Goal: Task Accomplishment & Management: Manage account settings

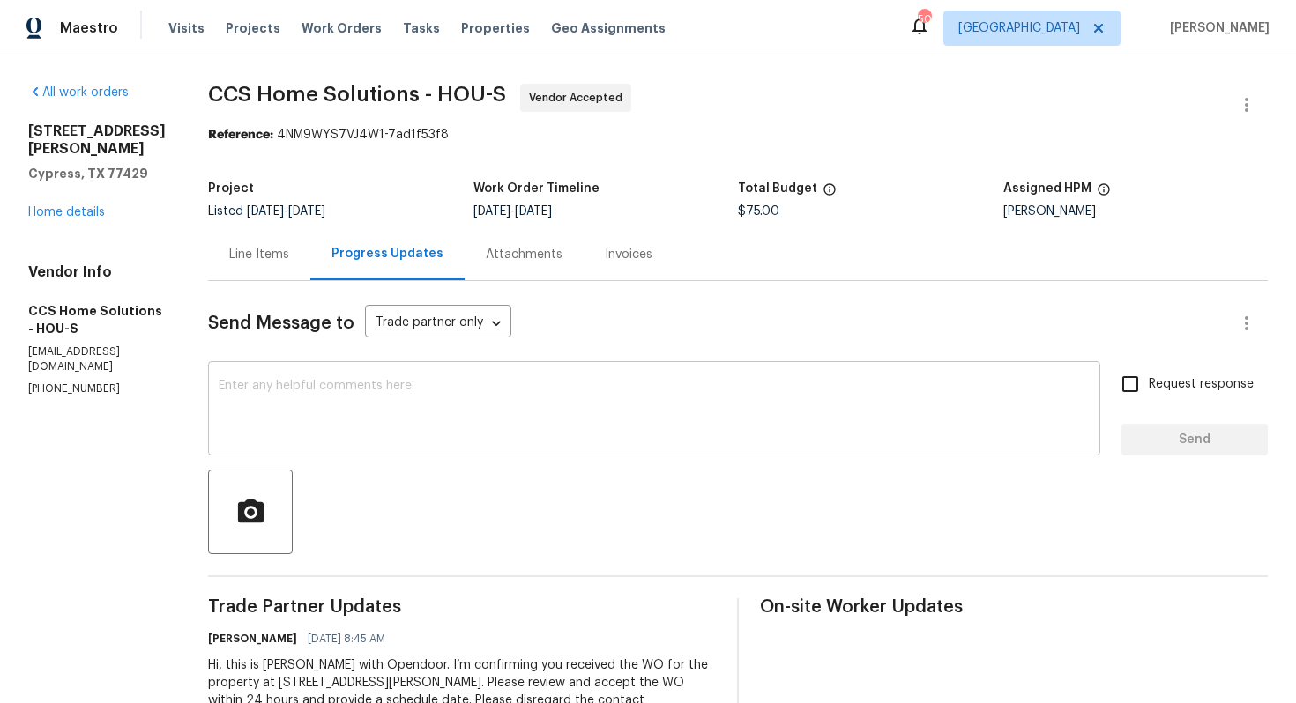
scroll to position [73, 0]
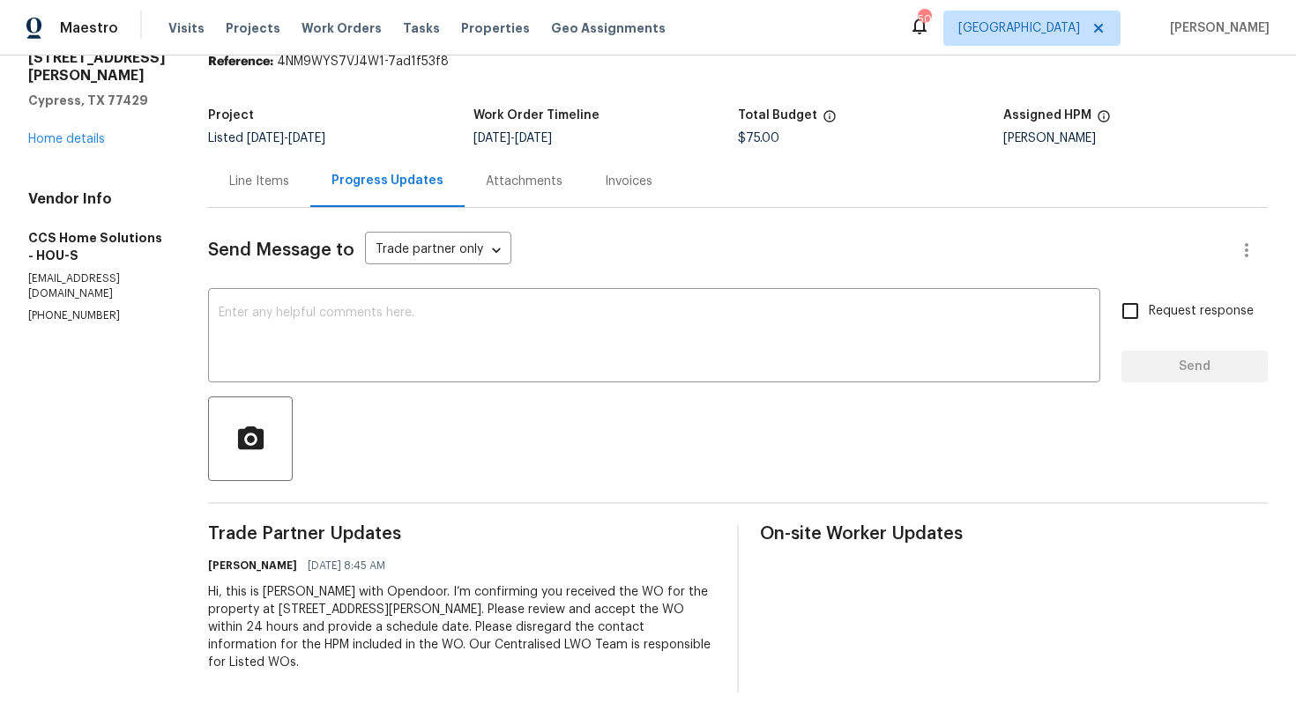
click at [430, 388] on div "Send Message to Trade partner only Trade partner only ​ x ​ Request response Se…" at bounding box center [738, 450] width 1060 height 485
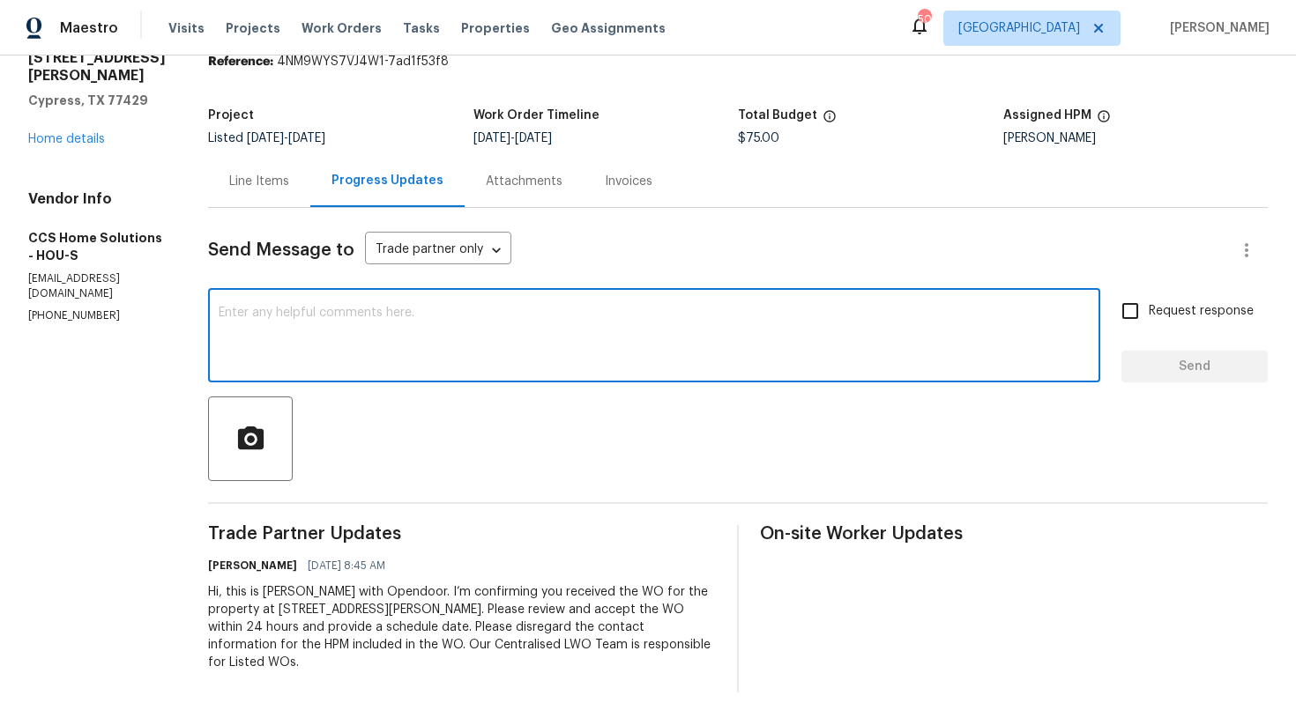
click at [485, 341] on textarea at bounding box center [654, 338] width 871 height 62
paste textarea "it would be really helpful if we could get a scheduled date for this. Thanks!"
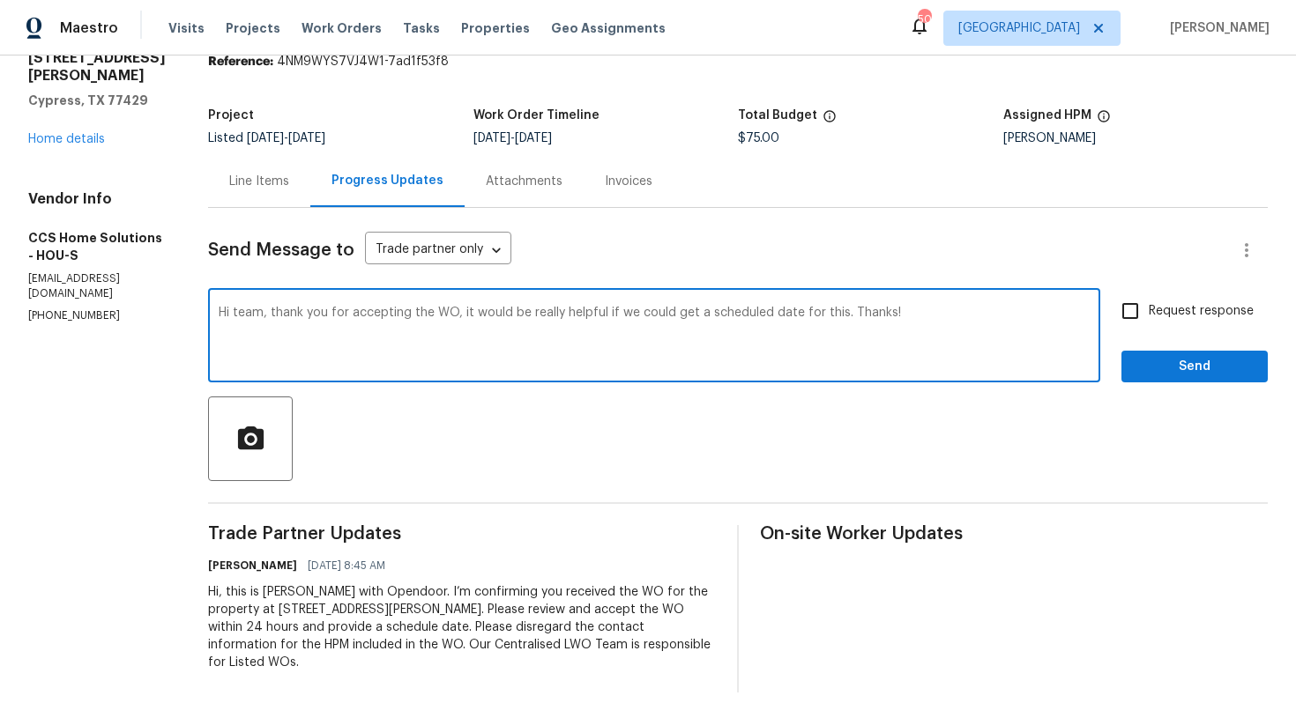
type textarea "Hi team, thank you for accepting the WO, it would be really helpful if we could…"
click at [967, 297] on div "Hi team, thank you for accepting the WO, it would be really helpful if we could…" at bounding box center [654, 338] width 892 height 90
click at [1132, 313] on input "Request response" at bounding box center [1130, 311] width 37 height 37
checkbox input "true"
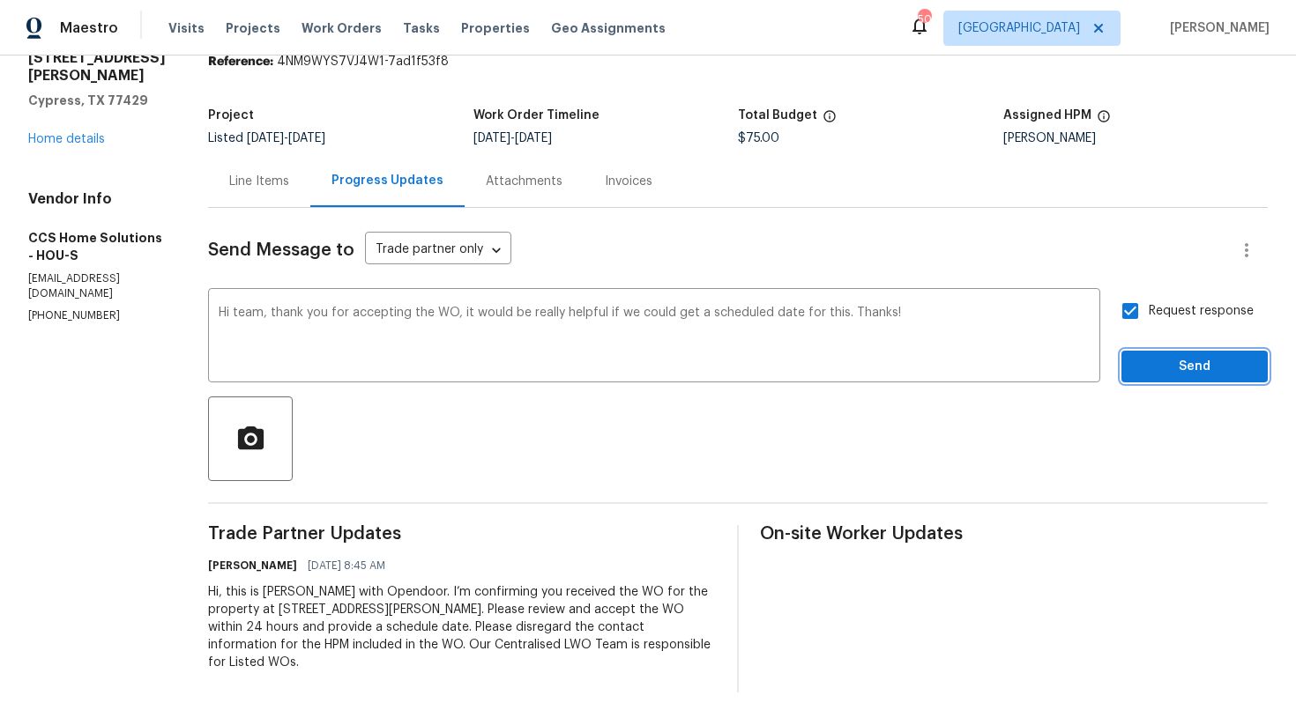
click at [1179, 372] on span "Send" at bounding box center [1194, 367] width 118 height 22
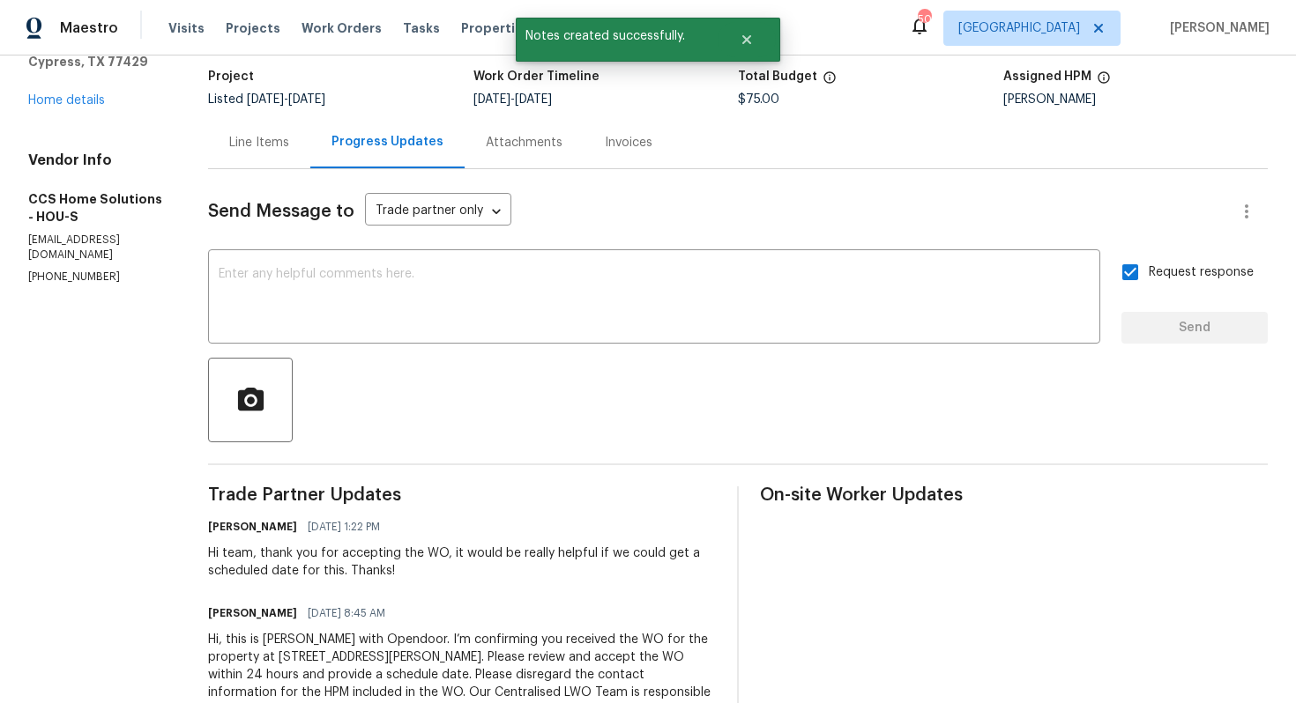
scroll to position [0, 0]
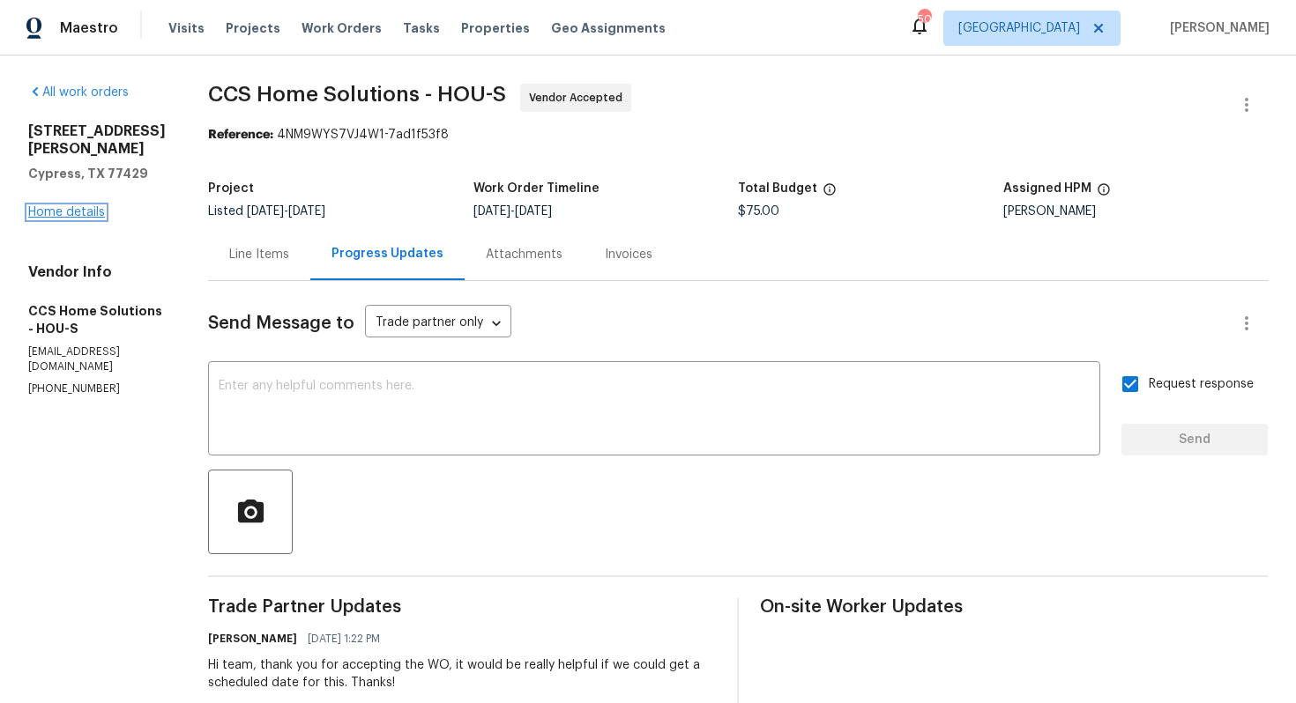
click at [66, 215] on link "Home details" at bounding box center [66, 212] width 77 height 12
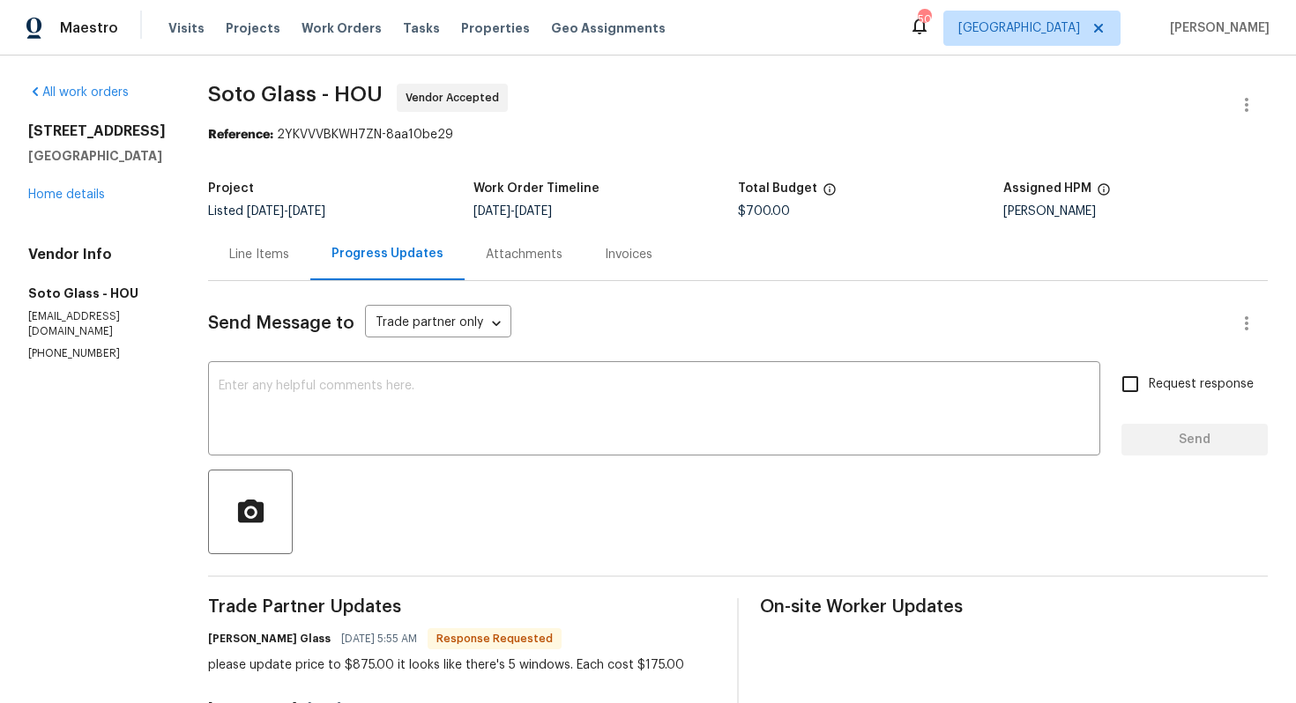
click at [264, 255] on div "Line Items" at bounding box center [259, 255] width 60 height 18
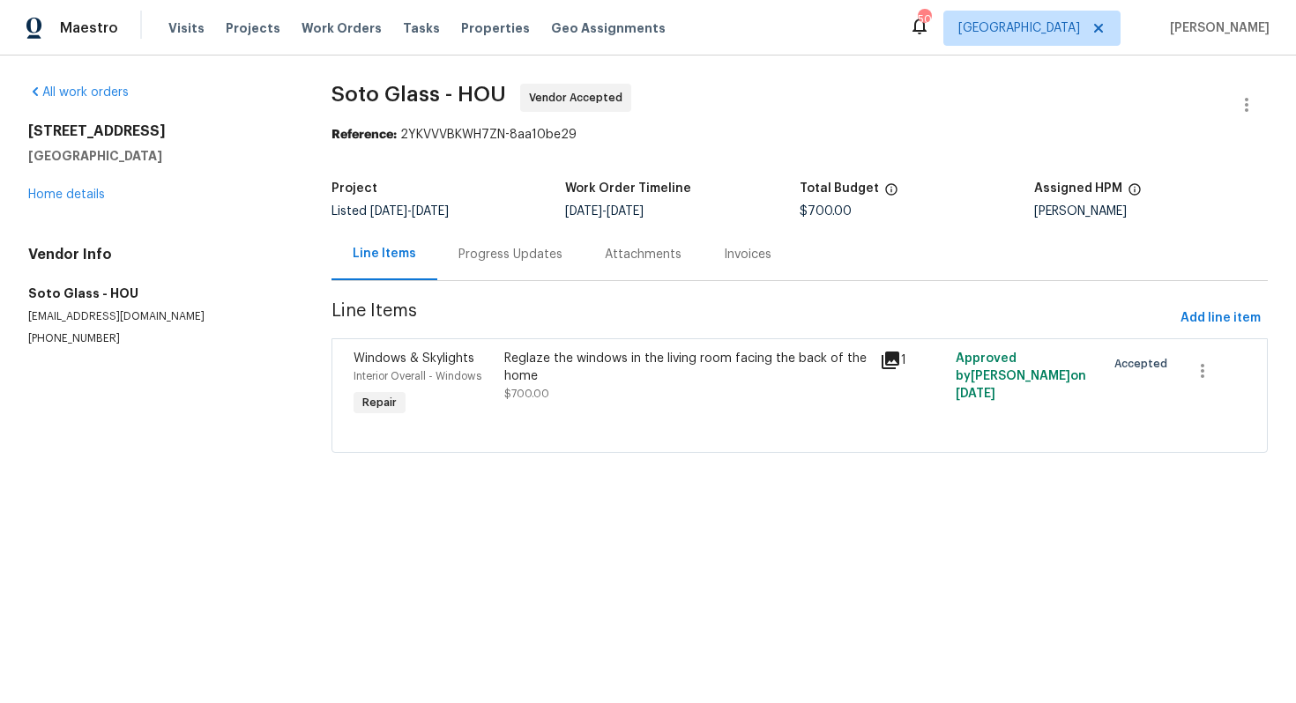
click at [593, 355] on div "Reglaze the windows in the living room facing the back of the home" at bounding box center [687, 367] width 366 height 35
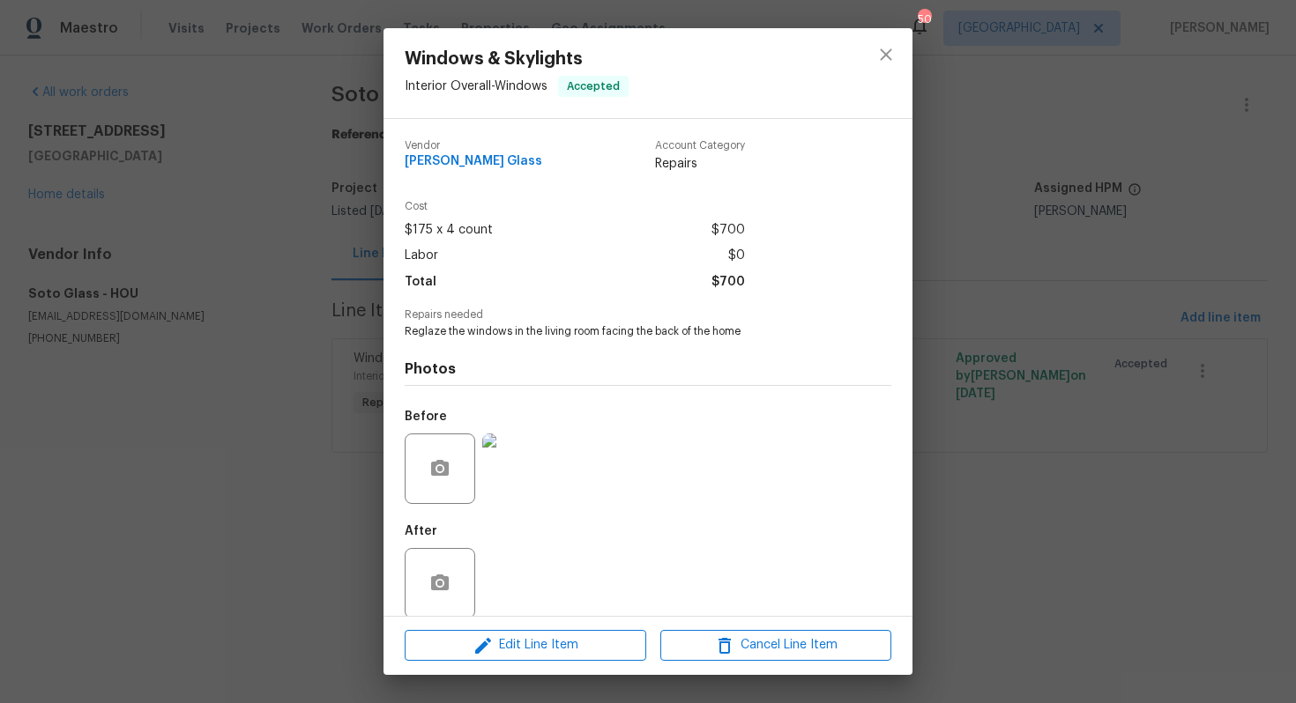
scroll to position [20, 0]
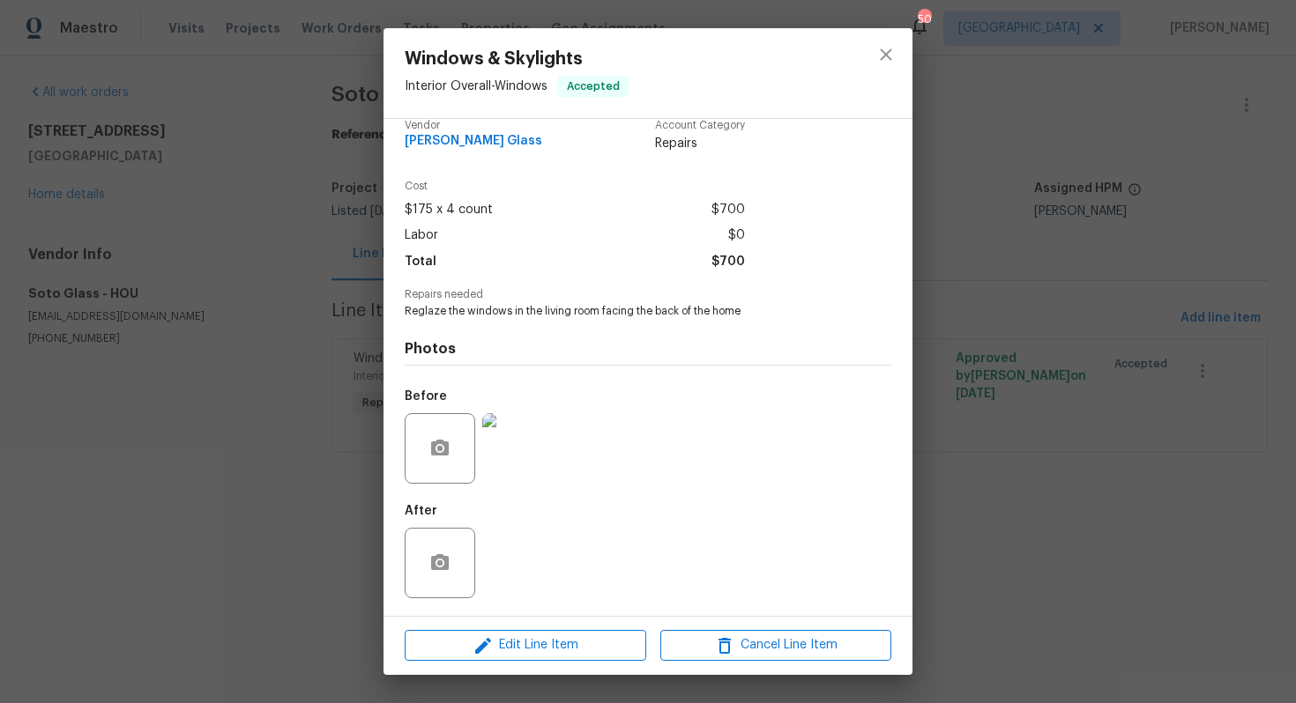
click at [531, 452] on img at bounding box center [517, 448] width 71 height 71
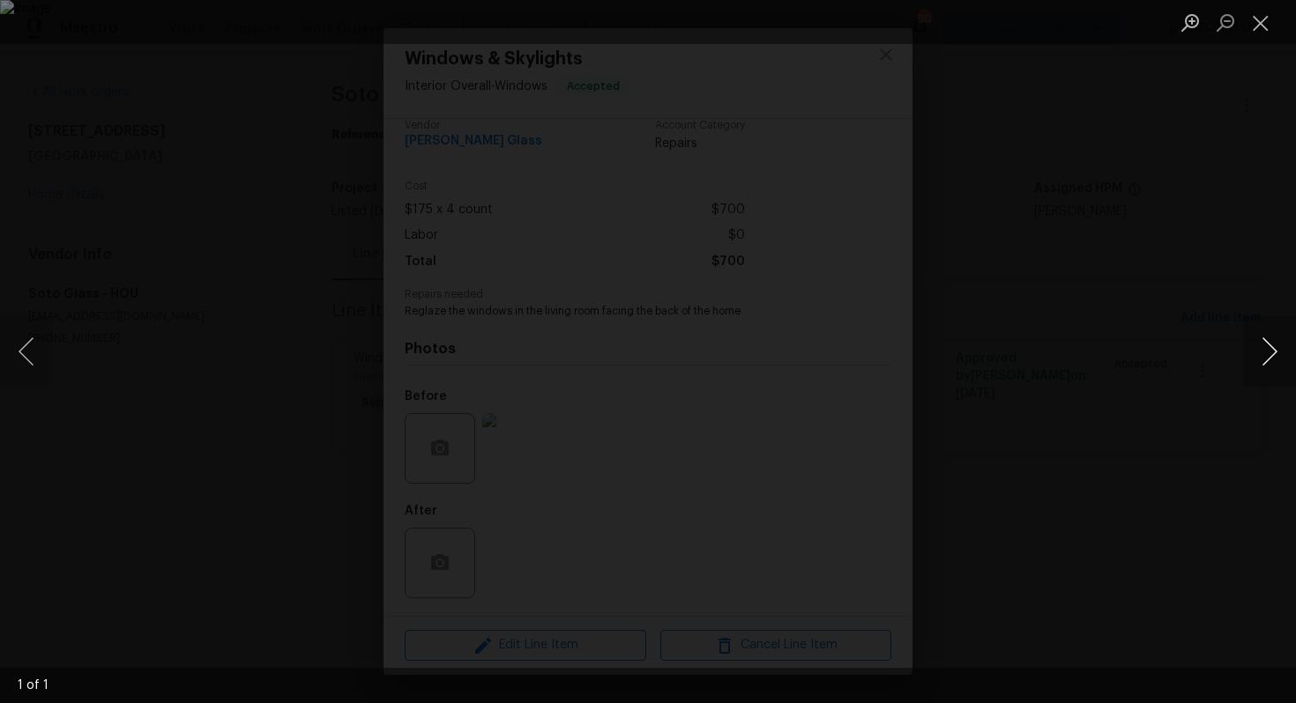
click at [1263, 349] on button "Next image" at bounding box center [1269, 351] width 53 height 71
click at [1221, 284] on div "Lightbox" at bounding box center [648, 351] width 1296 height 703
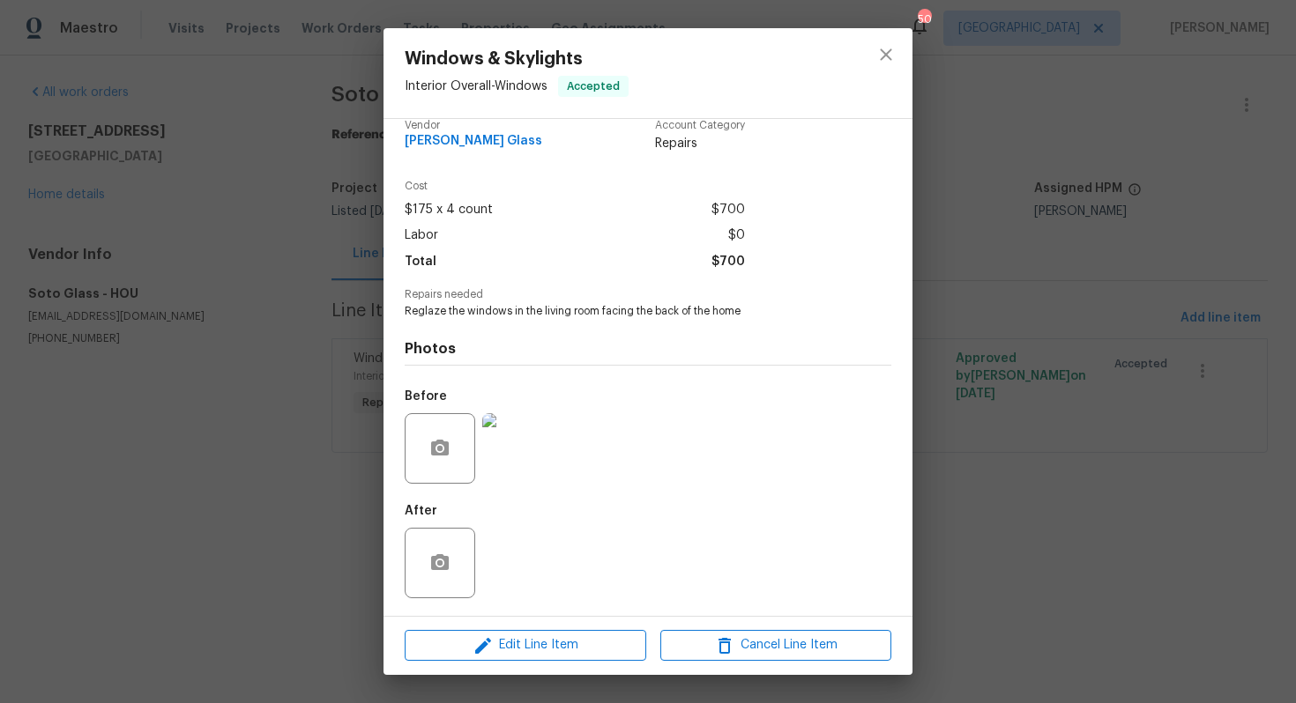
click at [1111, 182] on div "Windows & Skylights Interior Overall - Windows Accepted Vendor Soto Glass Accou…" at bounding box center [648, 351] width 1296 height 703
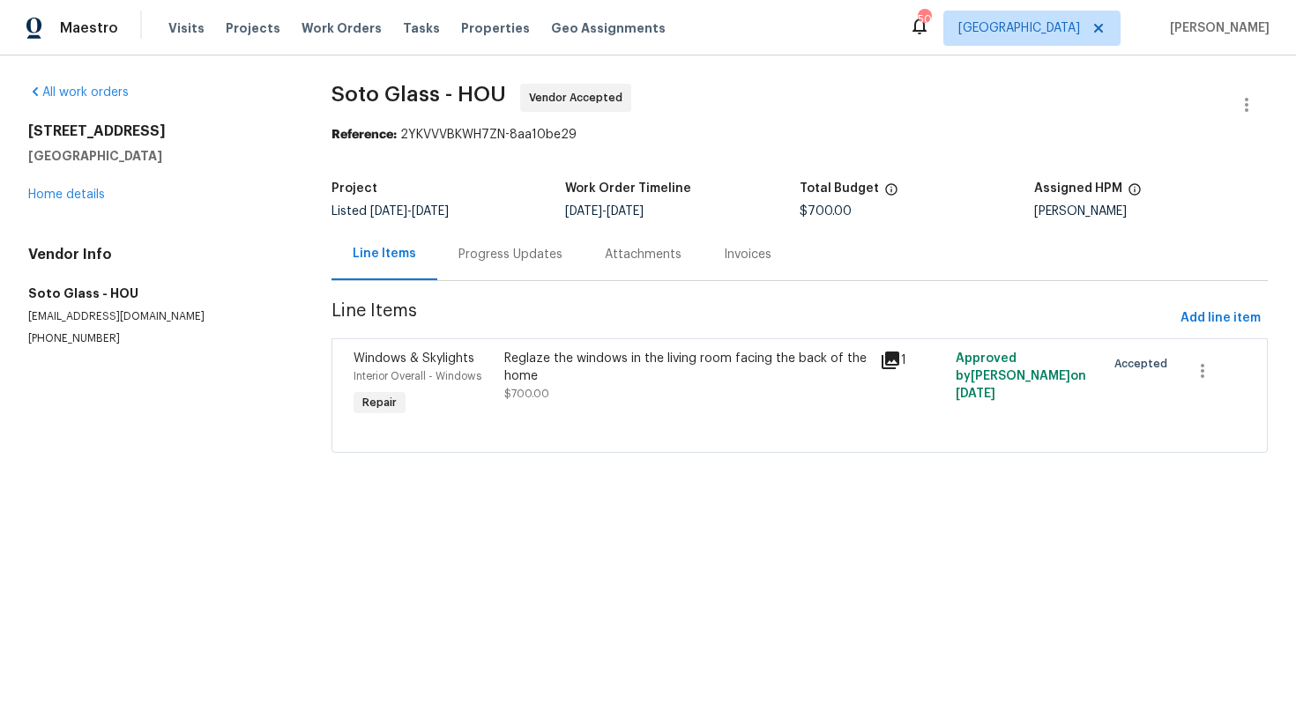
click at [519, 266] on div "Progress Updates" at bounding box center [510, 254] width 146 height 52
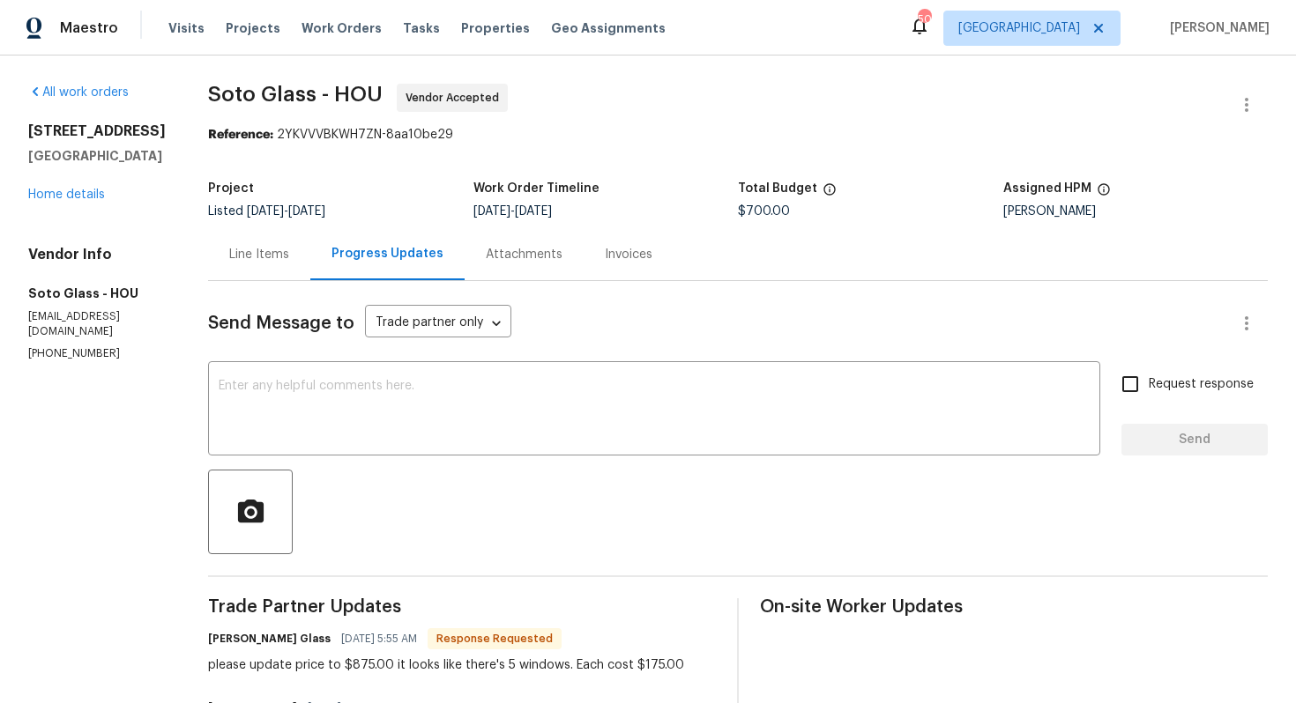
click at [269, 263] on div "Line Items" at bounding box center [259, 255] width 60 height 18
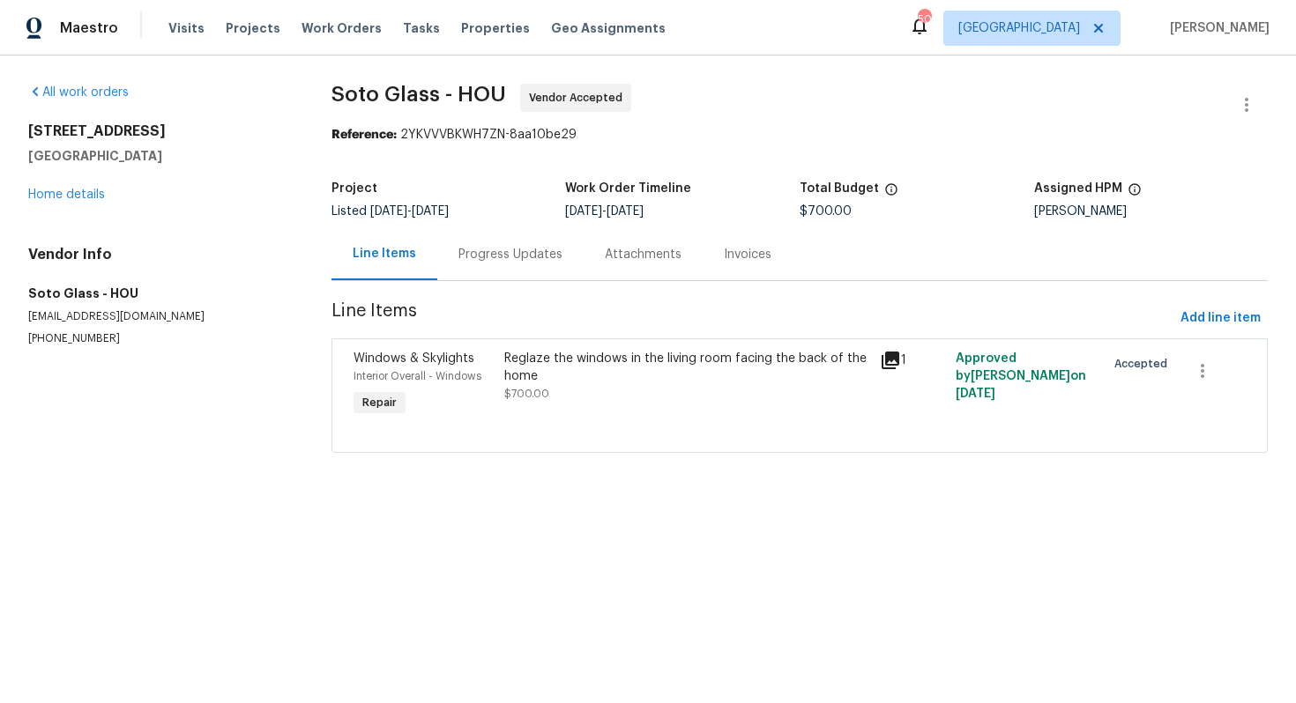
click at [599, 385] on div "Reglaze the windows in the living room facing the back of the home $700.00" at bounding box center [687, 376] width 366 height 53
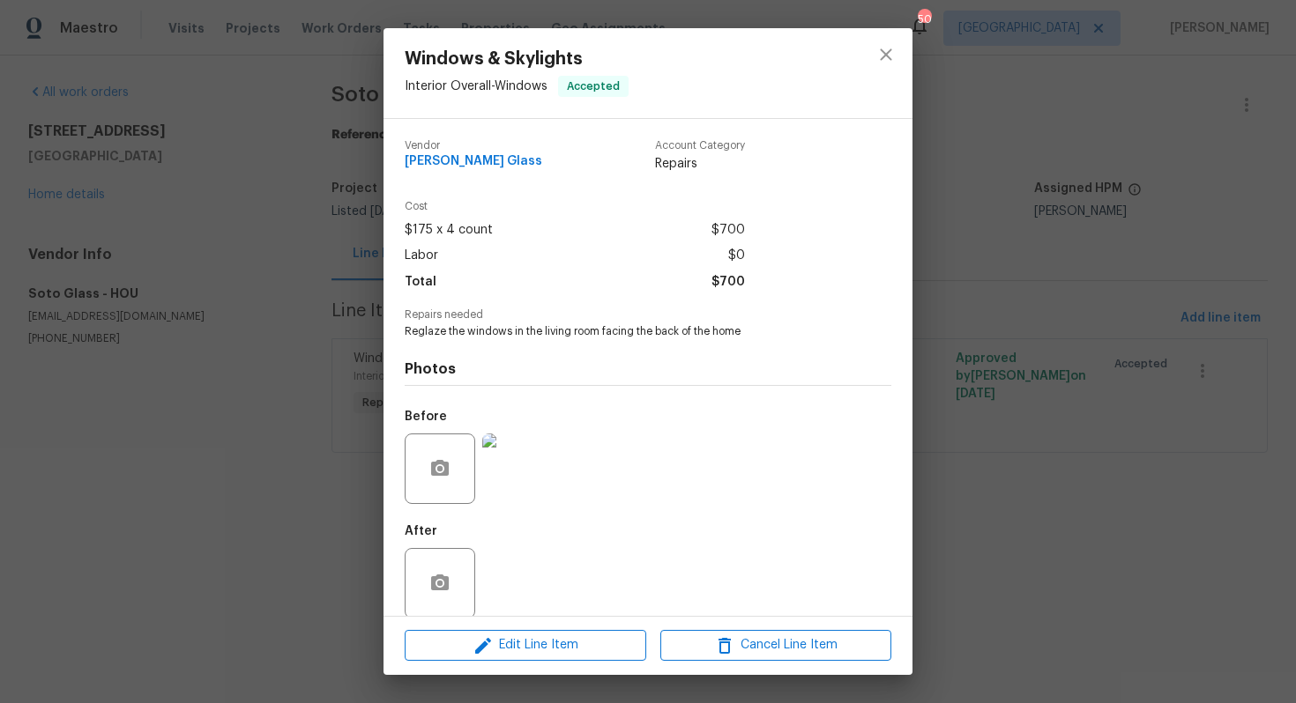
scroll to position [20, 0]
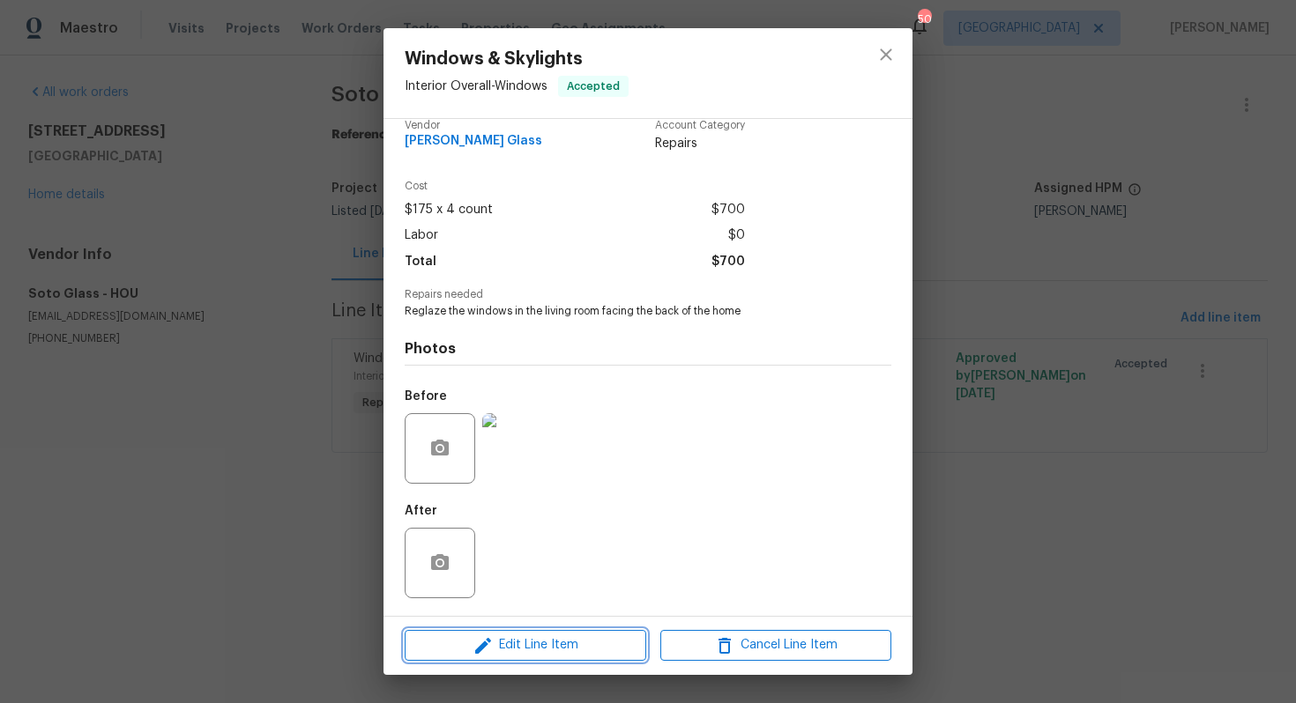
click at [447, 650] on span "Edit Line Item" at bounding box center [525, 646] width 231 height 22
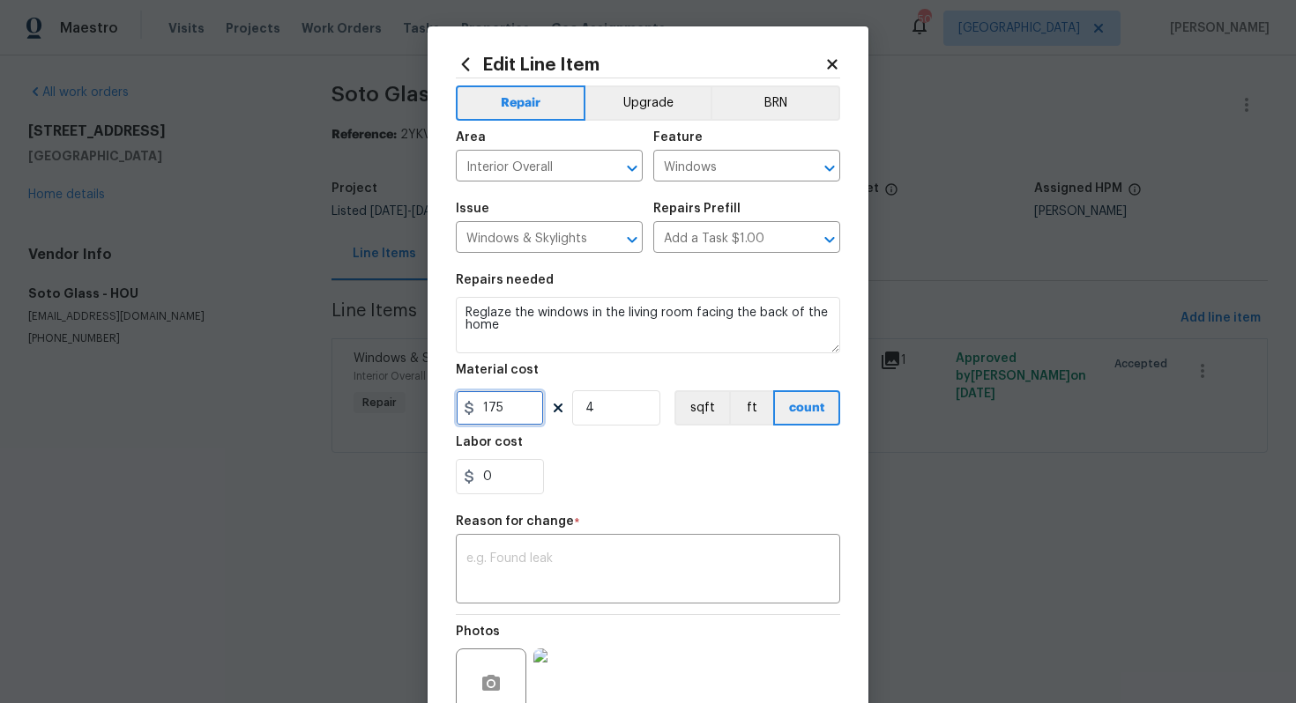
click at [502, 416] on input "175" at bounding box center [500, 407] width 88 height 35
click at [629, 413] on input "4" at bounding box center [616, 407] width 88 height 35
type input "5"
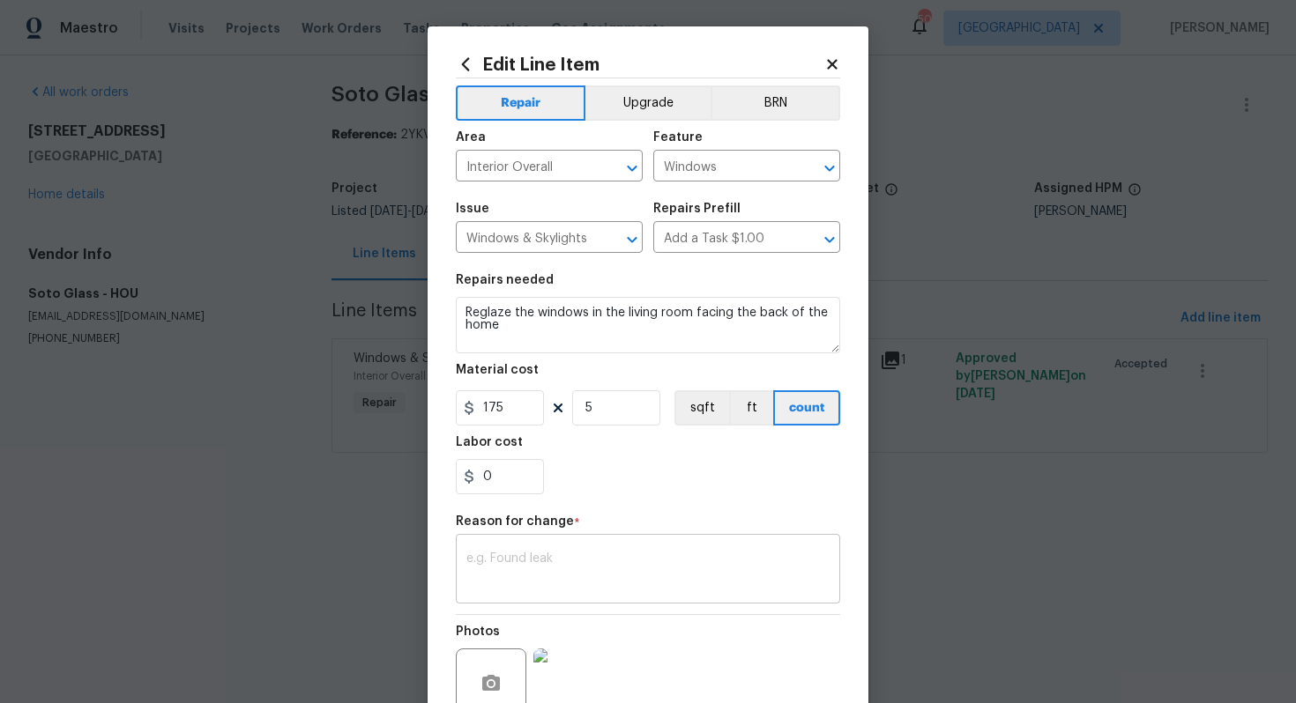
click at [584, 555] on textarea at bounding box center [647, 571] width 363 height 37
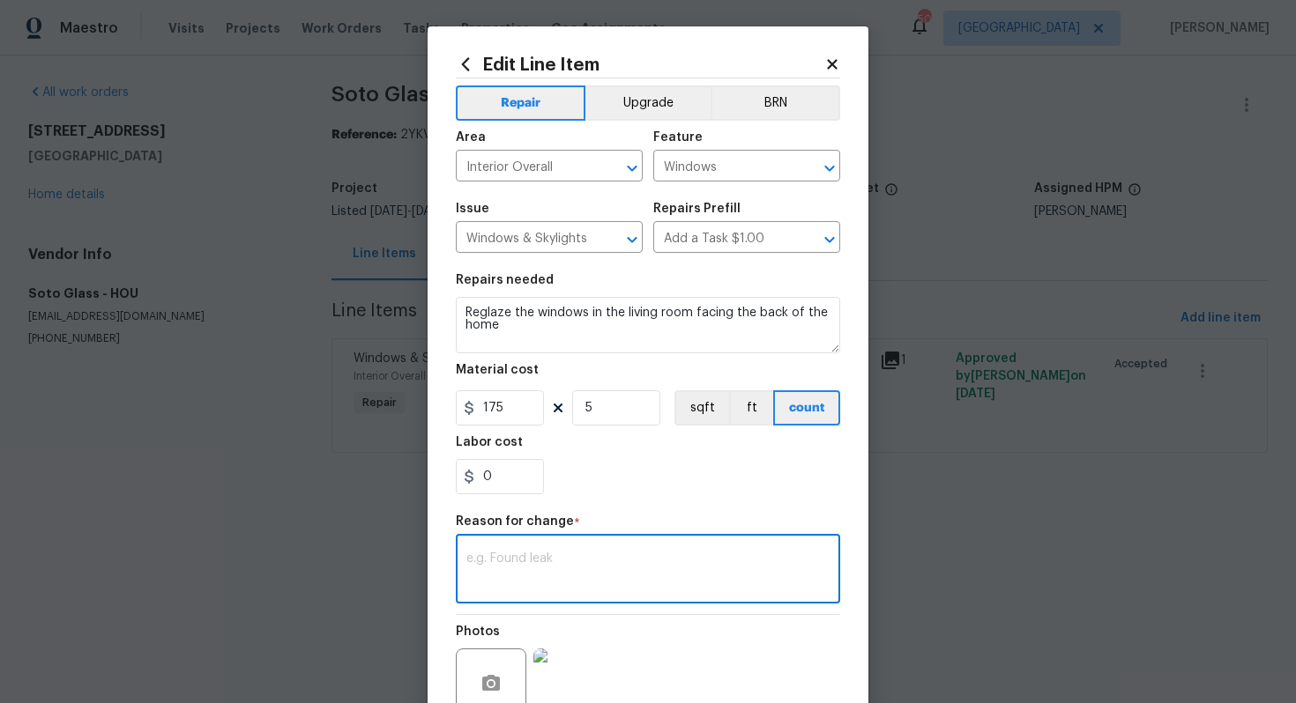
click at [513, 600] on div "x ​" at bounding box center [648, 571] width 384 height 65
paste textarea "(AM) Updated per vendor’s final cost."
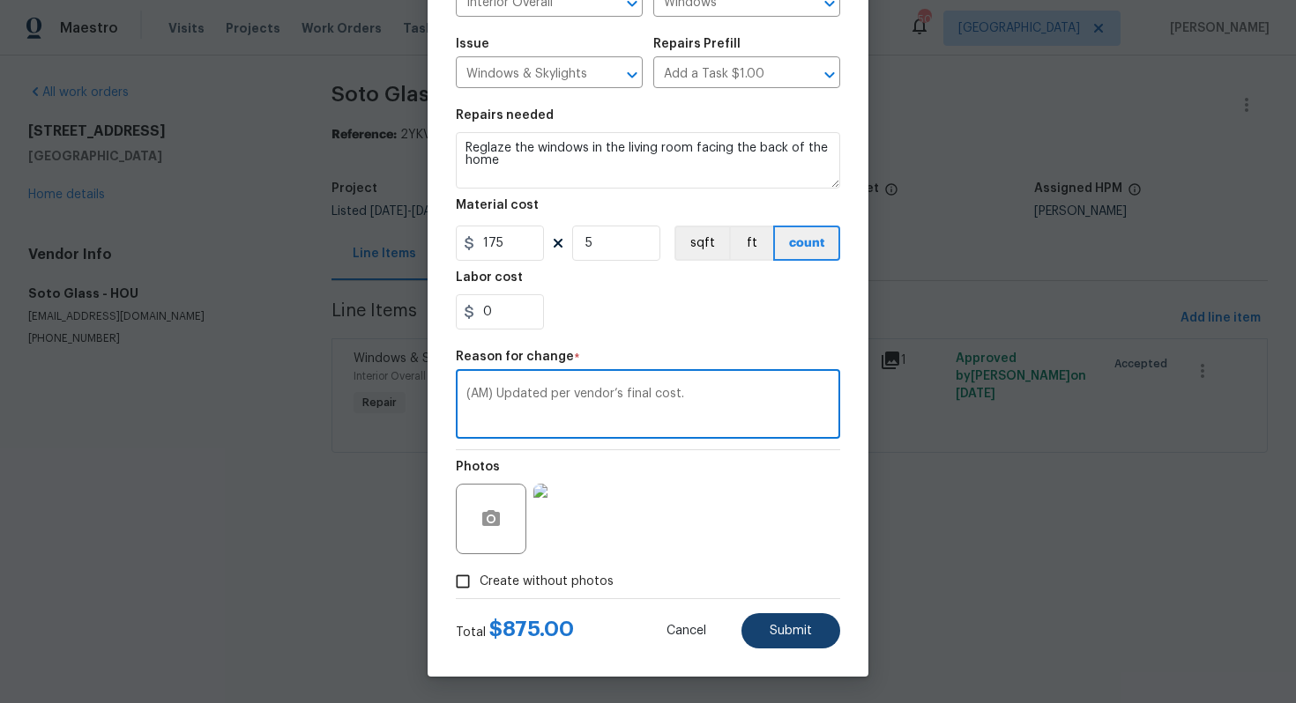
type textarea "(AM) Updated per vendor’s final cost."
click at [773, 630] on span "Submit" at bounding box center [791, 631] width 42 height 13
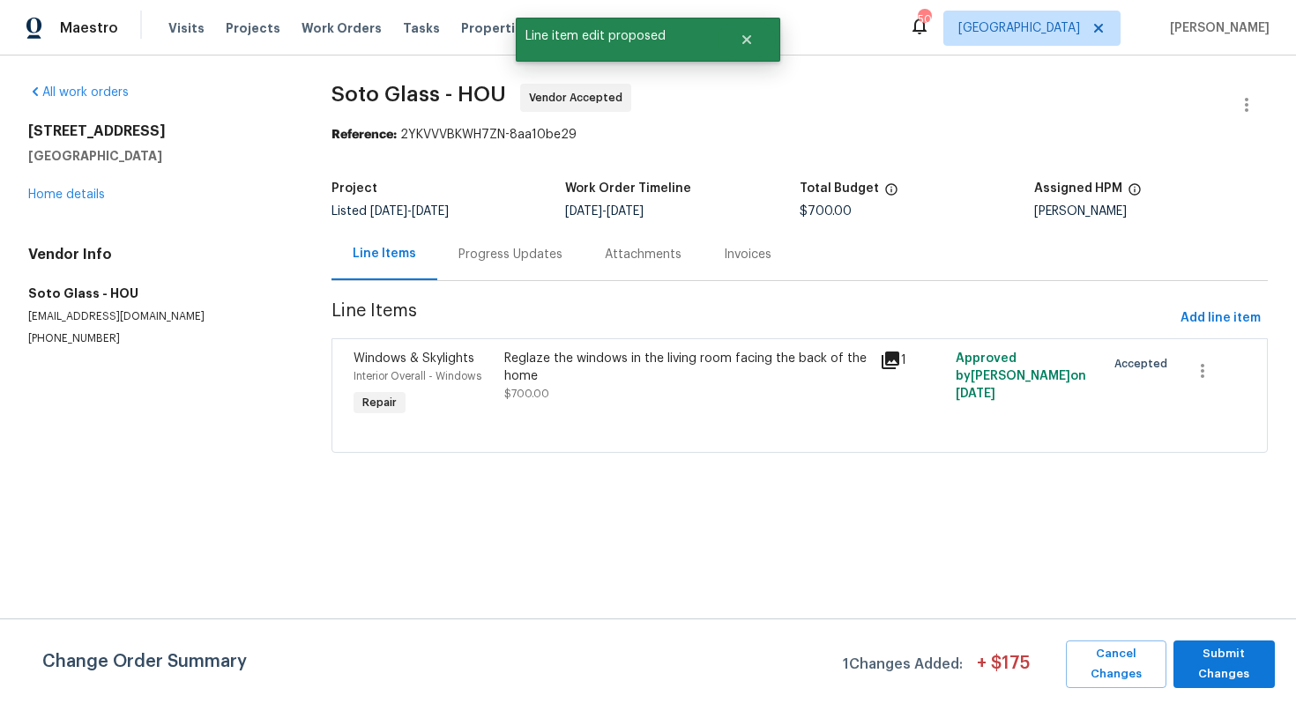
scroll to position [0, 0]
click at [1184, 649] on span "Submit Changes" at bounding box center [1224, 664] width 84 height 41
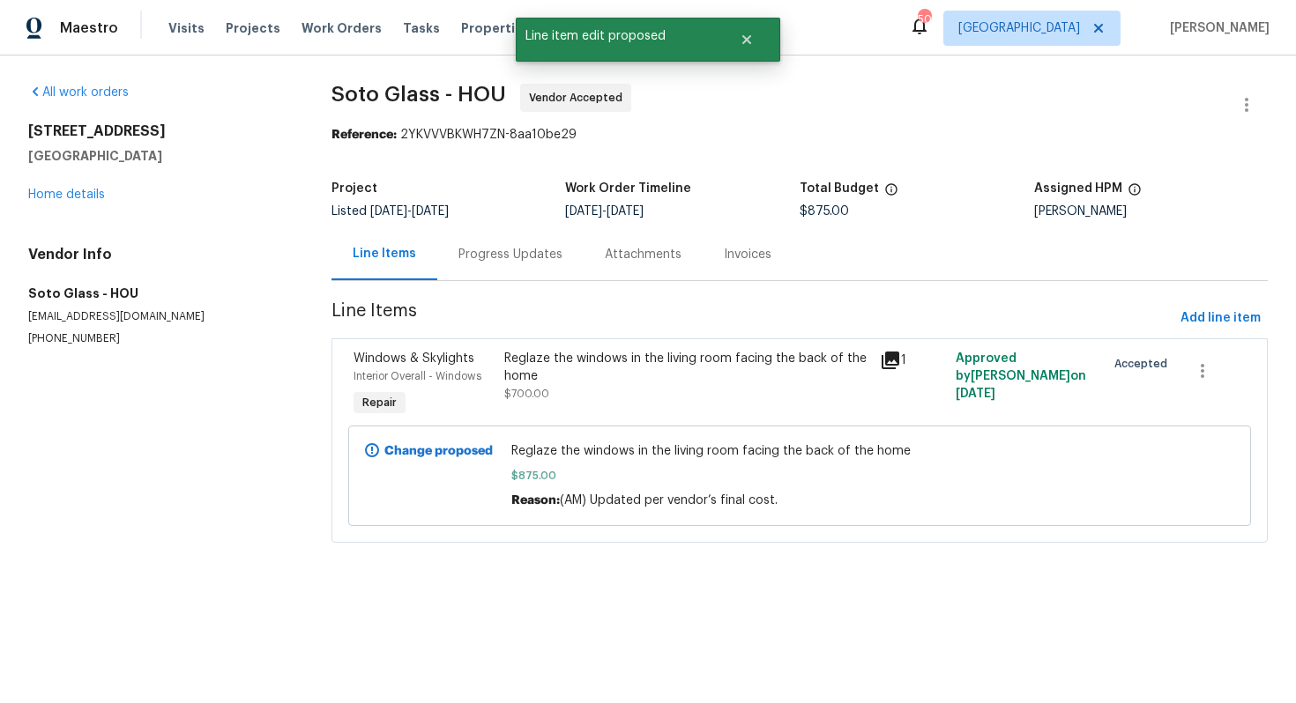
click at [506, 262] on div "Progress Updates" at bounding box center [510, 255] width 104 height 18
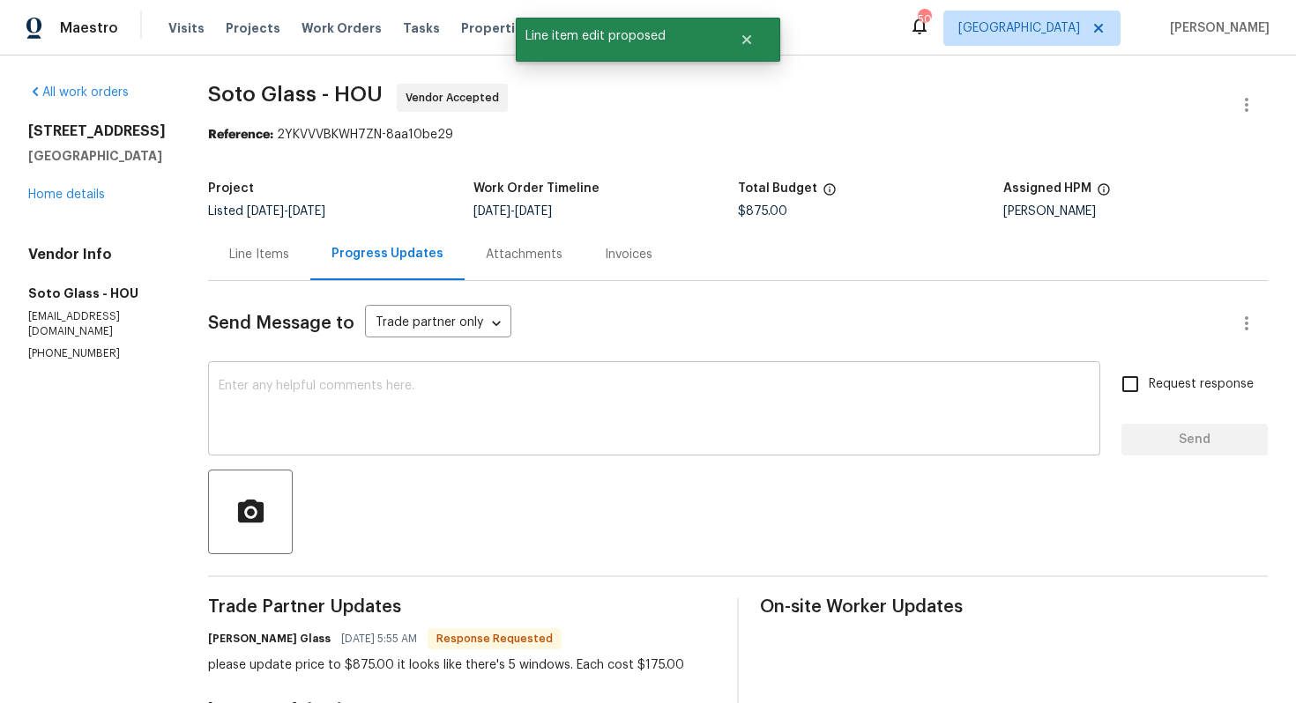
click at [495, 404] on textarea at bounding box center [654, 411] width 871 height 62
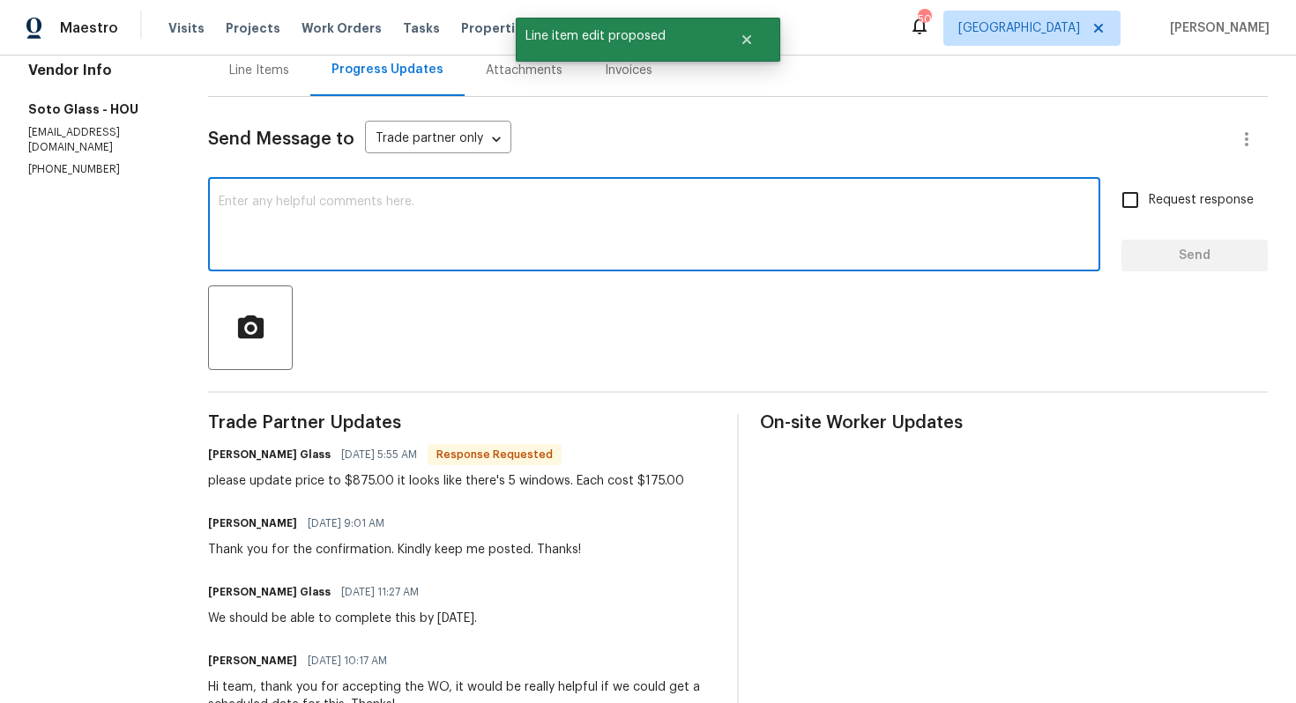
scroll to position [212, 0]
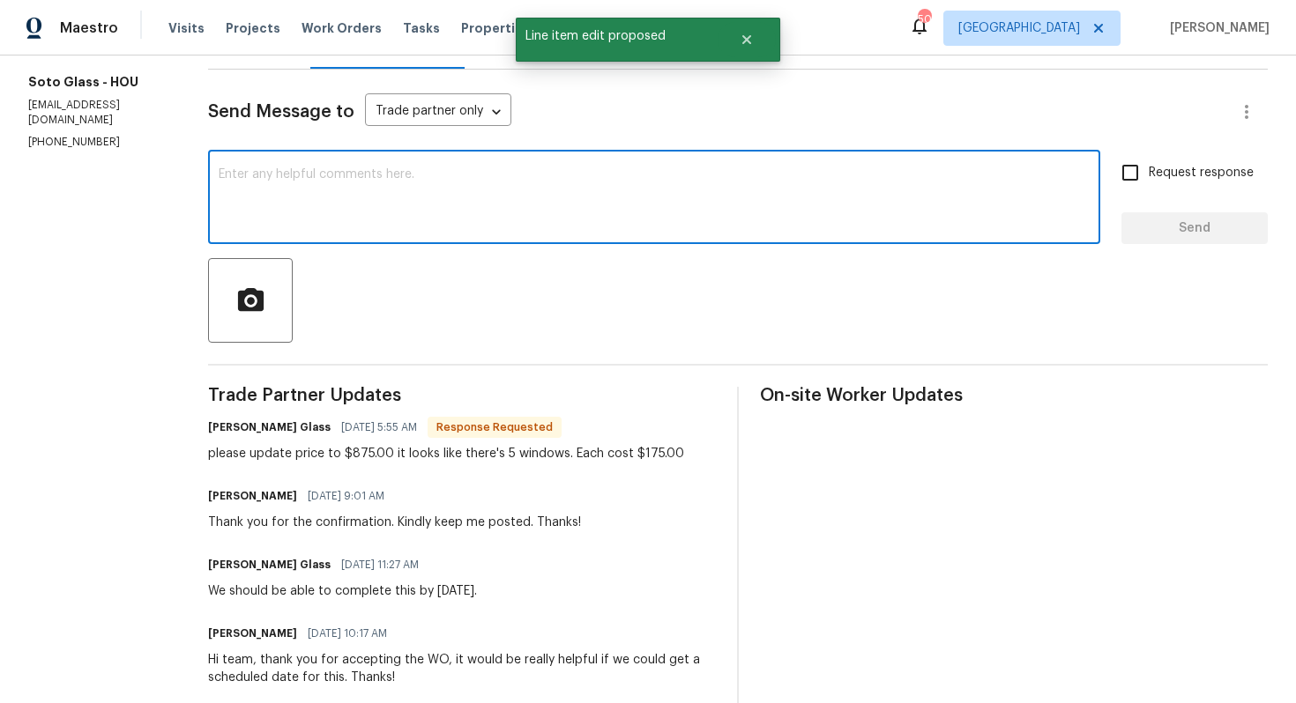
click at [539, 190] on textarea at bounding box center [654, 199] width 871 height 62
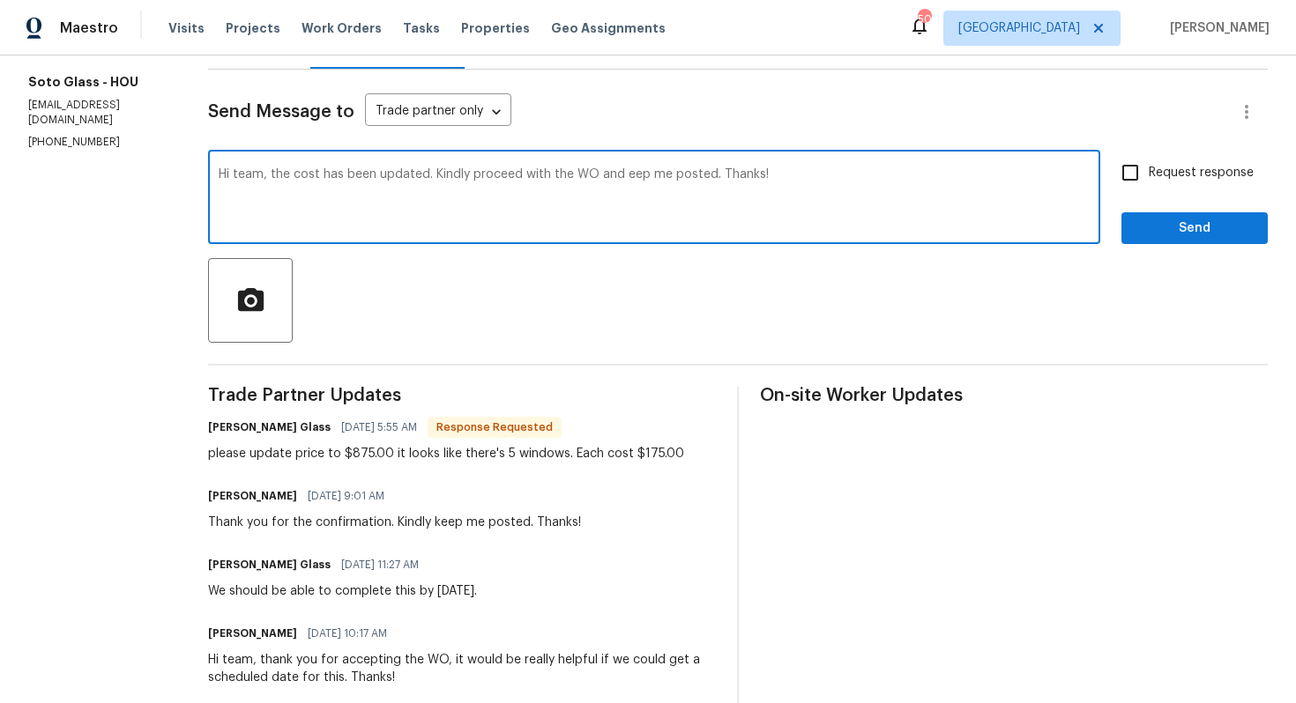
click at [618, 175] on textarea "Hi team, the cost has been updated. Kindly proceed with the WO and eep me poste…" at bounding box center [654, 199] width 871 height 62
type textarea "Hi team, the cost has been updated. Kindly proceed with the WO and keep me post…"
click at [1163, 185] on label "Request response" at bounding box center [1183, 172] width 142 height 37
click at [1149, 185] on input "Request response" at bounding box center [1130, 172] width 37 height 37
checkbox input "true"
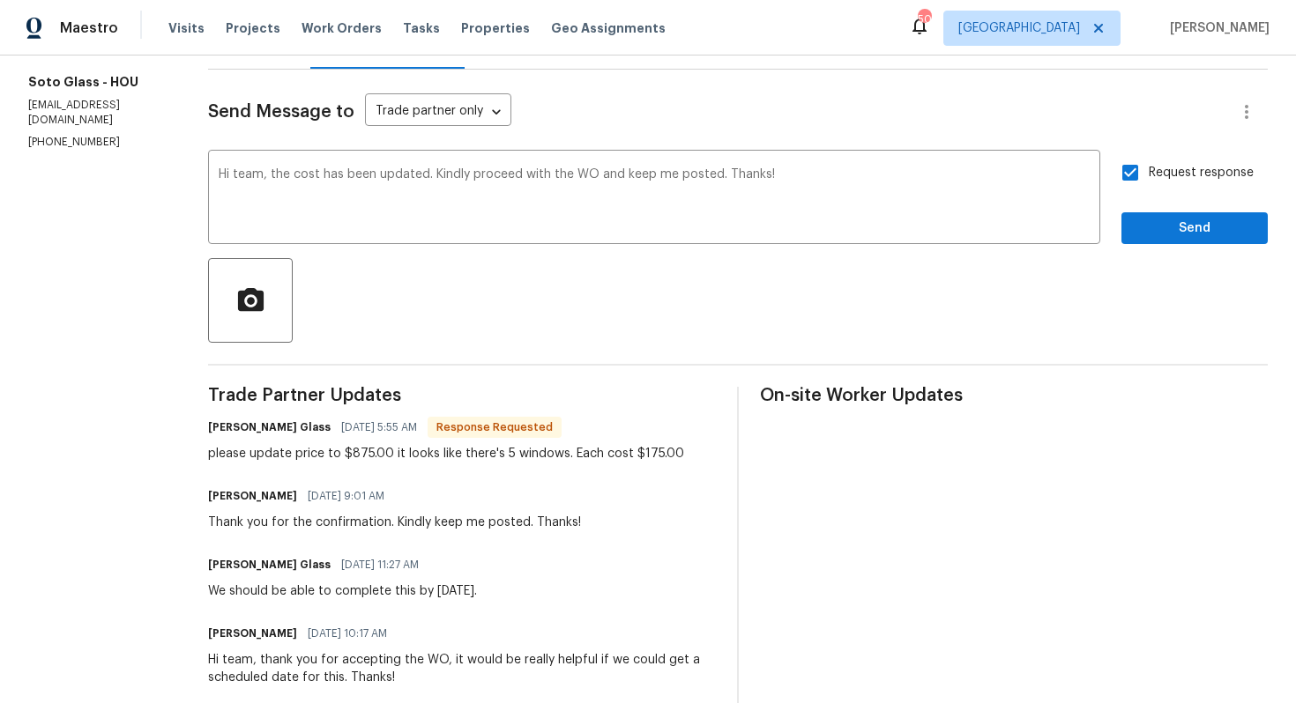
click at [1167, 244] on div "Send Message to Trade partner only Trade partner only ​ Hi team, the cost has b…" at bounding box center [738, 450] width 1060 height 760
click at [1158, 236] on span "Send" at bounding box center [1194, 229] width 118 height 22
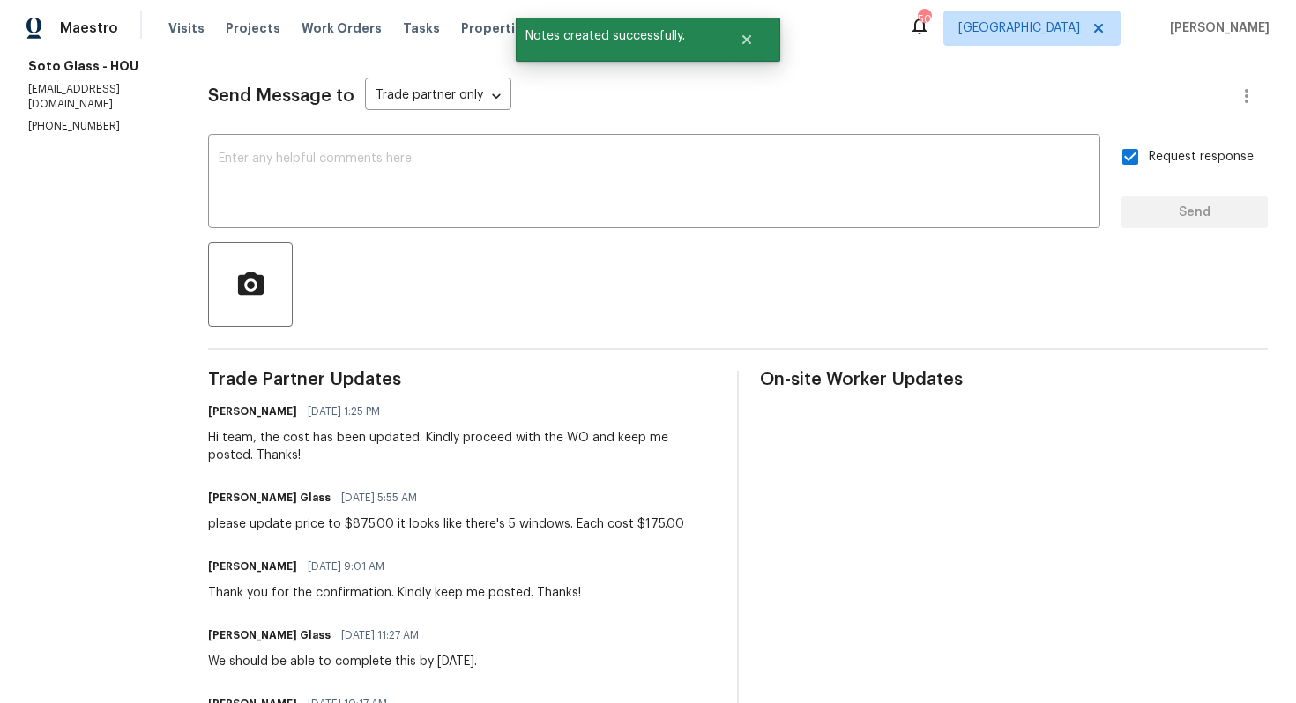
scroll to position [232, 0]
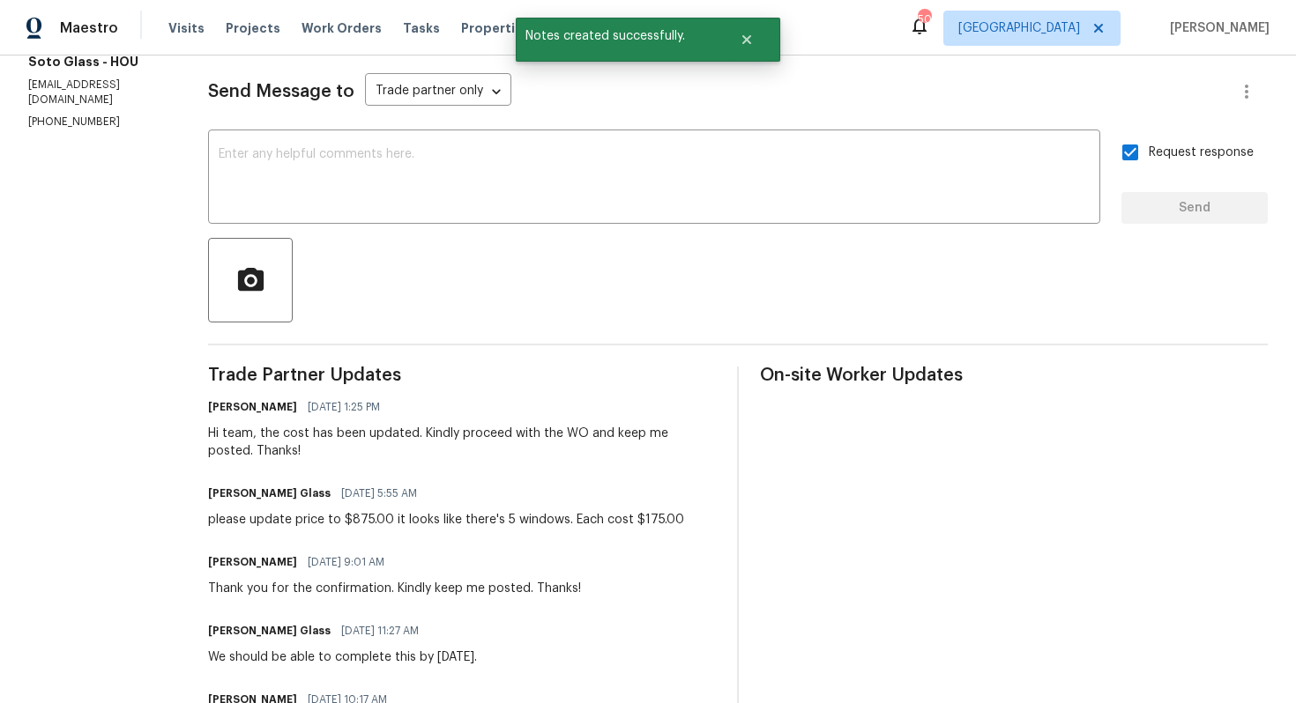
click at [288, 525] on div "please update price to $875.00 it looks like there's 5 windows. Each cost $175.…" at bounding box center [446, 520] width 476 height 18
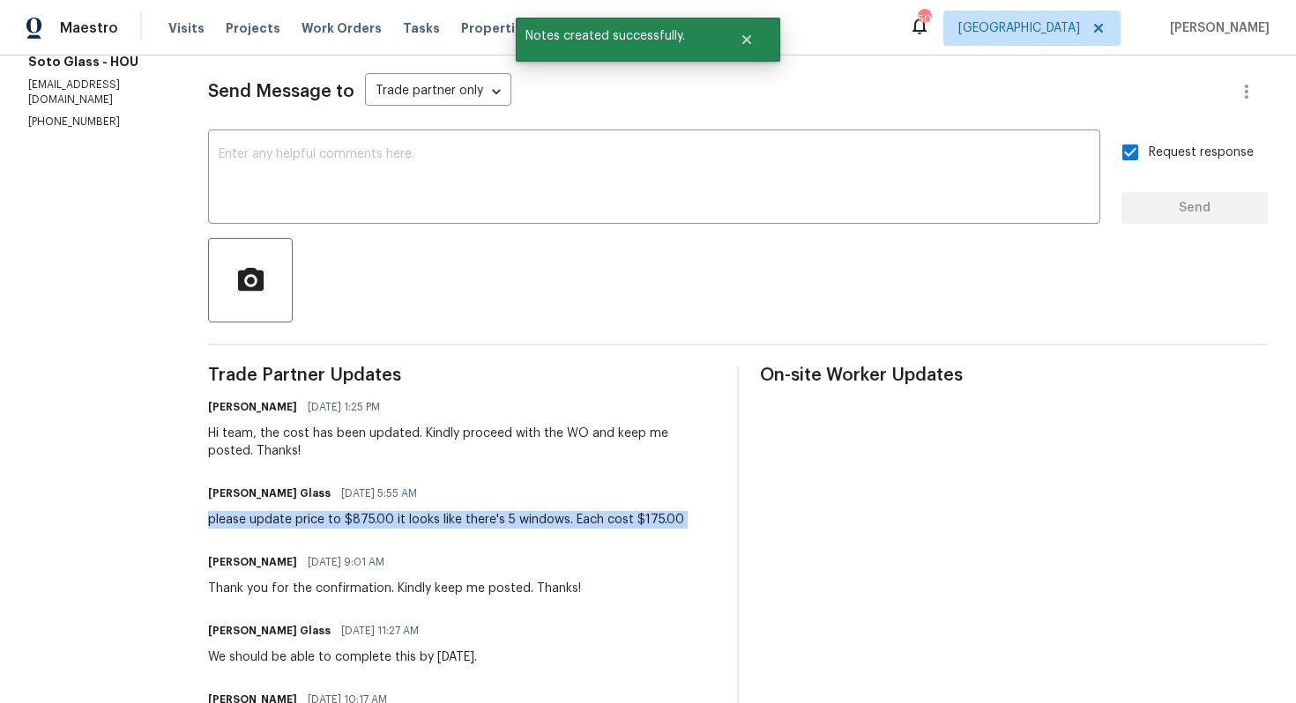
copy div "please update price to $875.00 it looks like there's 5 windows. Each cost $175.…"
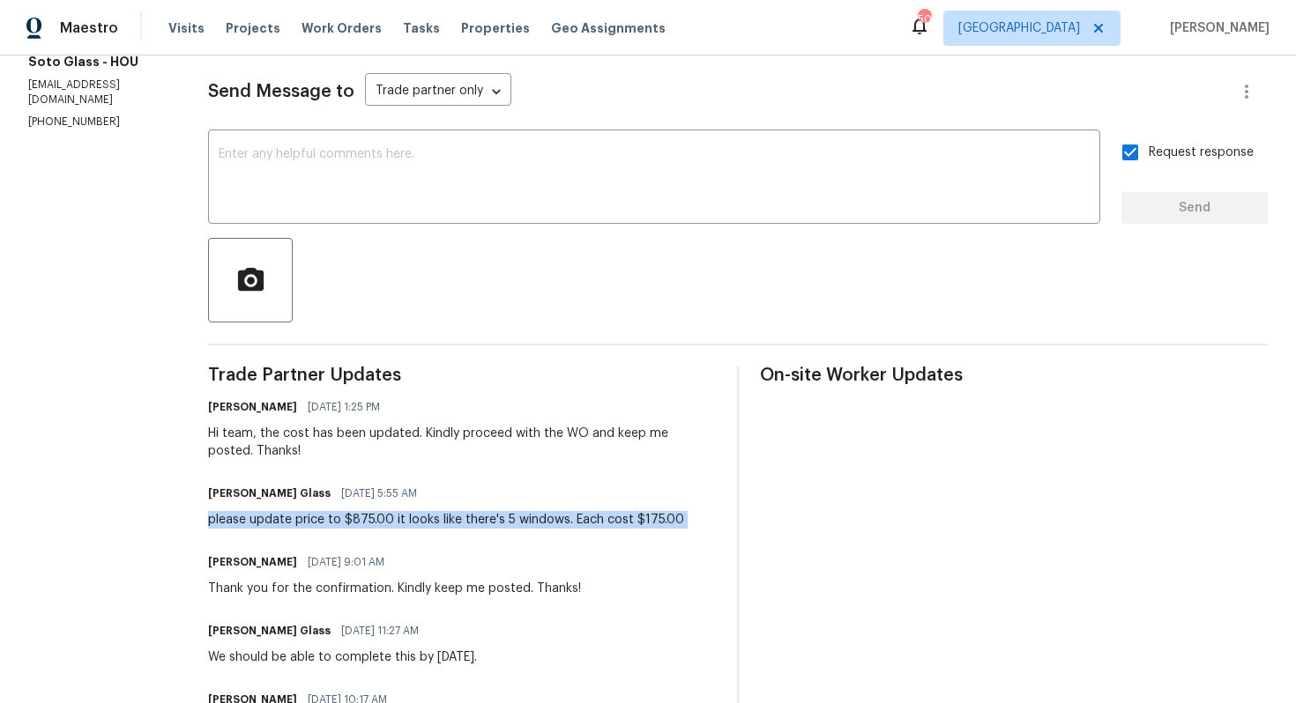
scroll to position [0, 0]
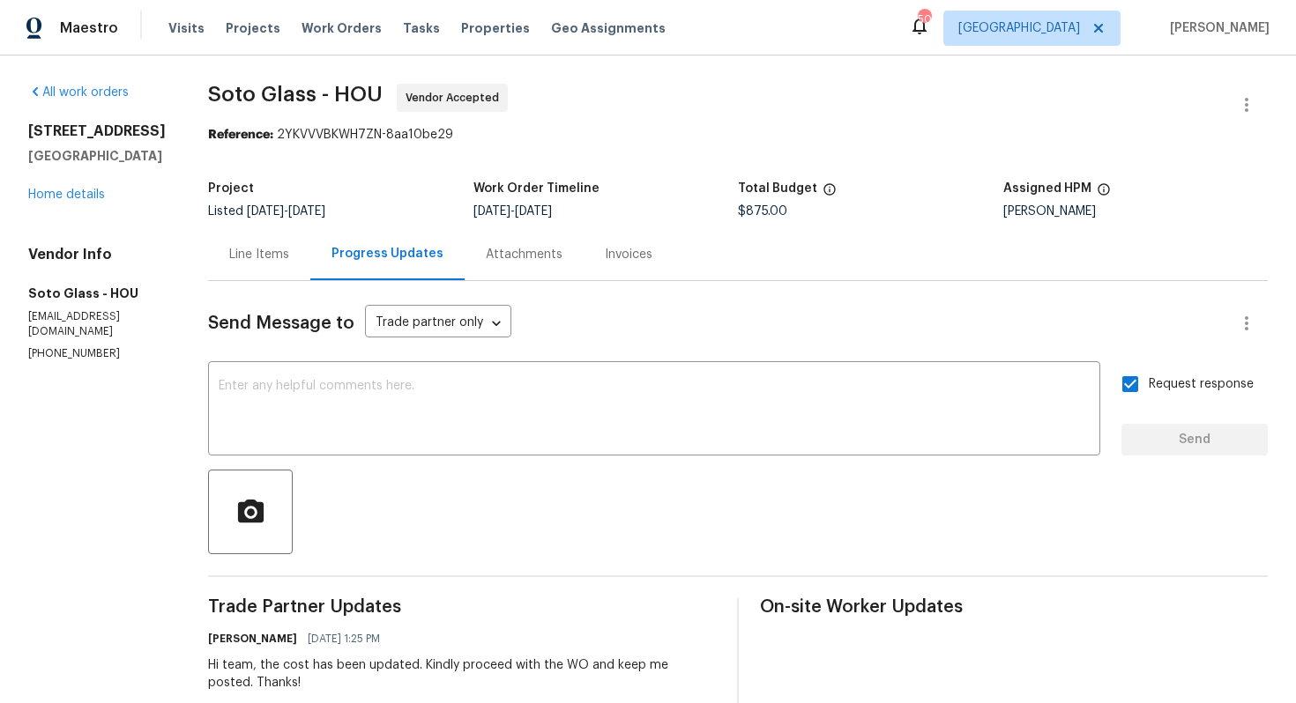
click at [65, 204] on div "2714 Shearwater Bend Dr Humble, TX 77396 Home details" at bounding box center [97, 163] width 138 height 81
click at [55, 201] on link "Home details" at bounding box center [66, 195] width 77 height 12
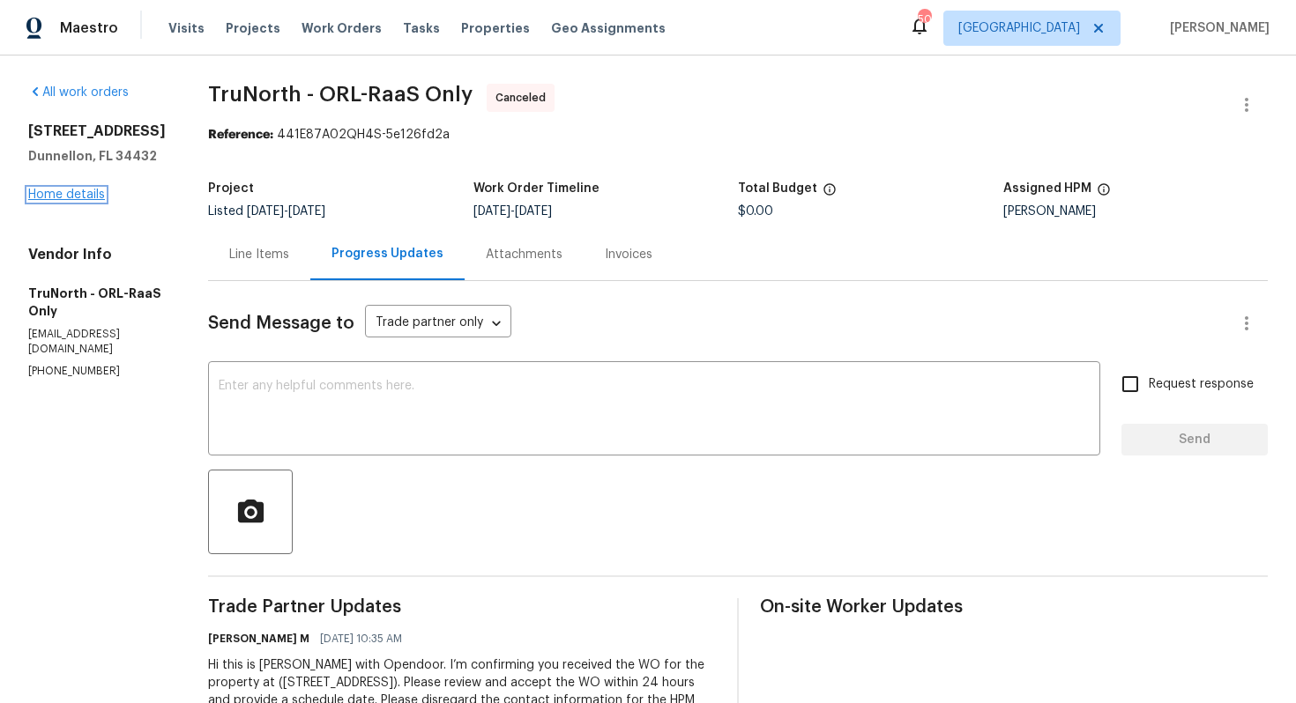
click at [82, 195] on link "Home details" at bounding box center [66, 195] width 77 height 12
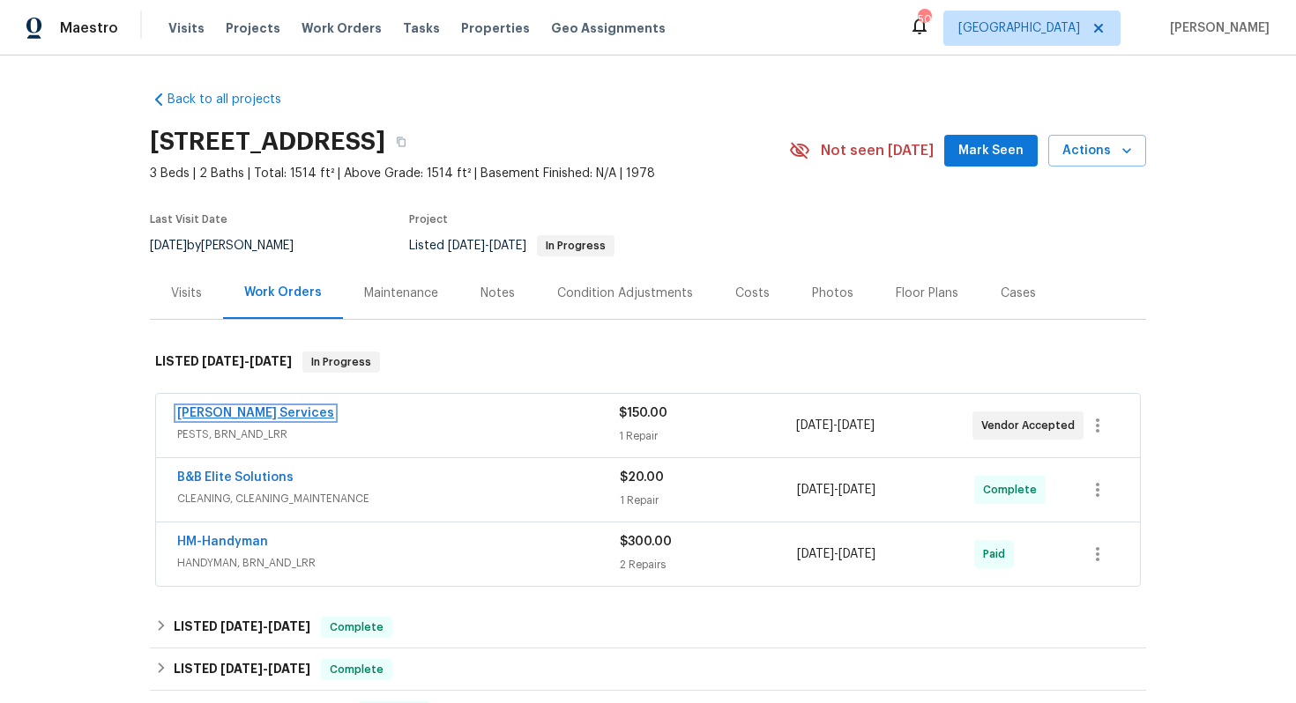
click at [212, 411] on link "Massey Services" at bounding box center [255, 413] width 157 height 12
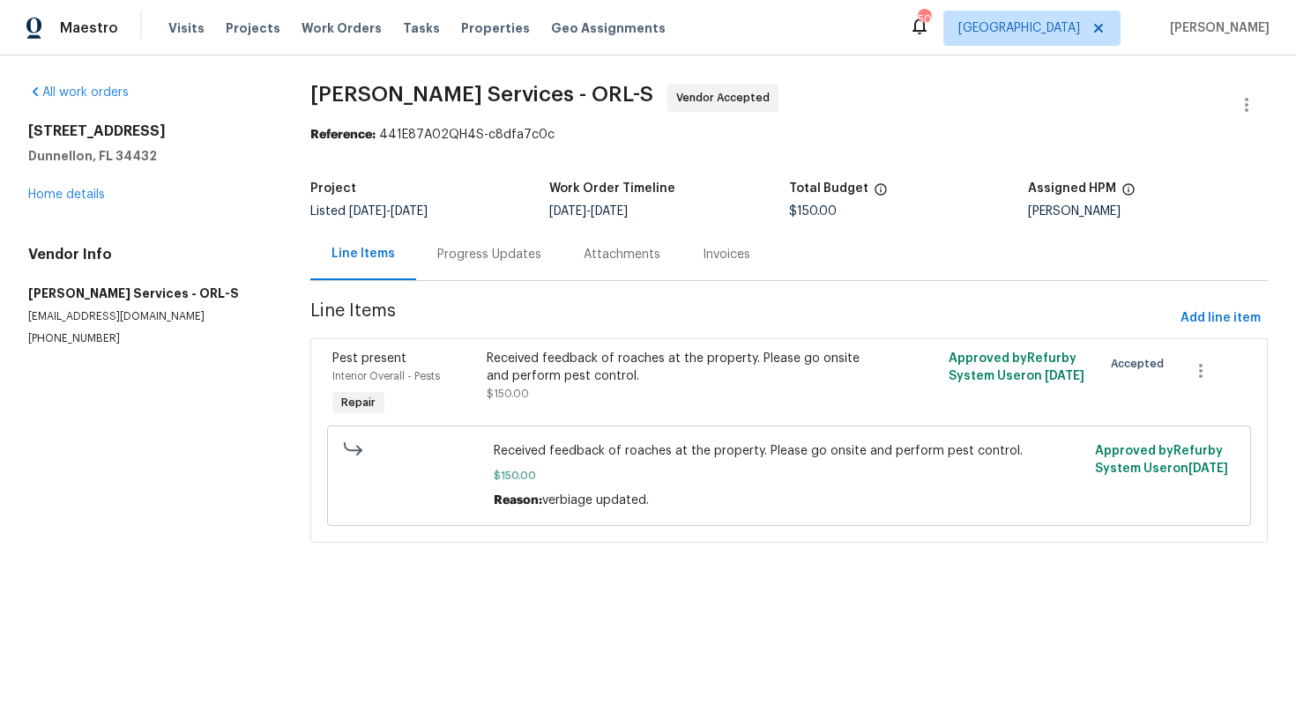
click at [499, 253] on div "Progress Updates" at bounding box center [489, 255] width 104 height 18
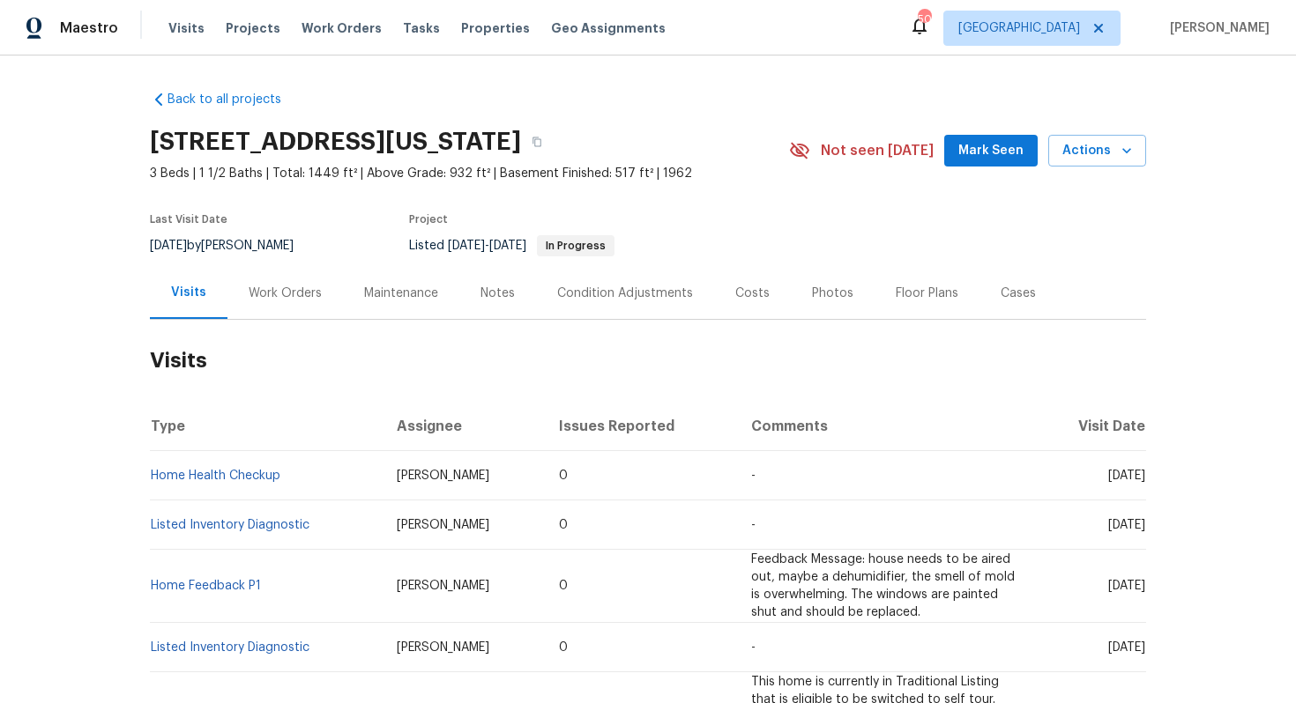
click at [278, 299] on div "Work Orders" at bounding box center [285, 294] width 73 height 18
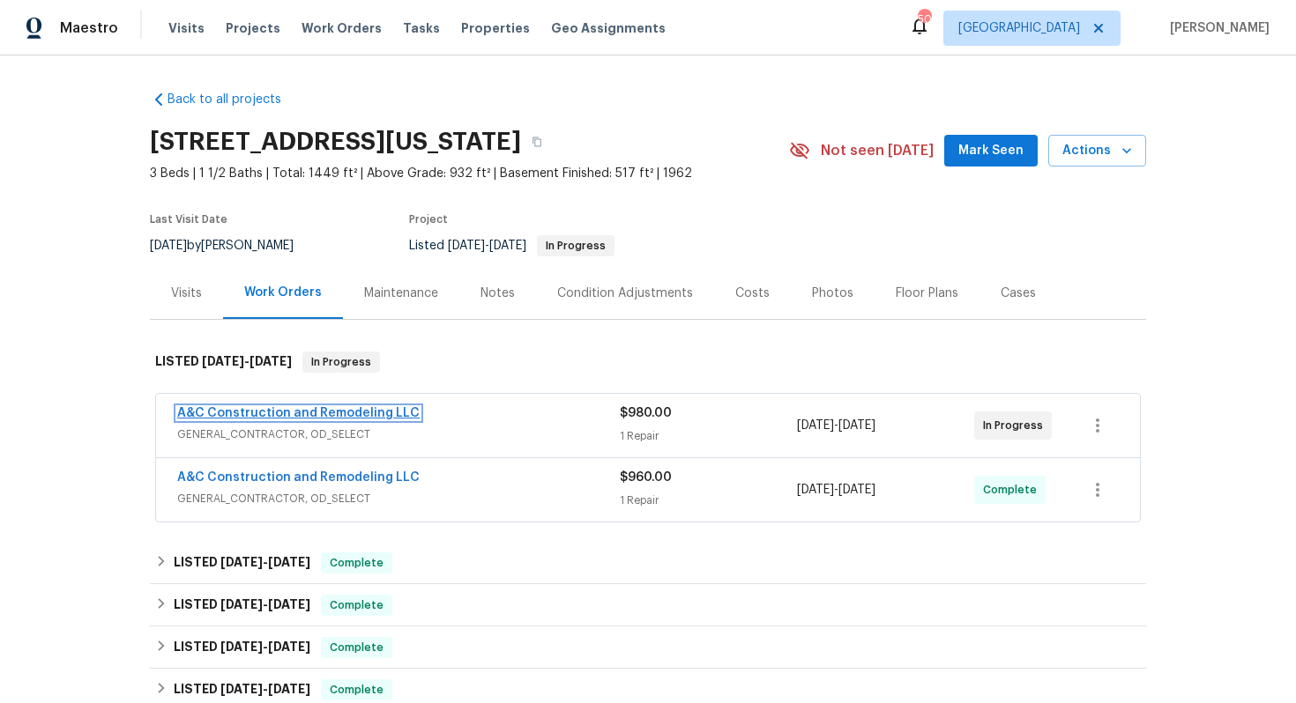
click at [248, 410] on link "A&C Construction and Remodeling LLC" at bounding box center [298, 413] width 242 height 12
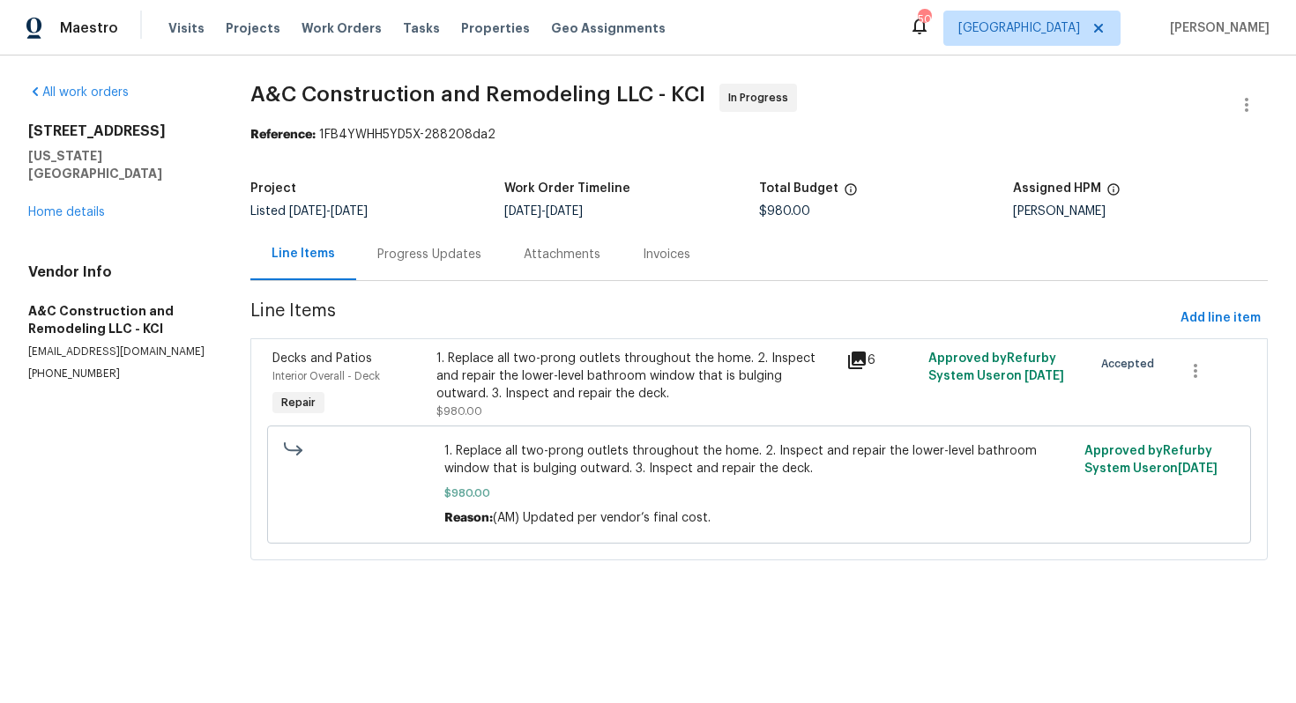
click at [445, 252] on div "Progress Updates" at bounding box center [429, 255] width 104 height 18
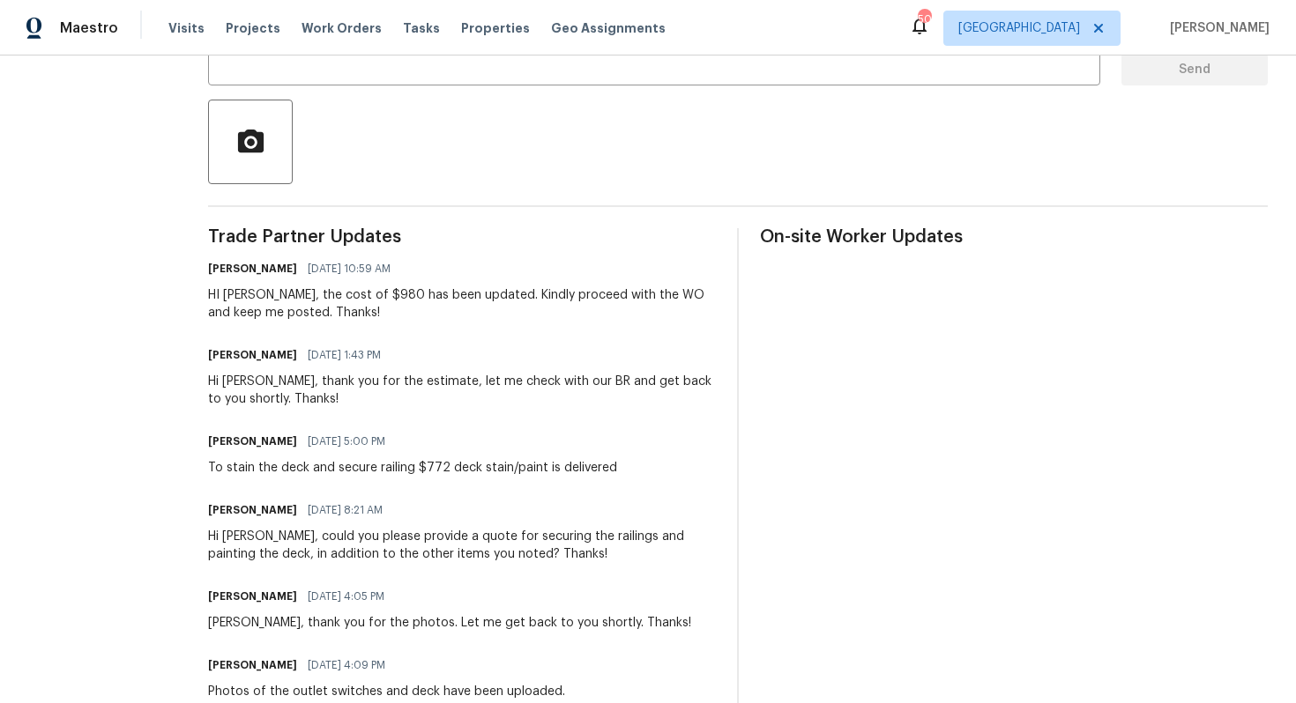
scroll to position [372, 0]
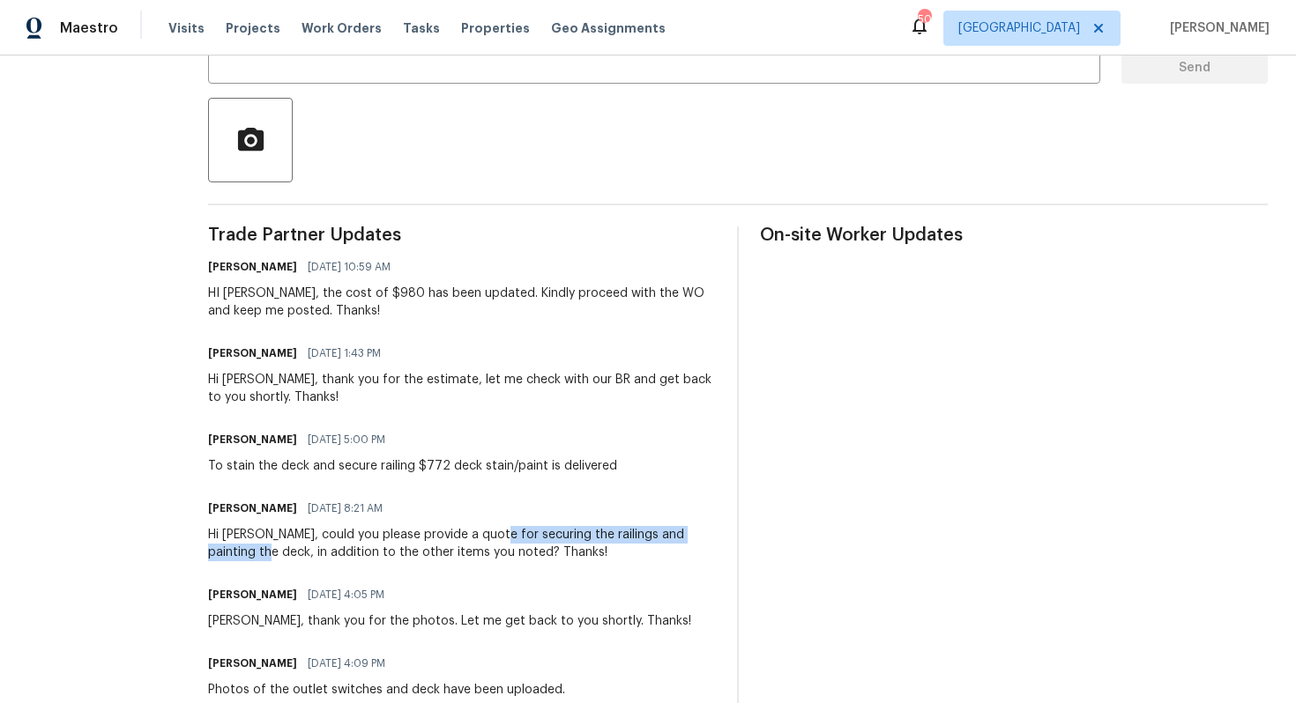
drag, startPoint x: 521, startPoint y: 538, endPoint x: 290, endPoint y: 557, distance: 231.8
click at [290, 557] on div "Hi Charles, could you please provide a quote for securing the railings and pain…" at bounding box center [462, 543] width 508 height 35
copy div "securing the railings and painting the deck"
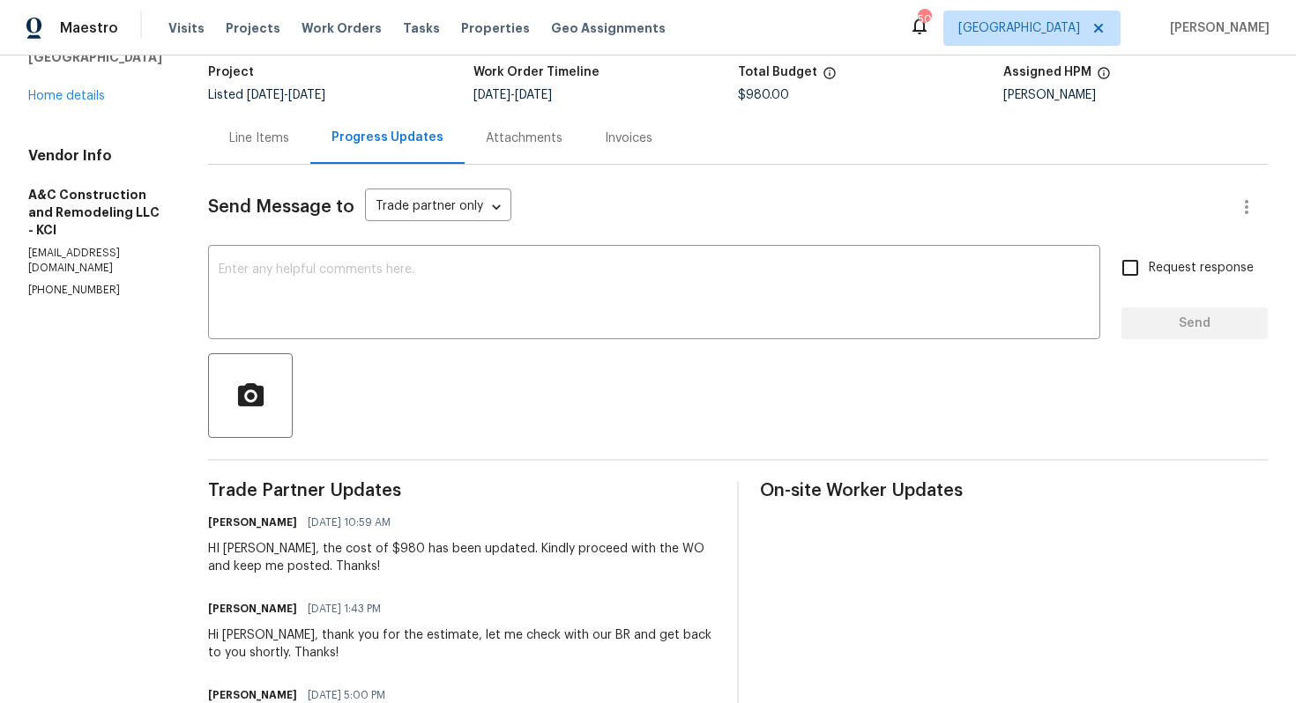
scroll to position [0, 0]
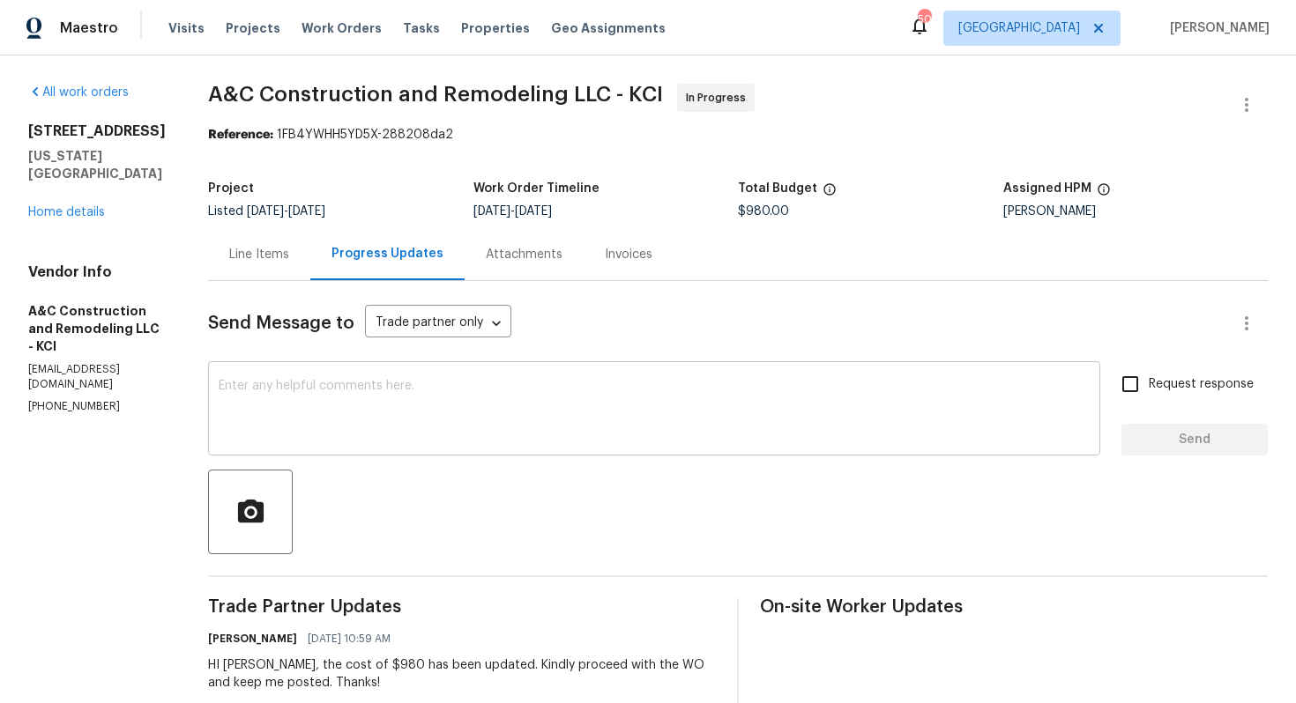
click at [357, 399] on textarea at bounding box center [654, 411] width 871 height 62
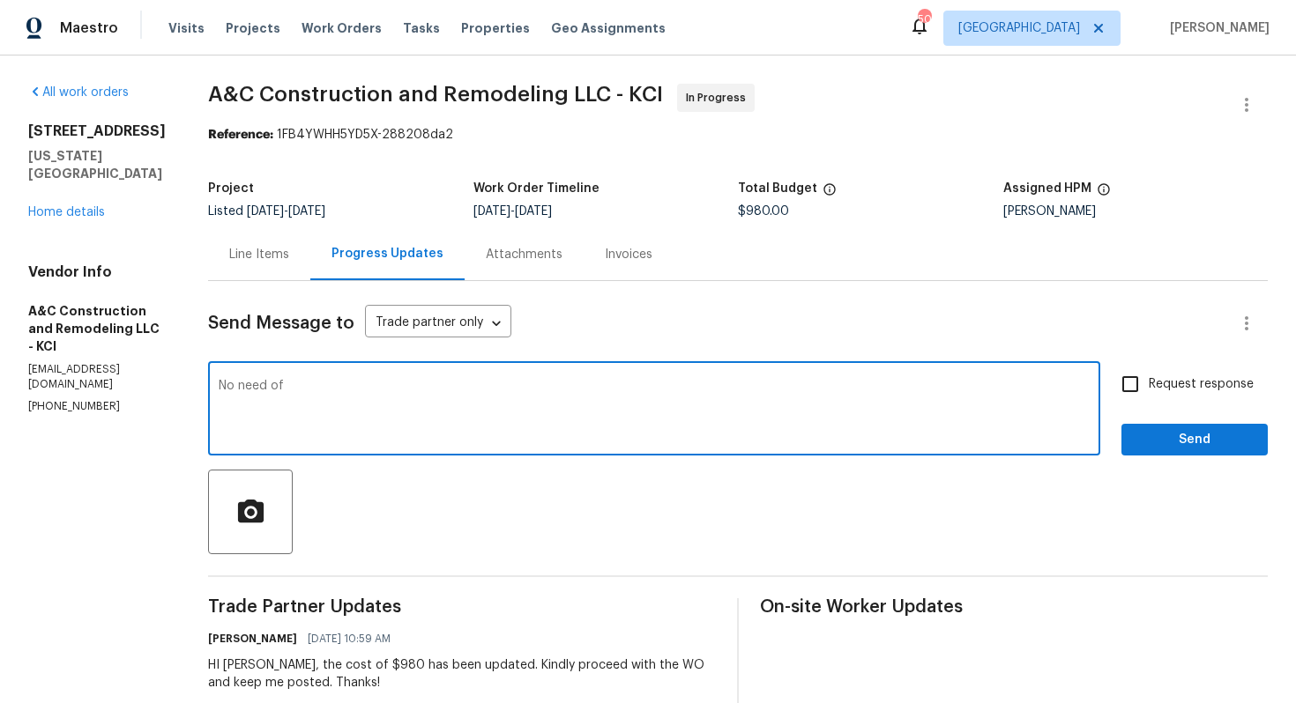
paste textarea "securing the railings and painting the deck"
type textarea "No need of securing the railings and painting the deck. Thanks!"
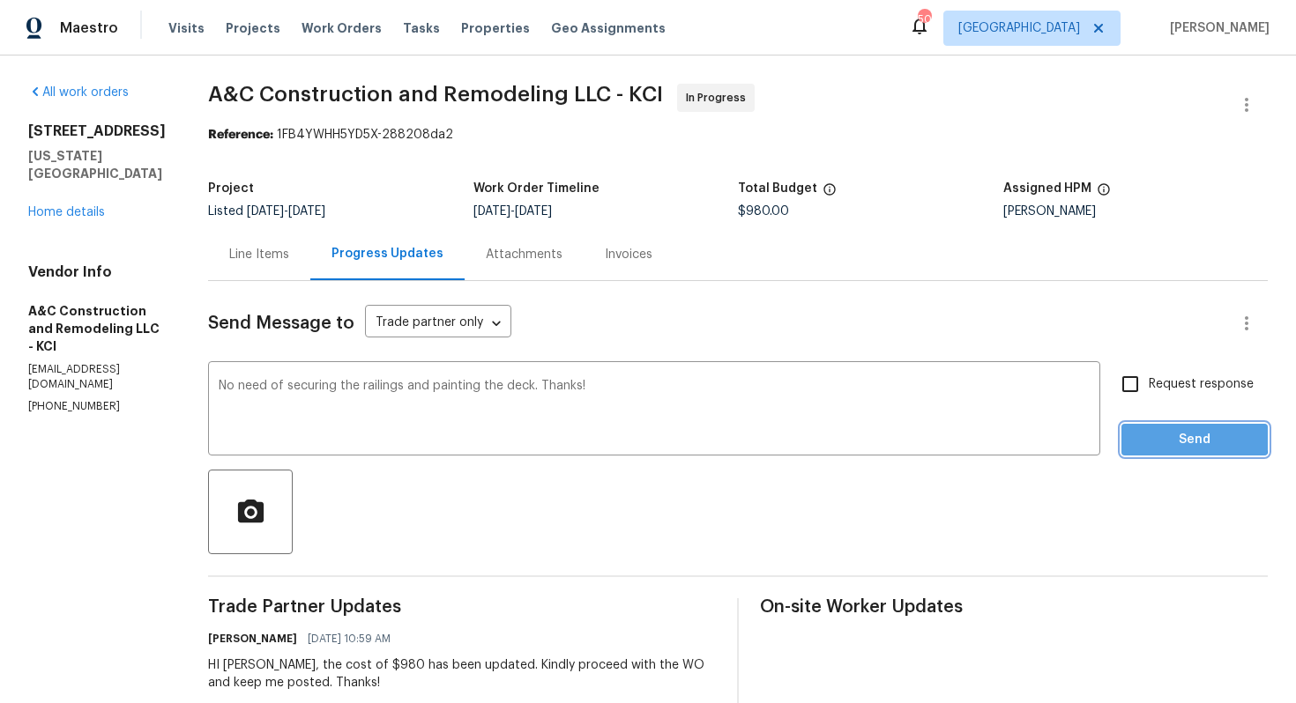
click at [1154, 435] on span "Send" at bounding box center [1194, 440] width 118 height 22
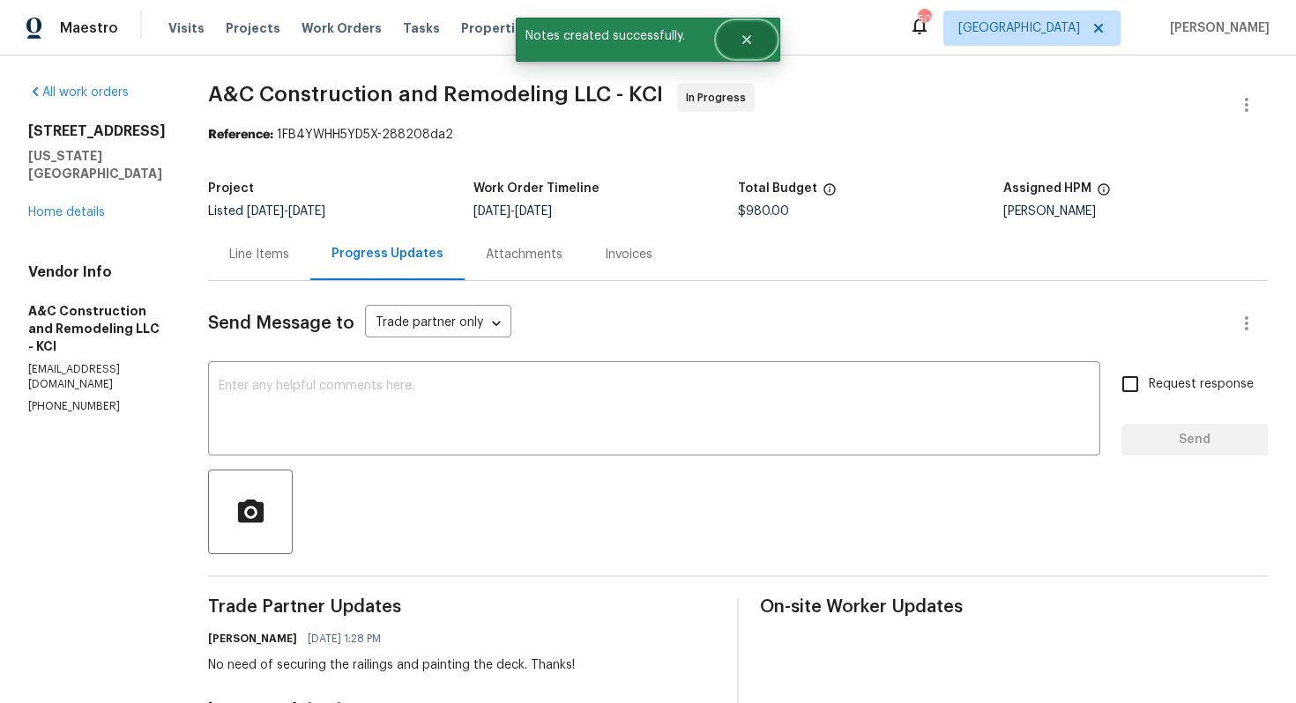
click at [754, 43] on button "Close" at bounding box center [747, 39] width 58 height 35
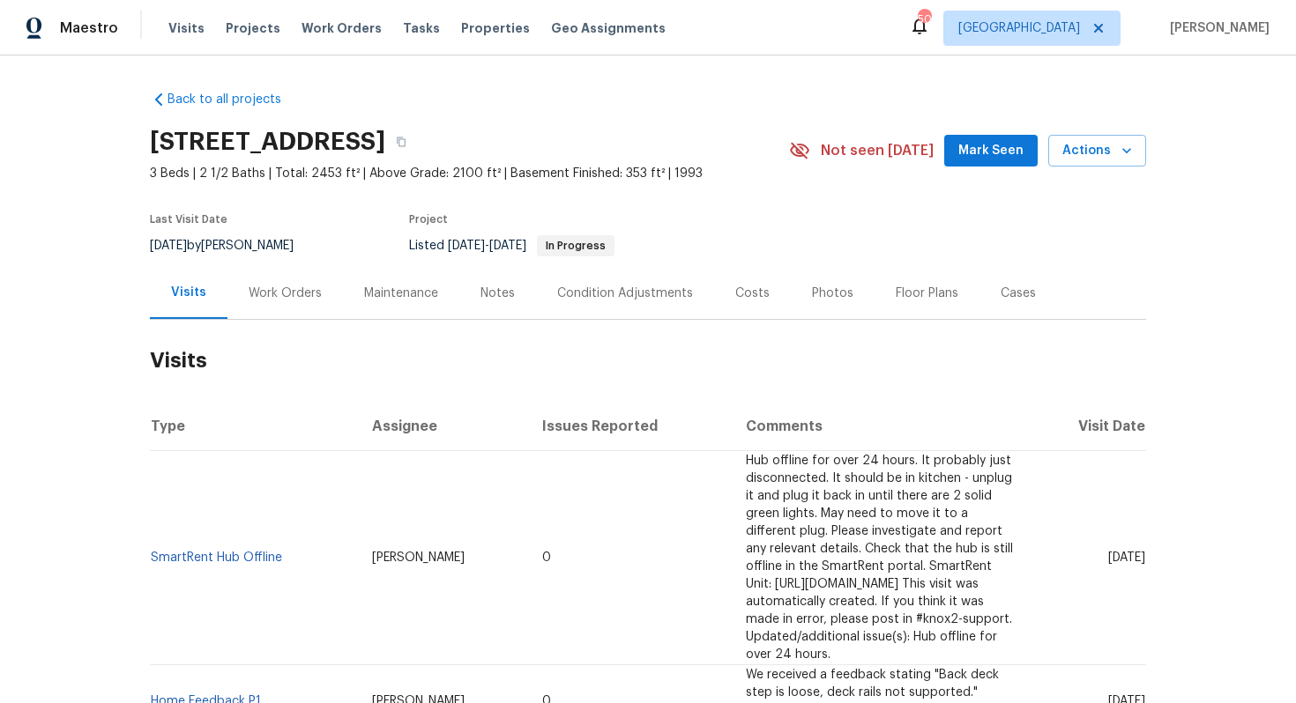
click at [301, 283] on div "Work Orders" at bounding box center [284, 293] width 115 height 52
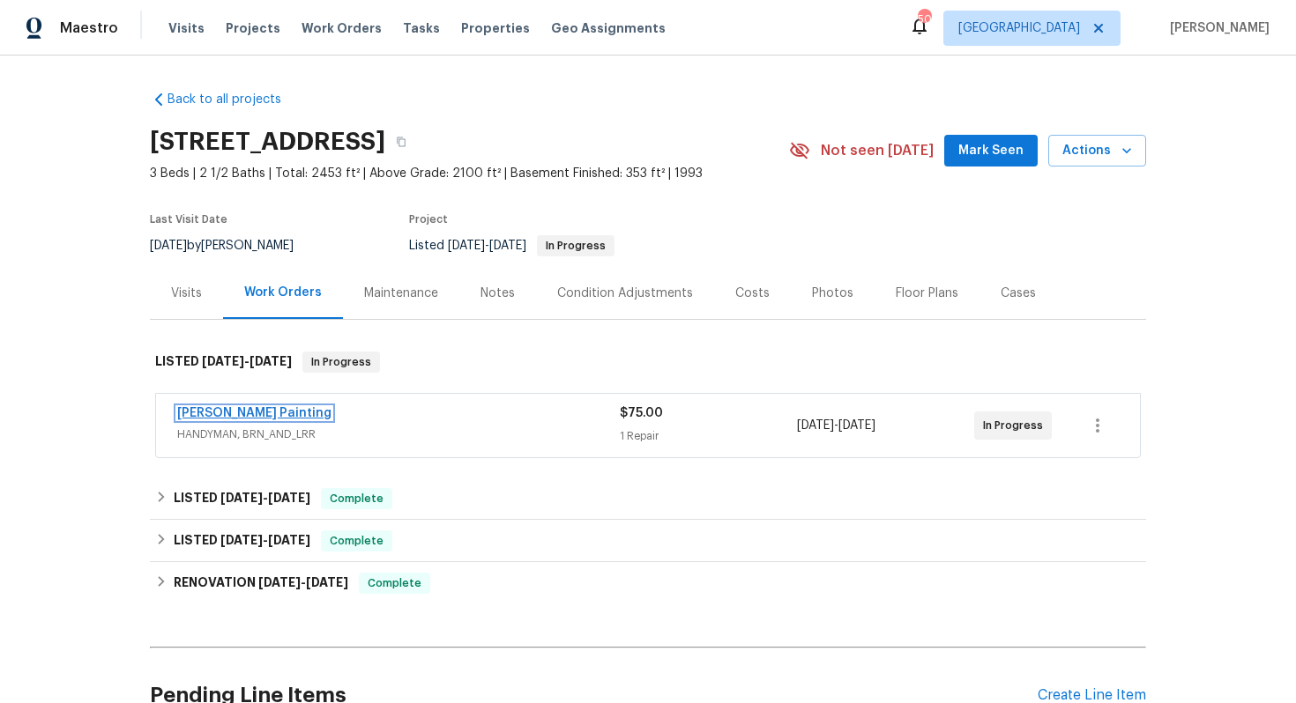
click at [212, 409] on link "[PERSON_NAME] Painting" at bounding box center [254, 413] width 154 height 12
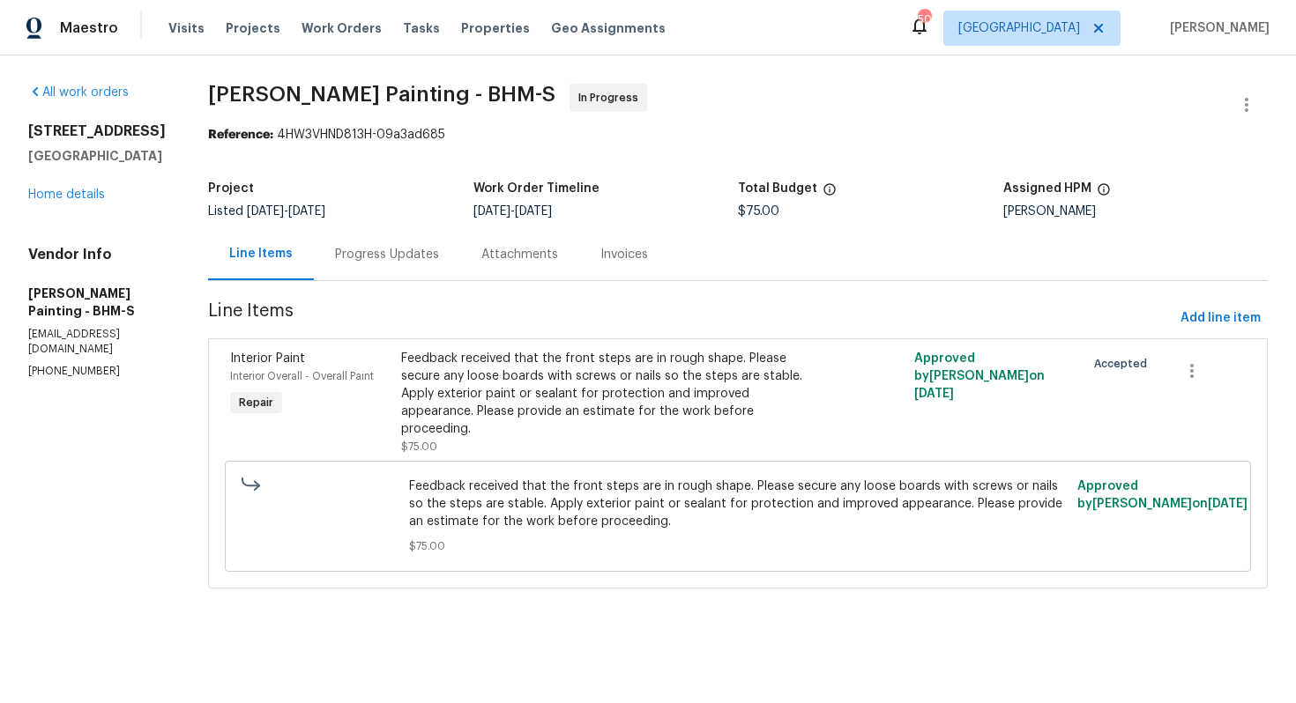
click at [435, 254] on div "Progress Updates" at bounding box center [387, 255] width 104 height 18
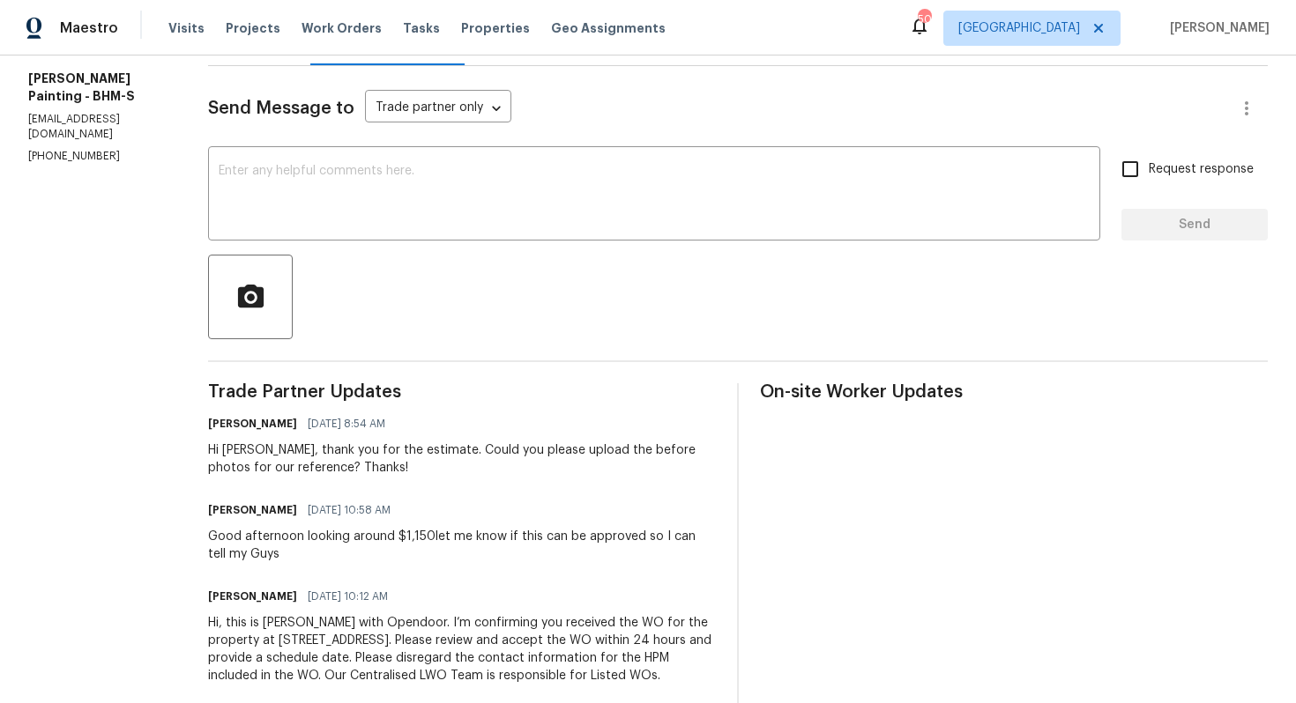
scroll to position [264, 0]
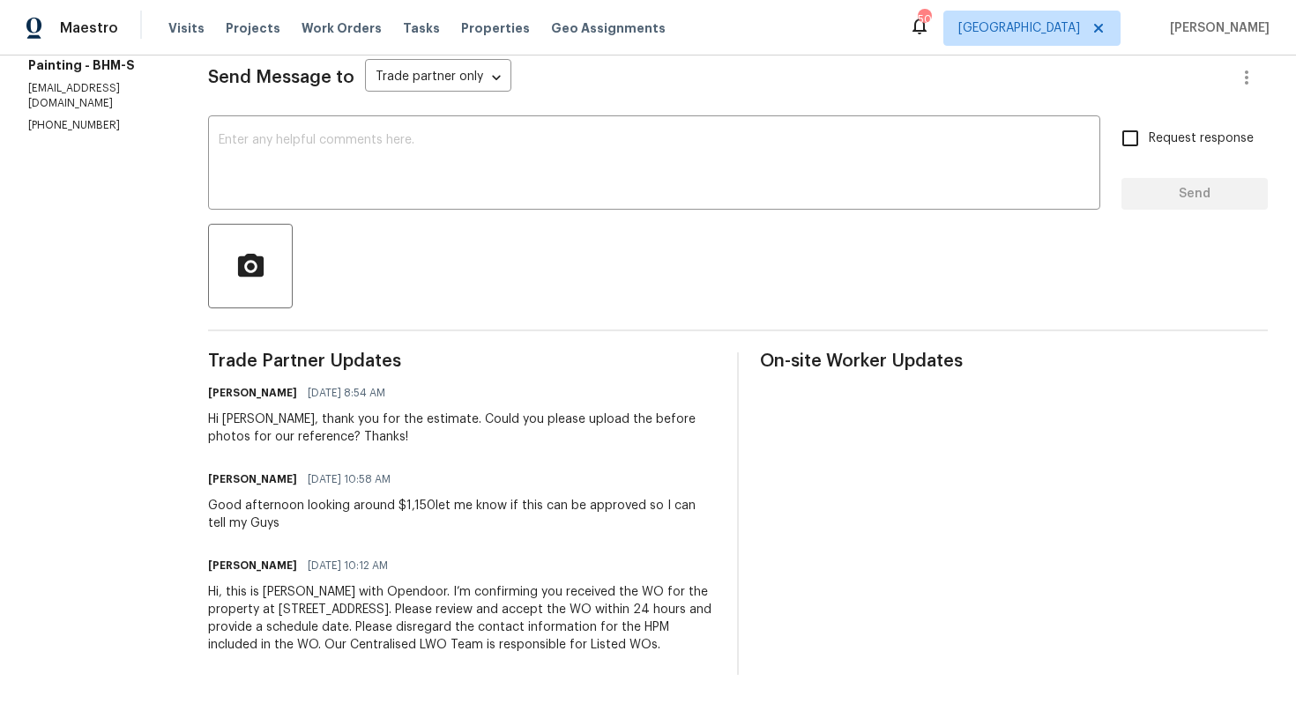
click at [364, 411] on div "Hi Victor, thank you for the estimate. Could you please upload the before photo…" at bounding box center [462, 428] width 508 height 35
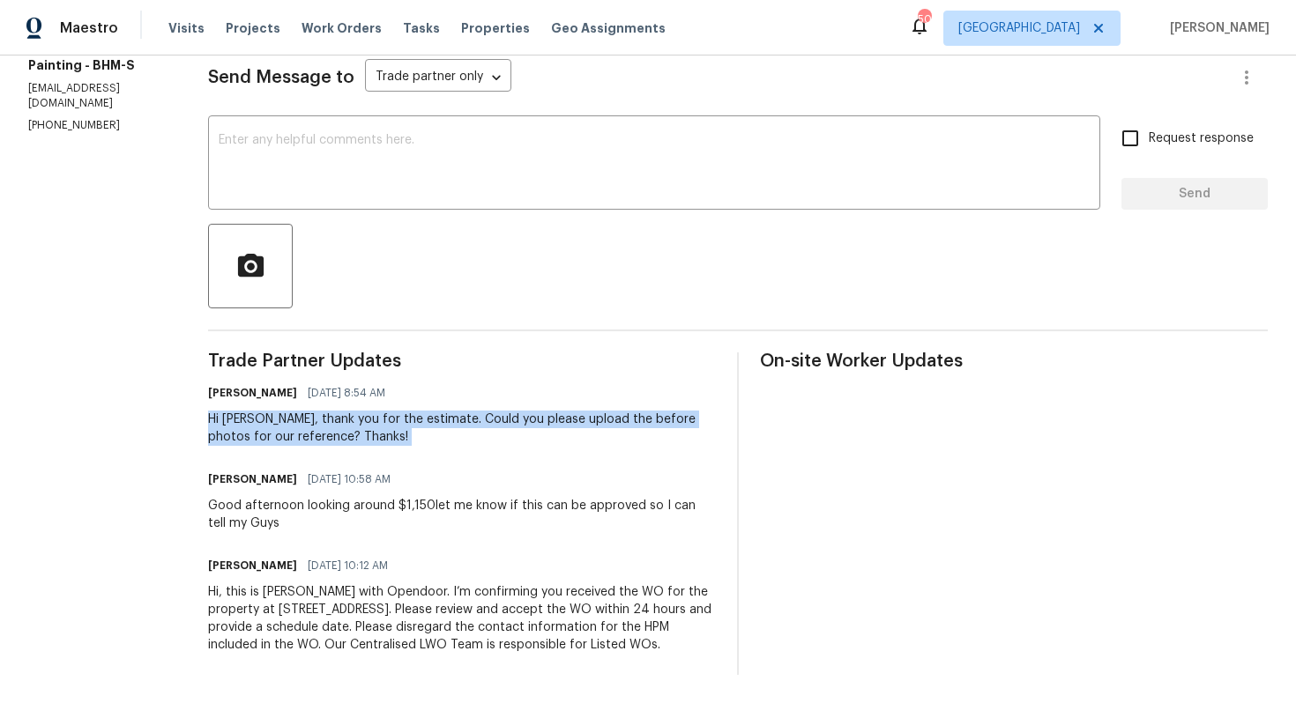
copy div "Hi Victor, thank you for the estimate. Could you please upload the before photo…"
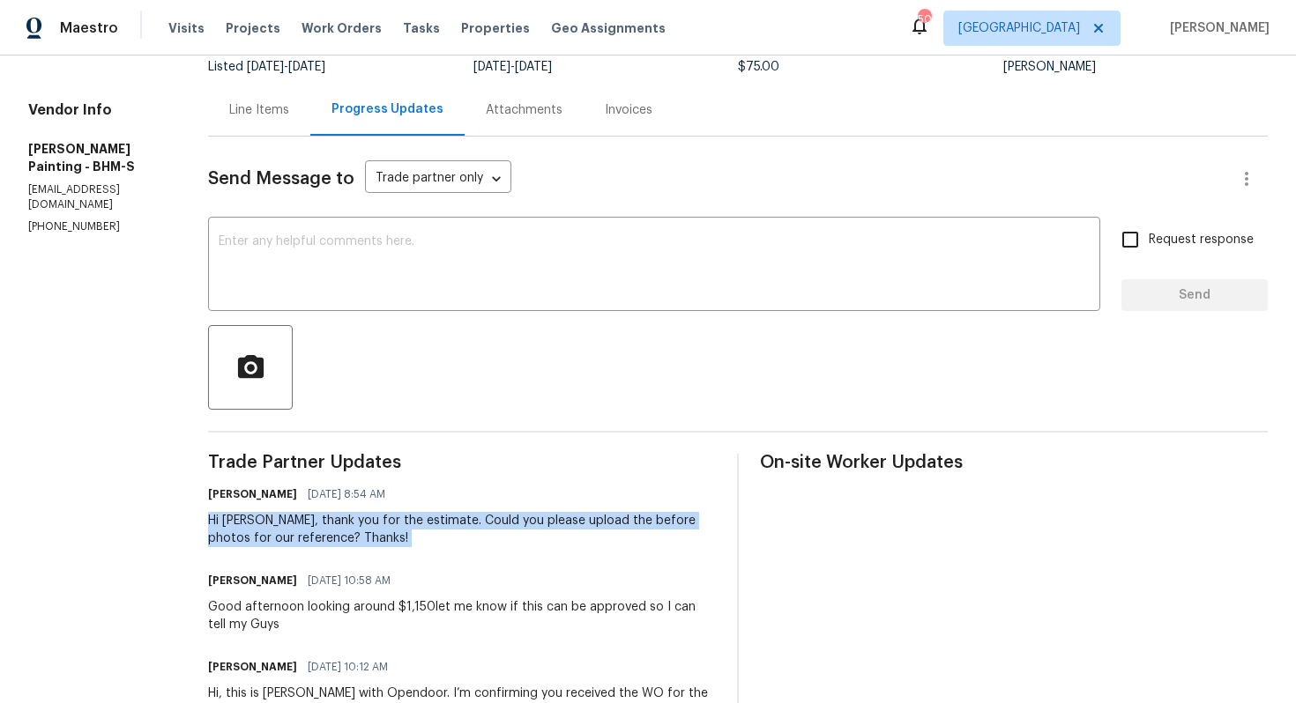
scroll to position [122, 0]
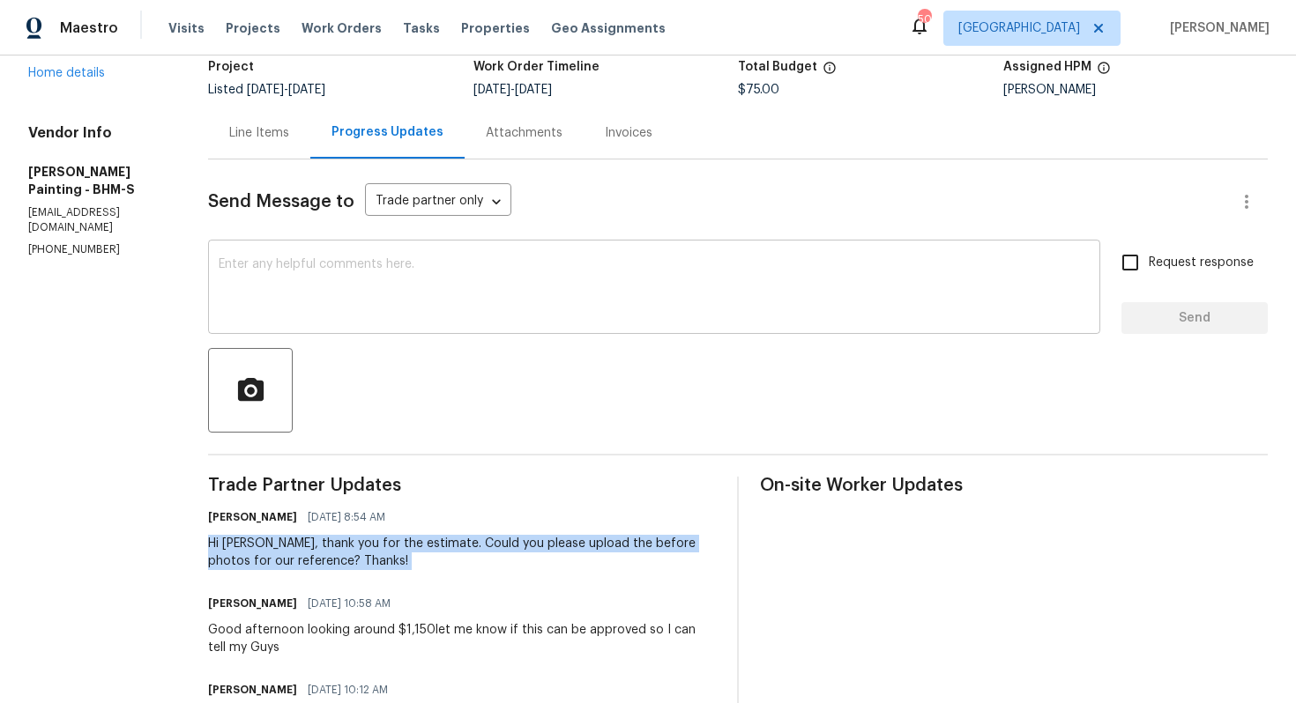
click at [568, 267] on textarea at bounding box center [654, 289] width 871 height 62
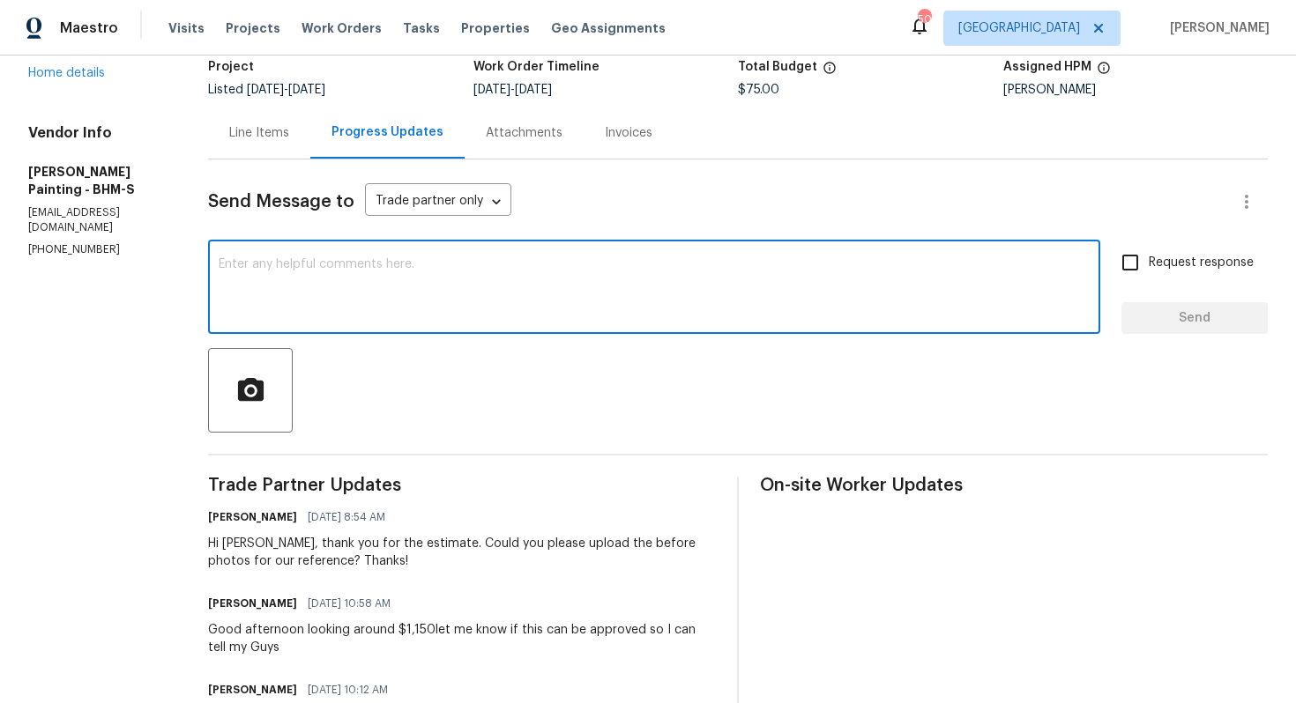
paste textarea "Hi Victor, just following up to see if you had a chance to upload the before ph…"
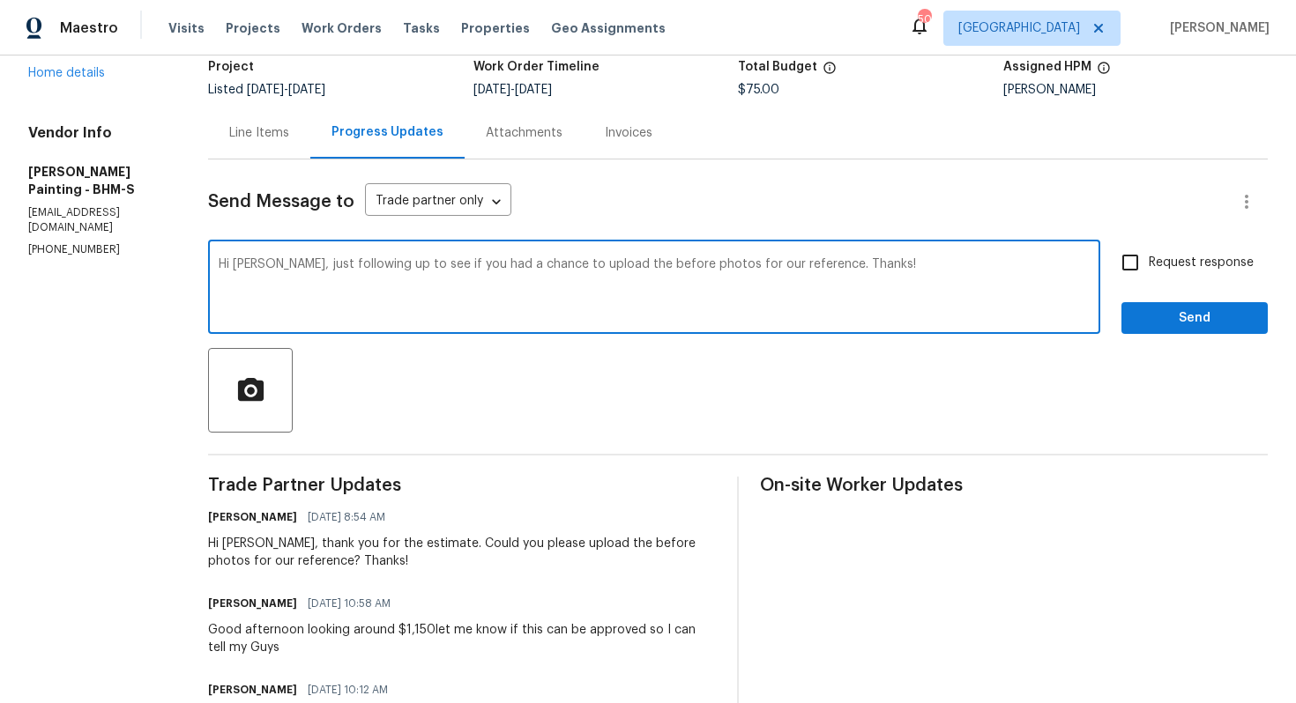
type textarea "Hi Victor, just following up to see if you had a chance to upload the before ph…"
click at [1129, 275] on input "Request response" at bounding box center [1130, 262] width 37 height 37
checkbox input "true"
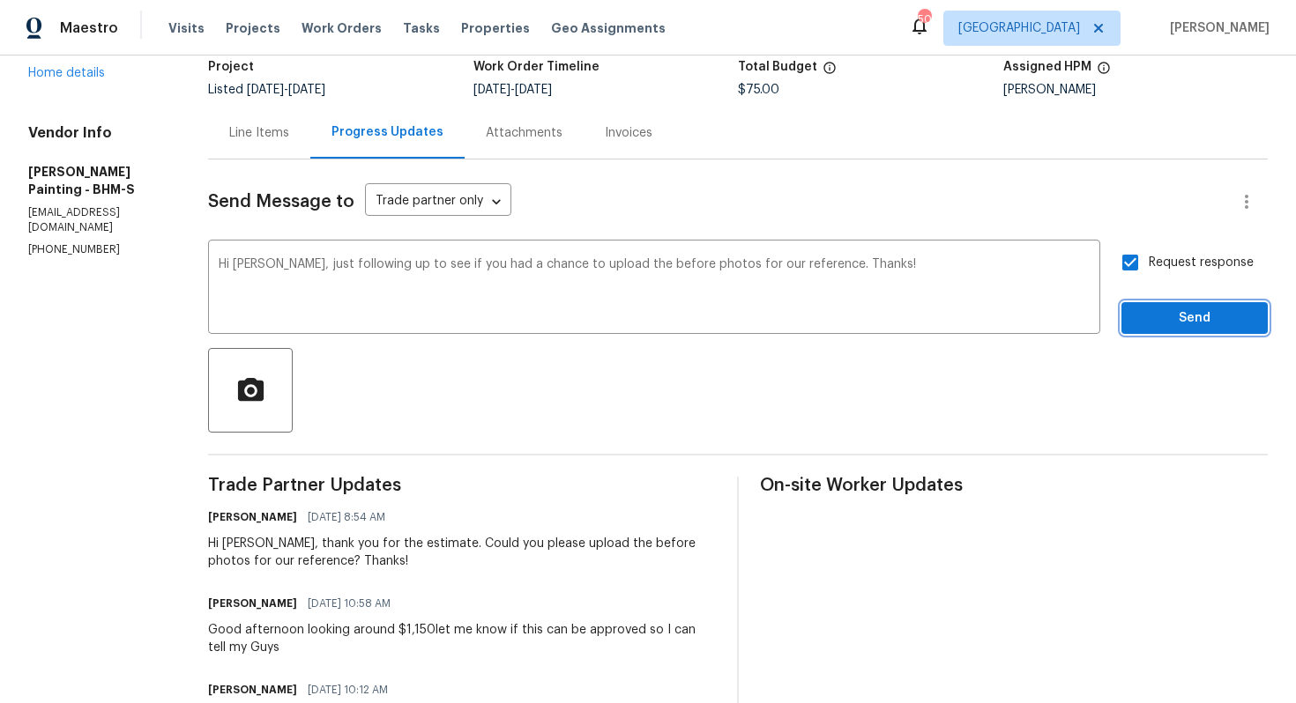
click at [1161, 312] on span "Send" at bounding box center [1194, 319] width 118 height 22
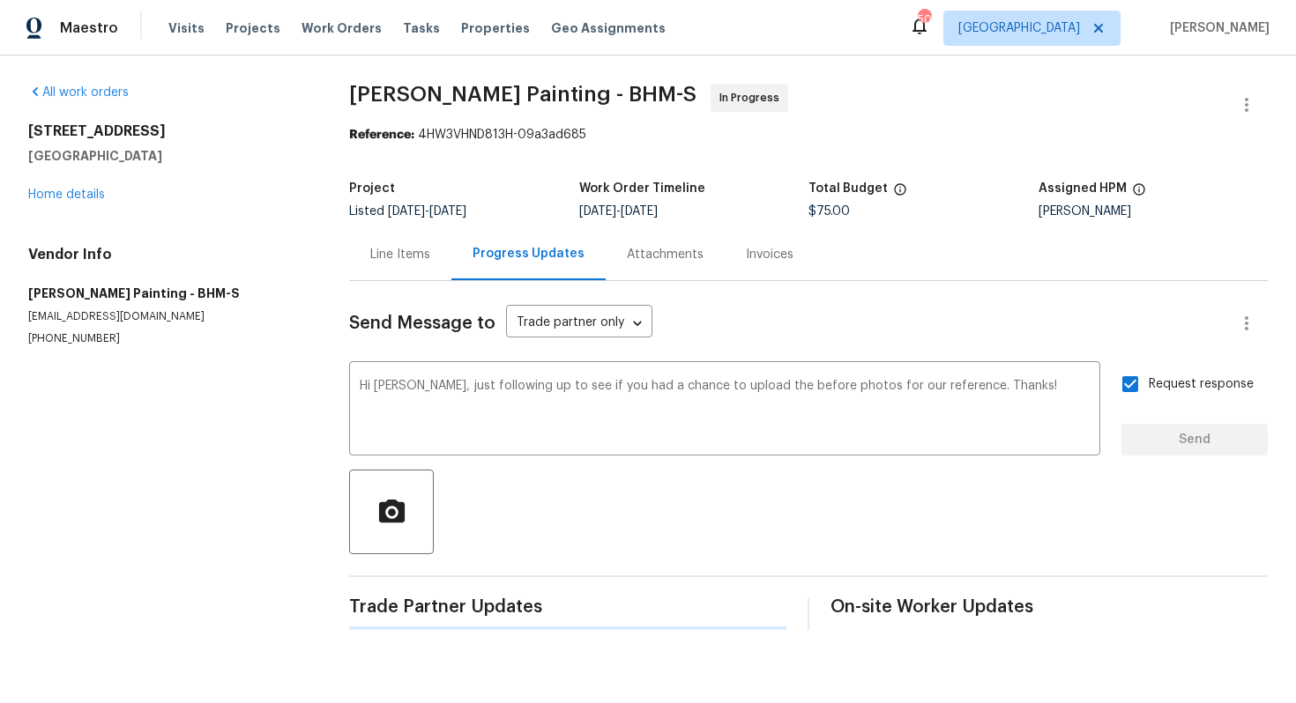
scroll to position [0, 0]
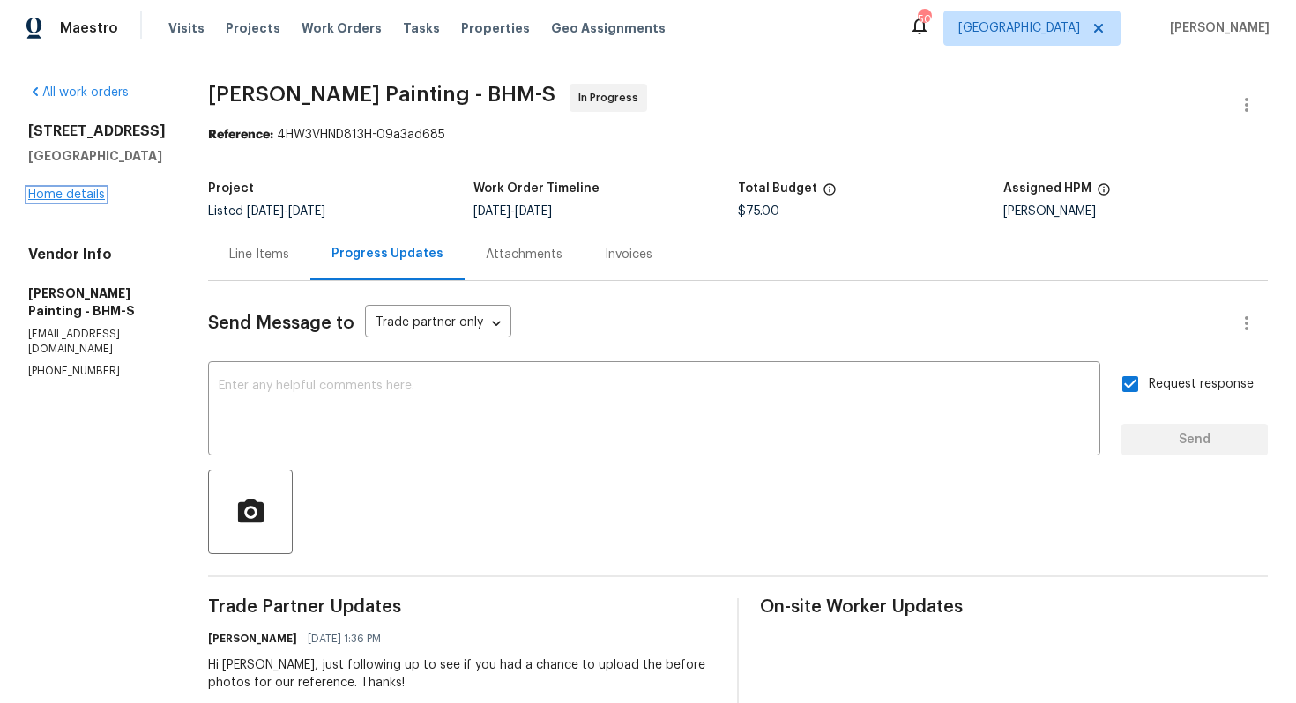
click at [89, 195] on link "Home details" at bounding box center [66, 195] width 77 height 12
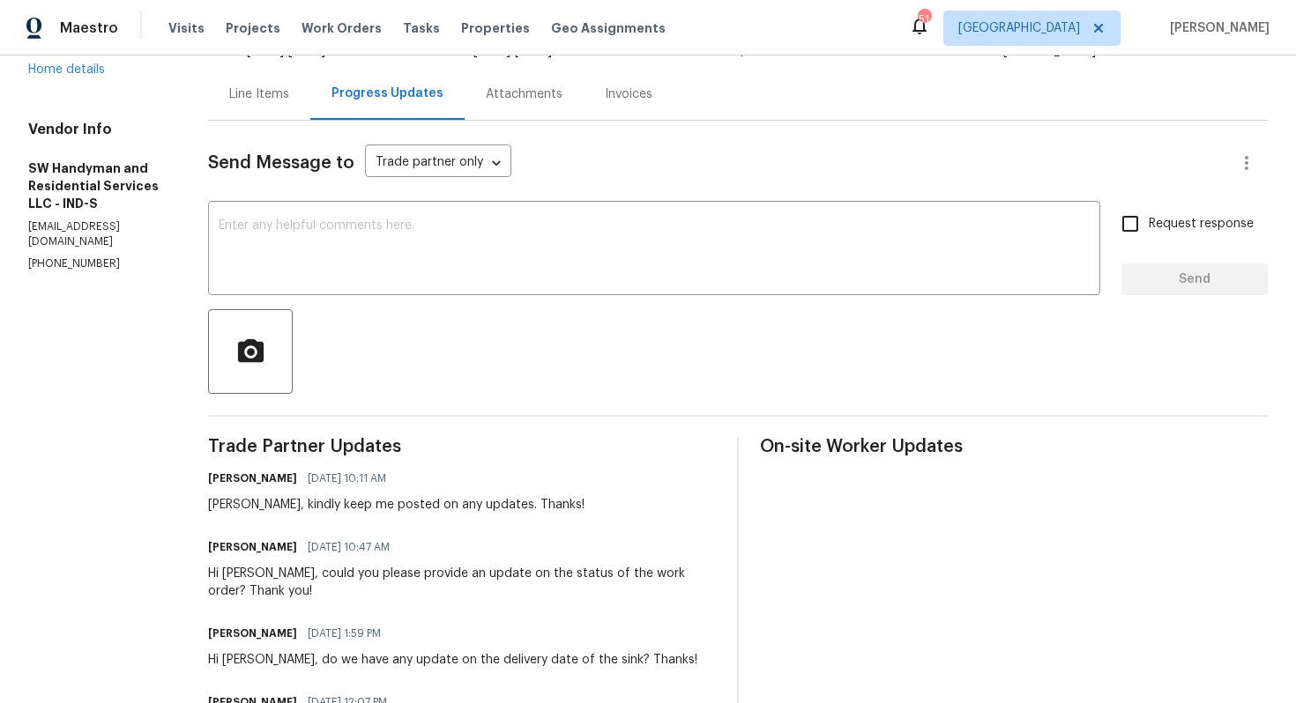
scroll to position [159, 0]
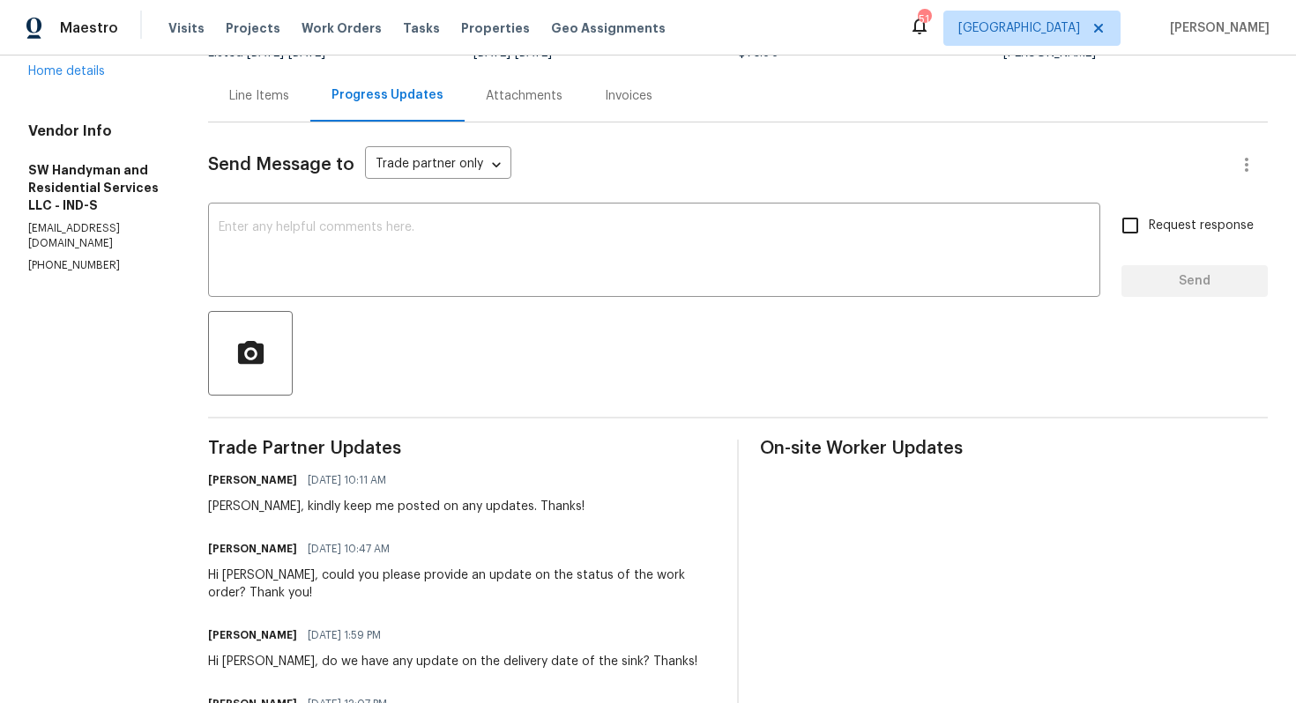
click at [506, 395] on div at bounding box center [738, 353] width 1060 height 85
click at [335, 509] on div "[PERSON_NAME], kindly keep me posted on any updates. Thanks!" at bounding box center [396, 507] width 376 height 18
click at [335, 509] on div "Lindy, kindly keep me posted on any updates. Thanks!" at bounding box center [396, 507] width 376 height 18
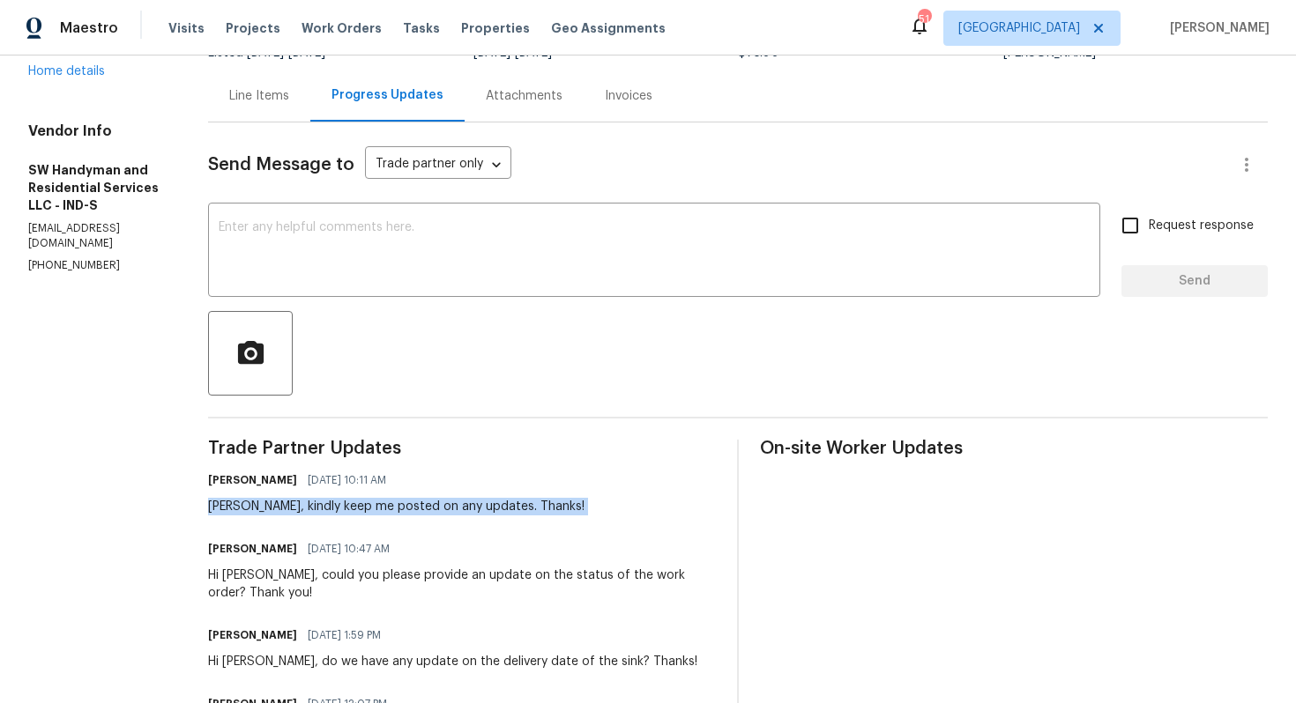
click at [335, 509] on div "Lindy, kindly keep me posted on any updates. Thanks!" at bounding box center [396, 507] width 376 height 18
copy div "Lindy, kindly keep me posted on any updates. Thanks!"
click at [624, 284] on div "x ​" at bounding box center [654, 252] width 892 height 90
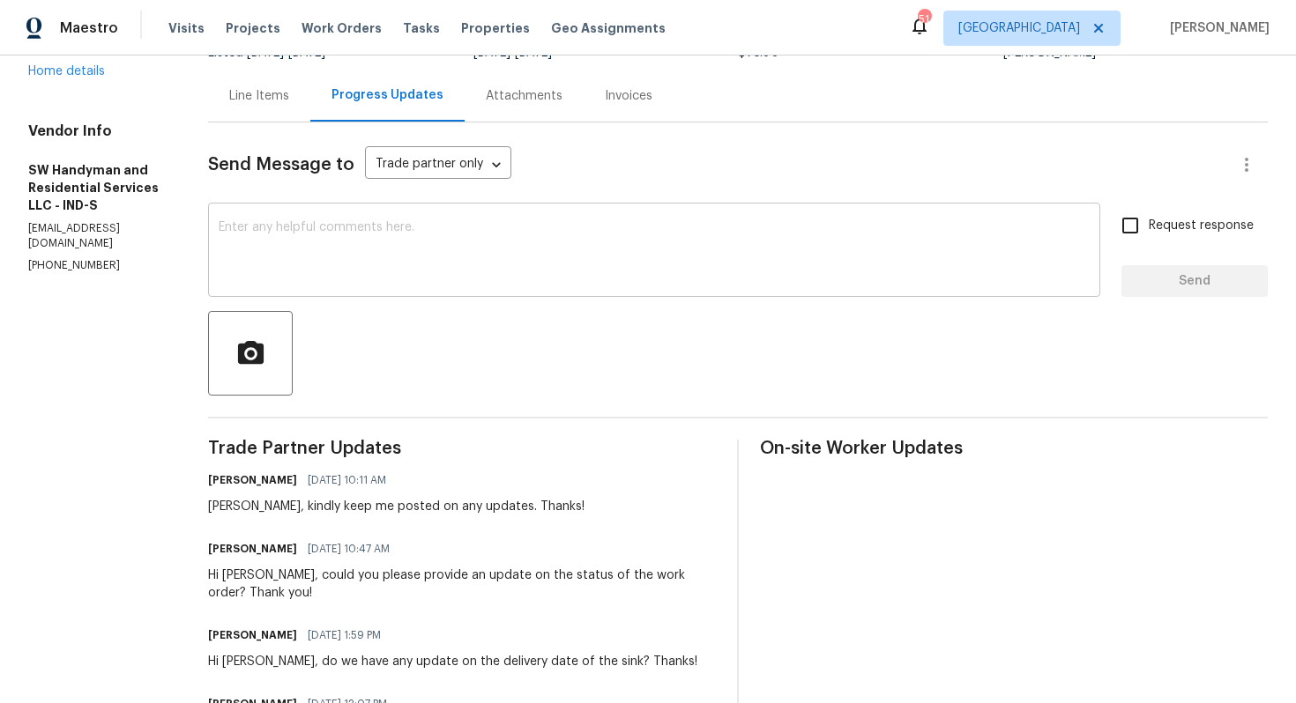
paste textarea "Hi Lindy, just checking in — do we have any updates? Thanks!"
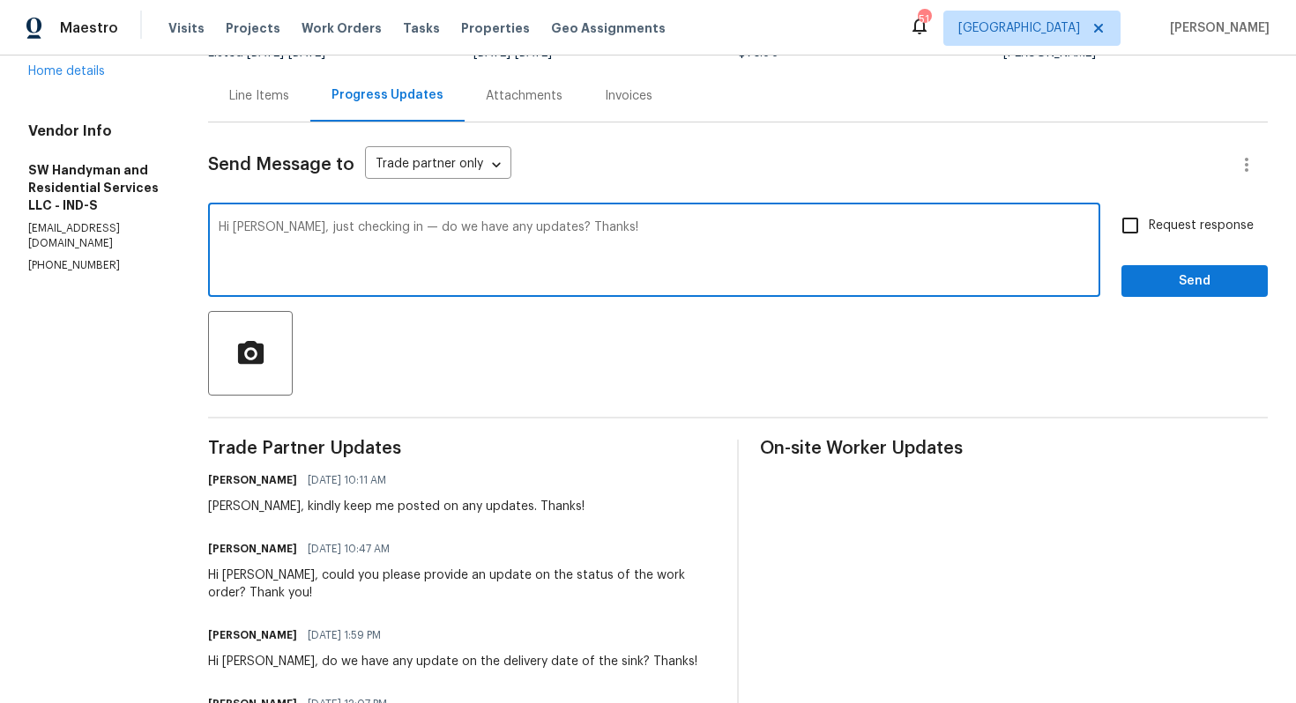
click at [375, 229] on textarea "Hi Lindy, just checking in — do we have any updates? Thanks!" at bounding box center [654, 252] width 871 height 62
type textarea "Hi Lindy, just checking in do we have any updates? Thanks!"
click at [1166, 271] on span "Send" at bounding box center [1194, 282] width 118 height 22
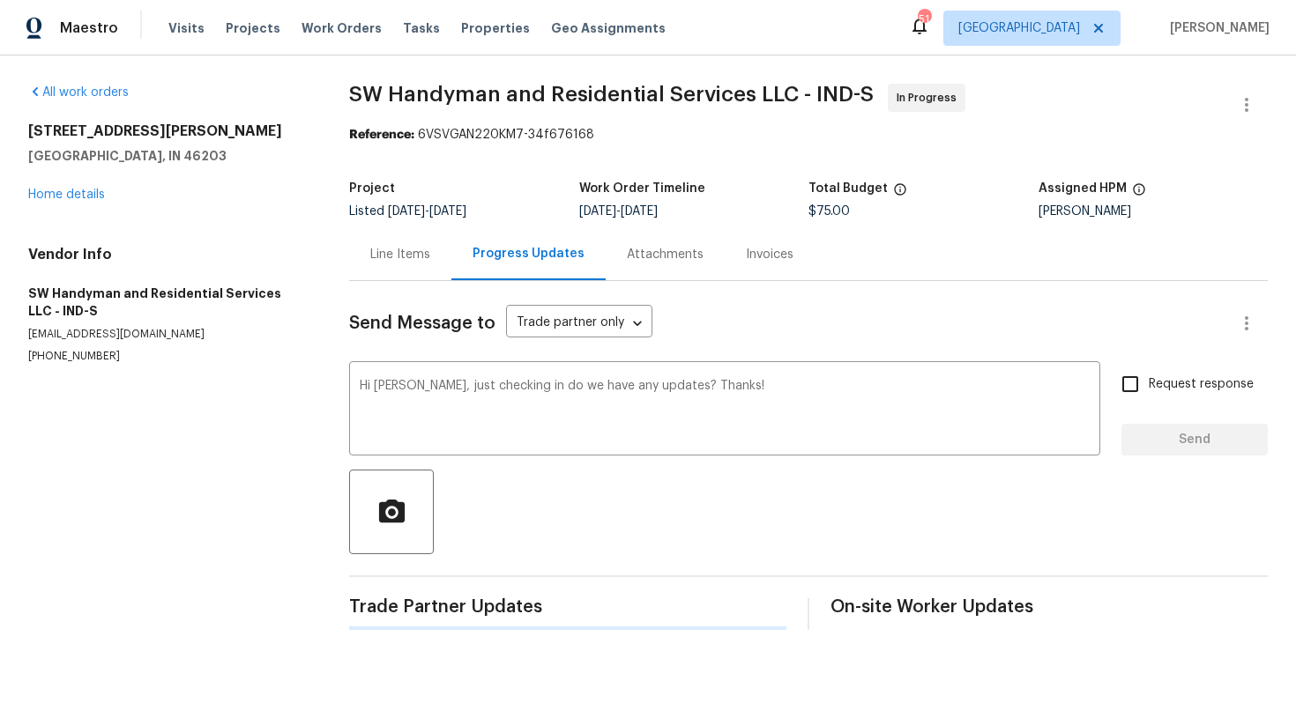
scroll to position [0, 0]
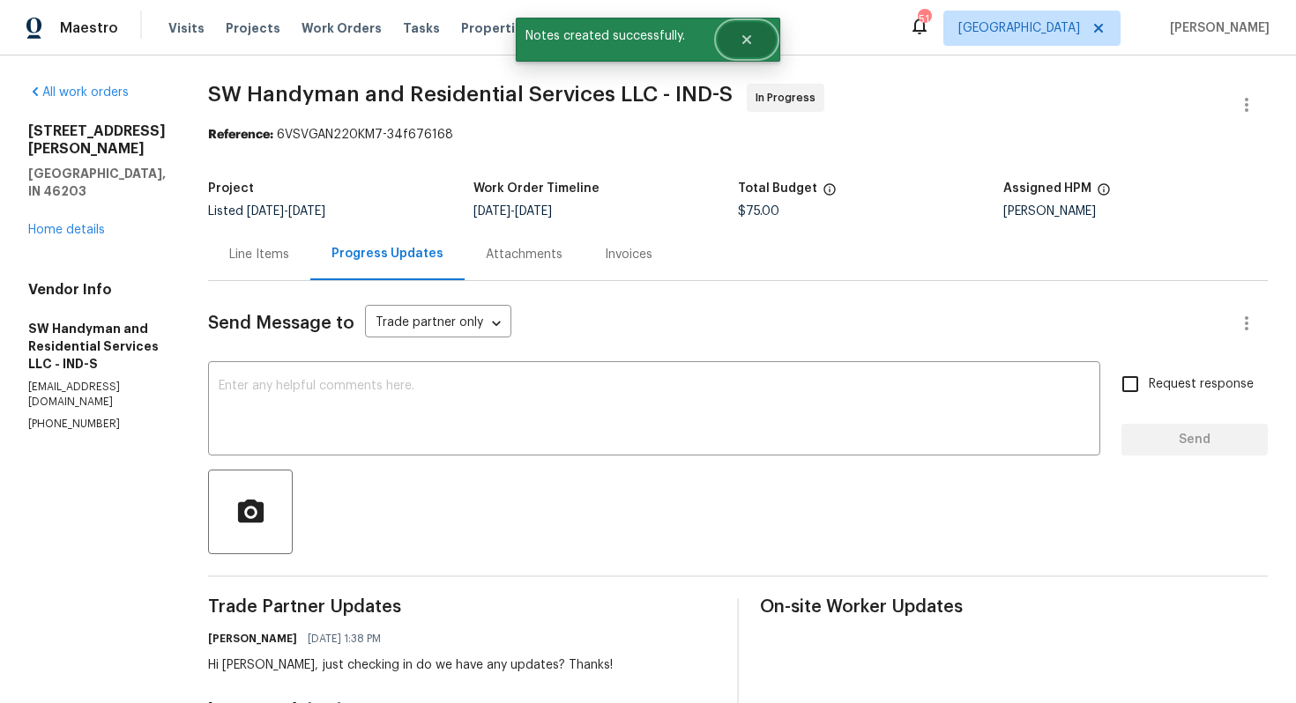
click at [747, 41] on icon "Close" at bounding box center [746, 39] width 9 height 9
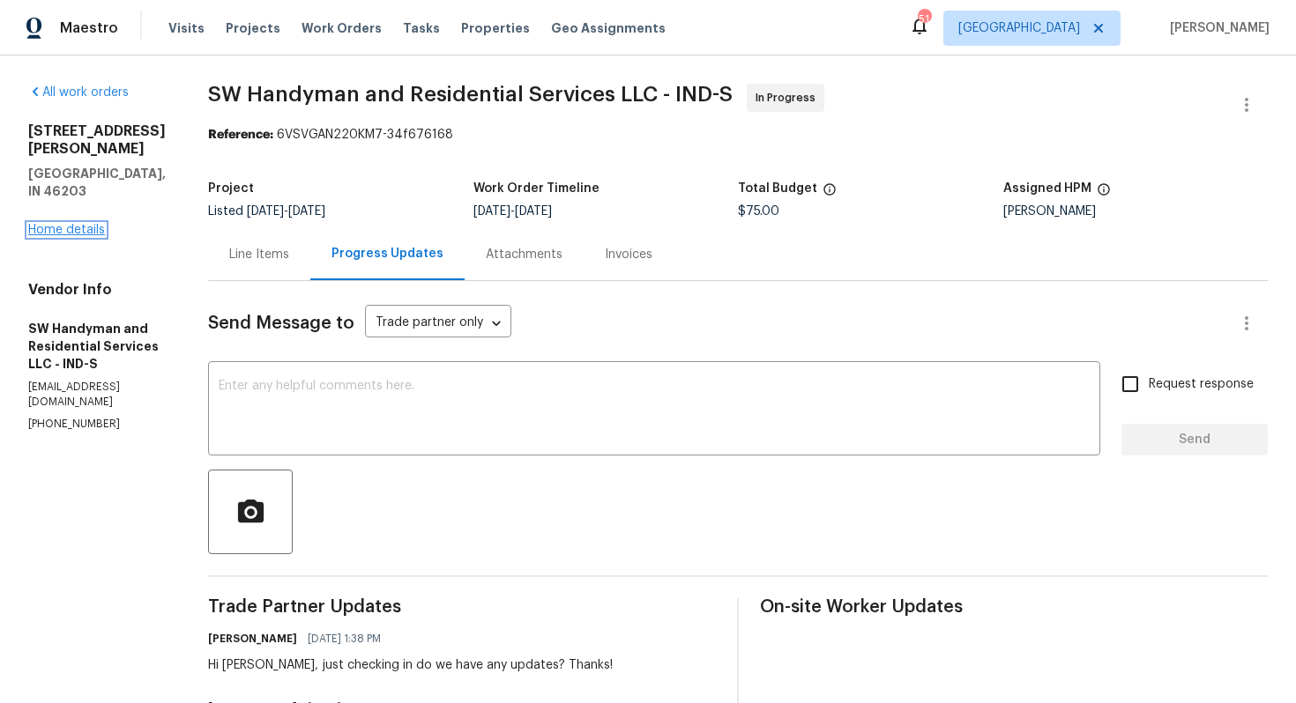
click at [74, 224] on link "Home details" at bounding box center [66, 230] width 77 height 12
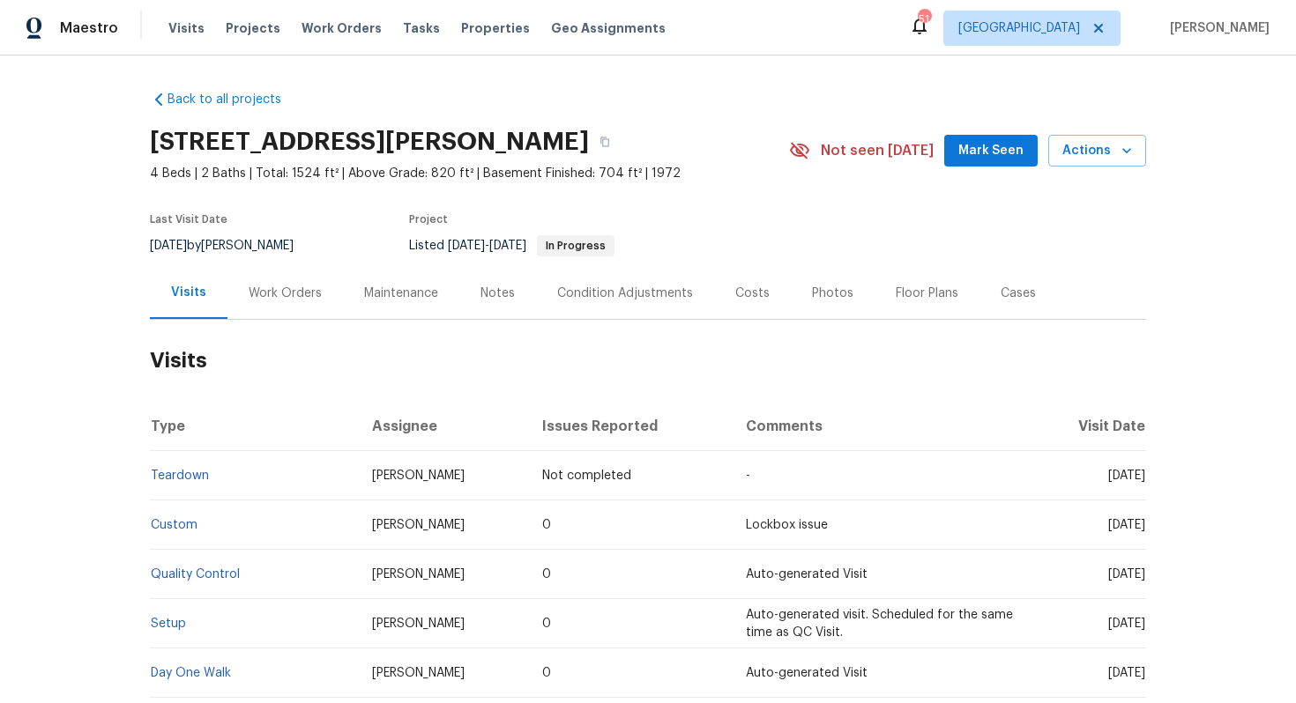
click at [276, 294] on div "Work Orders" at bounding box center [285, 294] width 73 height 18
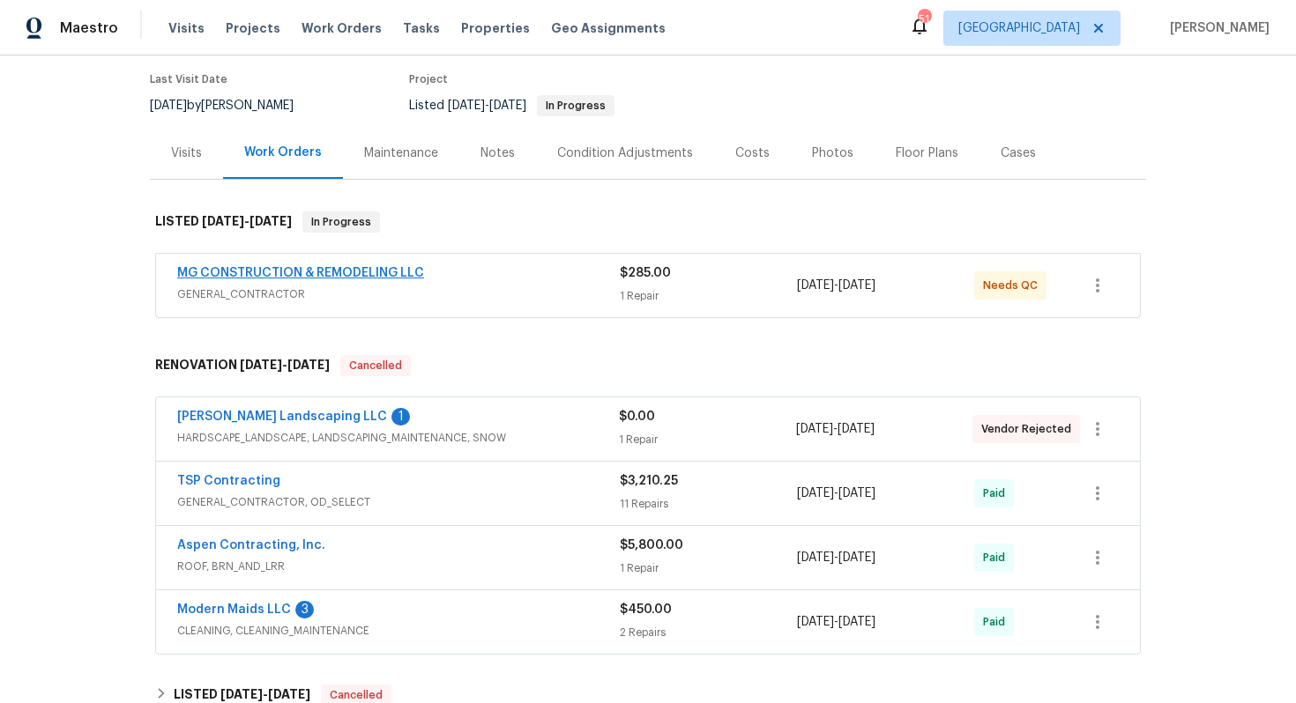
scroll to position [141, 0]
click at [326, 271] on link "MG CONSTRUCTION & REMODELING LLC" at bounding box center [300, 272] width 247 height 12
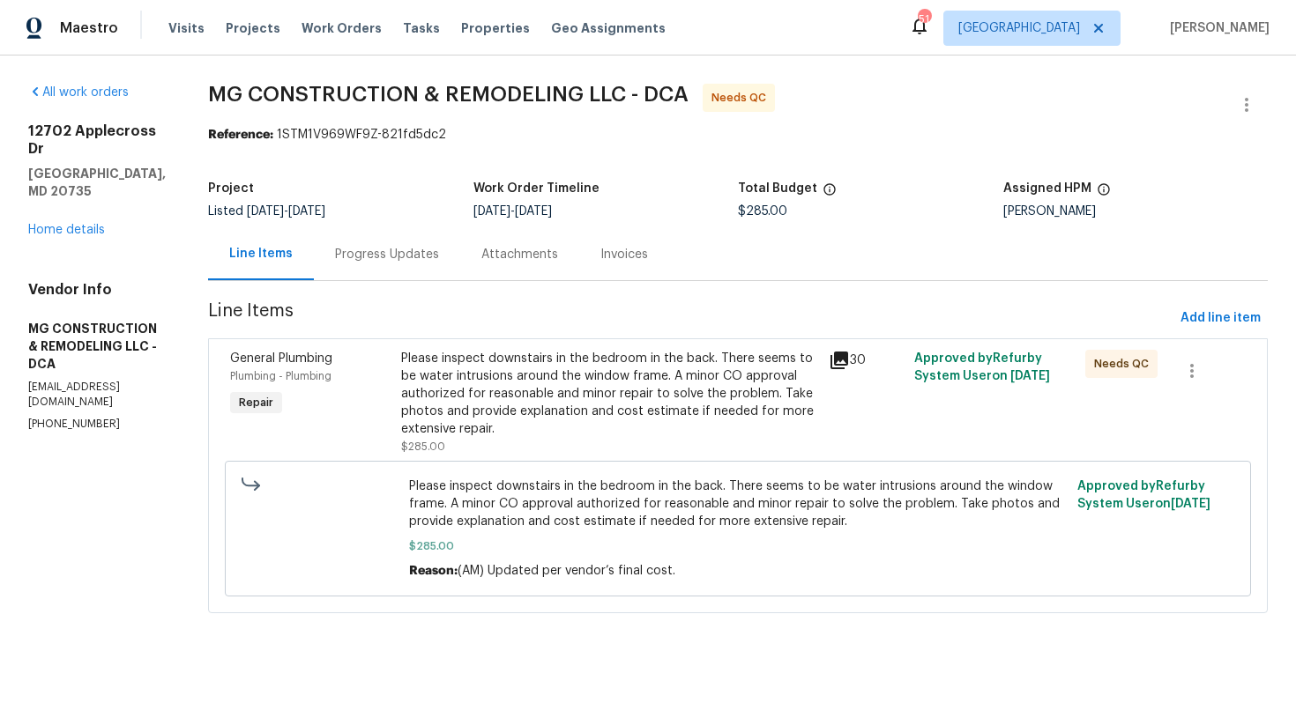
click at [435, 258] on div "Progress Updates" at bounding box center [387, 255] width 104 height 18
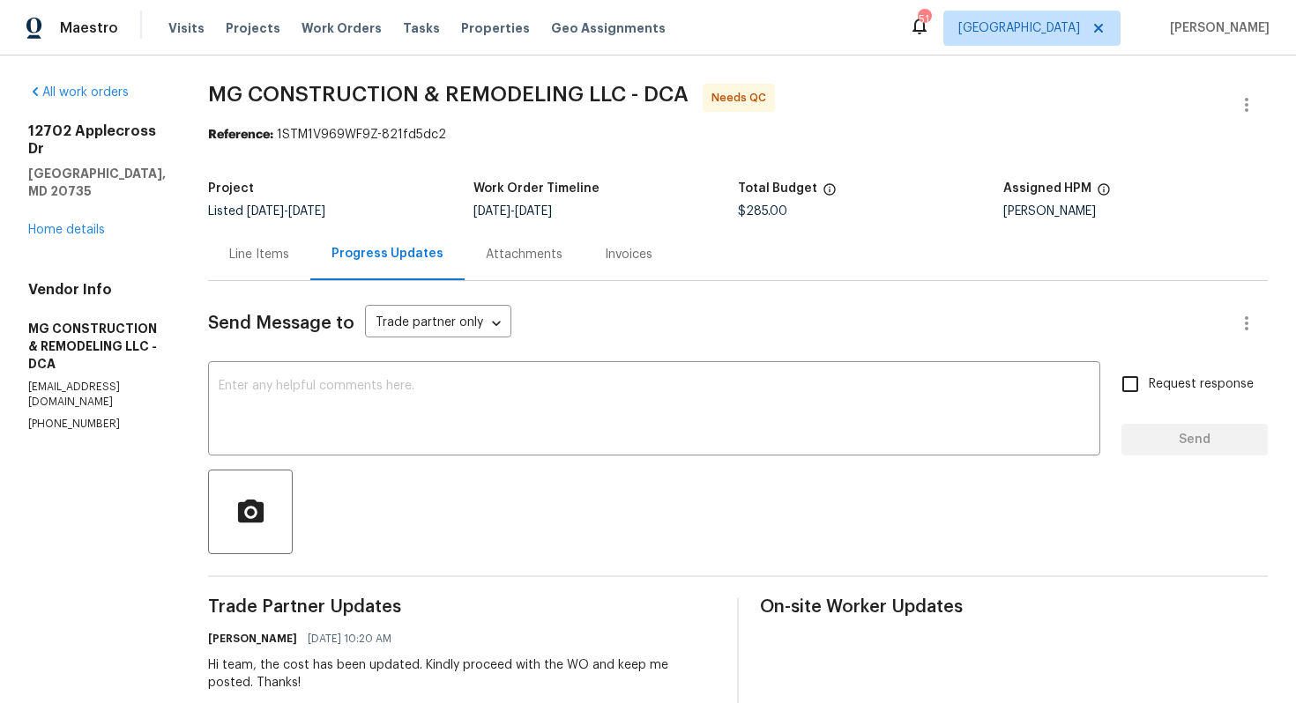
click at [310, 266] on div "Line Items" at bounding box center [259, 254] width 102 height 52
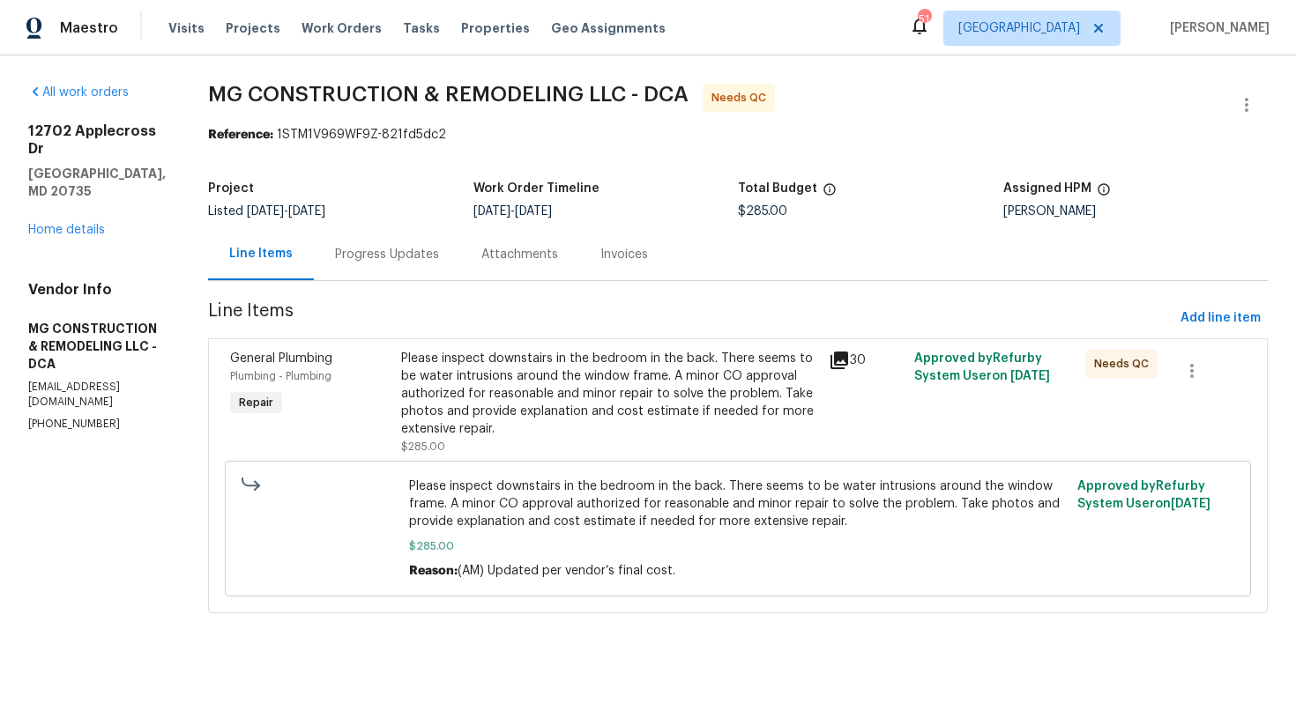
click at [584, 396] on div "Please inspect downstairs in the bedroom in the back. There seems to be water i…" at bounding box center [609, 394] width 417 height 88
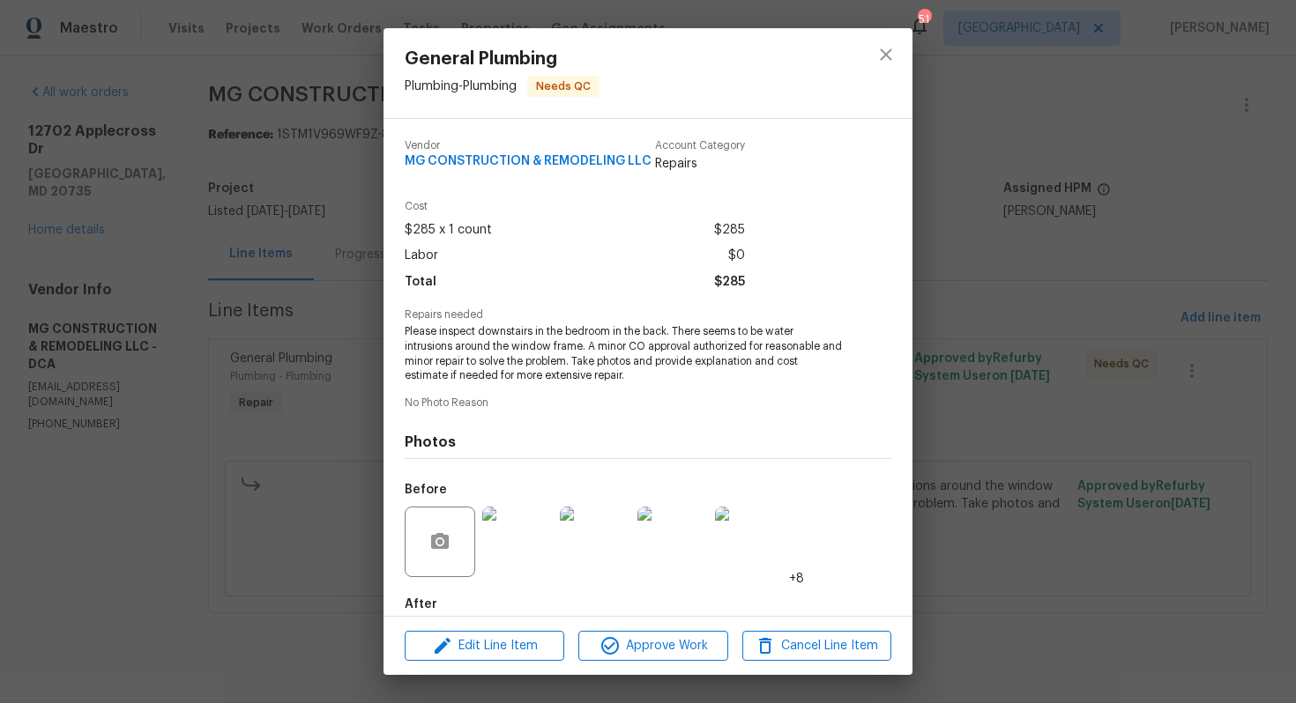
scroll to position [93, 0]
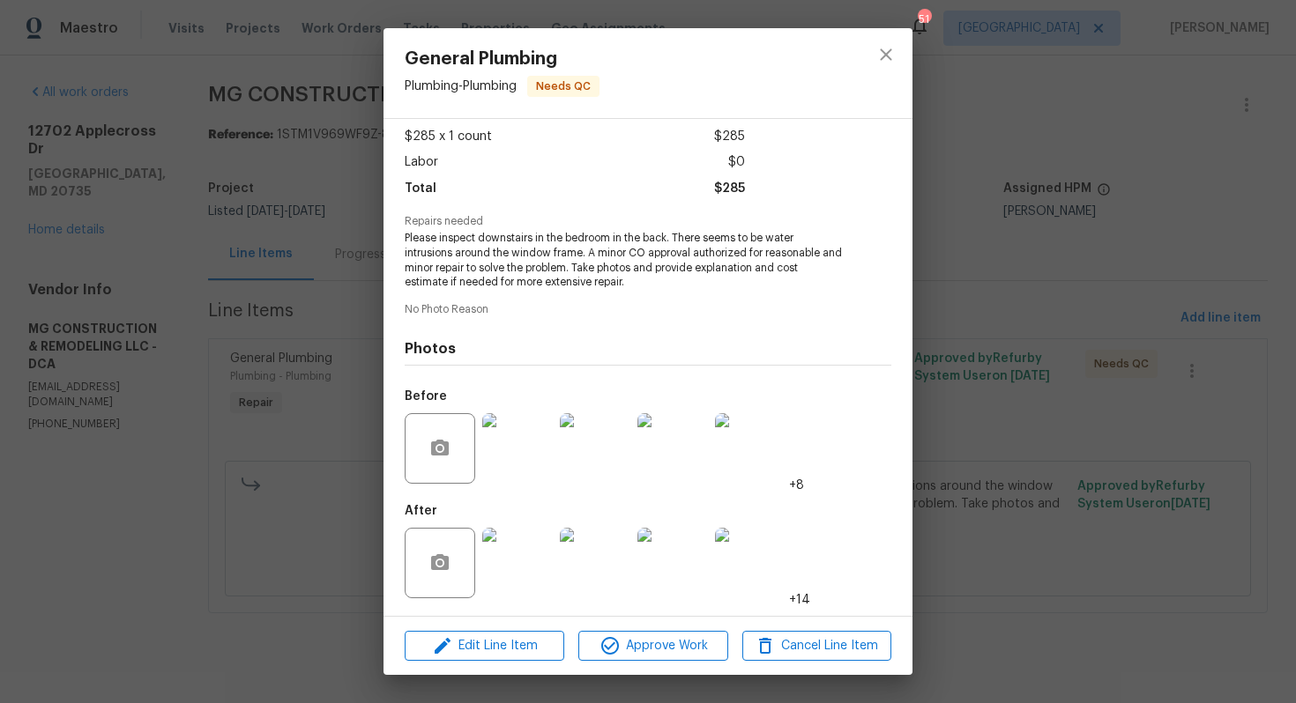
click at [511, 463] on img at bounding box center [517, 448] width 71 height 71
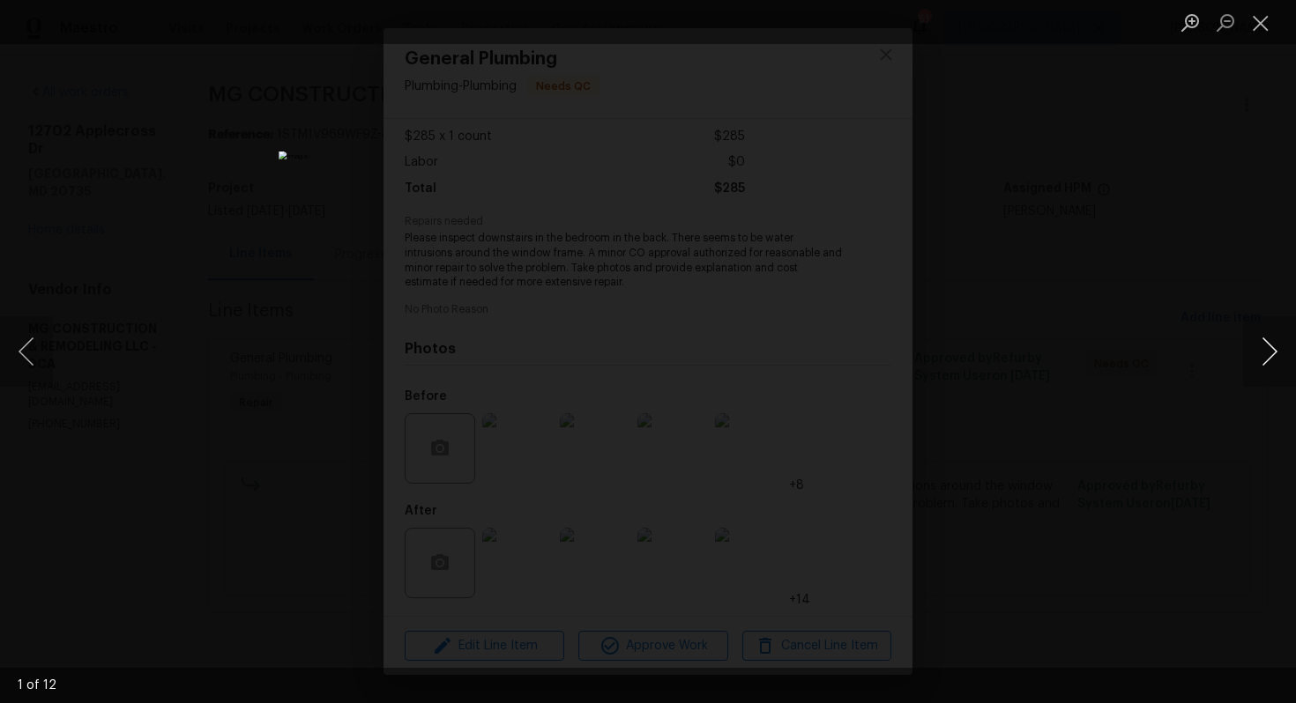
click at [1274, 354] on button "Next image" at bounding box center [1269, 351] width 53 height 71
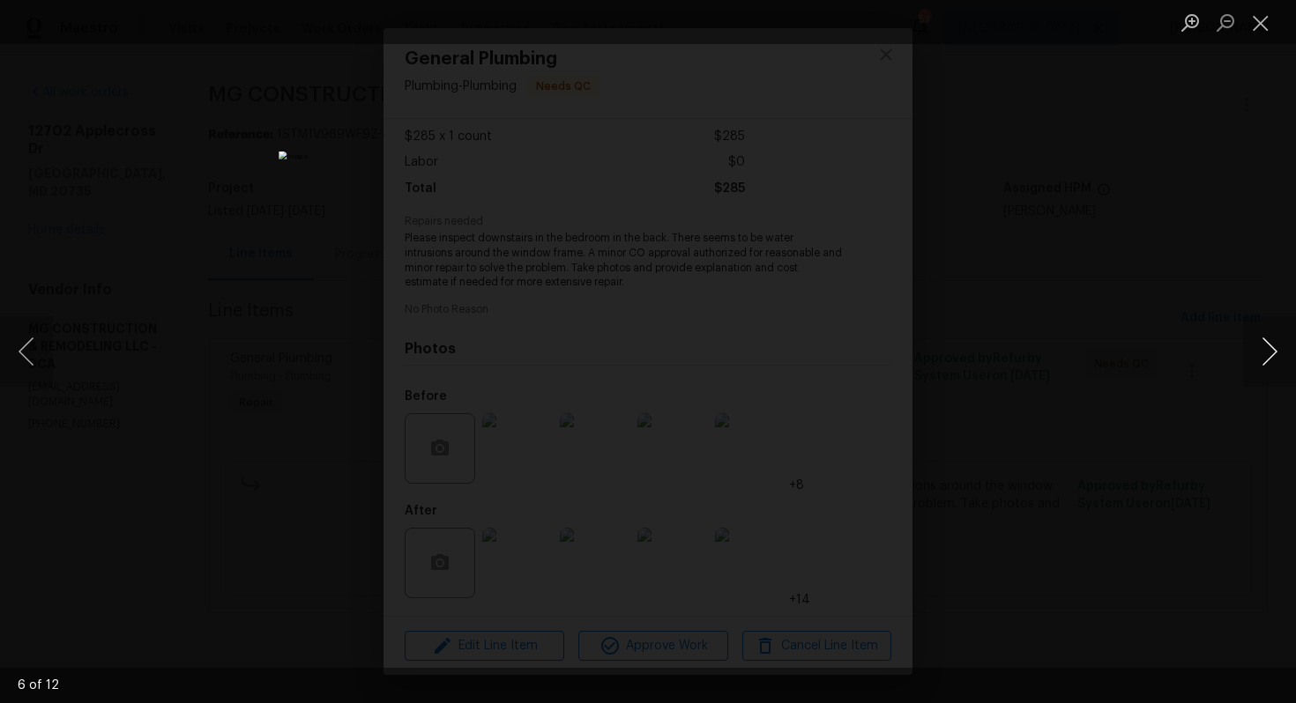
click at [1274, 354] on button "Next image" at bounding box center [1269, 351] width 53 height 71
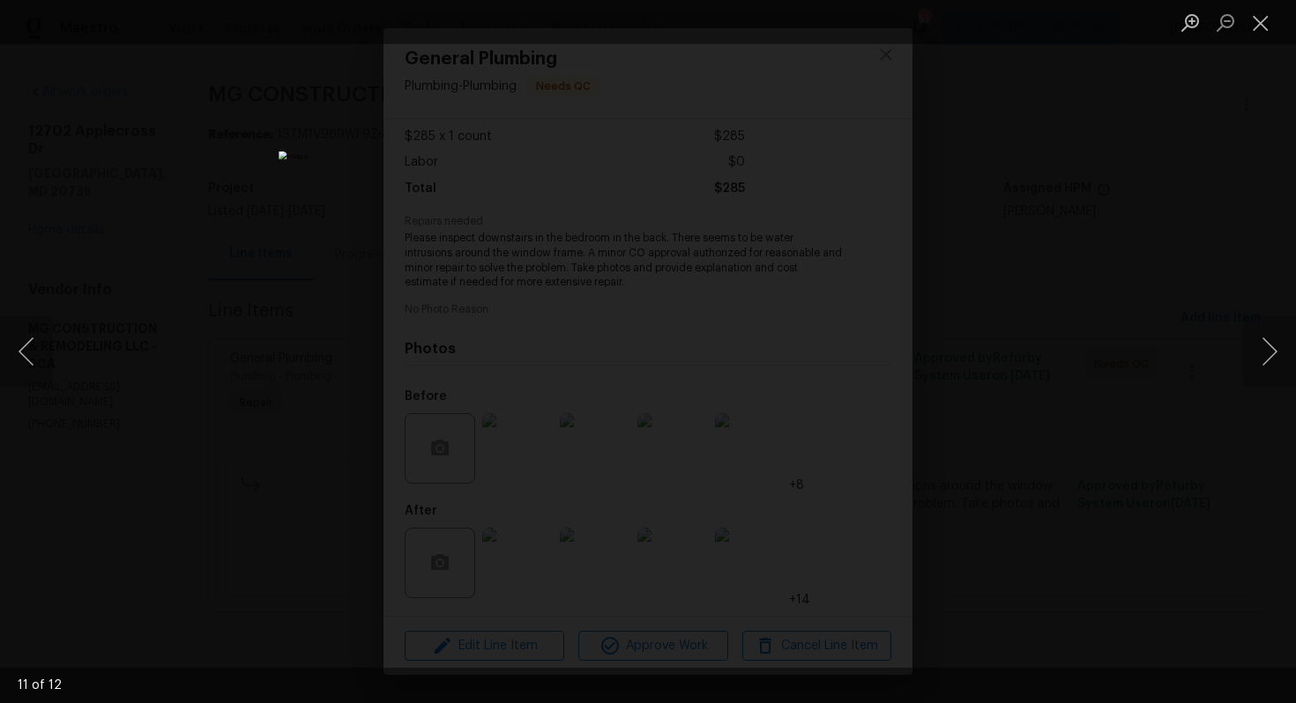
click at [1165, 354] on div "Lightbox" at bounding box center [648, 351] width 1296 height 703
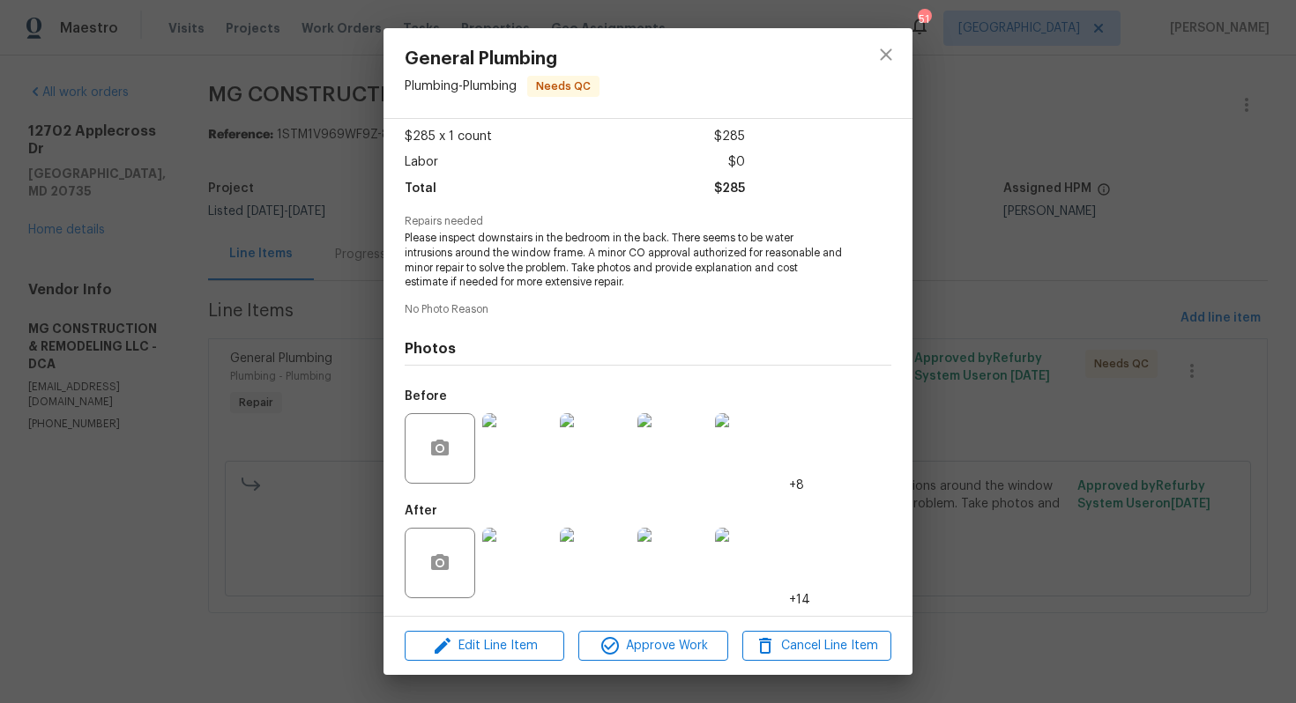
click at [529, 565] on img at bounding box center [517, 563] width 71 height 71
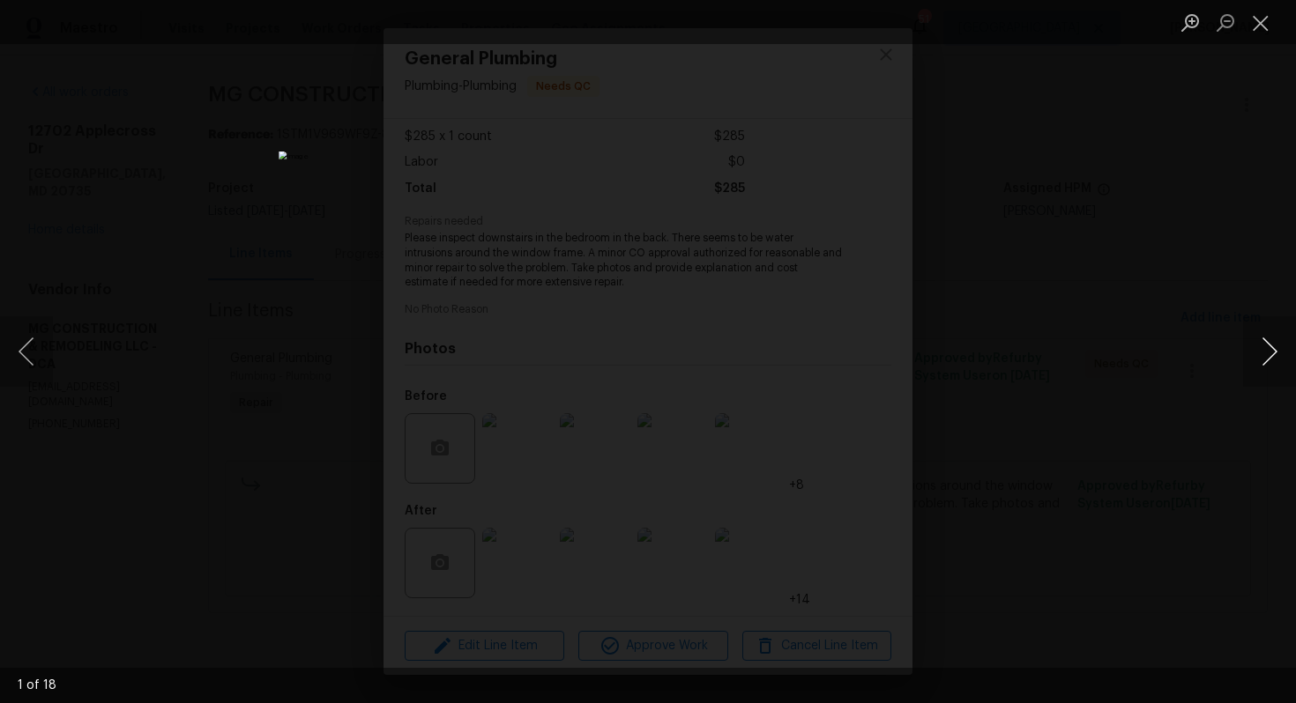
click at [1268, 346] on button "Next image" at bounding box center [1269, 351] width 53 height 71
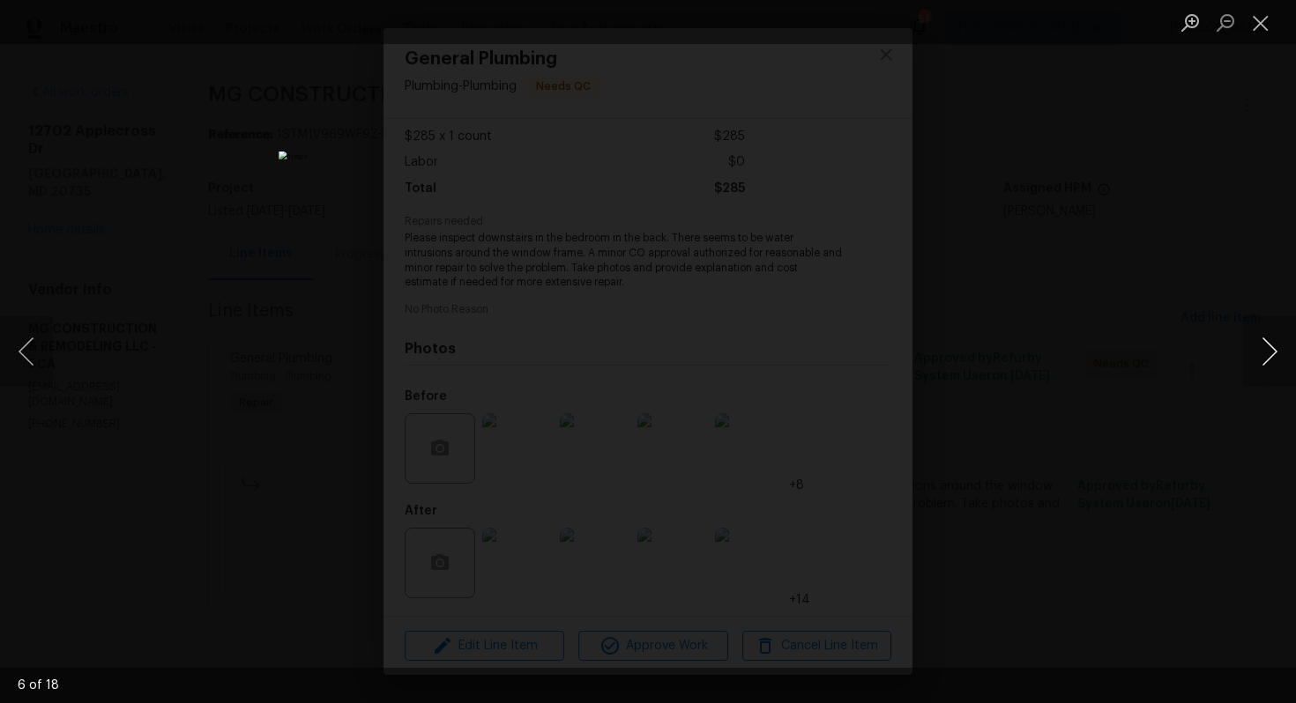
click at [1268, 346] on button "Next image" at bounding box center [1269, 351] width 53 height 71
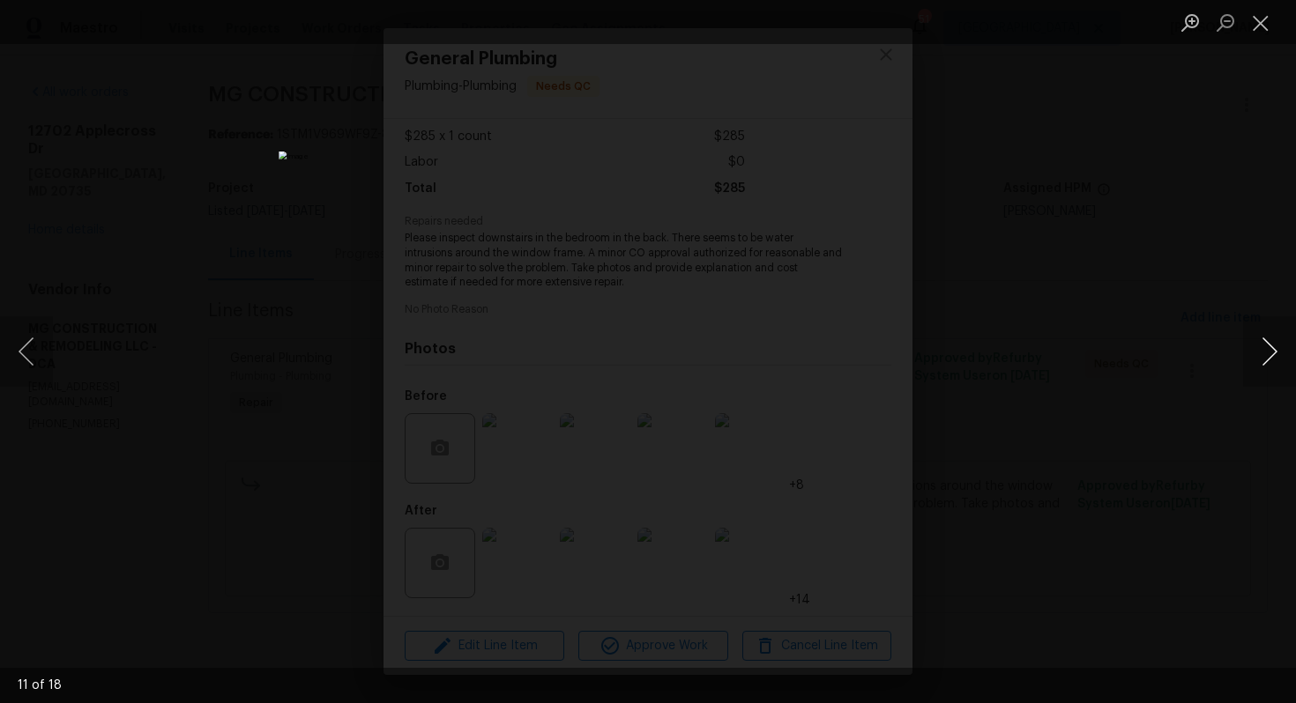
click at [1268, 346] on button "Next image" at bounding box center [1269, 351] width 53 height 71
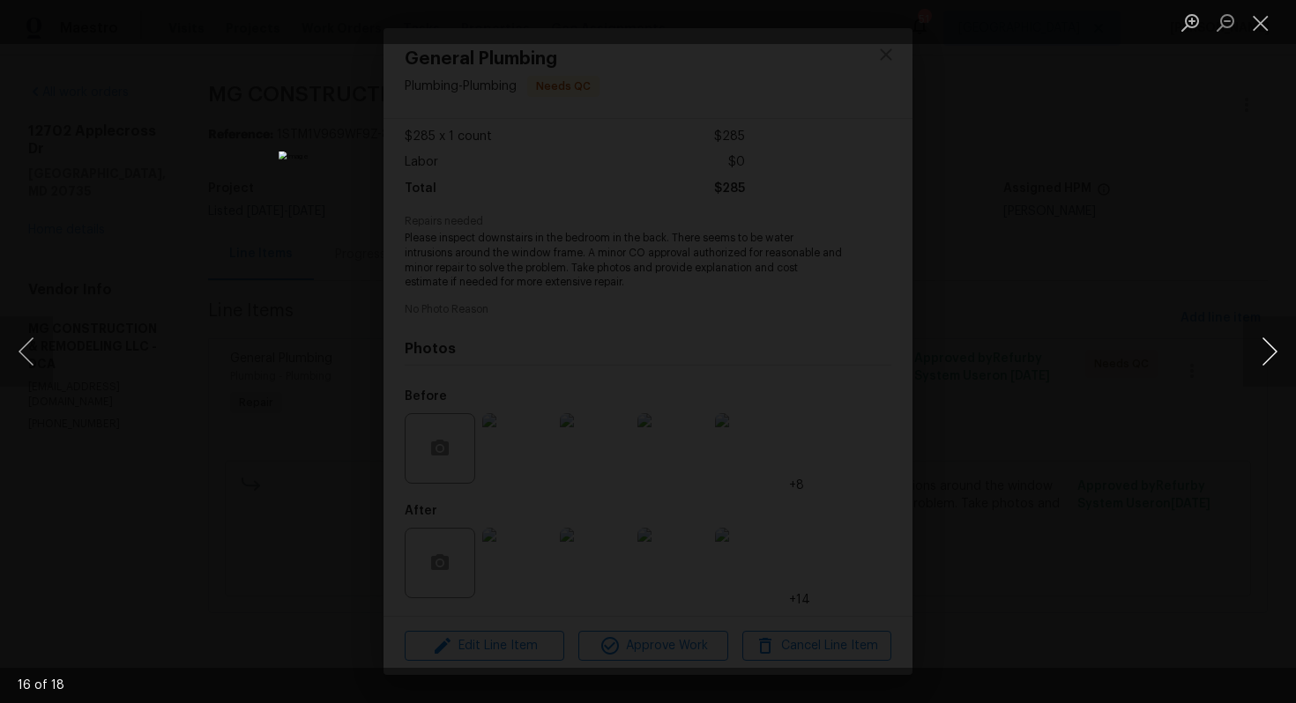
click at [1268, 346] on button "Next image" at bounding box center [1269, 351] width 53 height 71
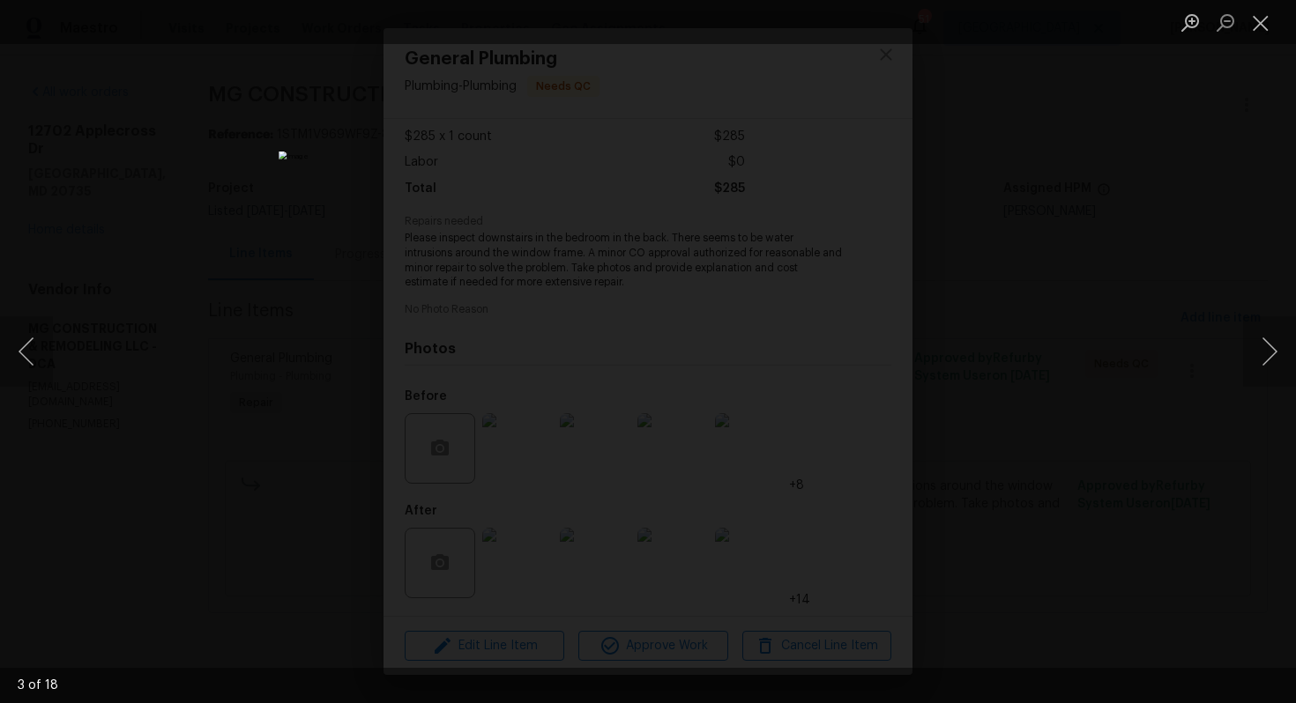
click at [1119, 350] on div "Lightbox" at bounding box center [648, 351] width 1296 height 703
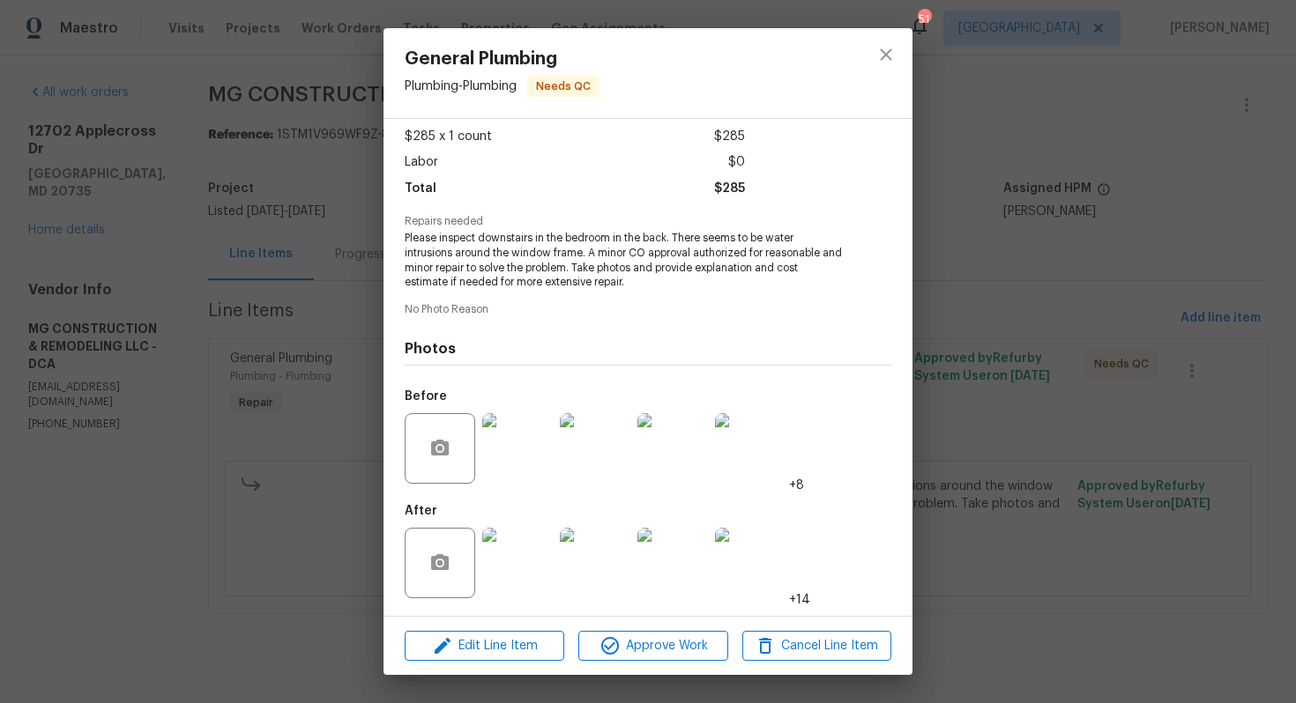
click at [1057, 344] on div "General Plumbing Plumbing - Plumbing Needs QC Vendor MG CONSTRUCTION & REMODELI…" at bounding box center [648, 351] width 1296 height 703
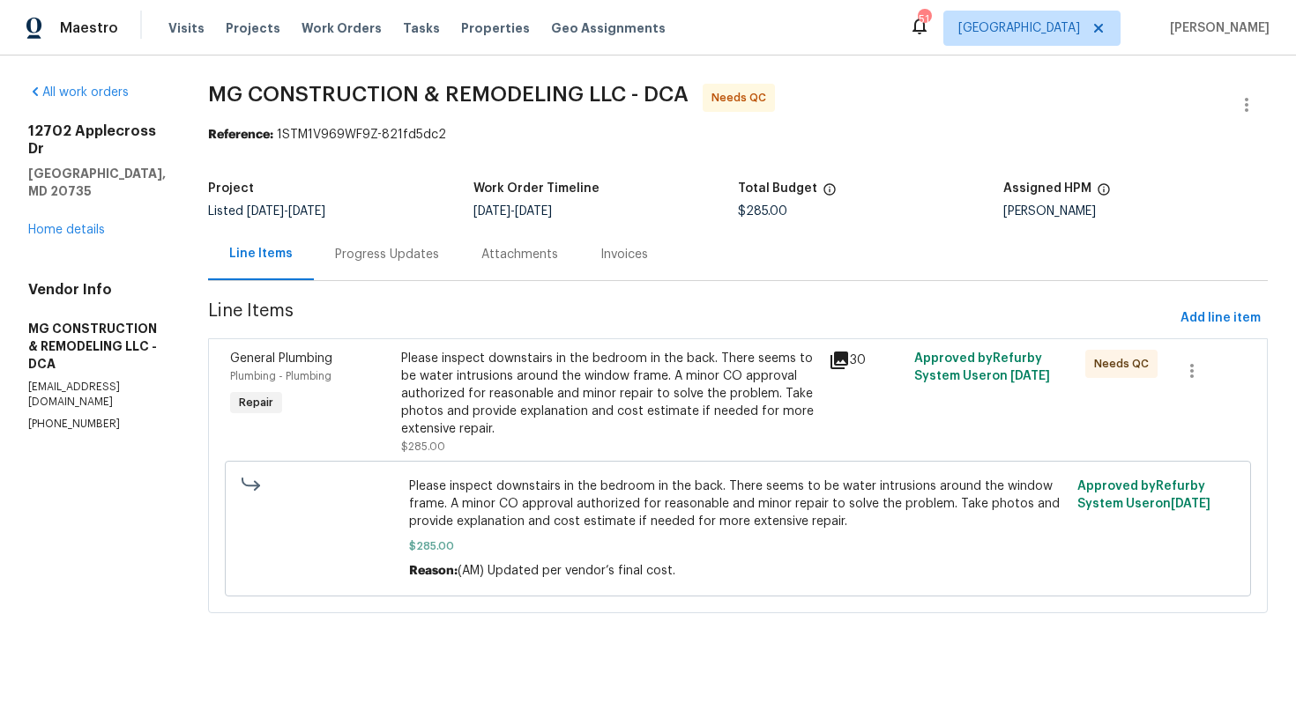
click at [433, 247] on div "Progress Updates" at bounding box center [387, 255] width 104 height 18
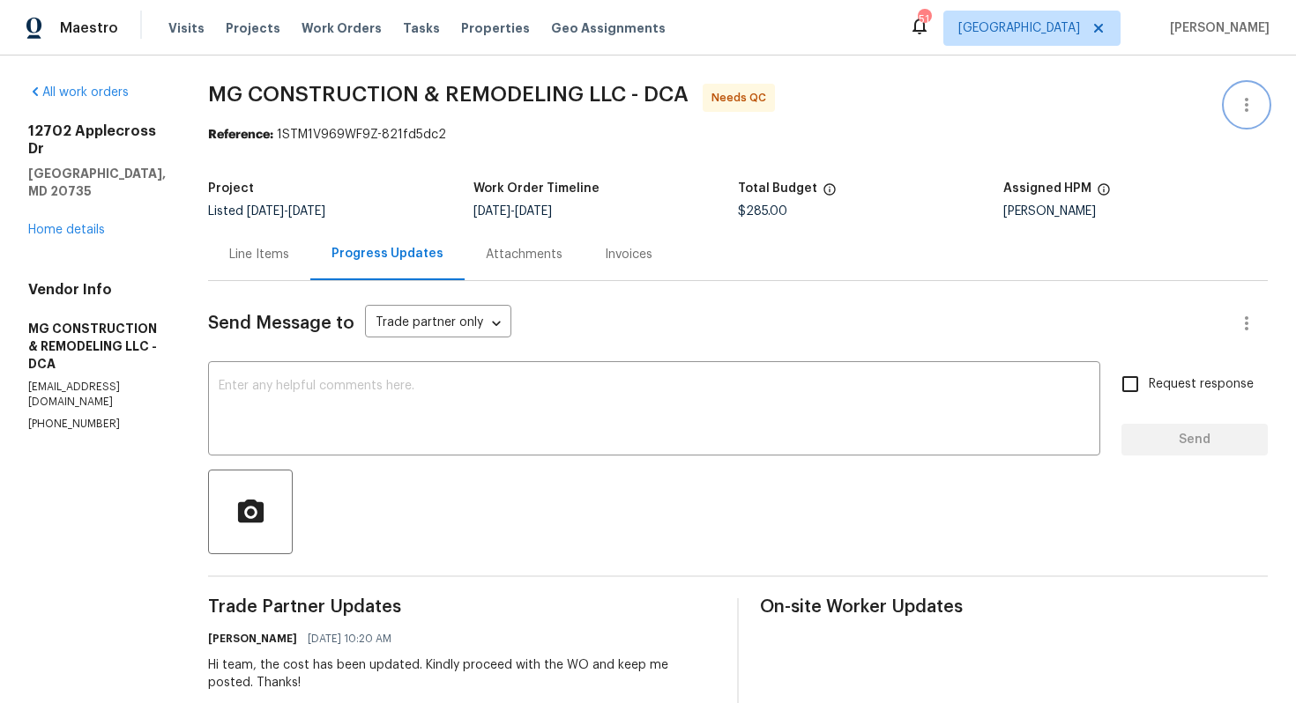
click at [1242, 100] on icon "button" at bounding box center [1246, 104] width 21 height 21
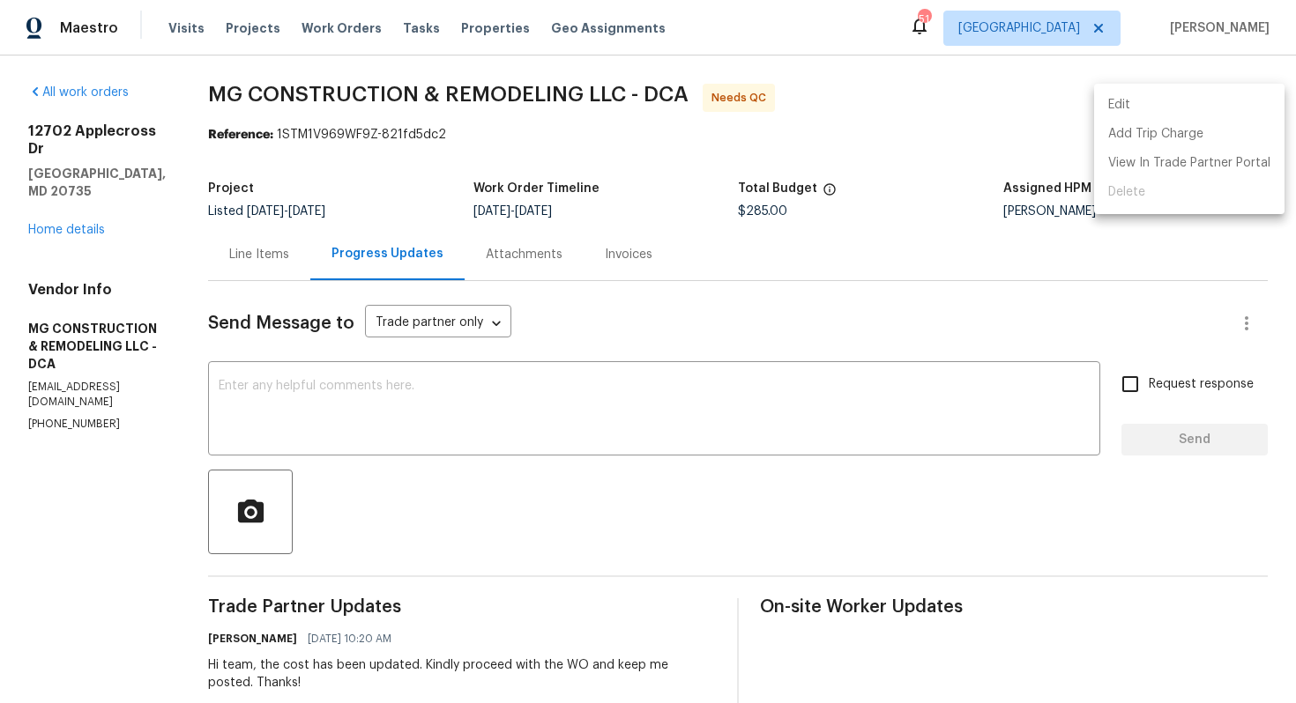
click at [1138, 101] on li "Edit" at bounding box center [1189, 105] width 190 height 29
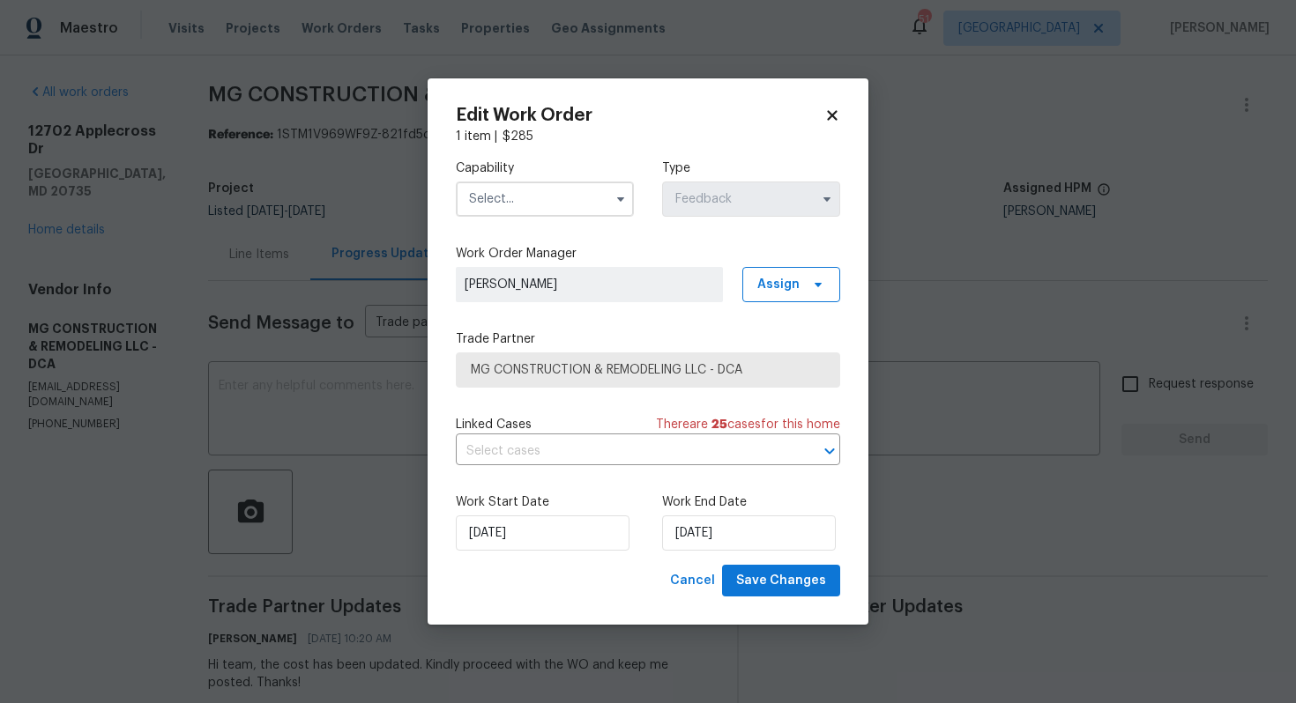
click at [575, 200] on input "text" at bounding box center [545, 199] width 178 height 35
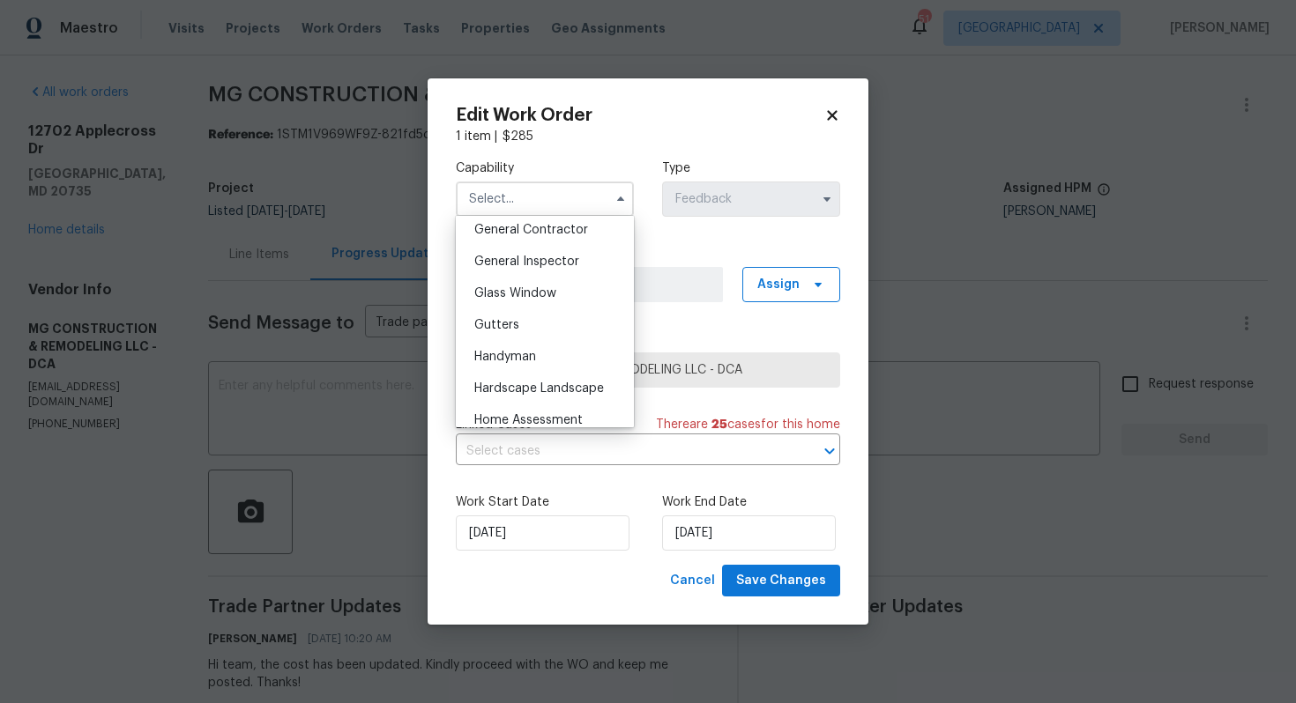
scroll to position [870, 0]
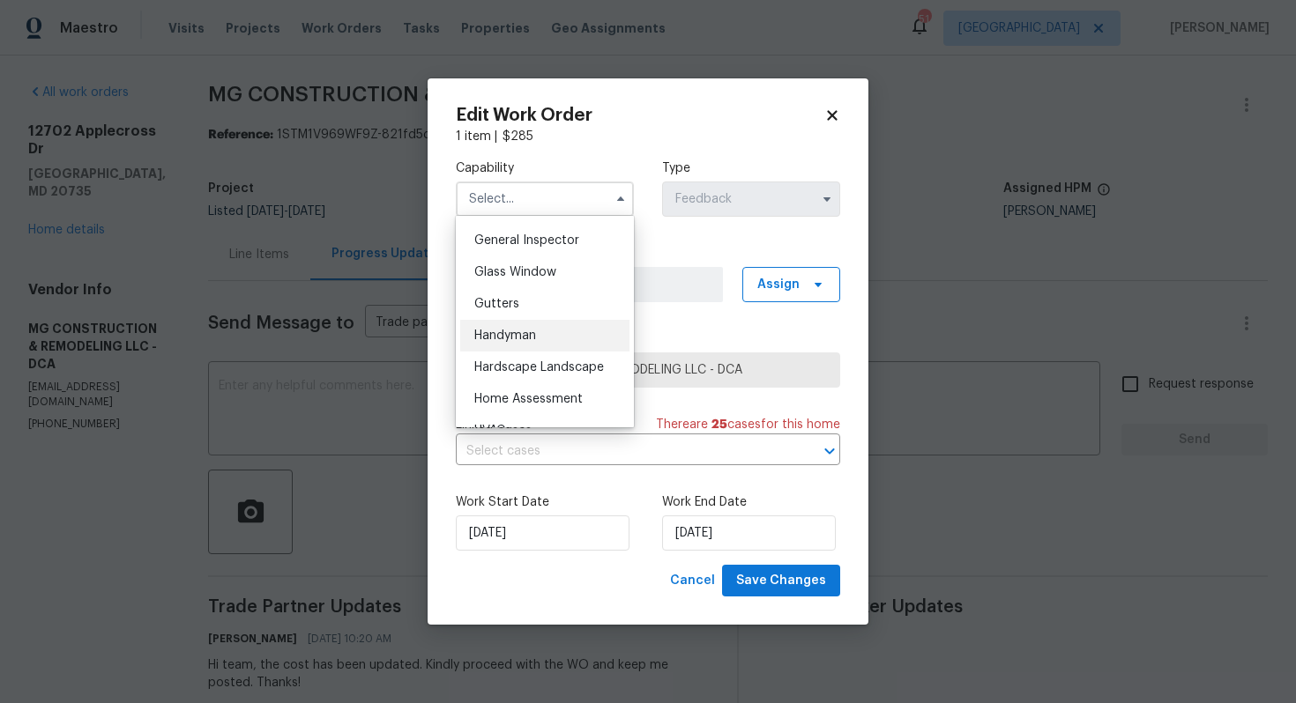
click at [512, 344] on div "Handyman" at bounding box center [544, 336] width 169 height 32
type input "Handyman"
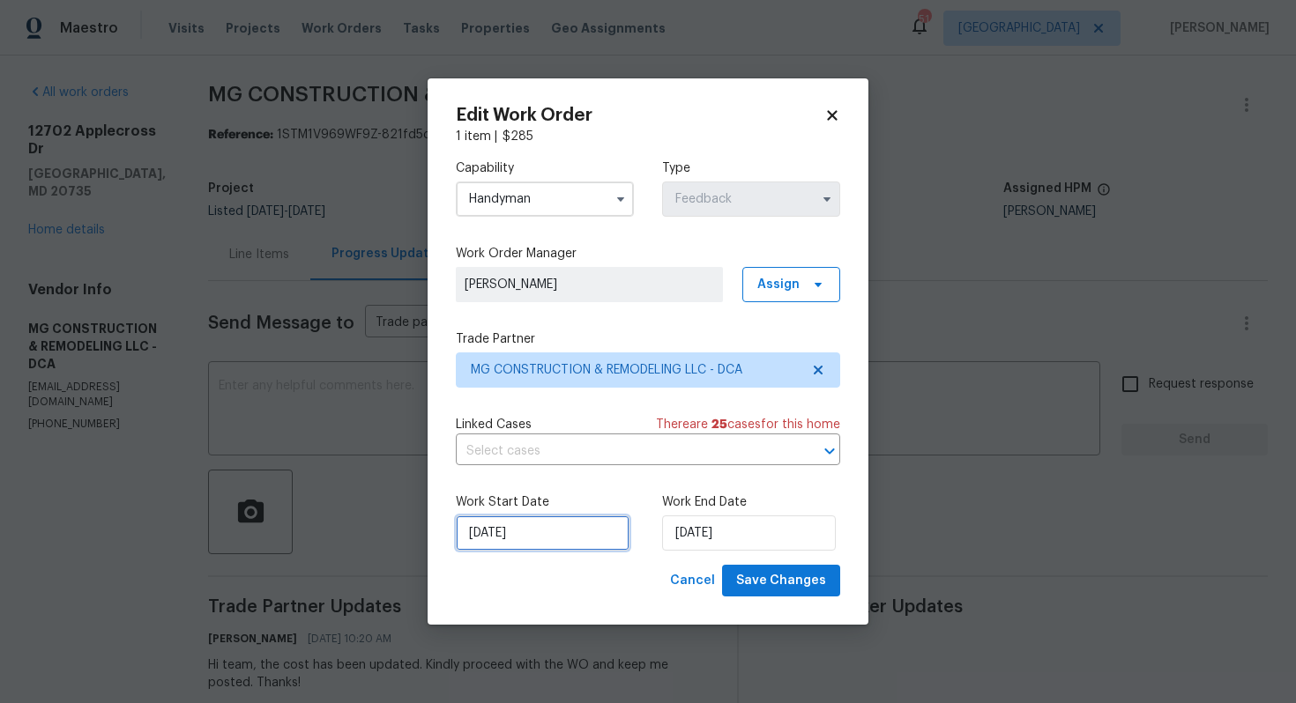
click at [531, 518] on input "25/08/2025" at bounding box center [543, 533] width 174 height 35
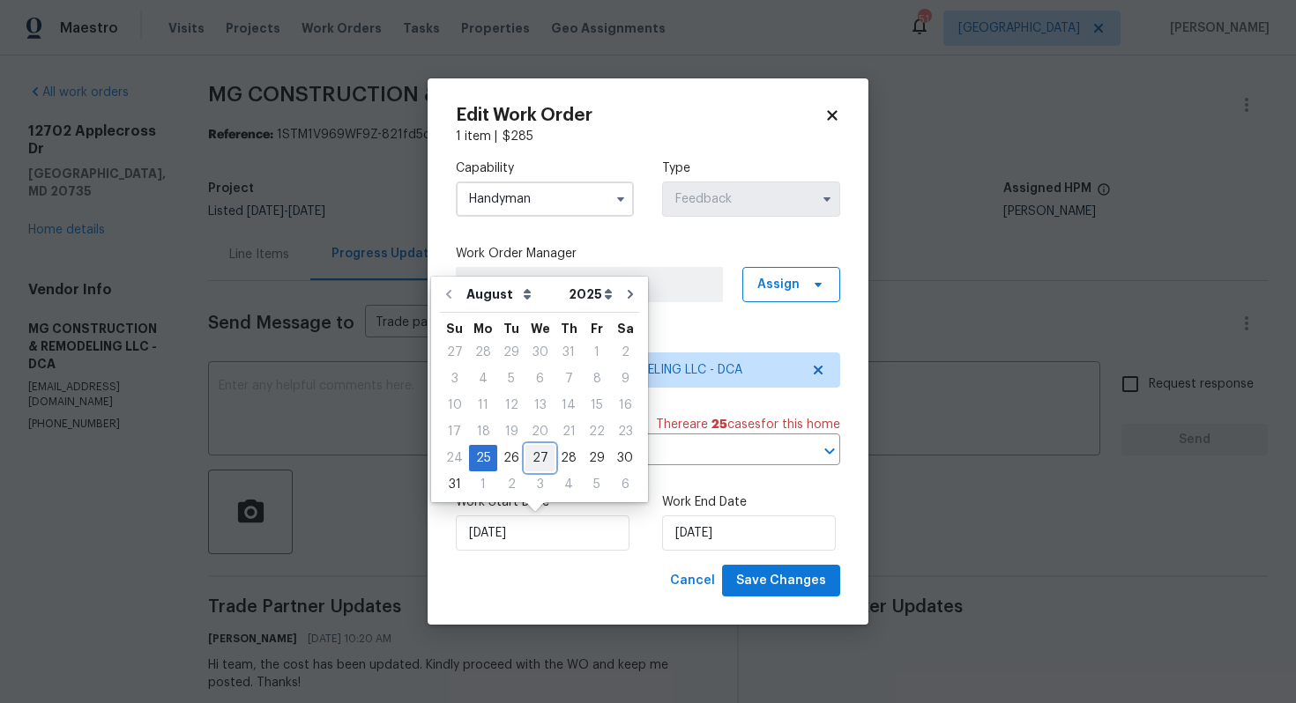
click at [534, 458] on div "27" at bounding box center [539, 458] width 29 height 25
type input "27/08/2025"
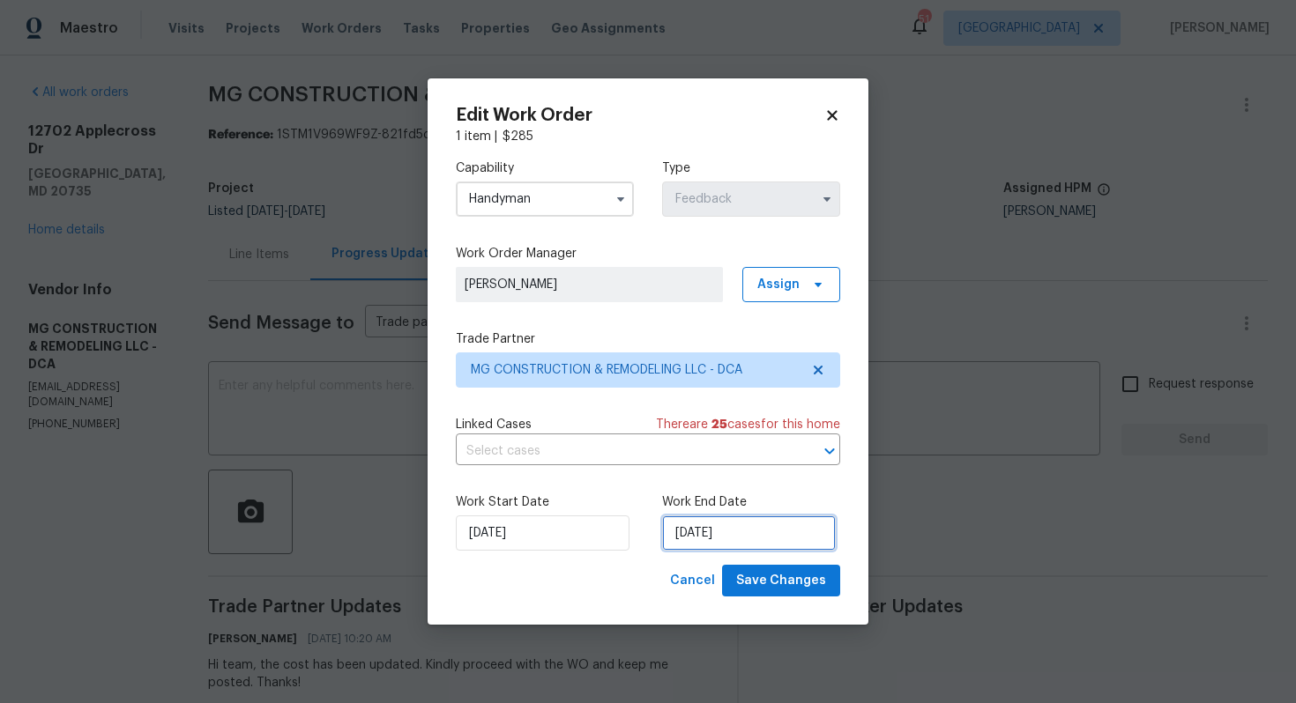
click at [700, 539] on input "27/08/2025" at bounding box center [749, 533] width 174 height 35
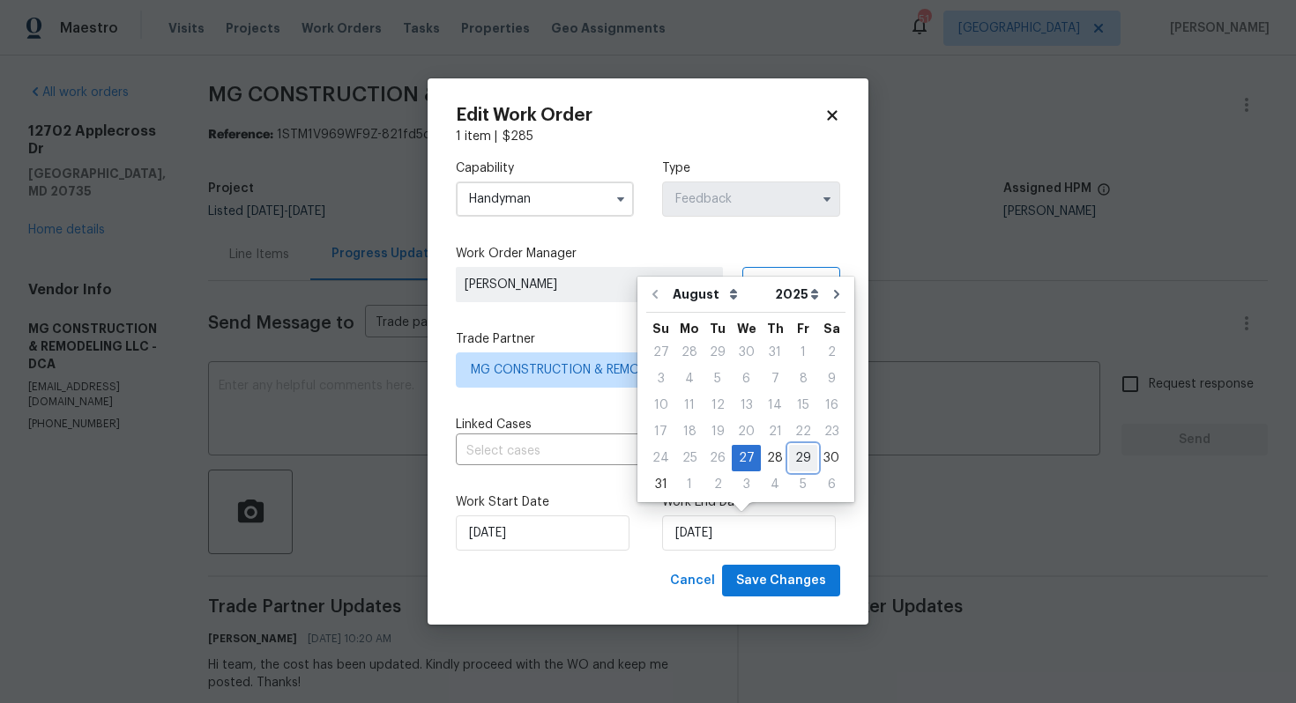
click at [797, 457] on div "29" at bounding box center [803, 458] width 28 height 25
type input "29/08/2025"
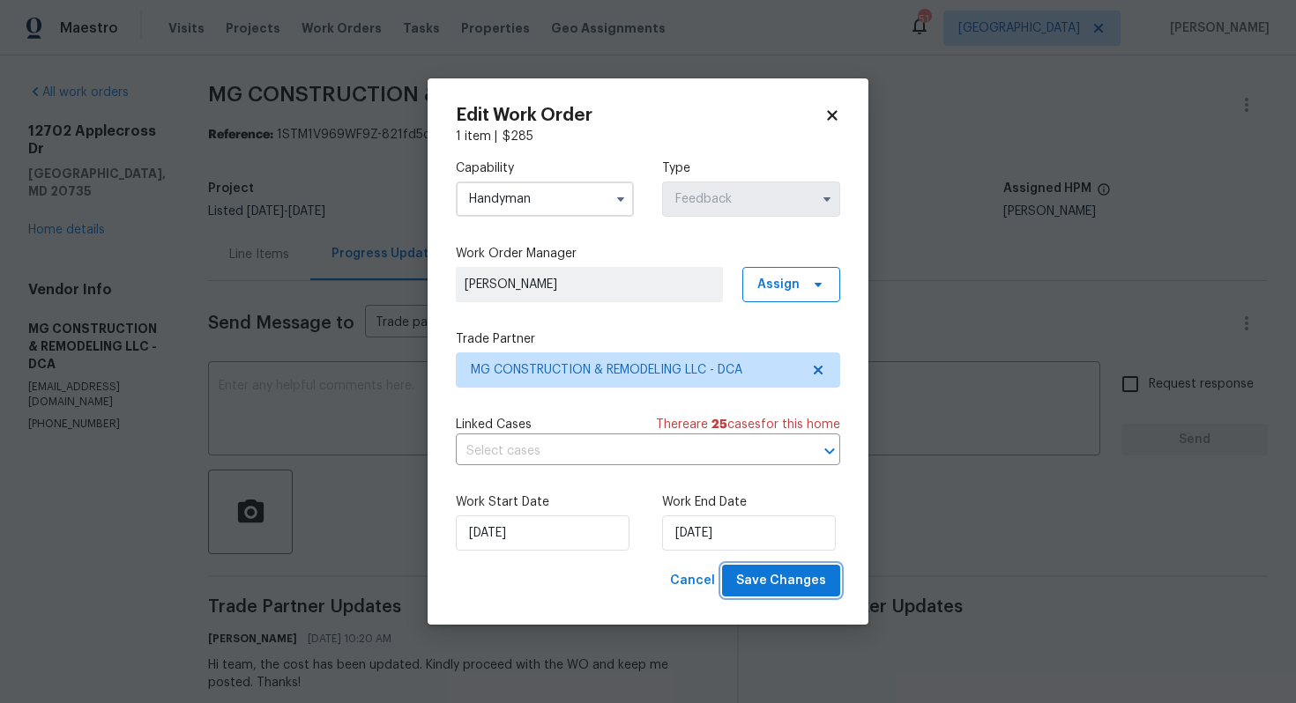
click at [761, 578] on span "Save Changes" at bounding box center [781, 581] width 90 height 22
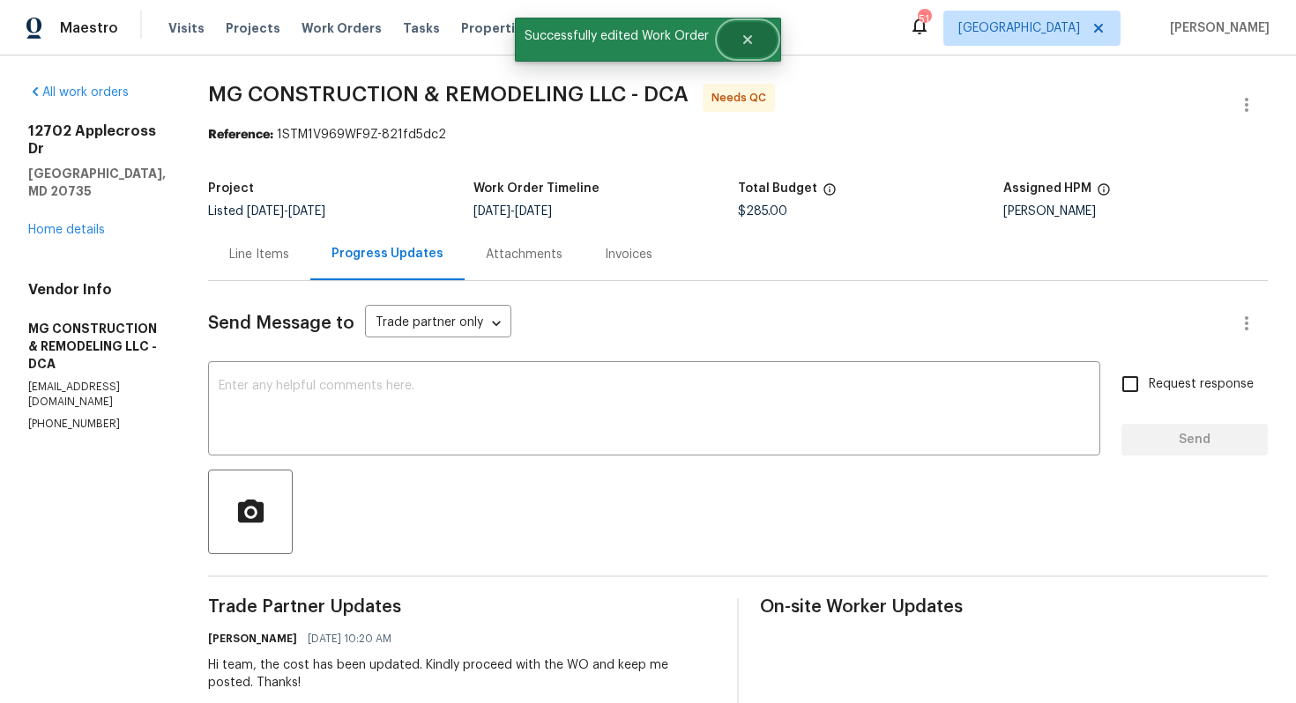
click at [751, 48] on button "Close" at bounding box center [747, 39] width 58 height 35
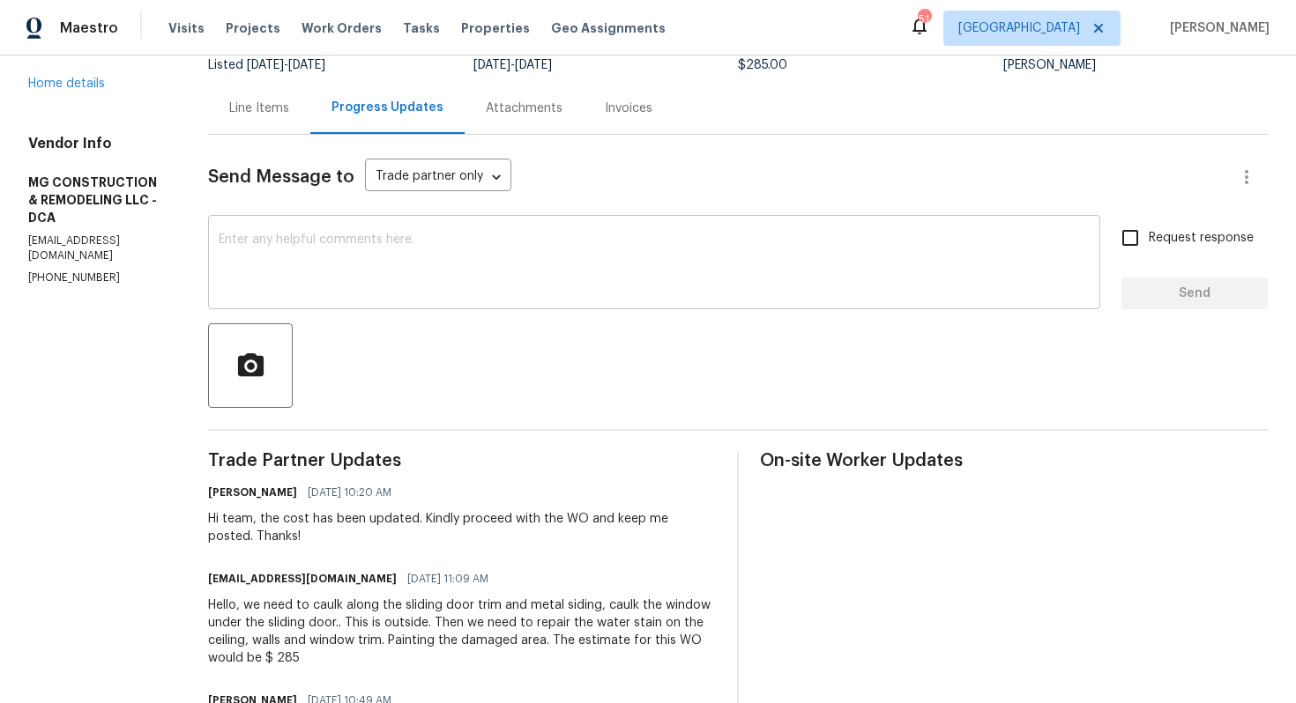
scroll to position [147, 0]
click at [463, 257] on textarea at bounding box center [654, 264] width 871 height 62
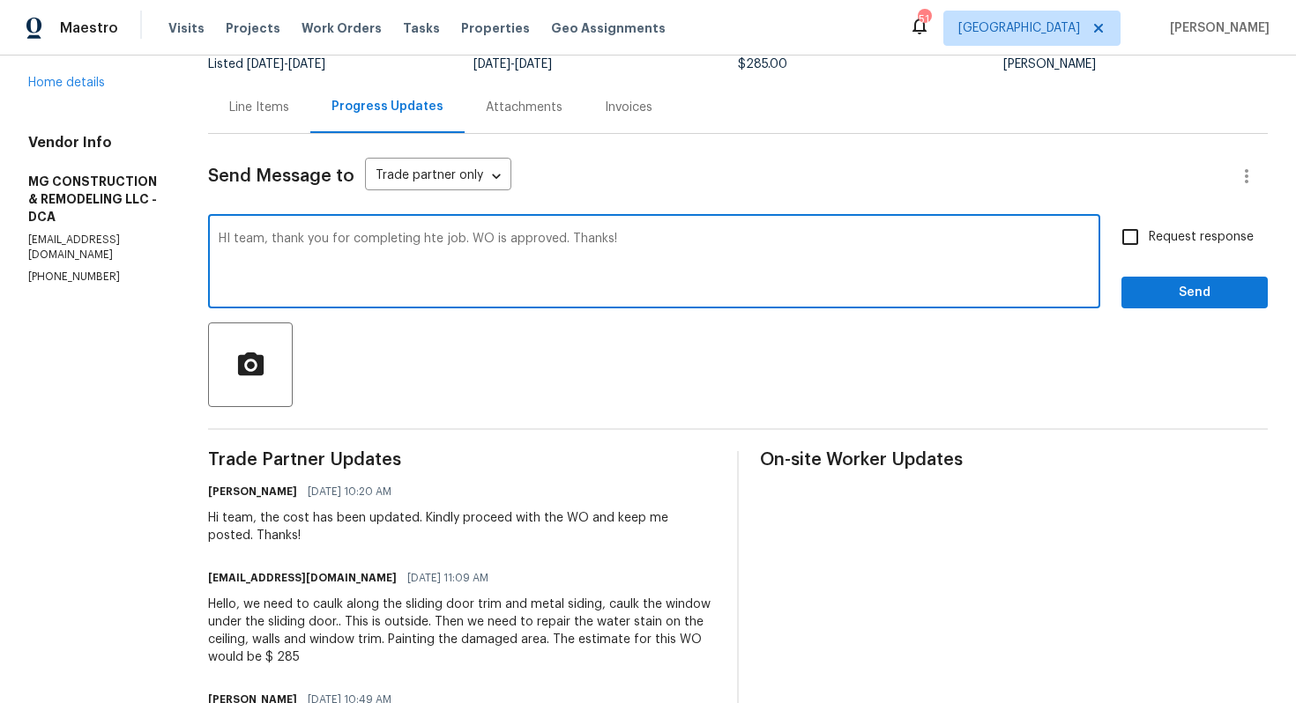
click at [501, 240] on textarea "HI team, thank you for completing hte job. WO is approved. Thanks!" at bounding box center [654, 264] width 871 height 62
click at [302, 243] on textarea "HI team, thank you for completing the job. WO is approved. Thanks!" at bounding box center [654, 264] width 871 height 62
type textarea "Hi team, thank you for completing the job. WO is approved. Thanks!"
click at [1185, 299] on span "Send" at bounding box center [1194, 293] width 118 height 22
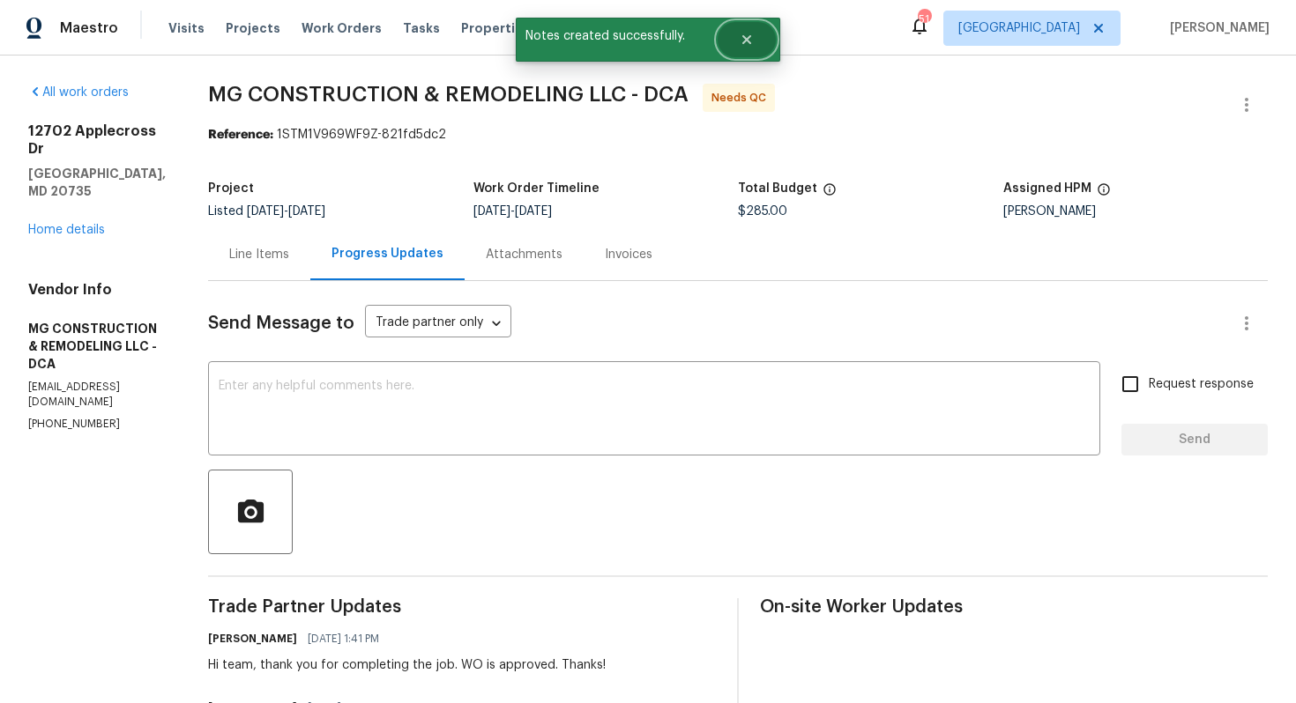
click at [757, 46] on button "Close" at bounding box center [747, 39] width 58 height 35
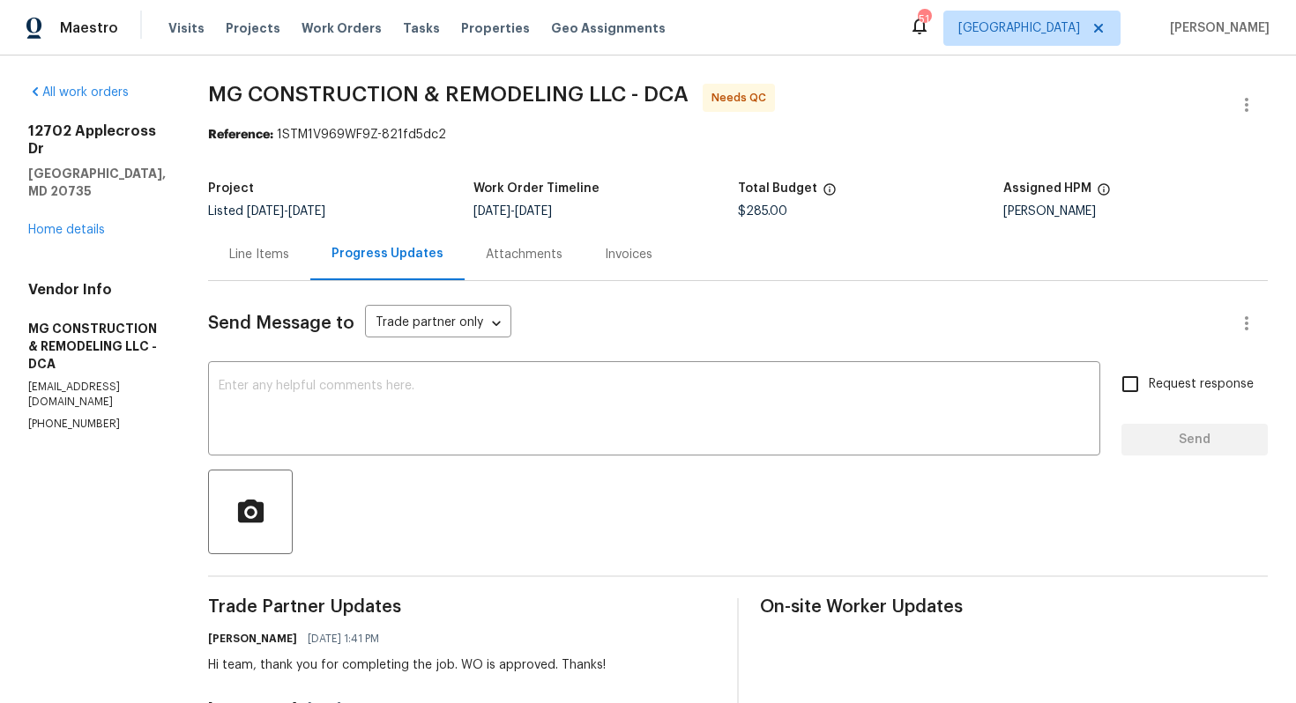
click at [310, 237] on div "Line Items" at bounding box center [259, 254] width 102 height 52
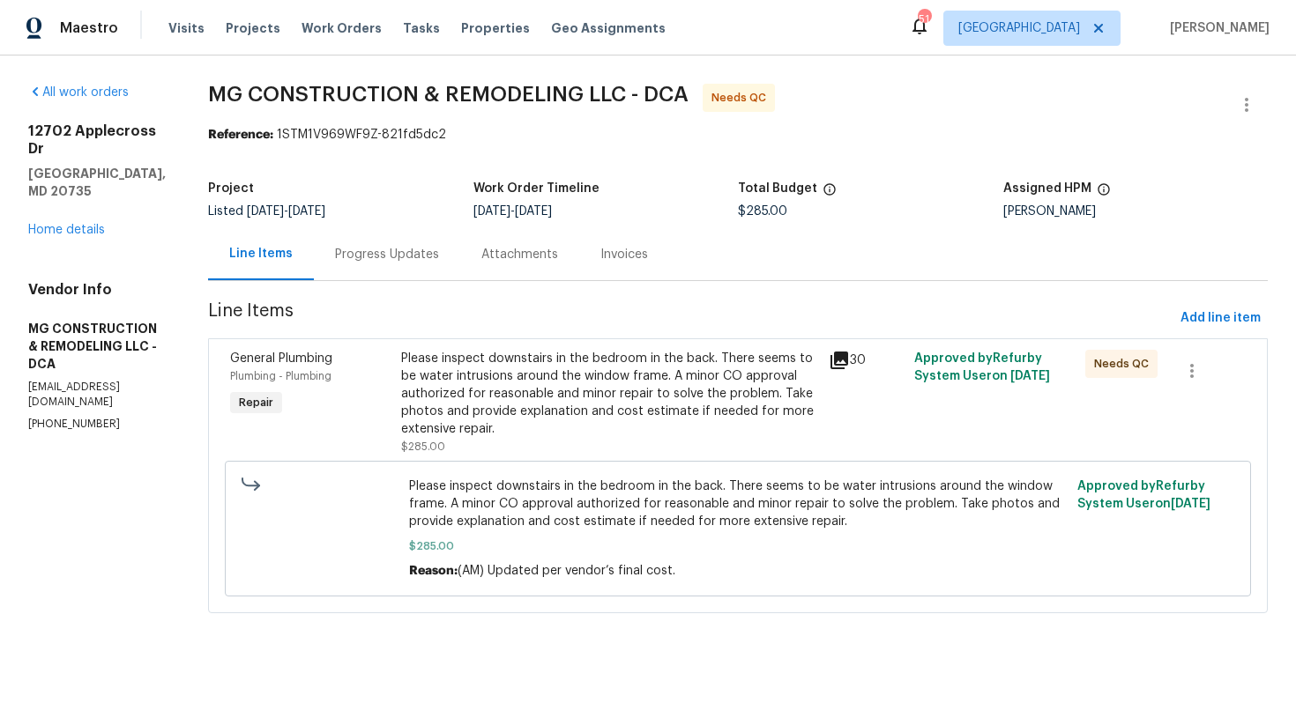
click at [571, 374] on div "Please inspect downstairs in the bedroom in the back. There seems to be water i…" at bounding box center [609, 394] width 417 height 88
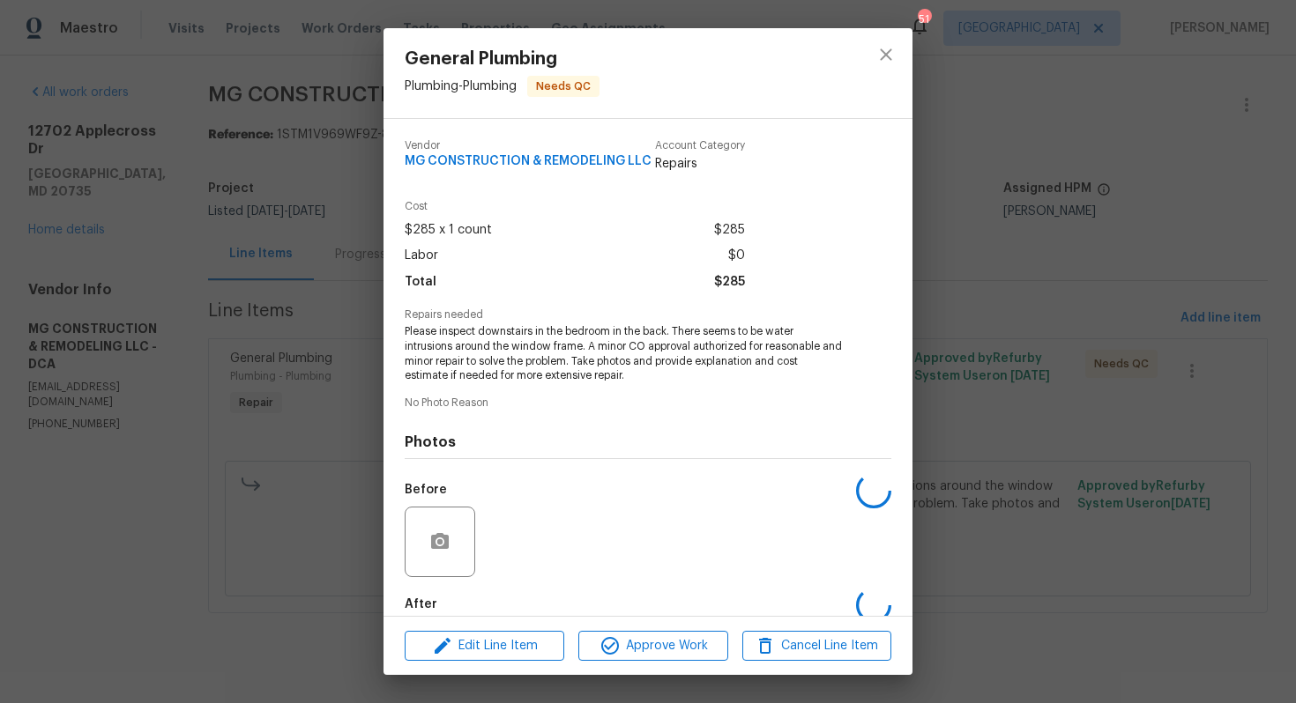
scroll to position [93, 0]
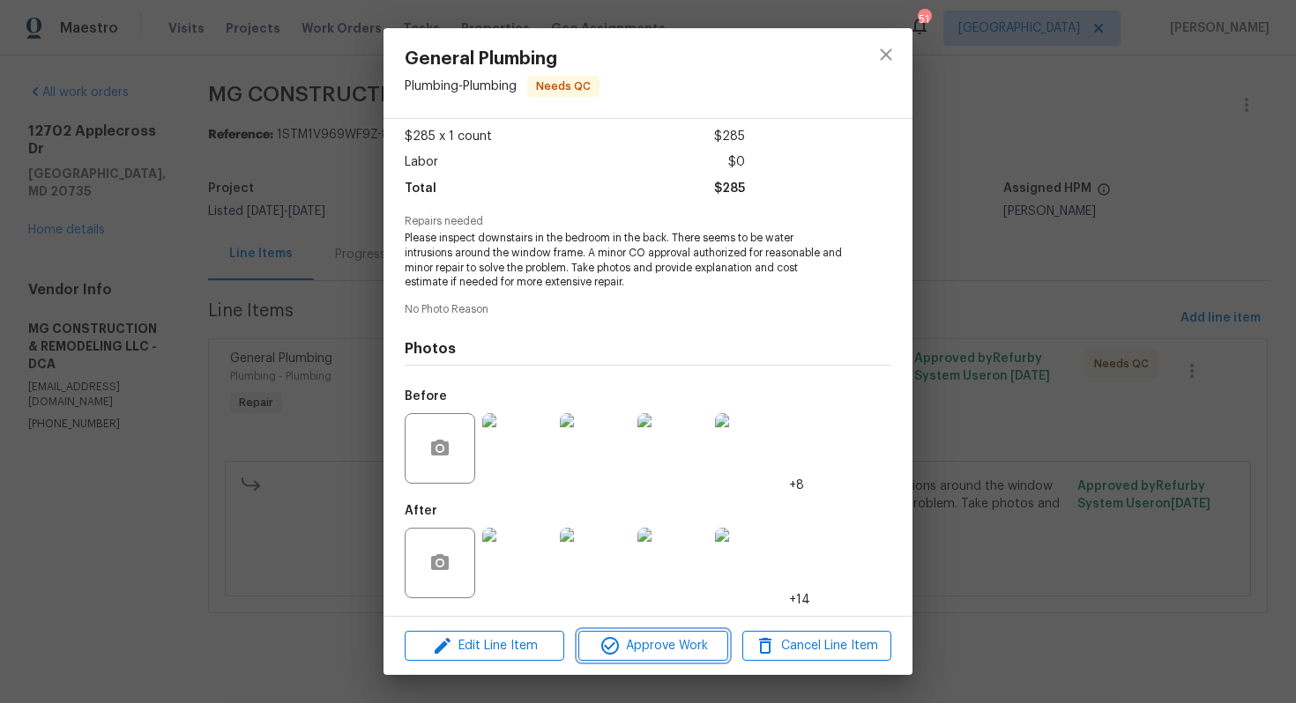
click at [640, 641] on span "Approve Work" at bounding box center [653, 647] width 138 height 22
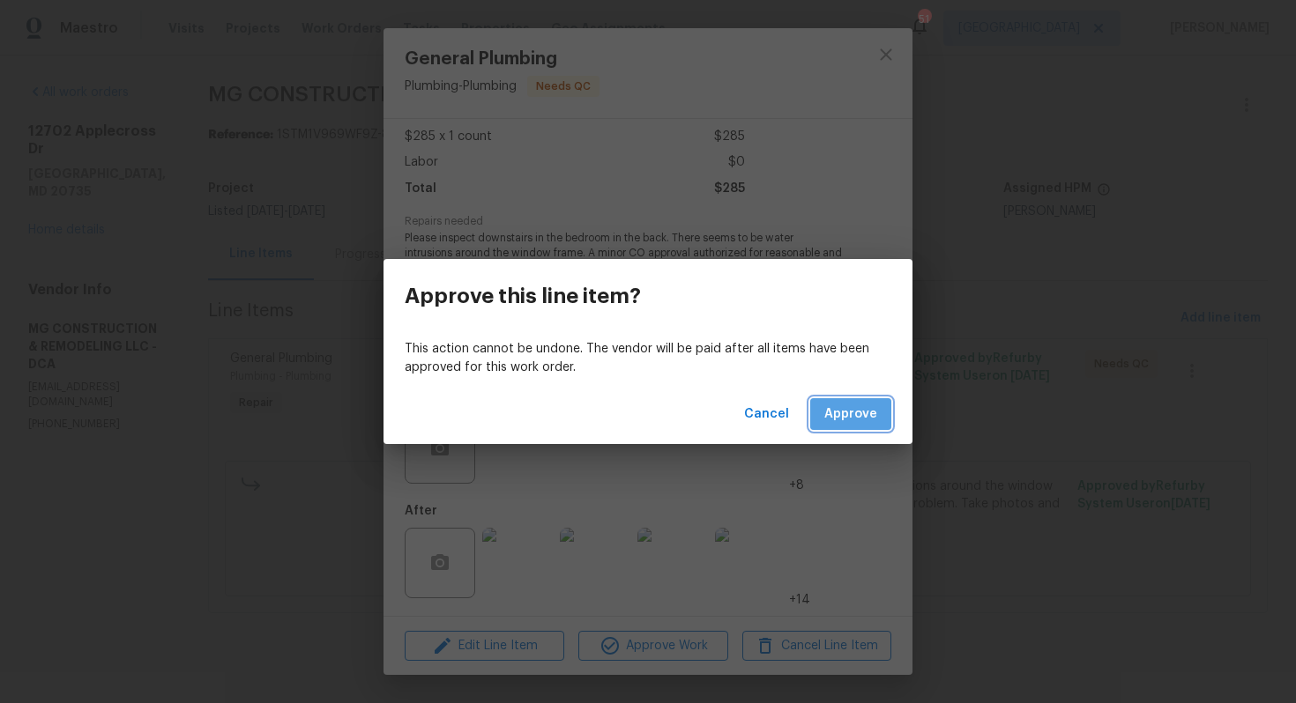
click at [851, 408] on span "Approve" at bounding box center [850, 415] width 53 height 22
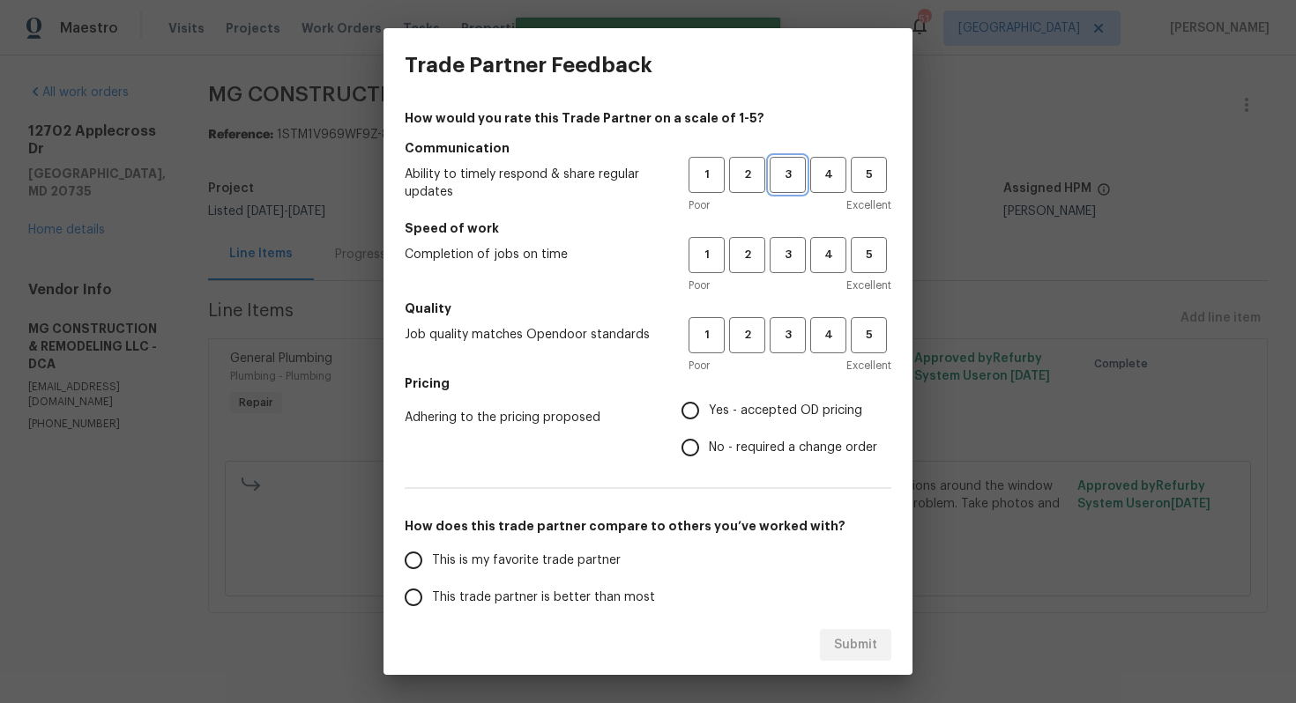
click at [794, 167] on span "3" at bounding box center [787, 175] width 33 height 20
click at [788, 257] on span "3" at bounding box center [787, 255] width 33 height 20
click at [788, 320] on button "3" at bounding box center [788, 335] width 36 height 36
click at [726, 409] on span "Yes - accepted OD pricing" at bounding box center [785, 411] width 153 height 19
click at [709, 409] on input "Yes - accepted OD pricing" at bounding box center [690, 410] width 37 height 37
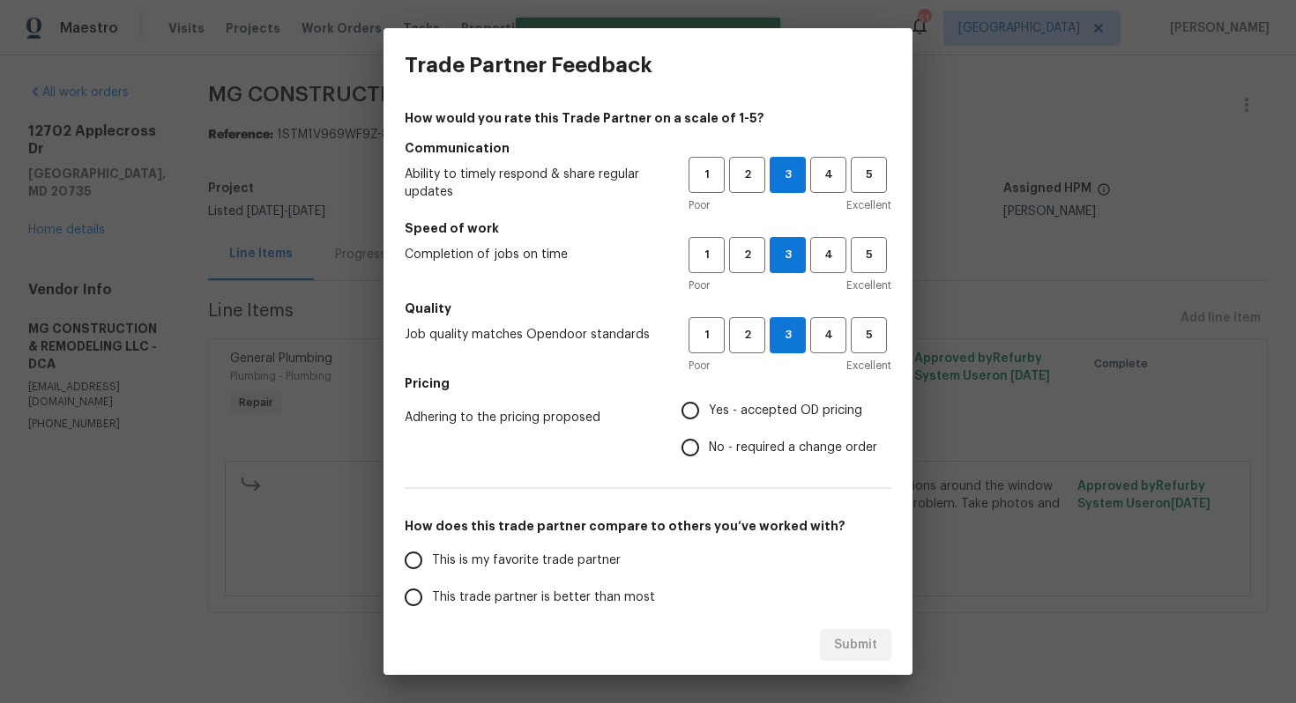
radio input "true"
click at [714, 442] on span "No - required a change order" at bounding box center [793, 448] width 168 height 19
click at [709, 442] on input "No - required a change order" at bounding box center [690, 447] width 37 height 37
radio input "true"
click at [592, 595] on span "This trade partner is better than most" at bounding box center [543, 598] width 223 height 19
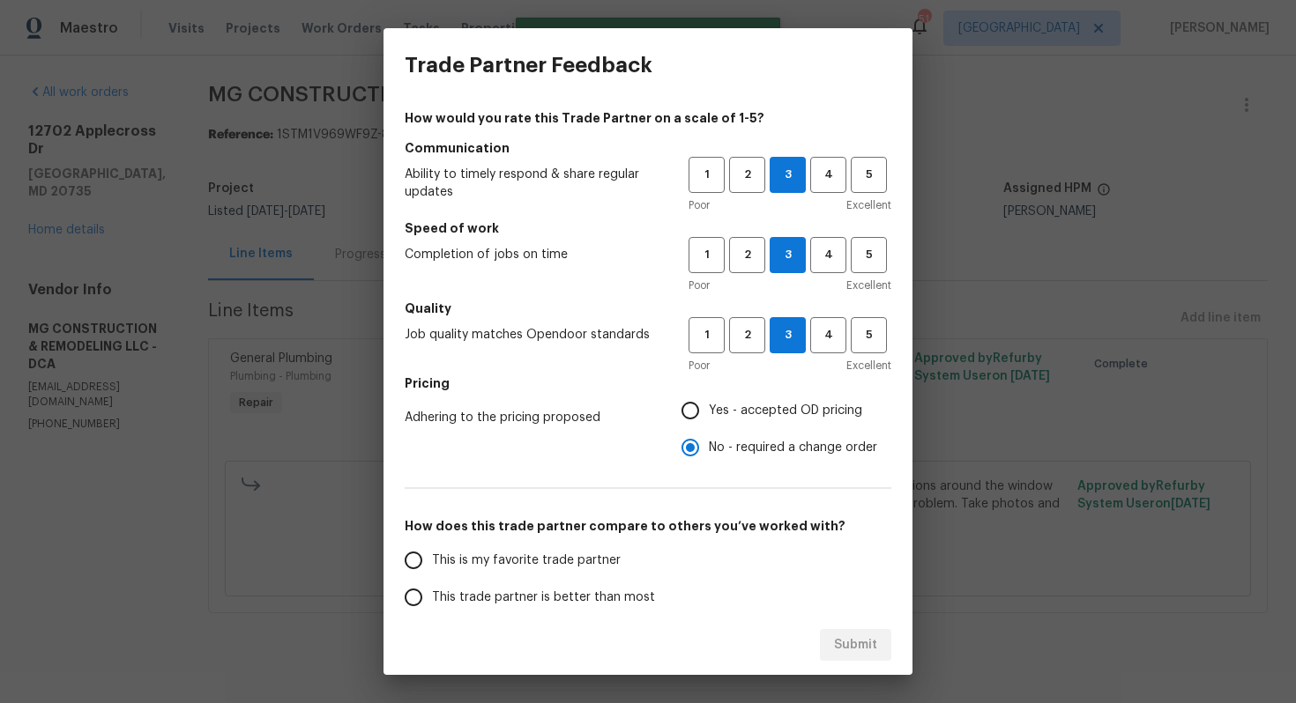
click at [432, 595] on input "This trade partner is better than most" at bounding box center [413, 597] width 37 height 37
click at [874, 641] on span "Submit" at bounding box center [855, 646] width 43 height 22
radio input "true"
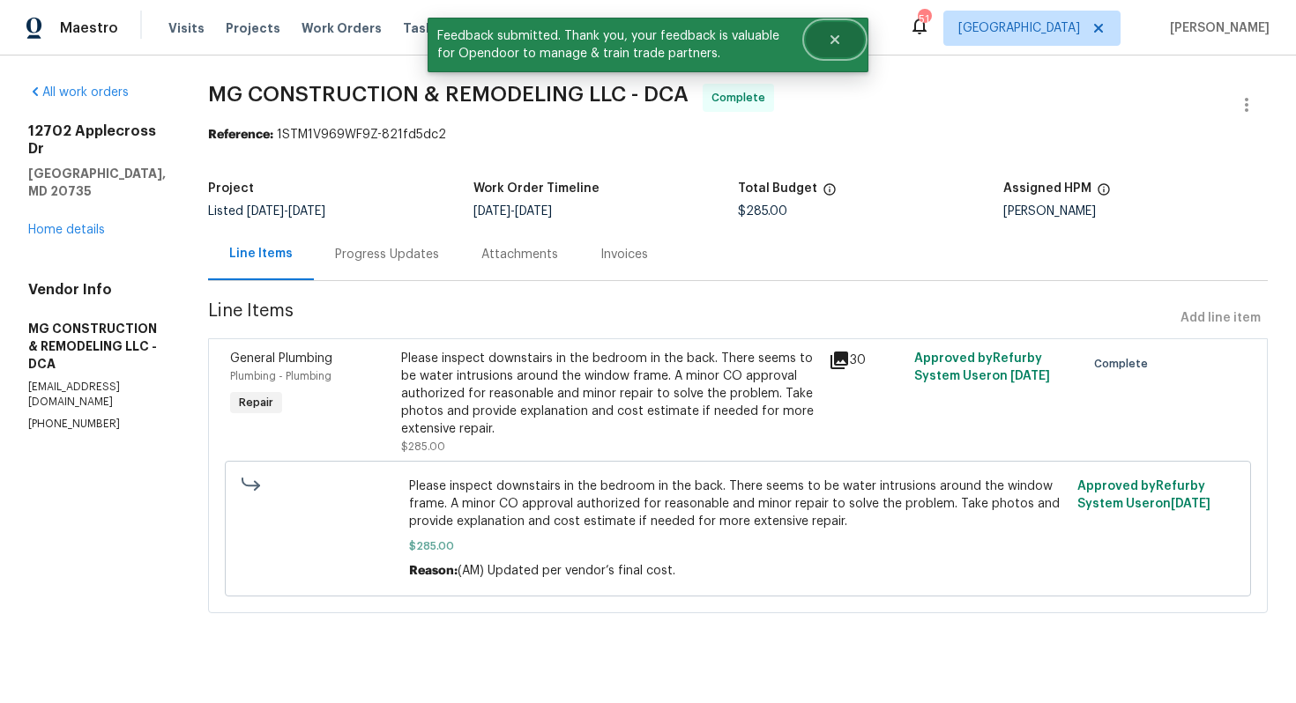
click at [836, 47] on button "Close" at bounding box center [835, 39] width 58 height 35
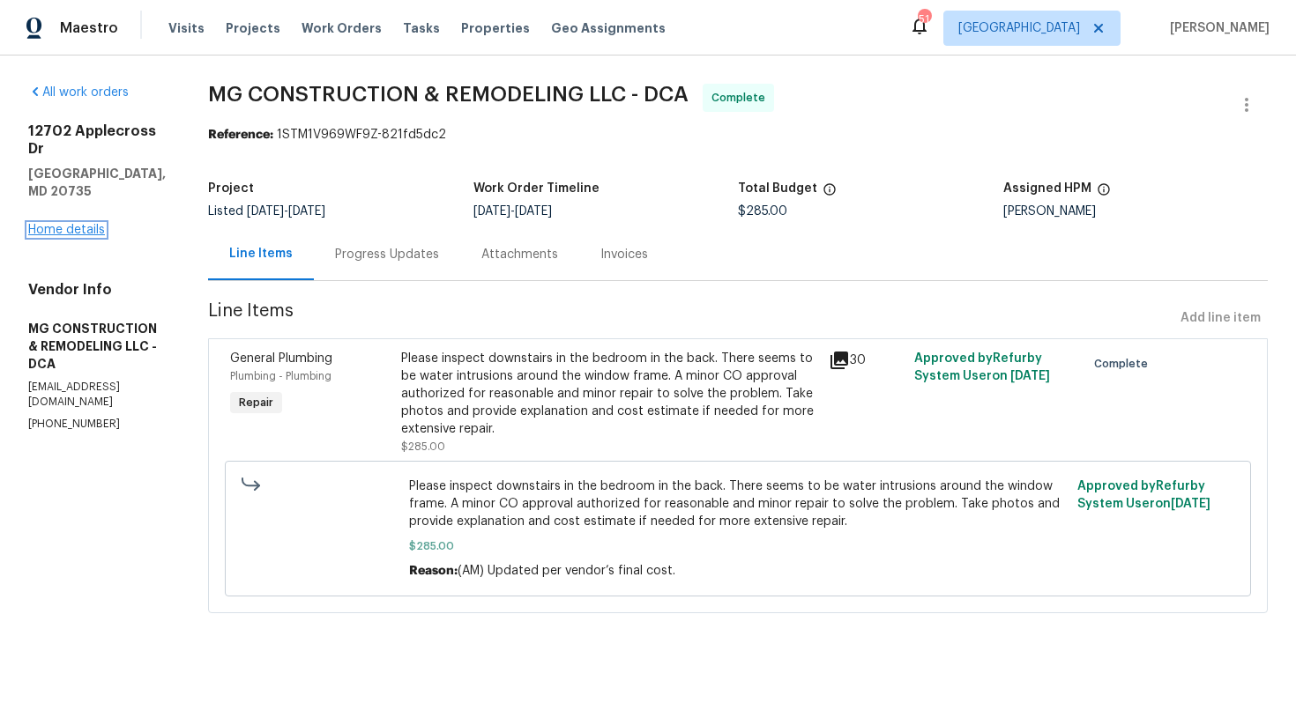
click at [86, 224] on link "Home details" at bounding box center [66, 230] width 77 height 12
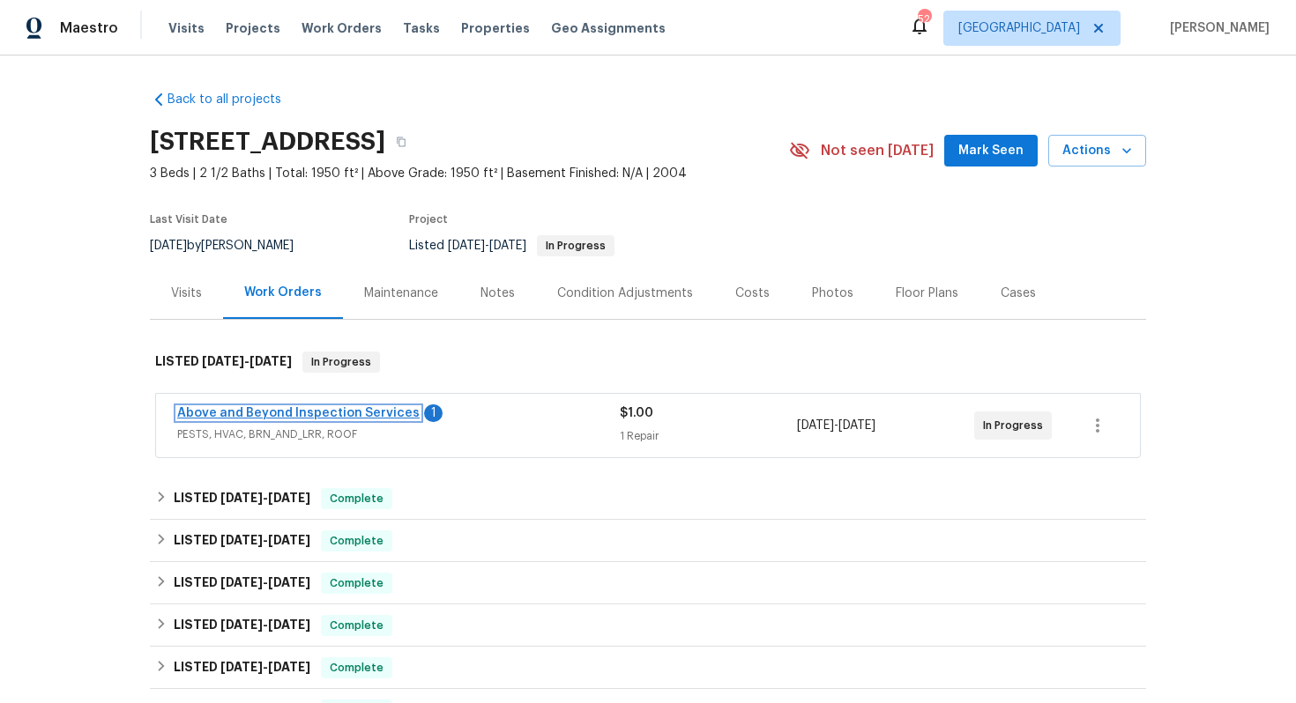
click at [304, 417] on link "Above and Beyond Inspection Services" at bounding box center [298, 413] width 242 height 12
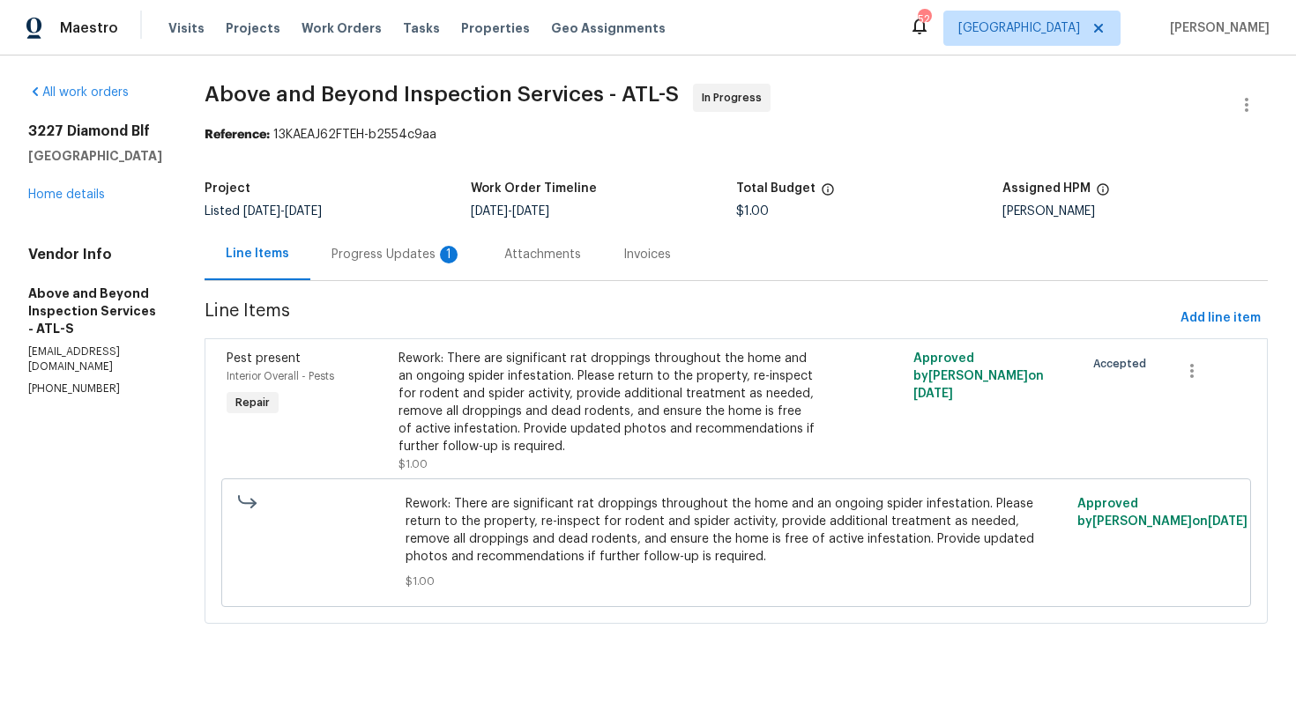
click at [448, 257] on div "Progress Updates 1" at bounding box center [396, 255] width 130 height 18
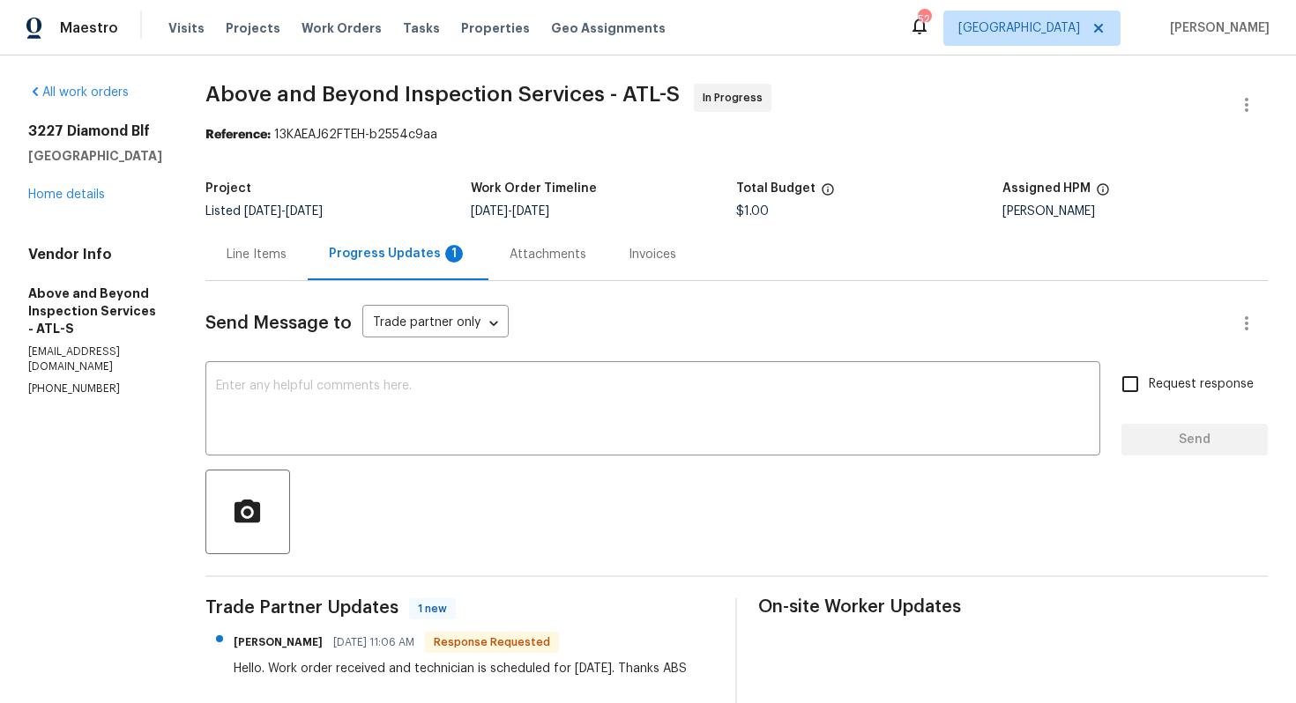
scroll to position [160, 0]
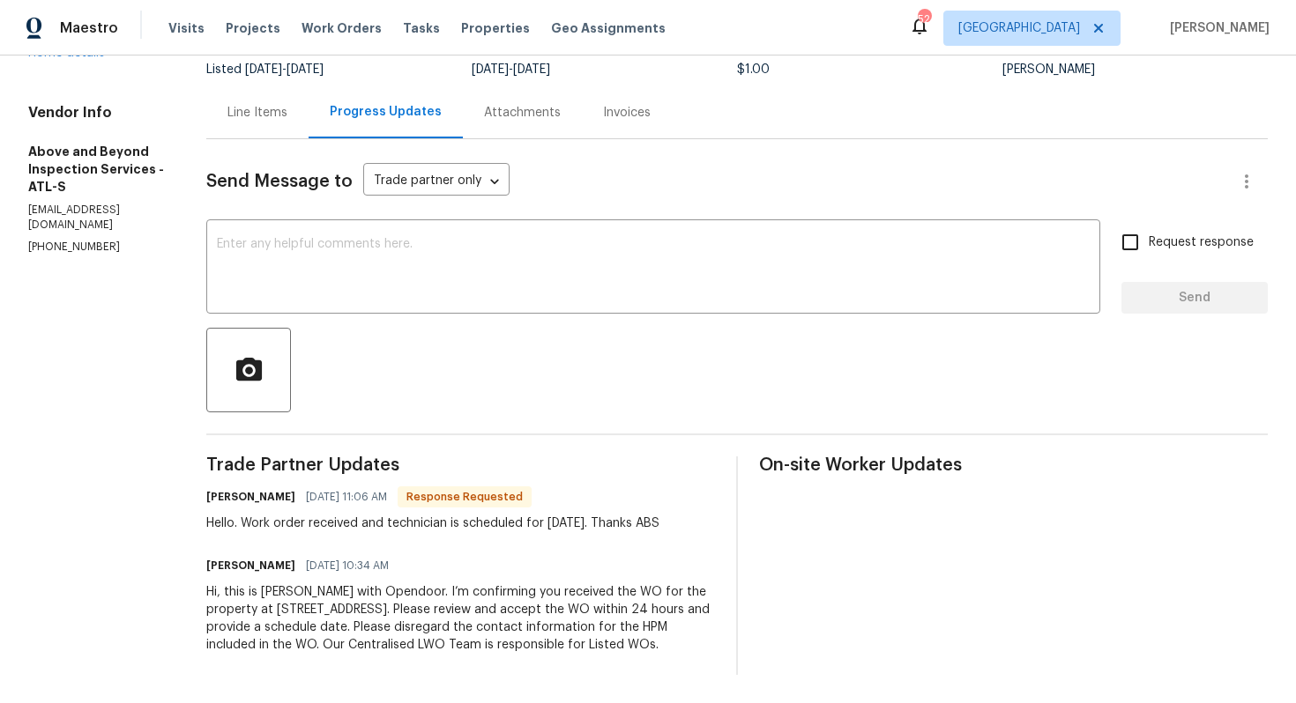
click at [285, 488] on h6 "Jason Leonard" at bounding box center [250, 497] width 89 height 18
copy h6 "Jason"
click at [438, 249] on textarea at bounding box center [653, 269] width 873 height 62
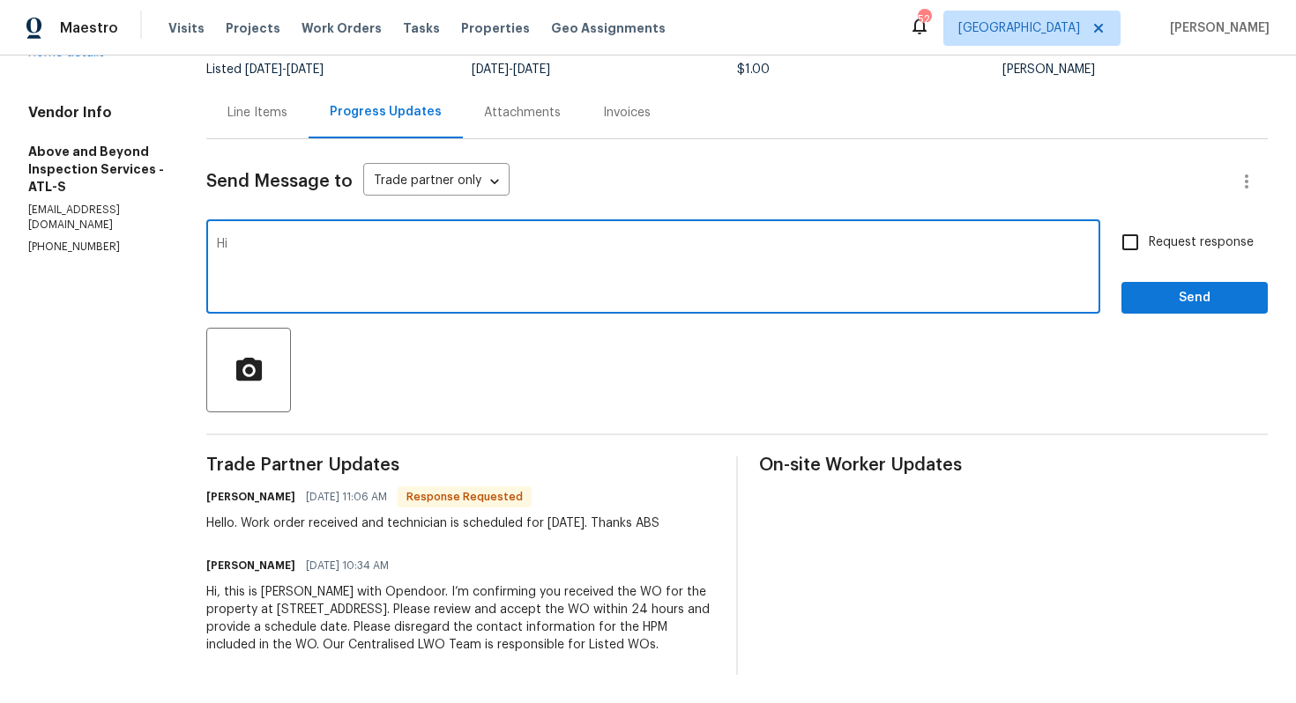
paste textarea "Jason"
click at [469, 238] on textarea "Hi Jason, thank you for the confurmation" at bounding box center [653, 269] width 873 height 62
click at [544, 238] on textarea "Hi Jason, thank you for the confirmation" at bounding box center [653, 269] width 873 height 62
type textarea "Hi Jason, thank you for the confirmation, kindly keep me posted. Thanks!"
click at [1132, 231] on input "Request response" at bounding box center [1130, 242] width 37 height 37
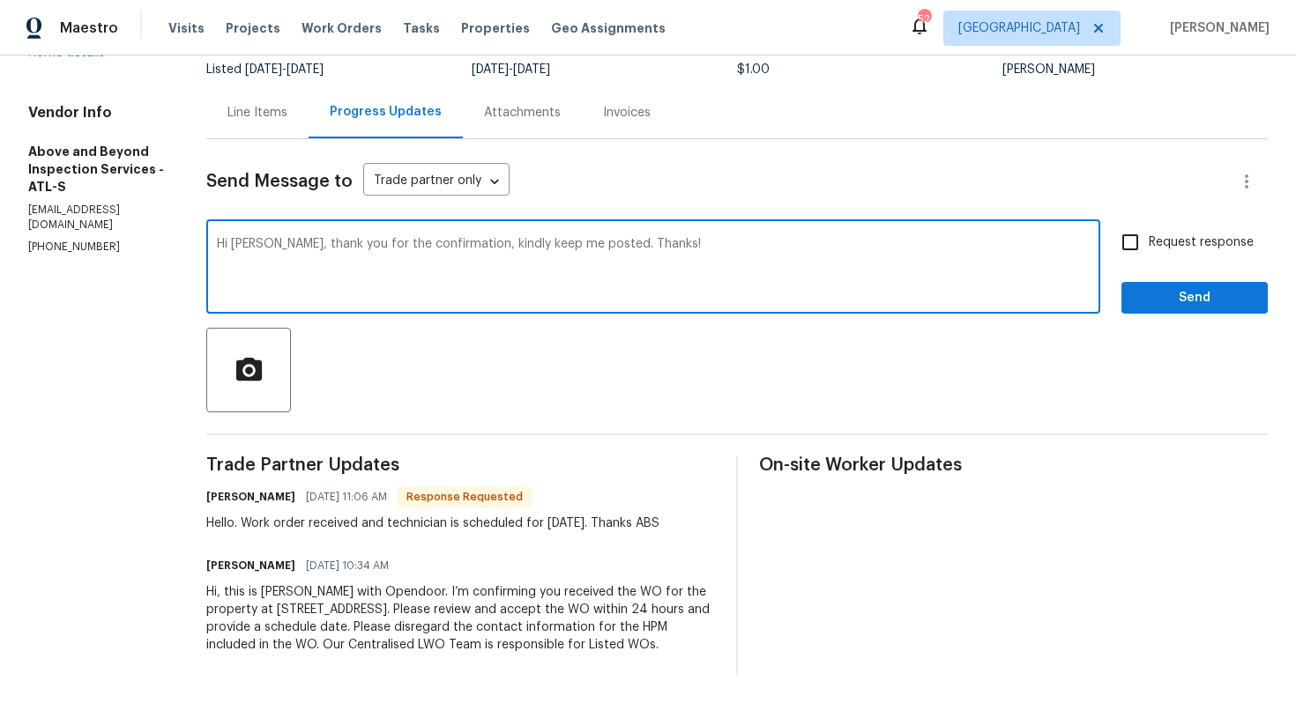
checkbox input "true"
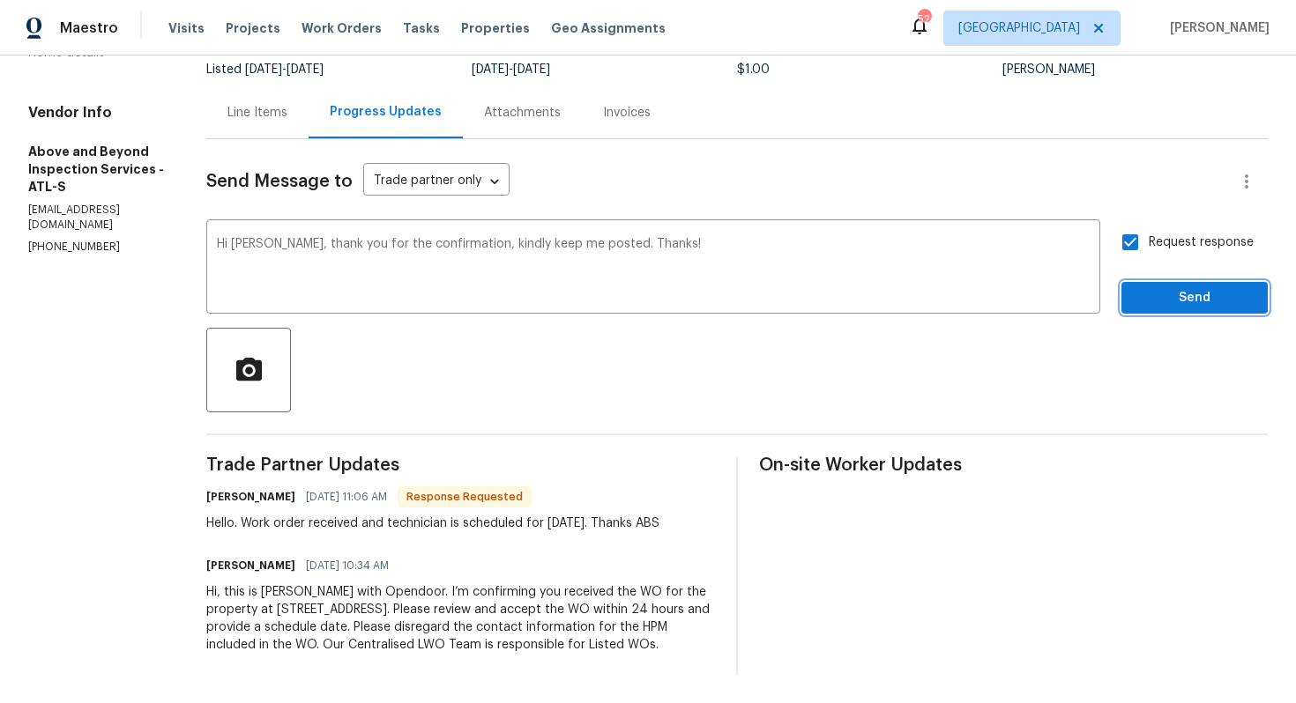
click at [1154, 287] on span "Send" at bounding box center [1194, 298] width 118 height 22
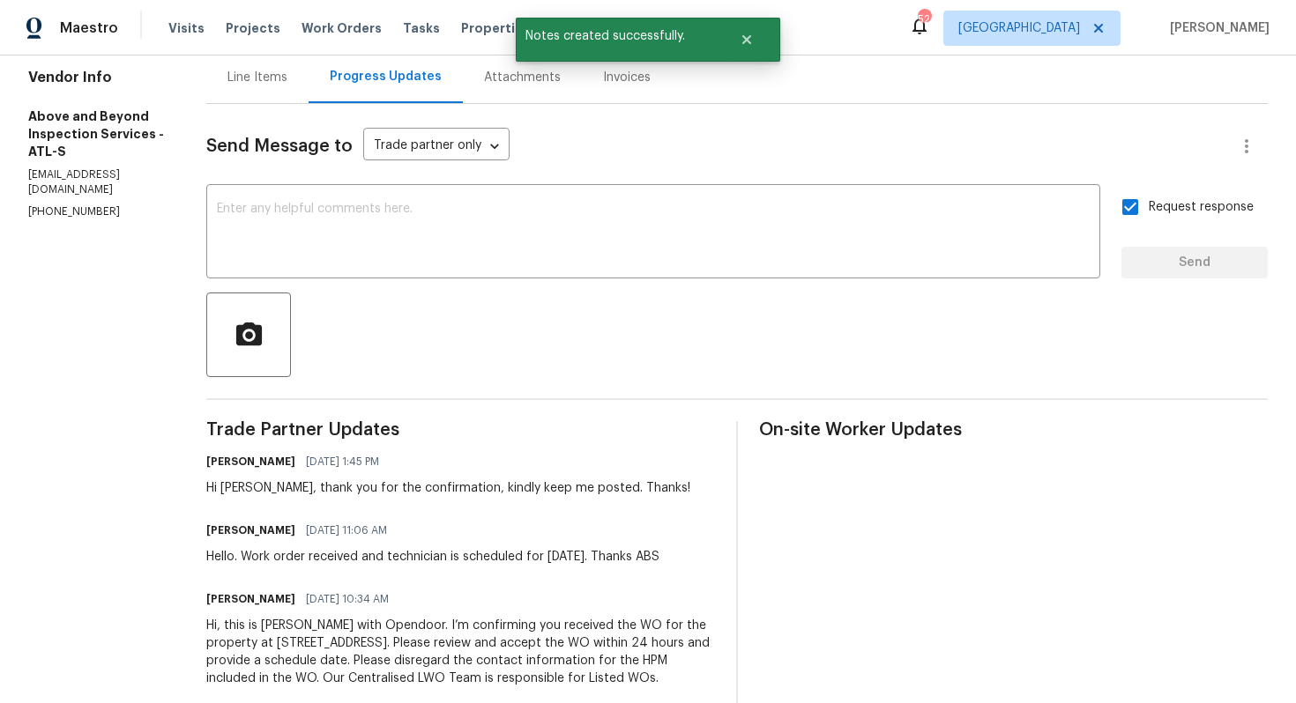
scroll to position [190, 0]
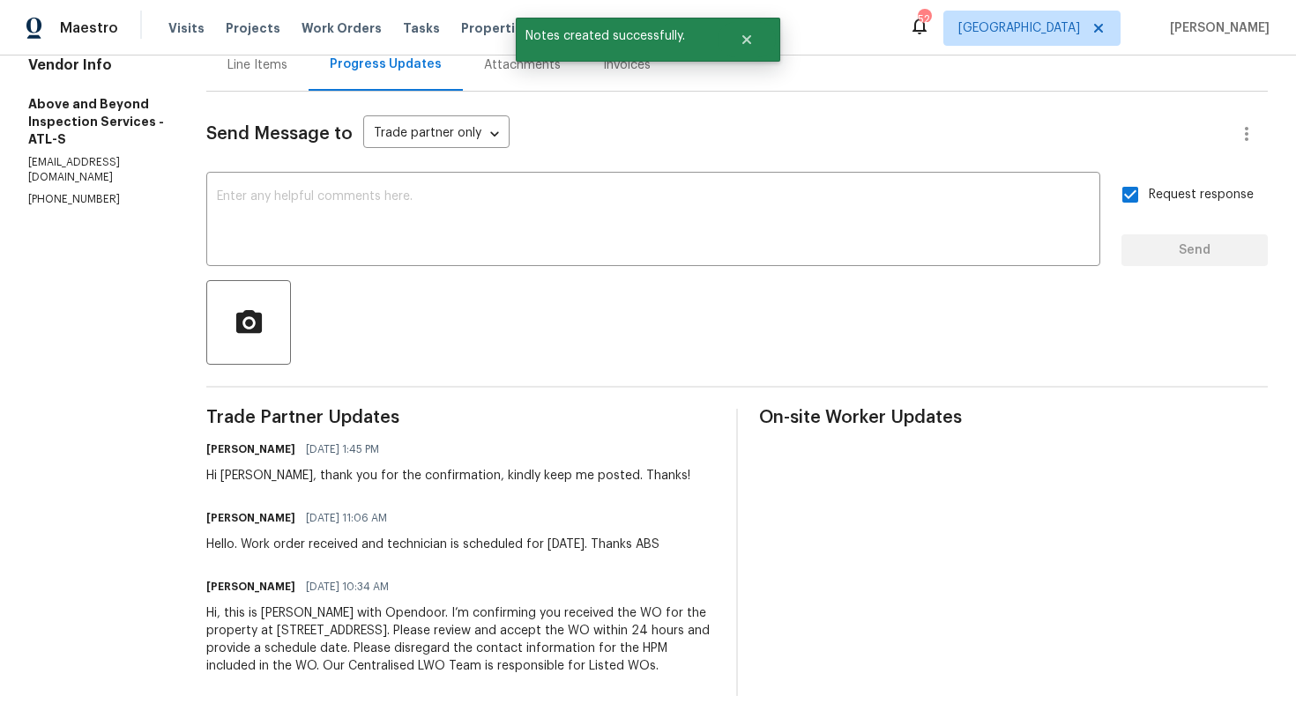
click at [385, 543] on div "Hello. Work order received and technician is scheduled for tomorrow. Thanks ABS" at bounding box center [432, 545] width 453 height 18
copy div "Hello. Work order received and technician is scheduled for tomorrow. Thanks ABS"
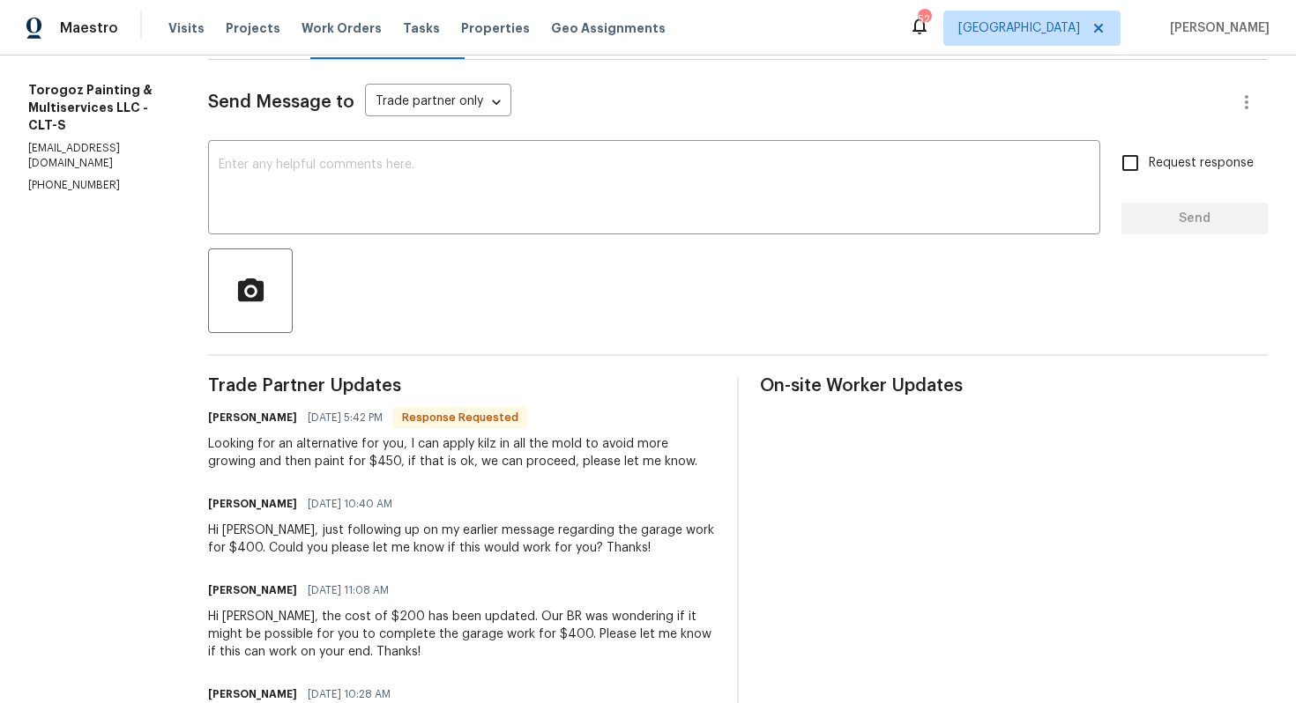
scroll to position [222, 0]
click at [271, 412] on h6 "[PERSON_NAME]" at bounding box center [252, 417] width 89 height 18
click at [277, 415] on h6 "[PERSON_NAME]" at bounding box center [252, 417] width 89 height 18
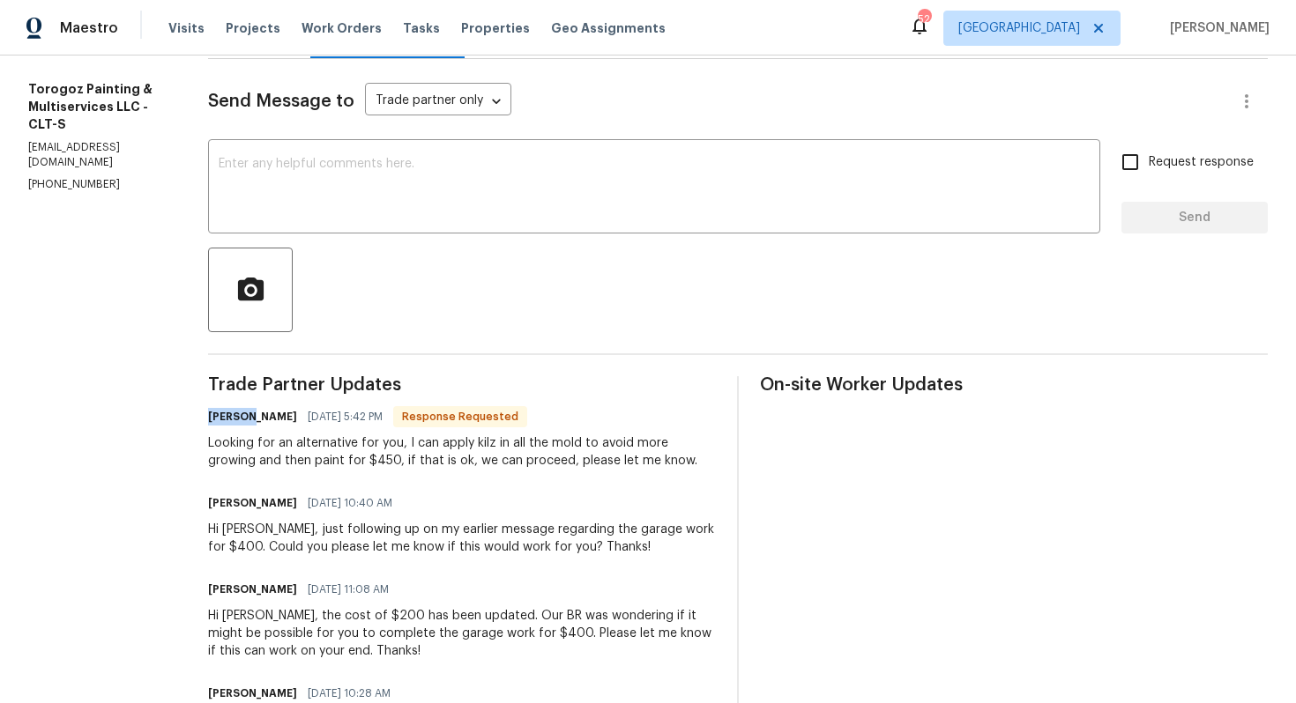
copy h6 "[PERSON_NAME]"
click at [457, 177] on textarea at bounding box center [654, 189] width 871 height 62
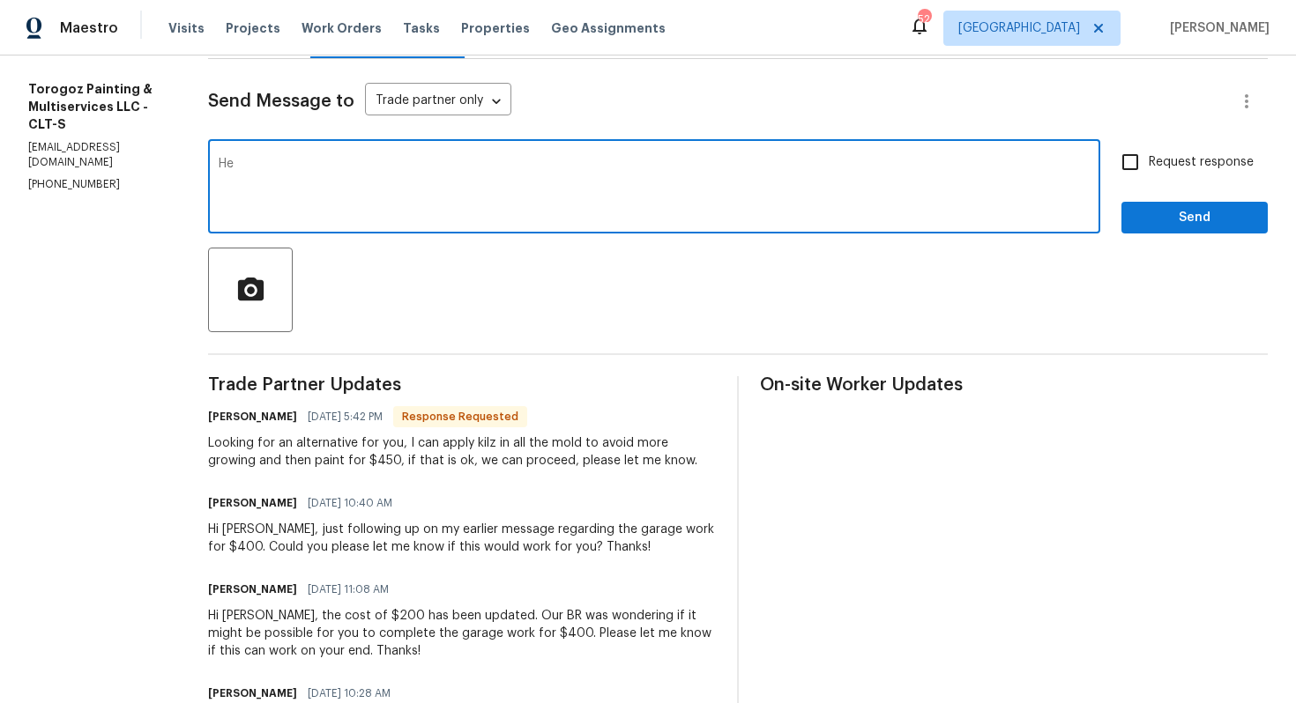
type textarea "H"
paste textarea "[PERSON_NAME]"
type textarea "[PERSON_NAME], thanks for that. Let me get back to you shortly. Thanks!!"
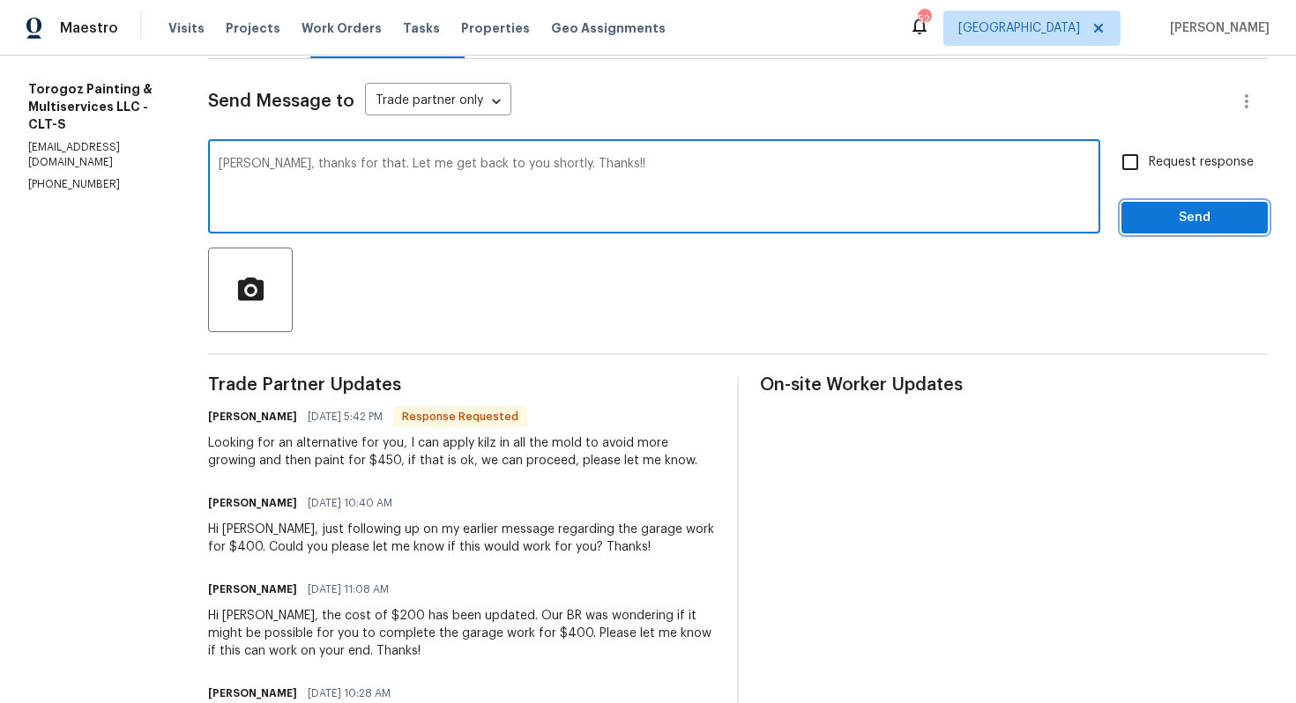
click at [1147, 216] on span "Send" at bounding box center [1194, 218] width 118 height 22
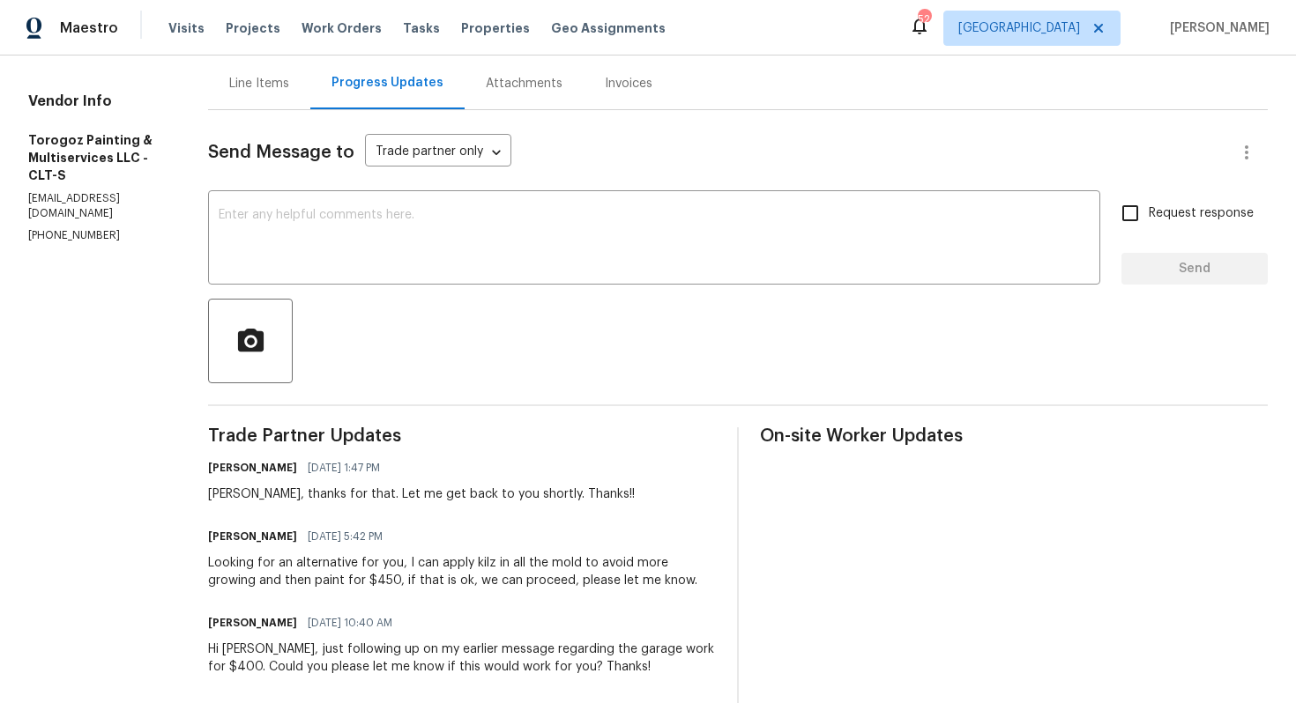
scroll to position [172, 0]
click at [316, 580] on div "Looking for an alternative for you, I can apply kilz in all the mold to avoid m…" at bounding box center [462, 571] width 508 height 35
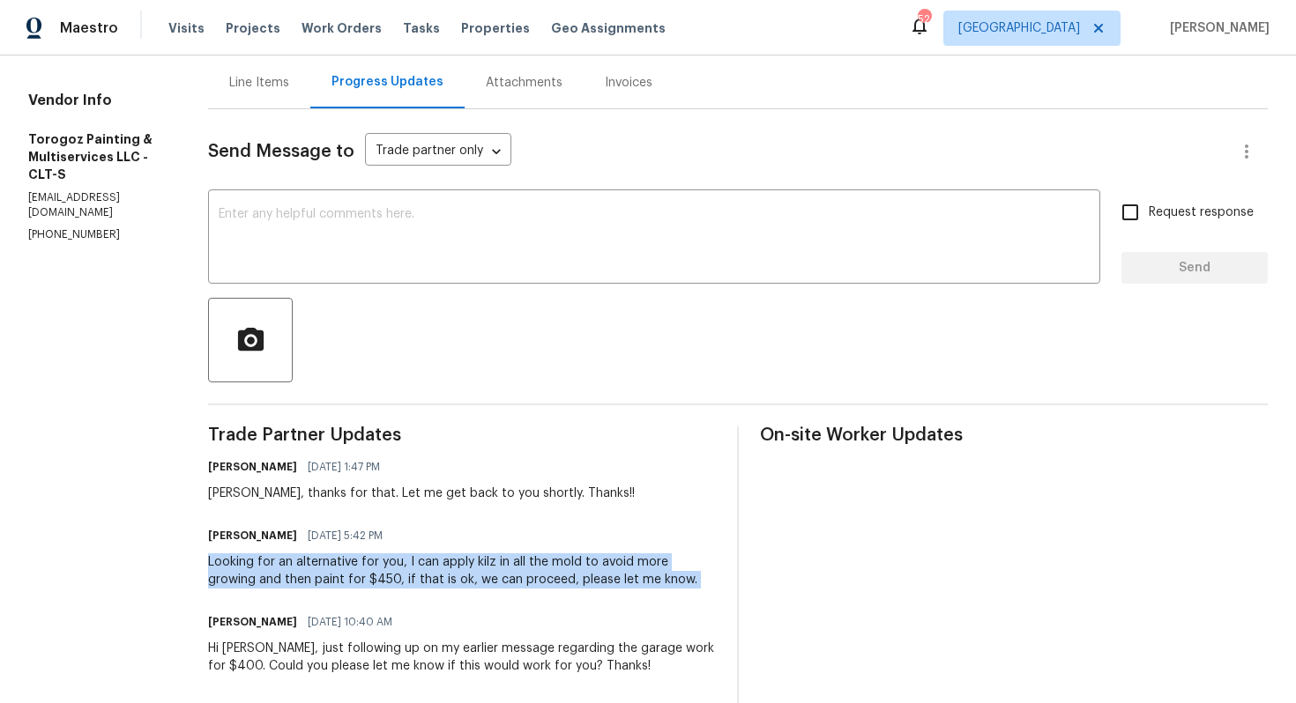
copy div "Looking for an alternative for you, I can apply kilz in all the mold to avoid m…"
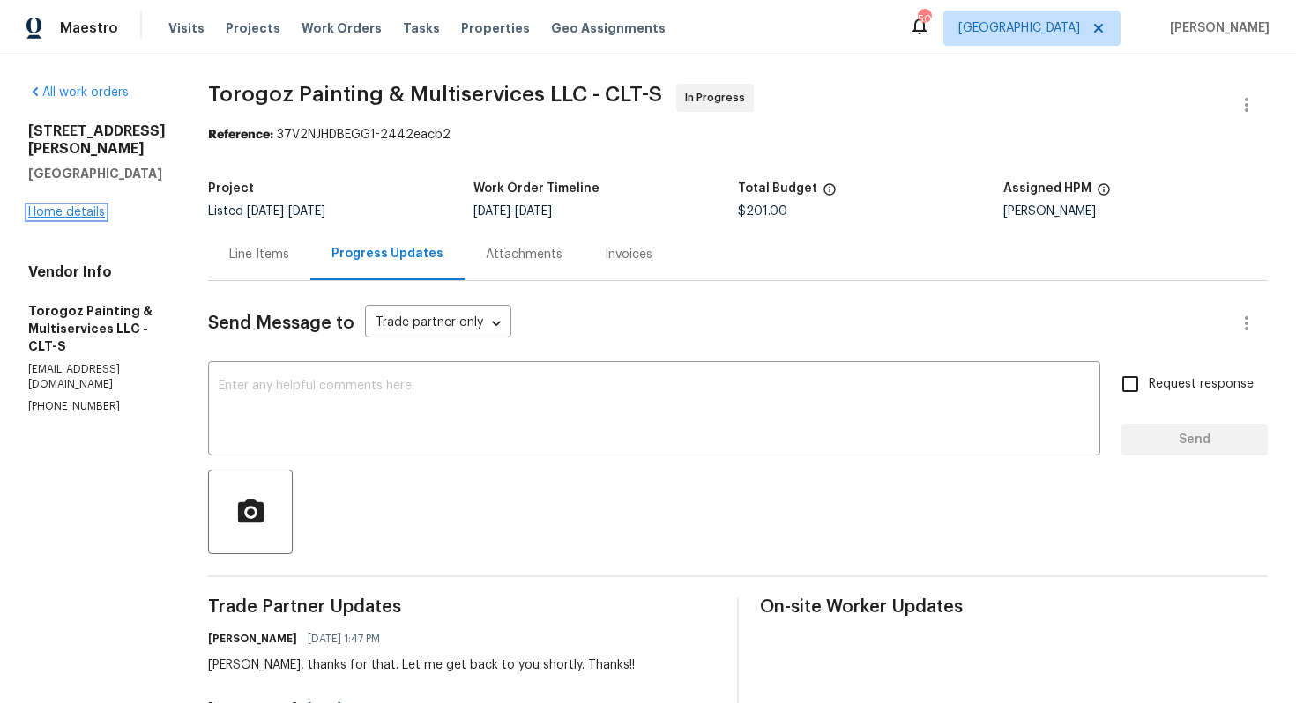
click at [63, 206] on link "Home details" at bounding box center [66, 212] width 77 height 12
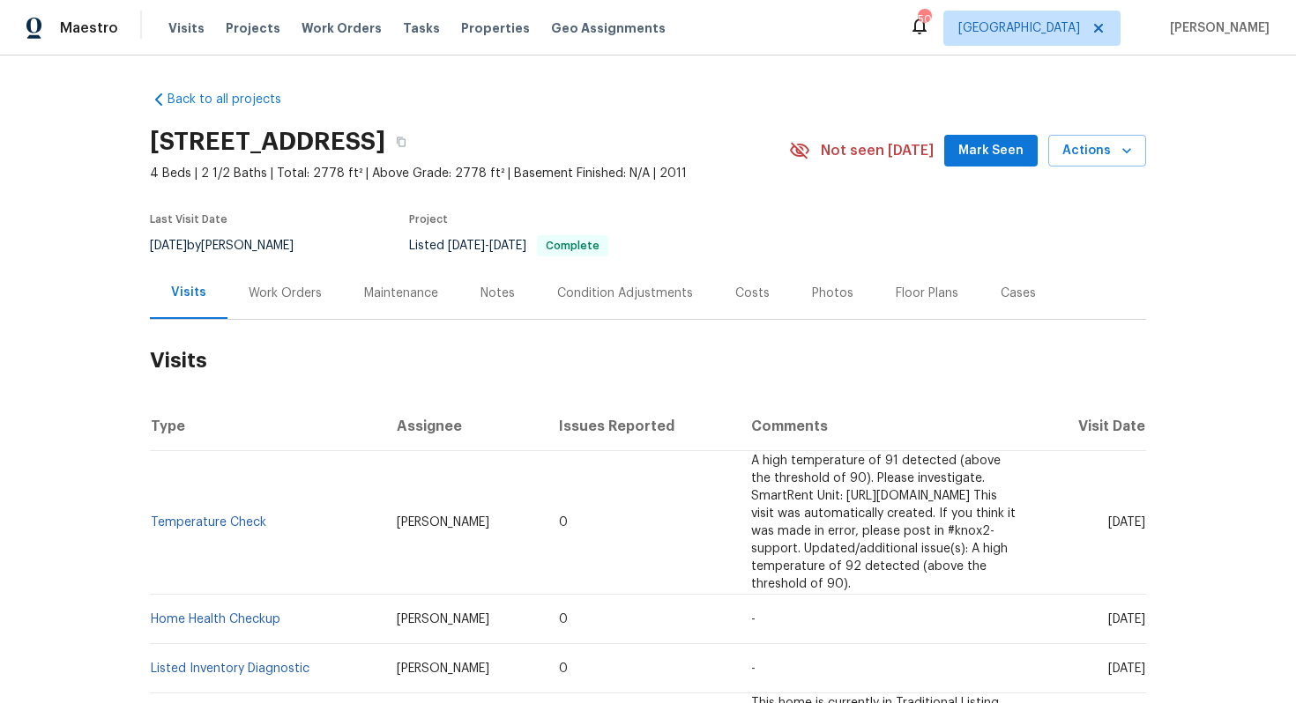
click at [276, 305] on div "Work Orders" at bounding box center [284, 293] width 115 height 52
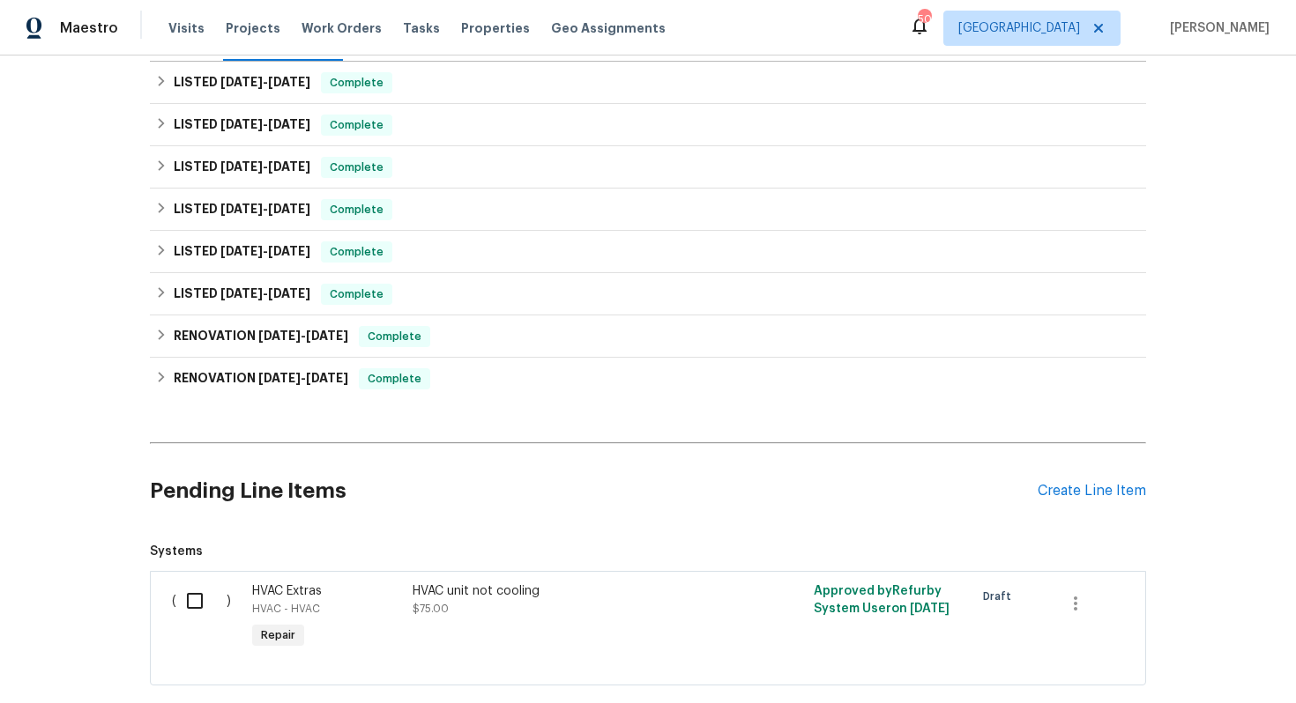
scroll to position [361, 0]
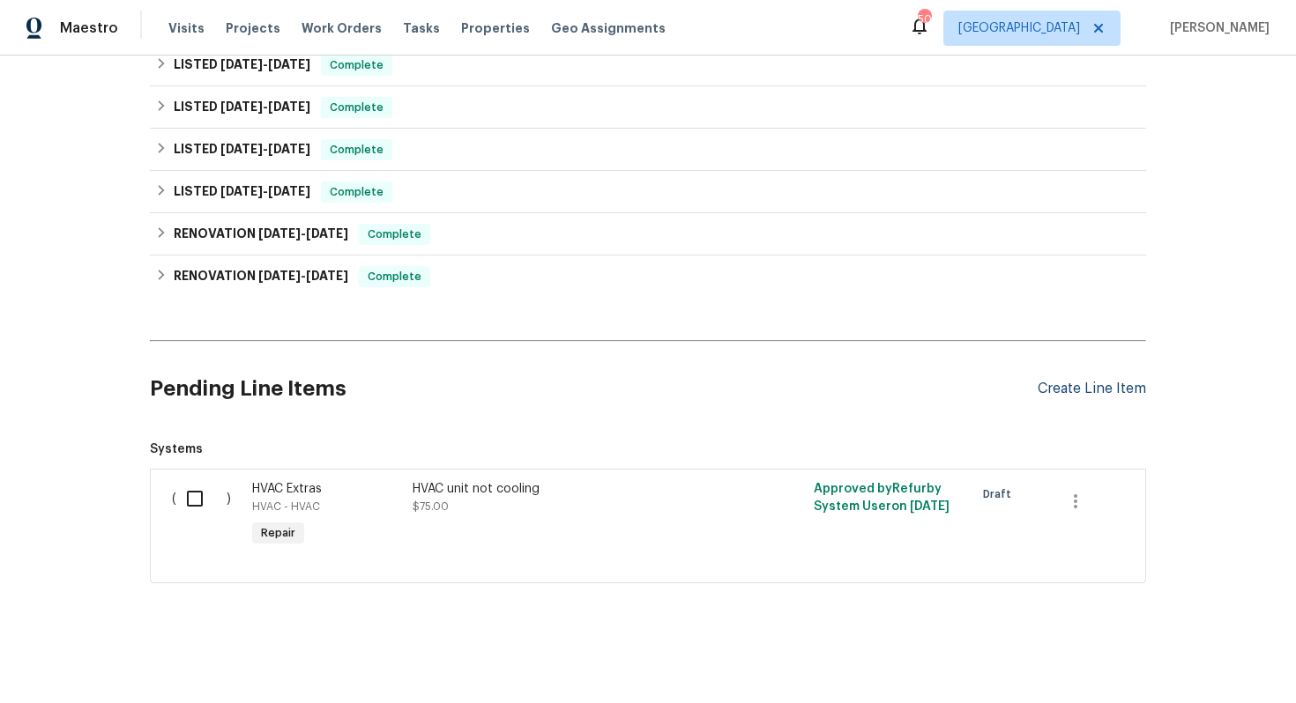
click at [1104, 390] on div "Create Line Item" at bounding box center [1091, 389] width 108 height 17
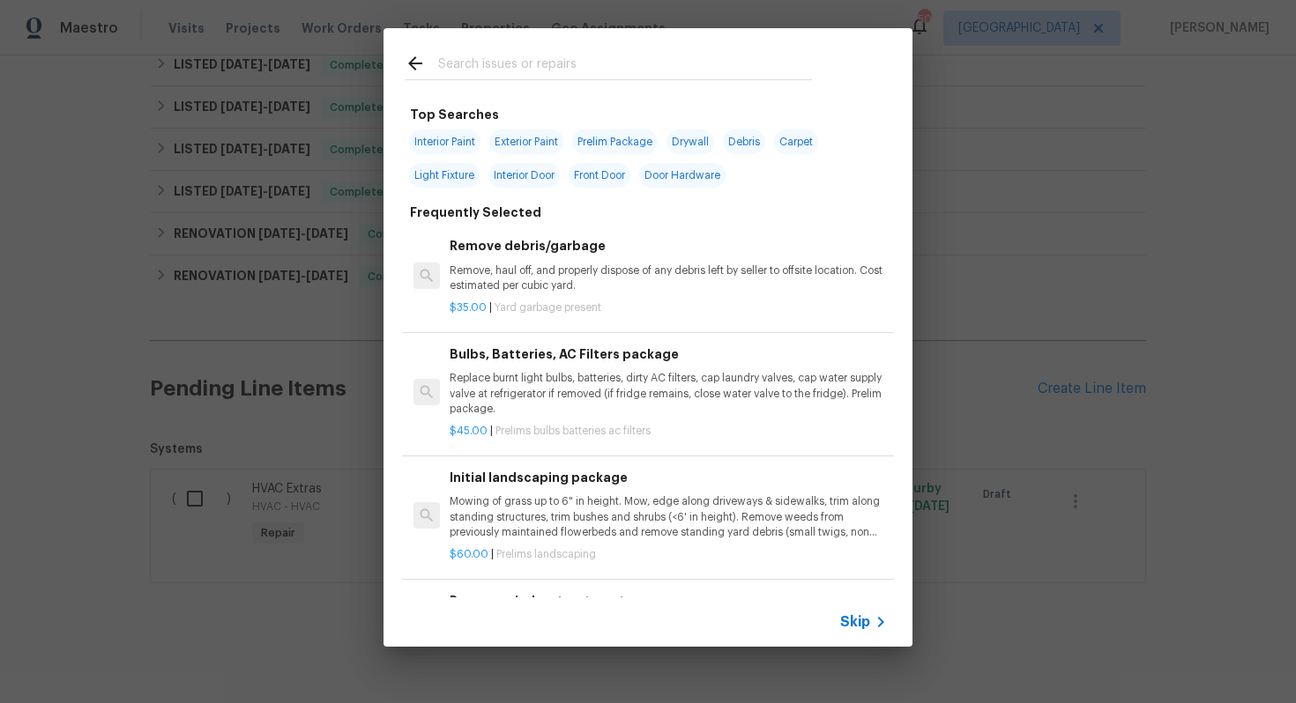
click at [553, 75] on input "text" at bounding box center [625, 66] width 374 height 26
type input "pest"
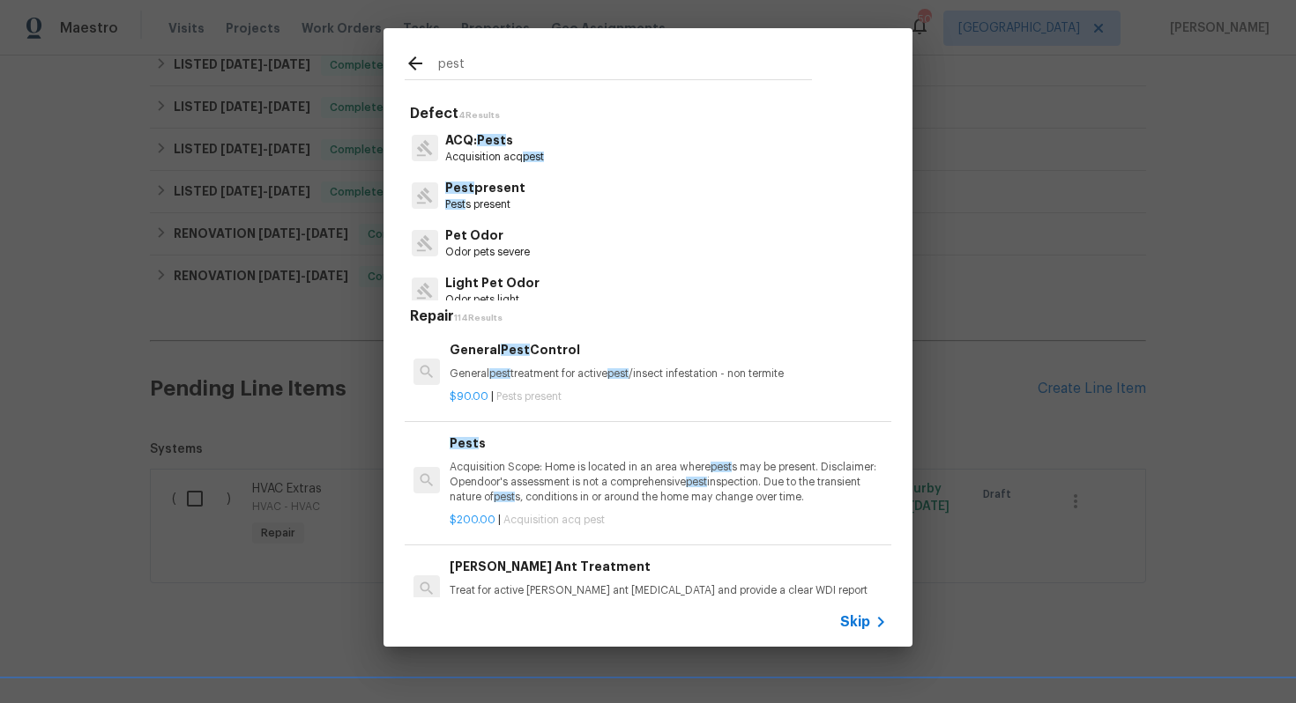
click at [495, 355] on h6 "General Pest Control" at bounding box center [668, 349] width 437 height 19
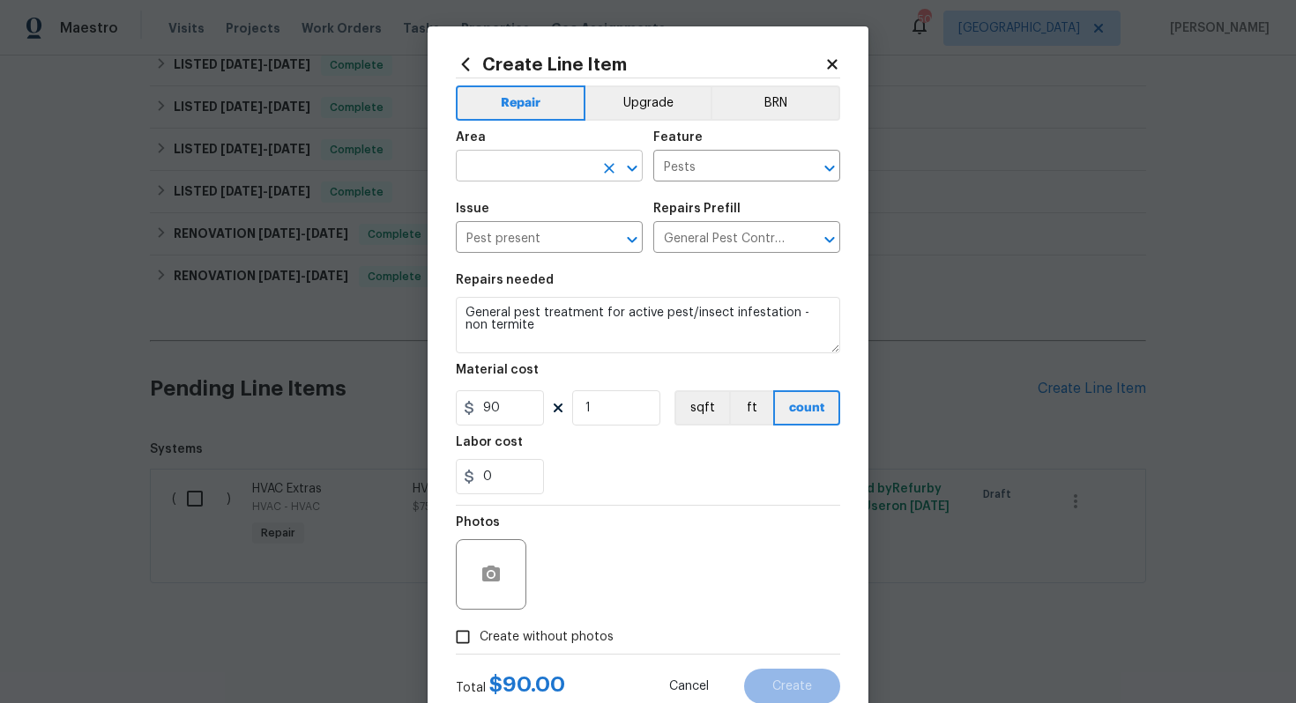
click at [540, 161] on input "text" at bounding box center [525, 167] width 138 height 27
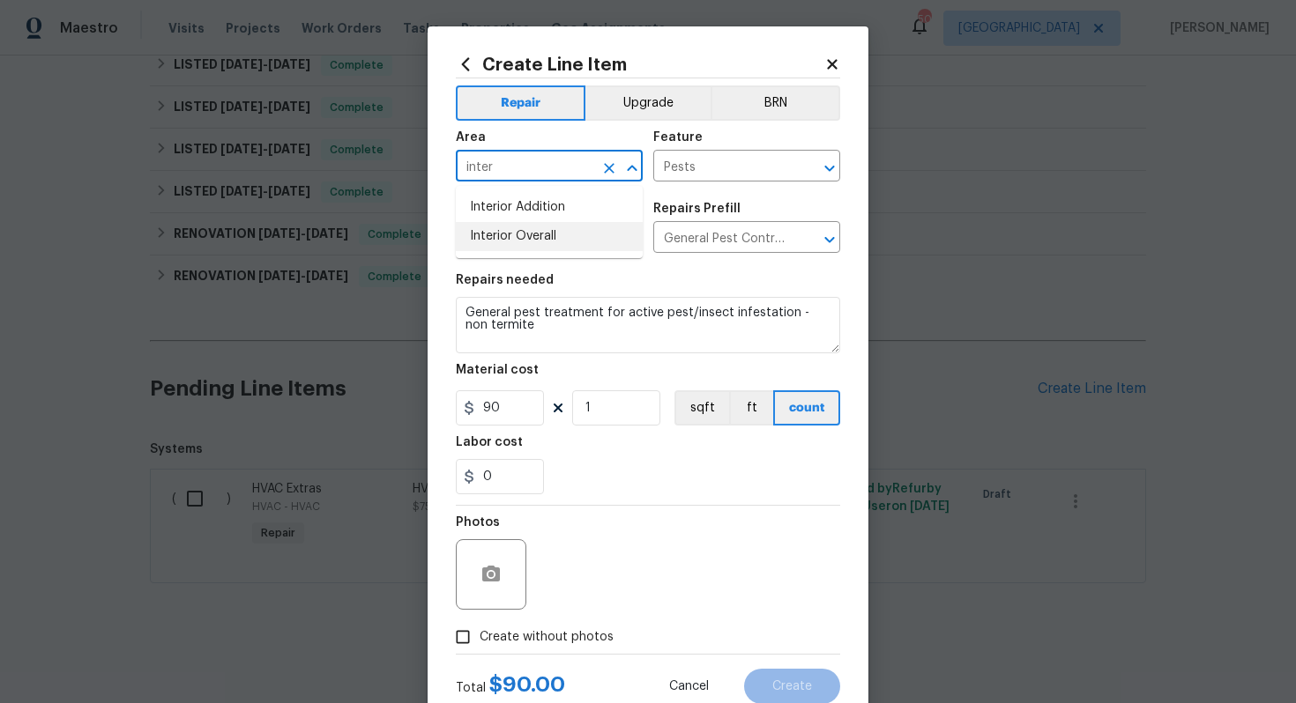
click at [558, 231] on li "Interior Overall" at bounding box center [549, 236] width 187 height 29
type input "Interior Overall"
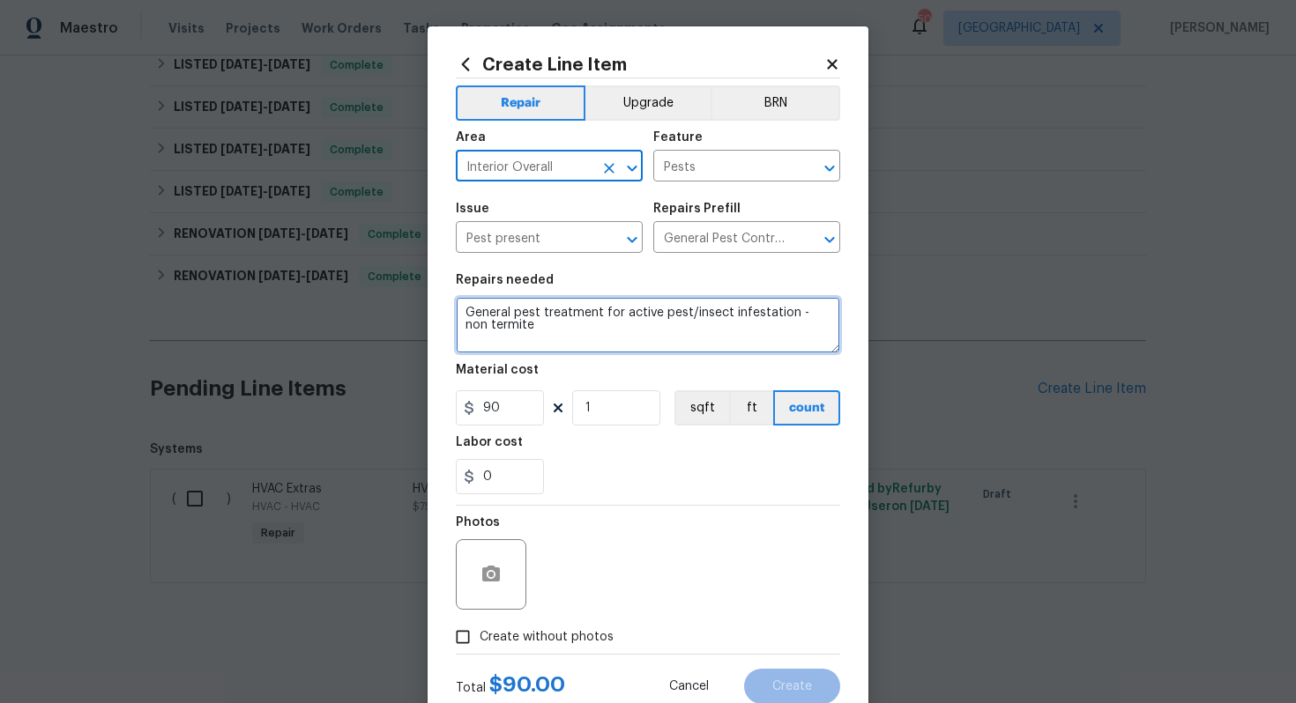
click at [576, 309] on textarea "General pest treatment for active pest/insect infestation - non termite" at bounding box center [648, 325] width 384 height 56
paste textarea "Feedback received that there is a beehive located around the front door, coveri…"
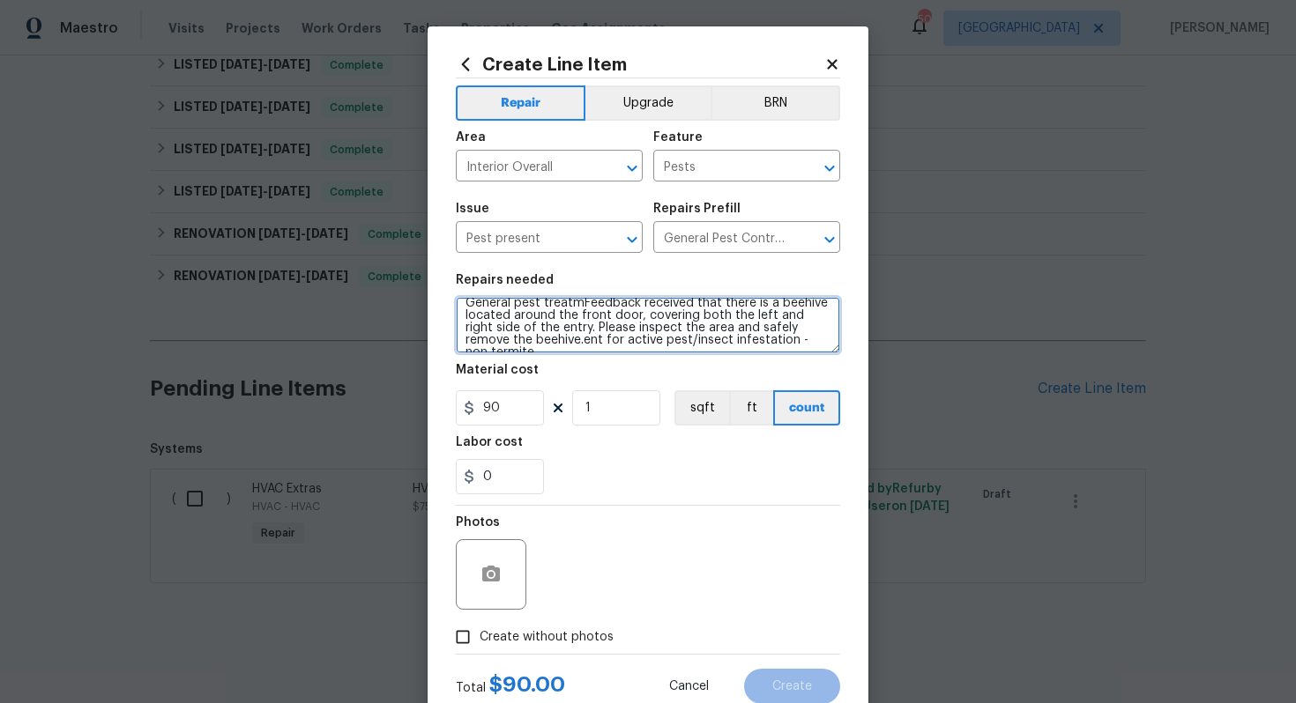
scroll to position [12, 0]
type textarea "General pest treatmFeedback received that there is a beehive located around the…"
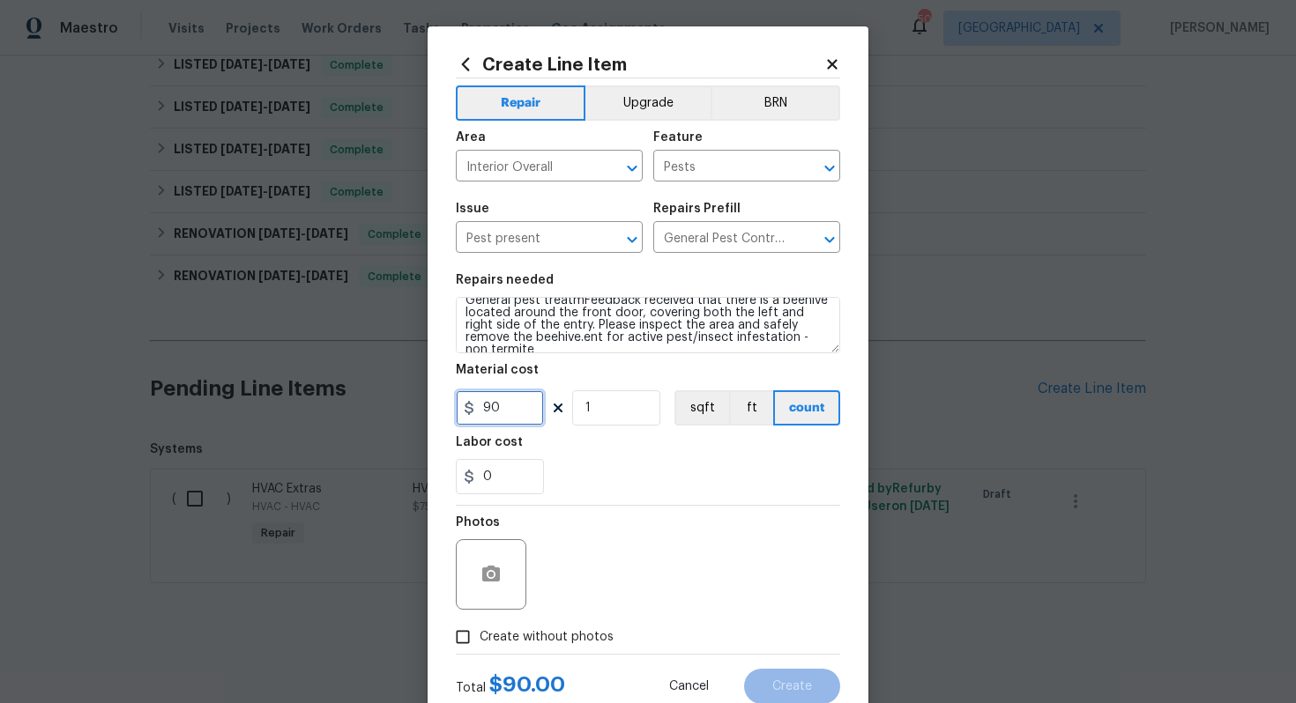
click at [512, 410] on input "90" at bounding box center [500, 407] width 88 height 35
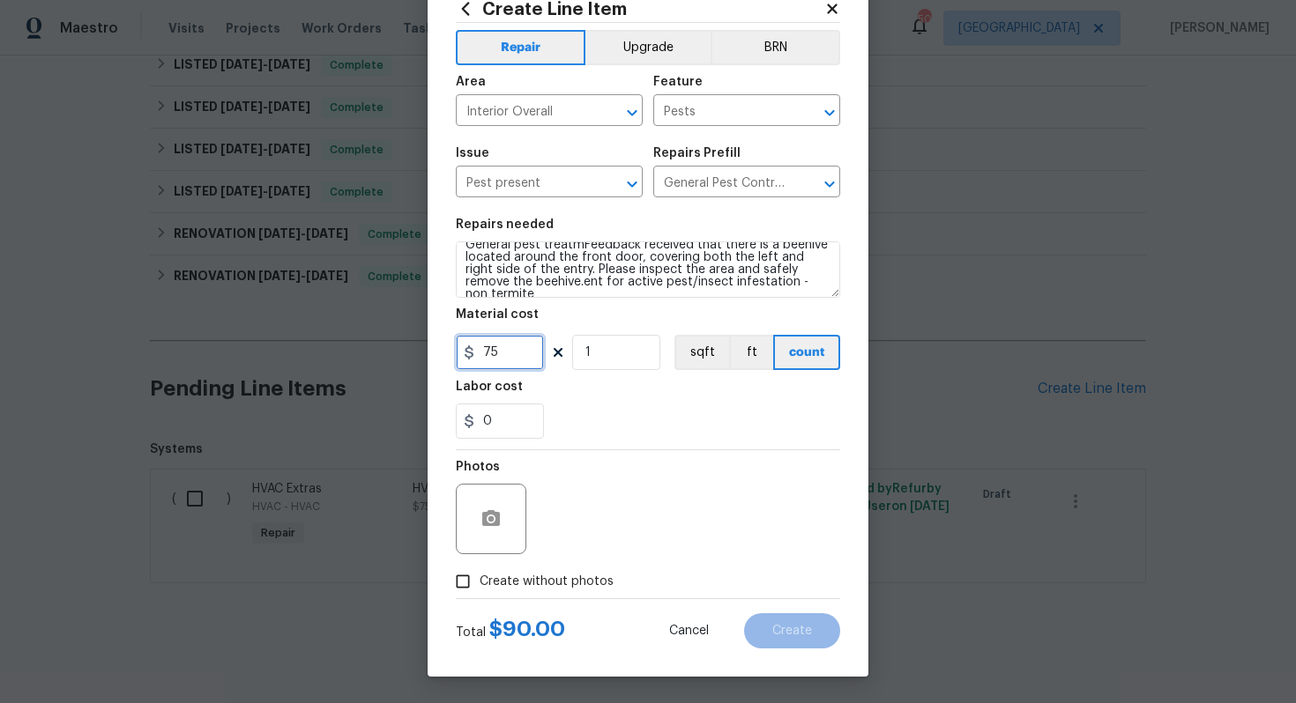
type input "75"
click at [568, 584] on span "Create without photos" at bounding box center [547, 582] width 134 height 19
click at [480, 584] on input "Create without photos" at bounding box center [462, 581] width 33 height 33
checkbox input "true"
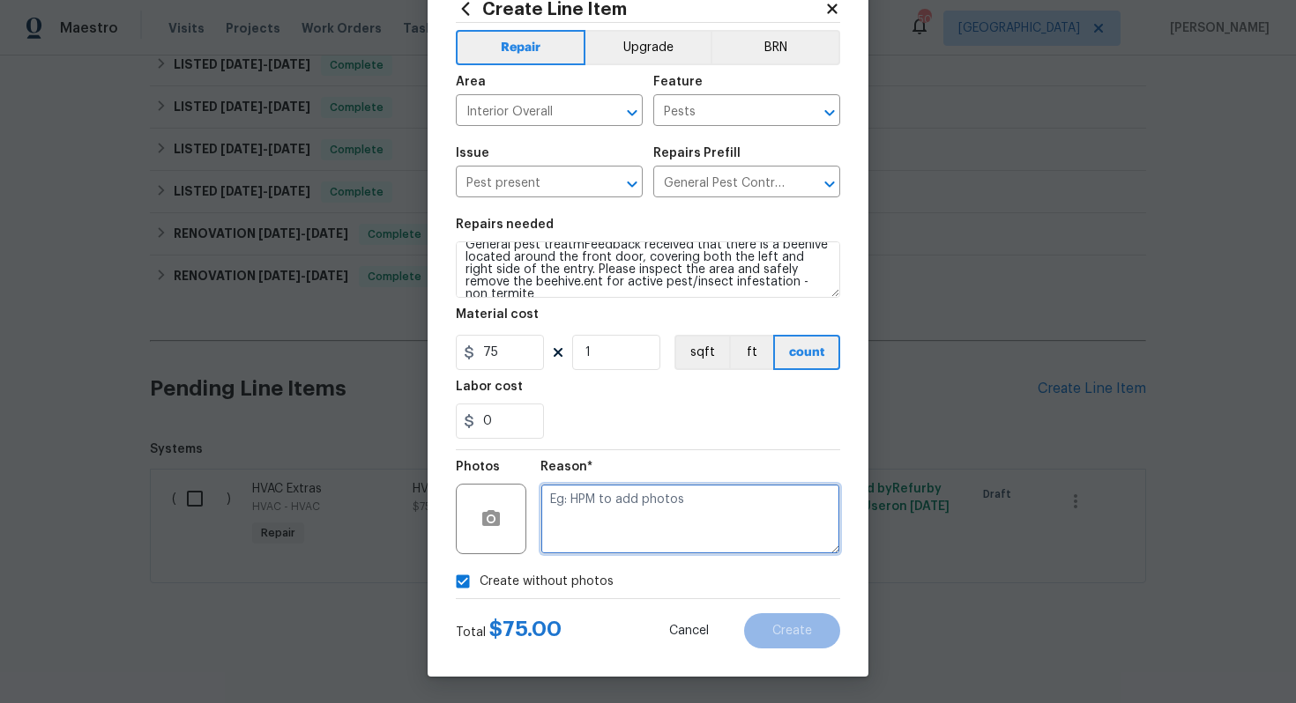
click at [698, 508] on textarea at bounding box center [690, 519] width 300 height 71
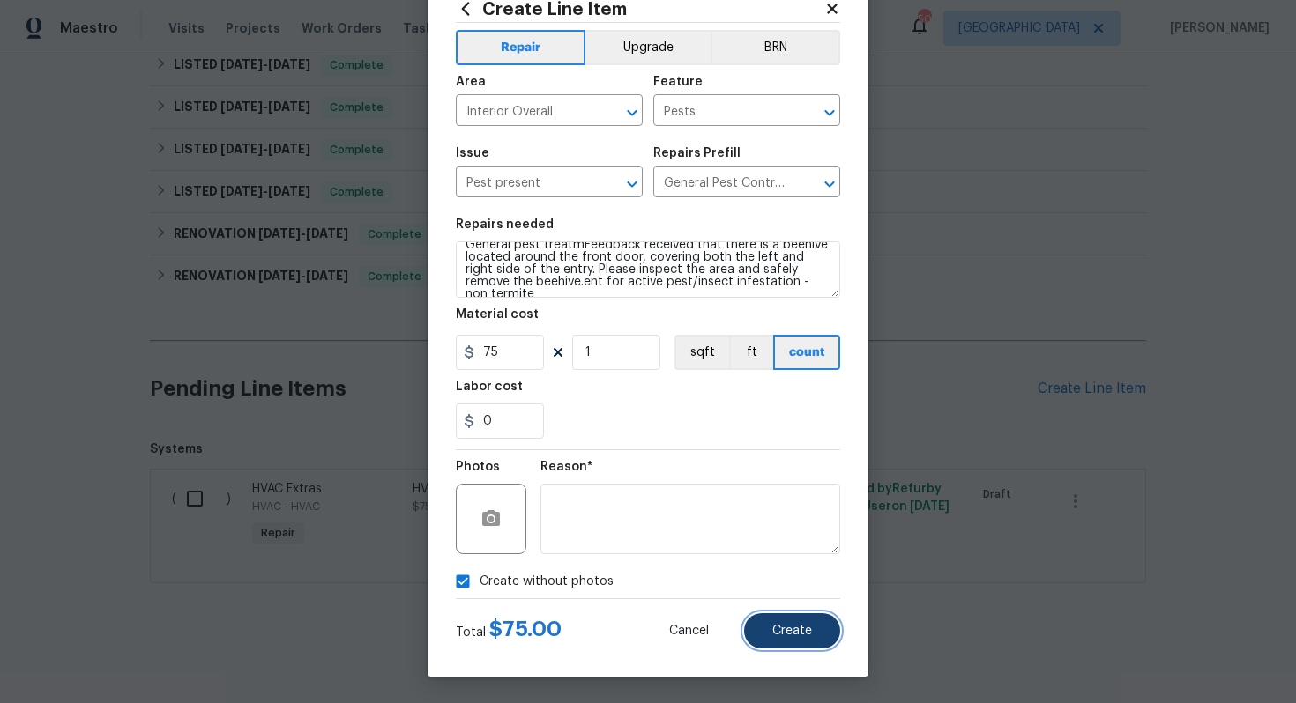
click at [783, 626] on span "Create" at bounding box center [792, 631] width 40 height 13
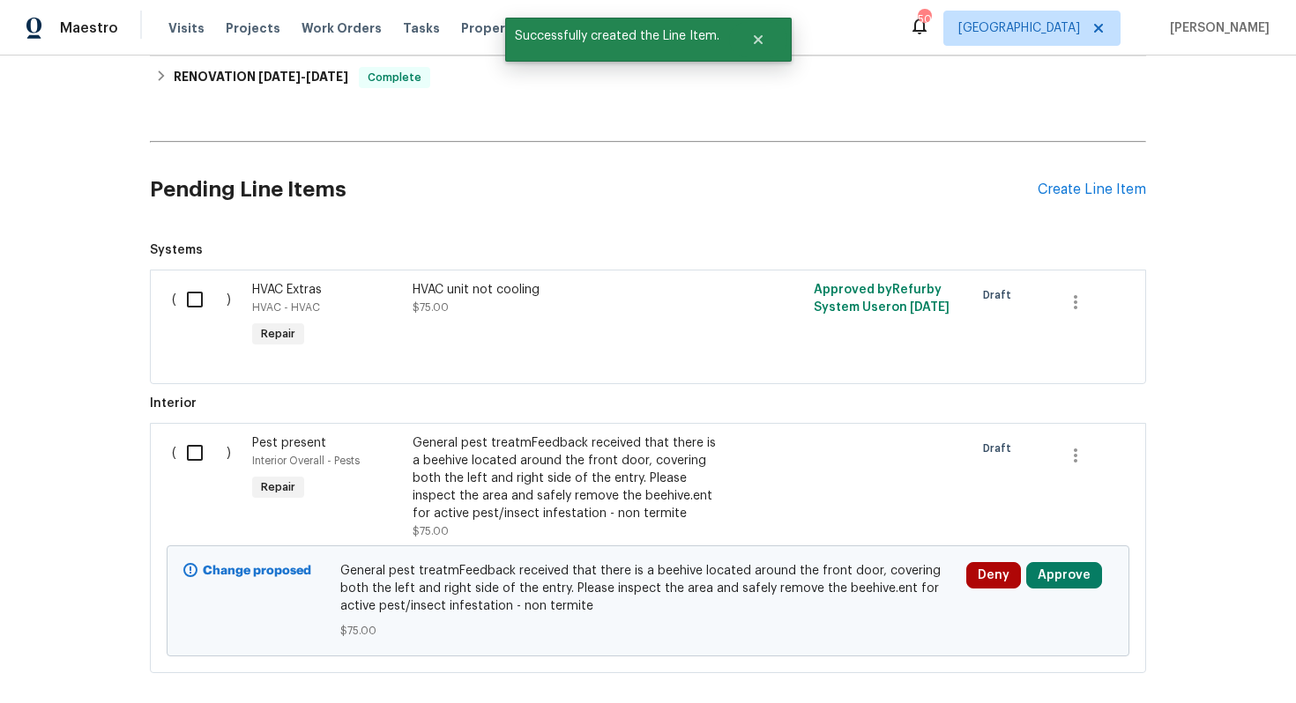
scroll to position [651, 0]
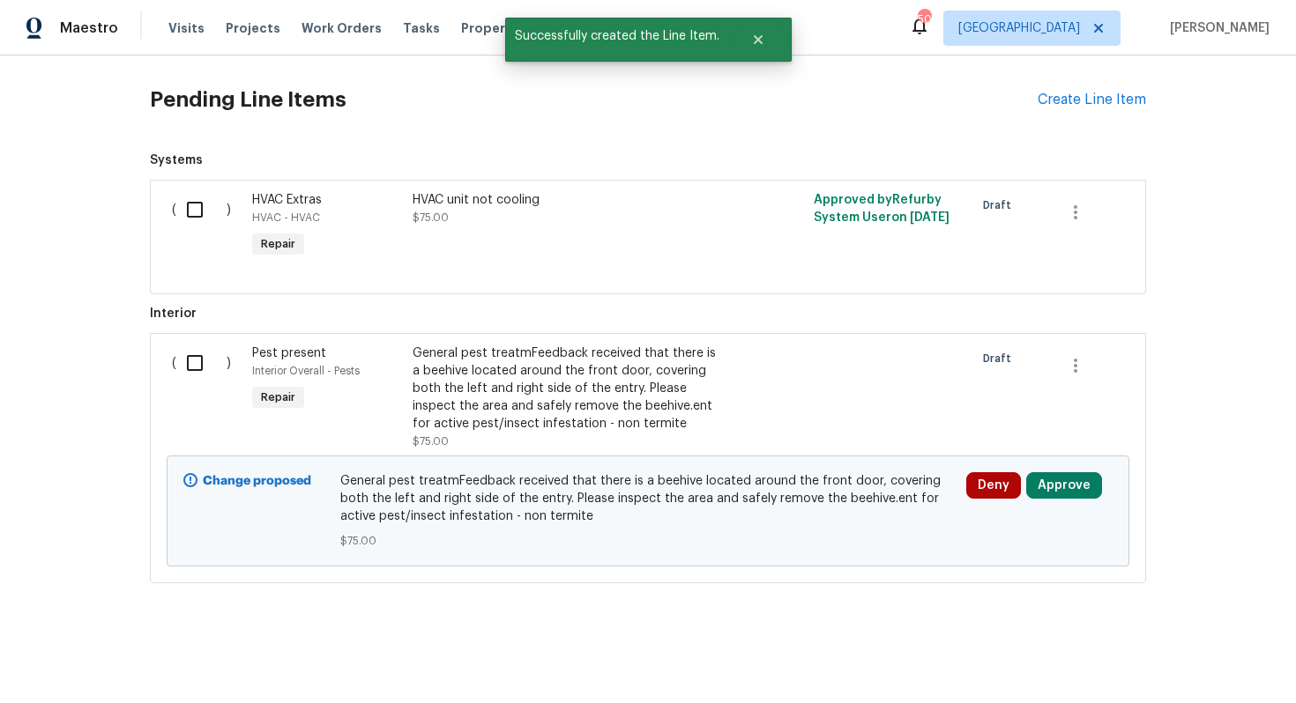
click at [197, 350] on input "checkbox" at bounding box center [201, 363] width 50 height 37
checkbox input "true"
click at [1167, 649] on span "Create Work Order" at bounding box center [1194, 660] width 117 height 22
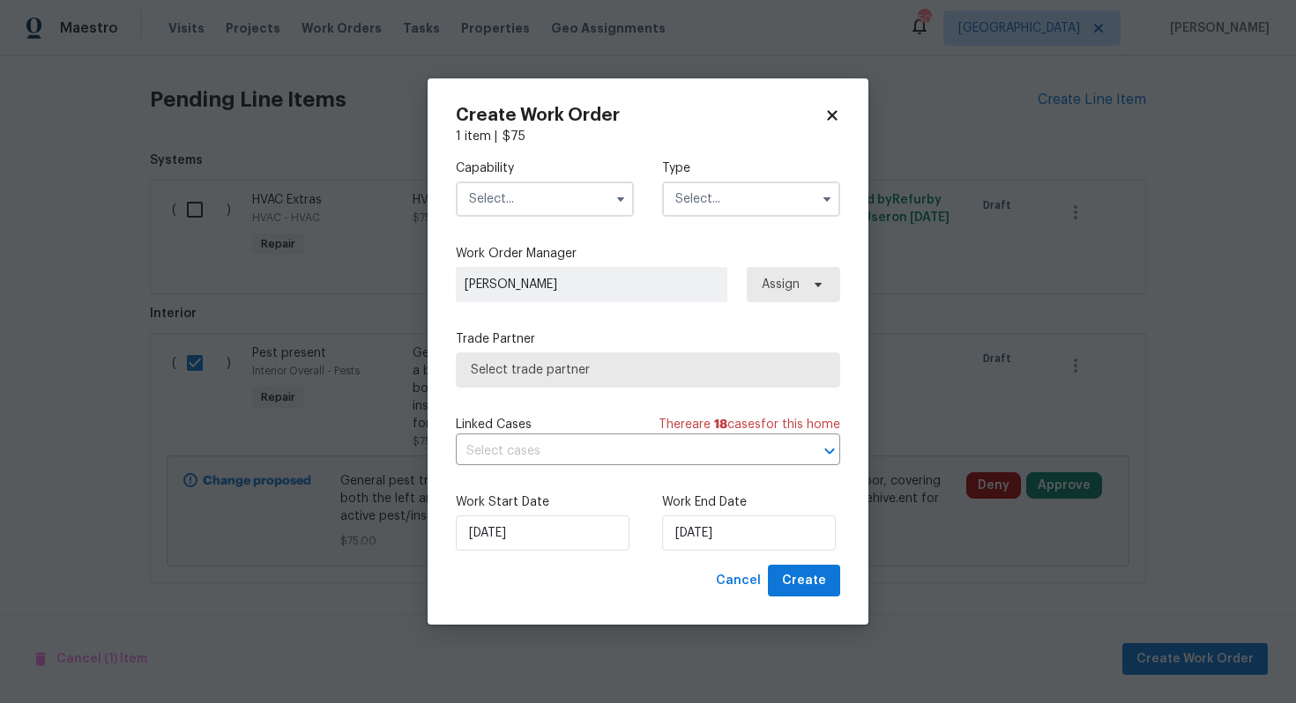
click at [582, 205] on input "text" at bounding box center [545, 199] width 178 height 35
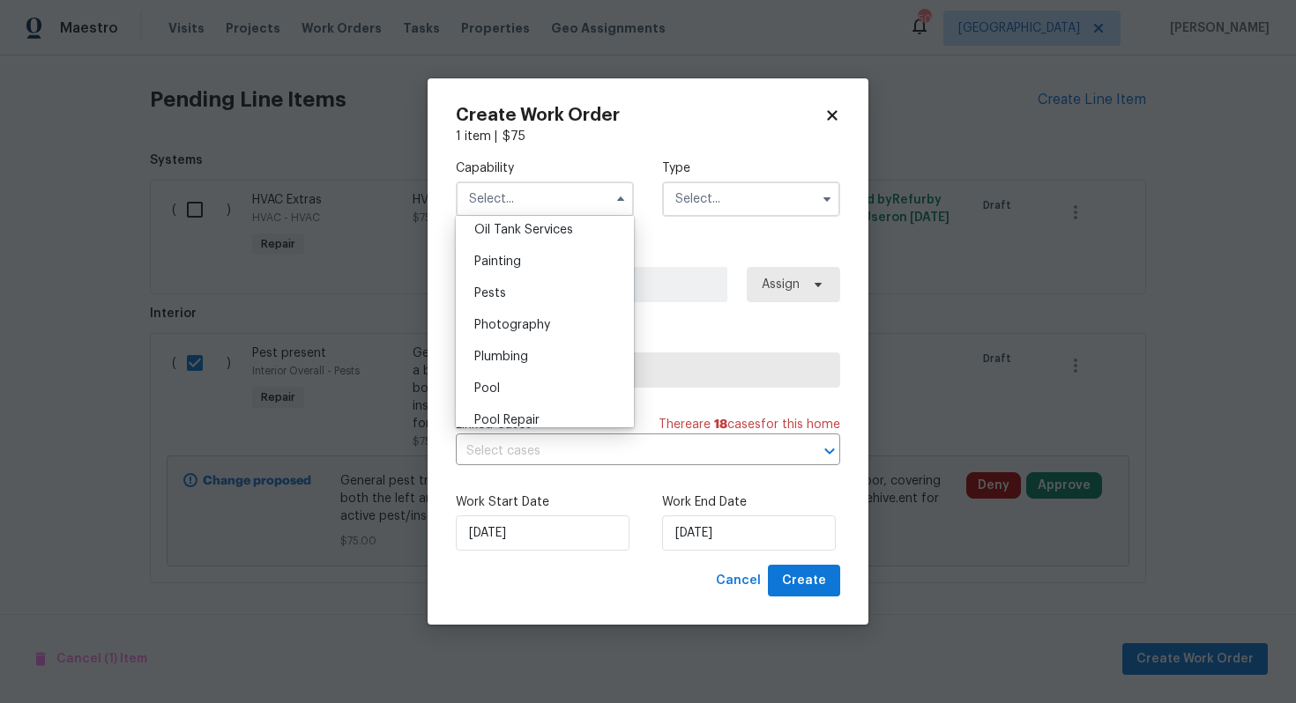
scroll to position [1450, 0]
click at [545, 308] on div "Pests" at bounding box center [544, 299] width 169 height 32
type input "Pests"
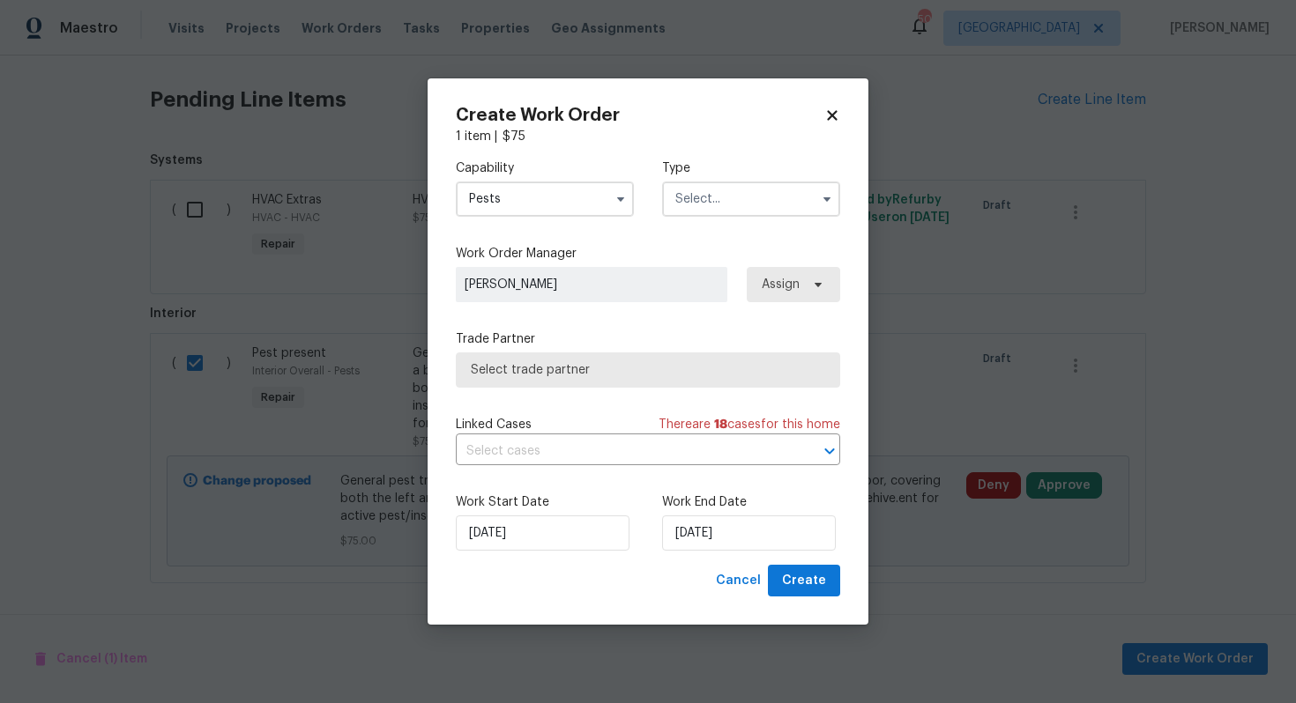
click at [782, 204] on input "text" at bounding box center [751, 199] width 178 height 35
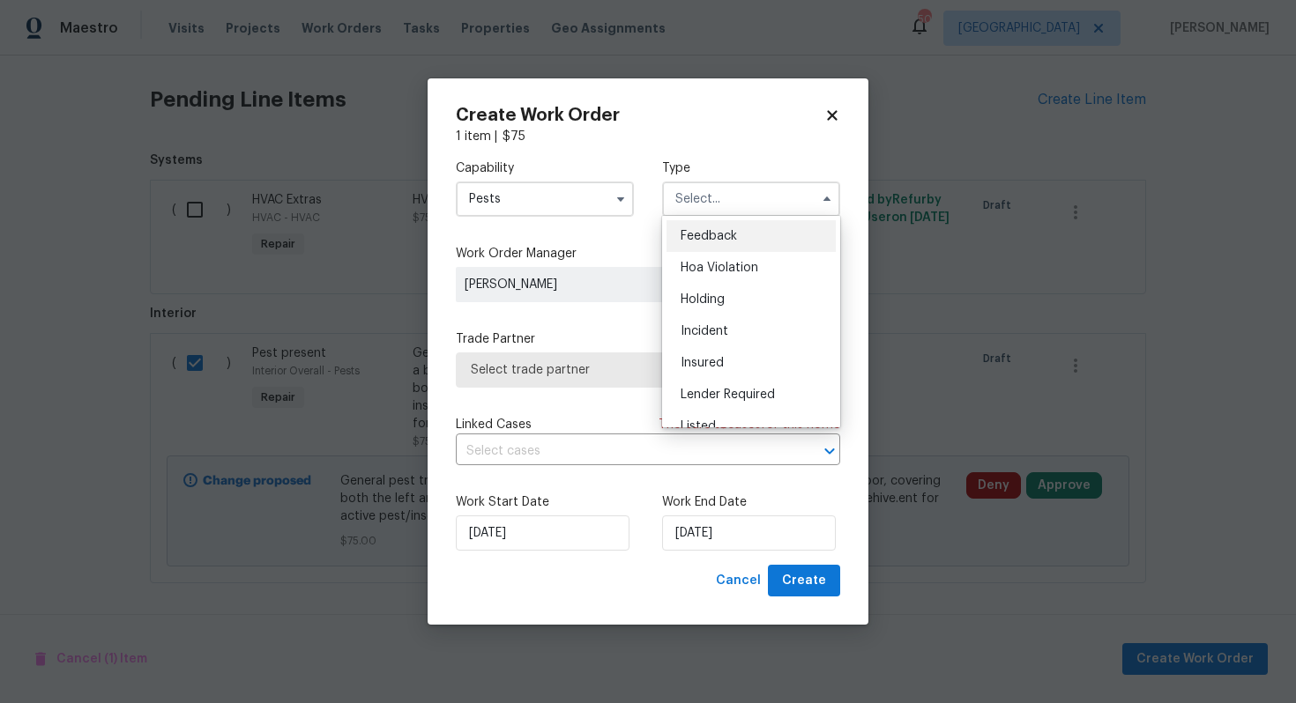
click at [725, 243] on div "Feedback" at bounding box center [750, 236] width 169 height 32
type input "Feedback"
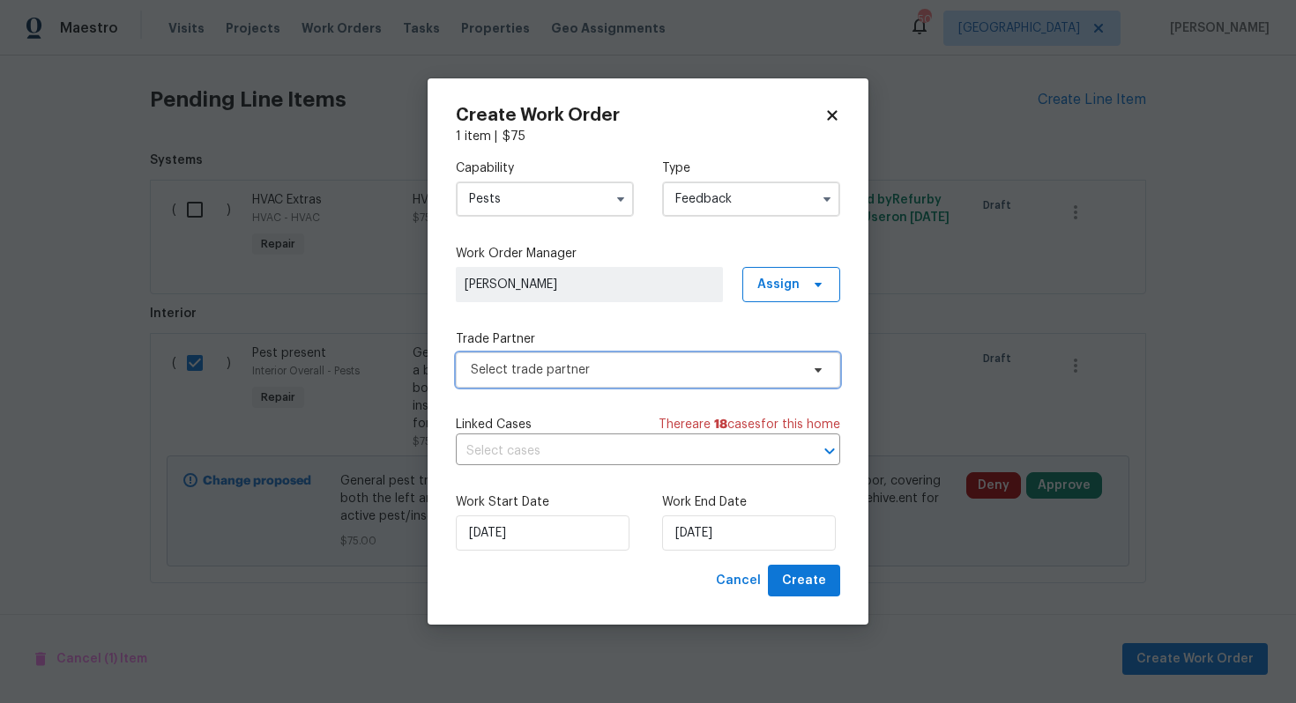
click at [583, 379] on span "Select trade partner" at bounding box center [648, 370] width 384 height 35
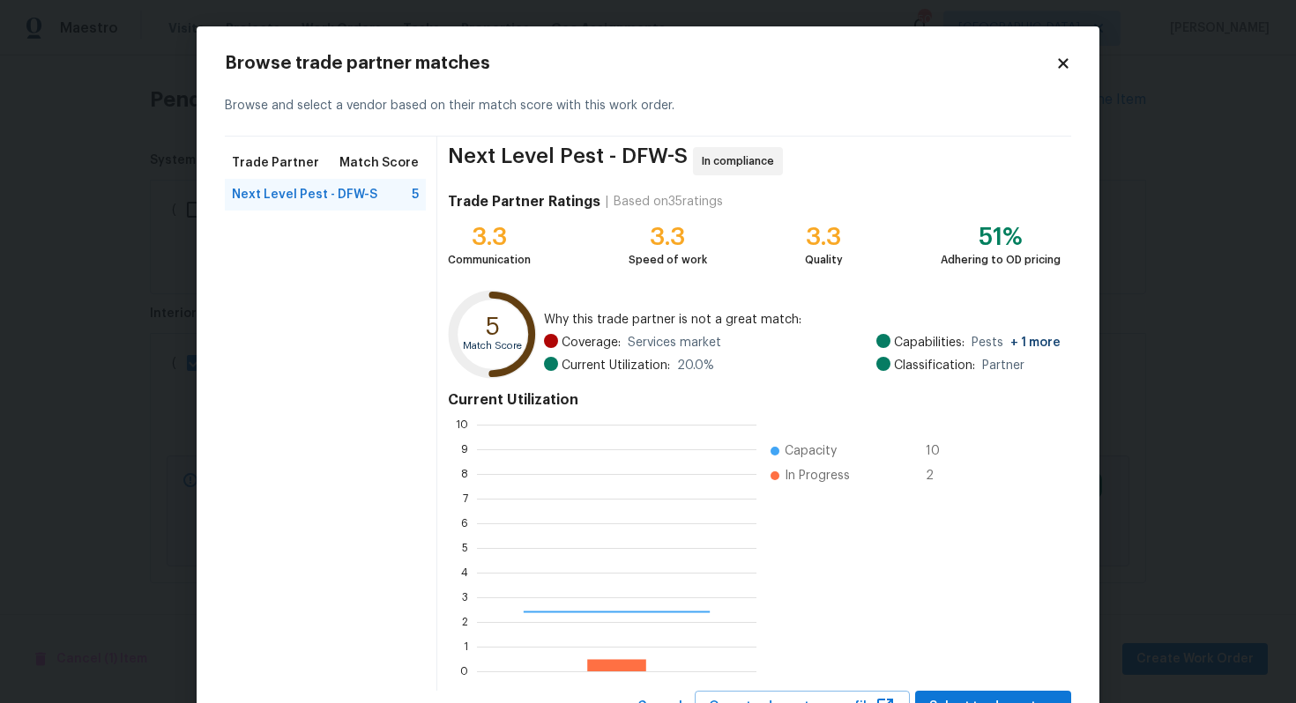
scroll to position [247, 279]
click at [1064, 60] on icon at bounding box center [1063, 64] width 16 height 16
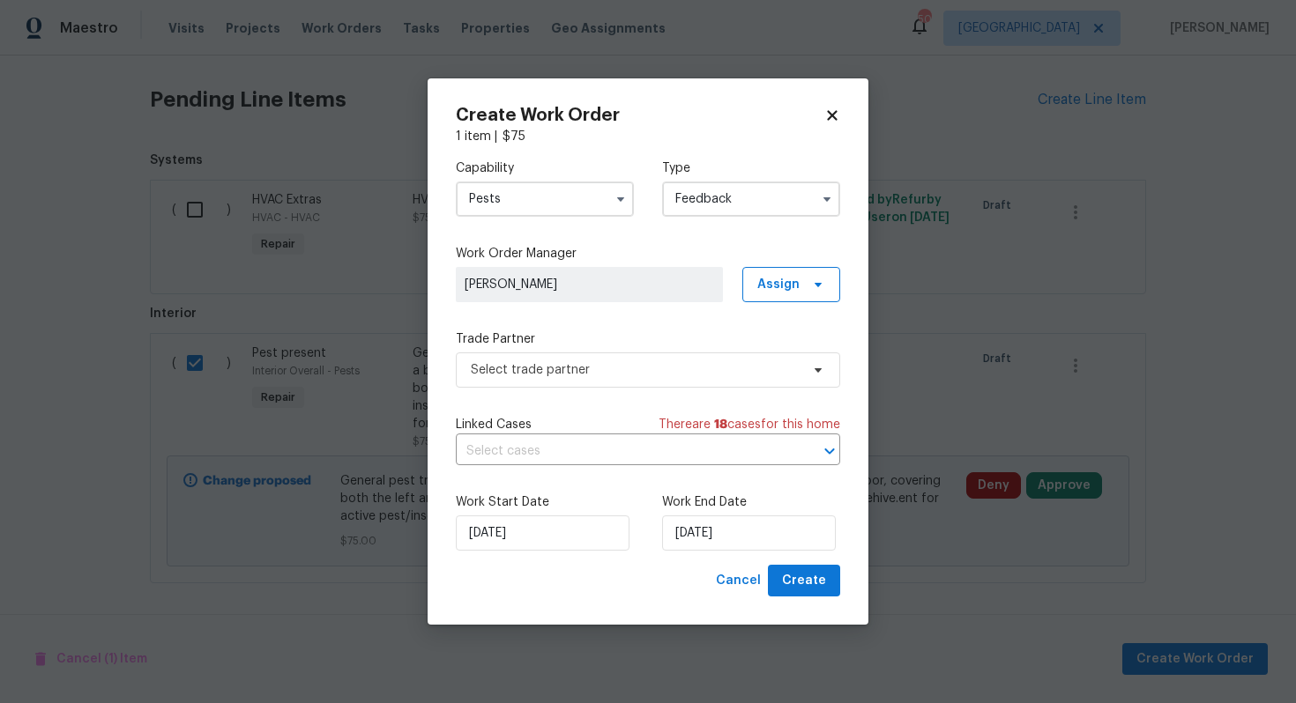
click at [557, 197] on input "Pests" at bounding box center [545, 199] width 178 height 35
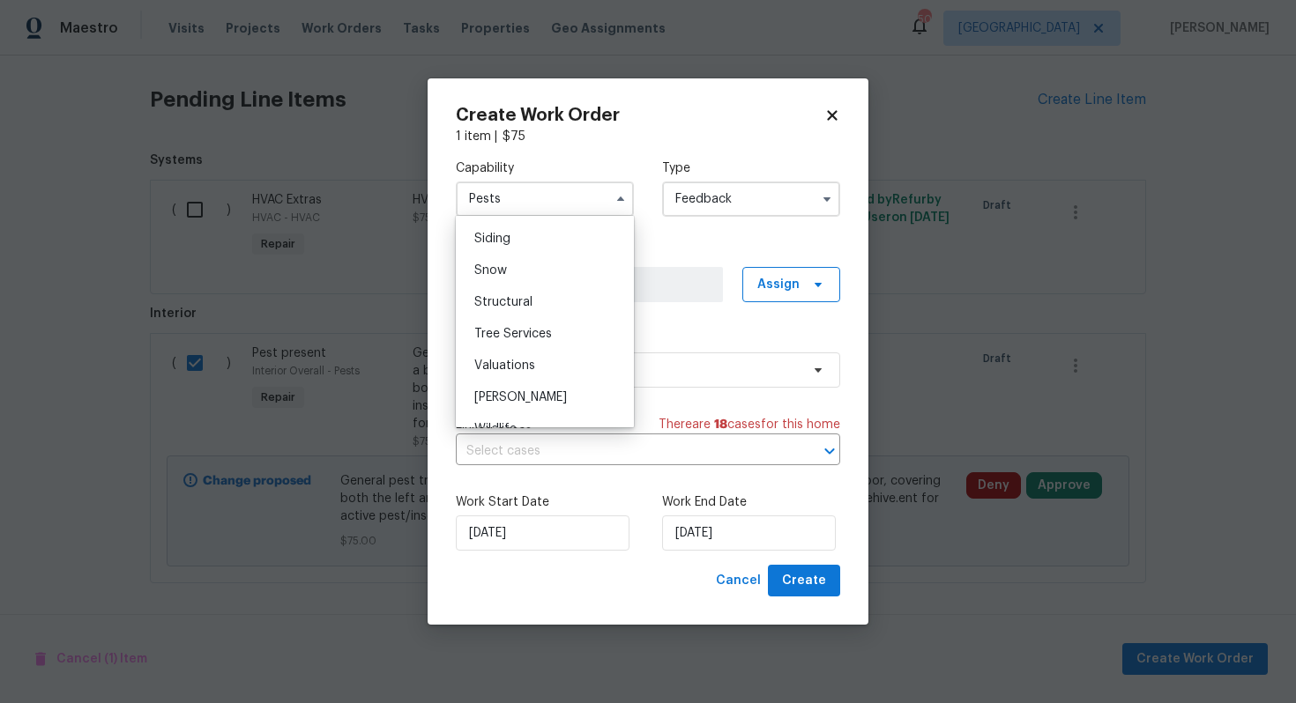
scroll to position [1962, 0]
click at [499, 406] on span "Wildlife" at bounding box center [495, 407] width 42 height 12
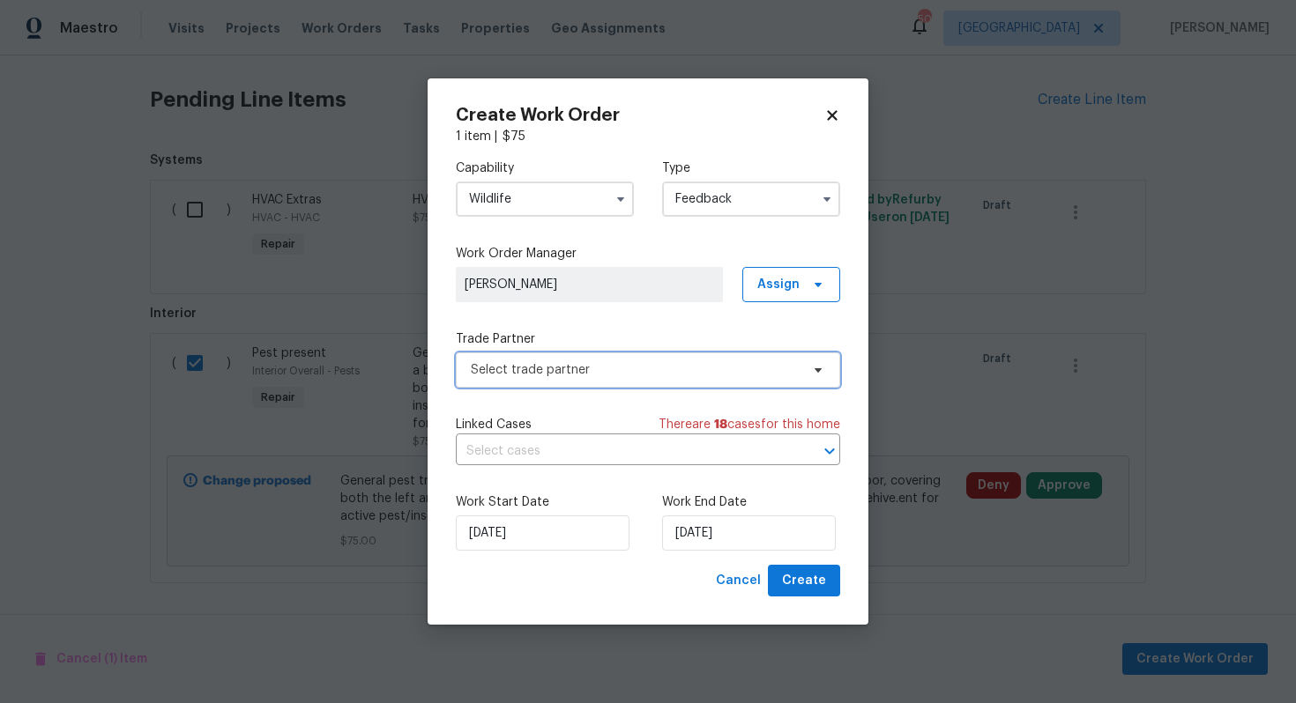
click at [577, 369] on span "Select trade partner" at bounding box center [635, 370] width 329 height 18
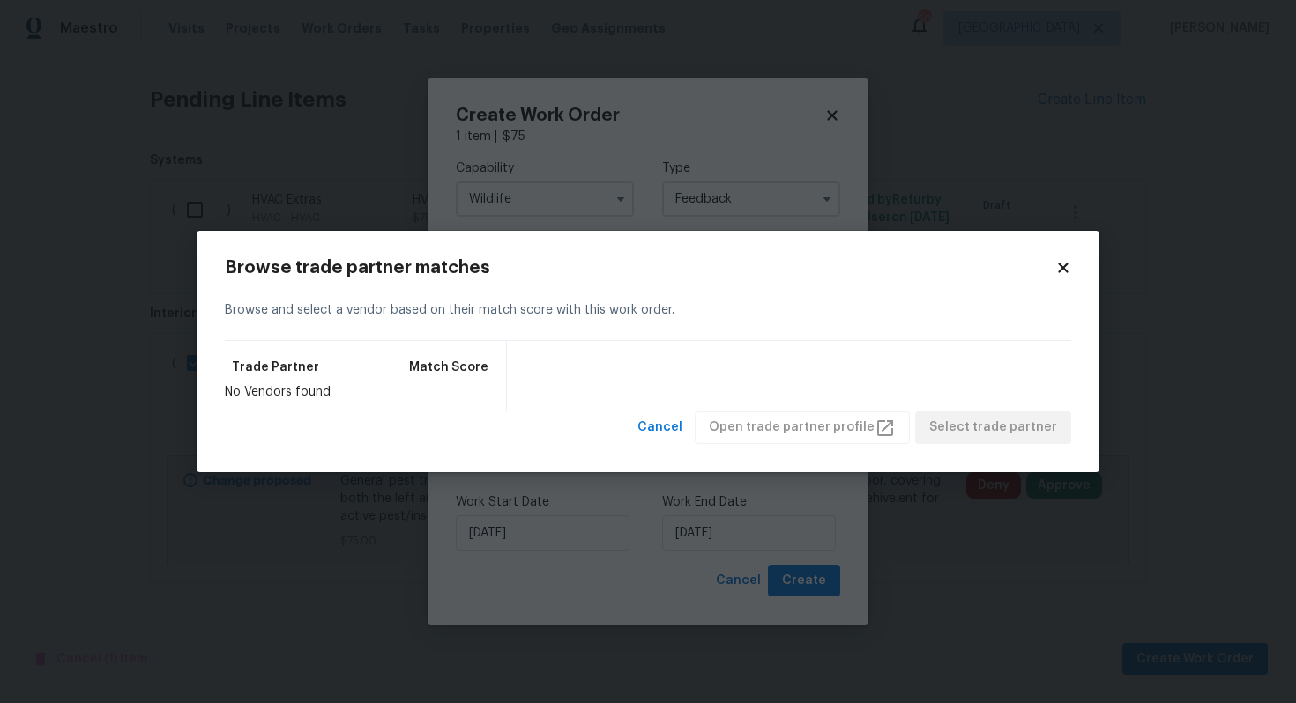
click at [654, 160] on body "Maestro Visits Projects Work Orders Tasks Properties Geo Assignments 50 Dallas …" at bounding box center [648, 351] width 1296 height 703
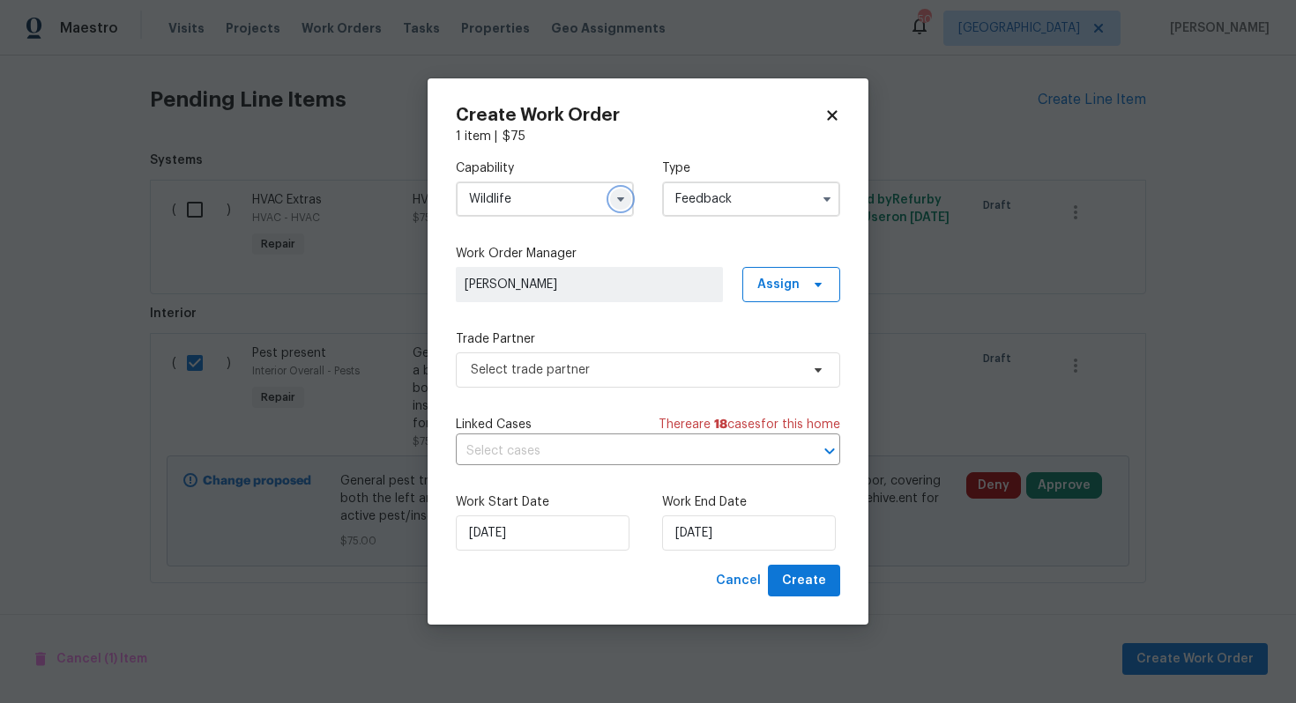
click at [616, 197] on icon "button" at bounding box center [621, 199] width 14 height 14
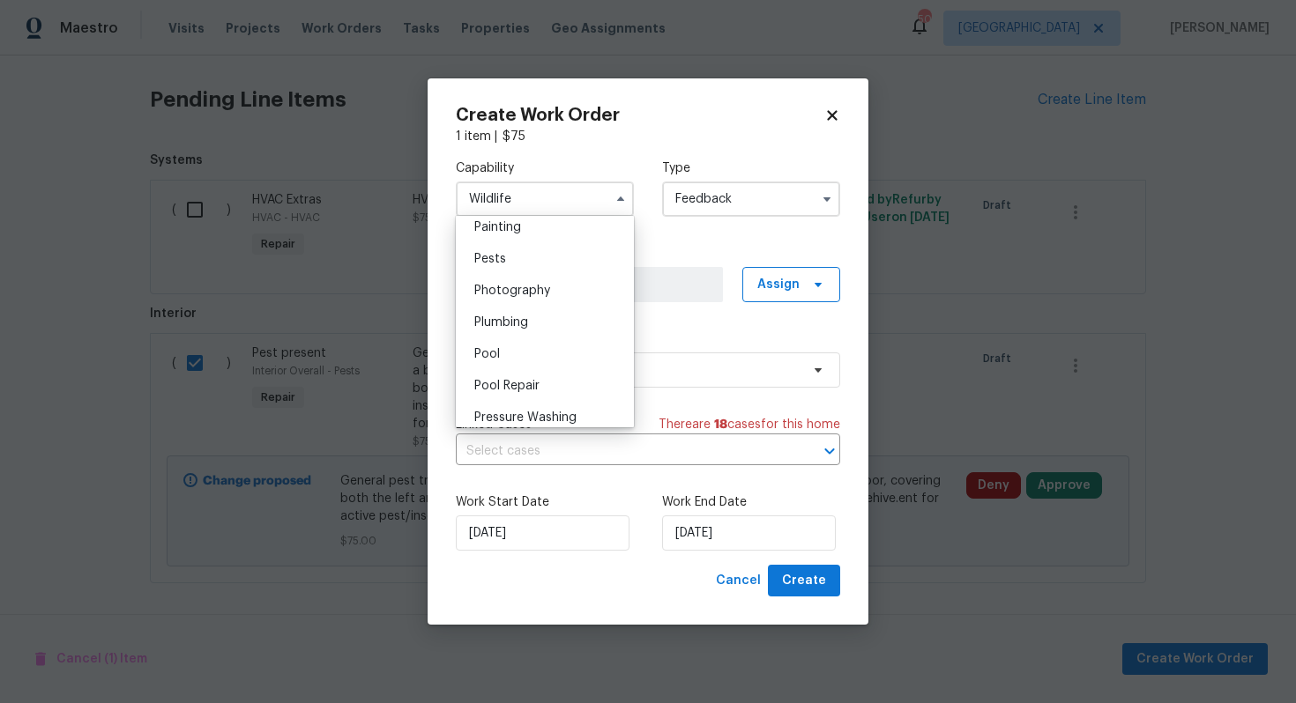
scroll to position [1488, 0]
click at [524, 271] on div "Pests" at bounding box center [544, 261] width 169 height 32
type input "Pests"
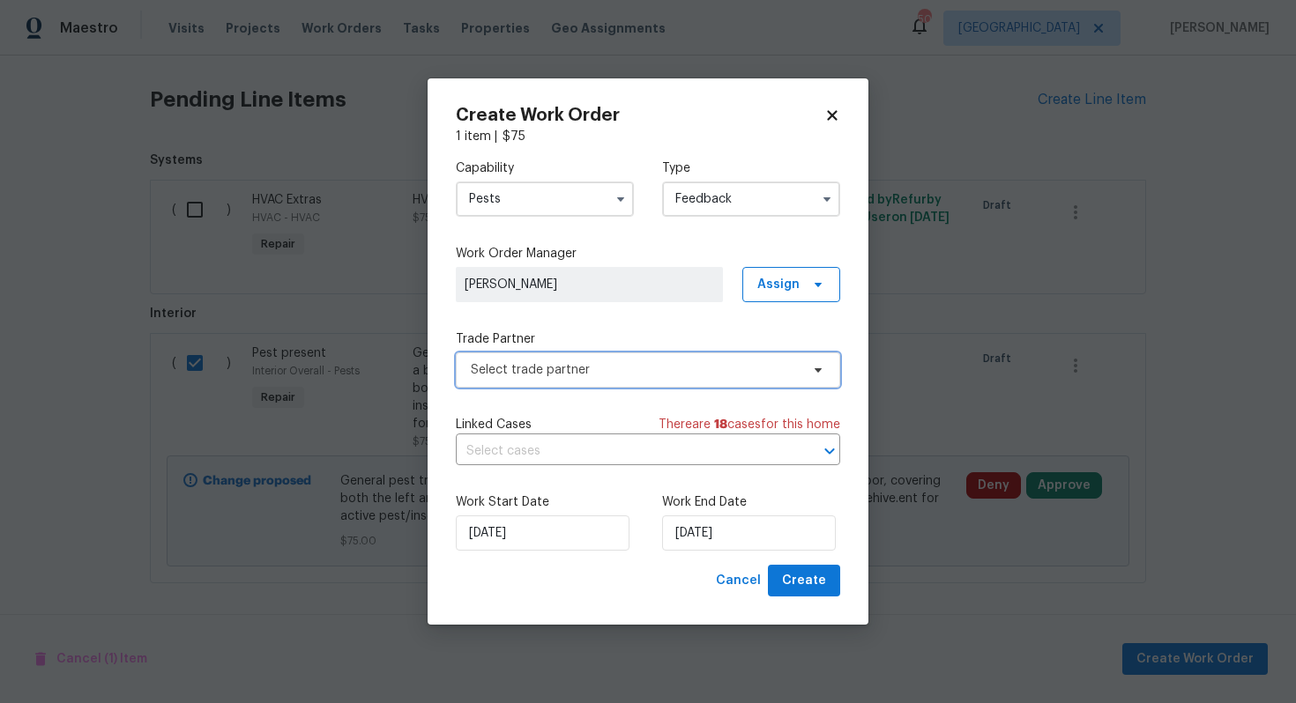
click at [584, 376] on span "Select trade partner" at bounding box center [635, 370] width 329 height 18
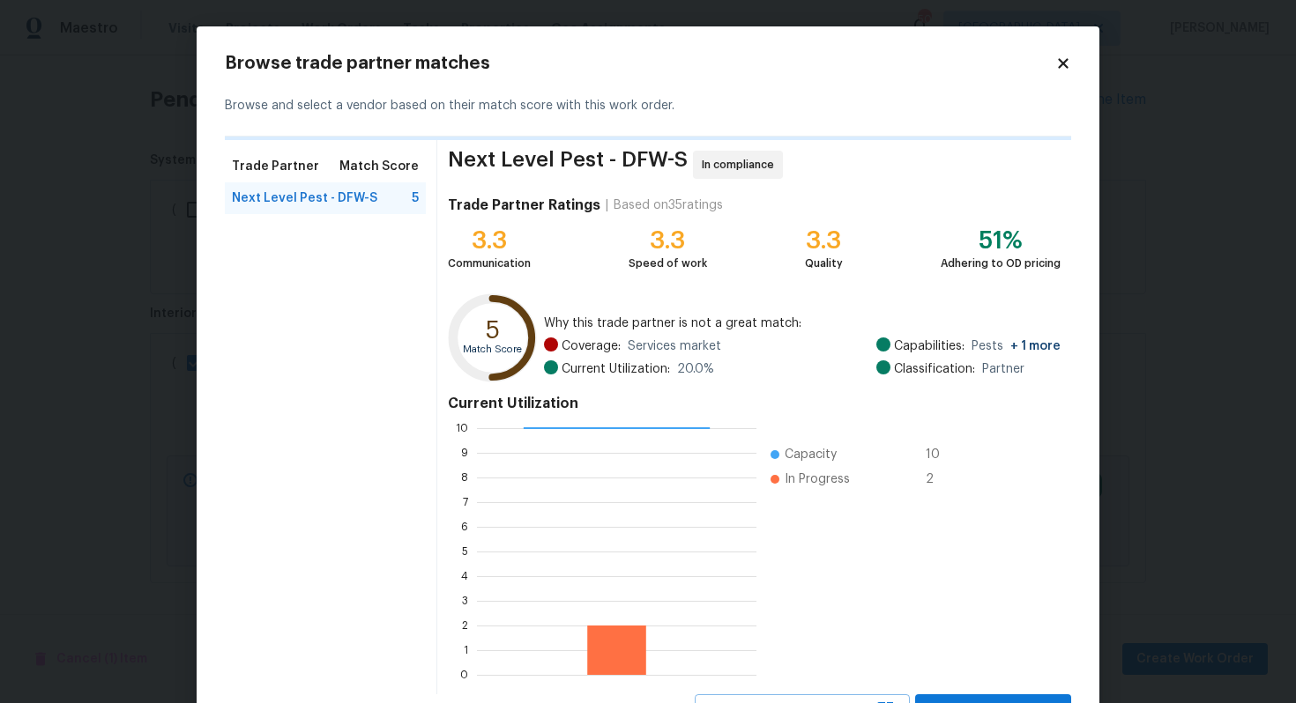
scroll to position [78, 0]
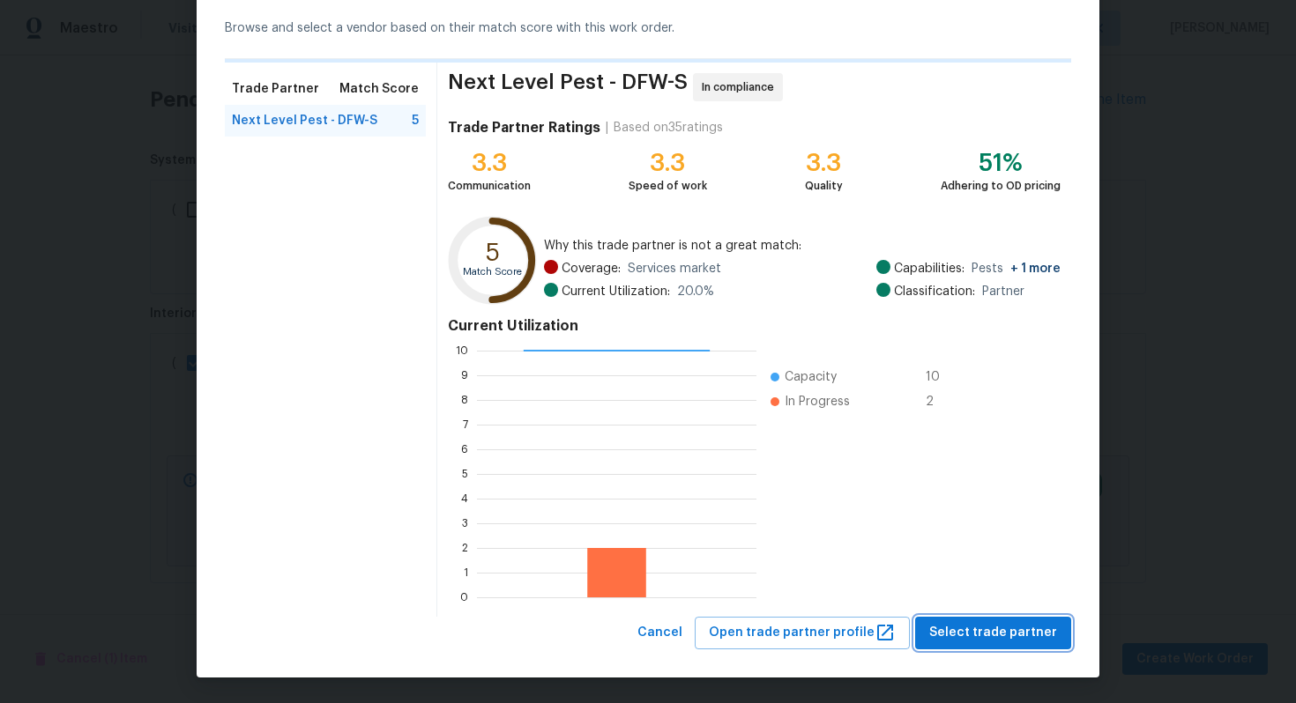
click at [1000, 640] on span "Select trade partner" at bounding box center [993, 633] width 128 height 22
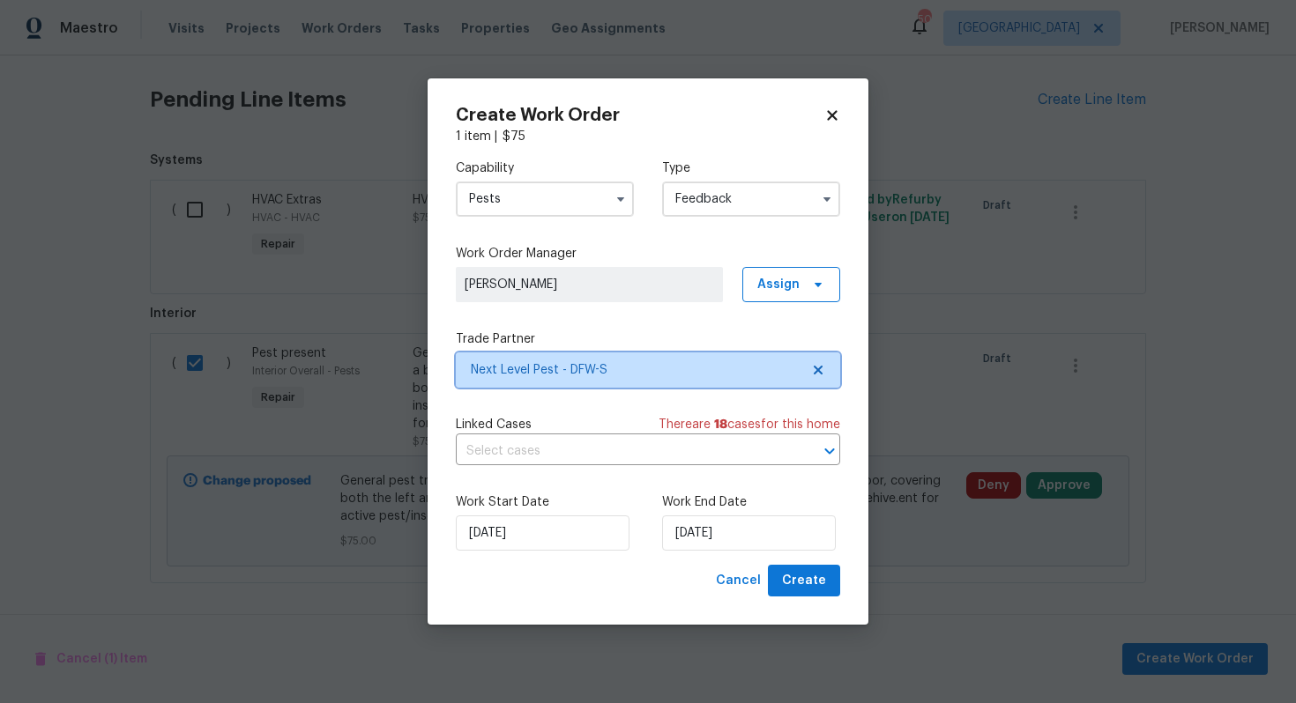
scroll to position [0, 0]
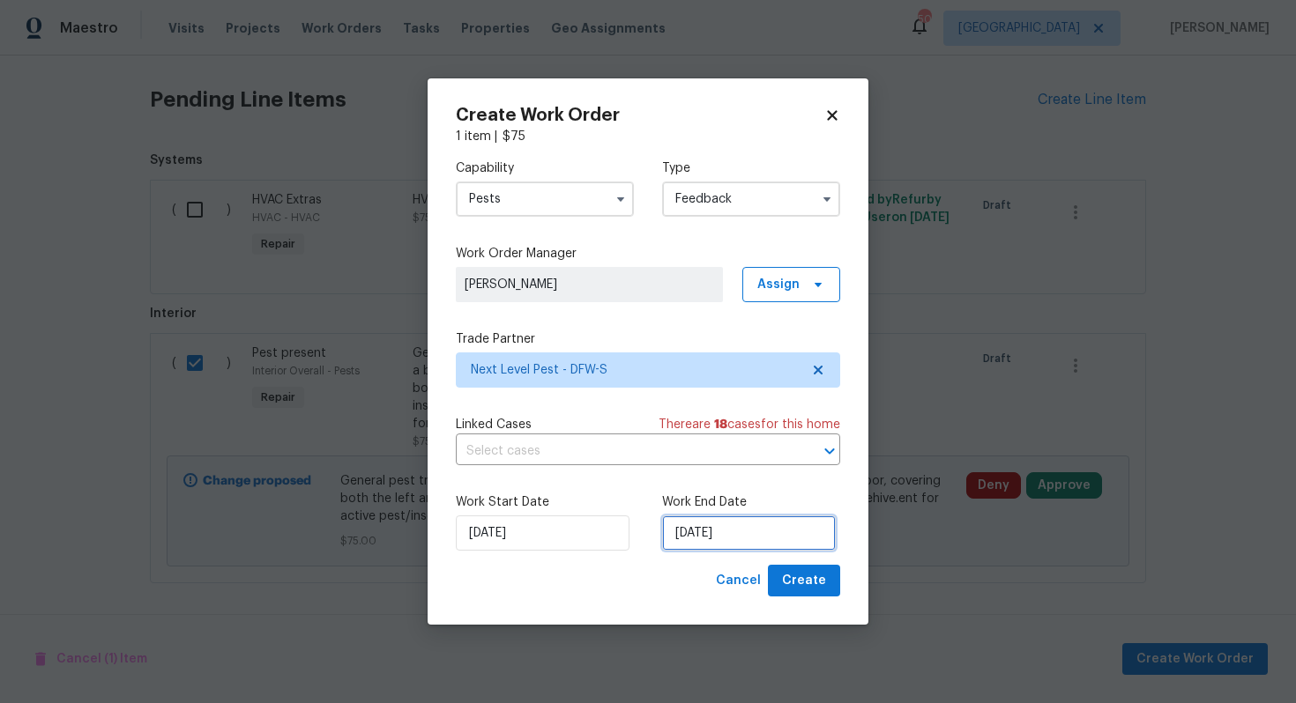
click at [697, 539] on input "29/08/2025" at bounding box center [749, 533] width 174 height 35
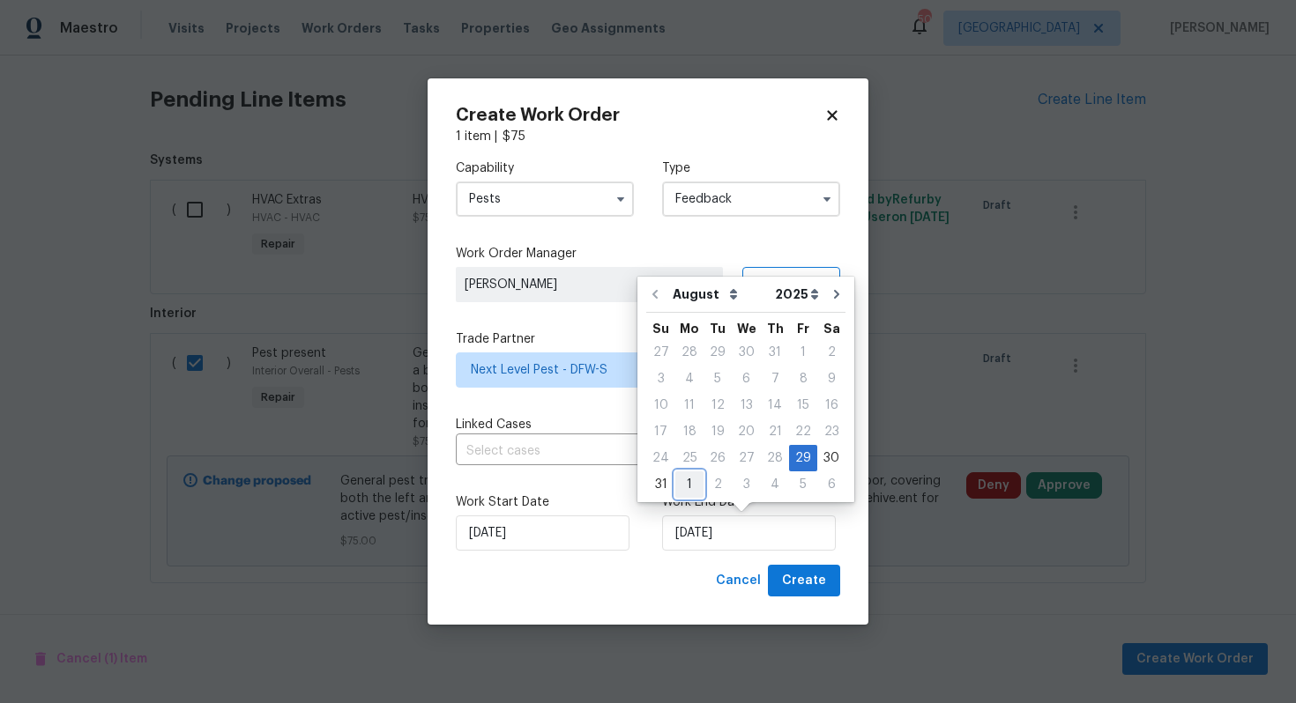
click at [690, 482] on div "1" at bounding box center [689, 484] width 28 height 25
type input "01/09/2025"
select select "8"
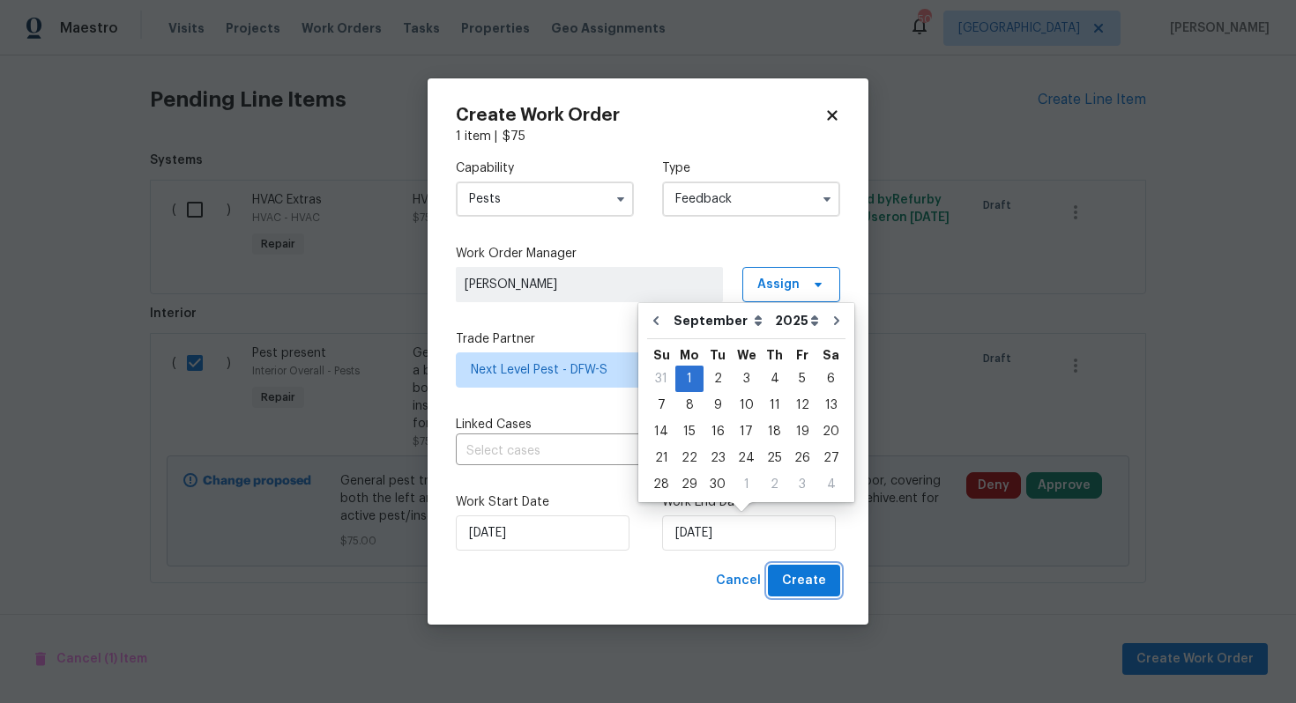
click at [802, 580] on span "Create" at bounding box center [804, 581] width 44 height 22
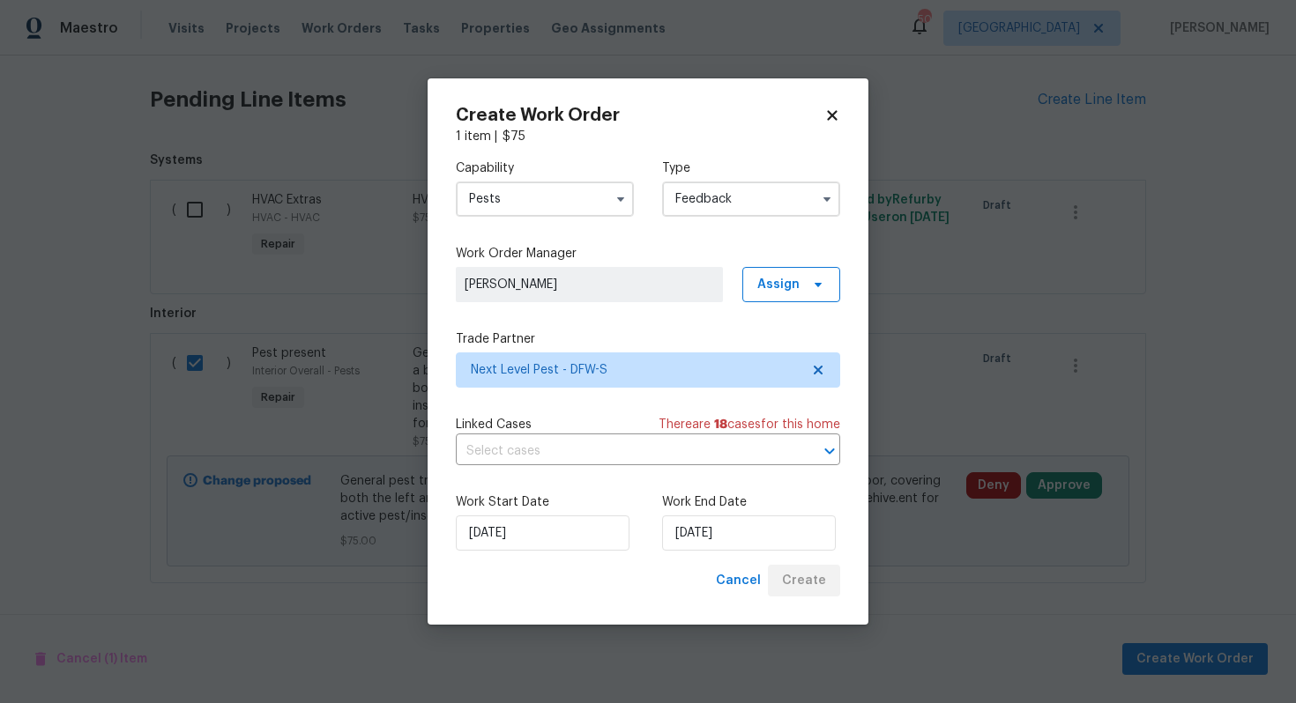
checkbox input "false"
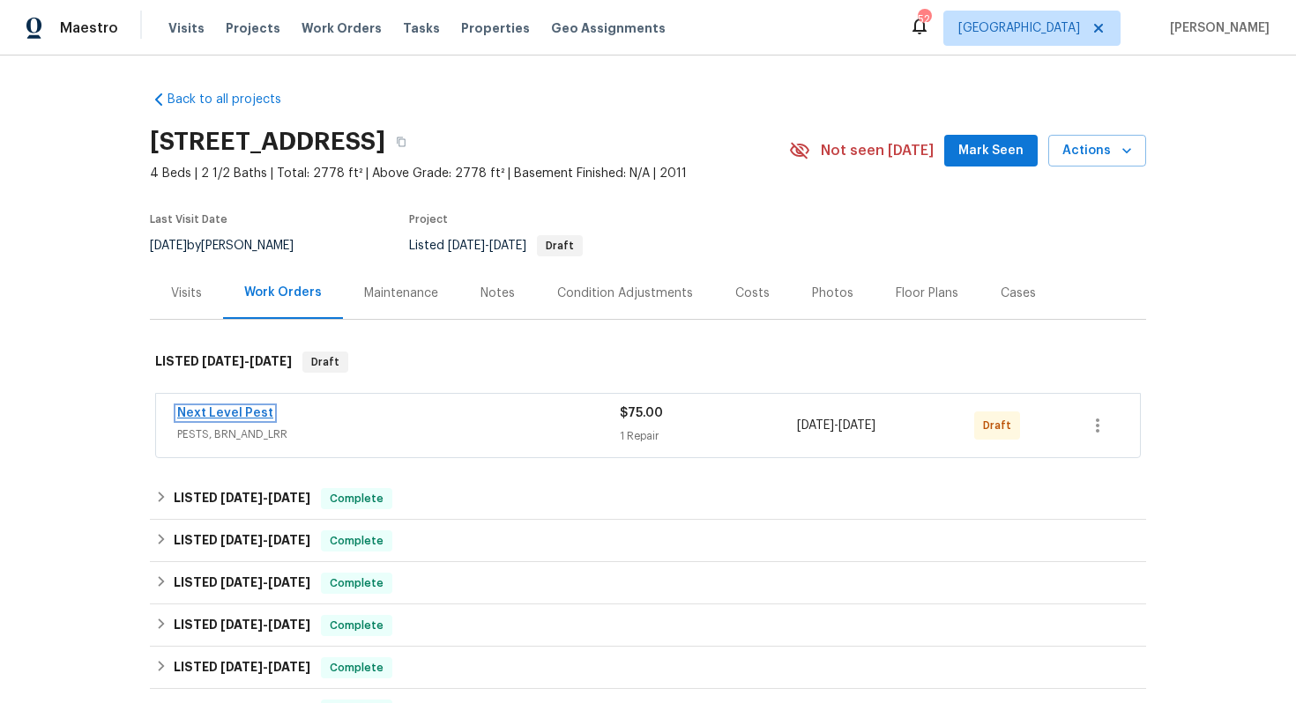
click at [224, 412] on link "Next Level Pest" at bounding box center [225, 413] width 96 height 12
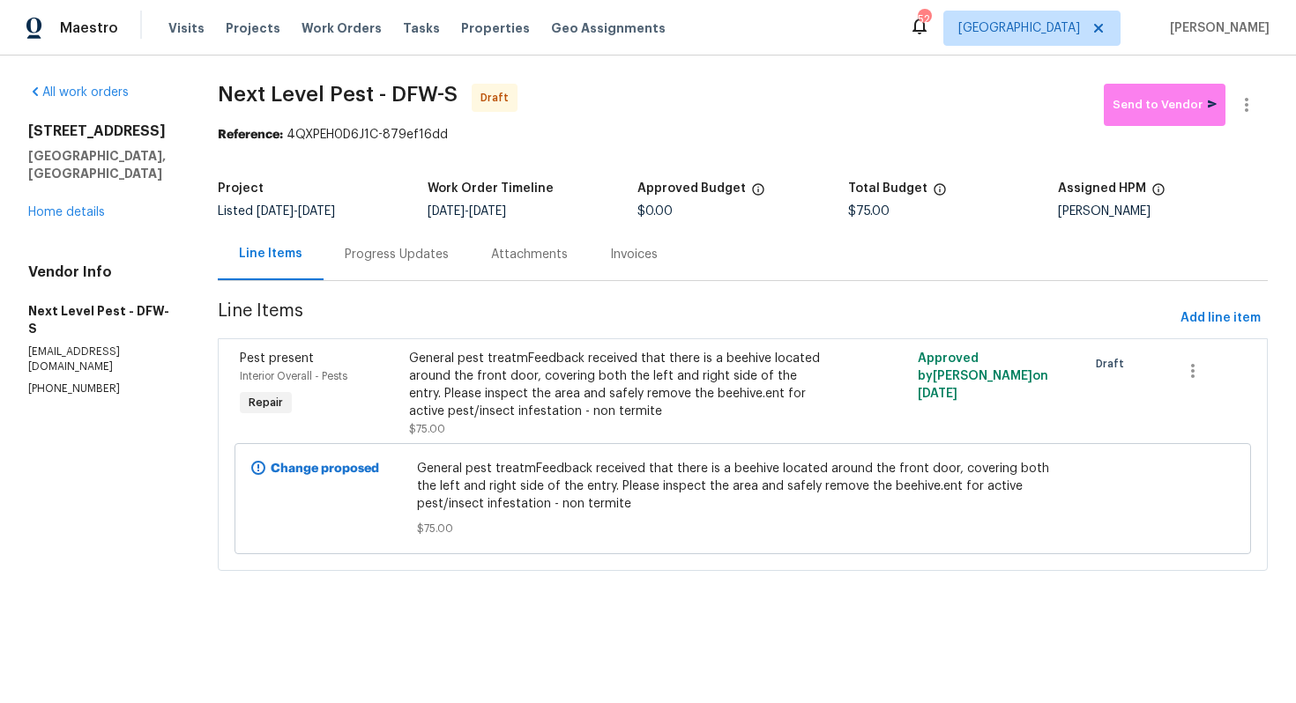
click at [413, 262] on div "Progress Updates" at bounding box center [397, 255] width 104 height 18
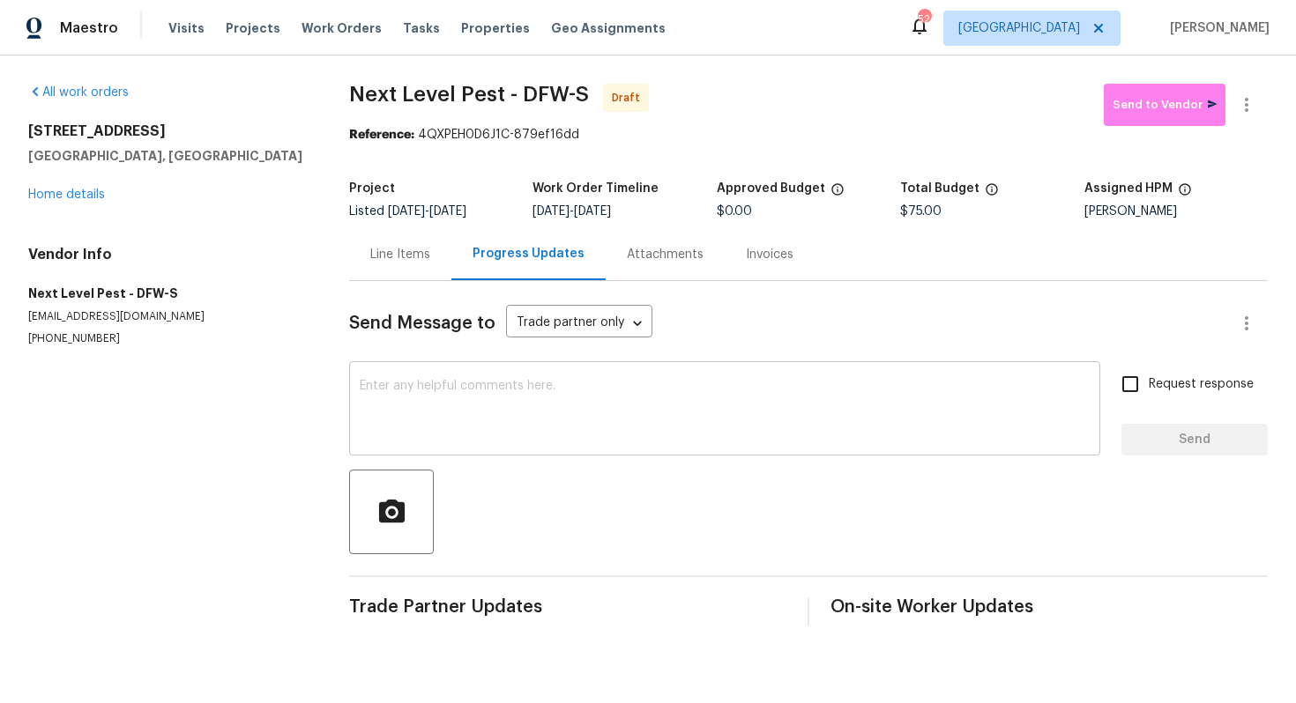
click at [455, 382] on textarea at bounding box center [725, 411] width 730 height 62
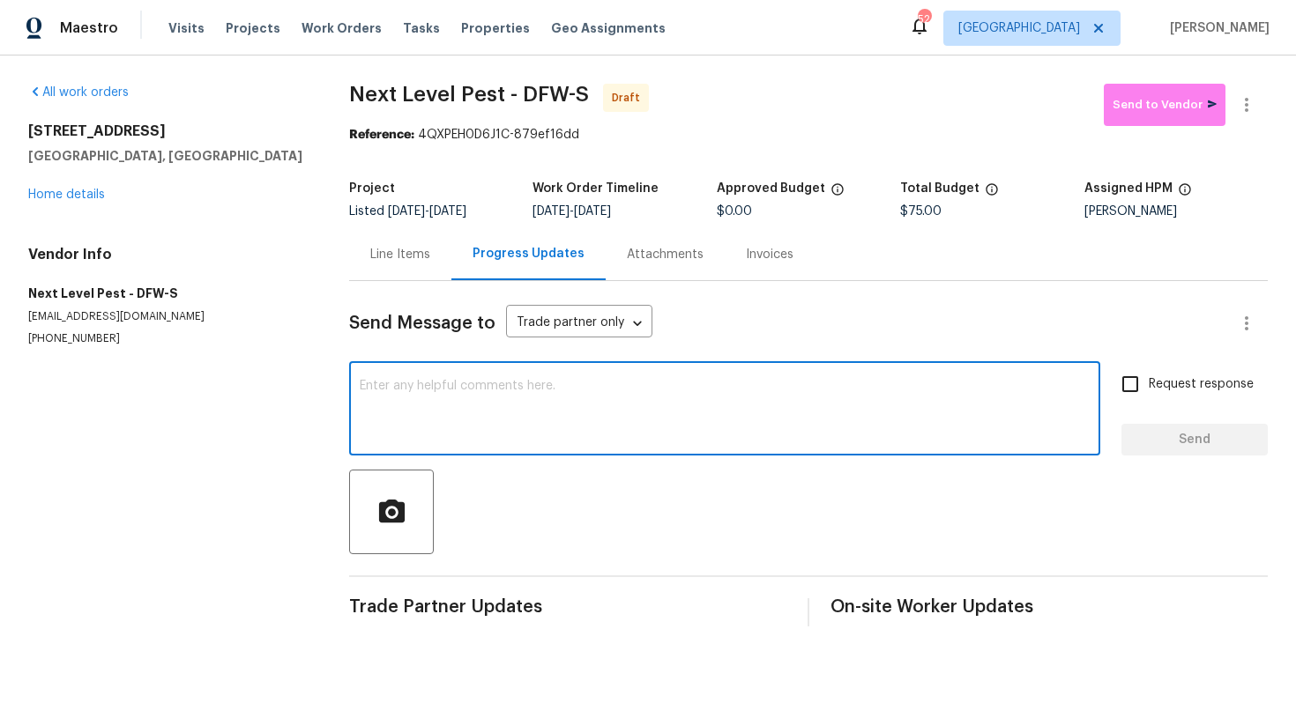
click at [520, 413] on textarea at bounding box center [725, 411] width 730 height 62
paste textarea "Hi, this is [PERSON_NAME] with Opendoor. I’m confirming you received the WO for…"
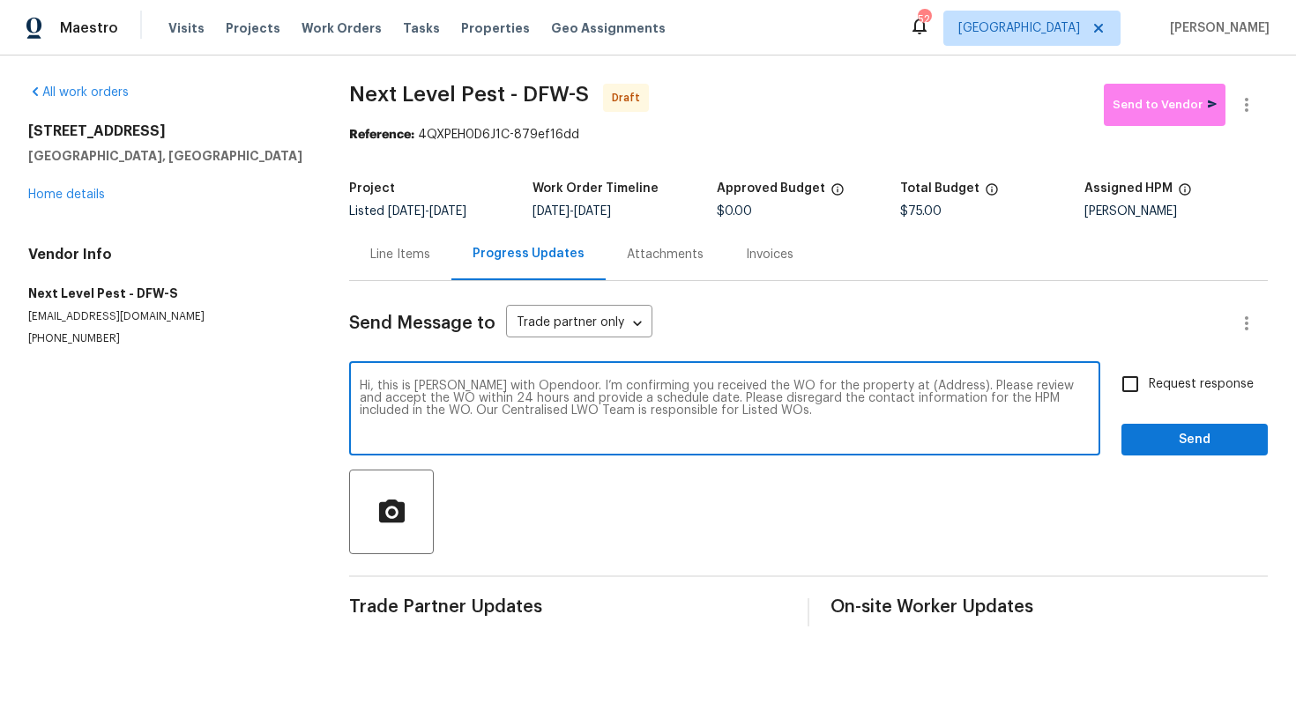
drag, startPoint x: 925, startPoint y: 387, endPoint x: 869, endPoint y: 386, distance: 55.5
click at [869, 386] on textarea "Hi, this is [PERSON_NAME] with Opendoor. I’m confirming you received the WO for…" at bounding box center [725, 411] width 730 height 62
paste textarea "[STREET_ADDRESS]"
type textarea "Hi, this is [PERSON_NAME] with Opendoor. I’m confirming you received the WO for…"
click at [1132, 388] on input "Request response" at bounding box center [1130, 384] width 37 height 37
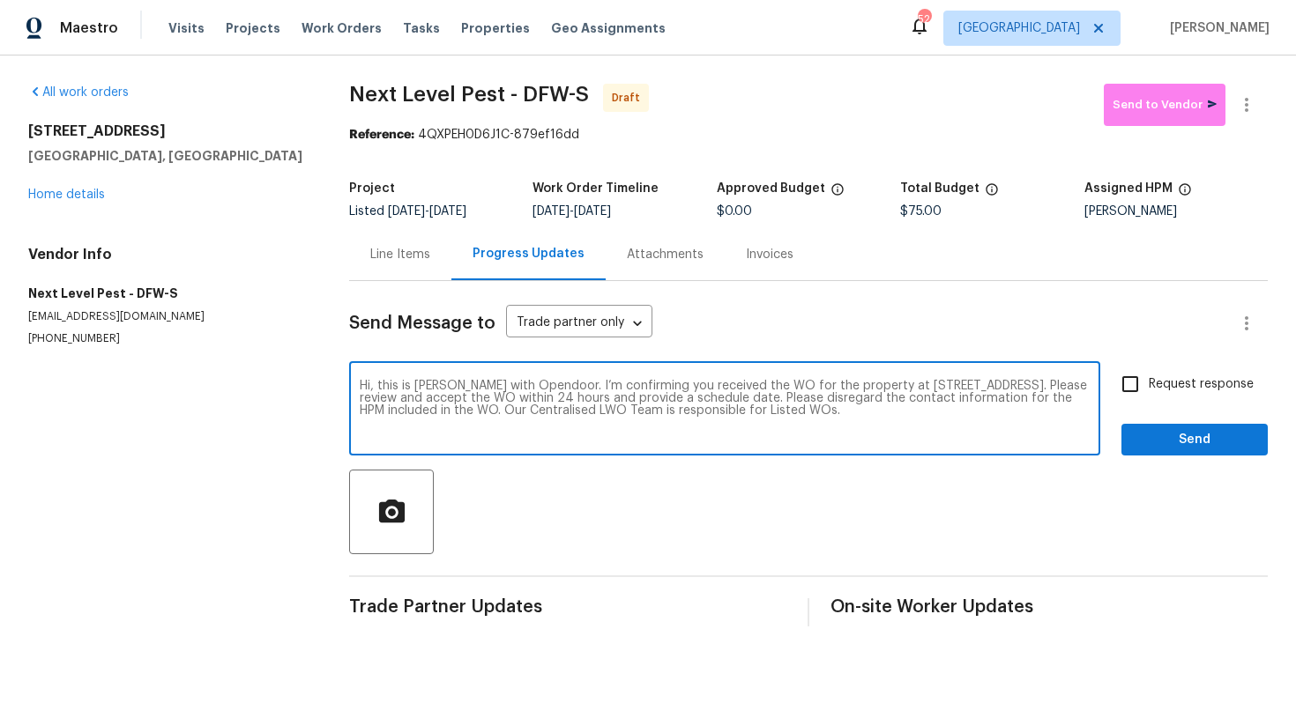
checkbox input "true"
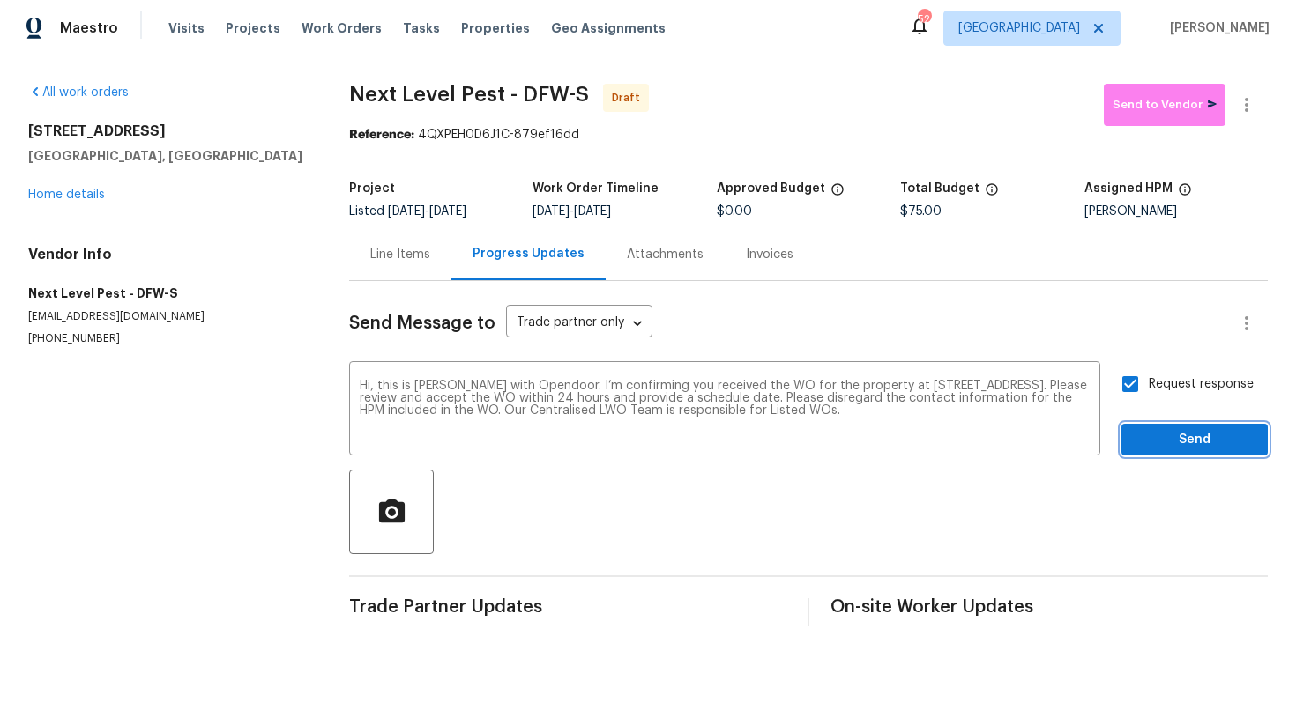
click at [1177, 438] on span "Send" at bounding box center [1194, 440] width 118 height 22
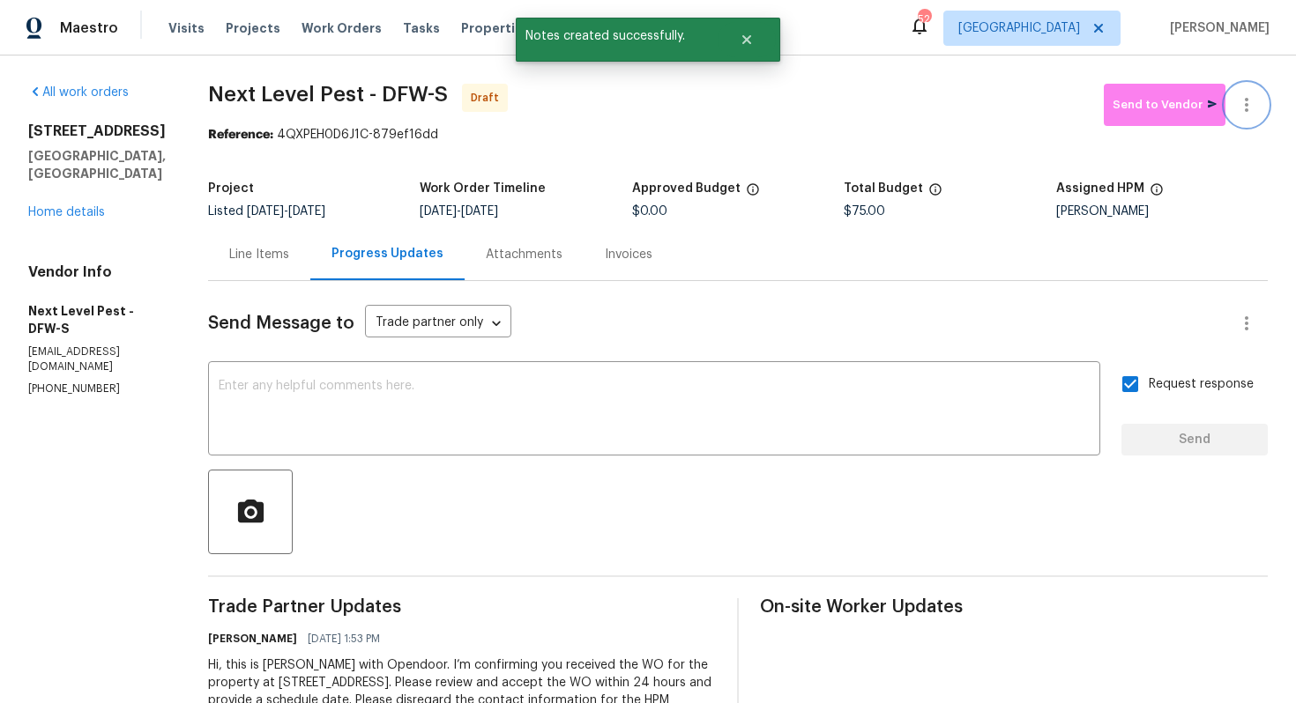
click at [1243, 100] on icon "button" at bounding box center [1246, 104] width 21 height 21
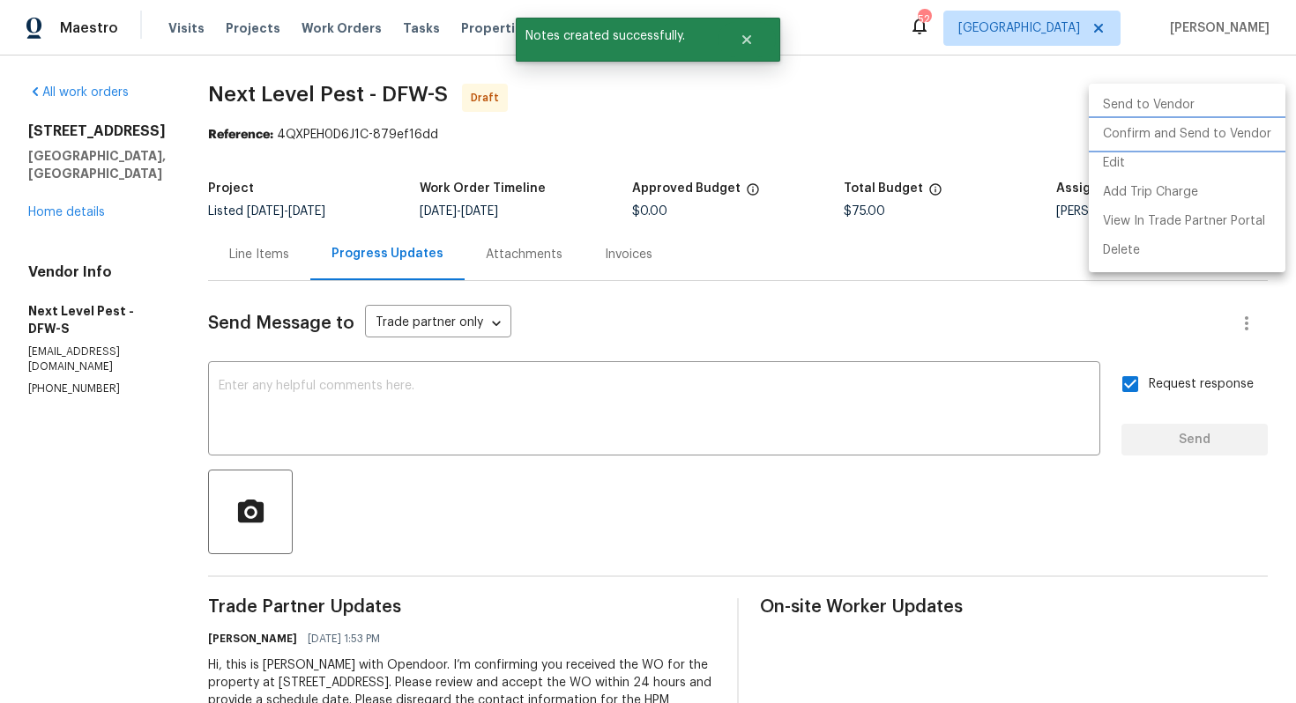
click at [1157, 141] on li "Confirm and Send to Vendor" at bounding box center [1187, 134] width 197 height 29
click at [546, 181] on div at bounding box center [648, 351] width 1296 height 703
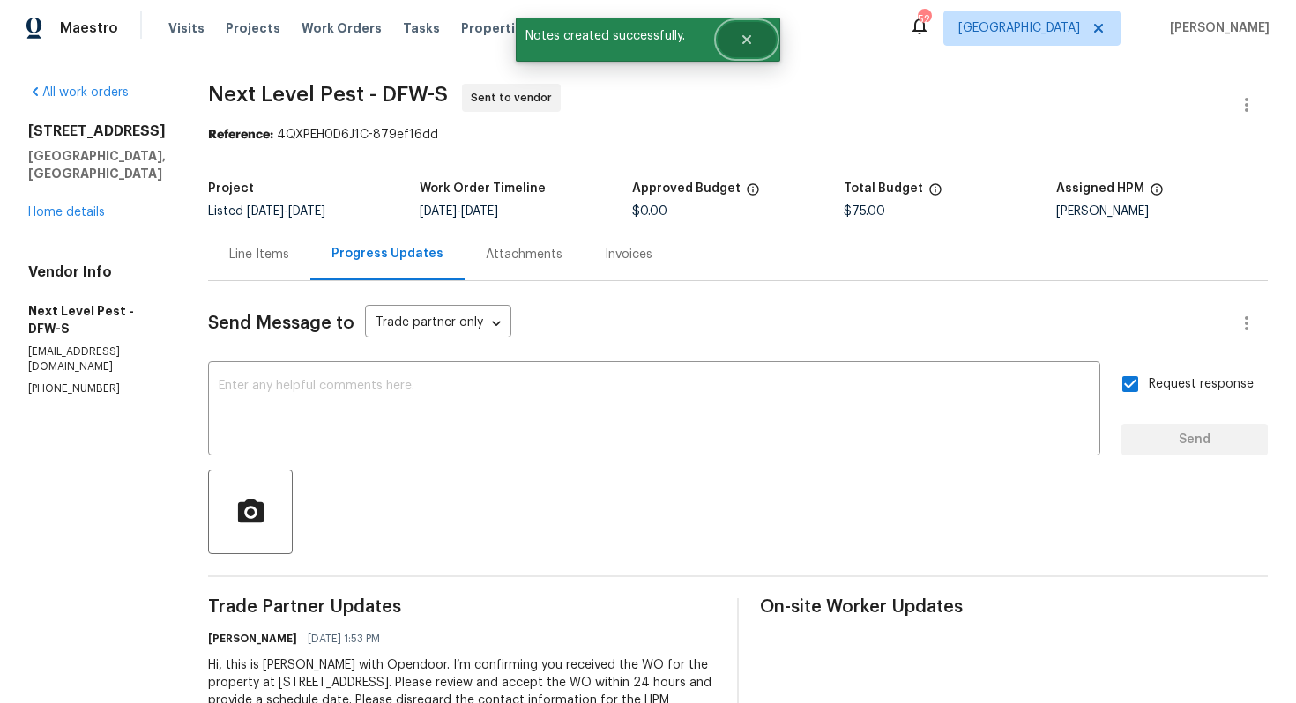
click at [747, 46] on icon "Close" at bounding box center [747, 40] width 14 height 14
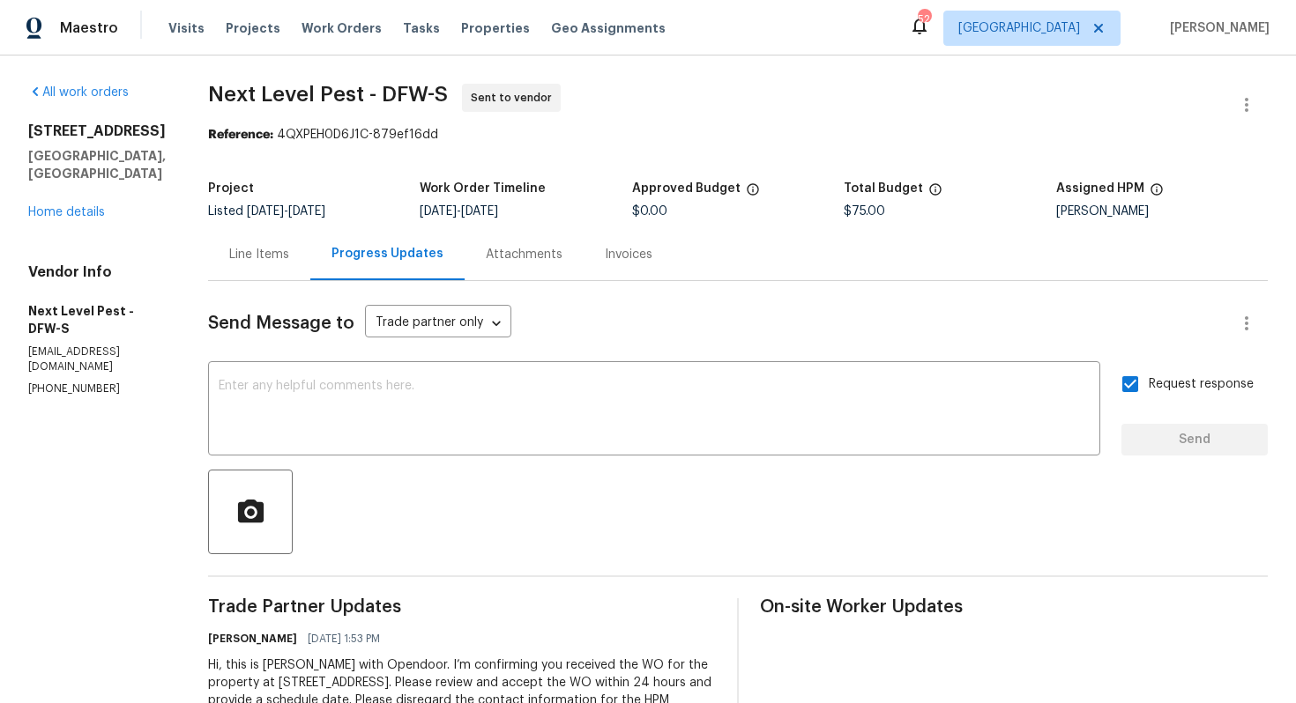
click at [353, 88] on span "Next Level Pest - DFW-S" at bounding box center [328, 94] width 240 height 21
copy span "Next Level Pest - DFW-S"
click at [352, 154] on section "Next Level Pest - DFW-S Sent to vendor Reference: 4QXPEH0D6J1C-879ef16dd Projec…" at bounding box center [738, 416] width 1060 height 665
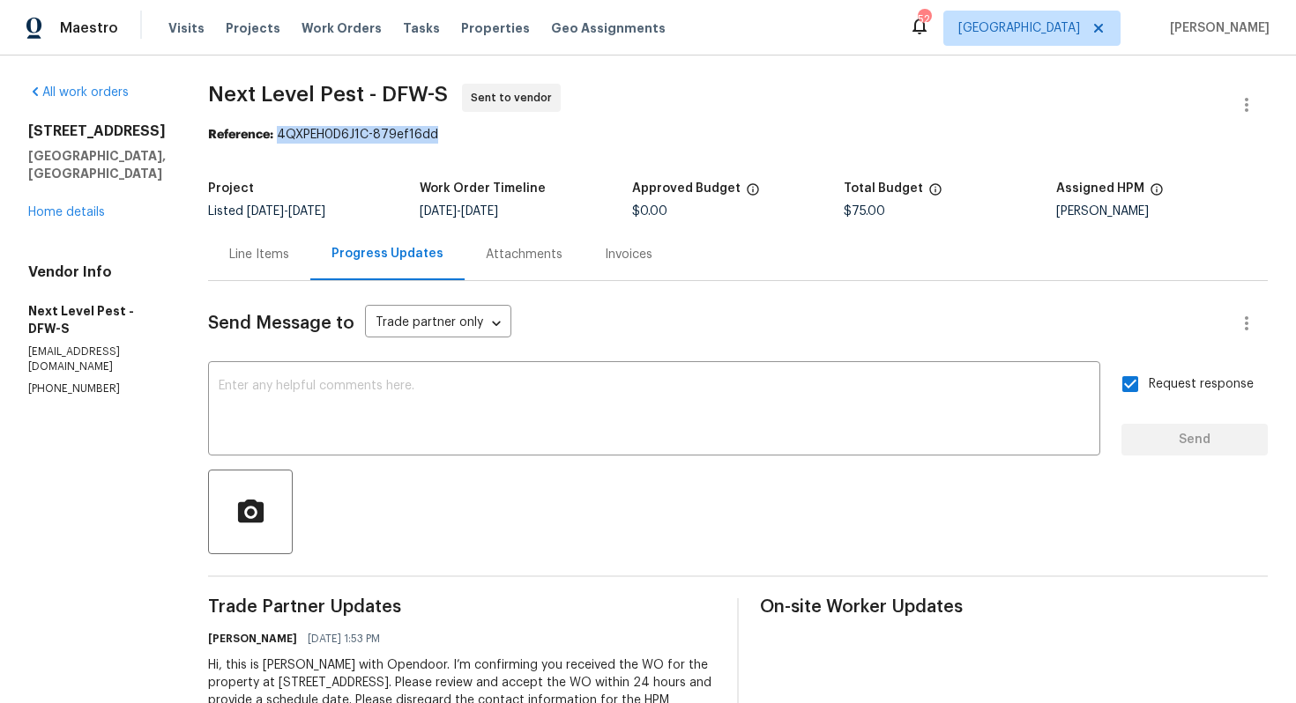
drag, startPoint x: 277, startPoint y: 136, endPoint x: 472, endPoint y: 136, distance: 194.8
click at [471, 136] on div "Reference: 4QXPEH0D6J1C-879ef16dd" at bounding box center [738, 135] width 1060 height 18
copy div "4QXPEH0D6J1C-879ef16dd"
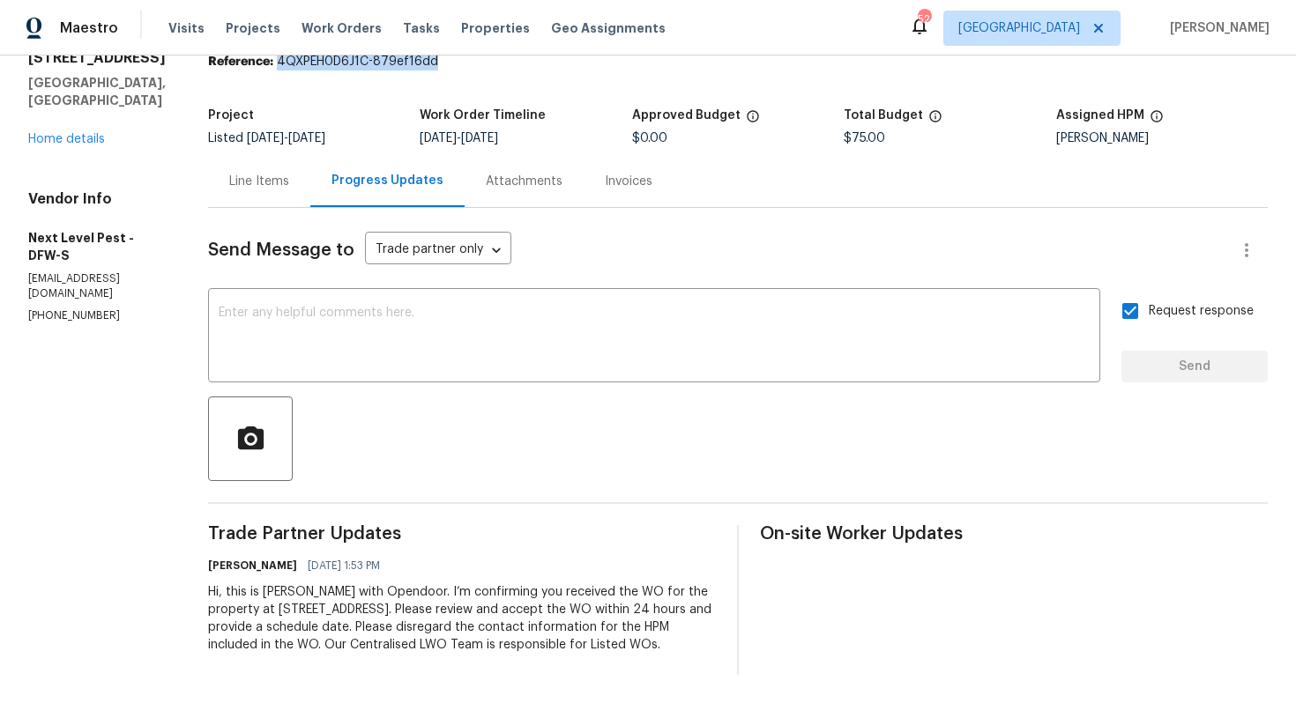
click at [692, 175] on div "Line Items Progress Updates Attachments Invoices" at bounding box center [738, 181] width 1060 height 53
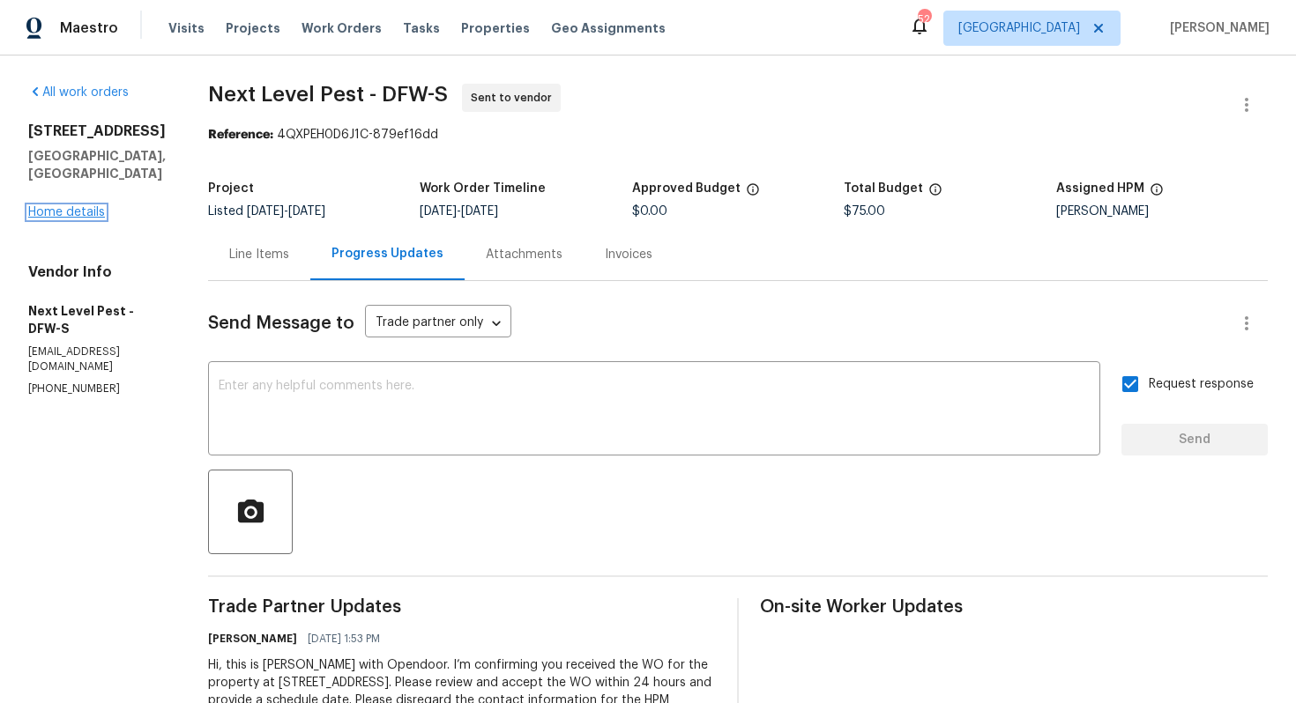
click at [71, 218] on link "Home details" at bounding box center [66, 212] width 77 height 12
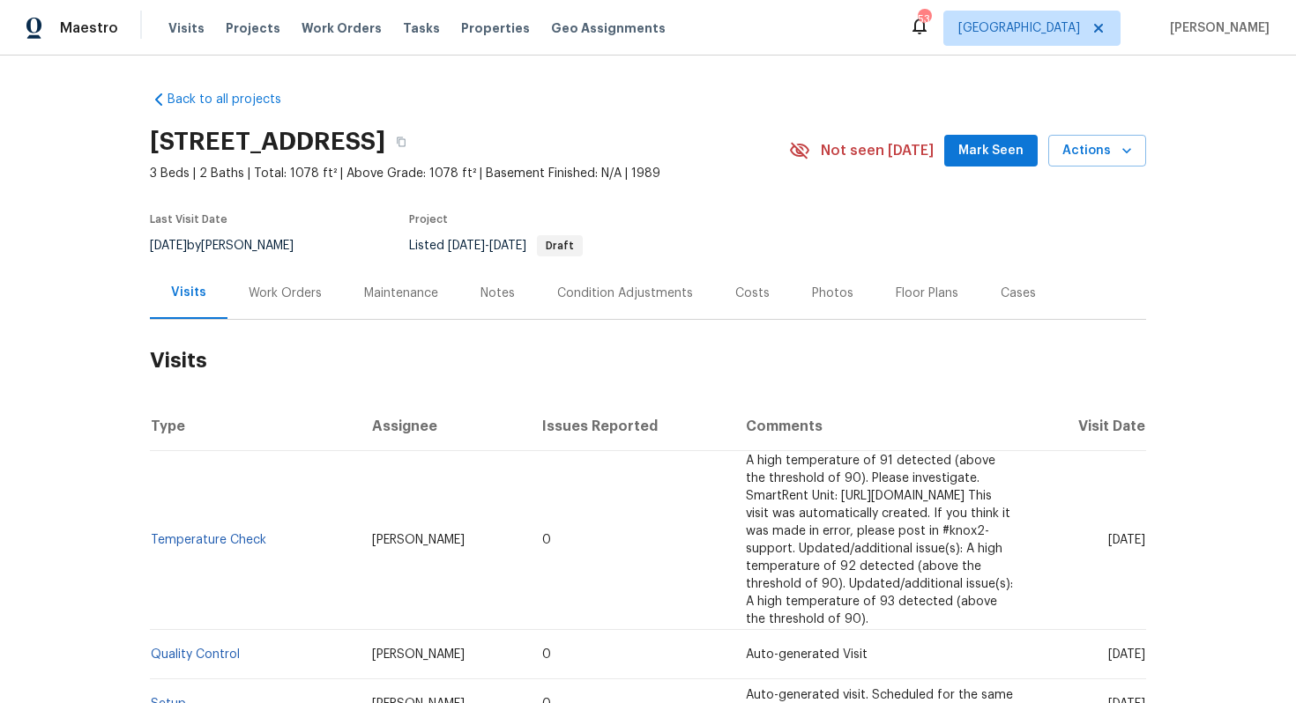
click at [302, 301] on div "Work Orders" at bounding box center [284, 293] width 115 height 52
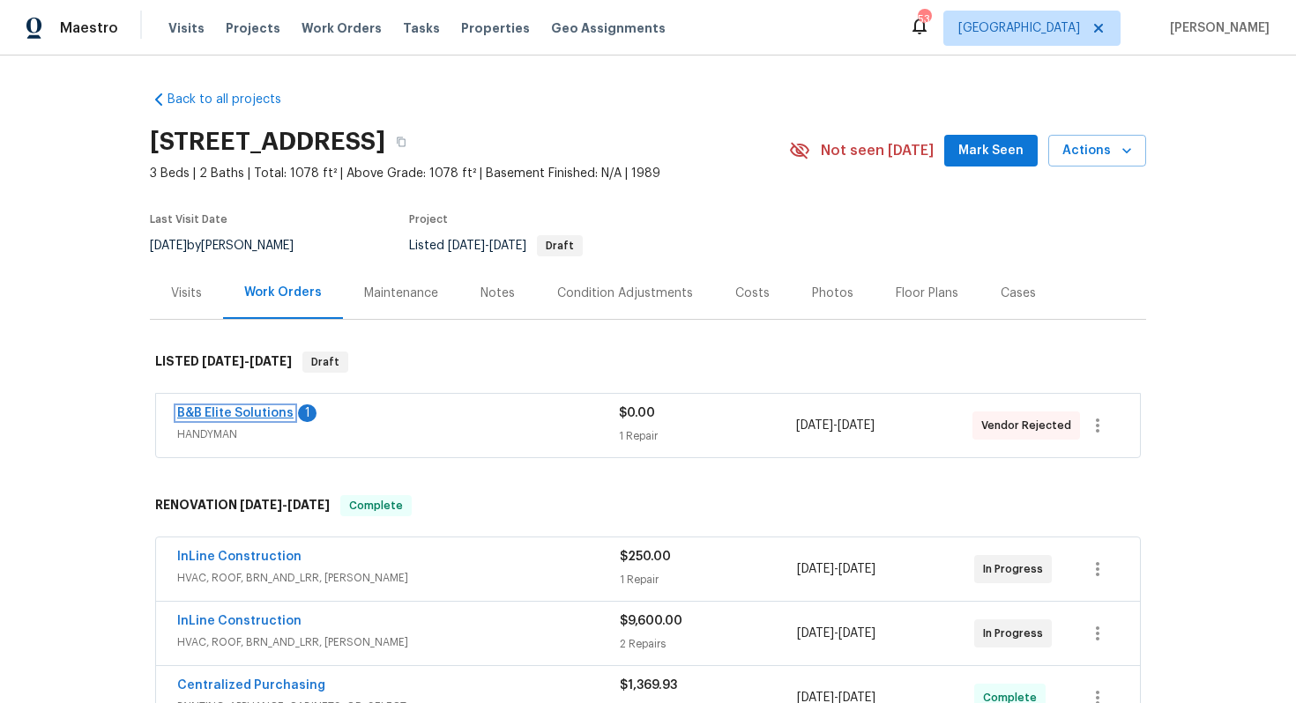
click at [257, 417] on link "B&B Elite Solutions" at bounding box center [235, 413] width 116 height 12
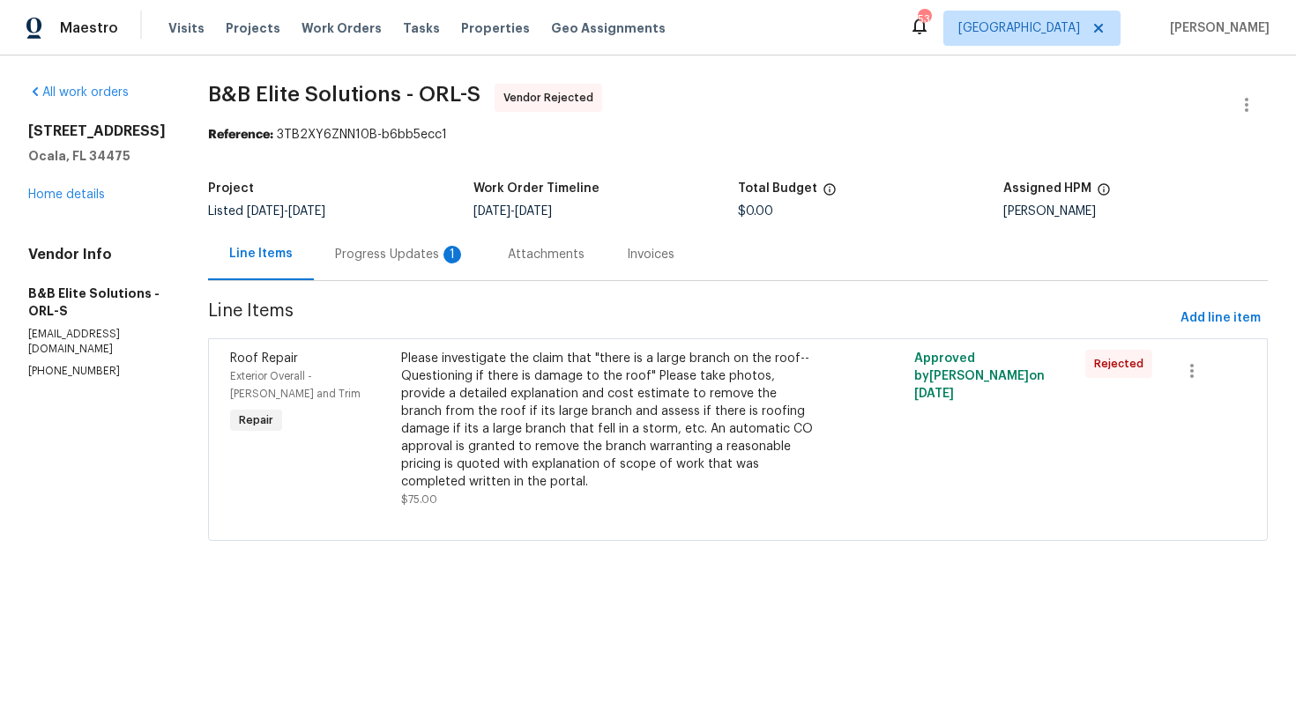
click at [401, 267] on div "Progress Updates 1" at bounding box center [400, 254] width 173 height 52
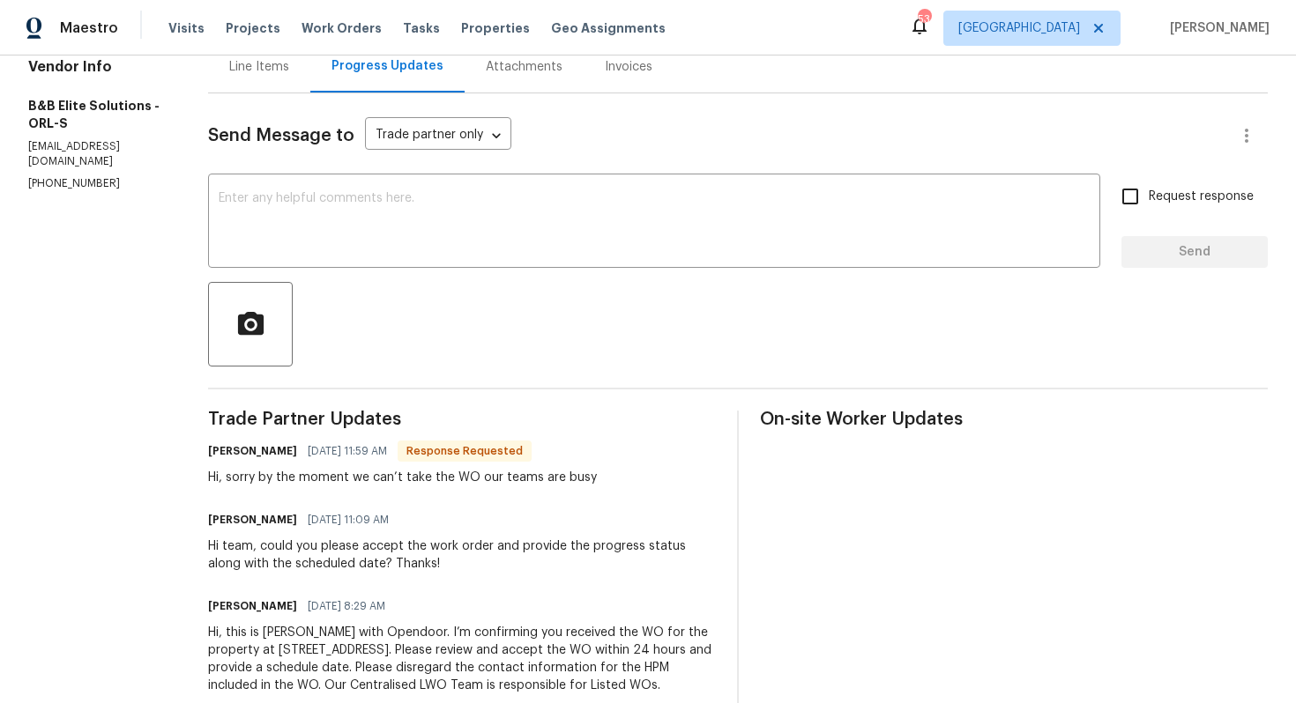
scroll to position [191, 0]
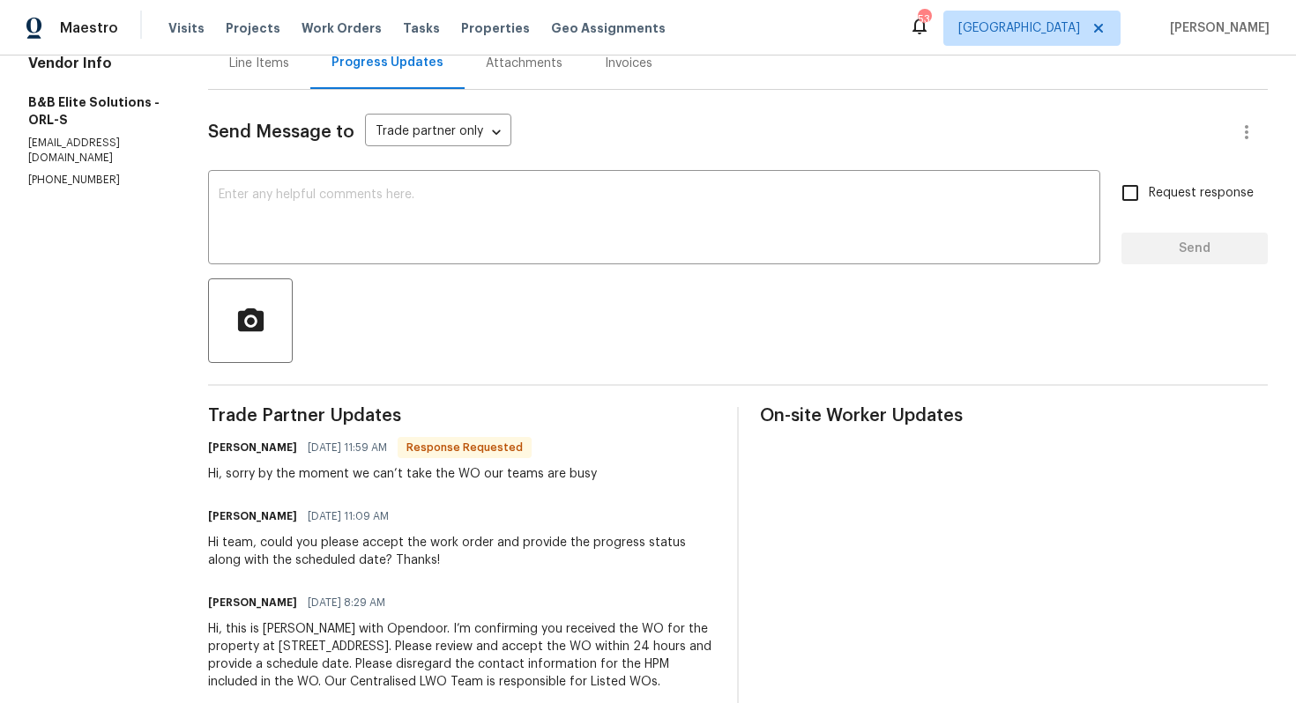
click at [232, 445] on h6 "Victor Buyones" at bounding box center [252, 448] width 89 height 18
copy h6 "Victor"
click at [479, 235] on textarea at bounding box center [654, 220] width 871 height 62
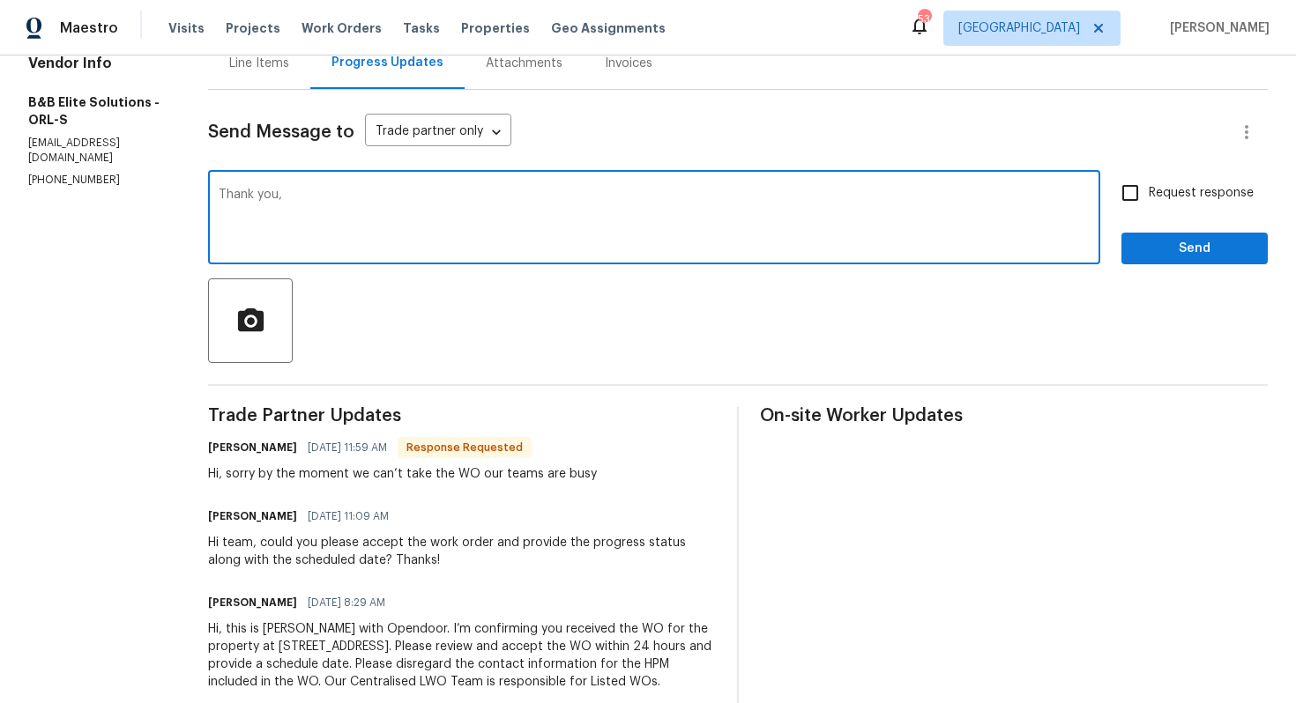
paste textarea "Victor"
type textarea "Thank you, Victor."
click at [1204, 255] on span "Send" at bounding box center [1194, 249] width 118 height 22
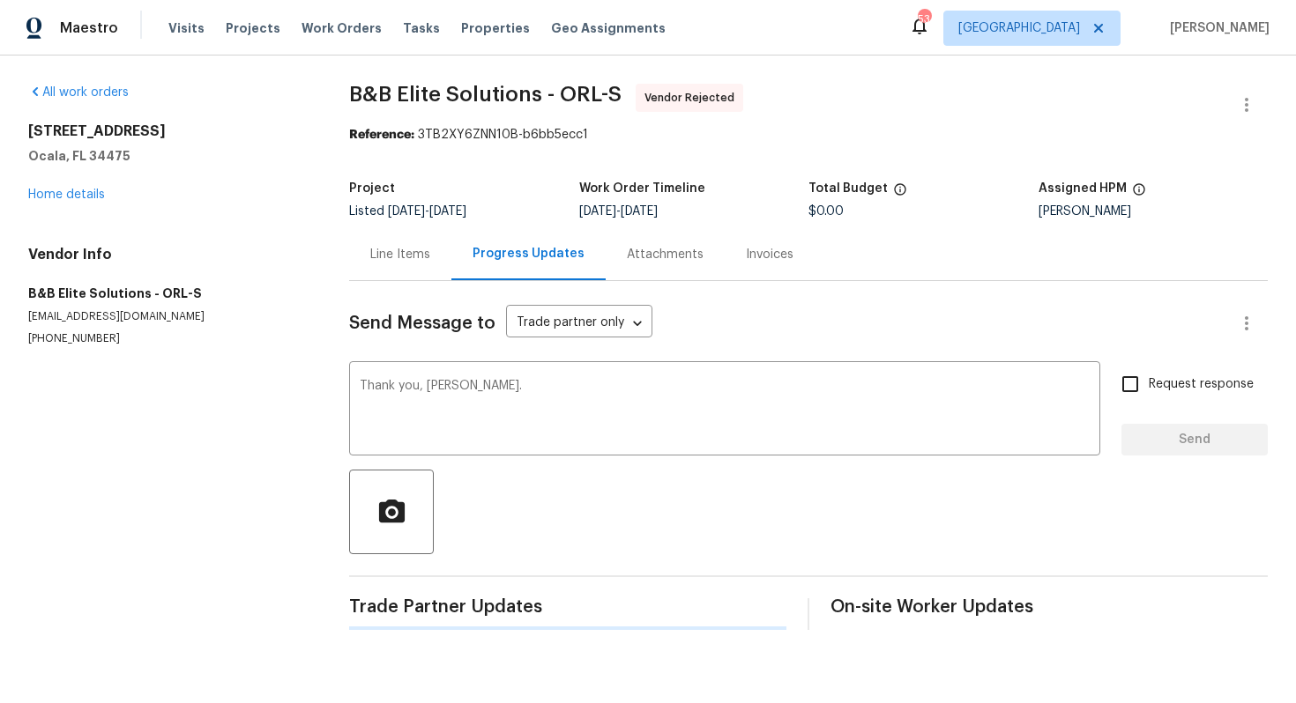
scroll to position [0, 0]
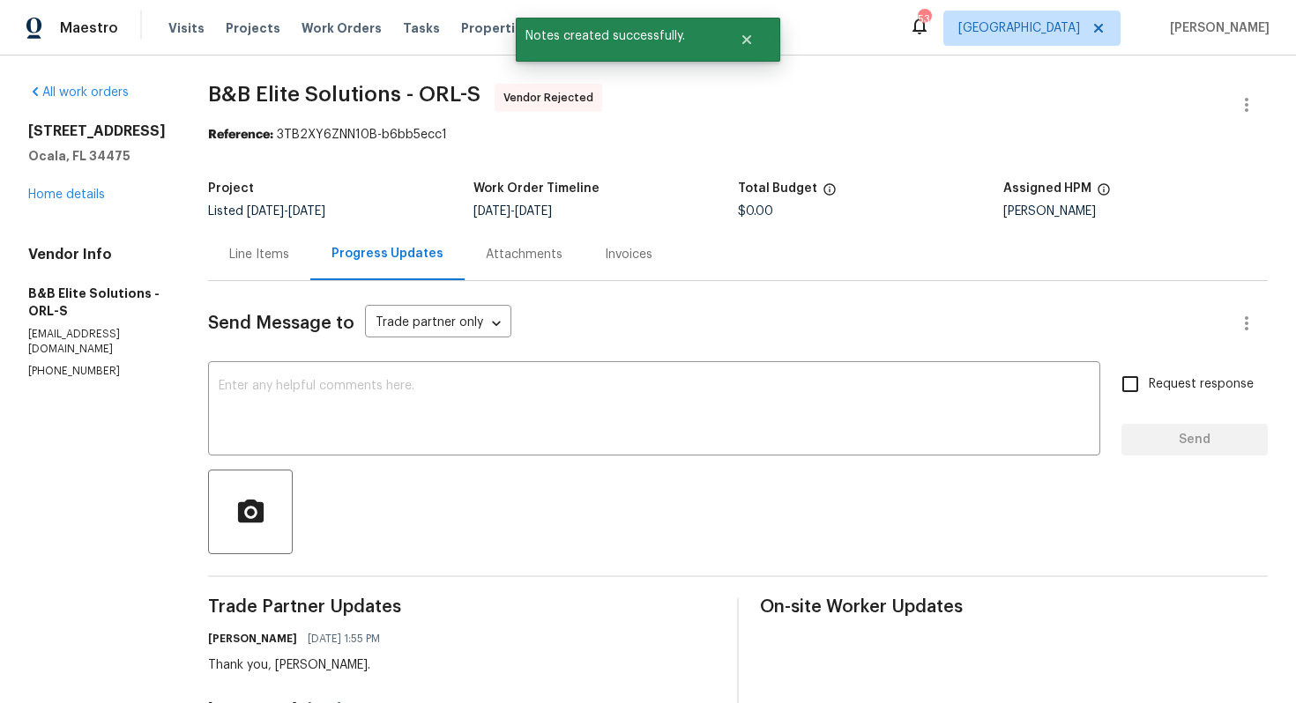
click at [249, 257] on div "Line Items" at bounding box center [259, 255] width 60 height 18
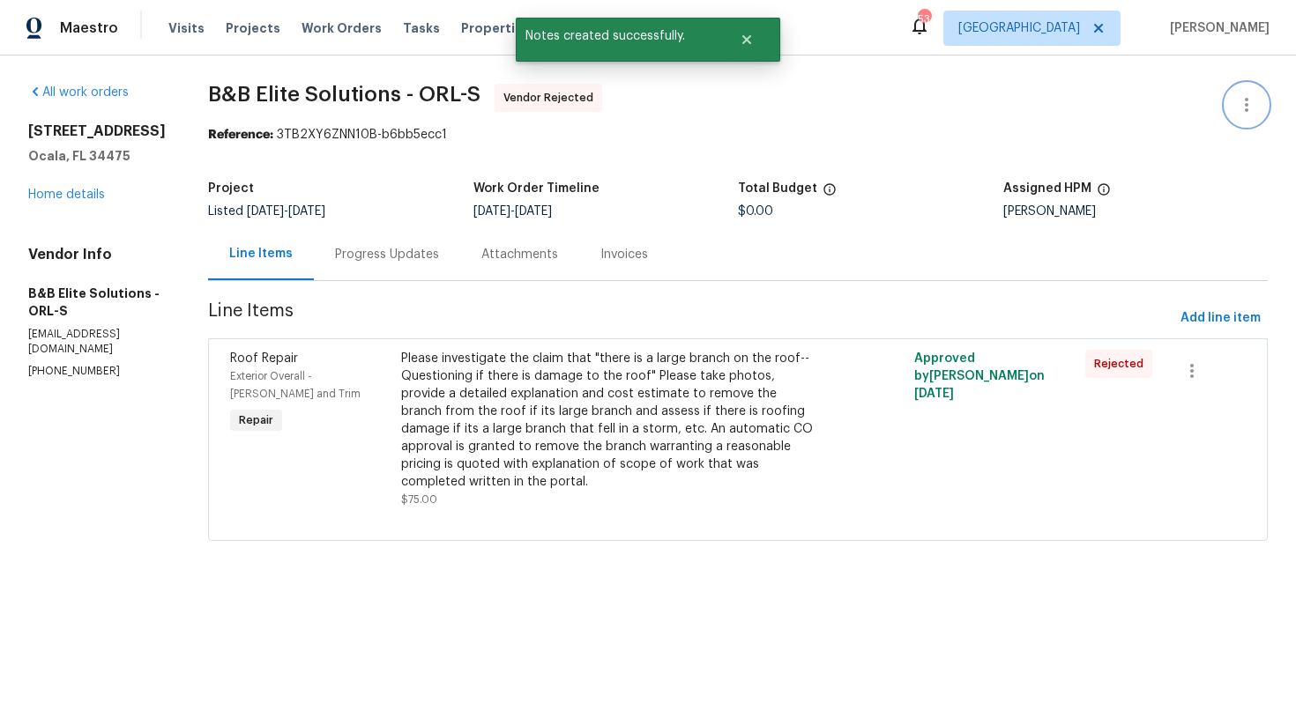
click at [1242, 105] on icon "button" at bounding box center [1246, 104] width 21 height 21
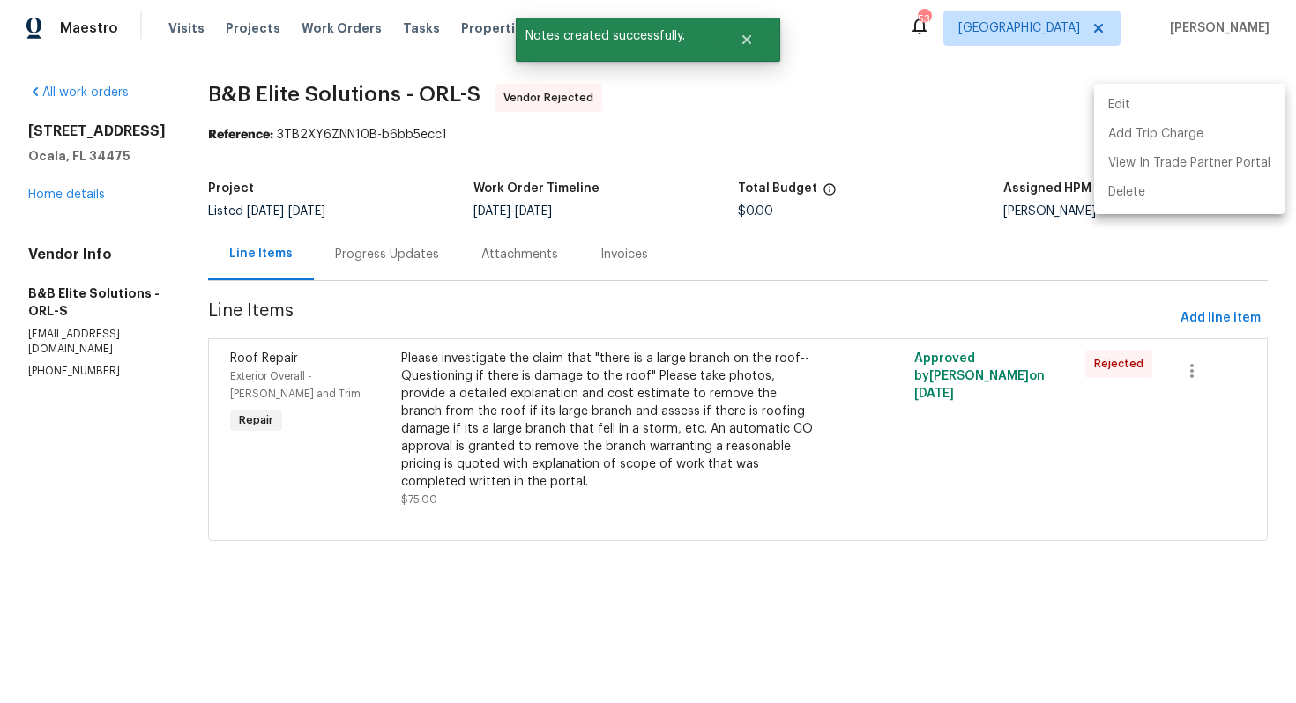
click at [748, 106] on div at bounding box center [648, 351] width 1296 height 703
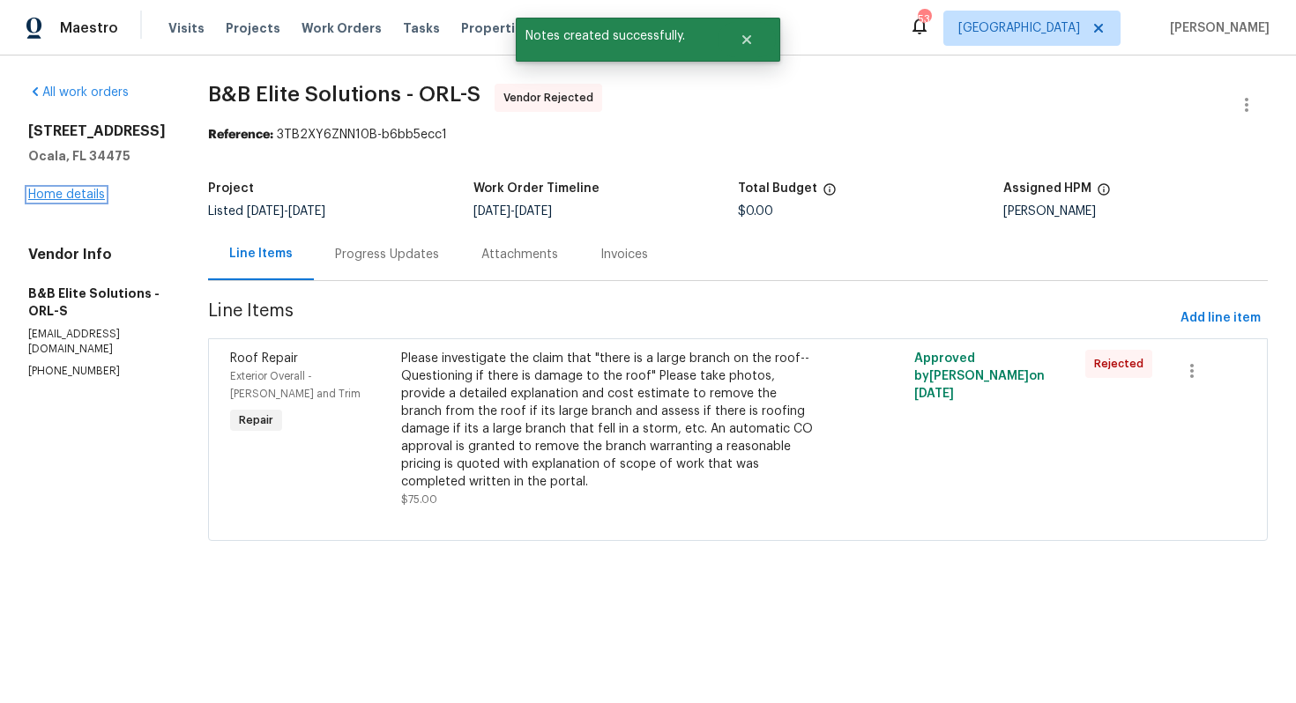
click at [93, 189] on link "Home details" at bounding box center [66, 195] width 77 height 12
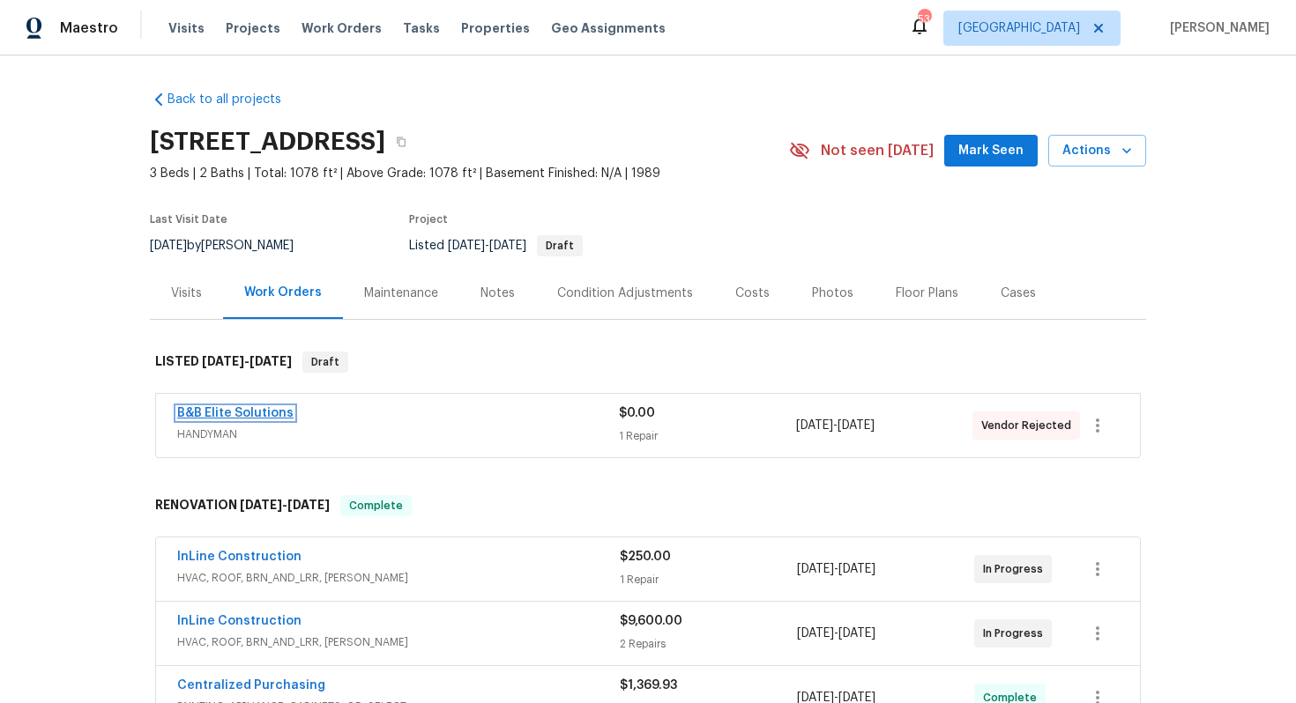
click at [201, 413] on link "B&B Elite Solutions" at bounding box center [235, 413] width 116 height 12
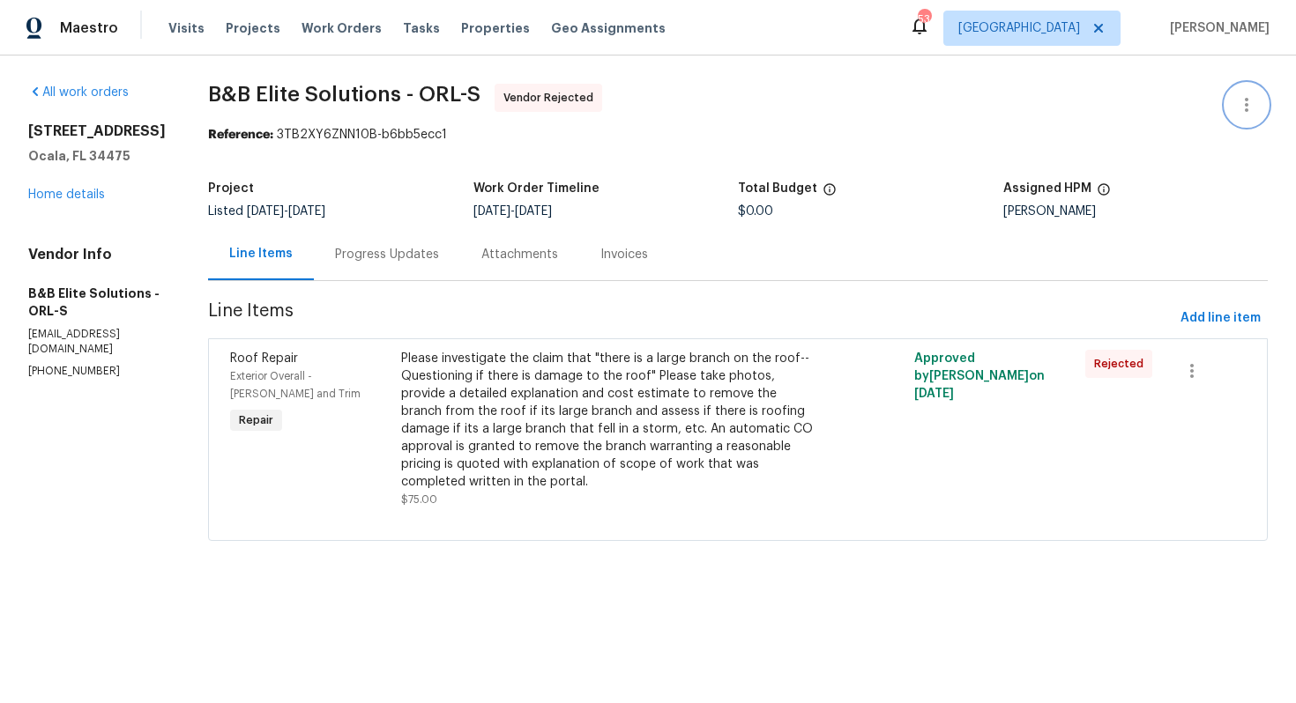
click at [1252, 102] on icon "button" at bounding box center [1246, 104] width 21 height 21
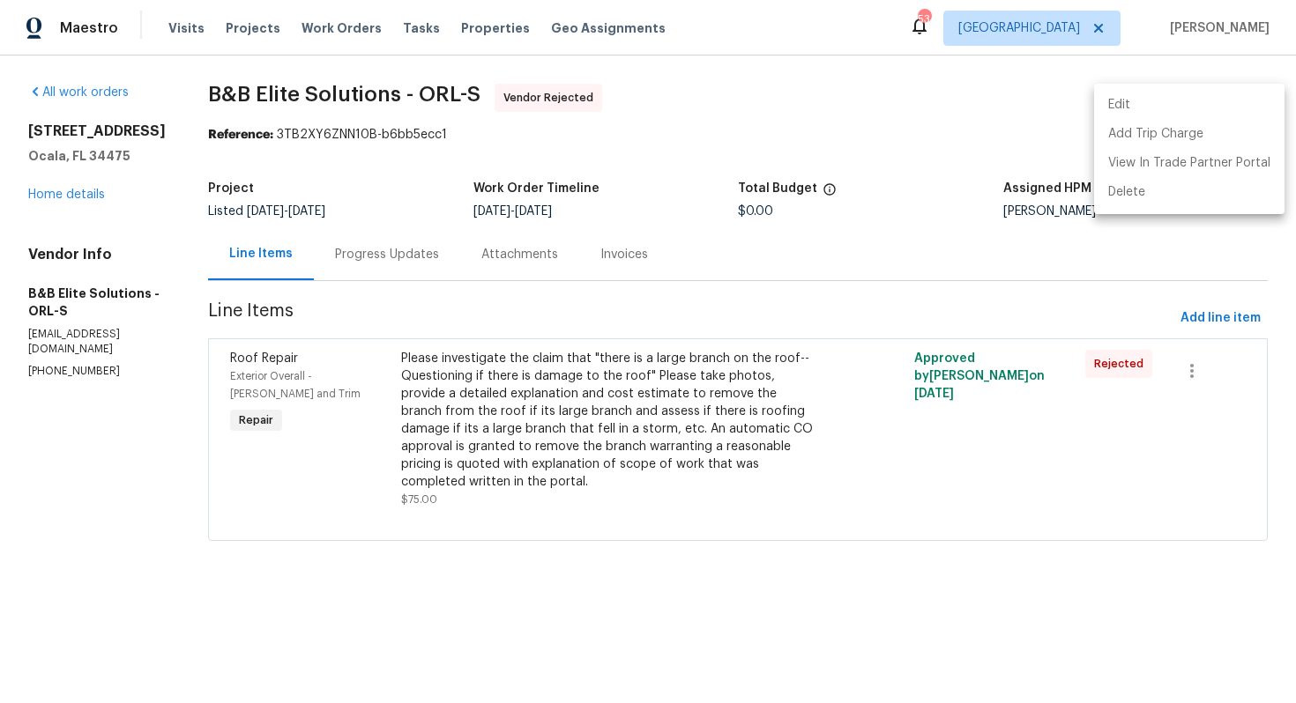
click at [1152, 107] on li "Edit" at bounding box center [1189, 105] width 190 height 29
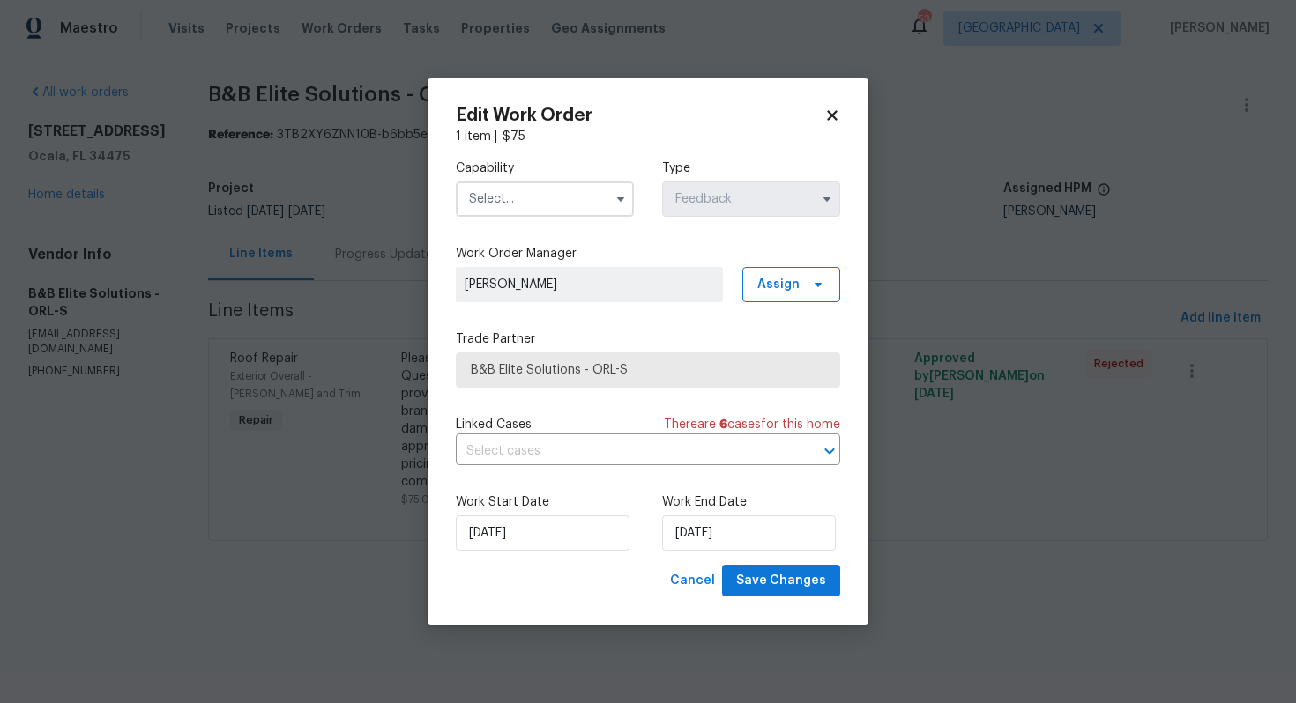
click at [522, 193] on input "text" at bounding box center [545, 199] width 178 height 35
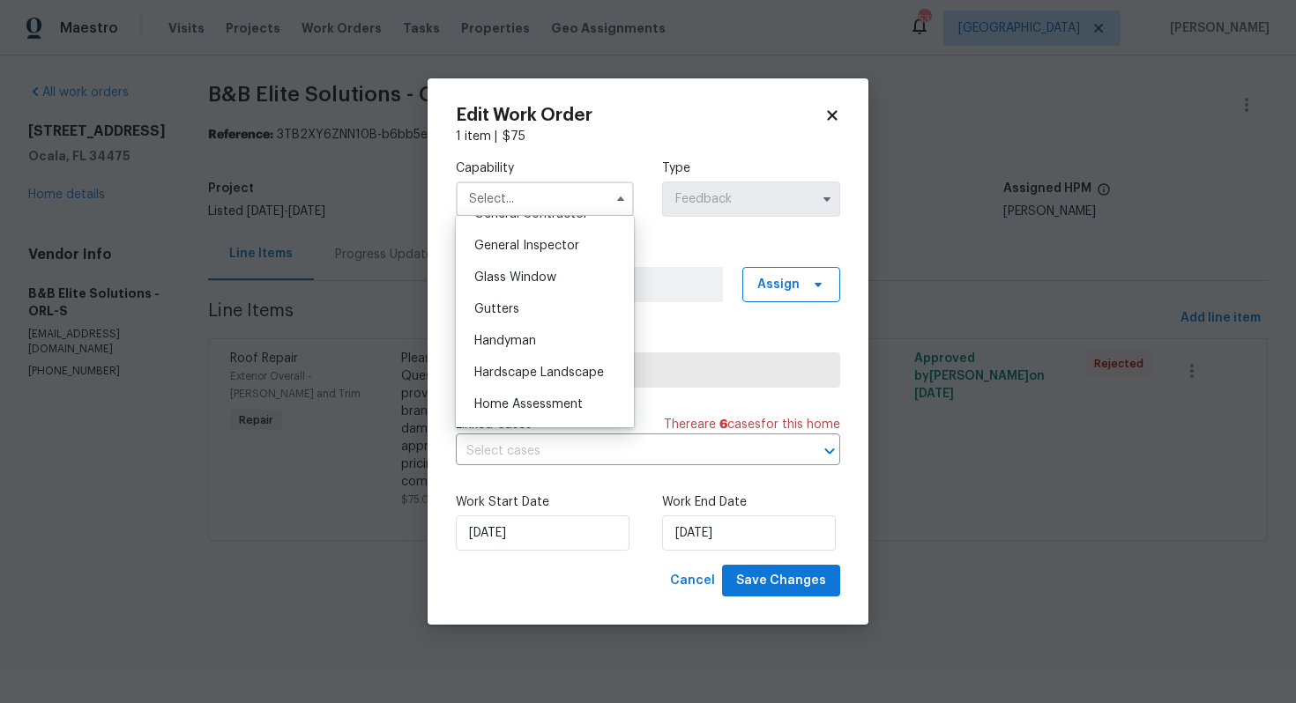
scroll to position [878, 0]
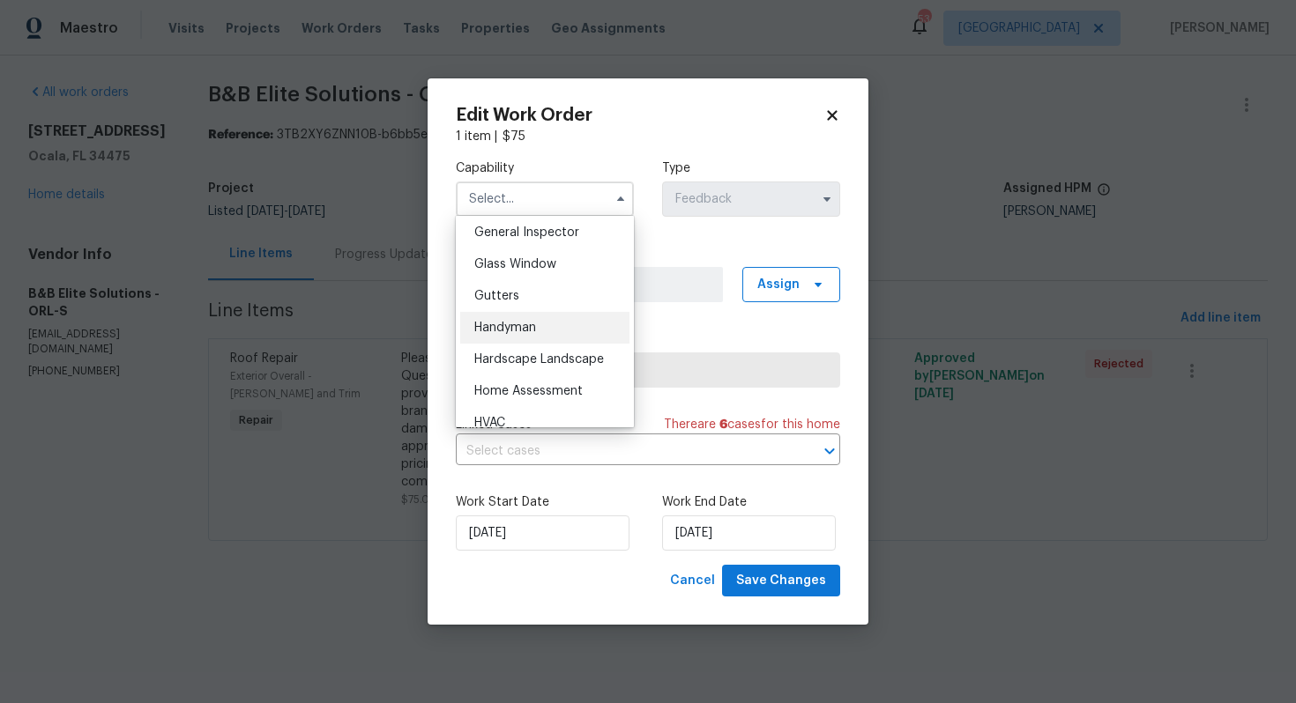
click at [541, 316] on div "Handyman" at bounding box center [544, 328] width 169 height 32
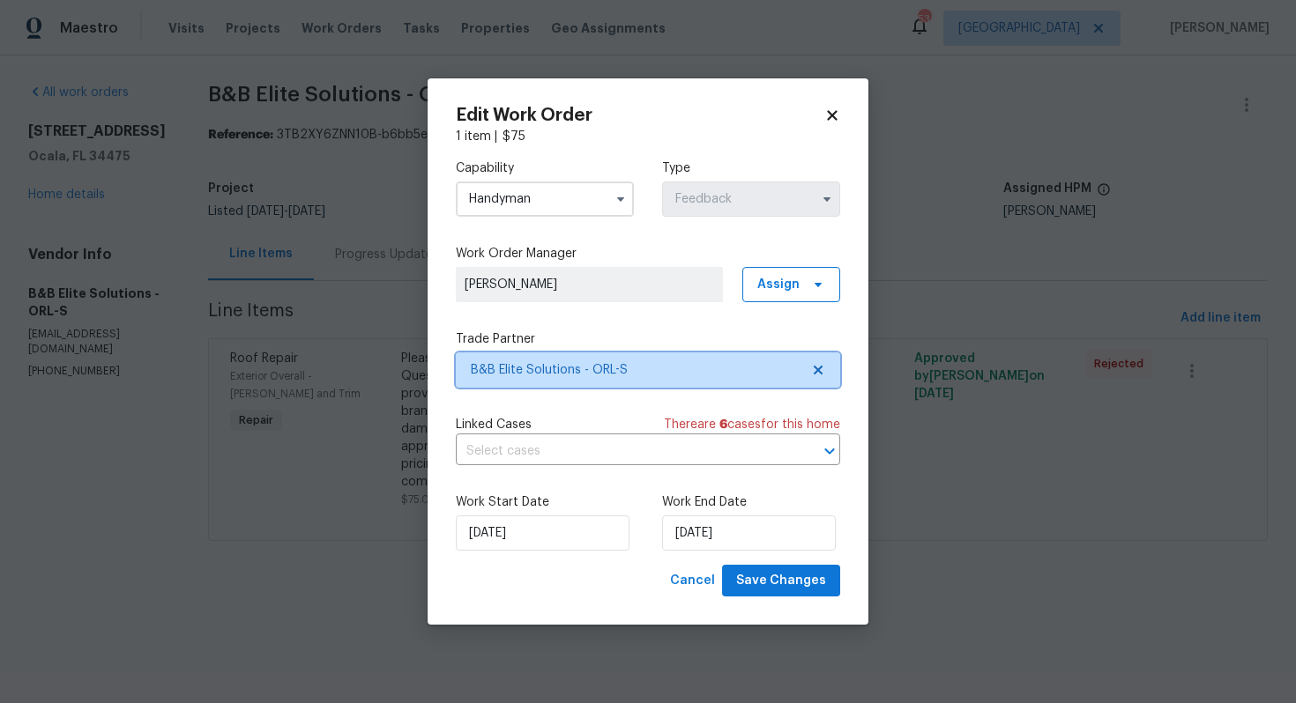
click at [634, 361] on span "B&B Elite Solutions - ORL-S" at bounding box center [635, 370] width 329 height 18
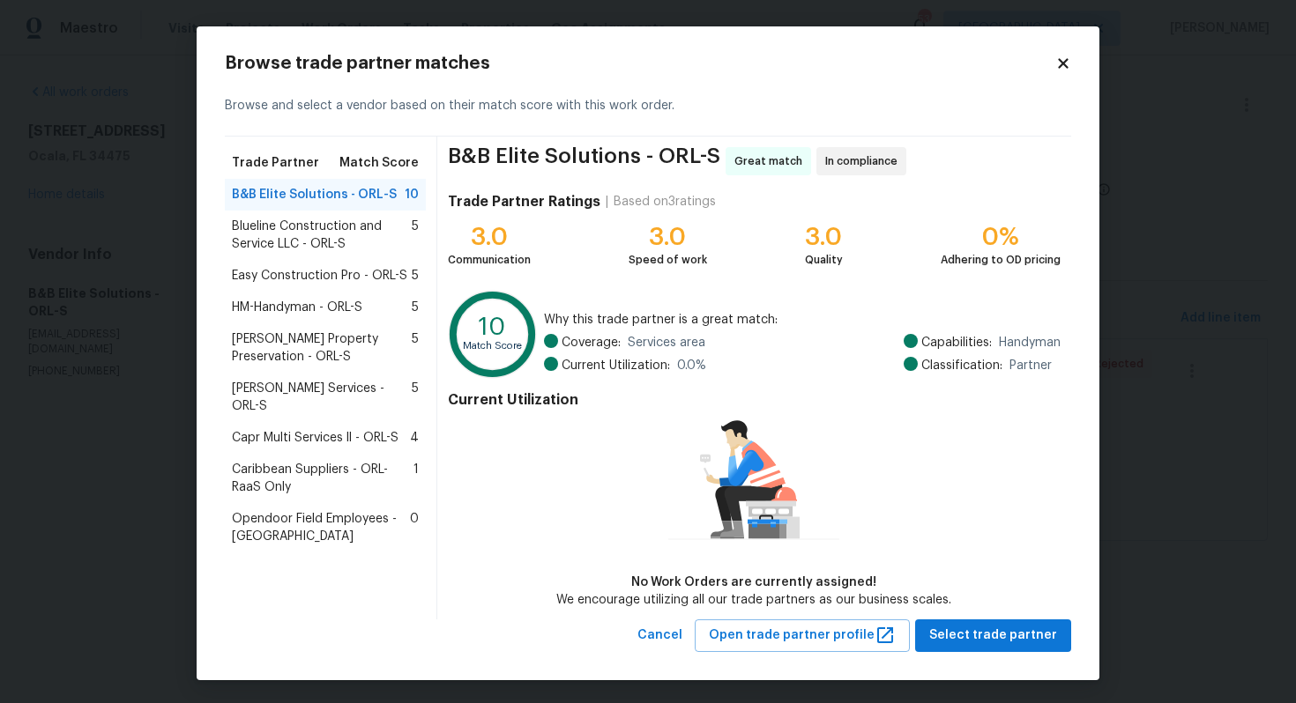
click at [169, 297] on body "Maestro Visits Projects Work Orders Tasks Properties Geo Assignments 53 Dallas …" at bounding box center [648, 295] width 1296 height 591
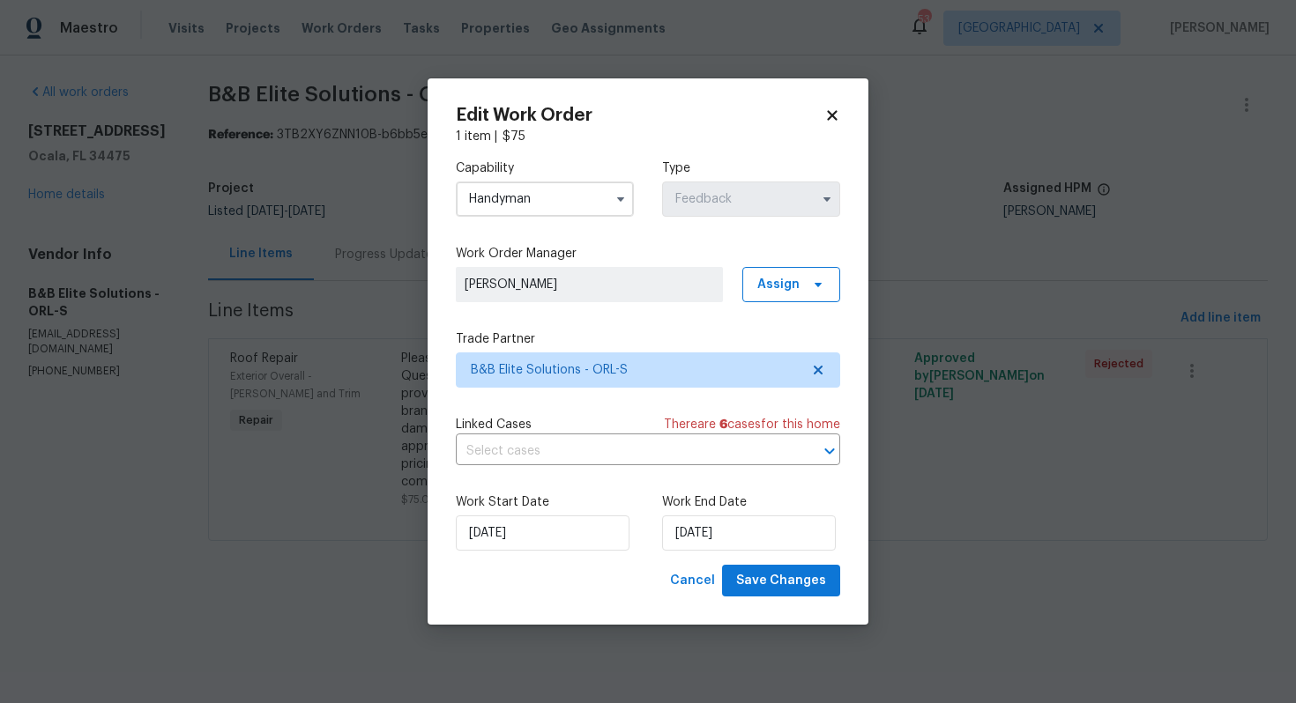
click at [579, 199] on input "Handyman" at bounding box center [545, 199] width 178 height 35
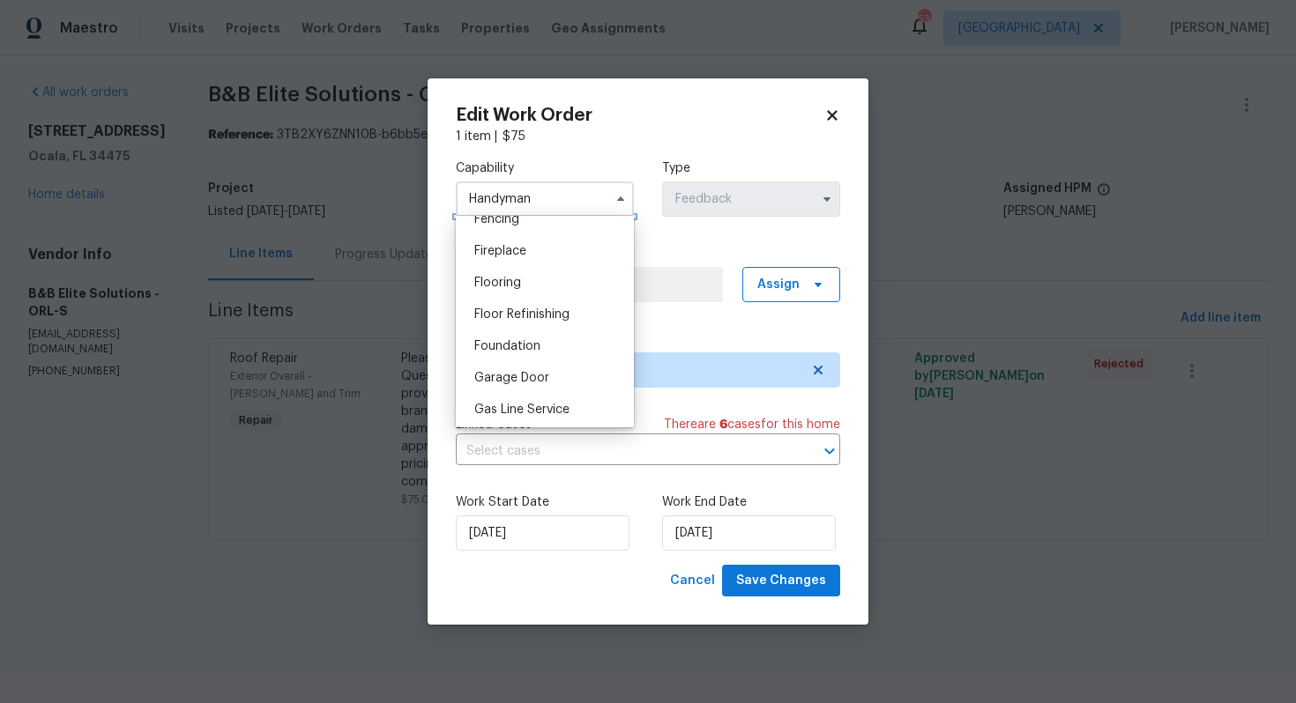
scroll to position [751, 0]
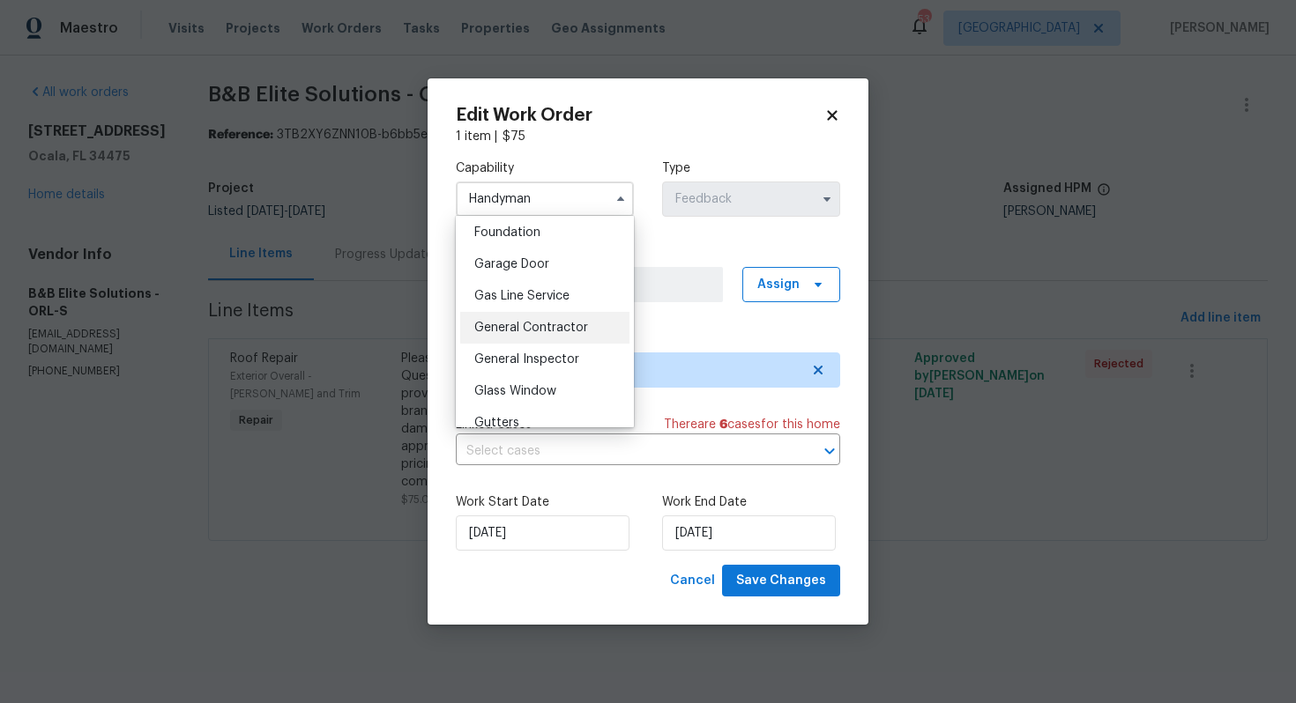
click at [520, 332] on span "General Contractor" at bounding box center [531, 328] width 114 height 12
type input "General Contractor"
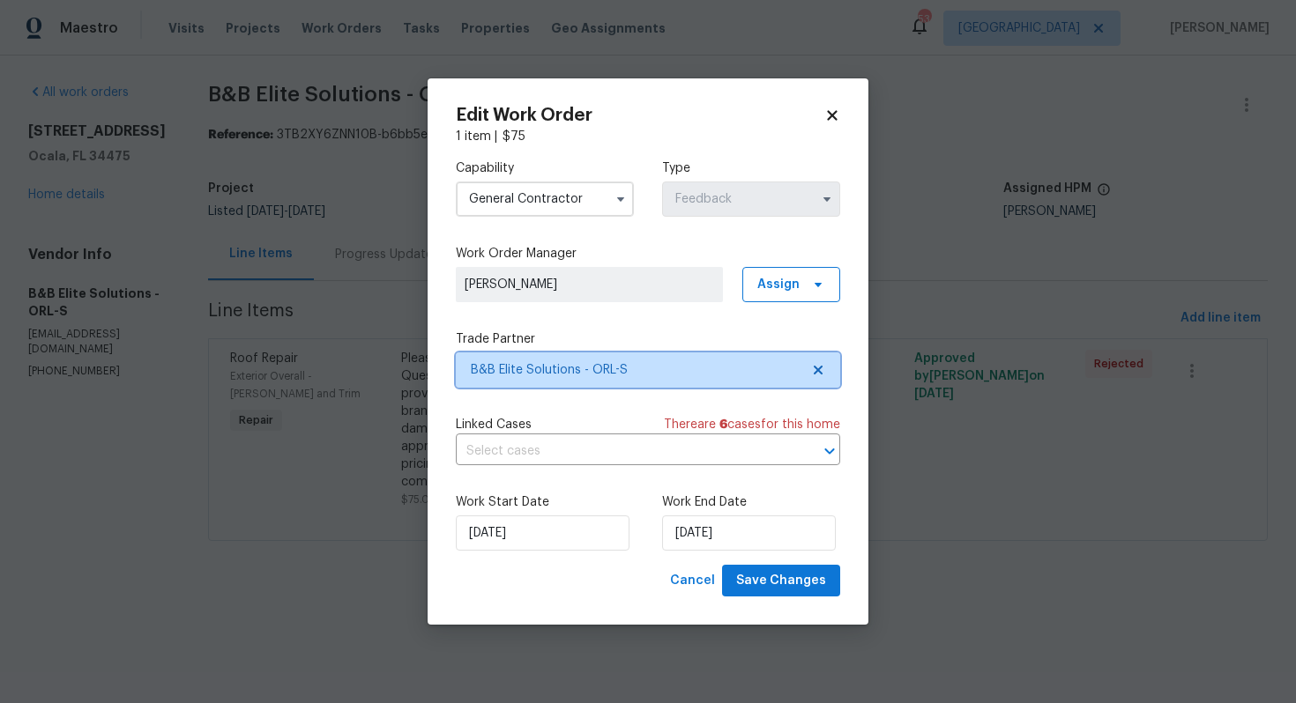
click at [537, 383] on span "B&B Elite Solutions - ORL-S" at bounding box center [648, 370] width 384 height 35
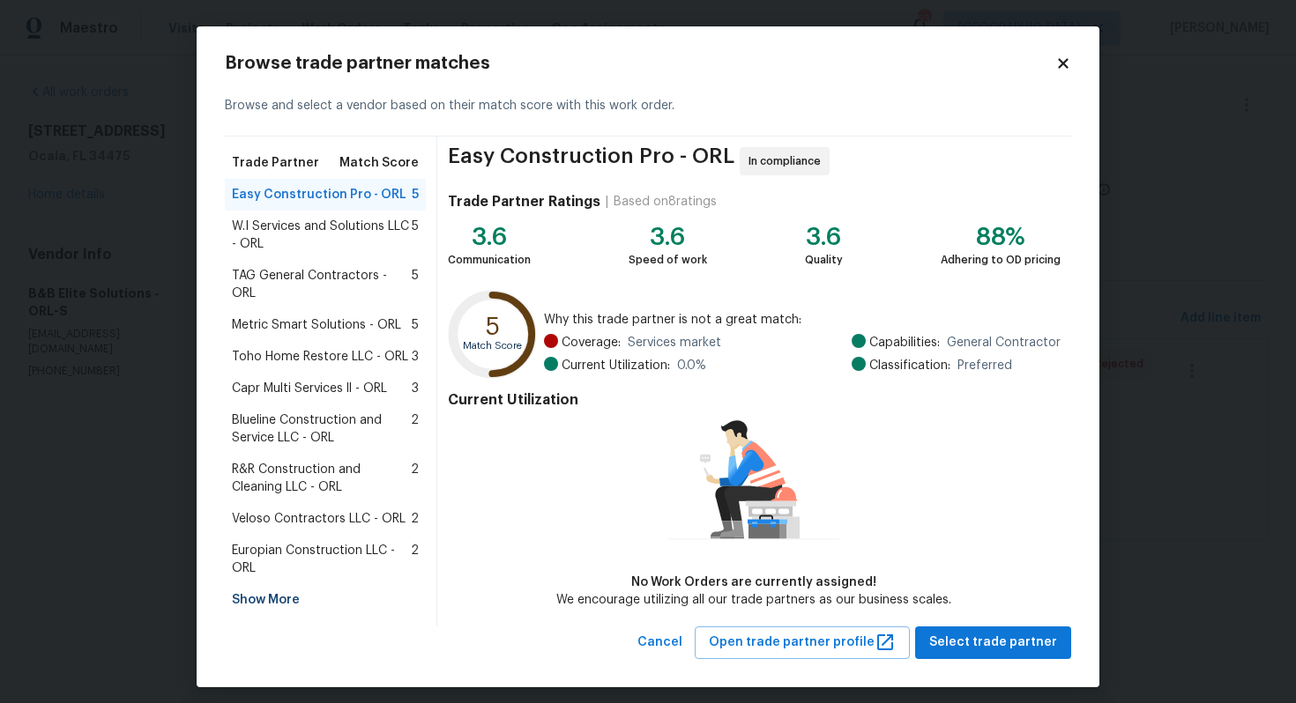
click at [300, 236] on span "W.I Services and Solutions LLC - ORL" at bounding box center [322, 235] width 180 height 35
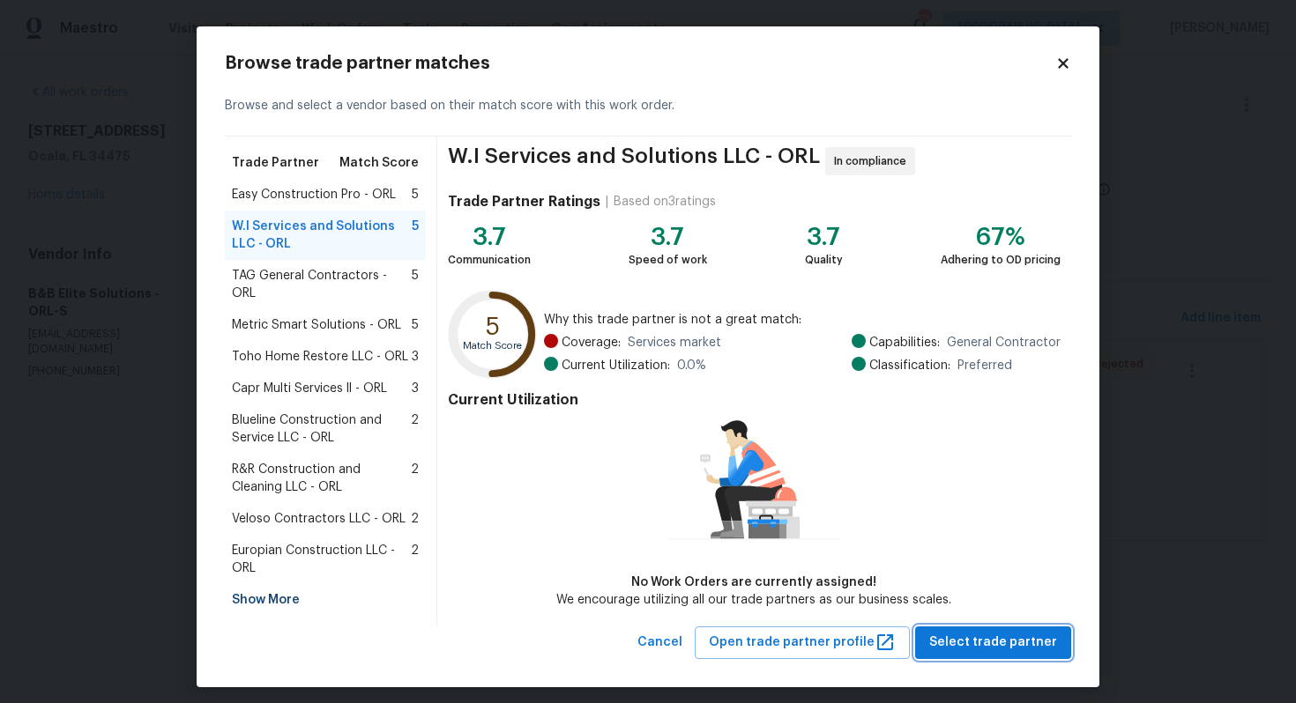
click at [987, 636] on span "Select trade partner" at bounding box center [993, 643] width 128 height 22
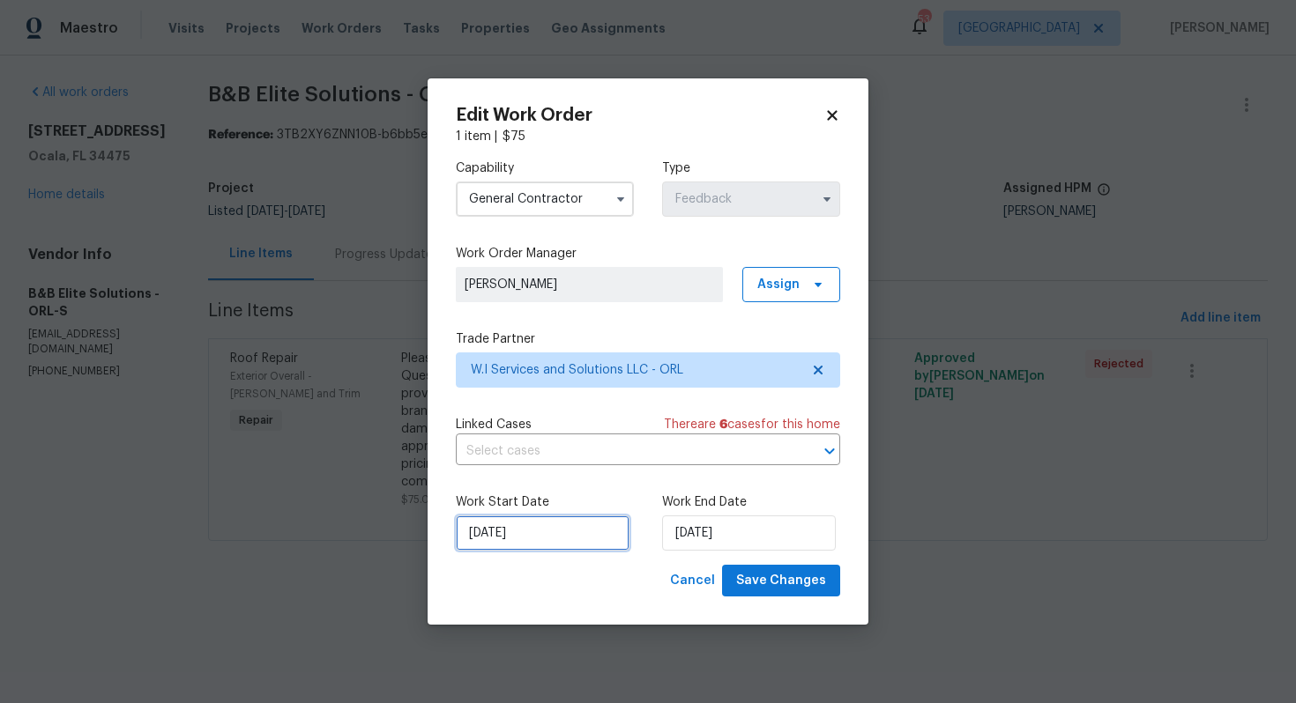
click at [591, 519] on input "27/08/2025" at bounding box center [543, 533] width 174 height 35
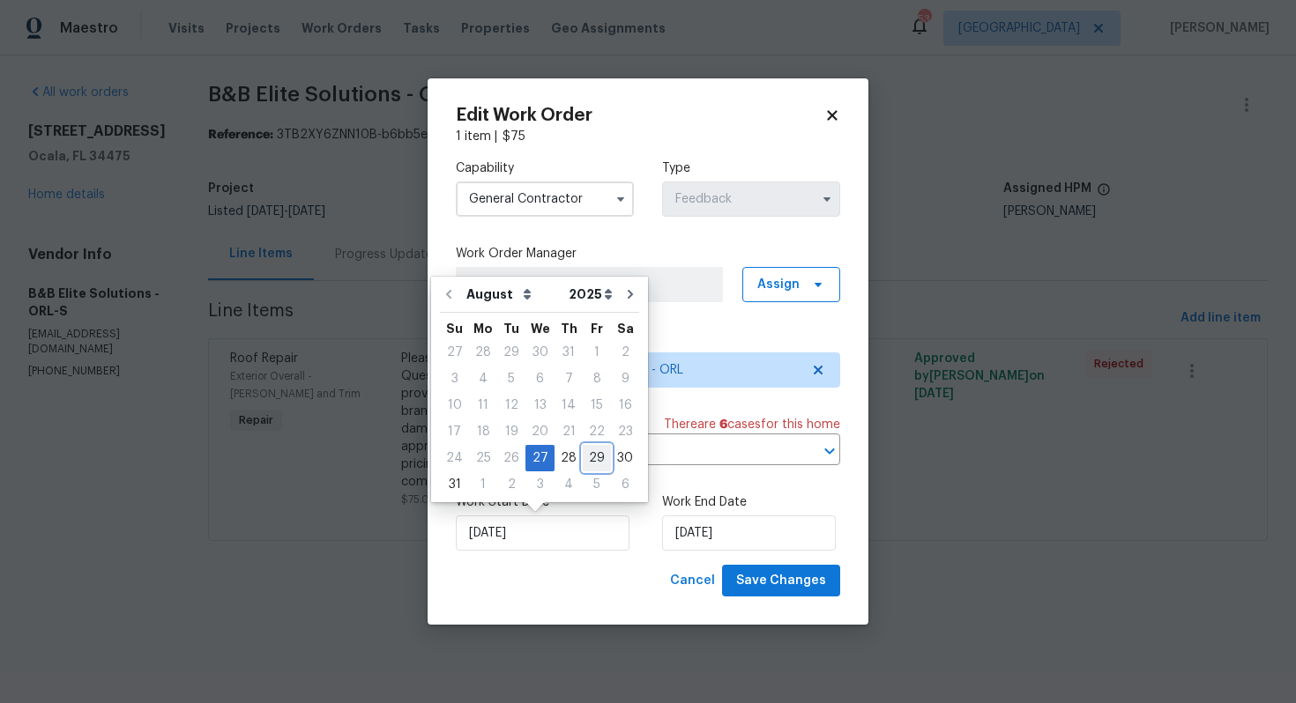
click at [591, 458] on div "29" at bounding box center [597, 458] width 28 height 25
type input "29/08/2025"
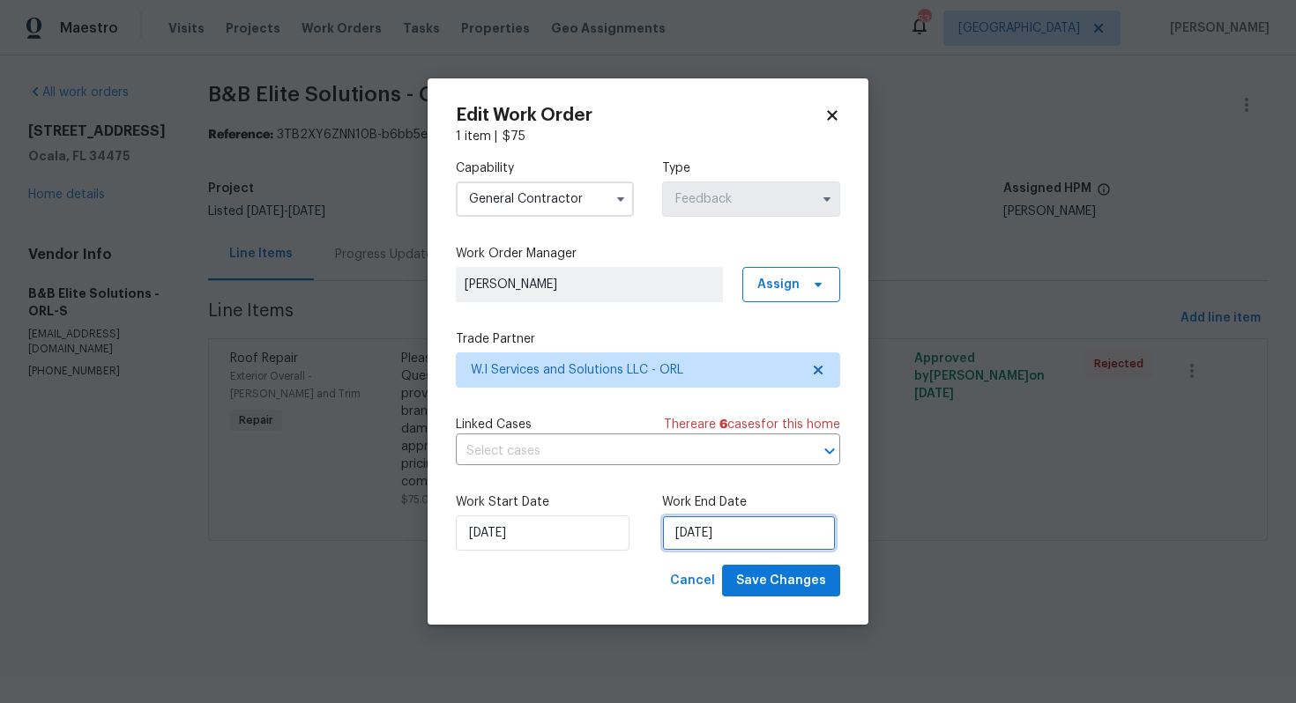
click at [740, 532] on input "29/08/2025" at bounding box center [749, 533] width 174 height 35
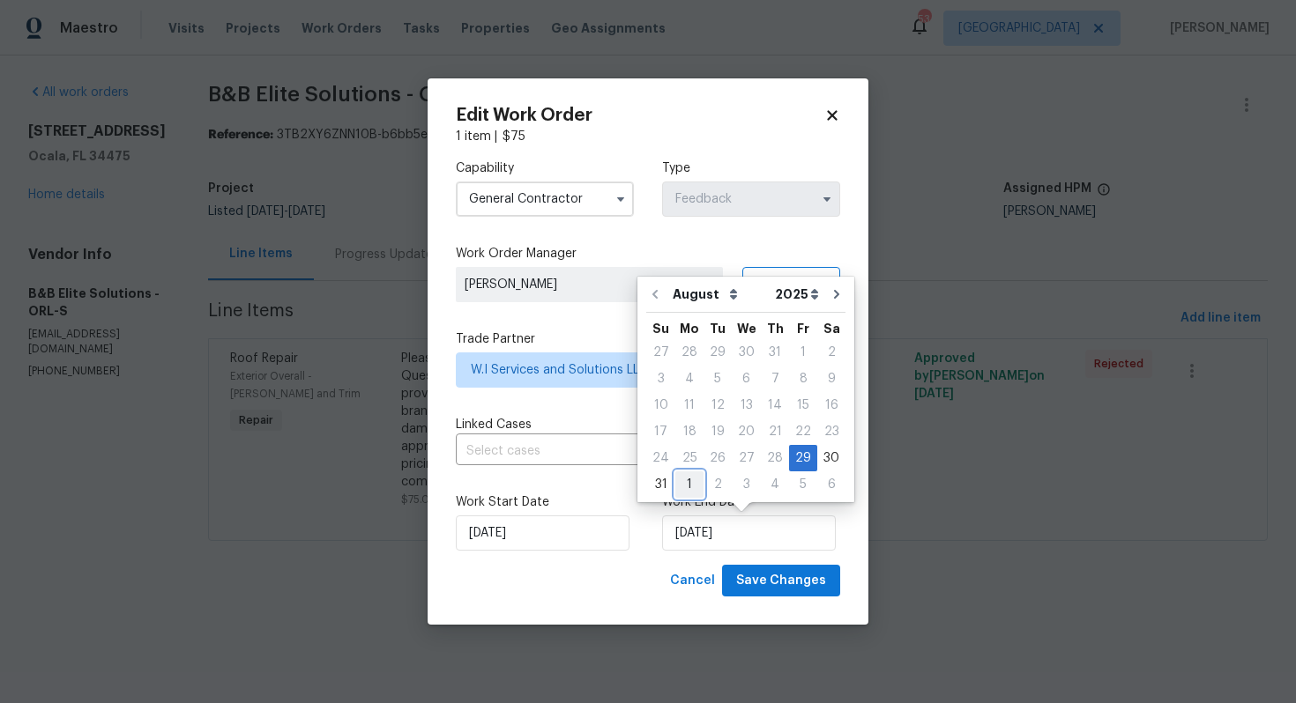
click at [688, 486] on div "1" at bounding box center [689, 484] width 28 height 25
type input "01/09/2025"
select select "8"
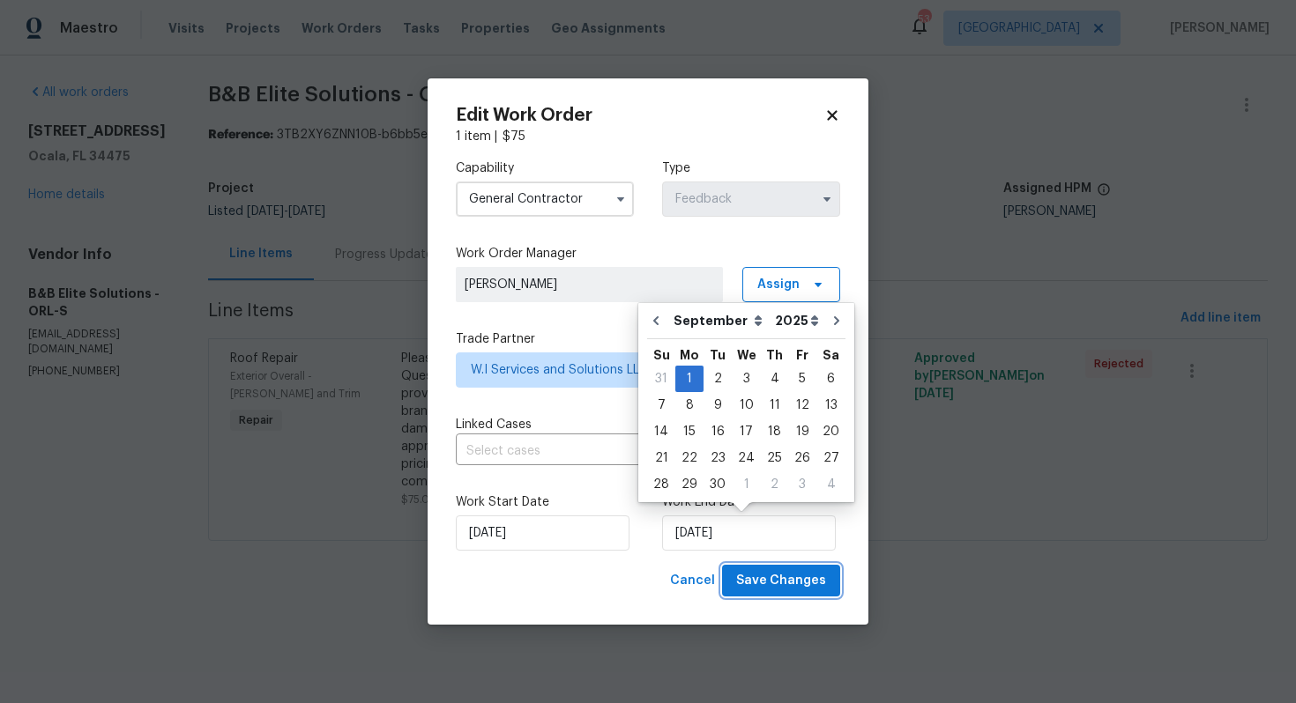
click at [800, 577] on span "Save Changes" at bounding box center [781, 581] width 90 height 22
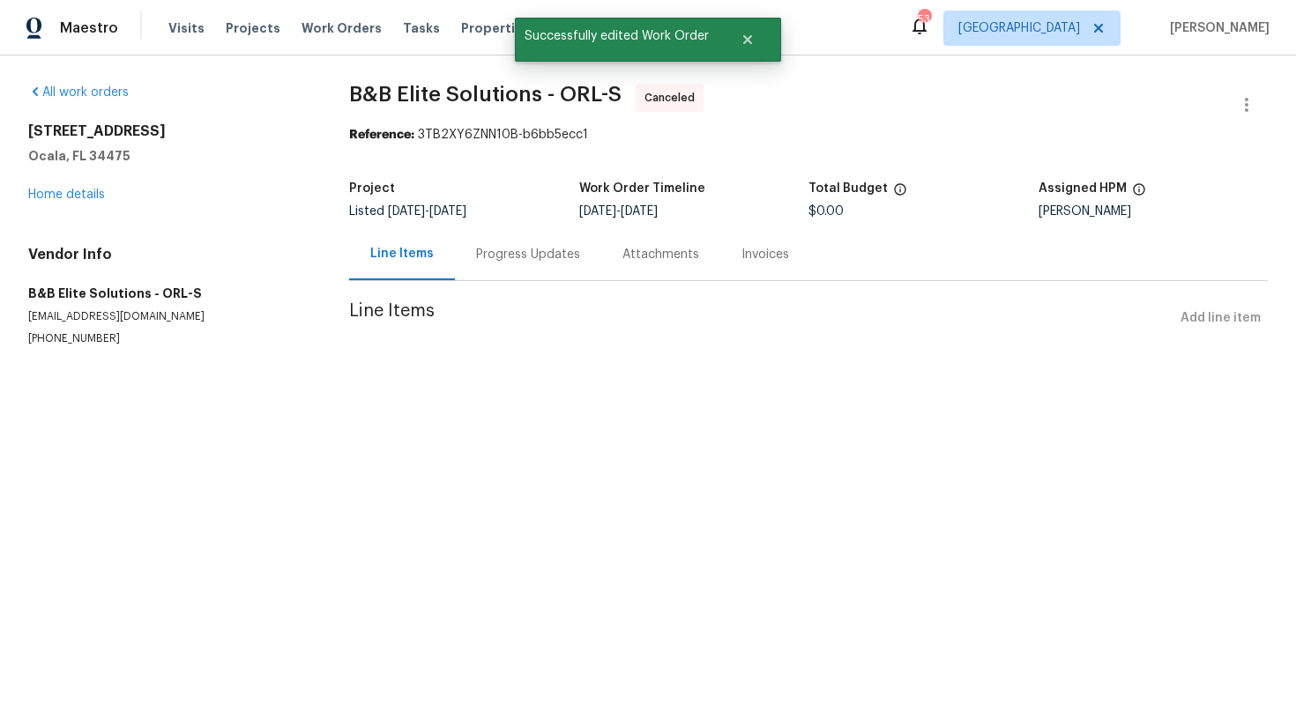
click at [29, 203] on div "6300 NW 13th Ave Ocala, FL 34475 Home details" at bounding box center [167, 163] width 279 height 81
click at [54, 197] on link "Home details" at bounding box center [66, 195] width 77 height 12
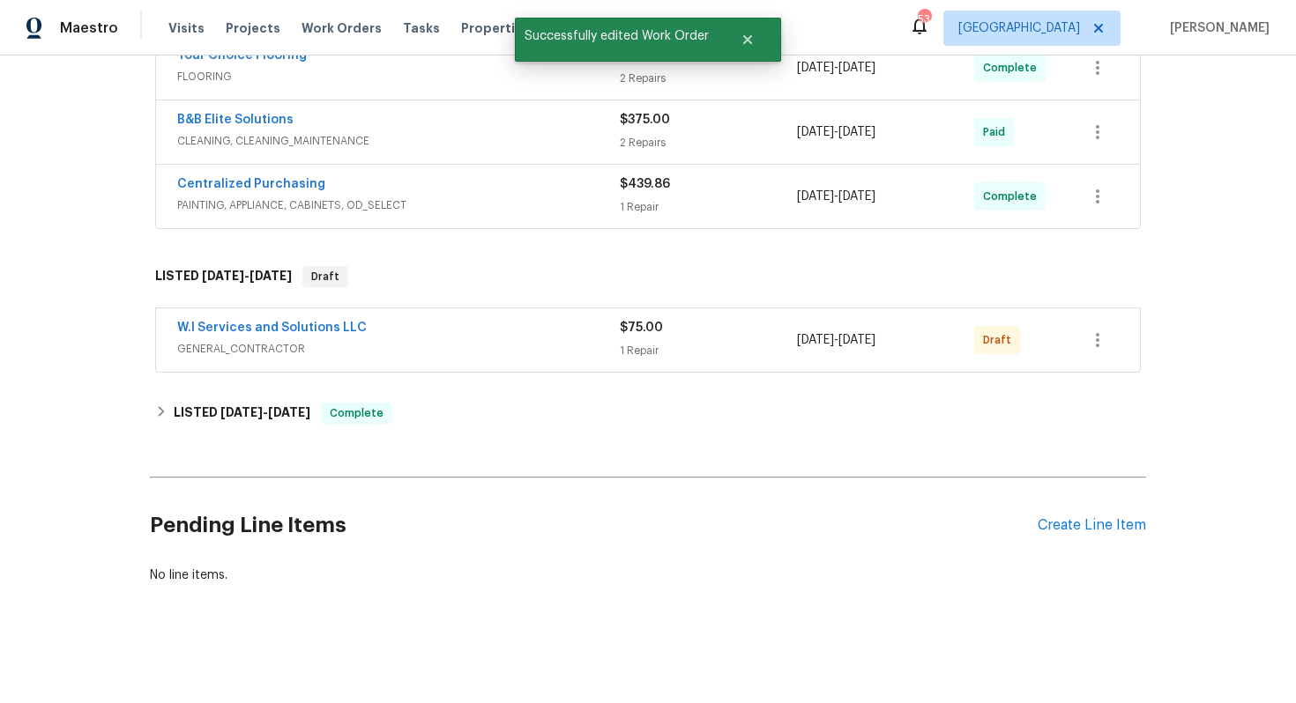
scroll to position [616, 0]
click at [239, 330] on link "W.I Services and Solutions LLC" at bounding box center [272, 327] width 190 height 12
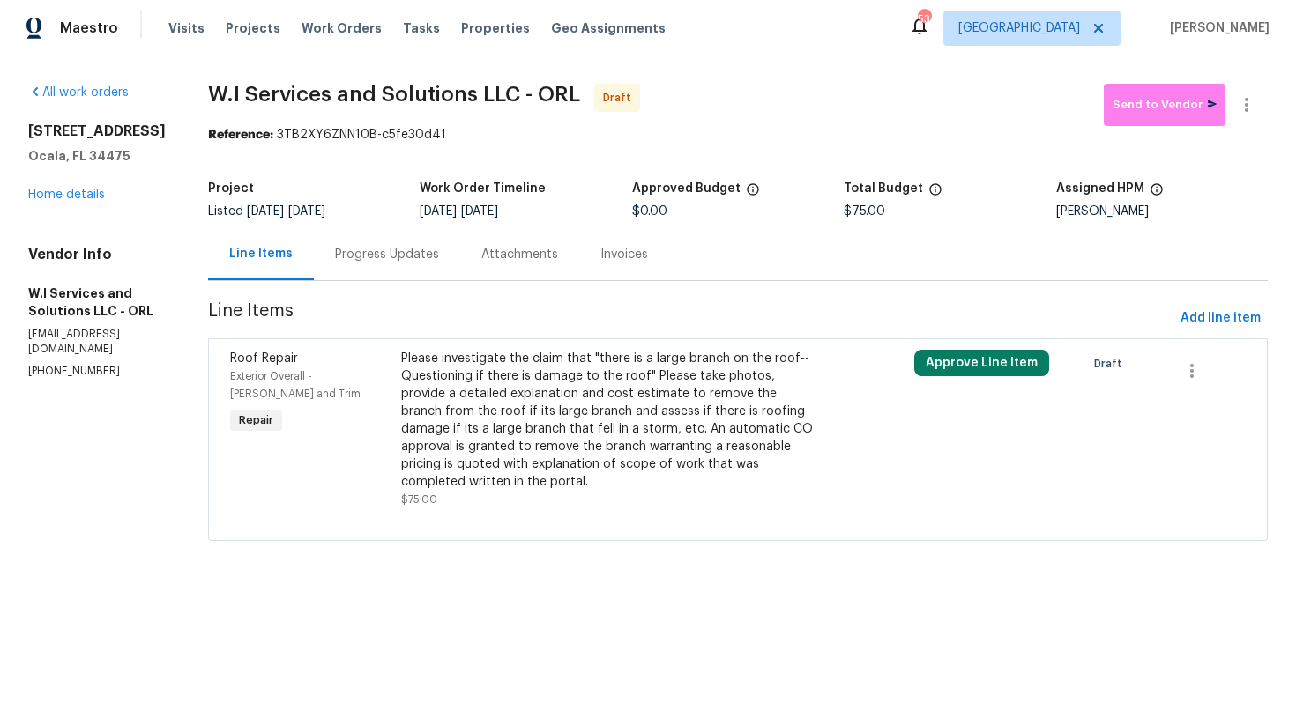
click at [507, 388] on div "Please investigate the claim that "there is a large branch on the roof-- Questi…" at bounding box center [609, 420] width 417 height 141
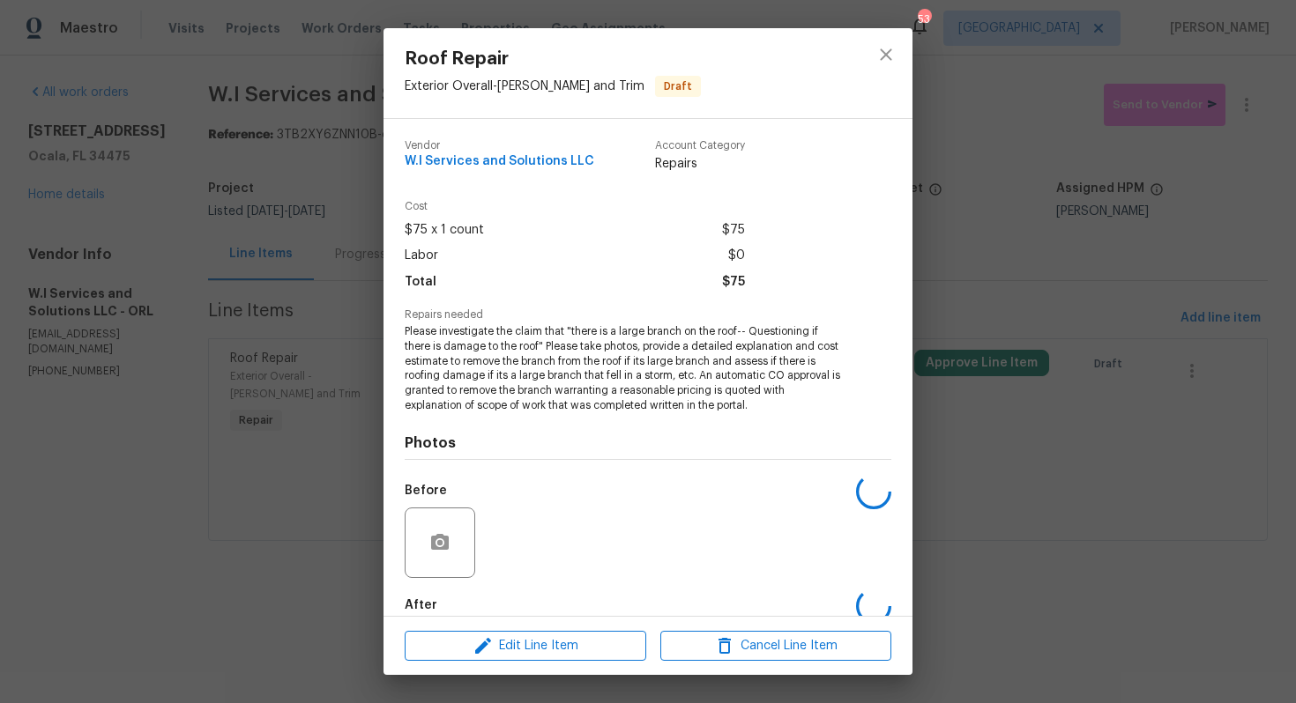
scroll to position [94, 0]
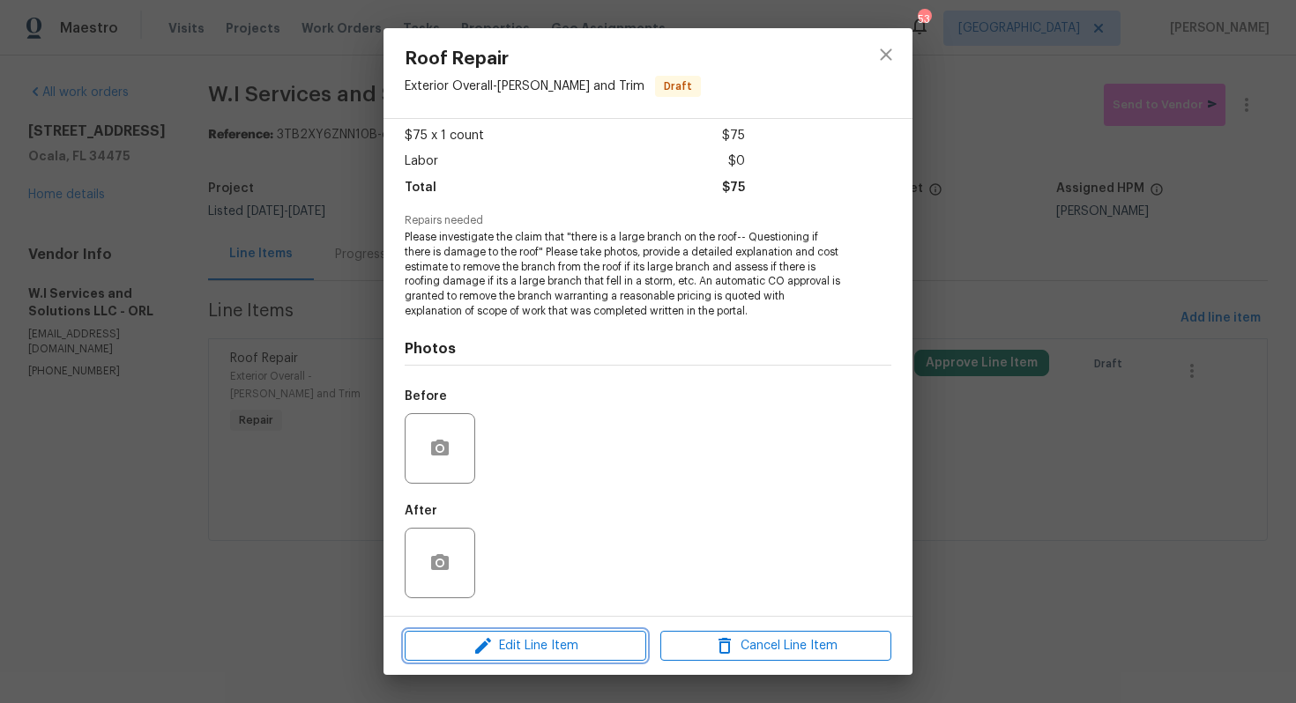
click at [457, 638] on span "Edit Line Item" at bounding box center [525, 647] width 231 height 22
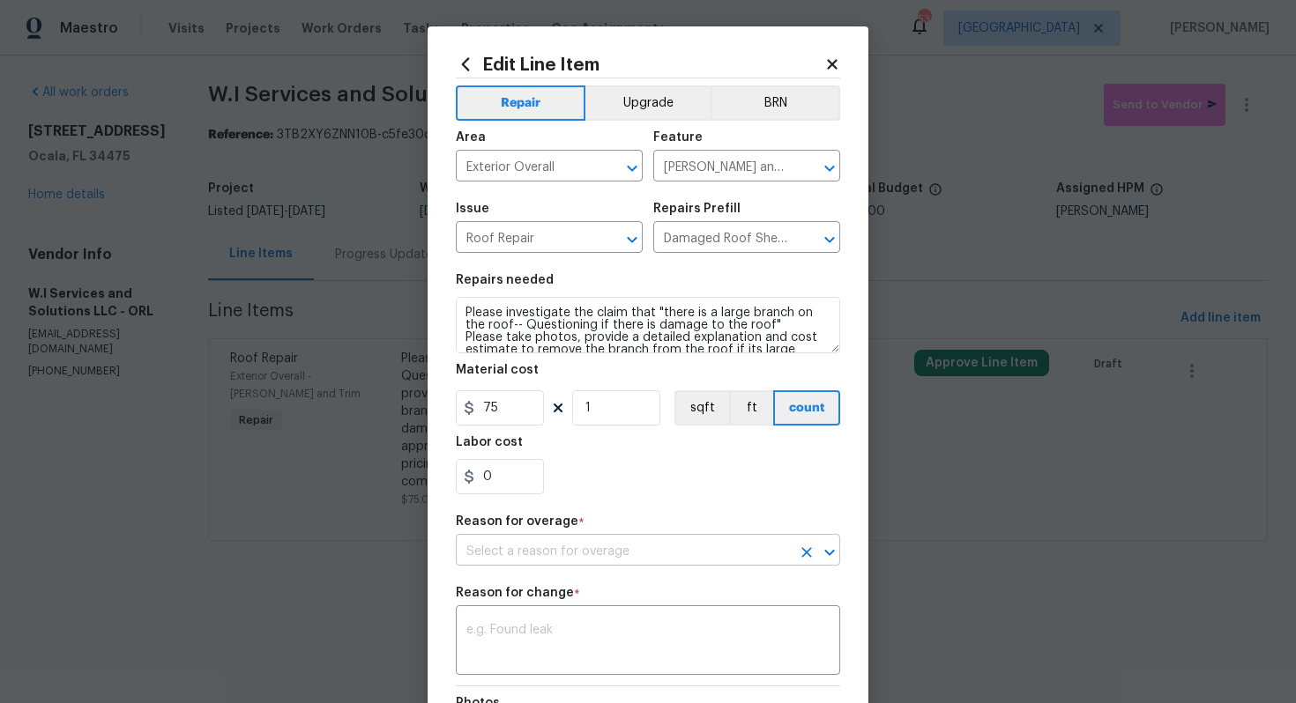
click at [518, 562] on input "text" at bounding box center [623, 552] width 335 height 27
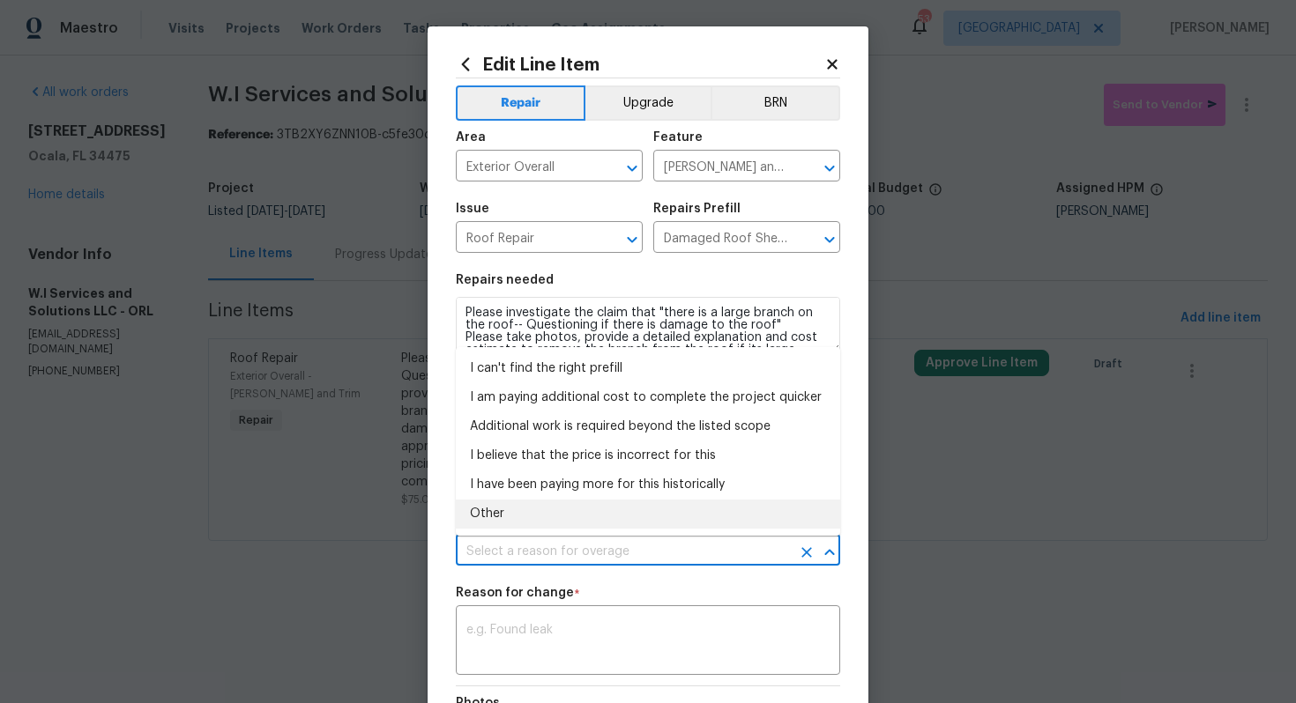
click at [543, 513] on li "Other" at bounding box center [648, 514] width 384 height 29
type input "Other"
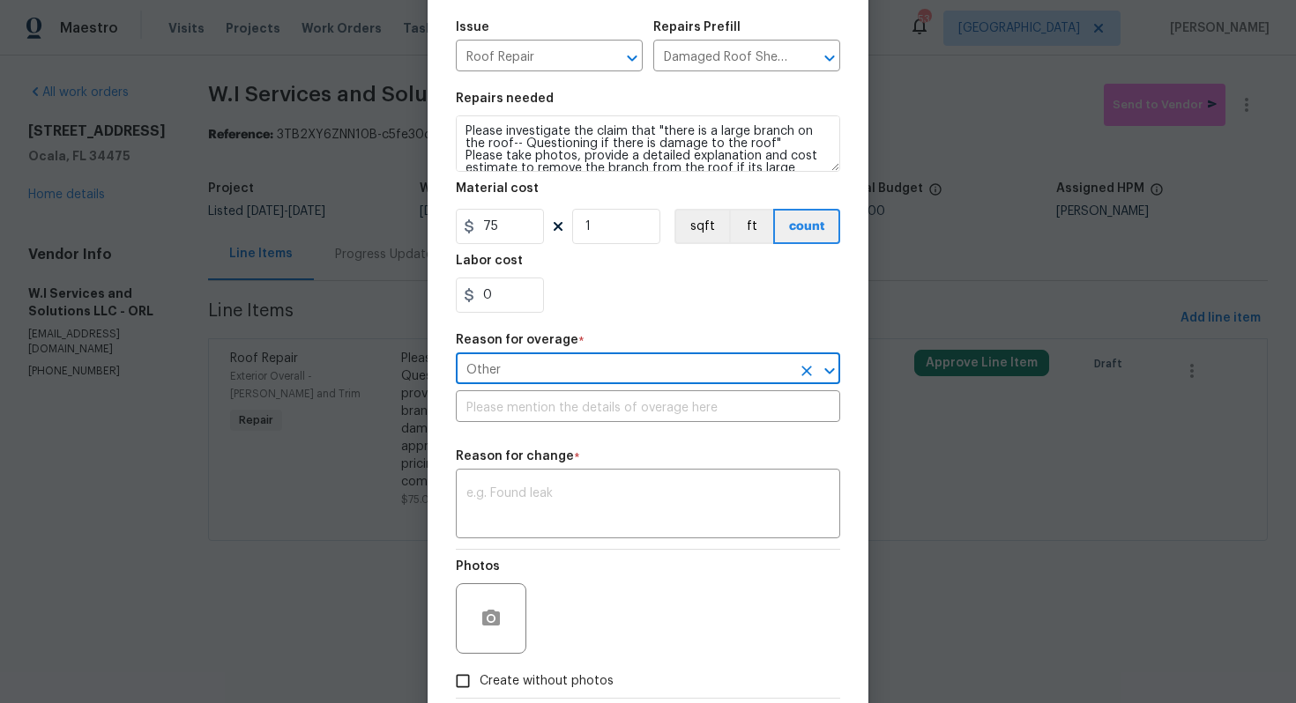
scroll to position [283, 0]
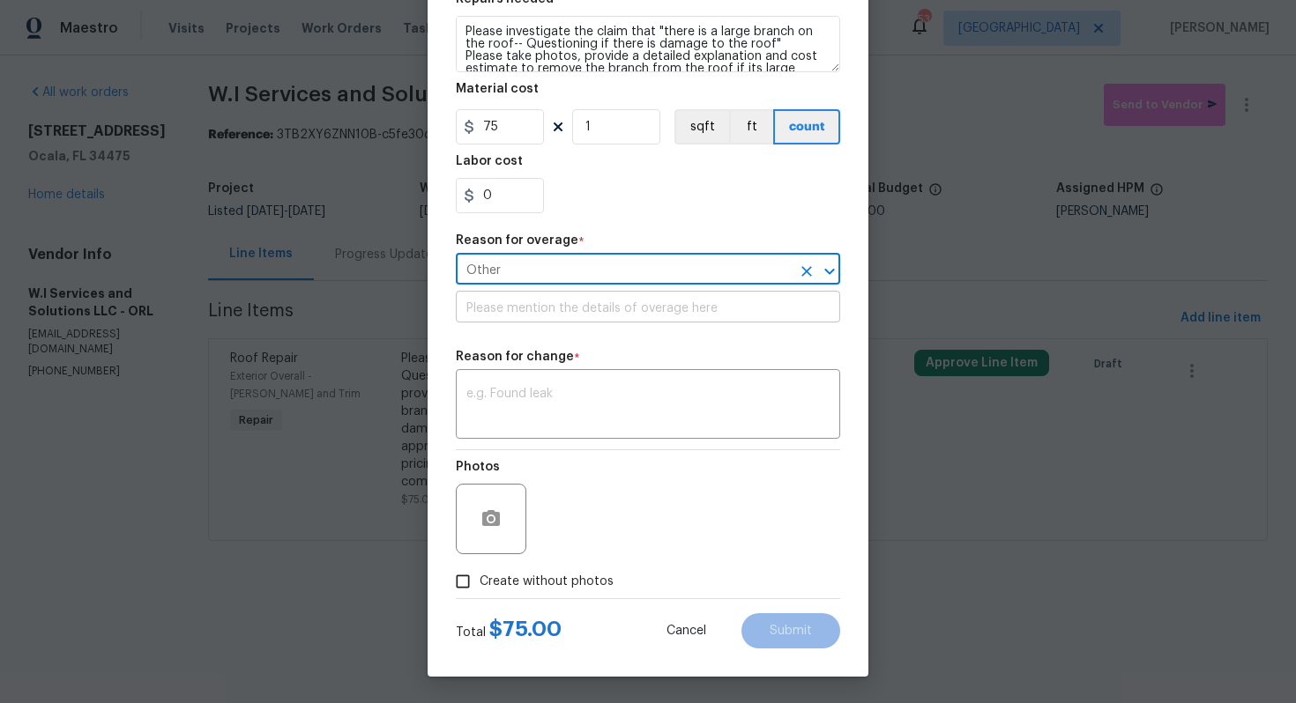
click at [614, 314] on input "text" at bounding box center [648, 308] width 384 height 27
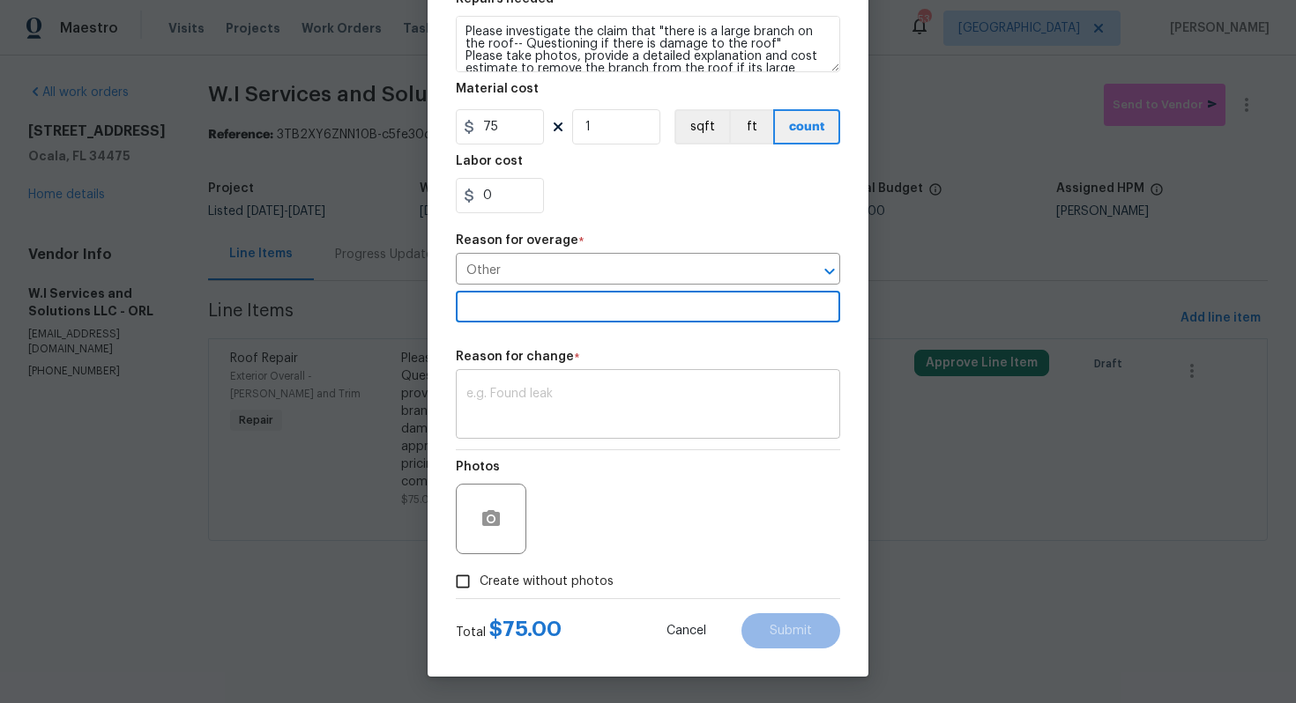
click at [592, 398] on textarea at bounding box center [647, 406] width 363 height 37
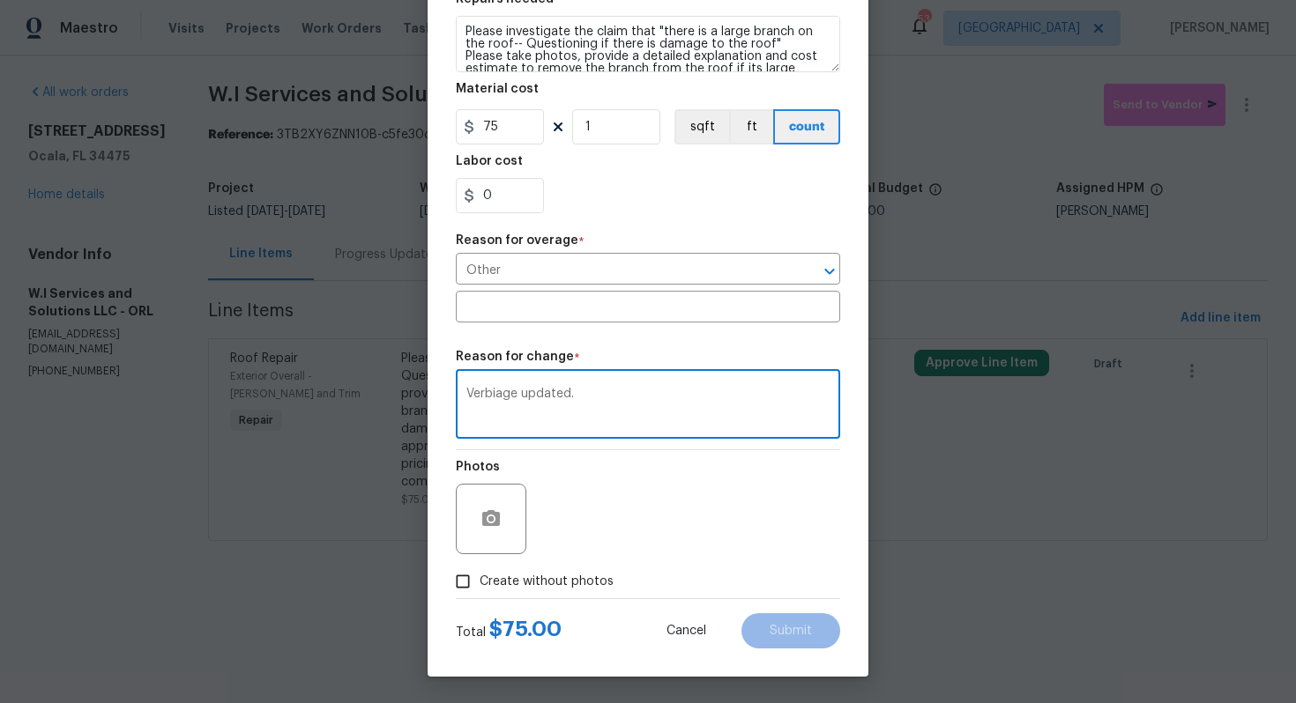
type textarea "Verbiage updated."
click at [578, 576] on span "Create without photos" at bounding box center [547, 582] width 134 height 19
click at [480, 576] on input "Create without photos" at bounding box center [462, 581] width 33 height 33
checkbox input "true"
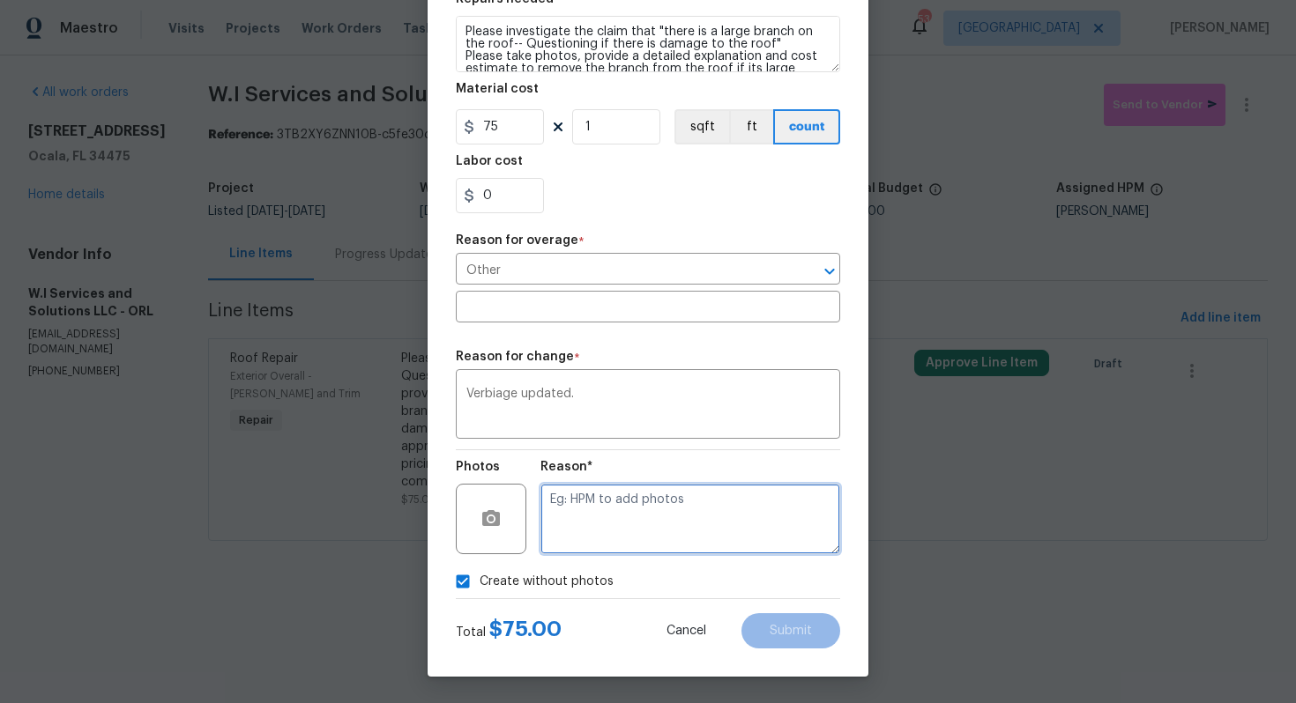
click at [646, 533] on textarea at bounding box center [690, 519] width 300 height 71
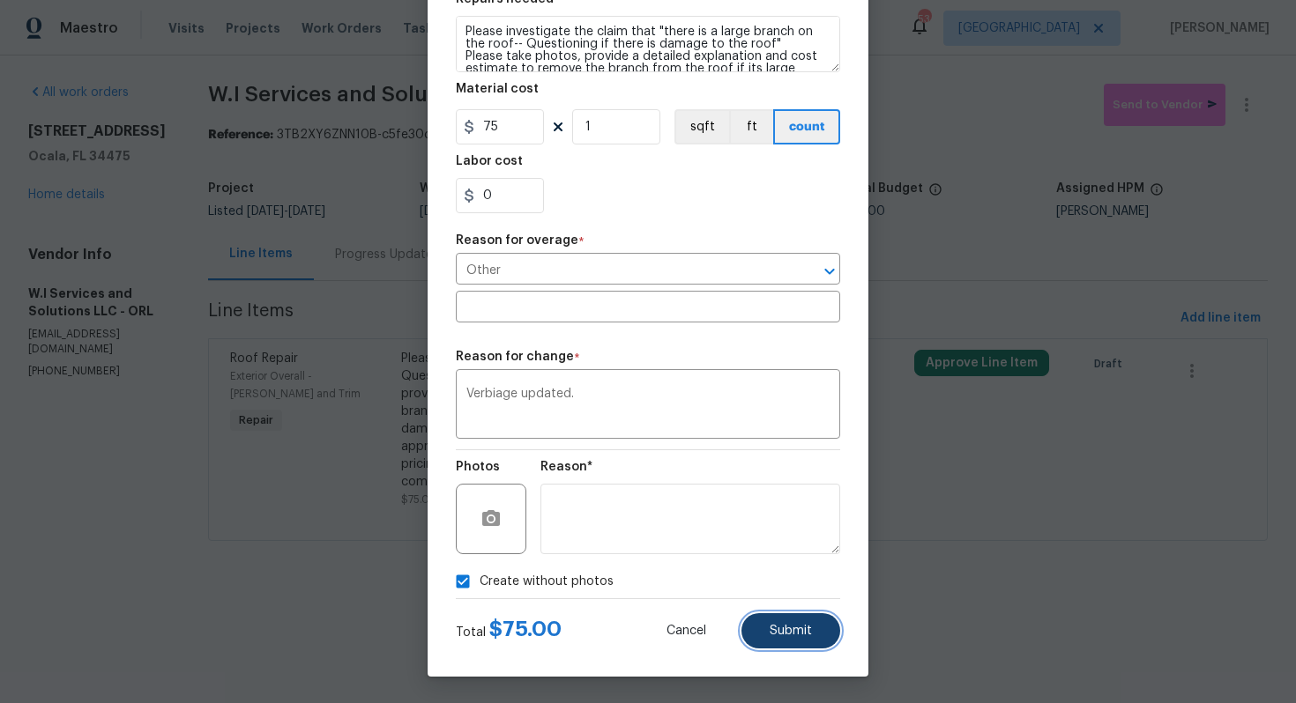
click at [787, 631] on span "Submit" at bounding box center [791, 631] width 42 height 13
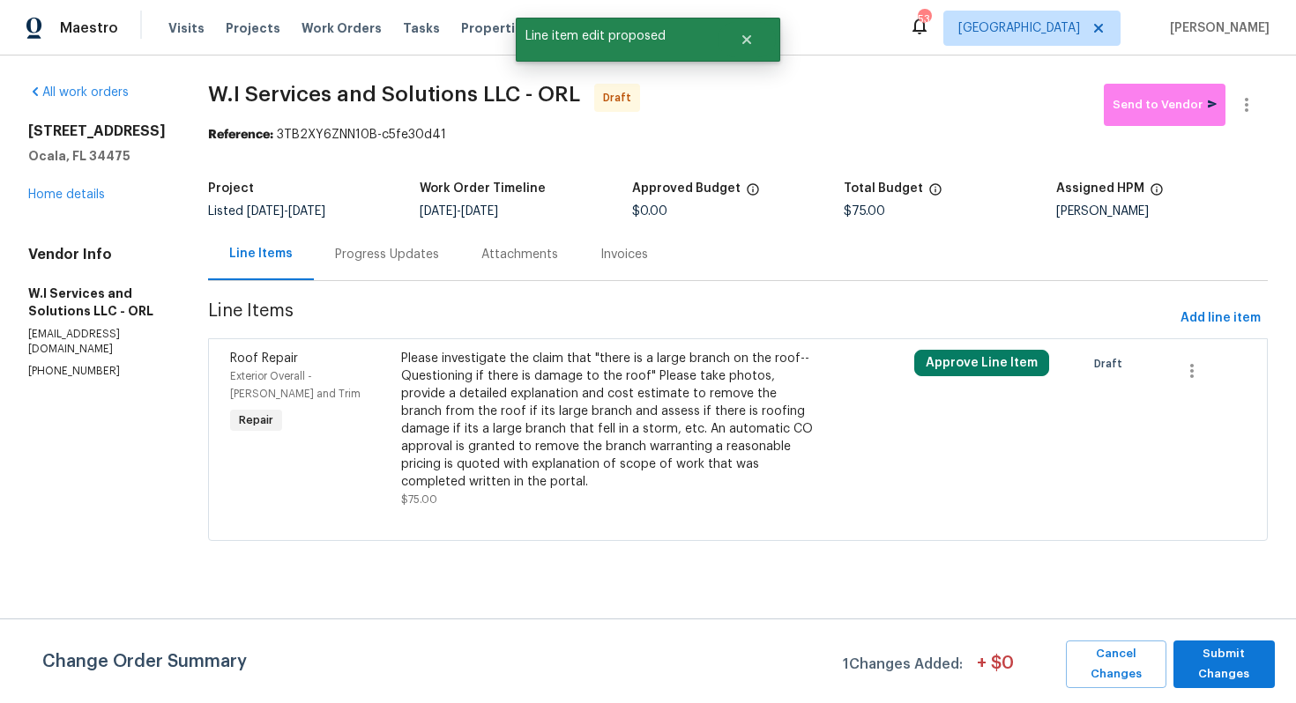
scroll to position [0, 0]
click at [1210, 655] on span "Submit Changes" at bounding box center [1224, 664] width 84 height 41
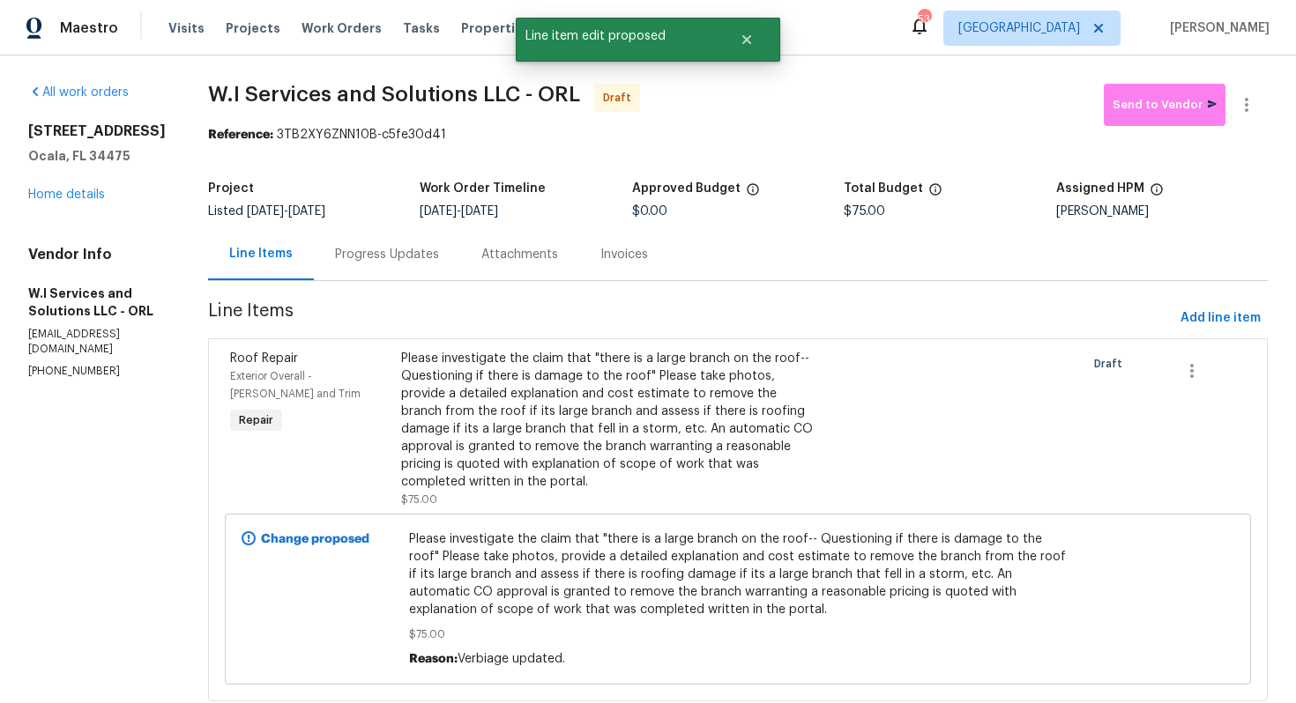
click at [418, 255] on div "Progress Updates" at bounding box center [387, 255] width 104 height 18
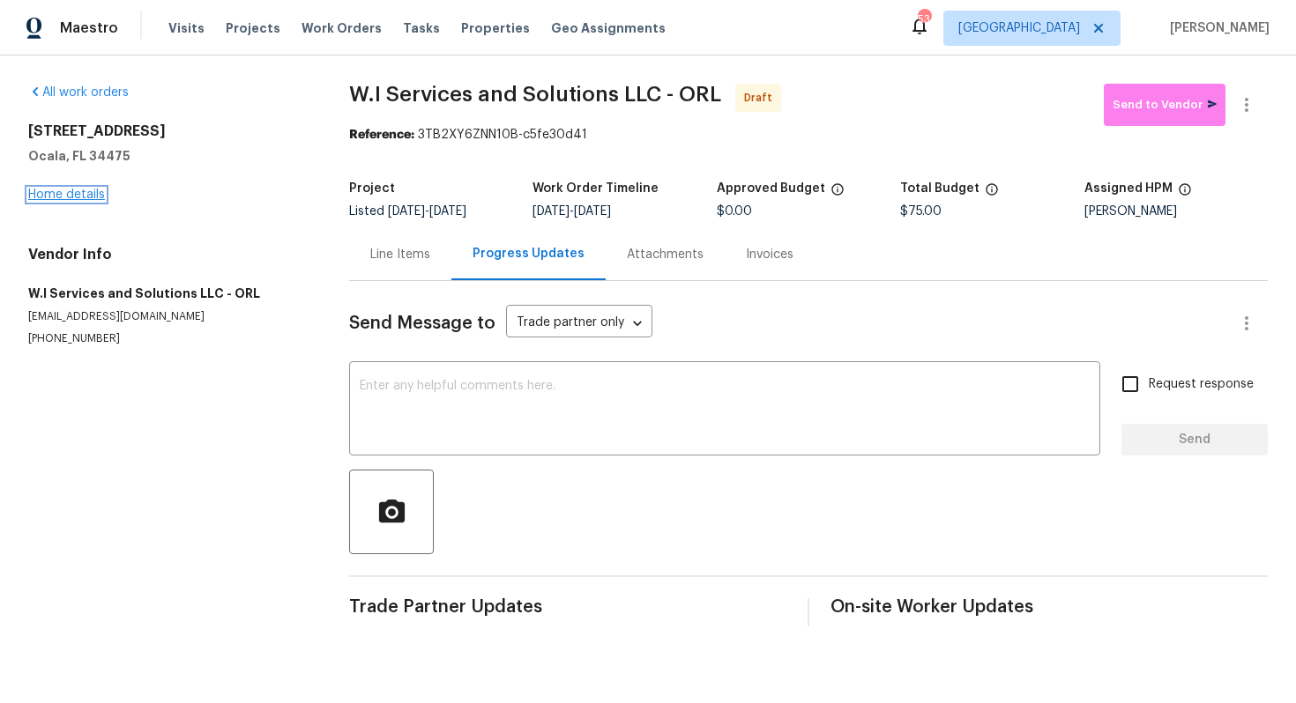
click at [97, 190] on link "Home details" at bounding box center [66, 195] width 77 height 12
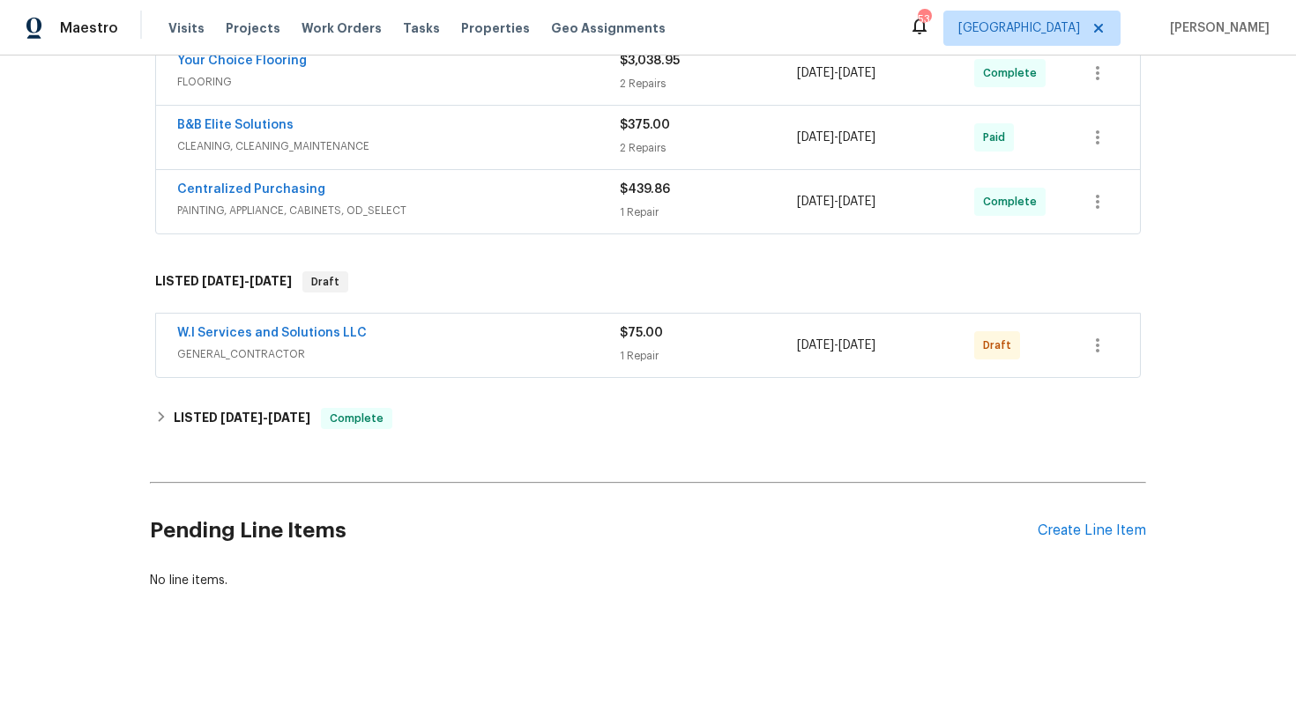
scroll to position [616, 0]
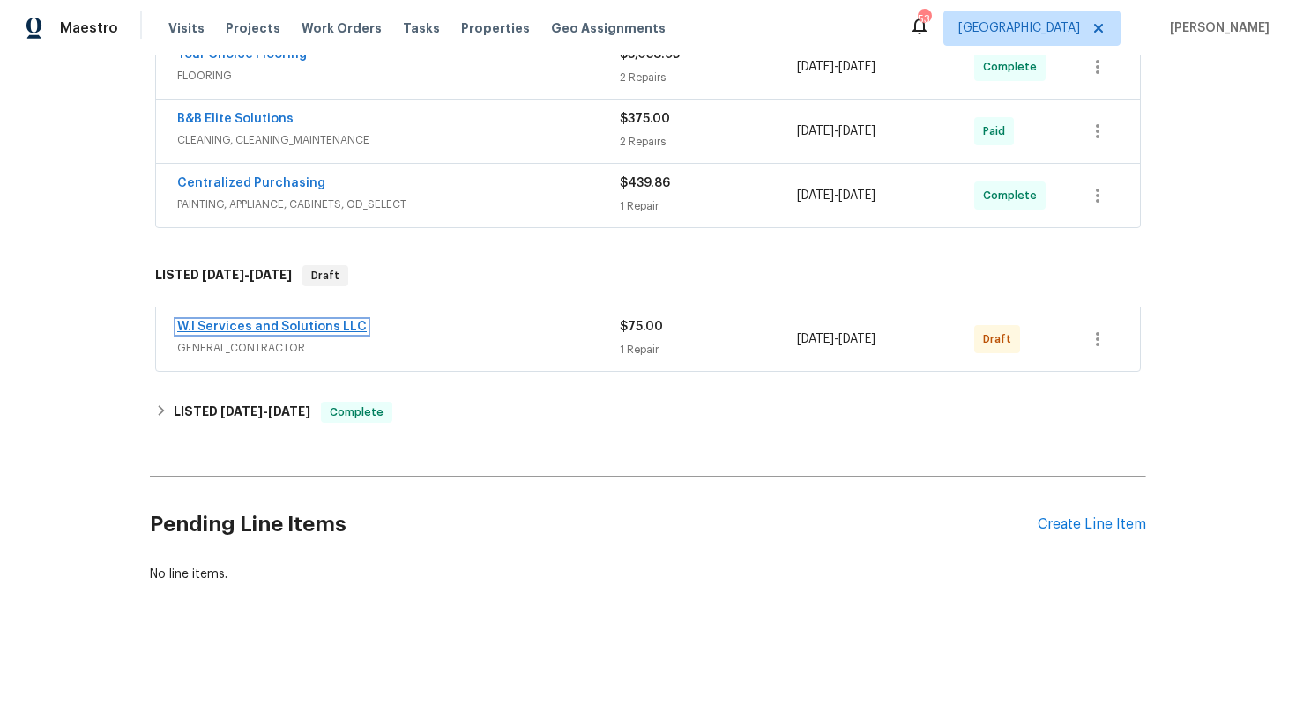
click at [257, 328] on link "W.I Services and Solutions LLC" at bounding box center [272, 327] width 190 height 12
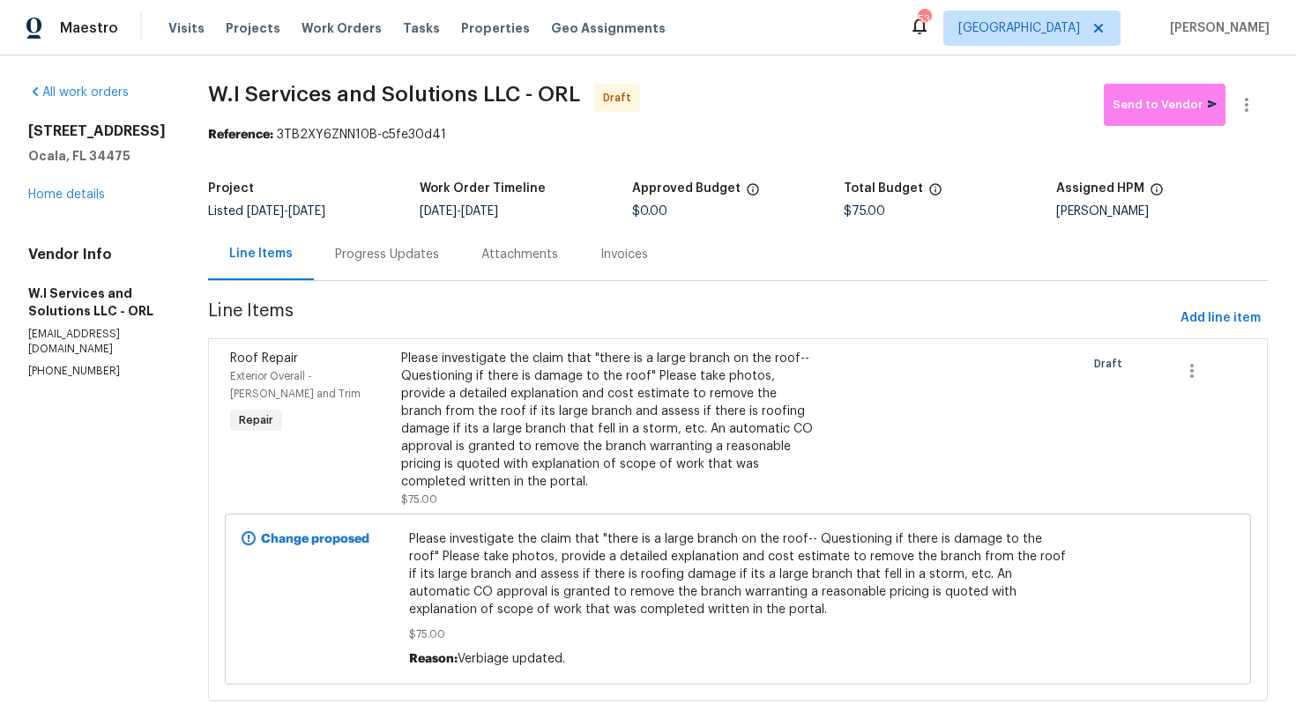
click at [439, 248] on div "Progress Updates" at bounding box center [387, 255] width 104 height 18
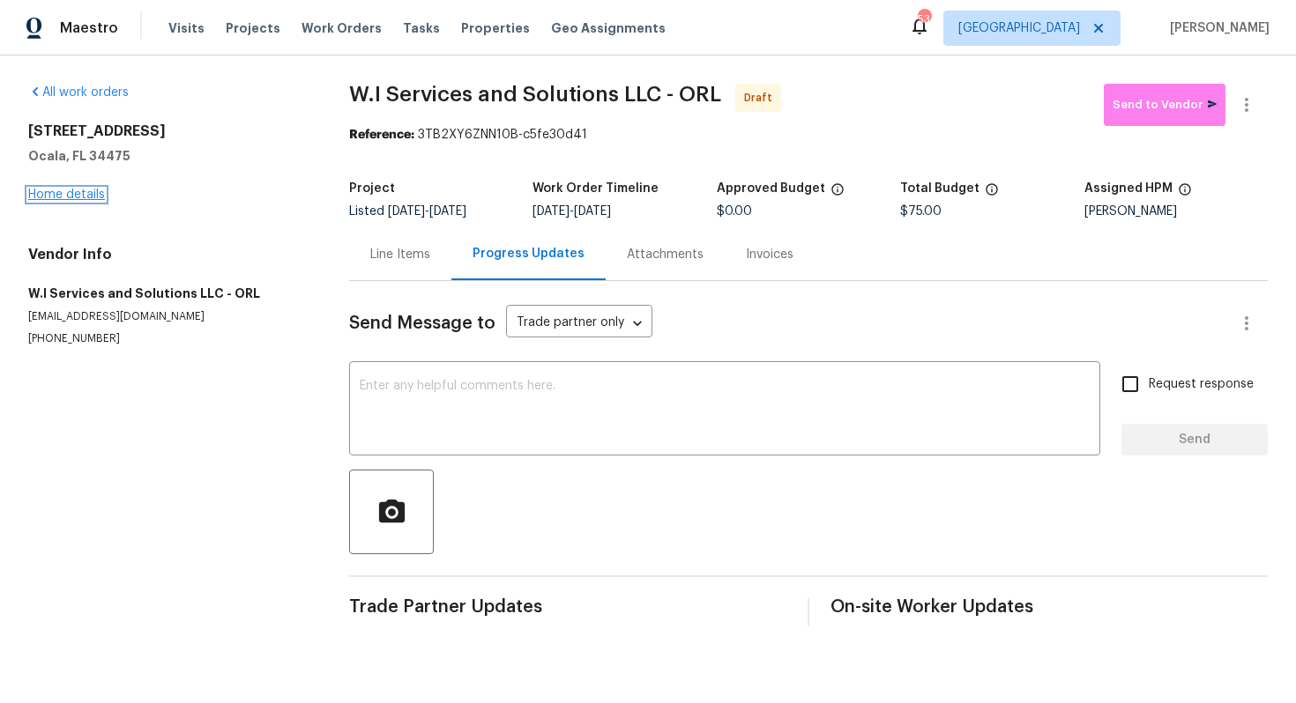
click at [80, 191] on link "Home details" at bounding box center [66, 195] width 77 height 12
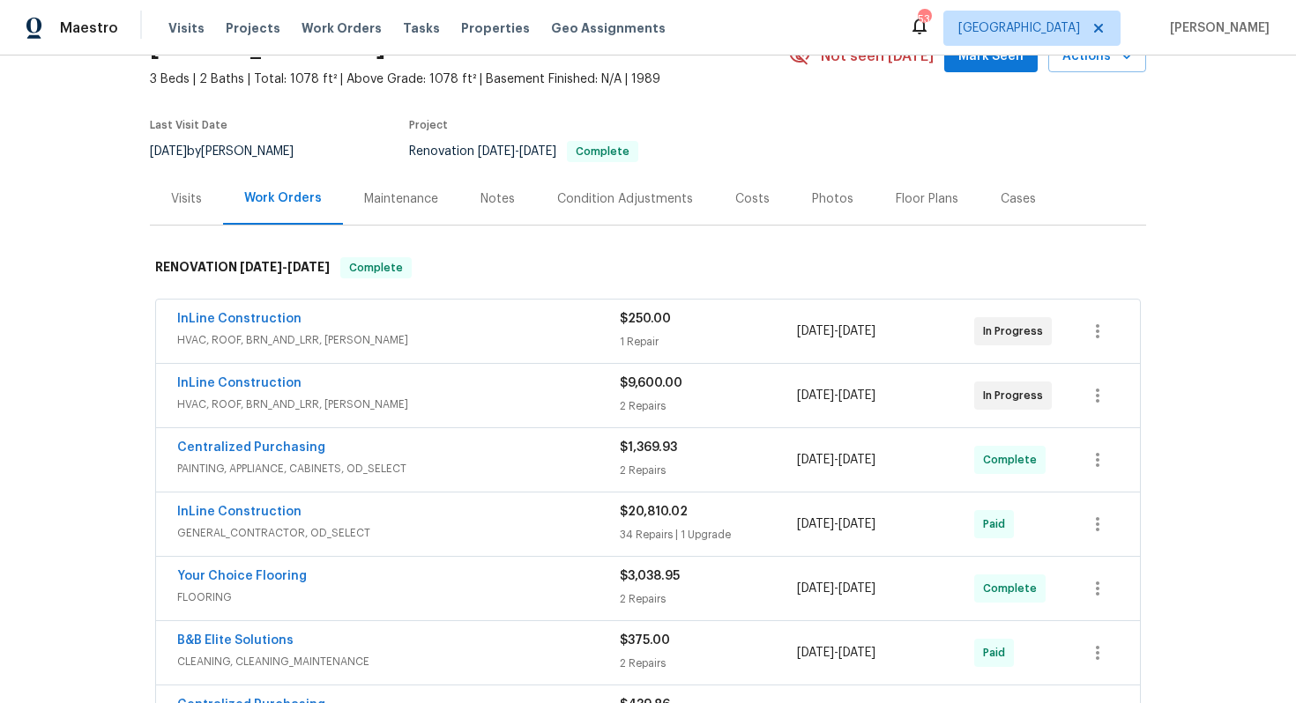
scroll to position [101, 0]
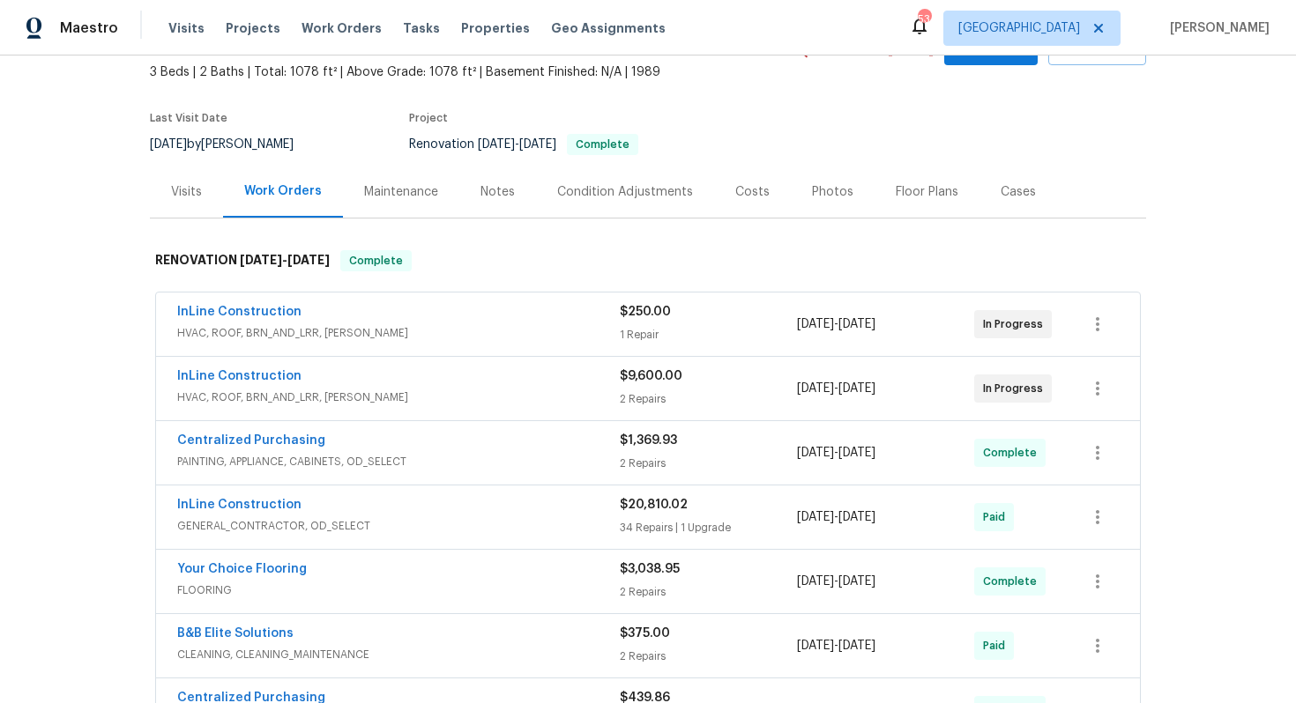
click at [462, 309] on div "InLine Construction" at bounding box center [398, 313] width 442 height 21
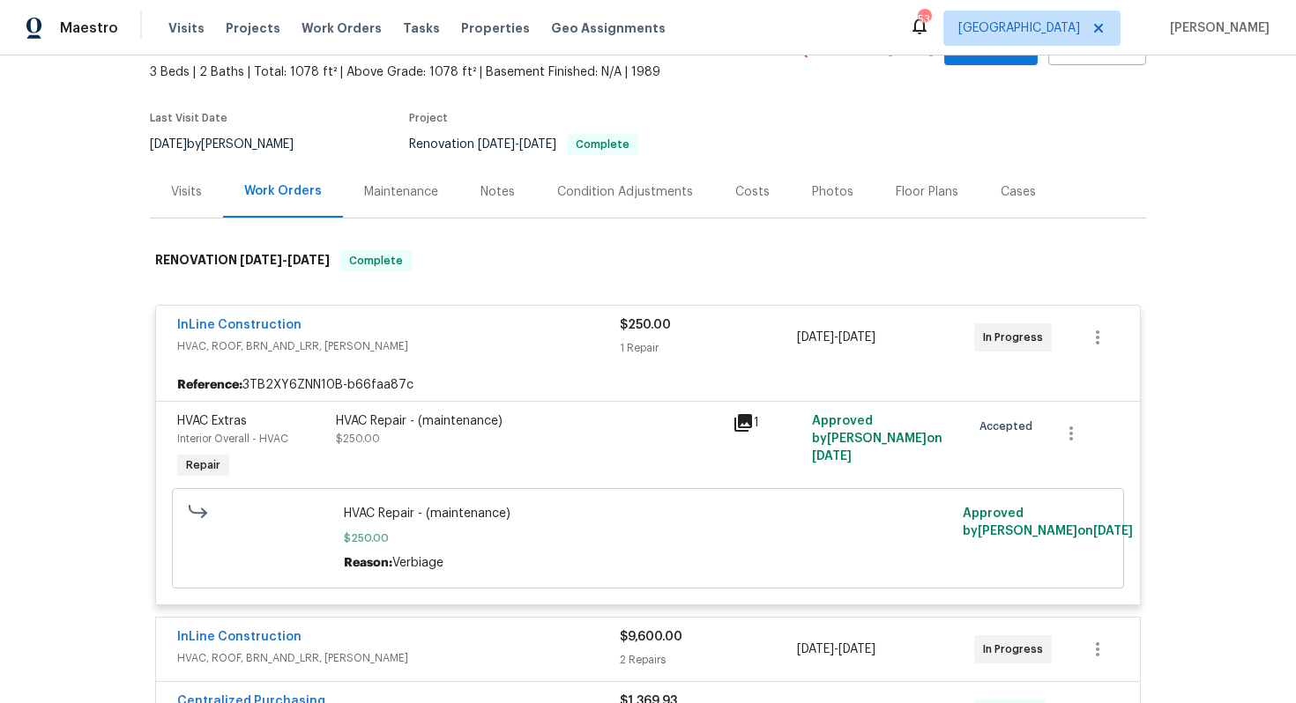
click at [454, 331] on div "InLine Construction" at bounding box center [398, 326] width 442 height 21
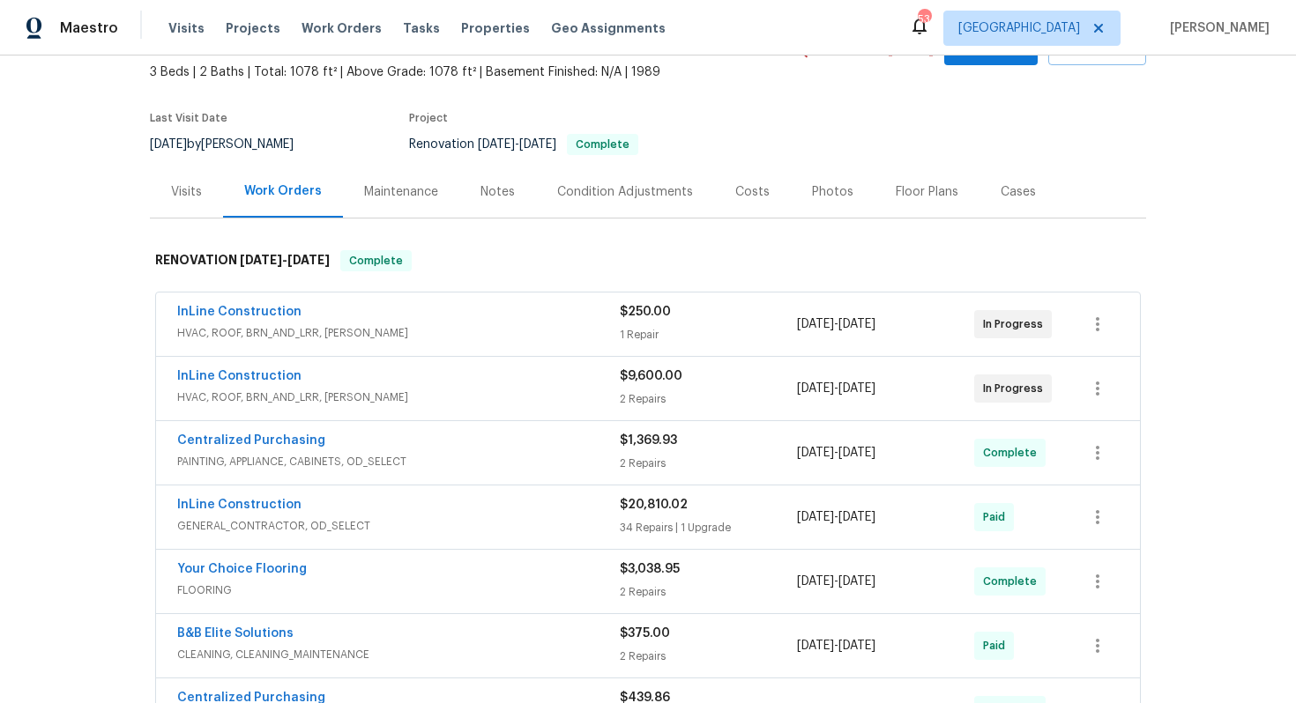
click at [443, 378] on div "InLine Construction" at bounding box center [398, 378] width 442 height 21
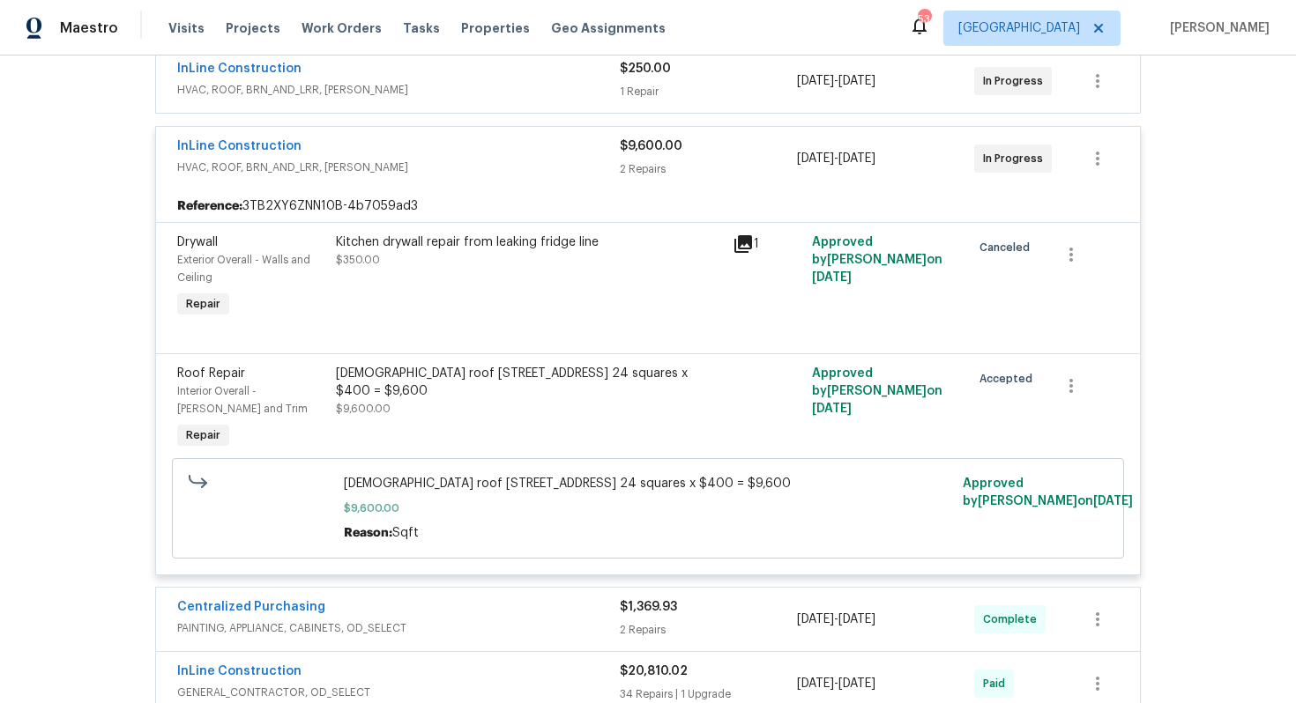
scroll to position [328, 0]
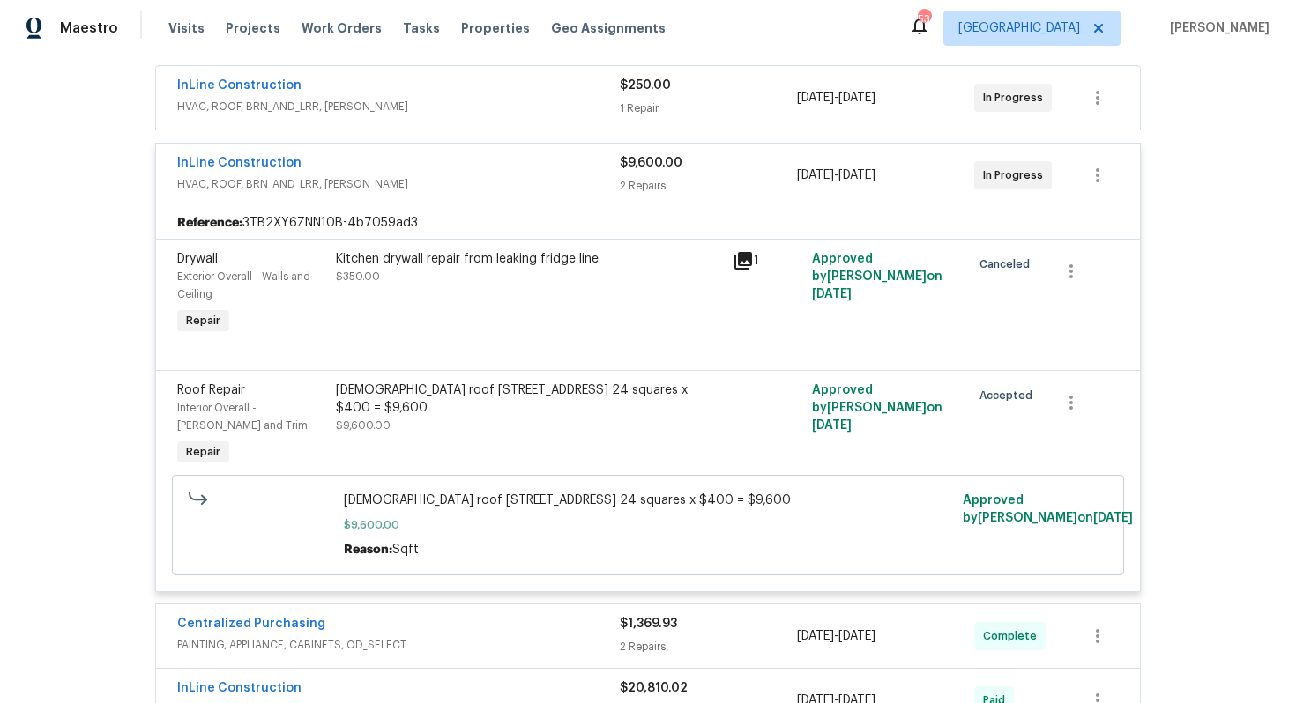
click at [500, 166] on div "InLine Construction" at bounding box center [398, 164] width 442 height 21
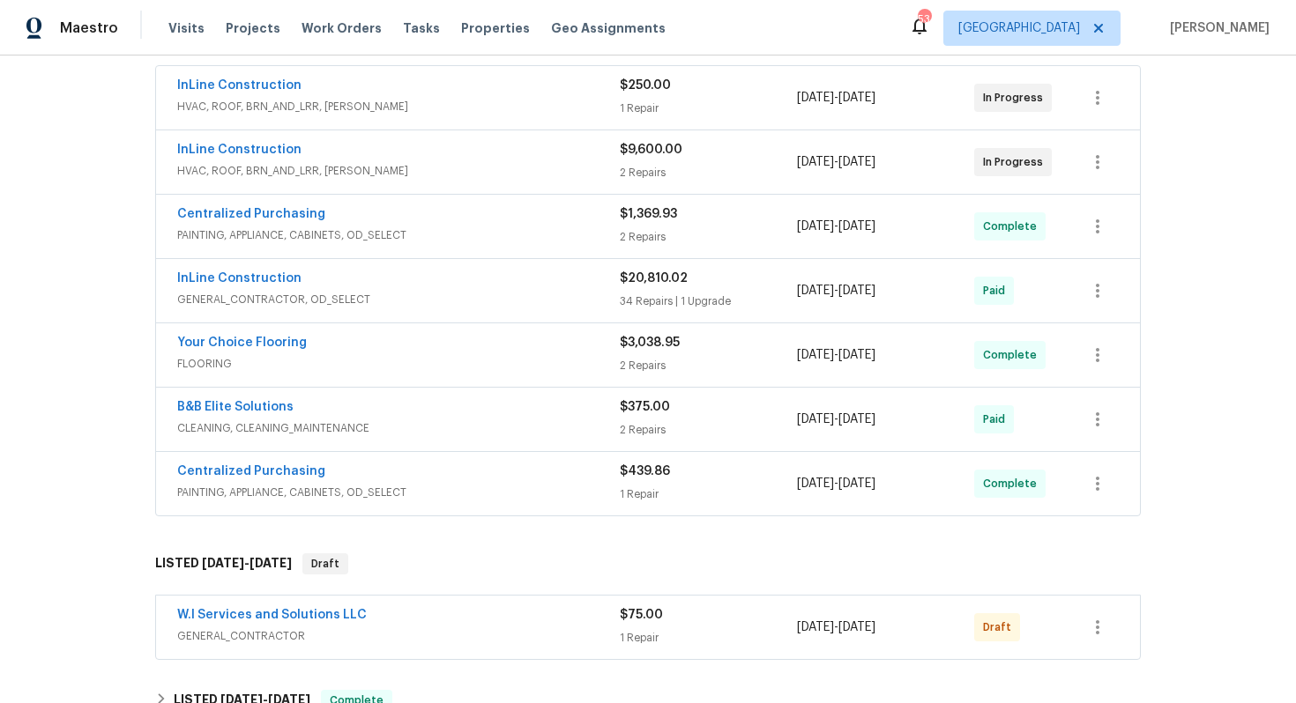
scroll to position [616, 0]
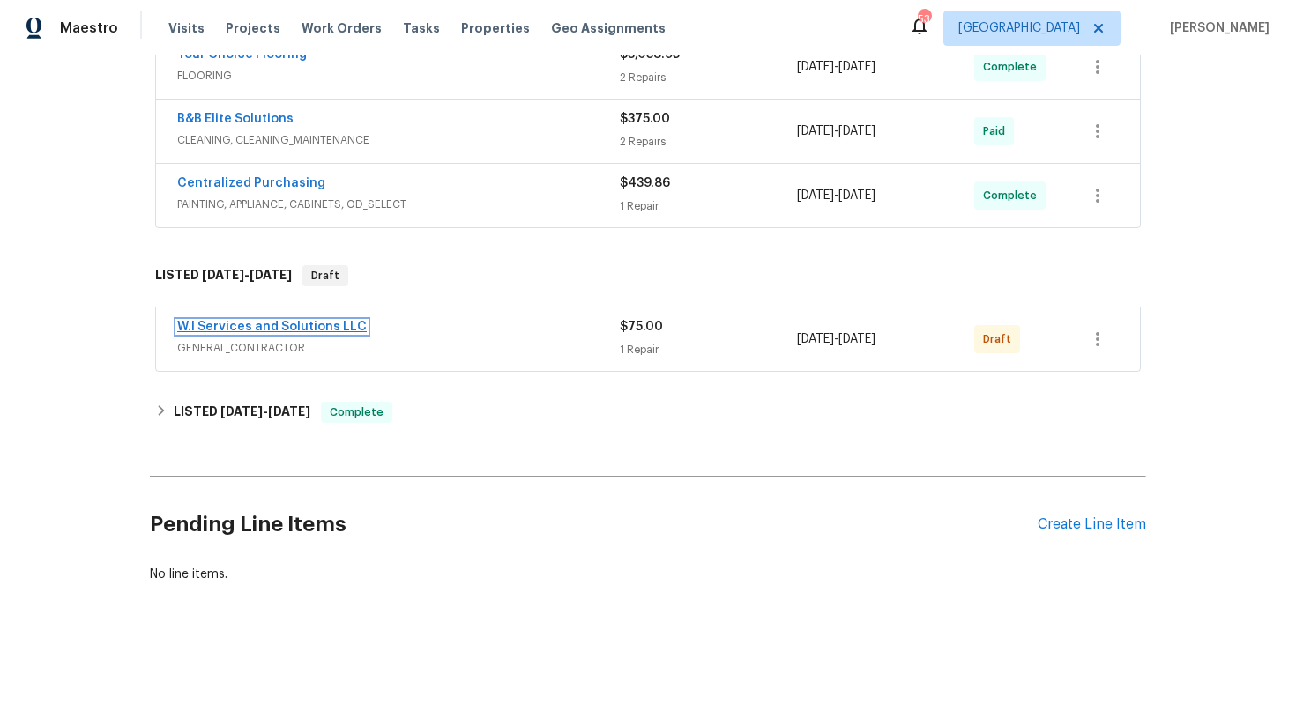
click at [289, 326] on link "W.I Services and Solutions LLC" at bounding box center [272, 327] width 190 height 12
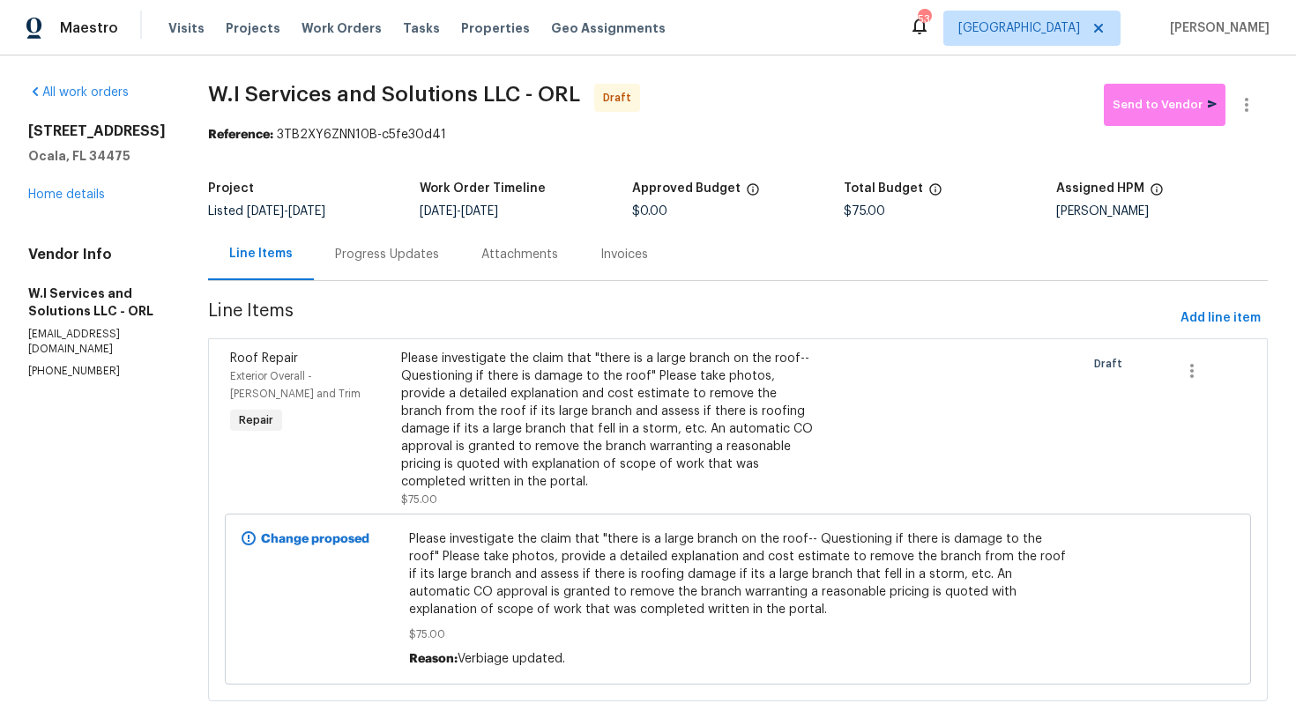
click at [416, 256] on div "Progress Updates" at bounding box center [387, 255] width 104 height 18
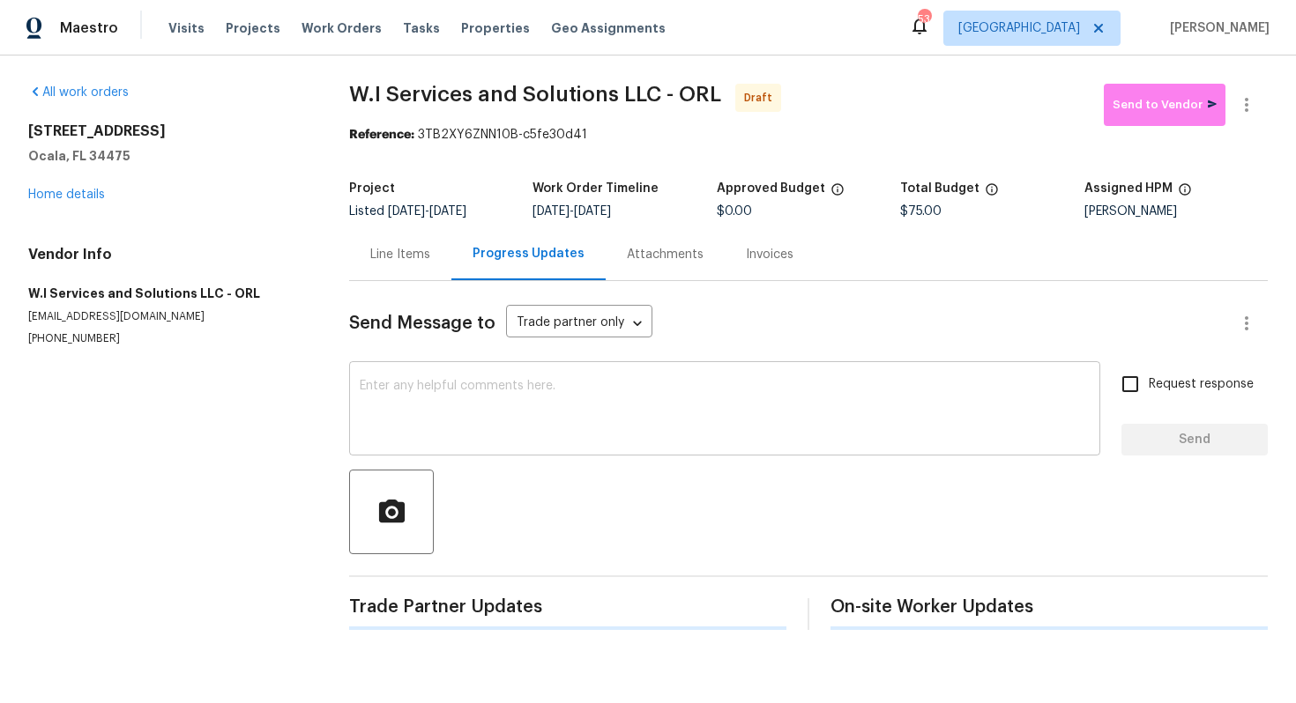
click at [537, 415] on textarea at bounding box center [725, 411] width 730 height 62
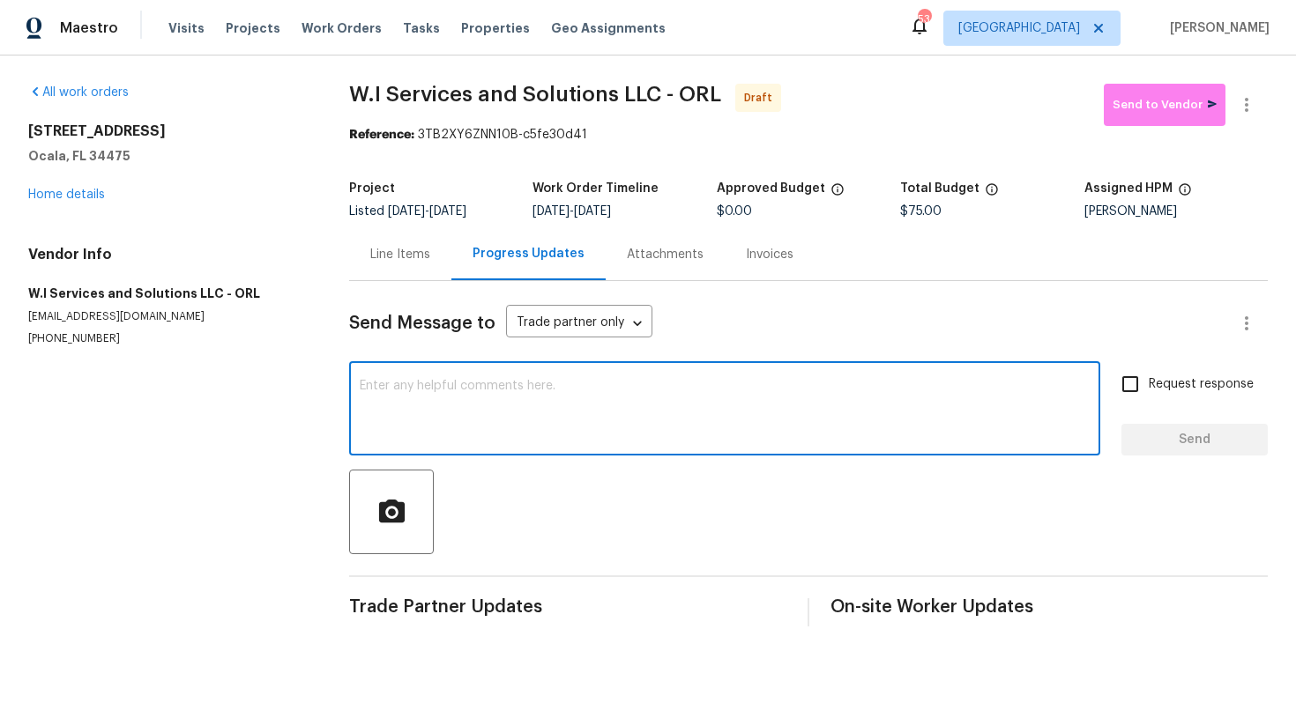
click at [529, 414] on textarea at bounding box center [725, 411] width 730 height 62
paste textarea "Hi, this is Arvind with Opendoor. I’m confirming you received the WO for the pr…"
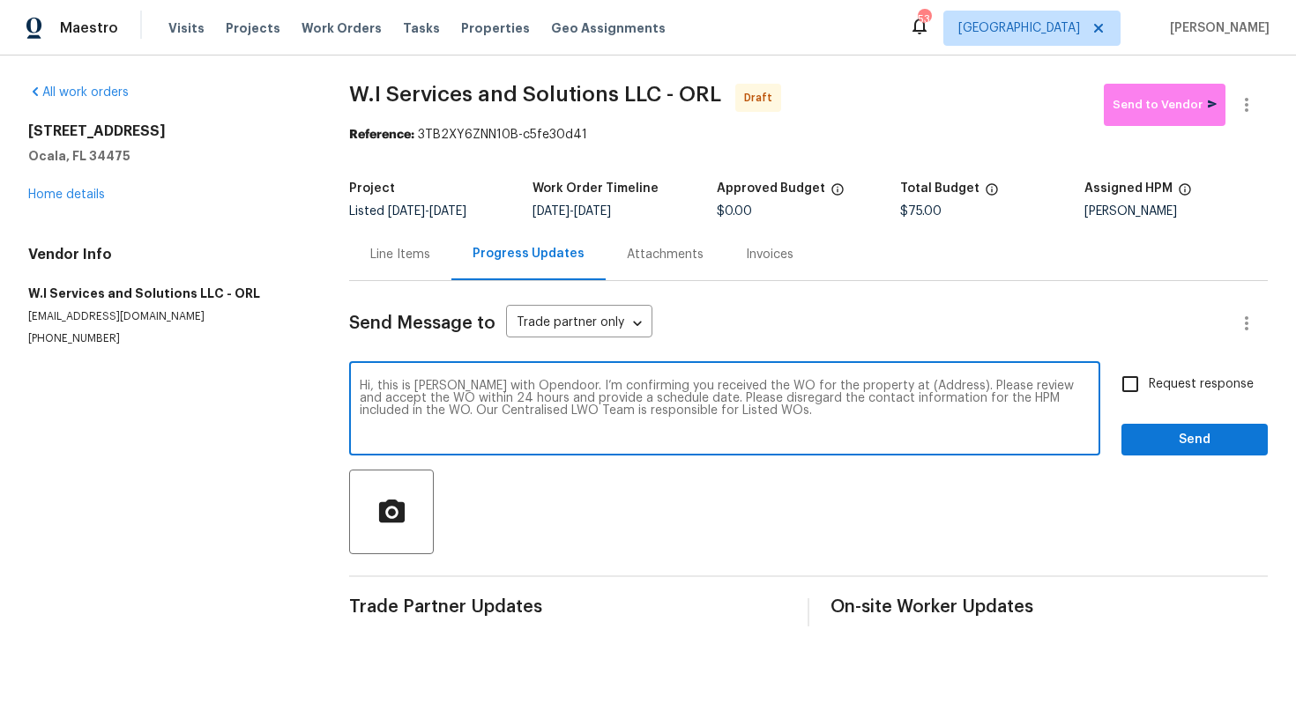
drag, startPoint x: 925, startPoint y: 388, endPoint x: 868, endPoint y: 388, distance: 56.4
click at [868, 388] on textarea "Hi, this is Arvind with Opendoor. I’m confirming you received the WO for the pr…" at bounding box center [725, 411] width 730 height 62
paste textarea "6300 NW 13th Ave, Ocala, FL 34475"
type textarea "Hi, this is Arvind with Opendoor. I’m confirming you received the WO for the pr…"
click at [1132, 384] on input "Request response" at bounding box center [1130, 384] width 37 height 37
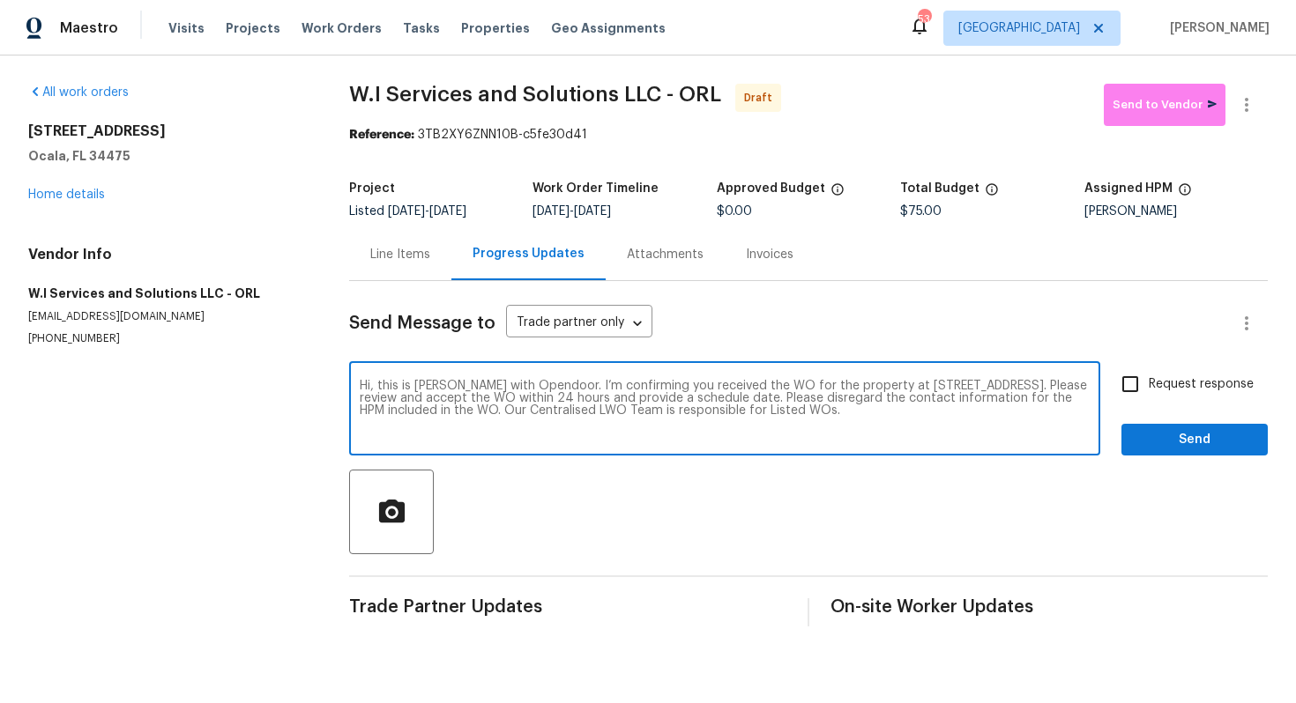
checkbox input "true"
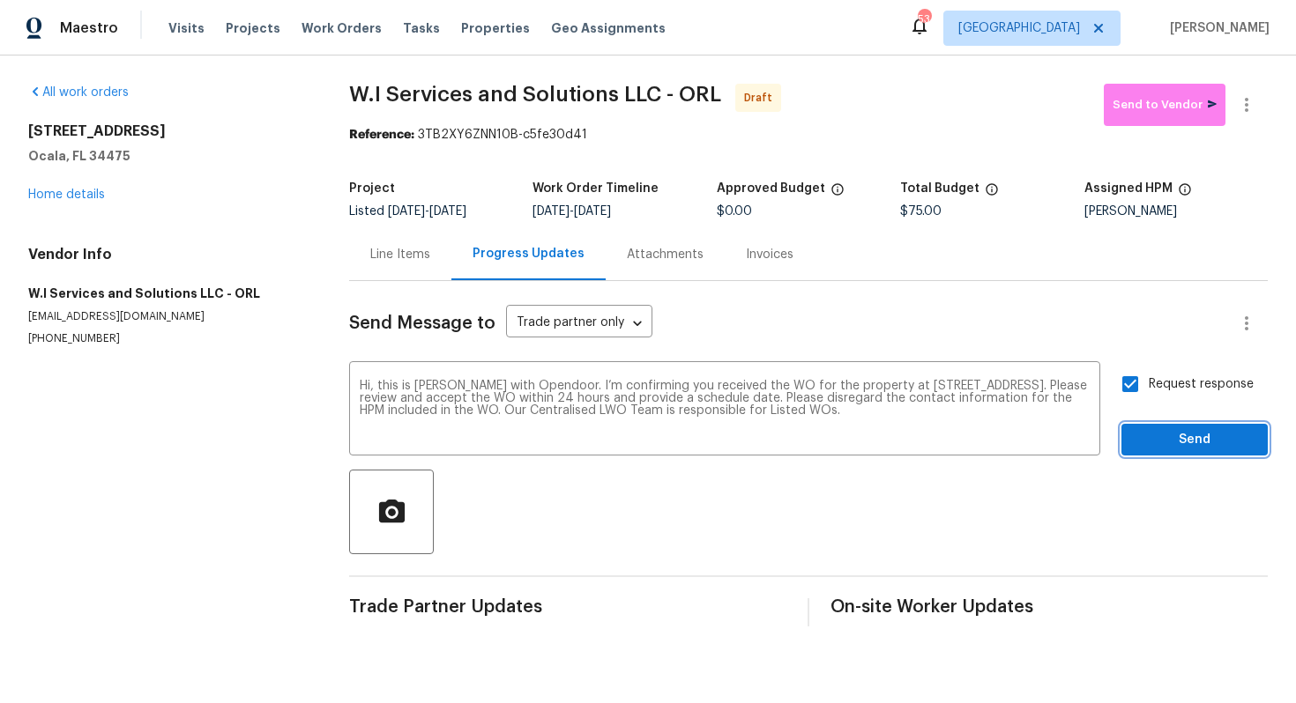
click at [1165, 437] on span "Send" at bounding box center [1194, 440] width 118 height 22
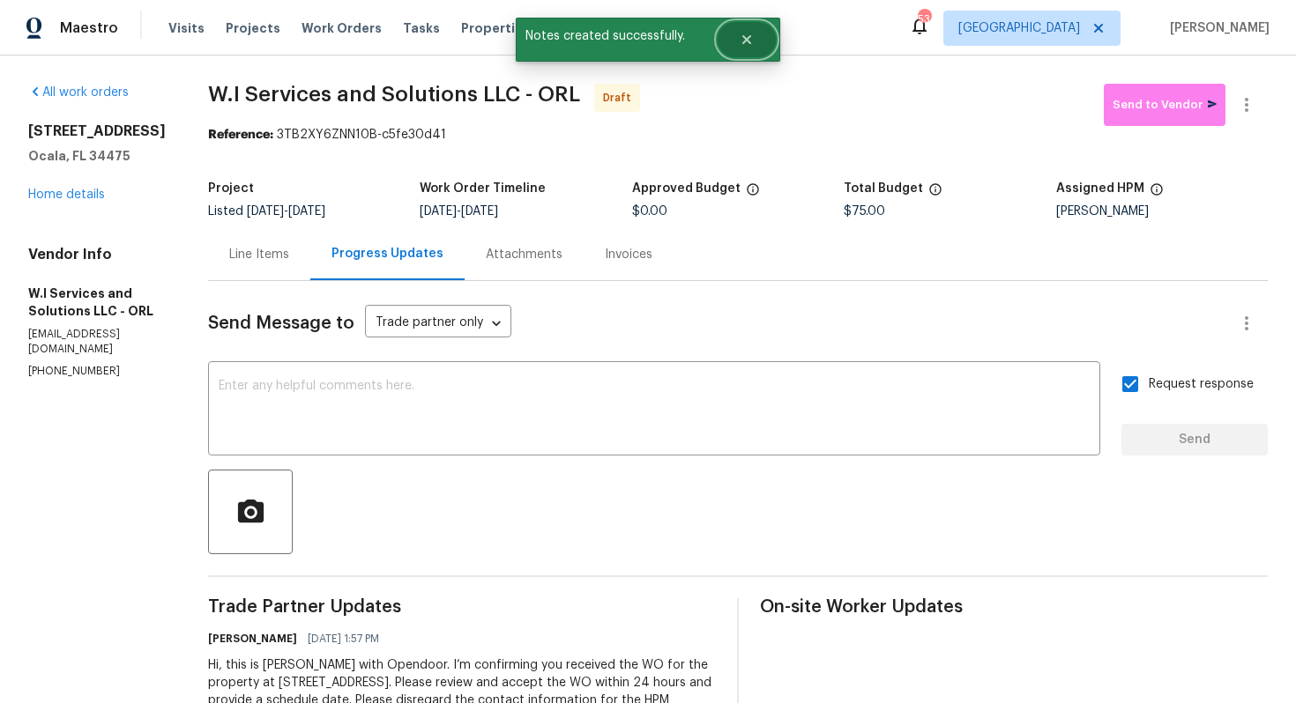
click at [755, 43] on button "Close" at bounding box center [747, 39] width 58 height 35
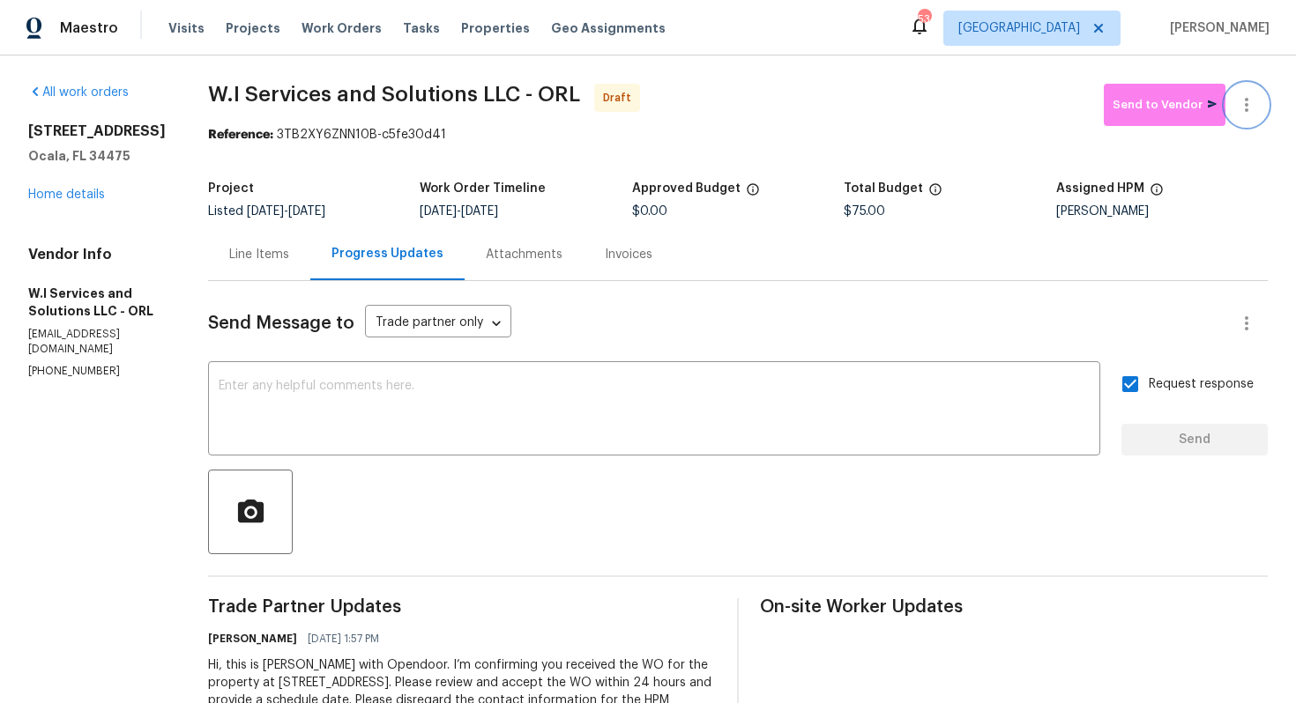
click at [1245, 110] on icon "button" at bounding box center [1247, 105] width 4 height 14
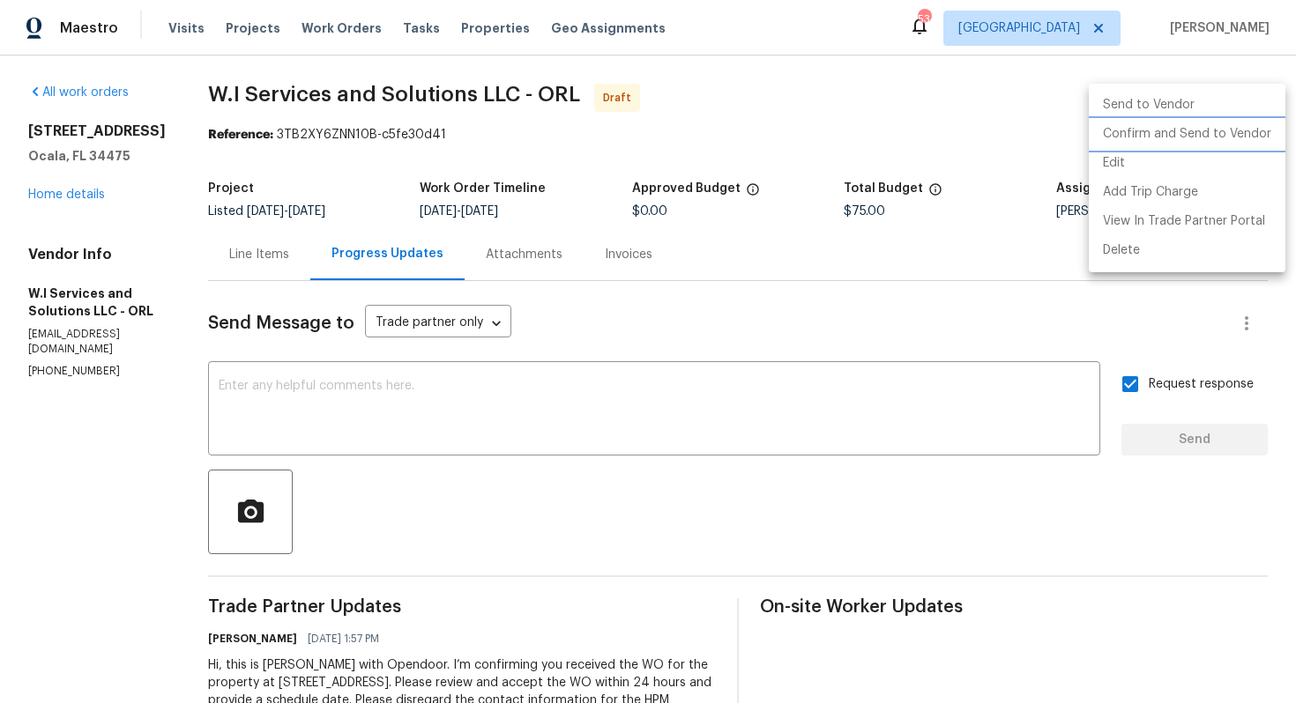
click at [1155, 138] on li "Confirm and Send to Vendor" at bounding box center [1187, 134] width 197 height 29
click at [707, 130] on div at bounding box center [648, 351] width 1296 height 703
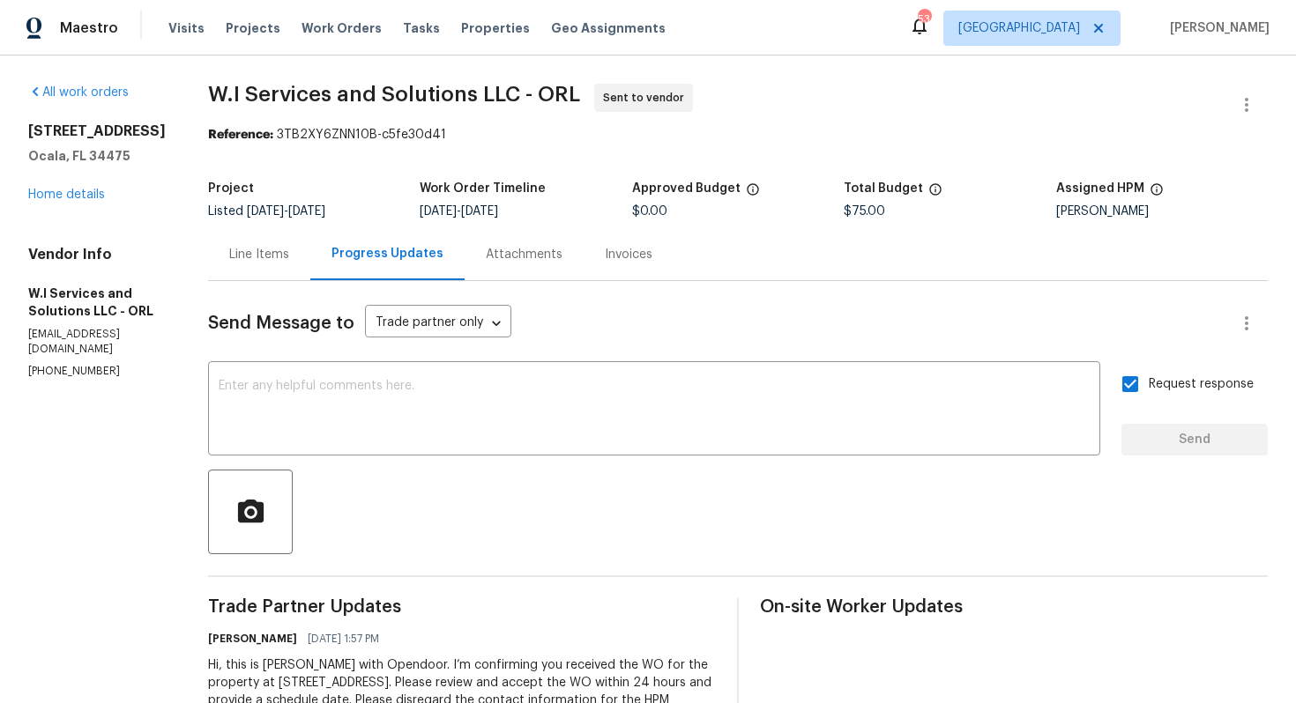
click at [429, 100] on span "W.I Services and Solutions LLC - ORL" at bounding box center [394, 94] width 372 height 21
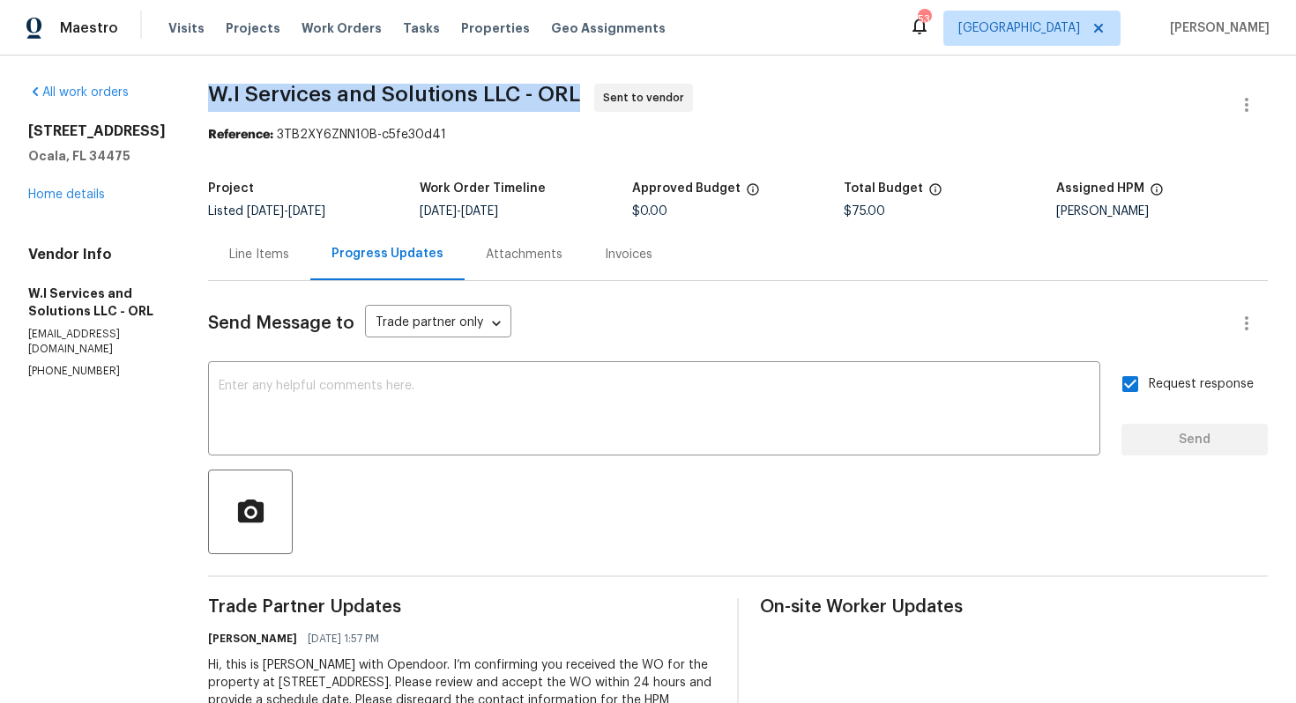
copy span "W.I Services and Solutions LLC - ORL"
click at [78, 203] on div "6300 NW 13th Ave Ocala, FL 34475 Home details" at bounding box center [97, 163] width 138 height 81
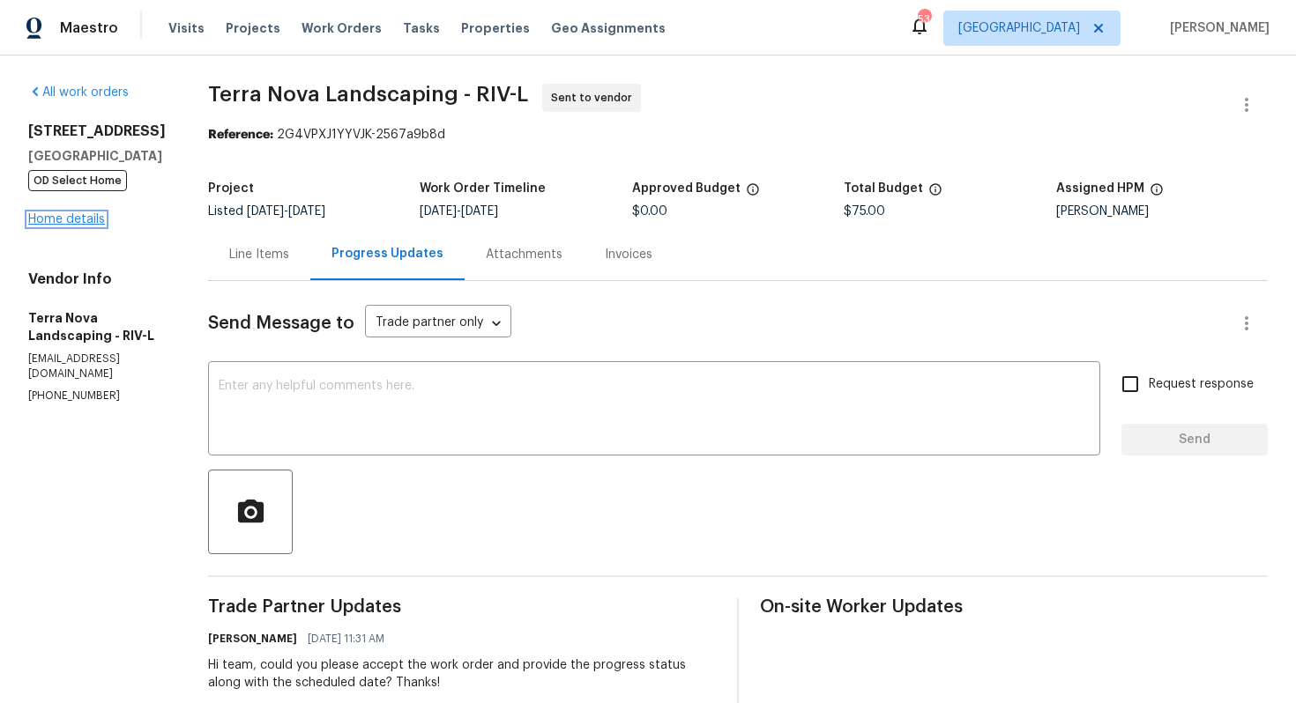
click at [75, 219] on link "Home details" at bounding box center [66, 219] width 77 height 12
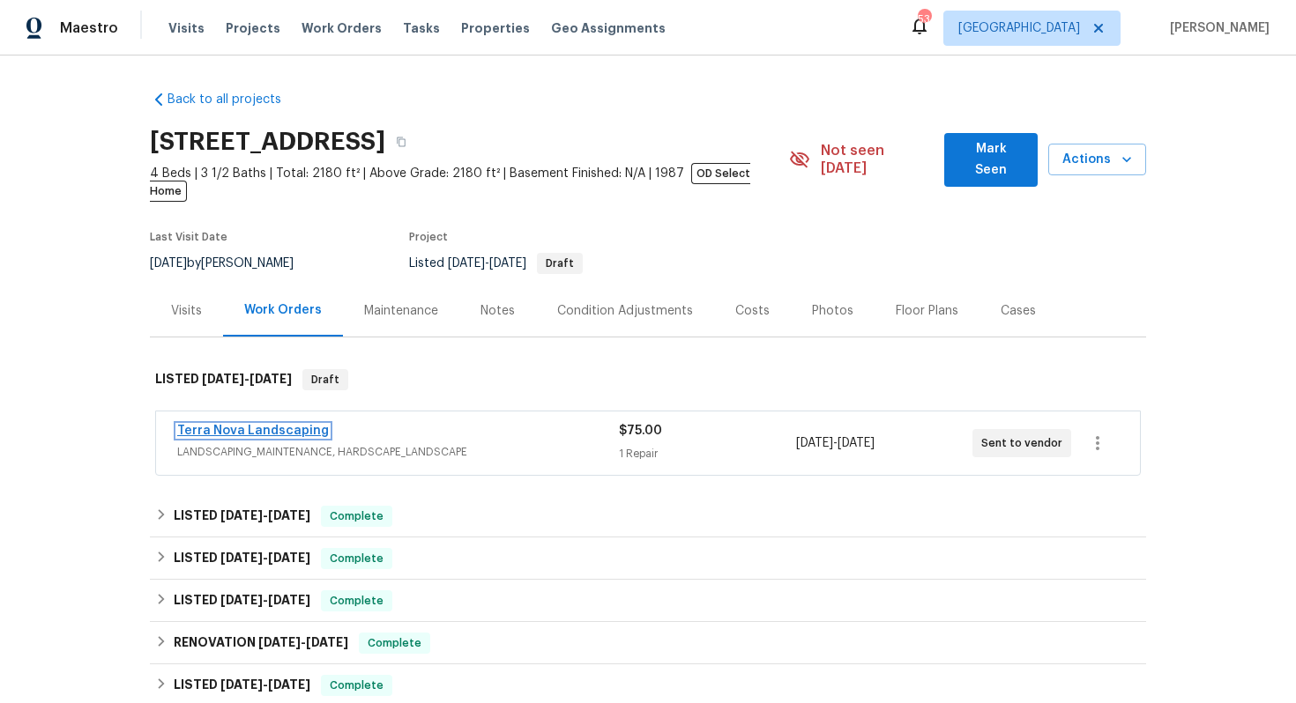
click at [260, 425] on link "Terra Nova Landscaping" at bounding box center [253, 431] width 152 height 12
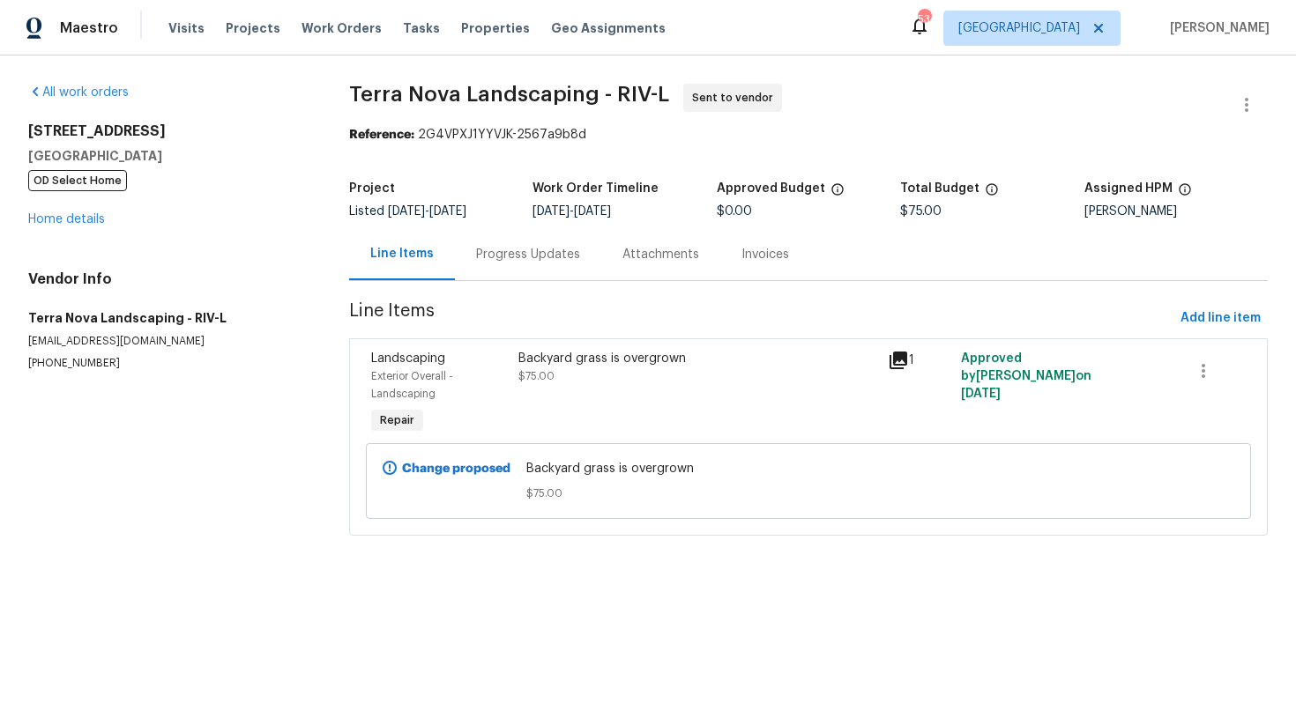
click at [508, 237] on div "Progress Updates" at bounding box center [528, 254] width 146 height 52
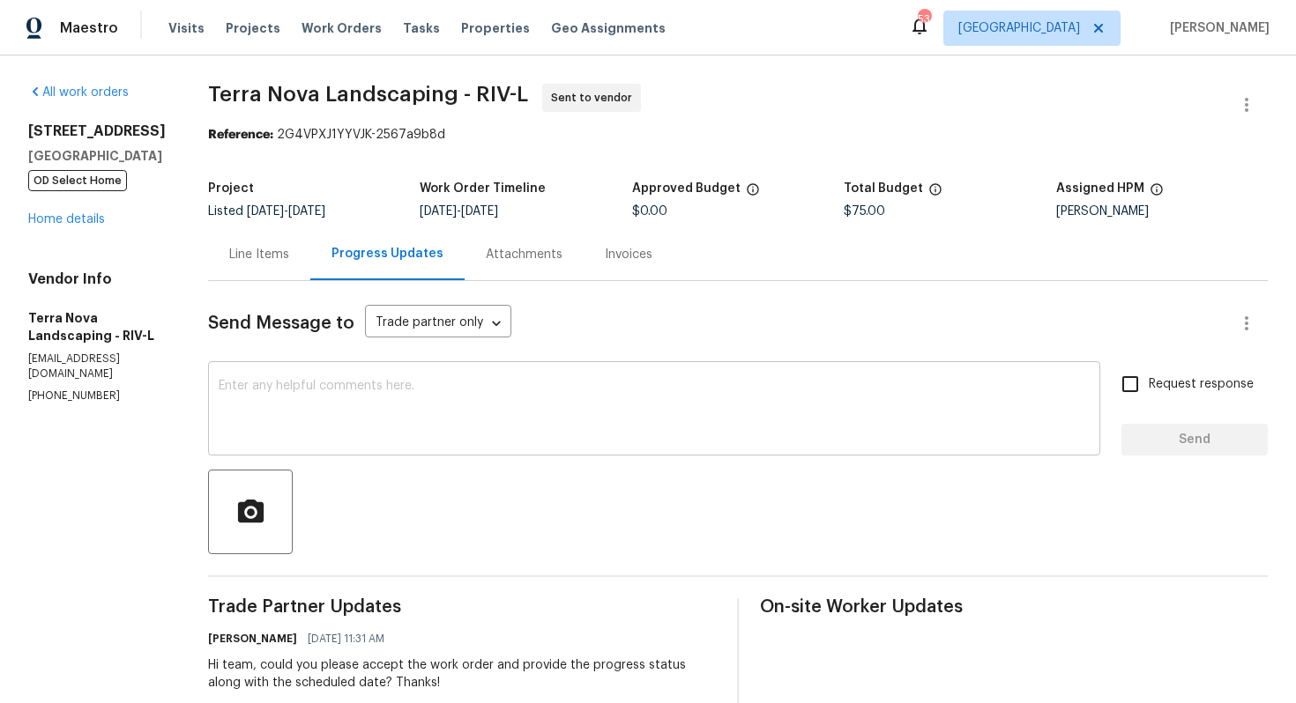
click at [447, 431] on textarea at bounding box center [654, 411] width 871 height 62
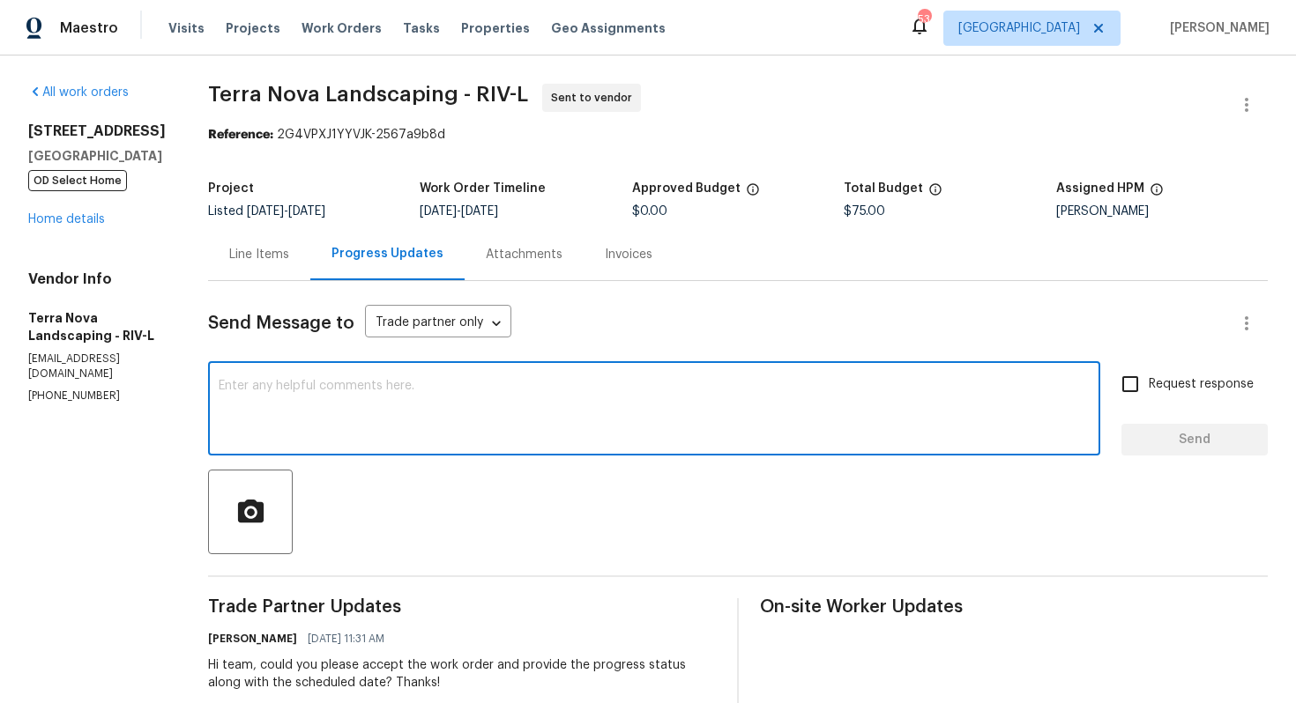
paste textarea "Hello, It's important that this work order is completed within the designated t…"
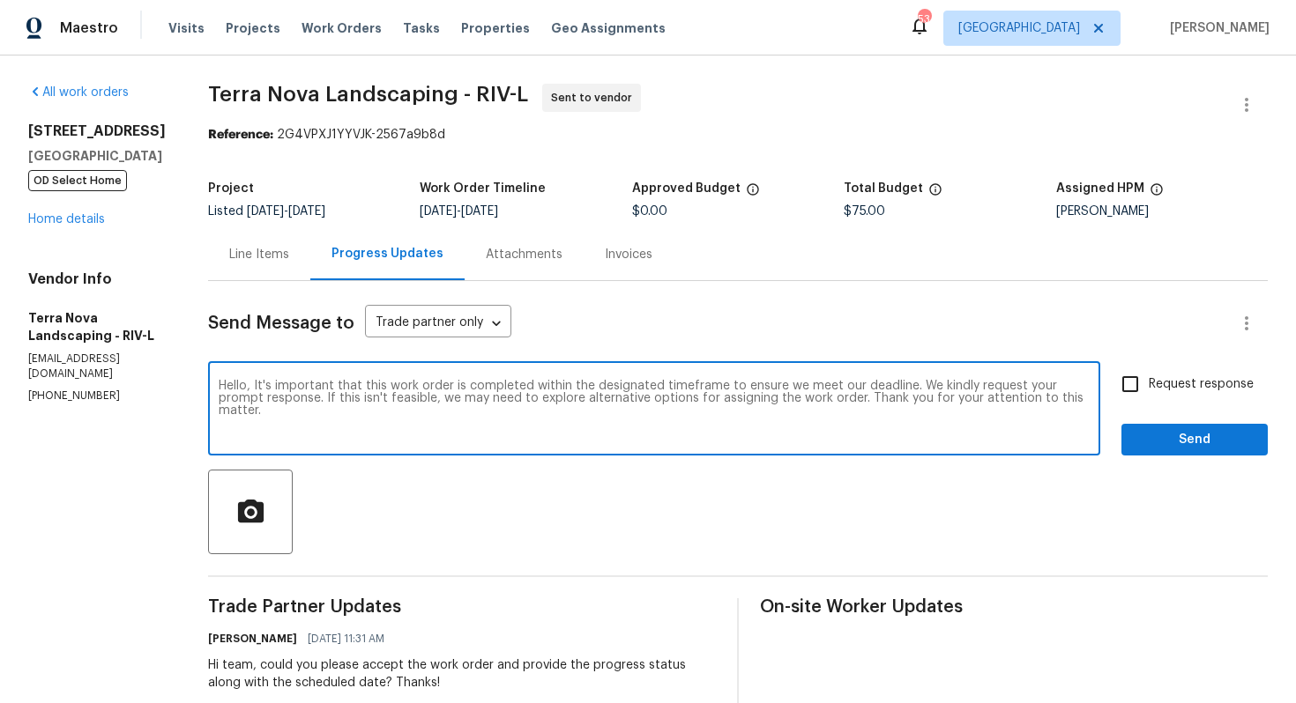
type textarea "Hello, It's important that this work order is completed within the designated t…"
click at [1132, 391] on input "Request response" at bounding box center [1130, 384] width 37 height 37
checkbox input "true"
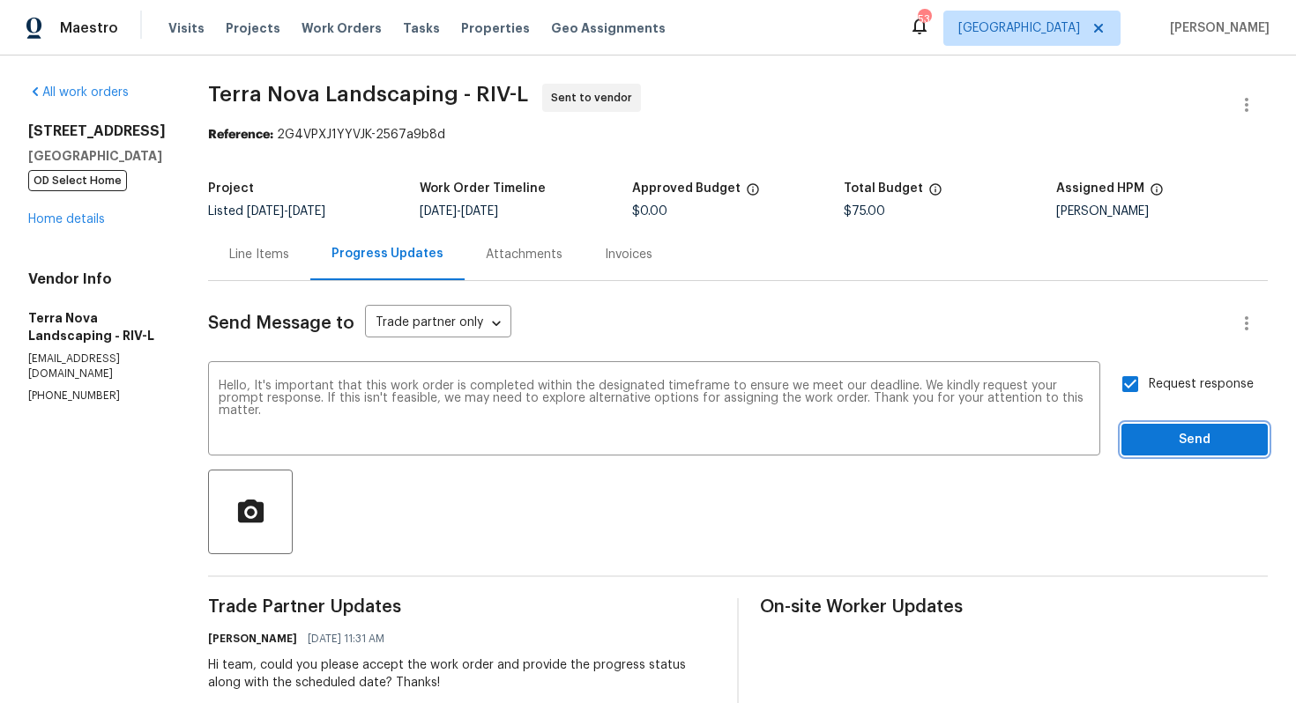
click at [1179, 441] on span "Send" at bounding box center [1194, 440] width 118 height 22
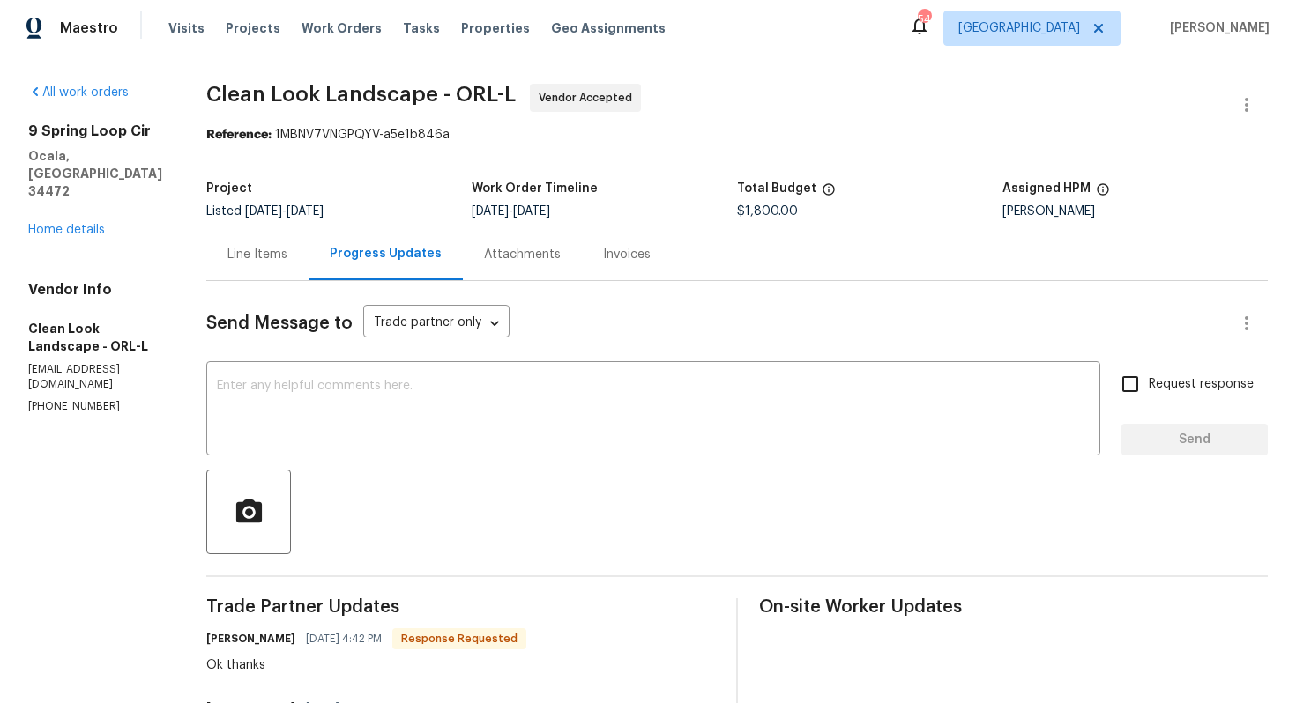
click at [287, 250] on div "Line Items" at bounding box center [257, 255] width 60 height 18
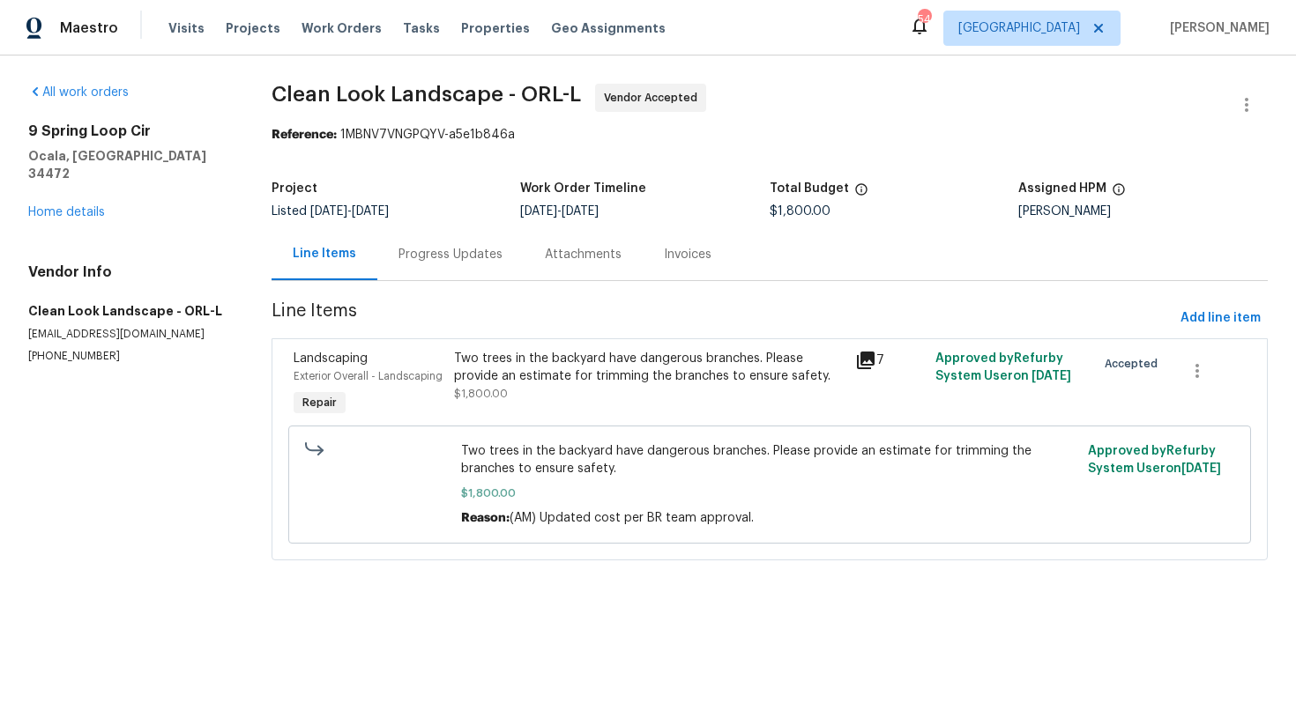
click at [552, 346] on div "Two trees in the backyard have dangerous branches. Please provide an estimate f…" at bounding box center [649, 385] width 401 height 81
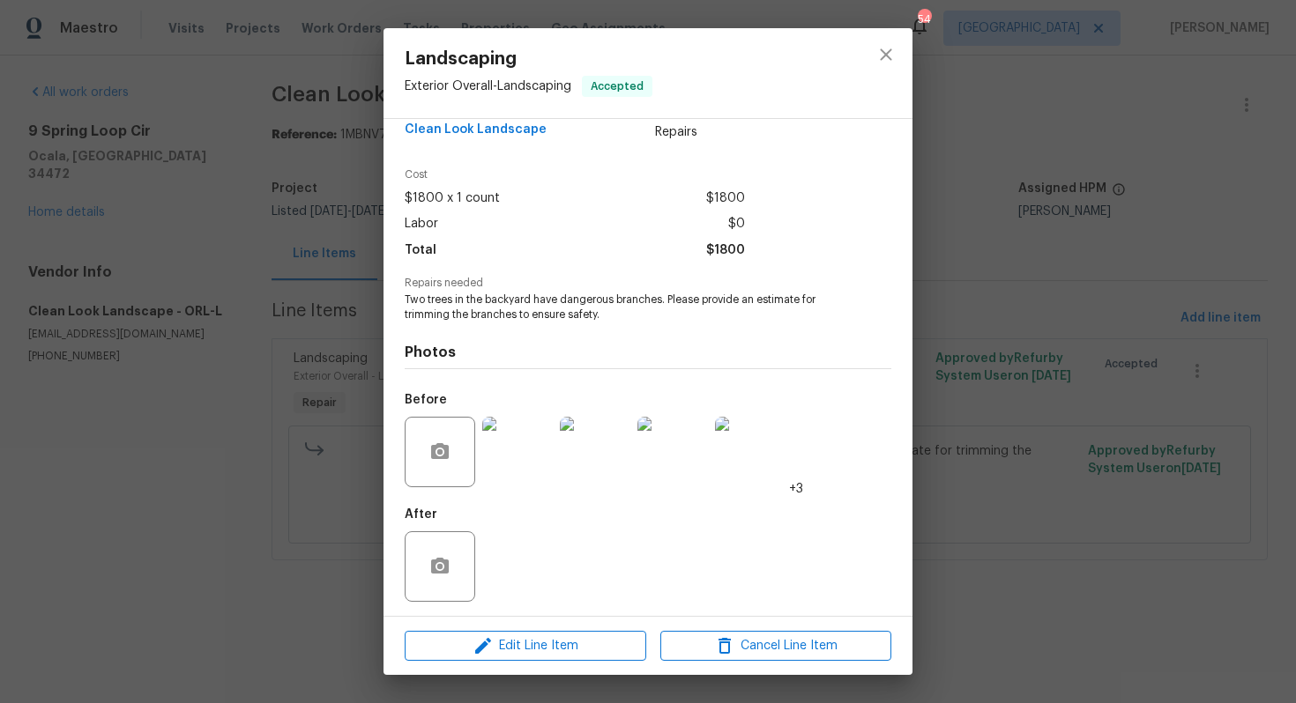
scroll to position [35, 0]
click at [340, 539] on div "Landscaping Exterior Overall - Landscaping Accepted Vendor Clean Look Landscape…" at bounding box center [648, 351] width 1296 height 703
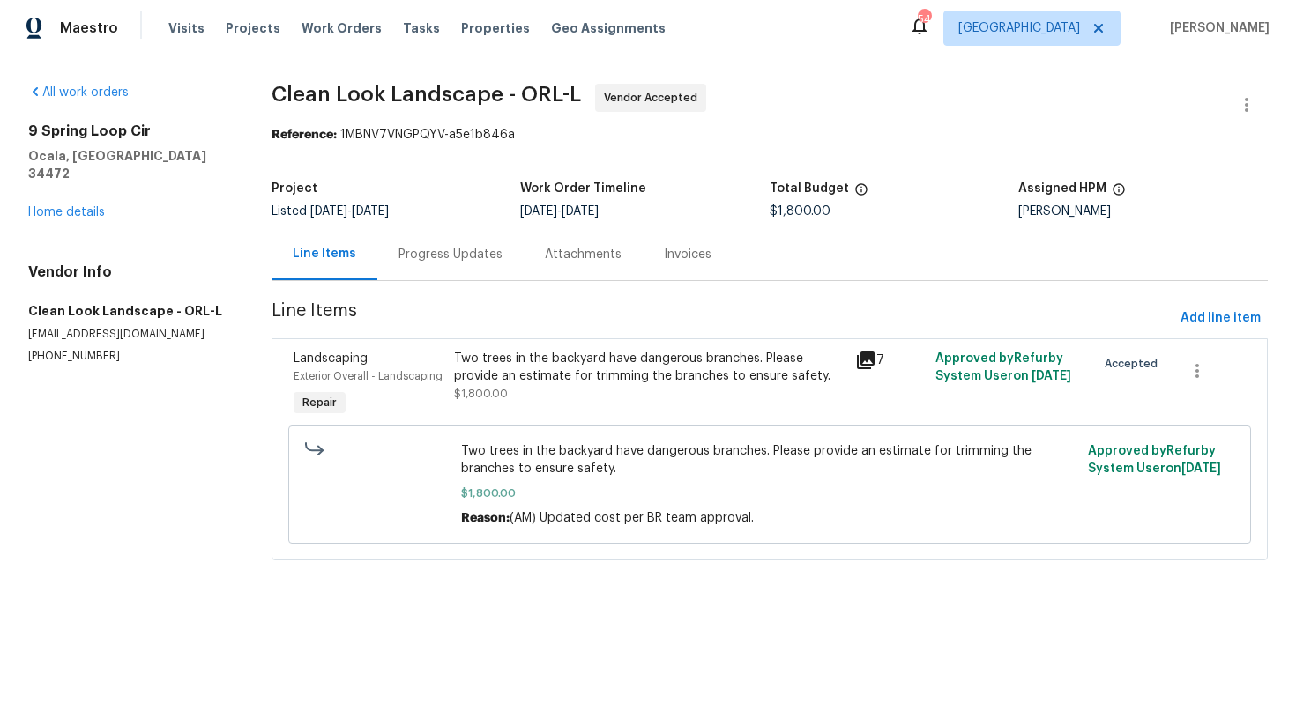
click at [464, 261] on div "Progress Updates" at bounding box center [450, 255] width 104 height 18
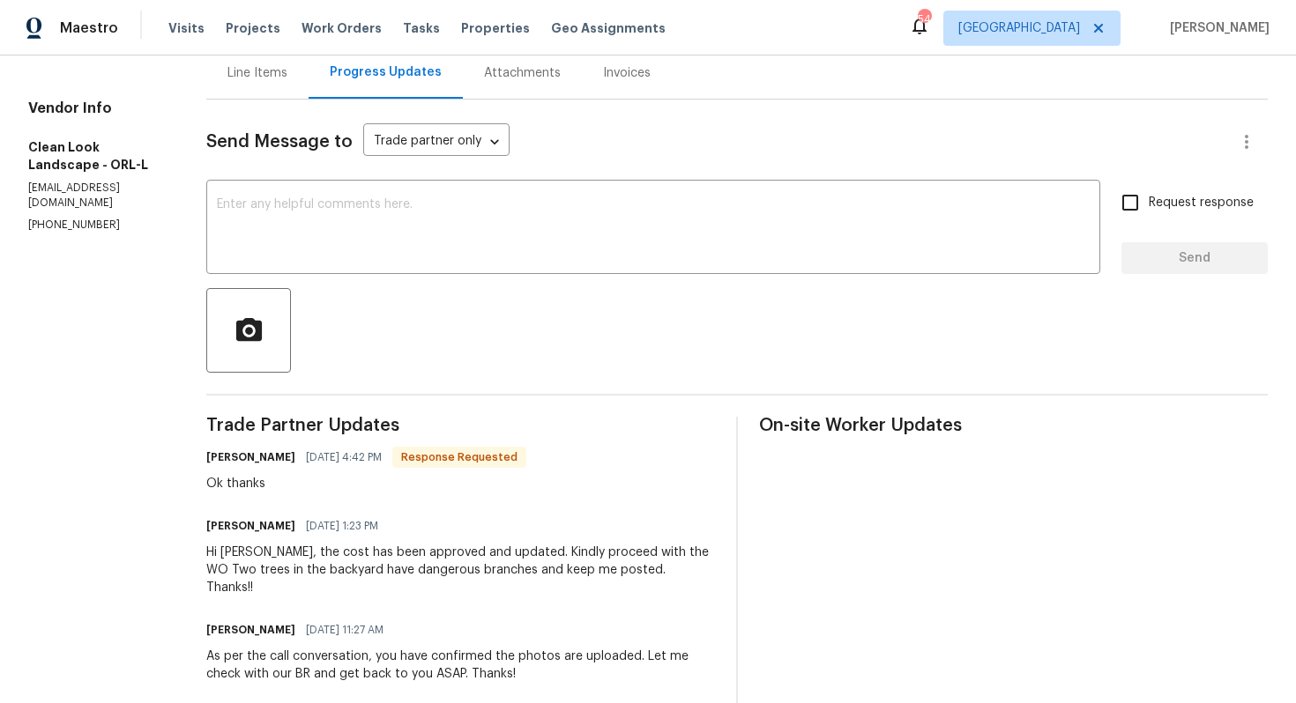
scroll to position [136, 0]
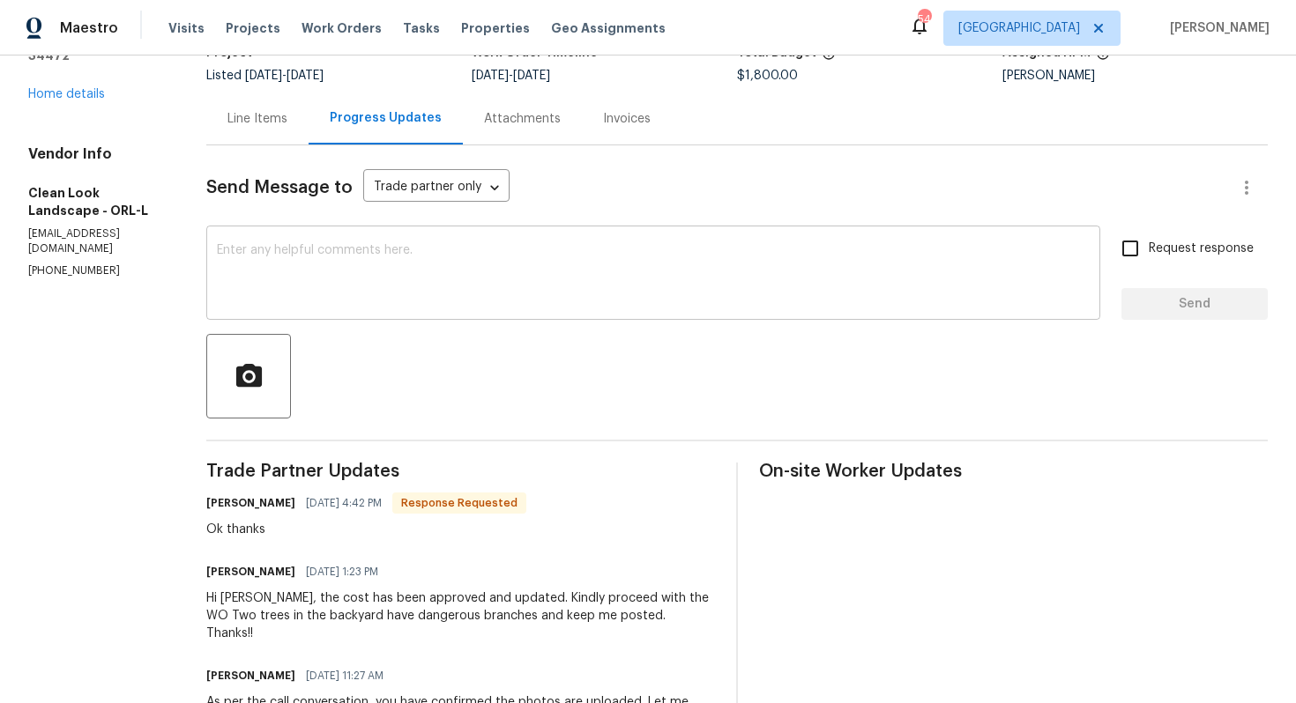
click at [363, 279] on textarea at bounding box center [653, 275] width 873 height 62
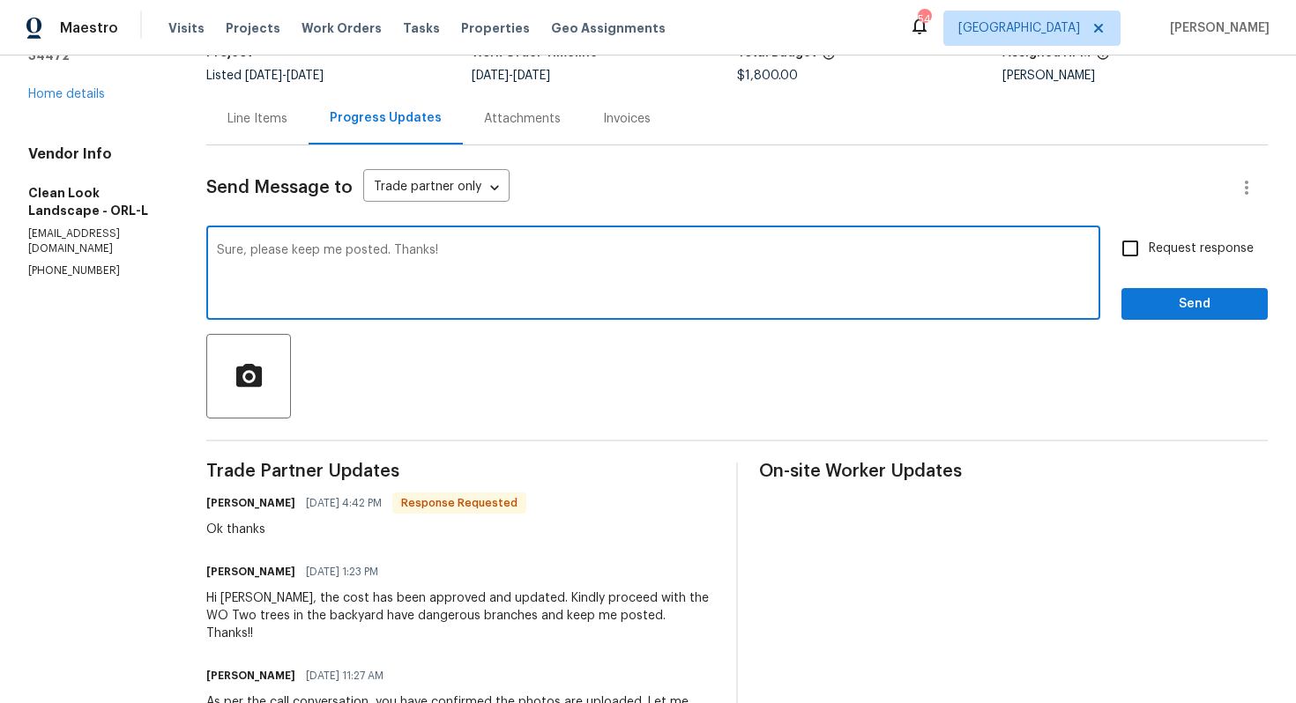
type textarea "Sure, please keep me posted. Thanks!"
click at [246, 526] on div "Ok thanks" at bounding box center [366, 530] width 320 height 18
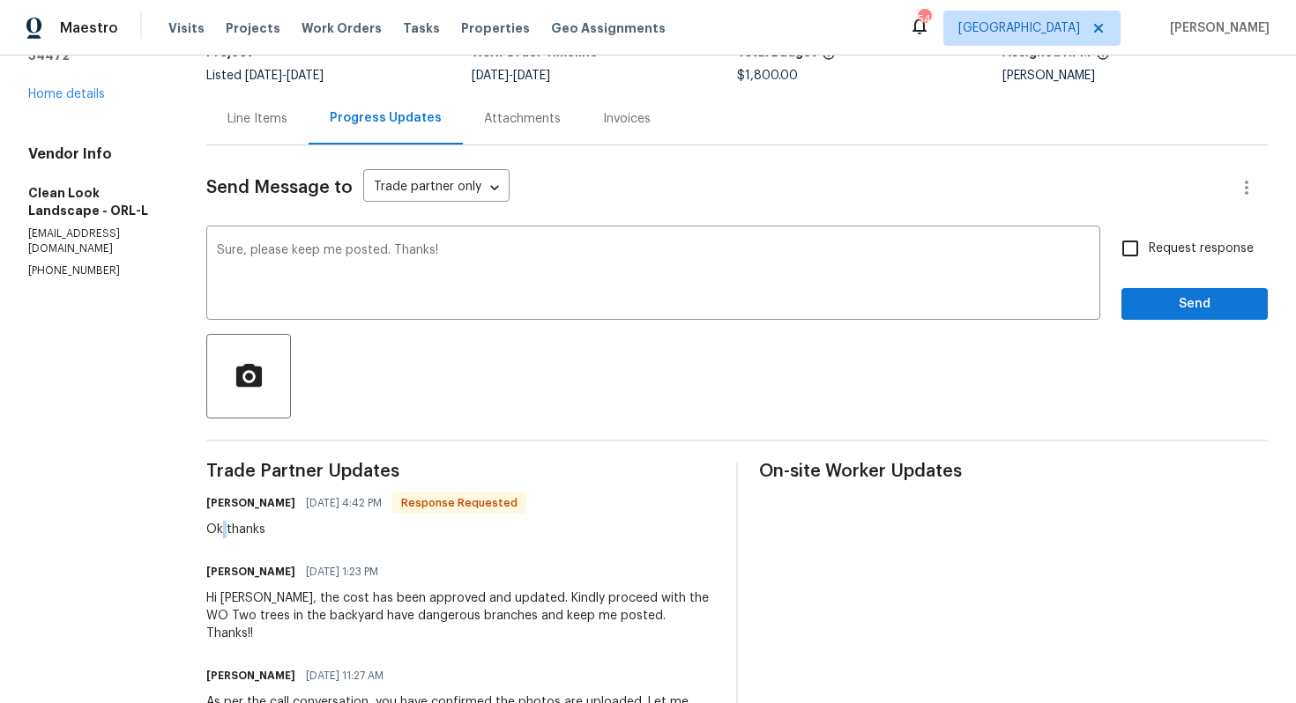
click at [246, 526] on div "Ok thanks" at bounding box center [366, 530] width 320 height 18
copy div "Ok thanks"
click at [334, 257] on textarea "Sure, please keep me posted. Thanks!" at bounding box center [653, 275] width 873 height 62
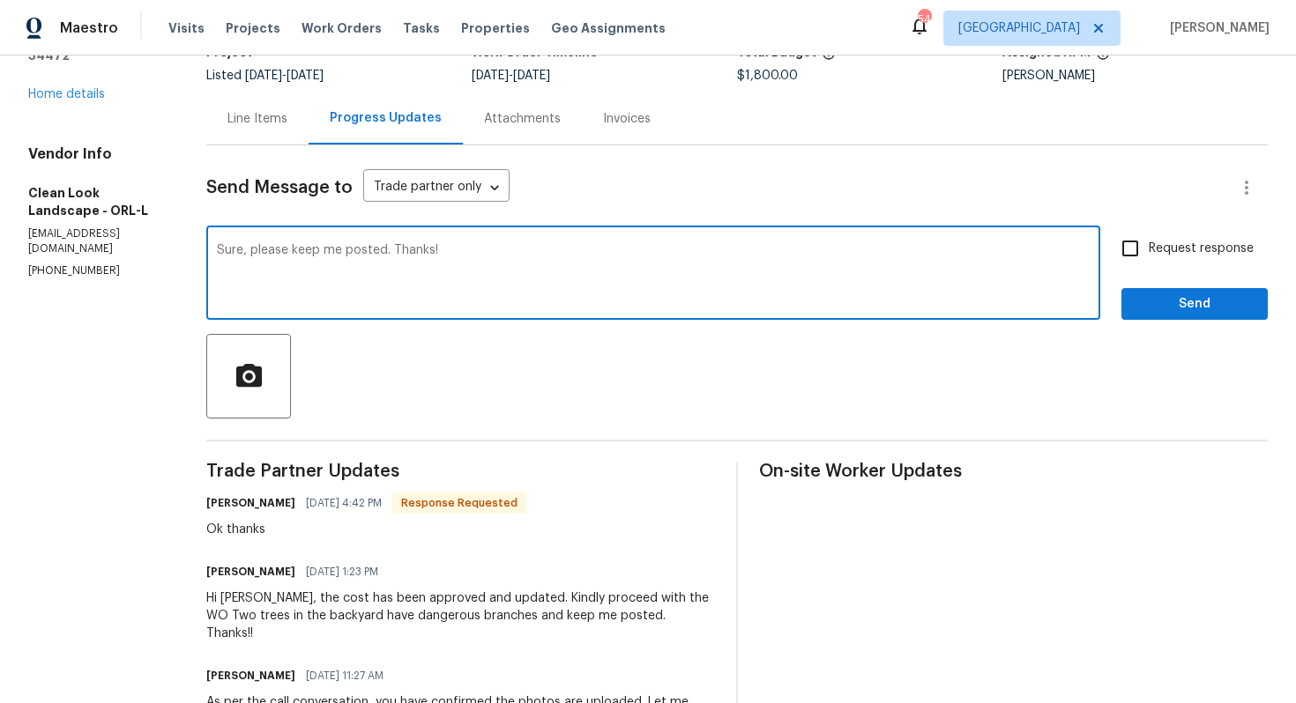
click at [334, 257] on textarea "Sure, please keep me posted. Thanks!" at bounding box center [653, 275] width 873 height 62
click at [1153, 311] on span "Send" at bounding box center [1194, 305] width 118 height 22
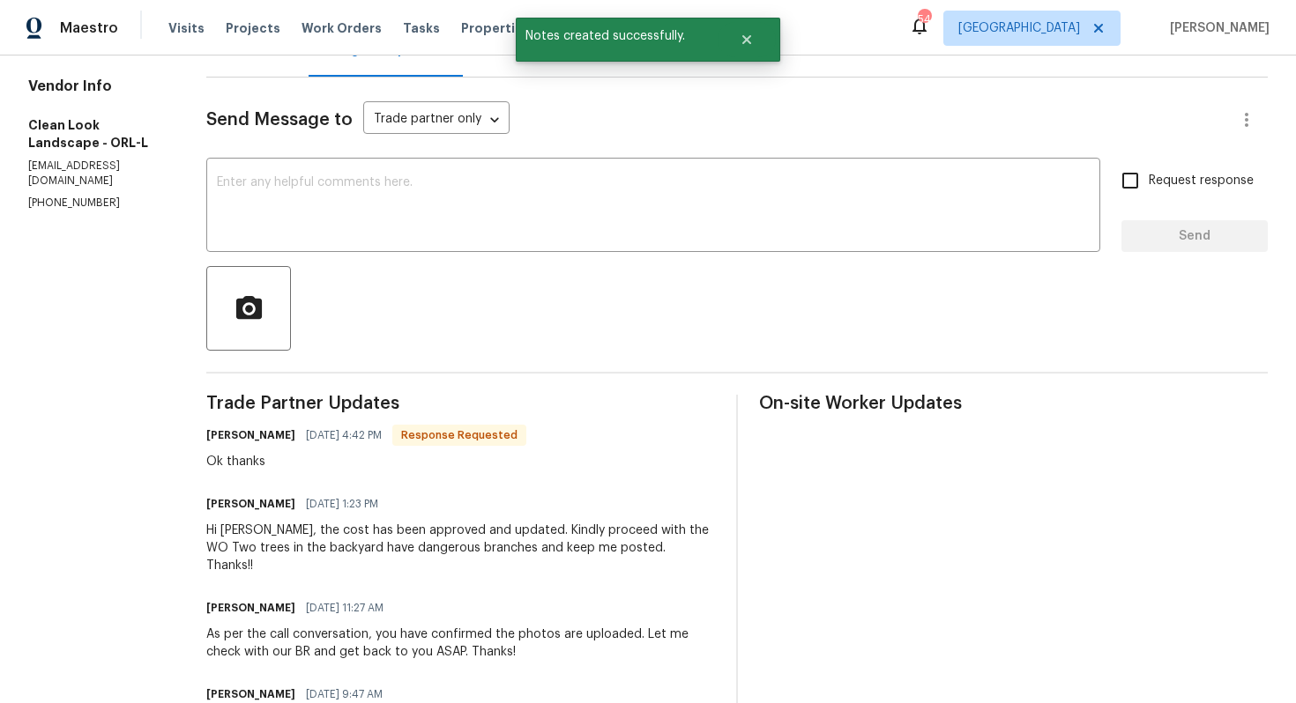
scroll to position [206, 0]
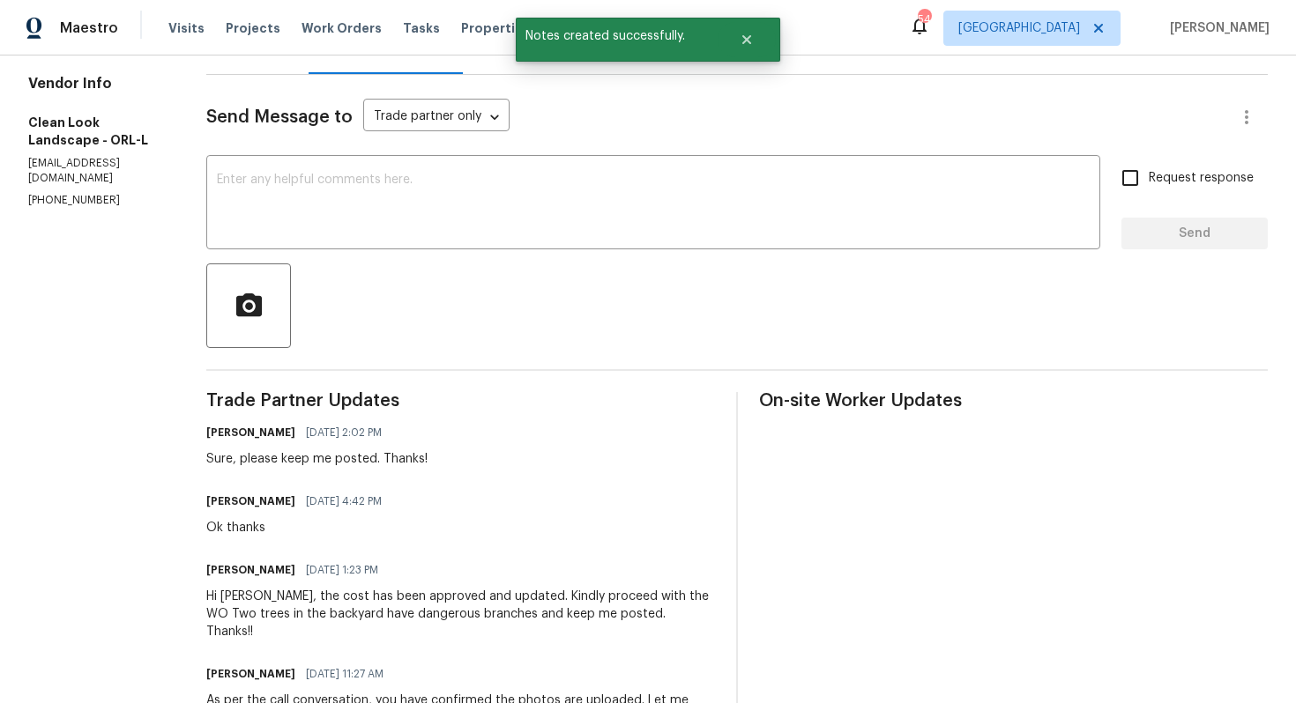
click at [265, 532] on div "Ok thanks" at bounding box center [299, 528] width 186 height 18
copy div "Ok thanks"
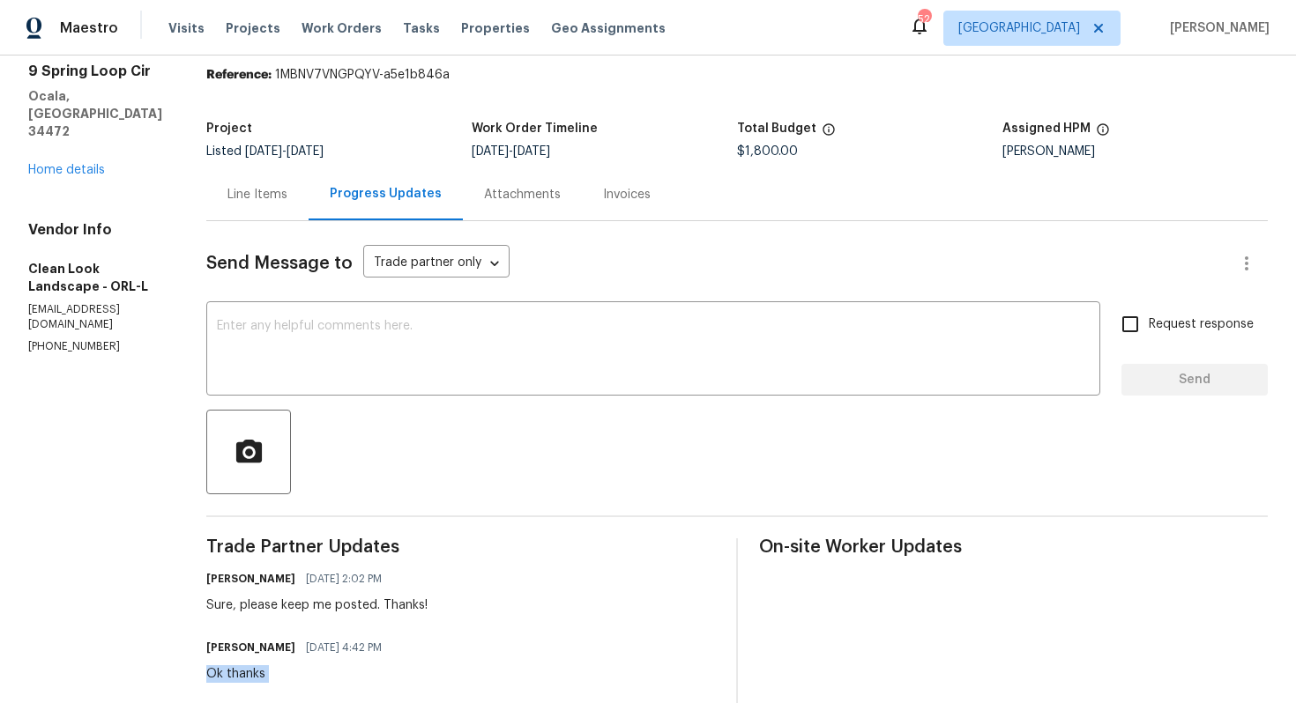
scroll to position [0, 0]
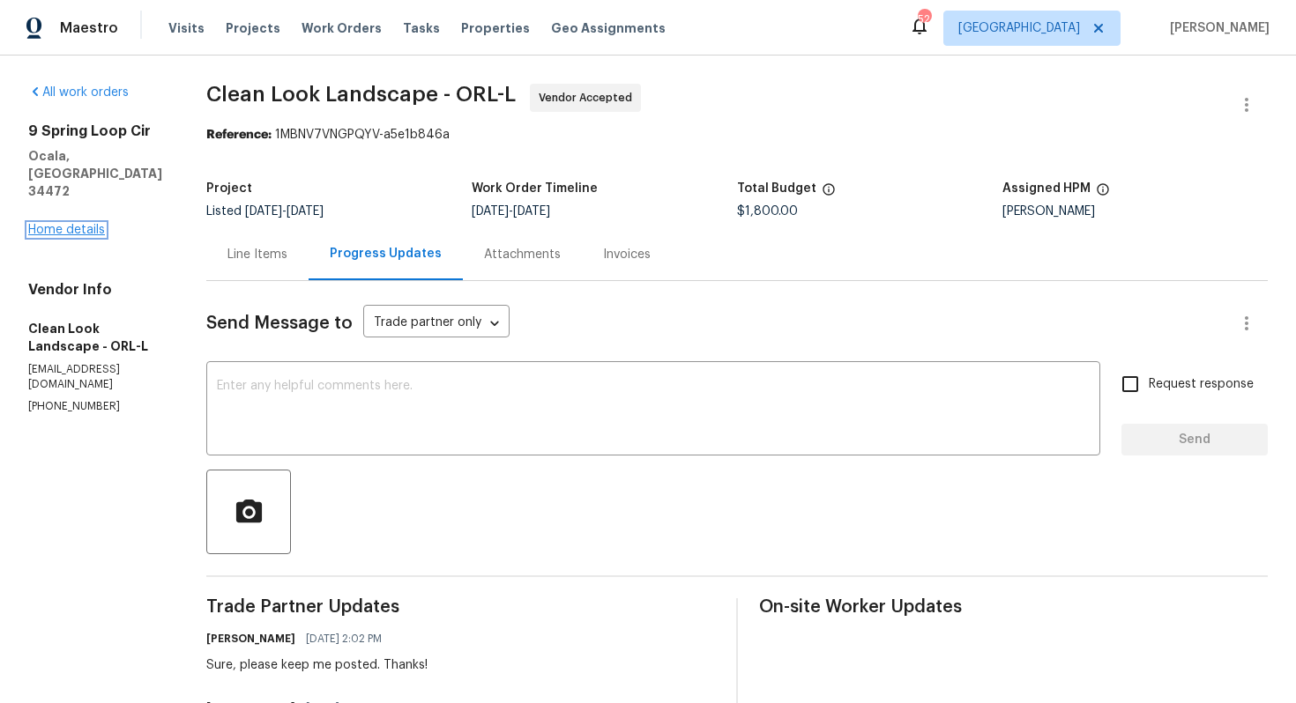
click at [63, 224] on link "Home details" at bounding box center [66, 230] width 77 height 12
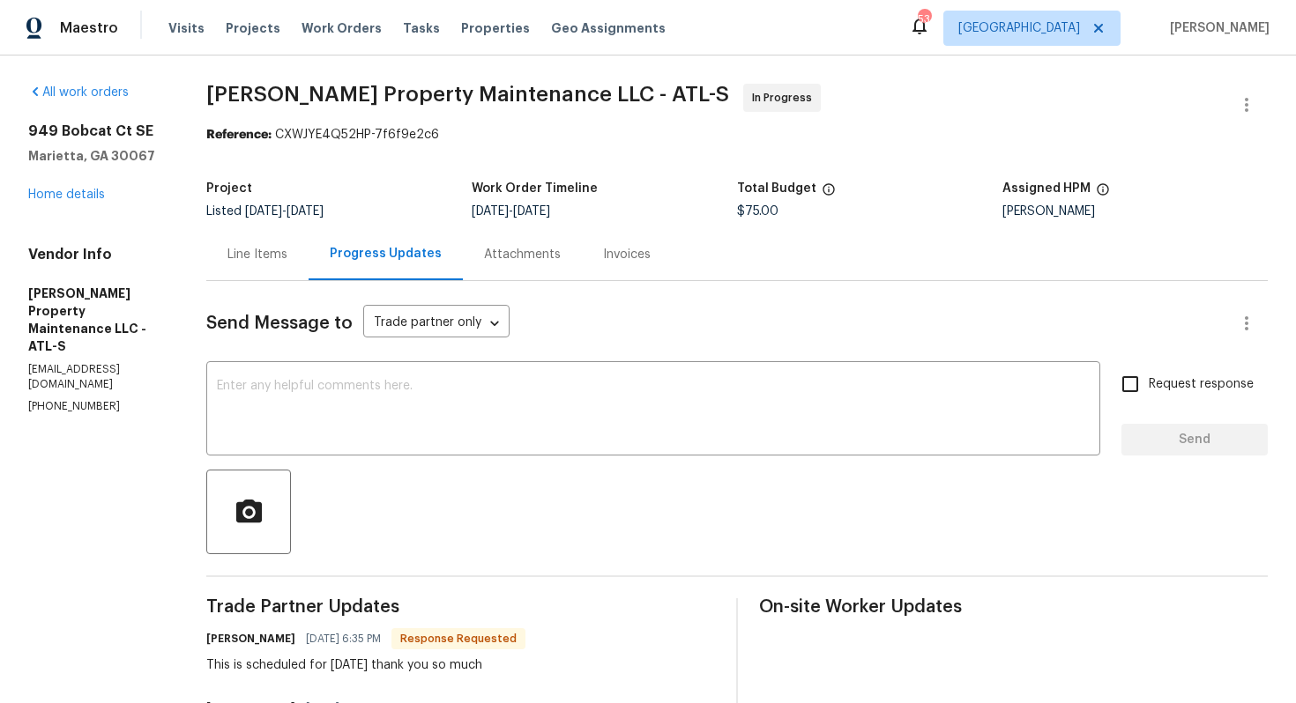
click at [225, 637] on h6 "[PERSON_NAME]" at bounding box center [250, 639] width 89 height 18
copy h6 "[PERSON_NAME]"
click at [392, 425] on textarea at bounding box center [653, 411] width 873 height 62
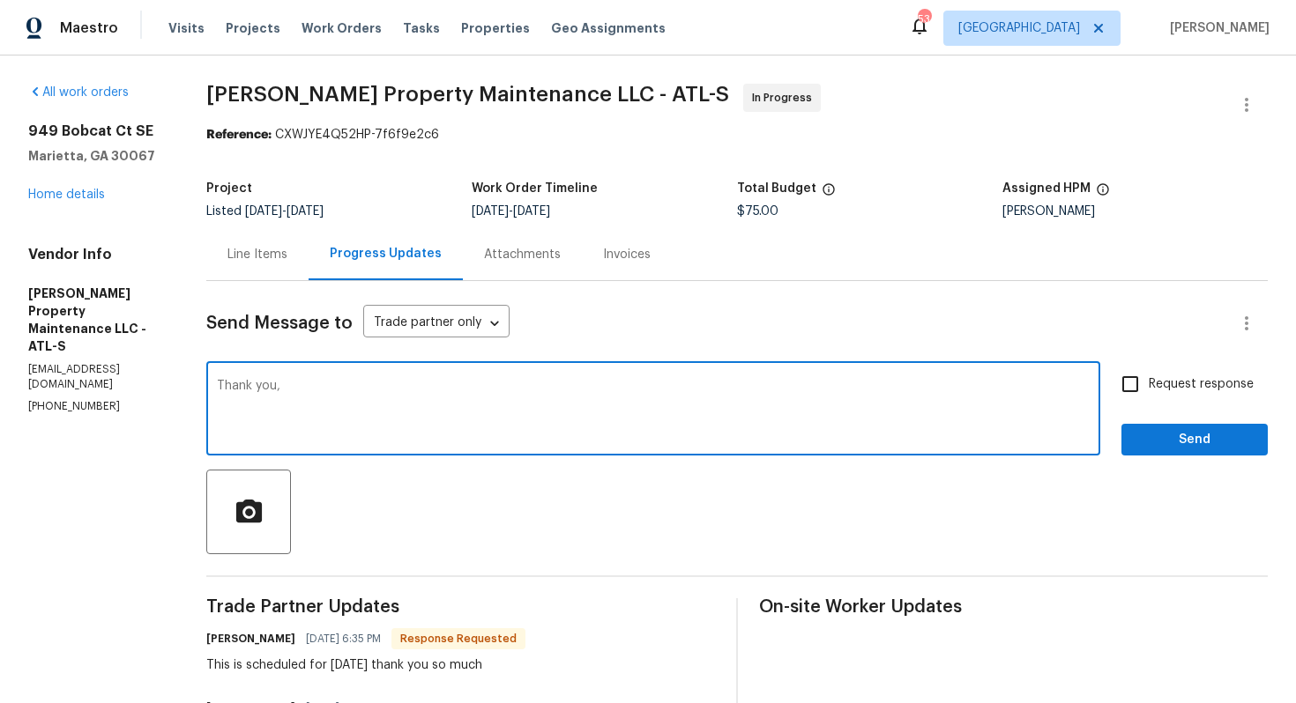
paste textarea "Daniel"
paste textarea "do we have an update on the progression status of the work order? Please get ba…"
drag, startPoint x: 722, startPoint y: 384, endPoint x: 851, endPoint y: 391, distance: 129.8
click at [851, 391] on textarea "Thank you, Daniel. do we have an update on the progression status of the work o…" at bounding box center [653, 411] width 873 height 62
click at [909, 385] on textarea "Thank you, Daniel. do we have an update on the progression status of the work o…" at bounding box center [653, 411] width 873 height 62
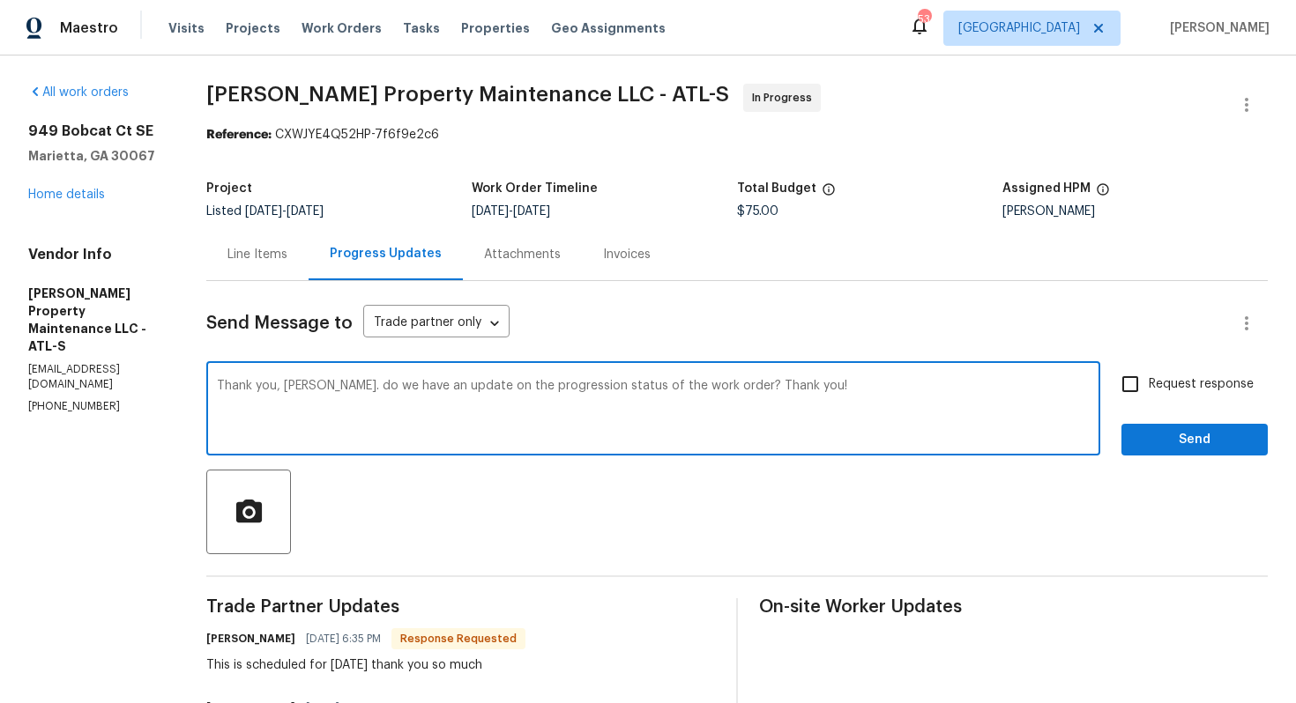
type textarea "Thank you, Daniel. do we have an update on the progression status of the work o…"
click at [1134, 384] on input "Request response" at bounding box center [1130, 384] width 37 height 37
checkbox input "true"
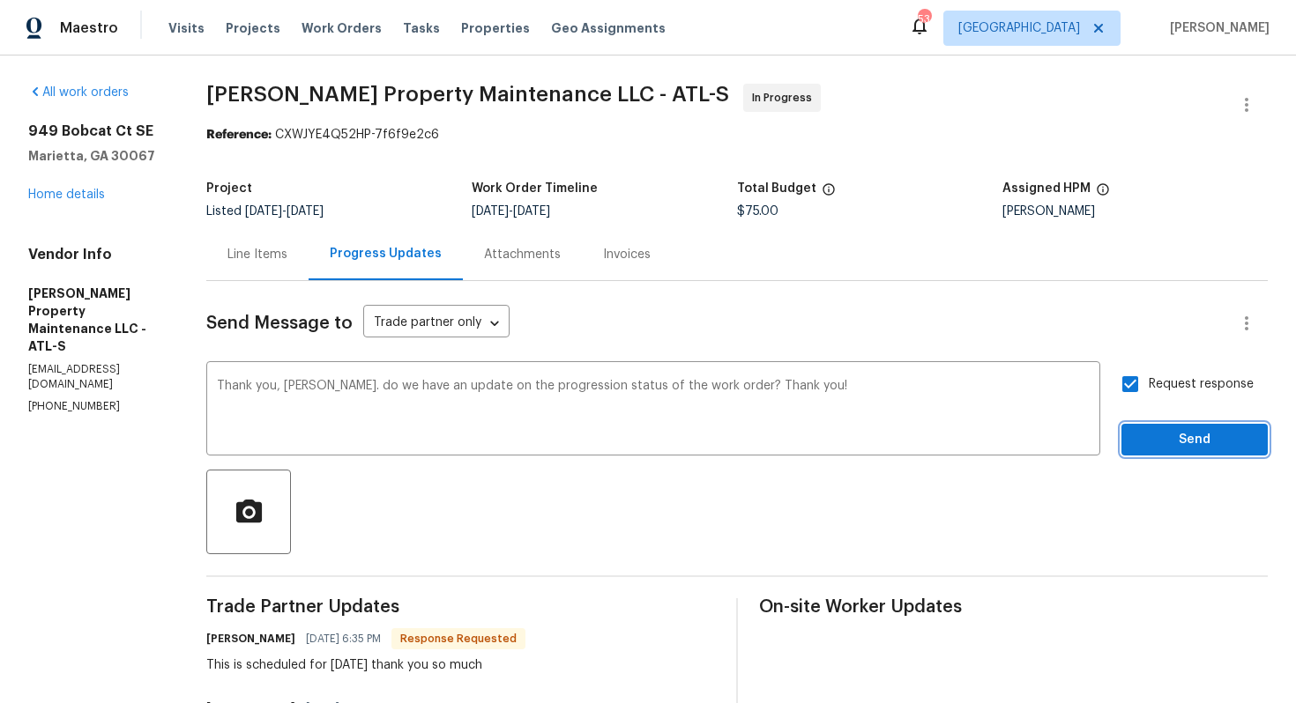
click at [1169, 438] on span "Send" at bounding box center [1194, 440] width 118 height 22
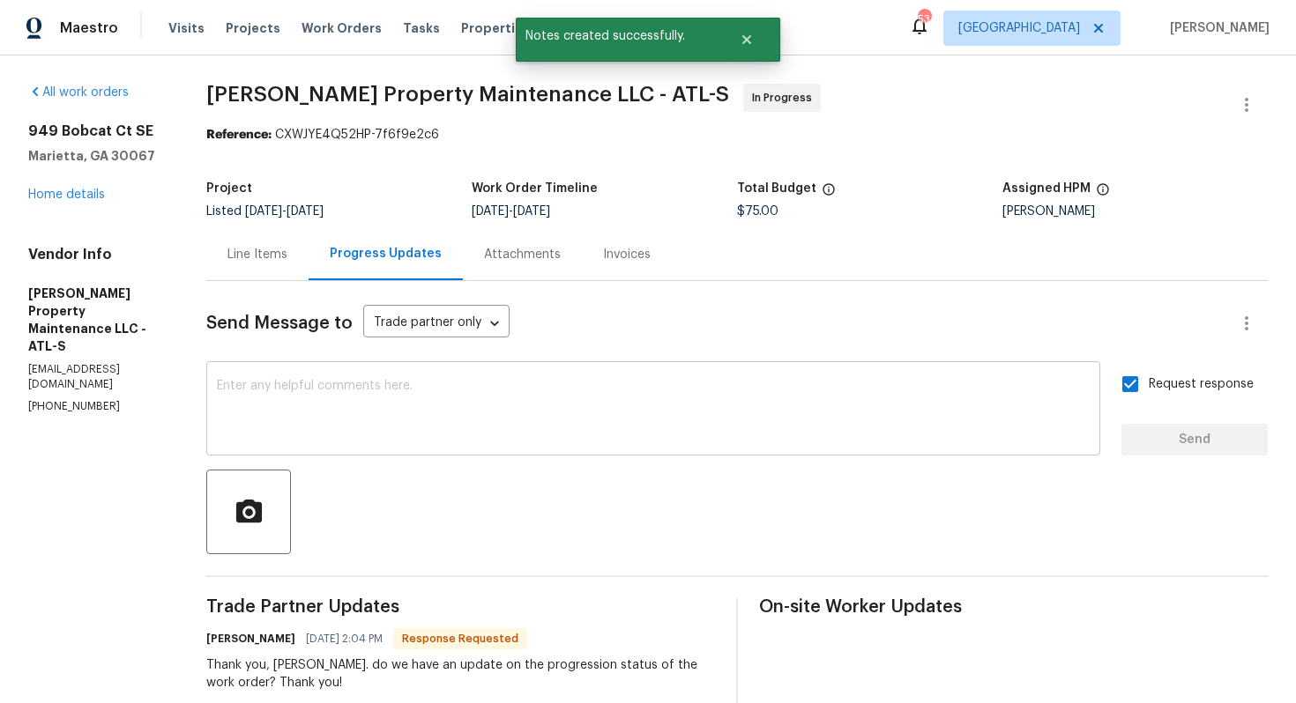
scroll to position [226, 0]
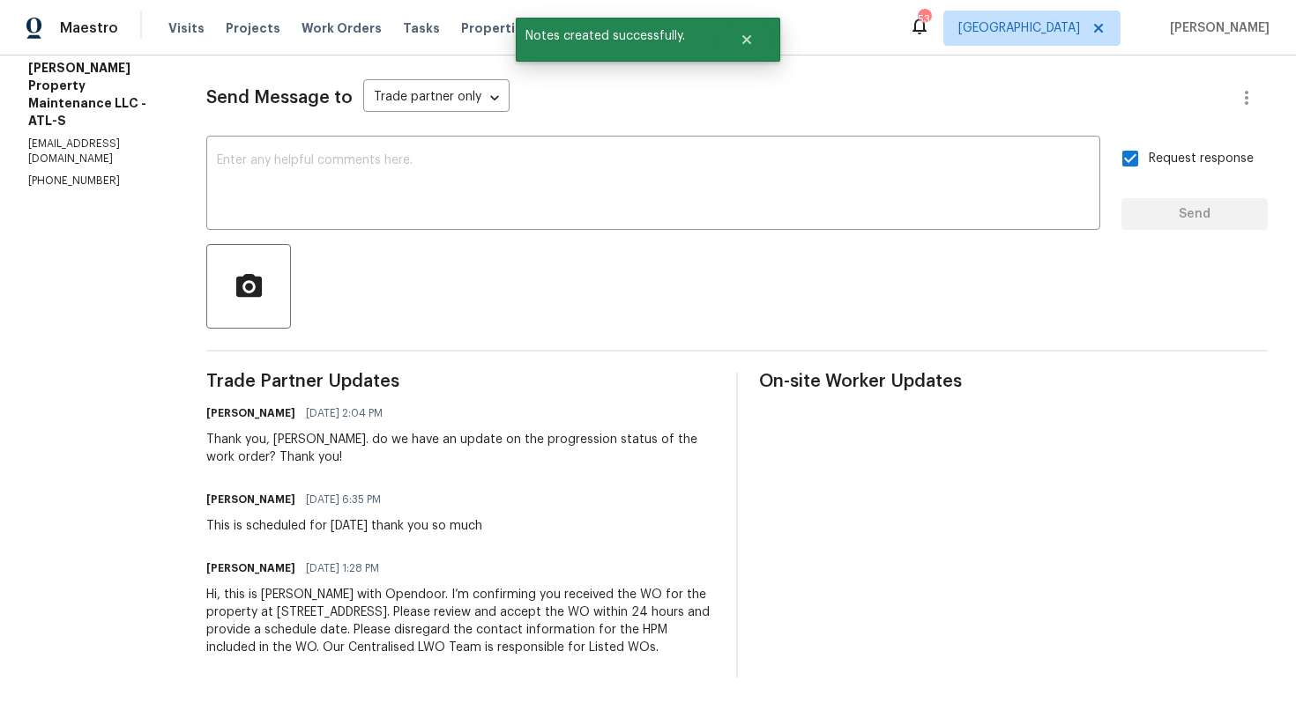
click at [249, 527] on div "This is scheduled for tomorrow thank you so much" at bounding box center [344, 526] width 276 height 18
copy div "This is scheduled for tomorrow thank you so much"
click at [743, 49] on button "Close" at bounding box center [747, 39] width 58 height 35
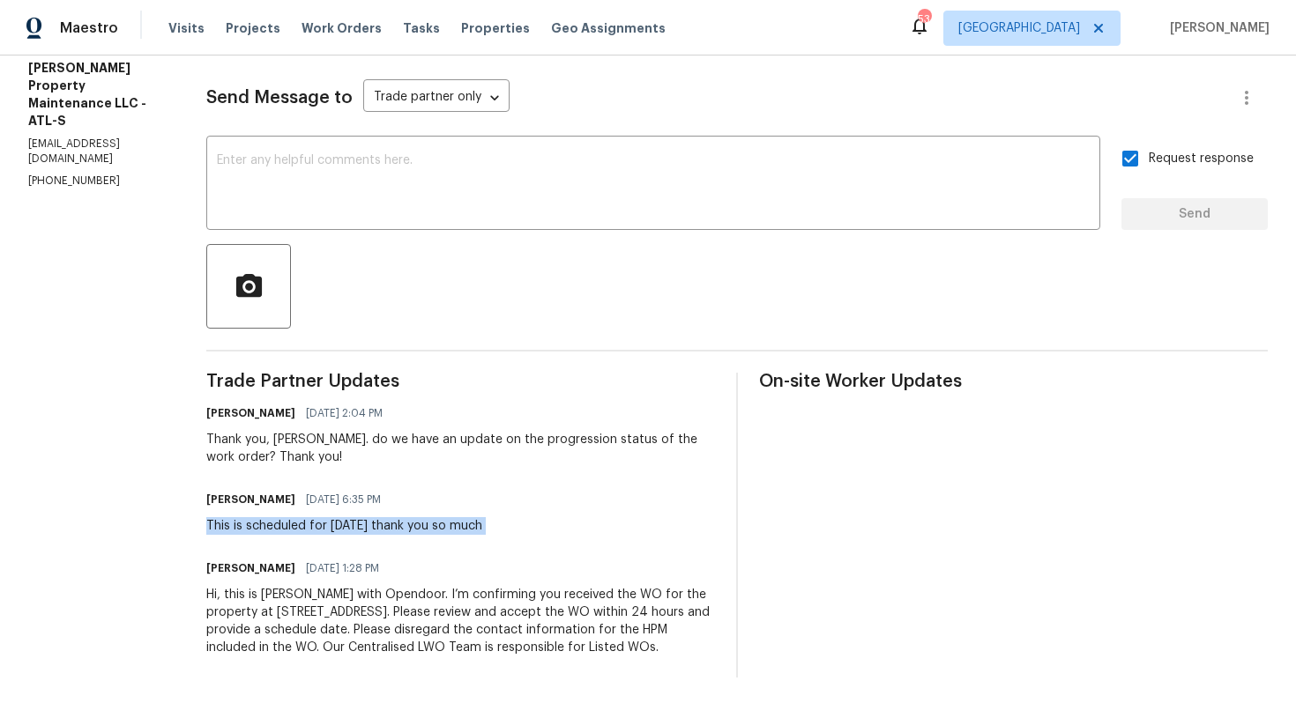
scroll to position [0, 0]
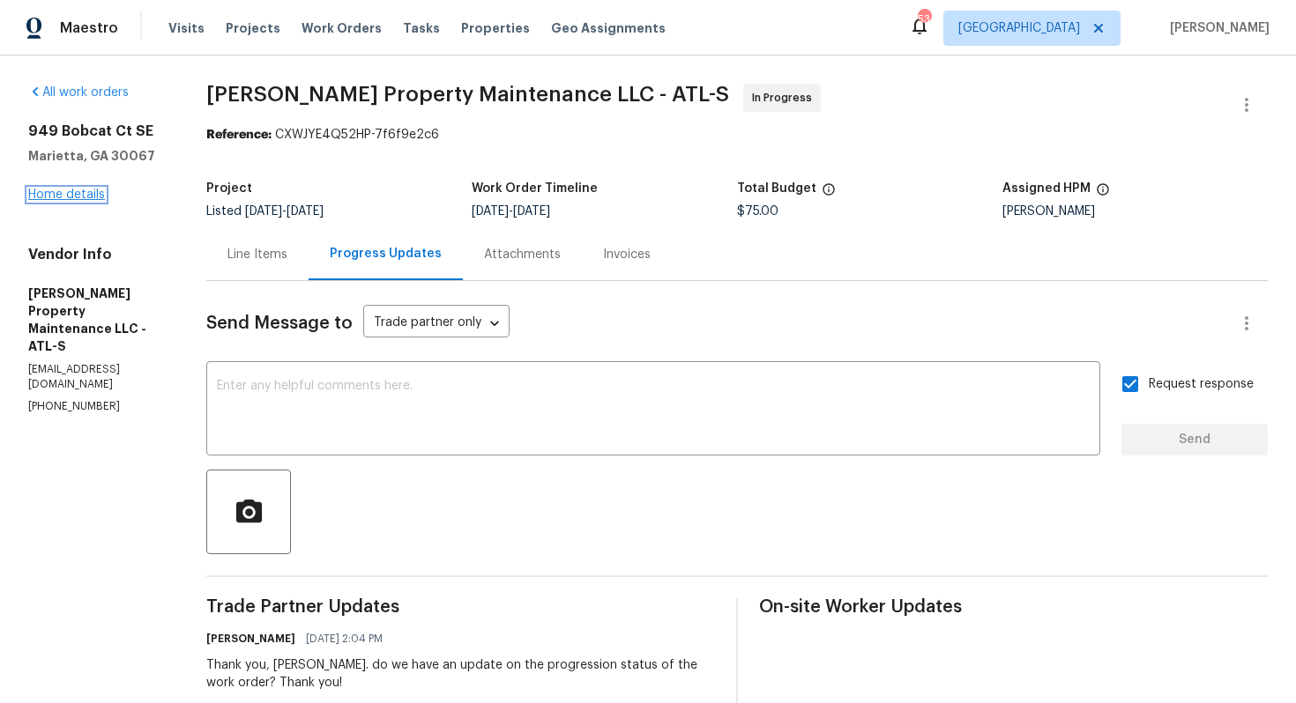
click at [60, 191] on link "Home details" at bounding box center [66, 195] width 77 height 12
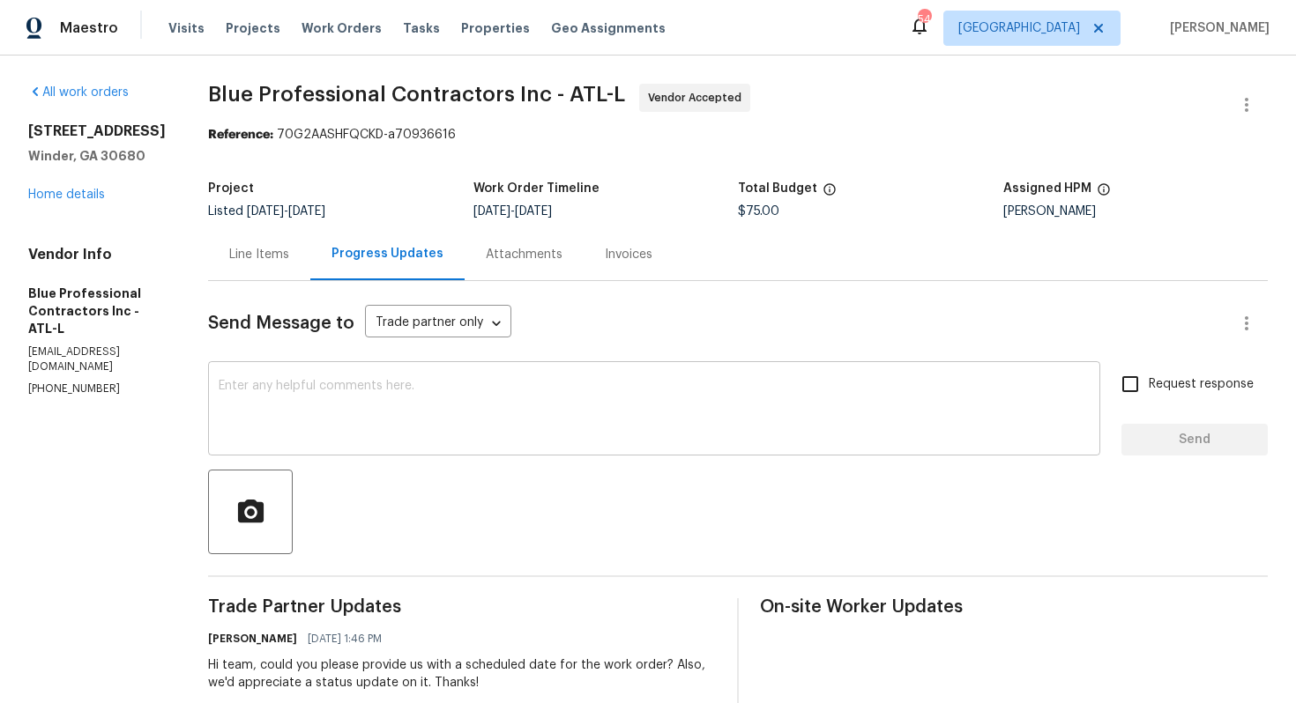
click at [420, 380] on textarea at bounding box center [654, 411] width 871 height 62
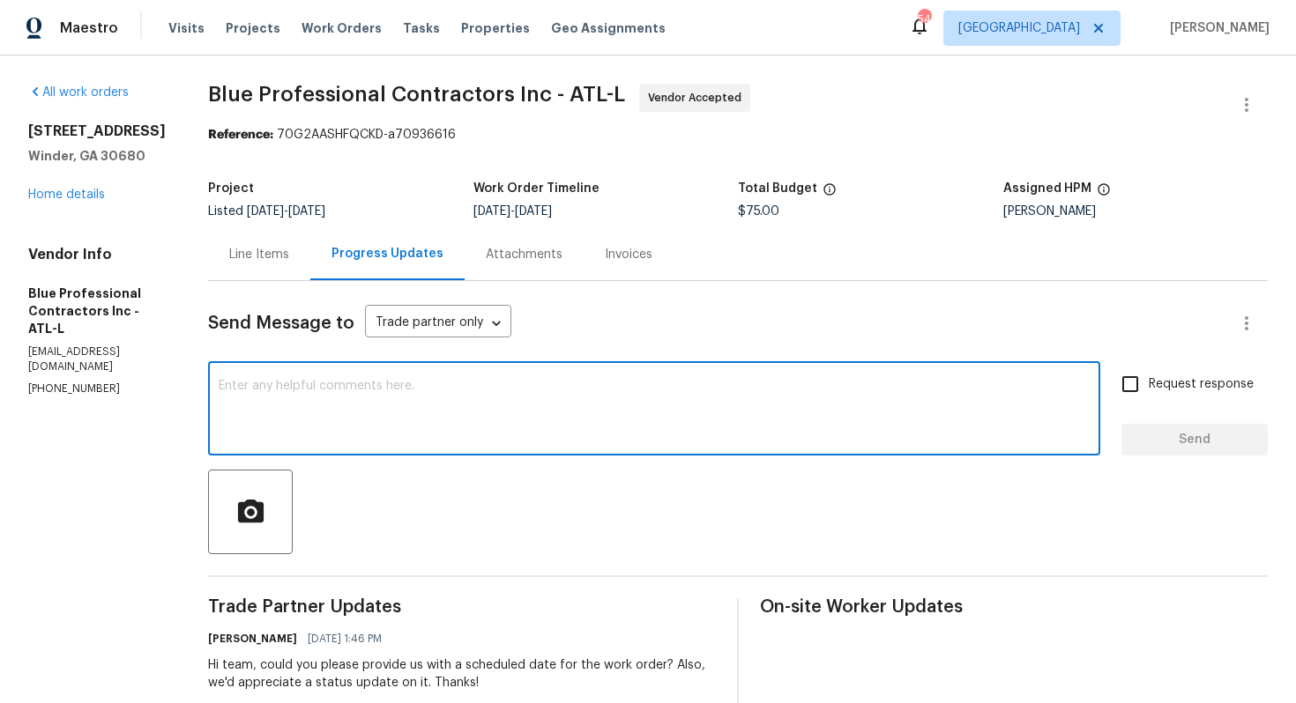
paste textarea "Hello, It's important that this work order is completed within the designated t…"
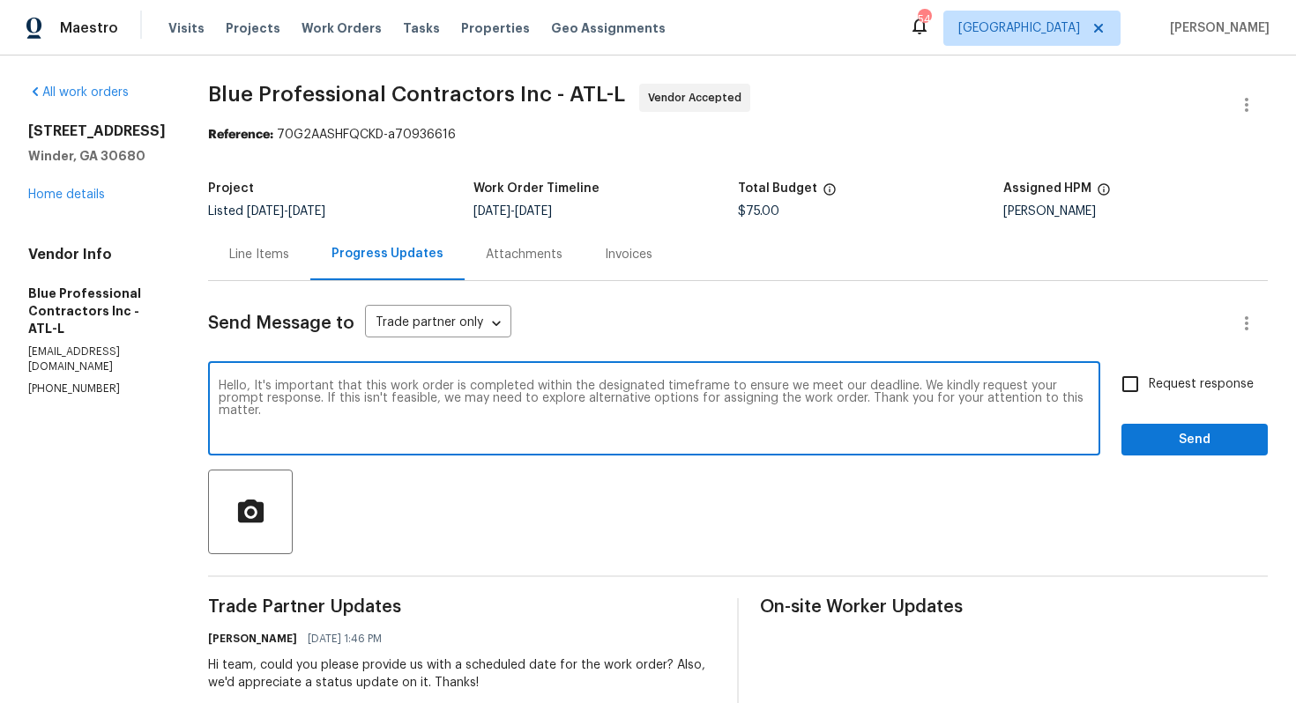
type textarea "Hello, It's important that this work order is completed within the designated t…"
click at [1134, 390] on input "Request response" at bounding box center [1130, 384] width 37 height 37
checkbox input "true"
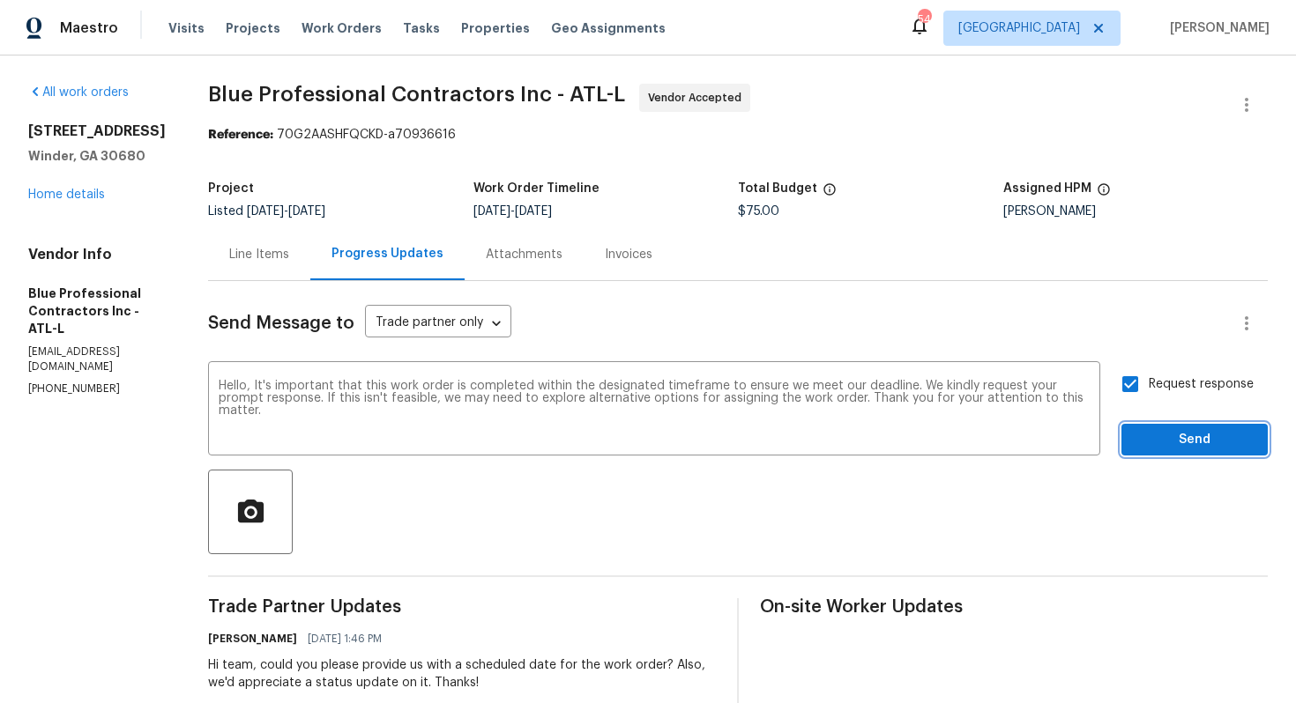
click at [1176, 431] on span "Send" at bounding box center [1194, 440] width 118 height 22
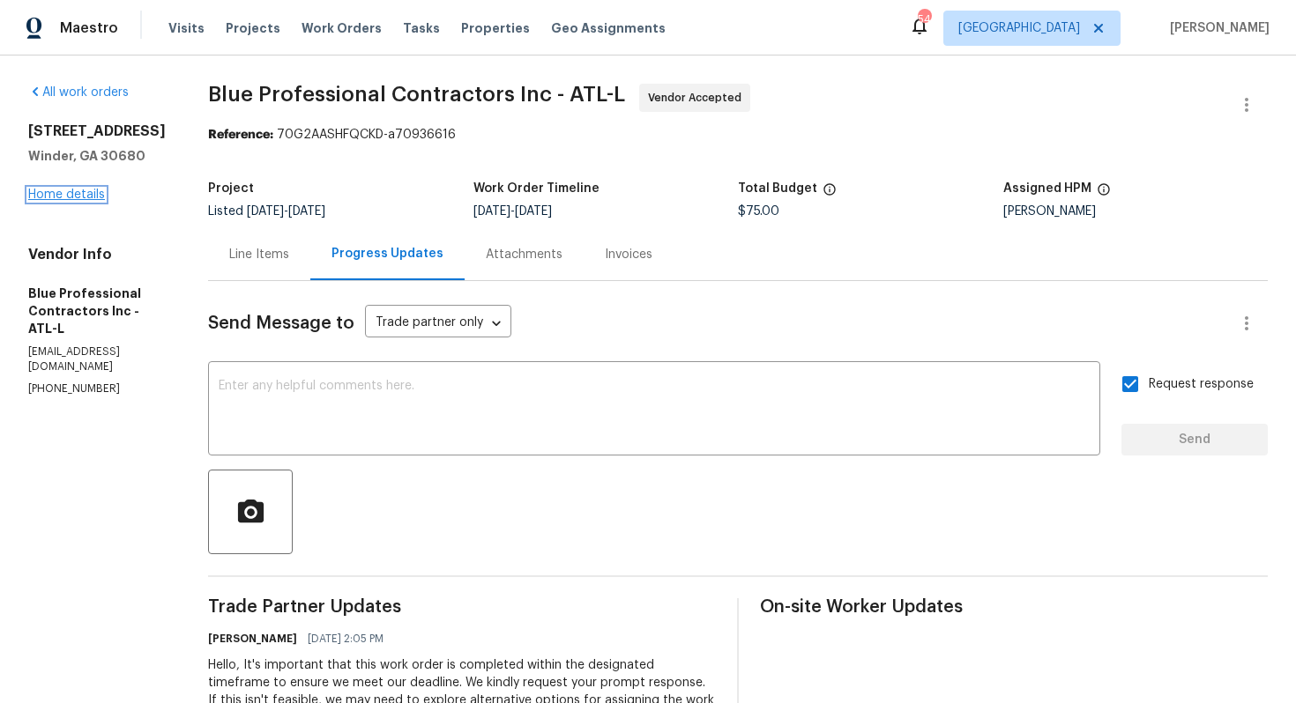
click at [65, 200] on link "Home details" at bounding box center [66, 195] width 77 height 12
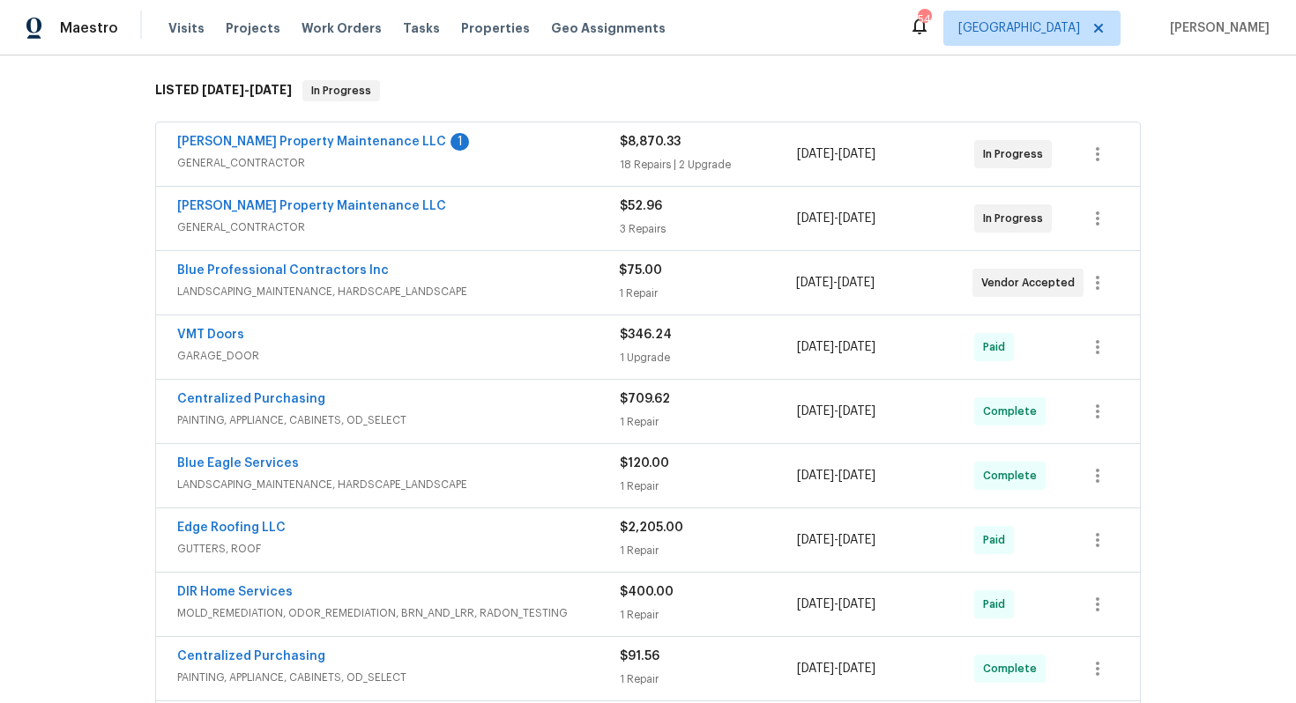
scroll to position [283, 0]
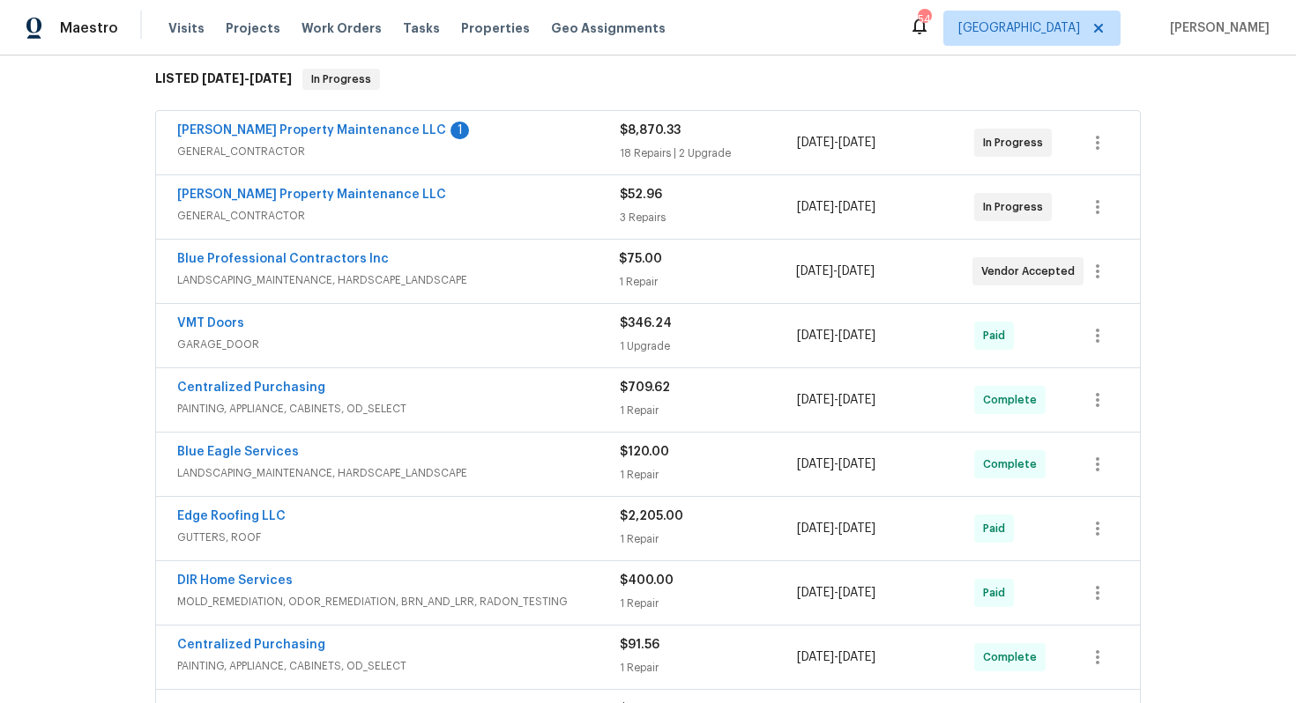
click at [516, 202] on div "[PERSON_NAME] Property Maintenance LLC" at bounding box center [398, 196] width 442 height 21
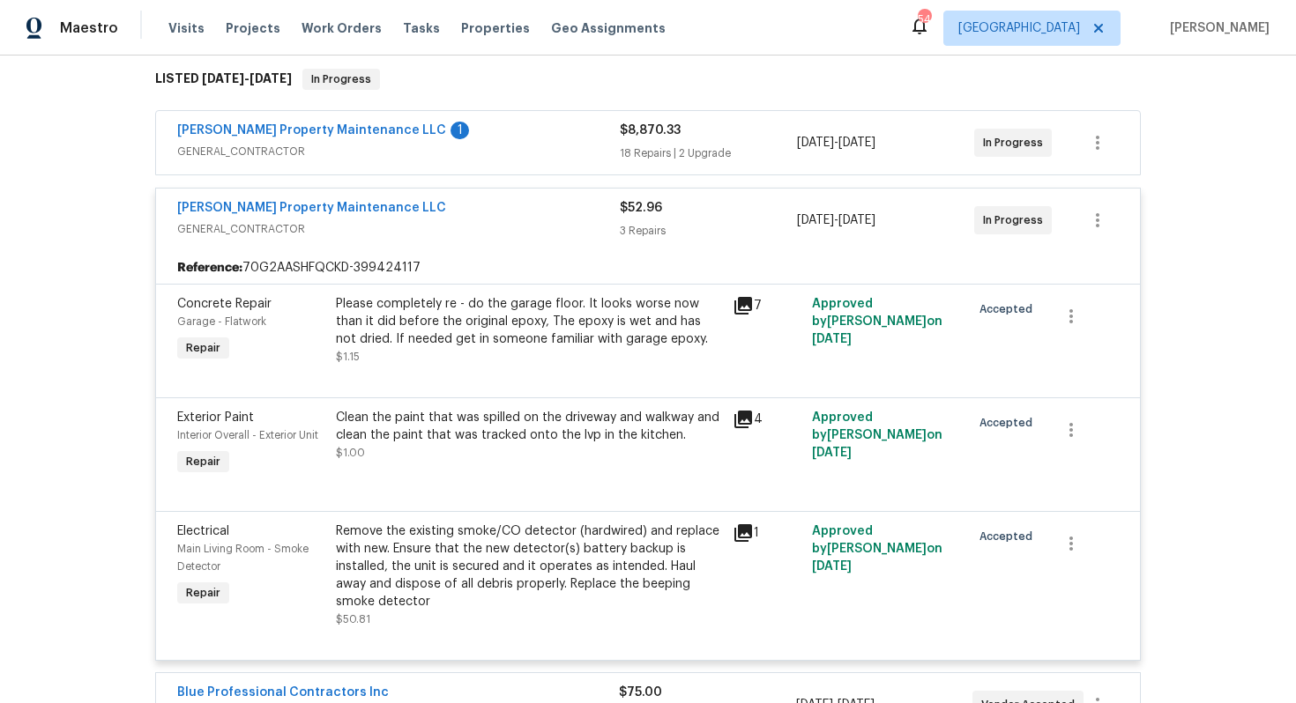
click at [487, 211] on div "[PERSON_NAME] Property Maintenance LLC" at bounding box center [398, 209] width 442 height 21
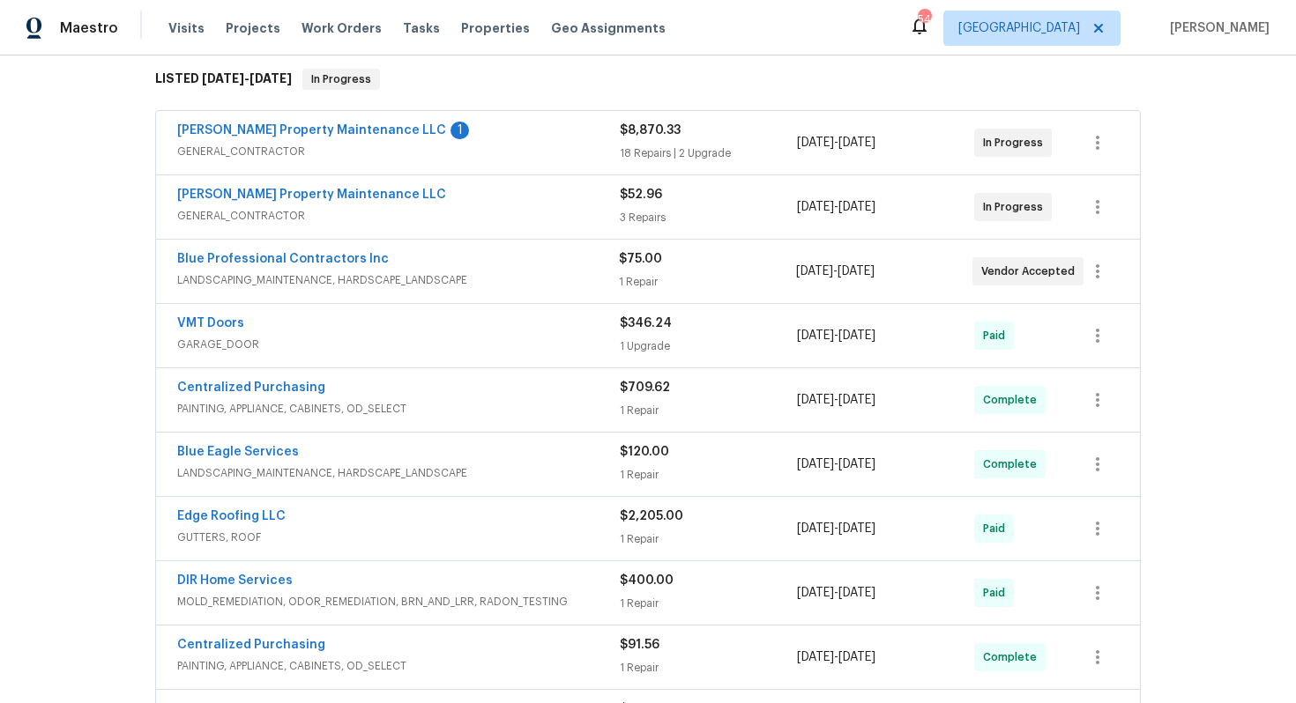
click at [484, 130] on div "Glen Property Maintenance LLC 1" at bounding box center [398, 132] width 442 height 21
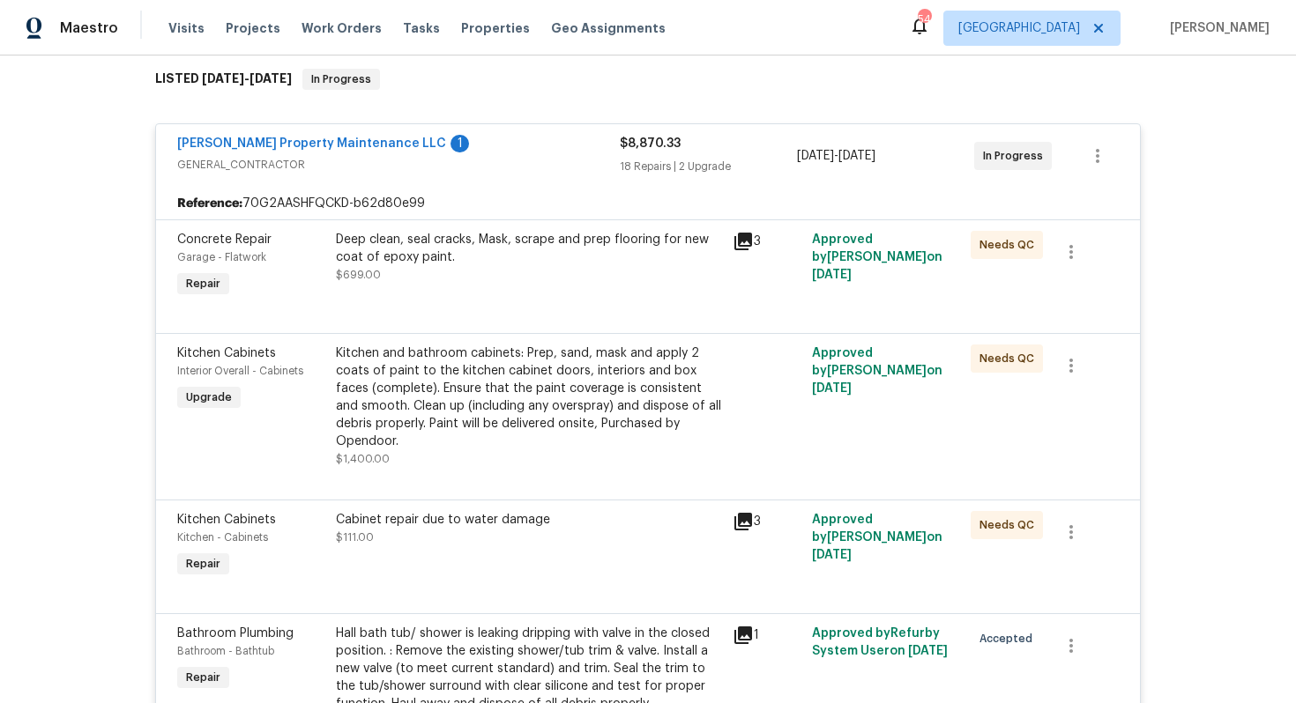
click at [461, 143] on div "Glen Property Maintenance LLC 1" at bounding box center [398, 145] width 442 height 21
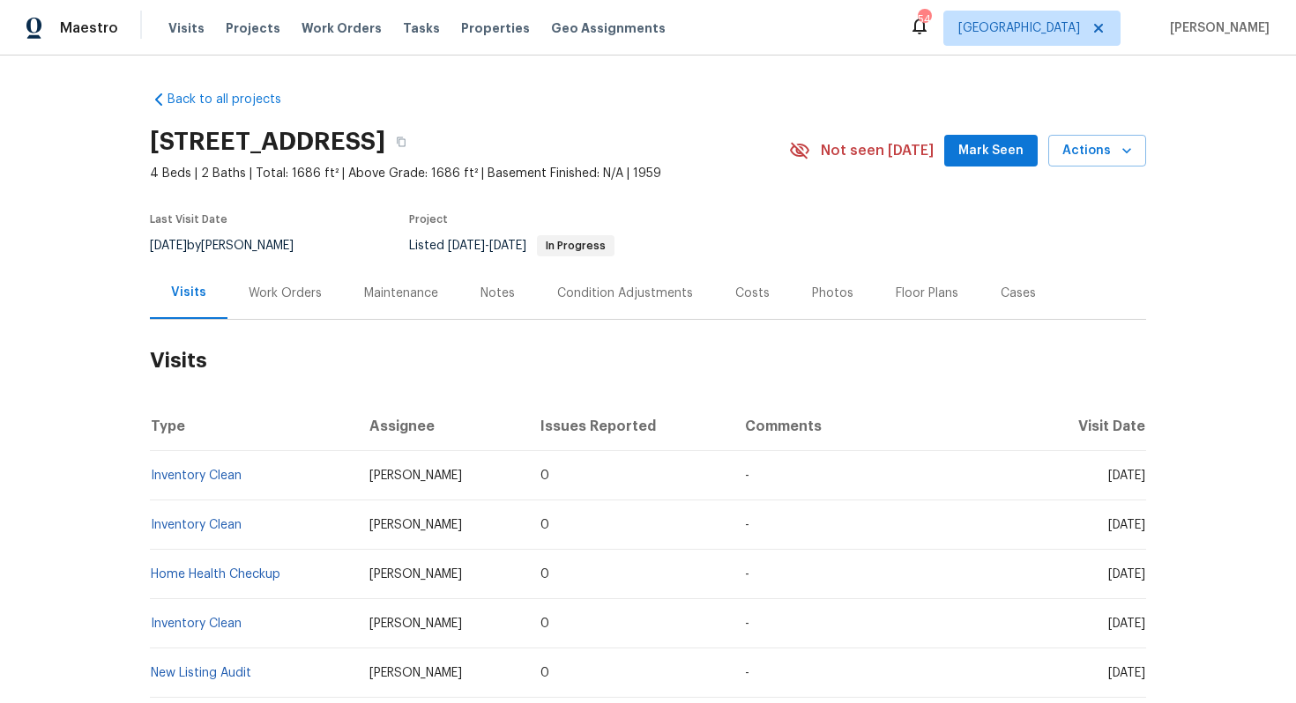
click at [291, 292] on div "Work Orders" at bounding box center [285, 294] width 73 height 18
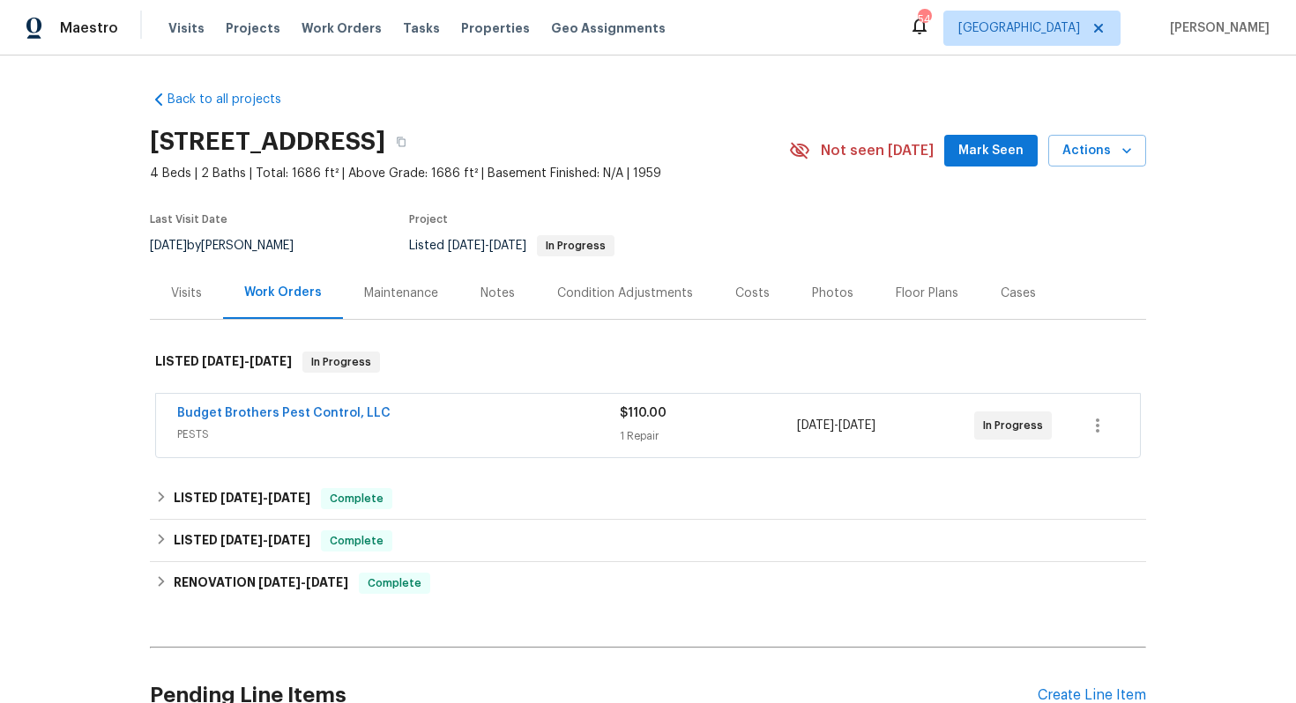
scroll to position [122, 0]
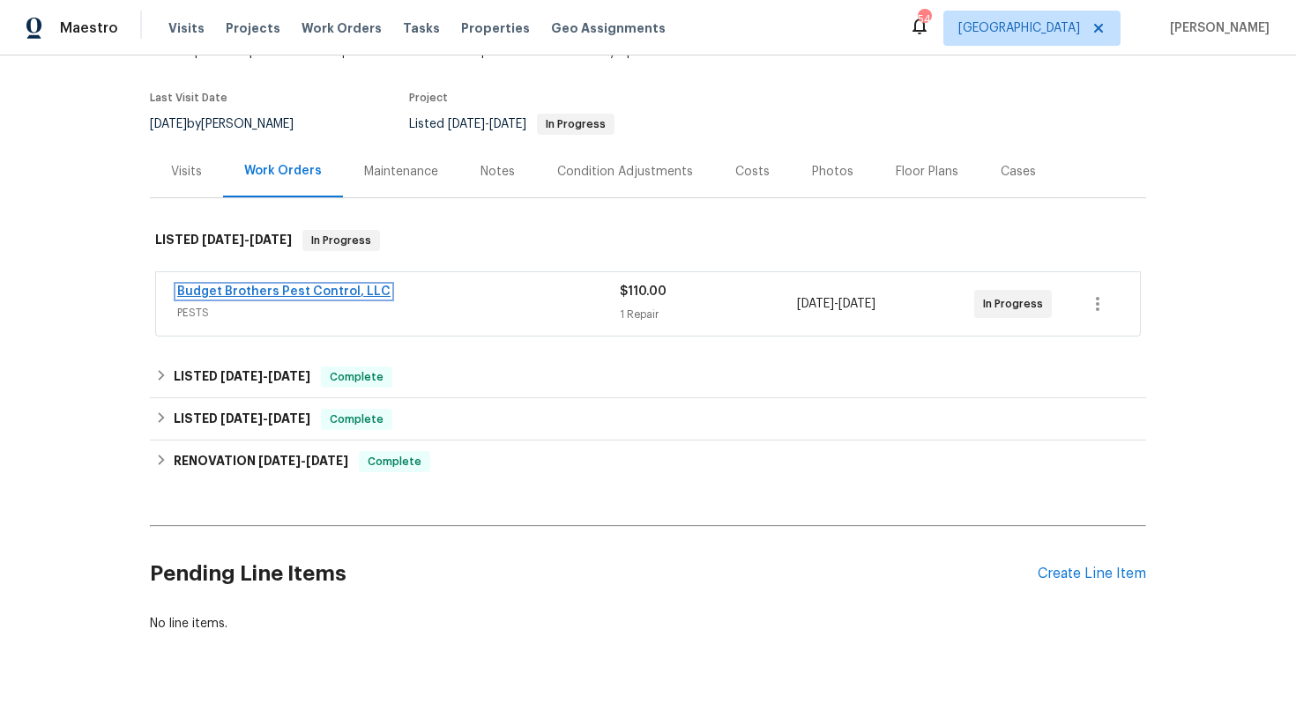
click at [309, 297] on link "Budget Brothers Pest Control, LLC" at bounding box center [283, 292] width 213 height 12
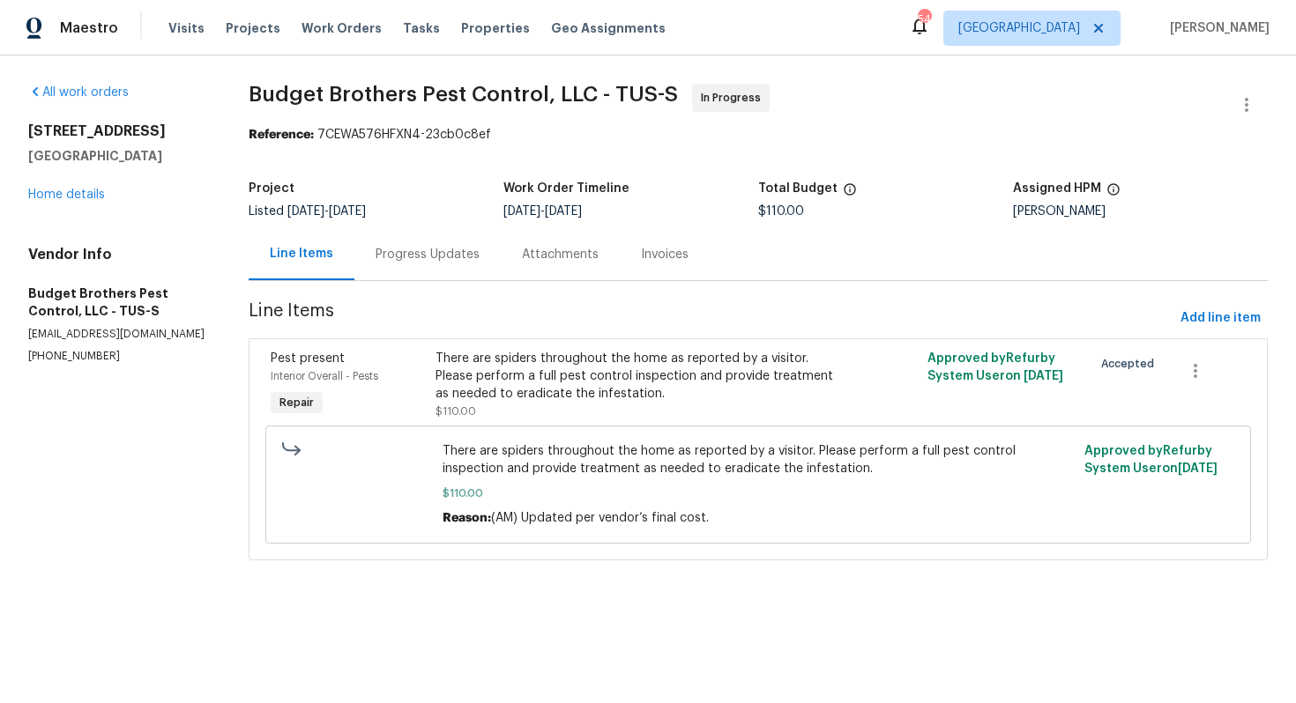
click at [418, 259] on div "Progress Updates" at bounding box center [428, 255] width 104 height 18
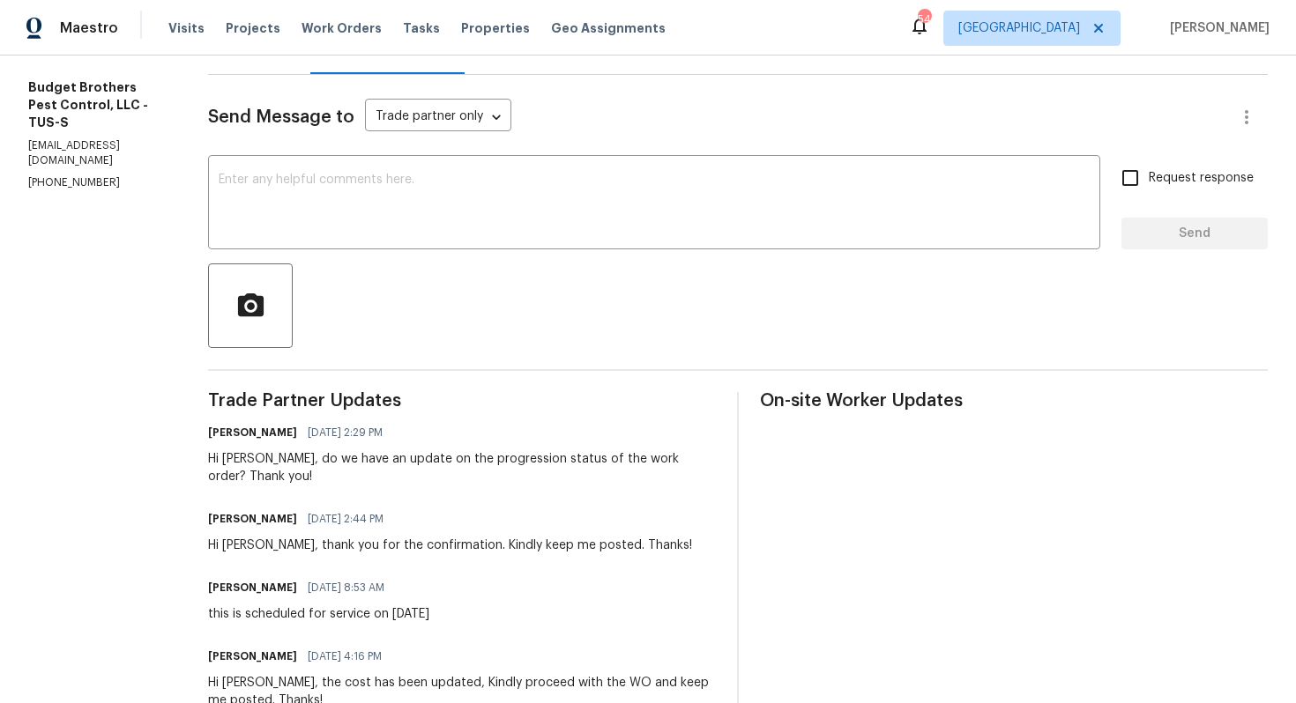
scroll to position [205, 0]
click at [506, 207] on textarea at bounding box center [654, 206] width 871 height 62
click at [524, 204] on textarea at bounding box center [654, 206] width 871 height 62
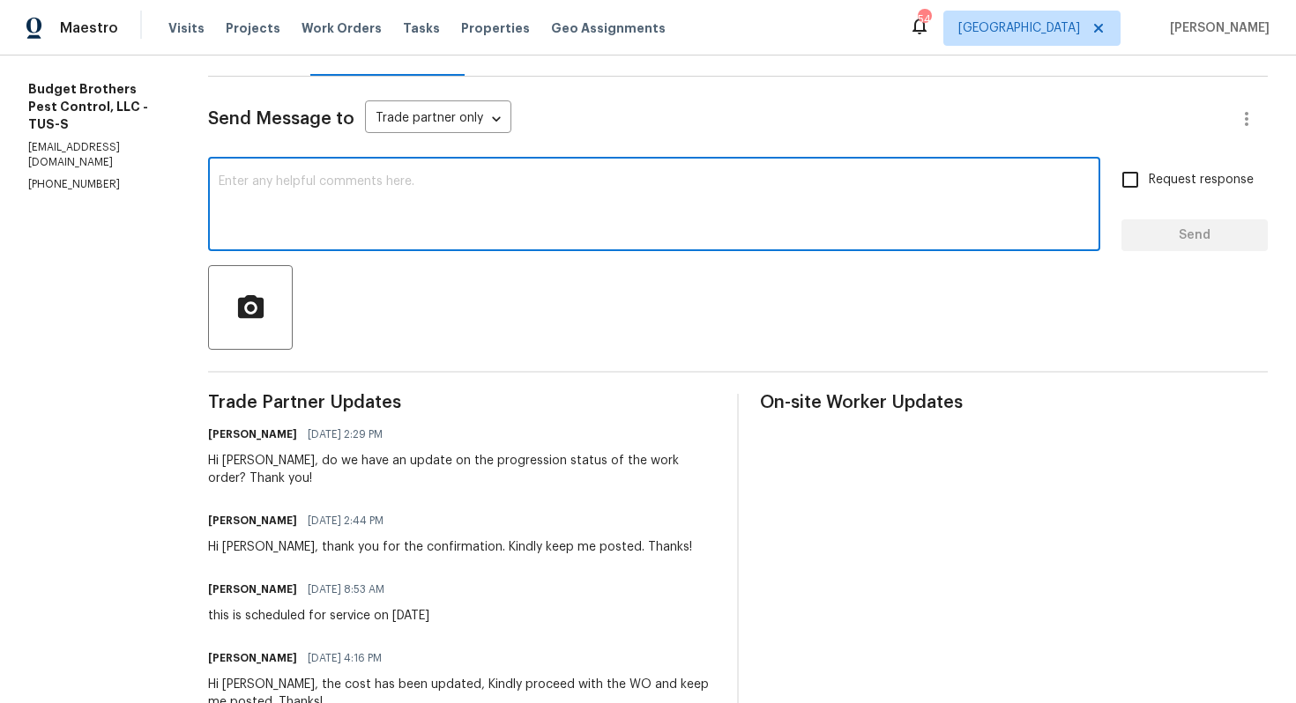
paste textarea "Hi team, could you please provide an update on the status of the work order? Th…"
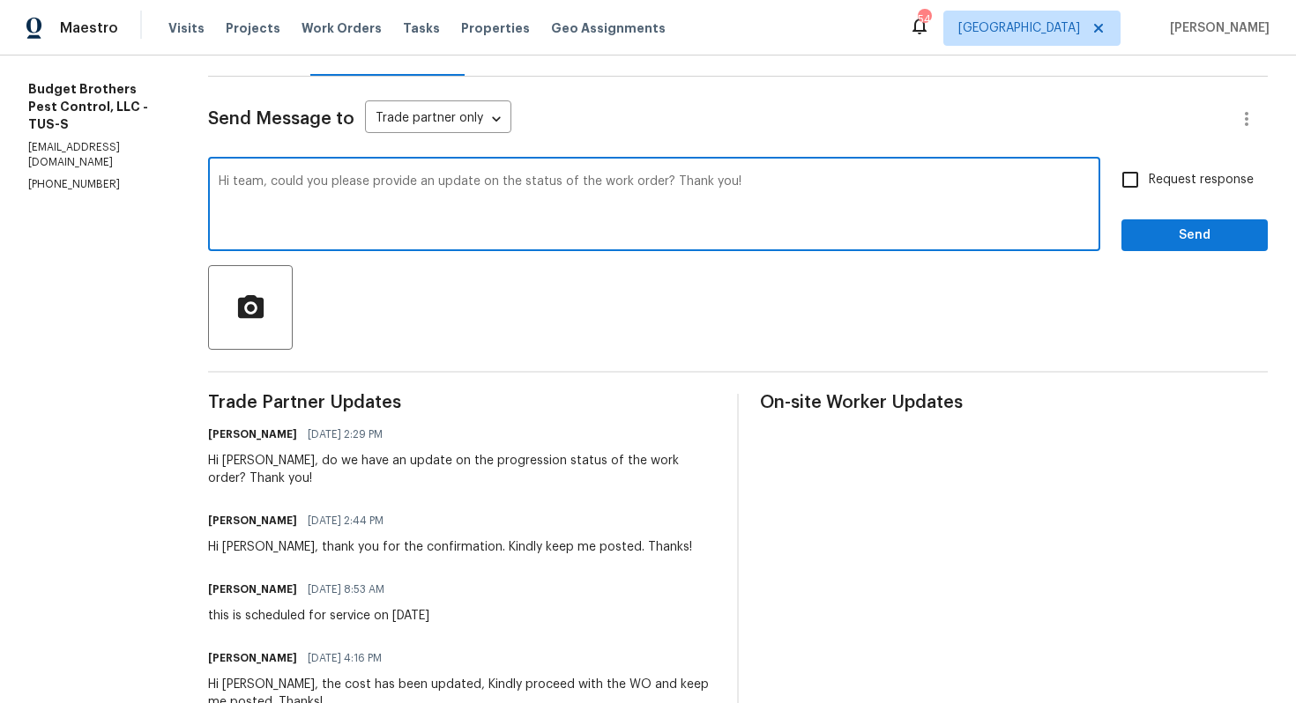
click at [270, 460] on div "Hi [PERSON_NAME], do we have an update on the progression status of the work or…" at bounding box center [462, 469] width 508 height 35
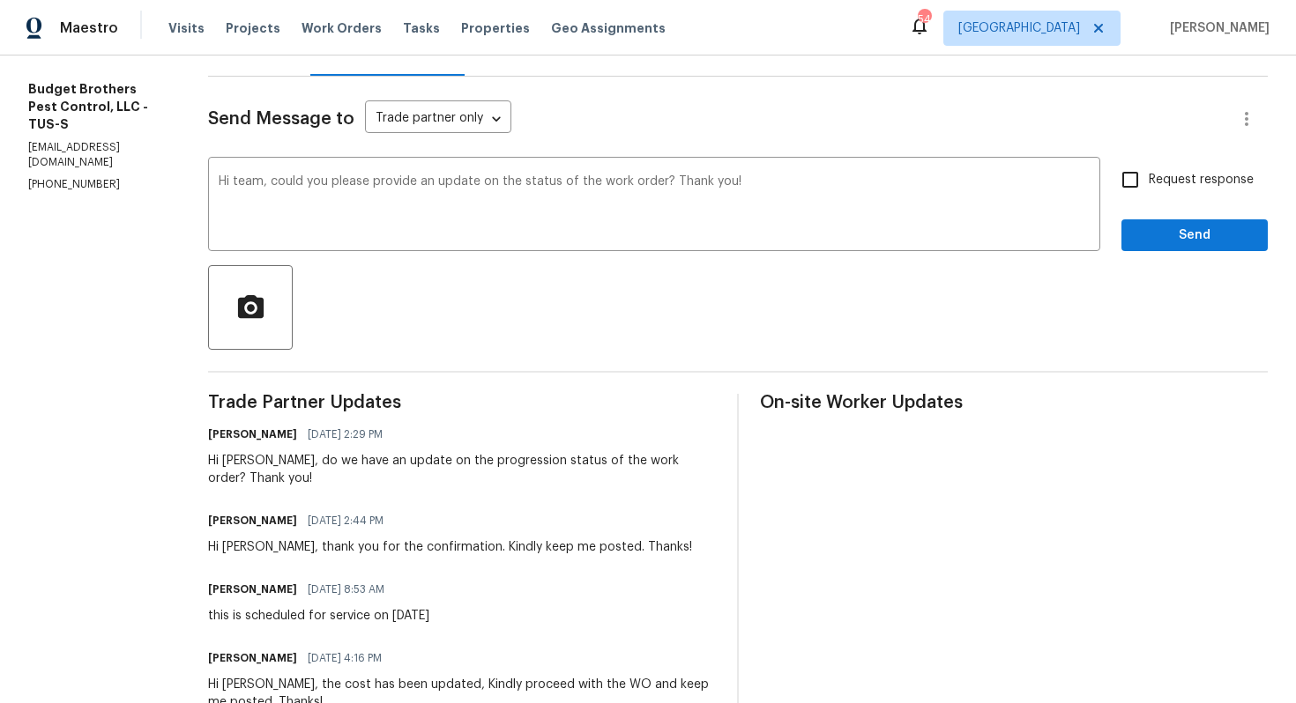
click at [270, 460] on div "Hi [PERSON_NAME], do we have an update on the progression status of the work or…" at bounding box center [462, 469] width 508 height 35
copy div "[PERSON_NAME]"
click at [282, 182] on textarea "Hi team, could you please provide an update on the status of the work order? Th…" at bounding box center [654, 206] width 871 height 62
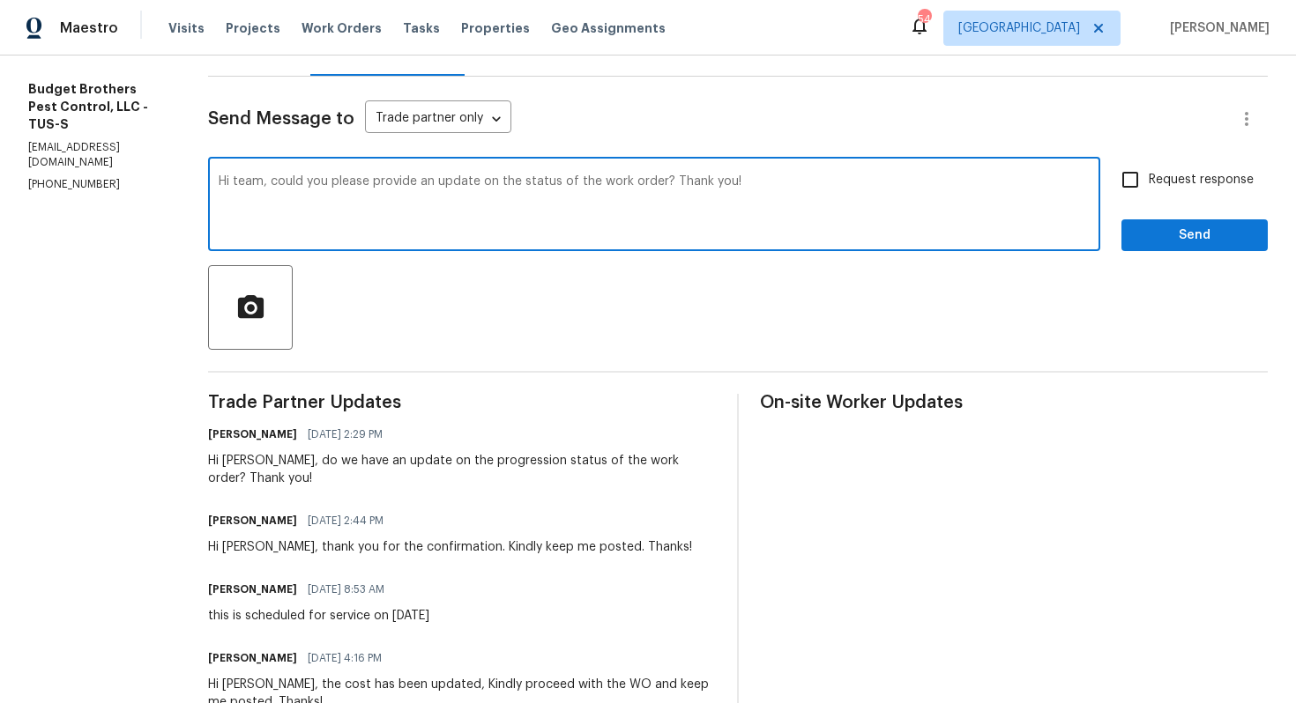
paste textarea "[PERSON_NAME]"
type textarea "Hi [PERSON_NAME], could you please provide an update on the status of the work …"
click at [1139, 171] on input "Request response" at bounding box center [1130, 179] width 37 height 37
checkbox input "true"
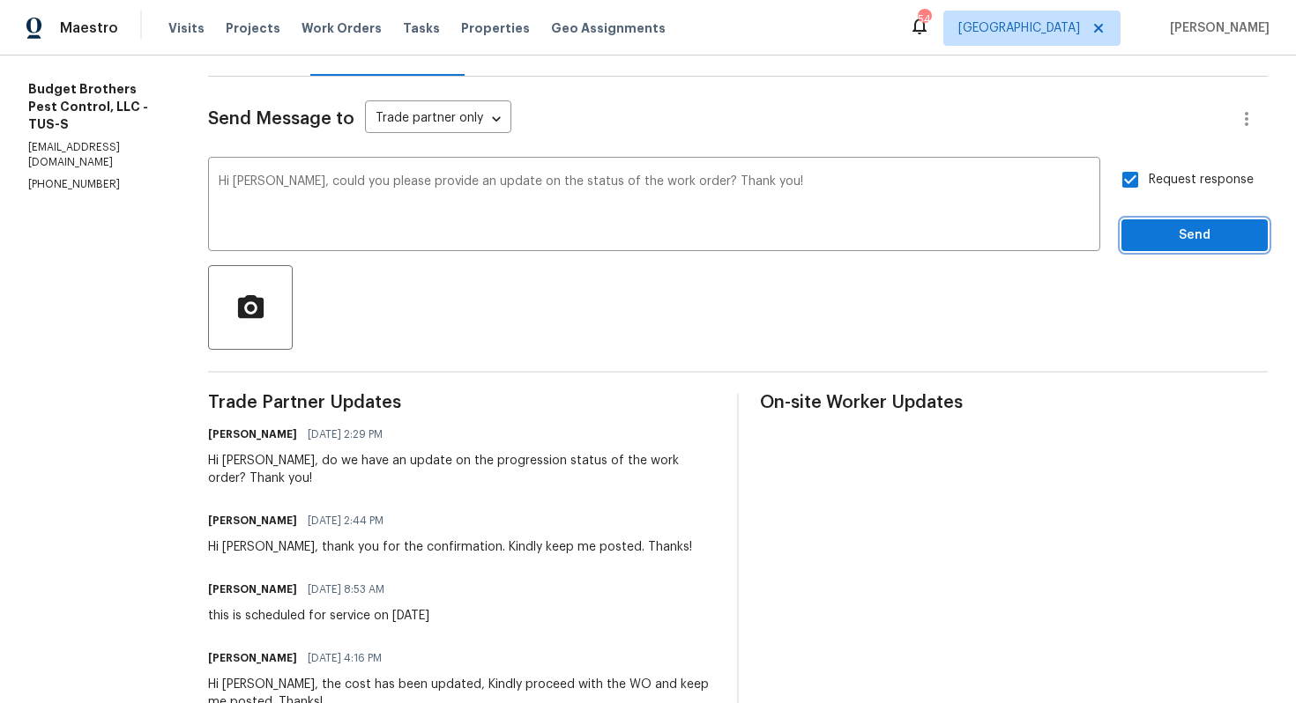
click at [1158, 248] on button "Send" at bounding box center [1194, 235] width 146 height 33
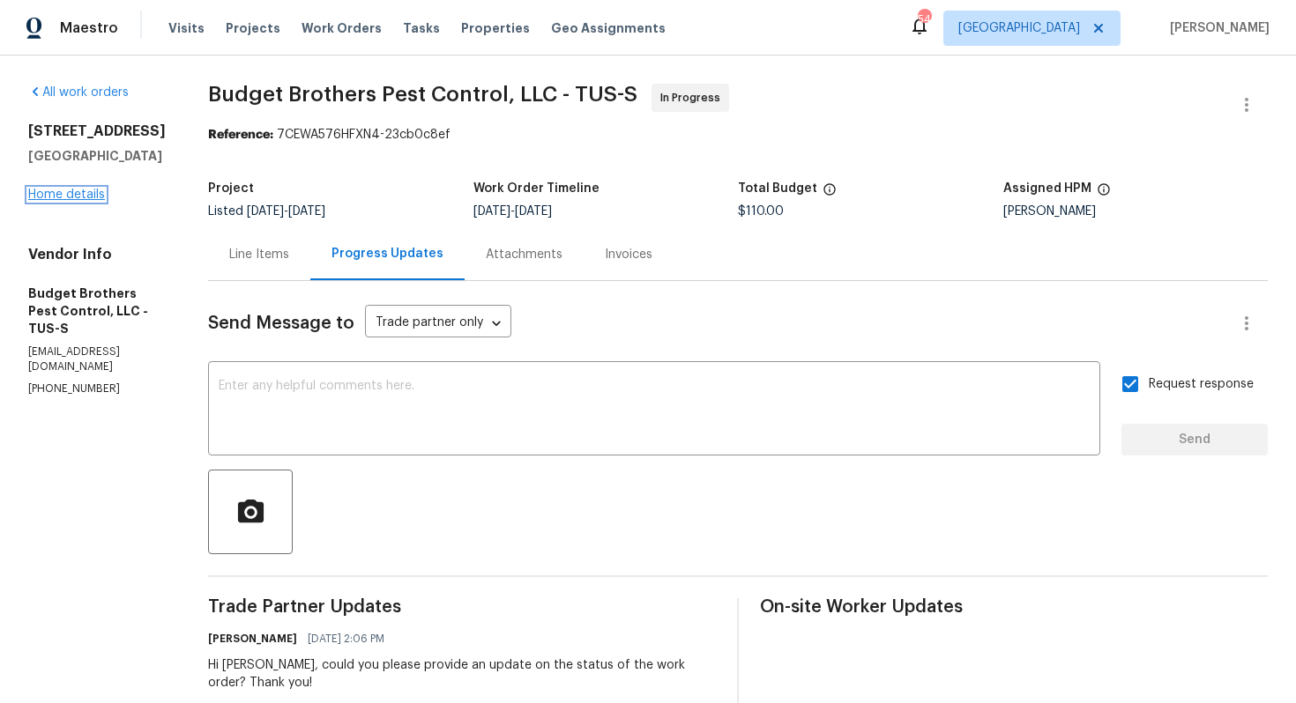
click at [52, 189] on link "Home details" at bounding box center [66, 195] width 77 height 12
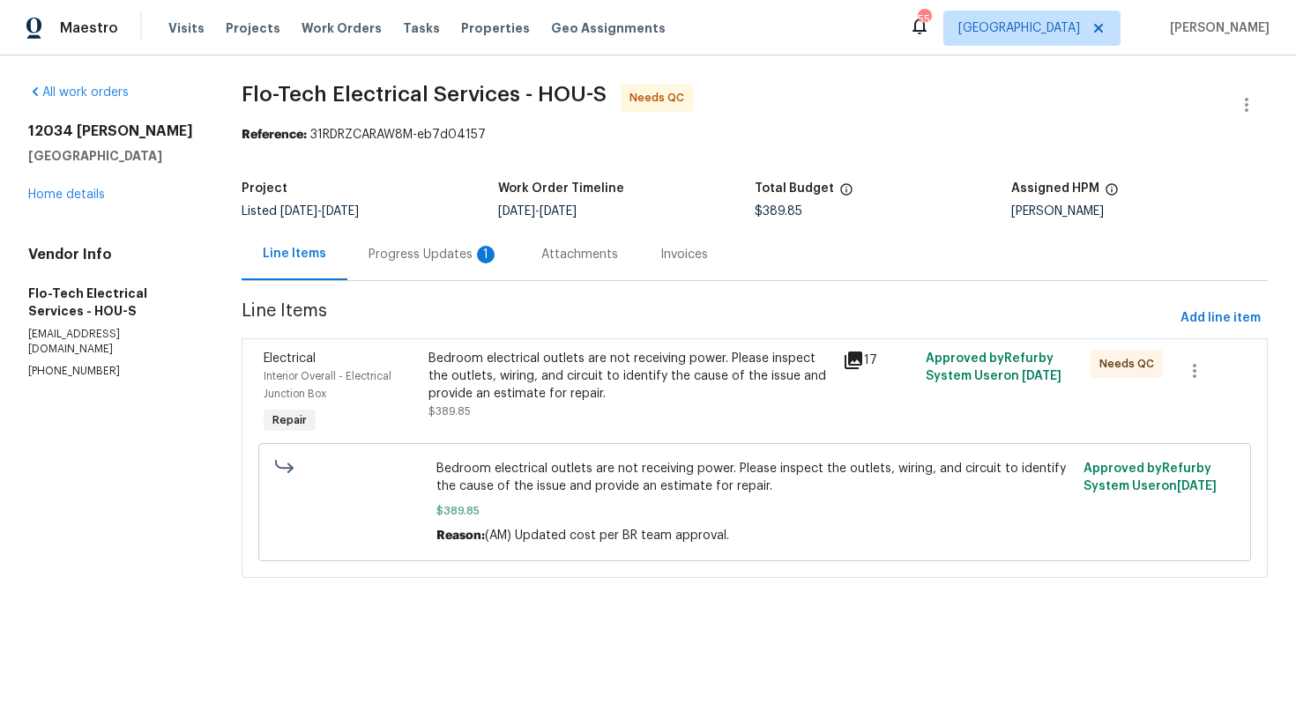
click at [432, 255] on div "Progress Updates 1" at bounding box center [433, 255] width 130 height 18
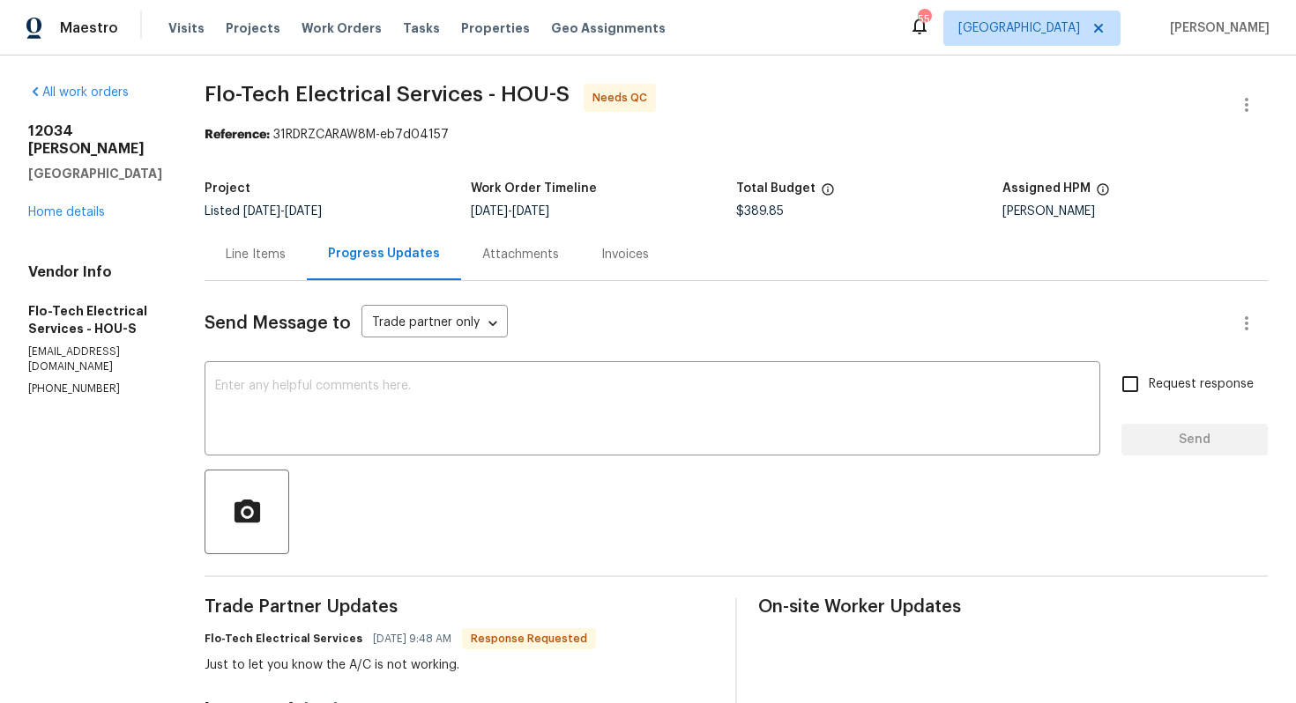
click at [260, 255] on div "Line Items" at bounding box center [256, 255] width 60 height 18
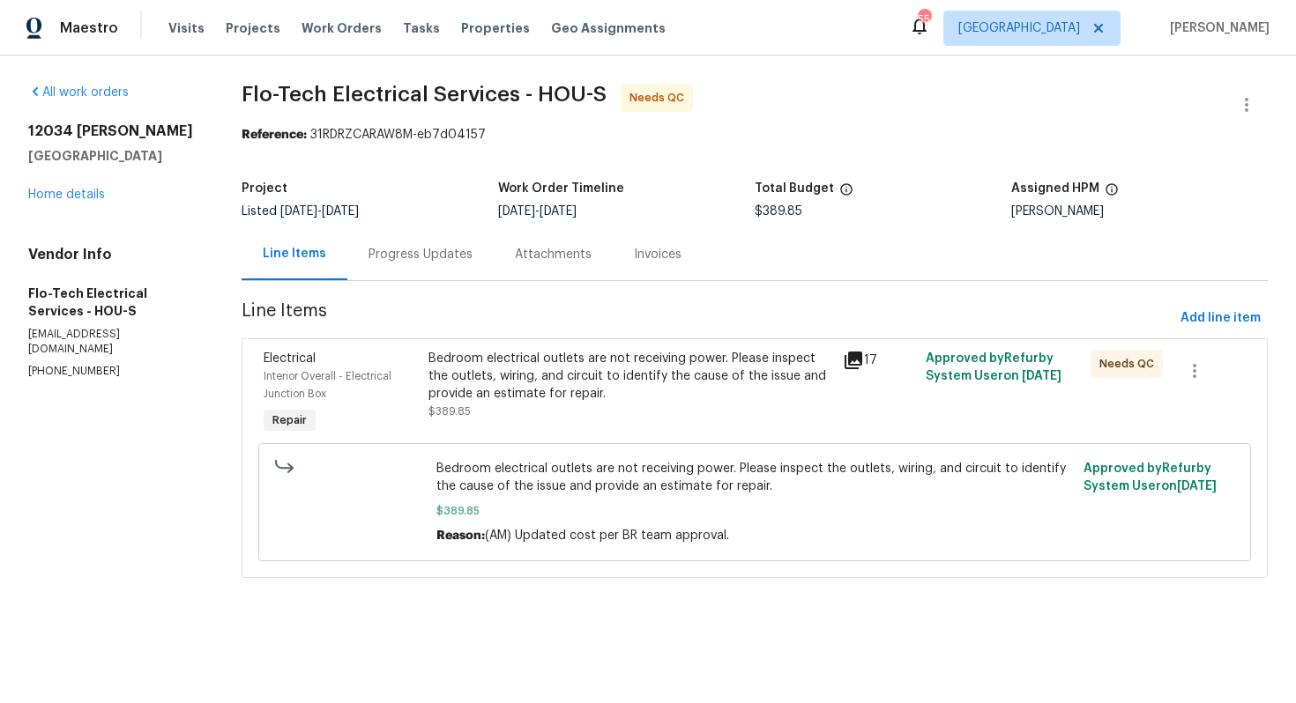
click at [531, 379] on div "Bedroom electrical outlets are not receiving power. Please inspect the outlets,…" at bounding box center [629, 376] width 403 height 53
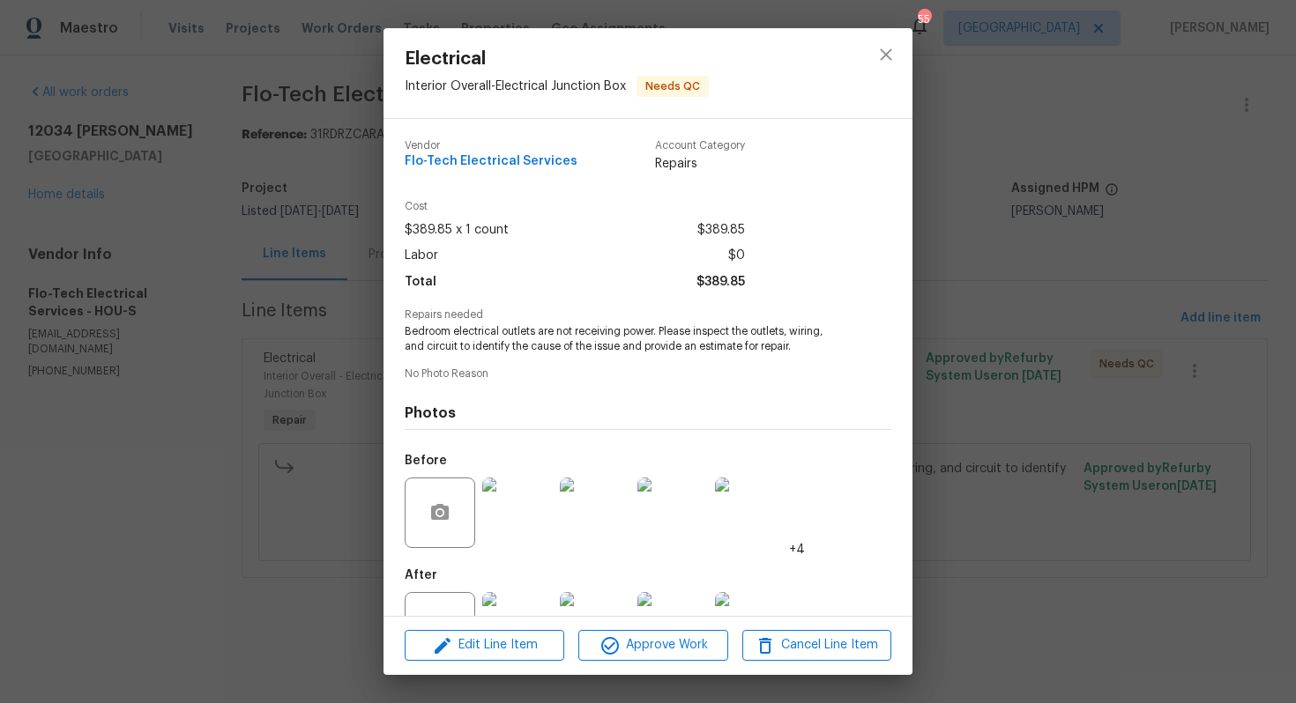
scroll to position [64, 0]
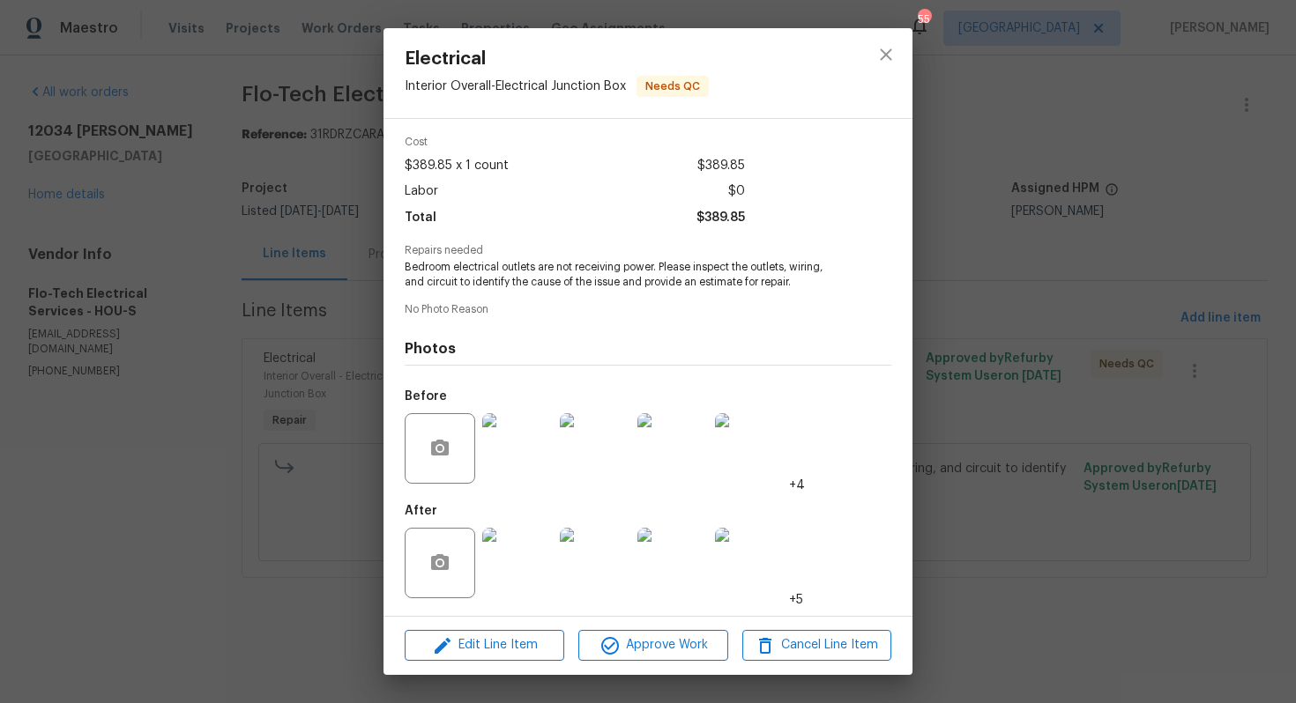
click at [524, 457] on img at bounding box center [517, 448] width 71 height 71
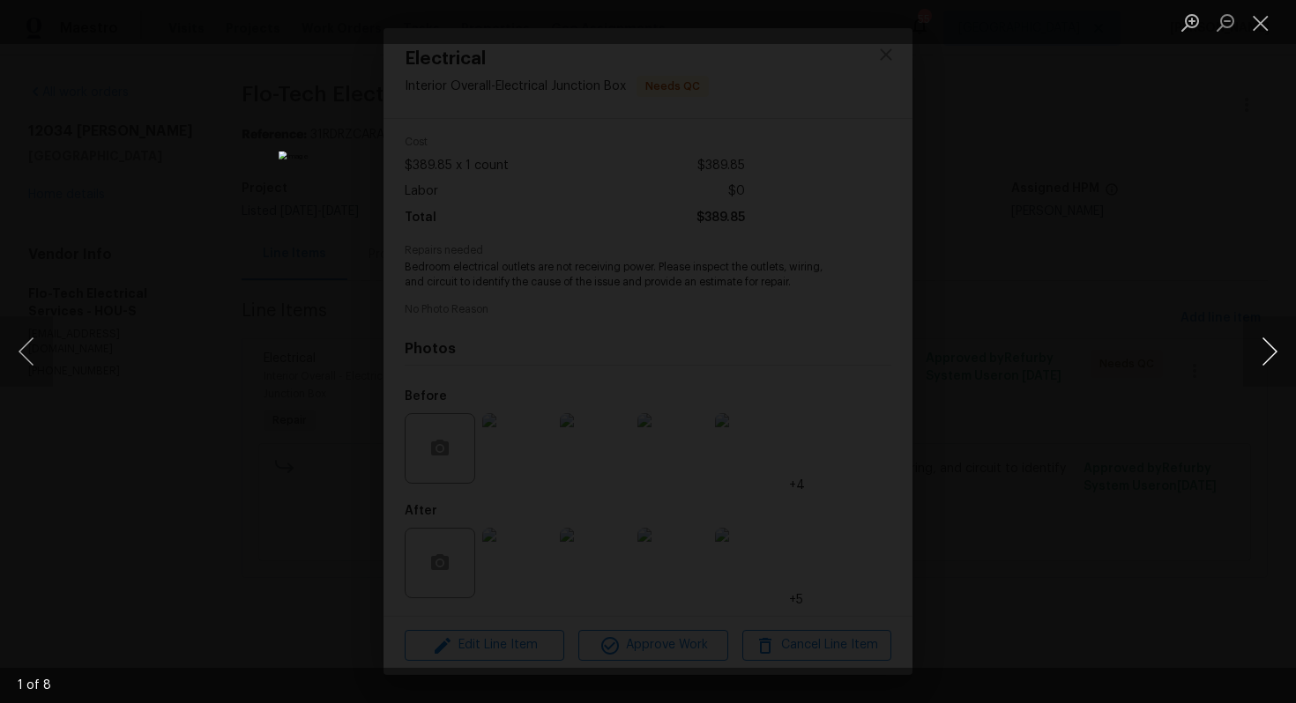
click at [1262, 349] on button "Next image" at bounding box center [1269, 351] width 53 height 71
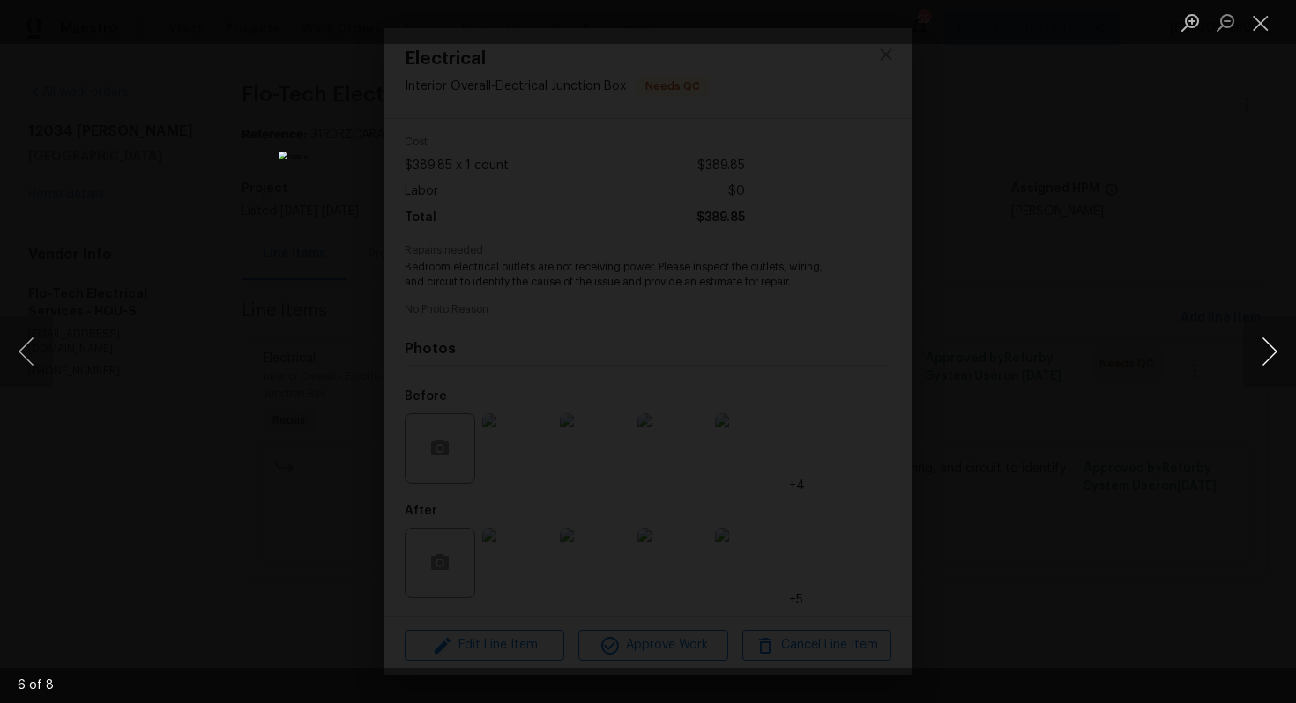
click at [1262, 349] on button "Next image" at bounding box center [1269, 351] width 53 height 71
click at [1119, 343] on div "Lightbox" at bounding box center [648, 351] width 1296 height 703
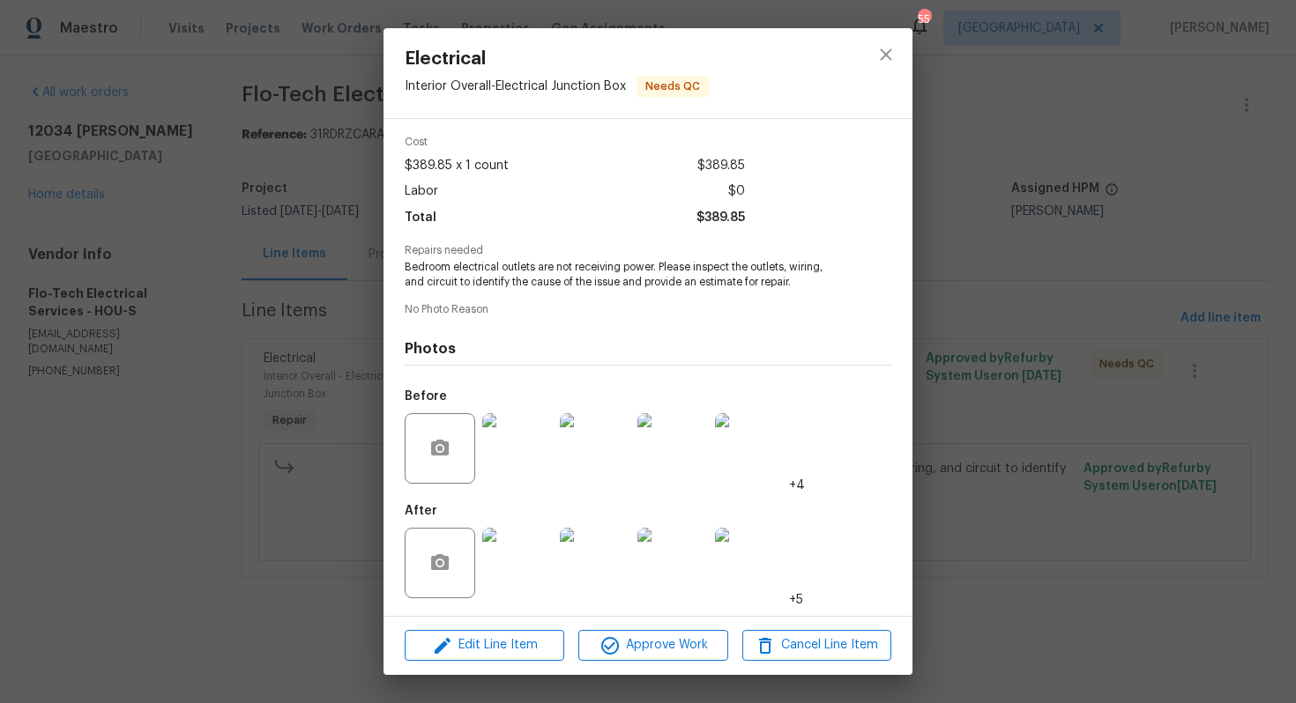
click at [1015, 371] on div "Electrical Interior Overall - Electrical Junction Box Needs QC Vendor Flo-Tech …" at bounding box center [648, 351] width 1296 height 703
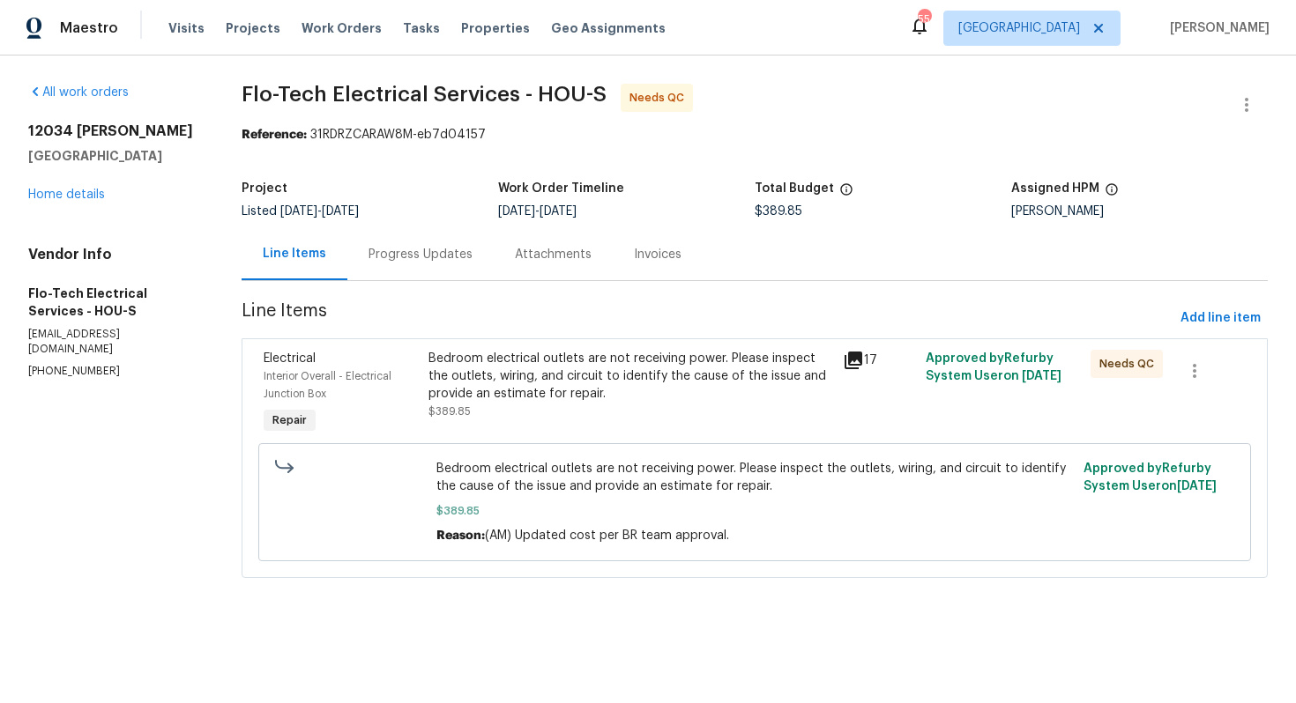
click at [432, 257] on div "Progress Updates" at bounding box center [420, 255] width 104 height 18
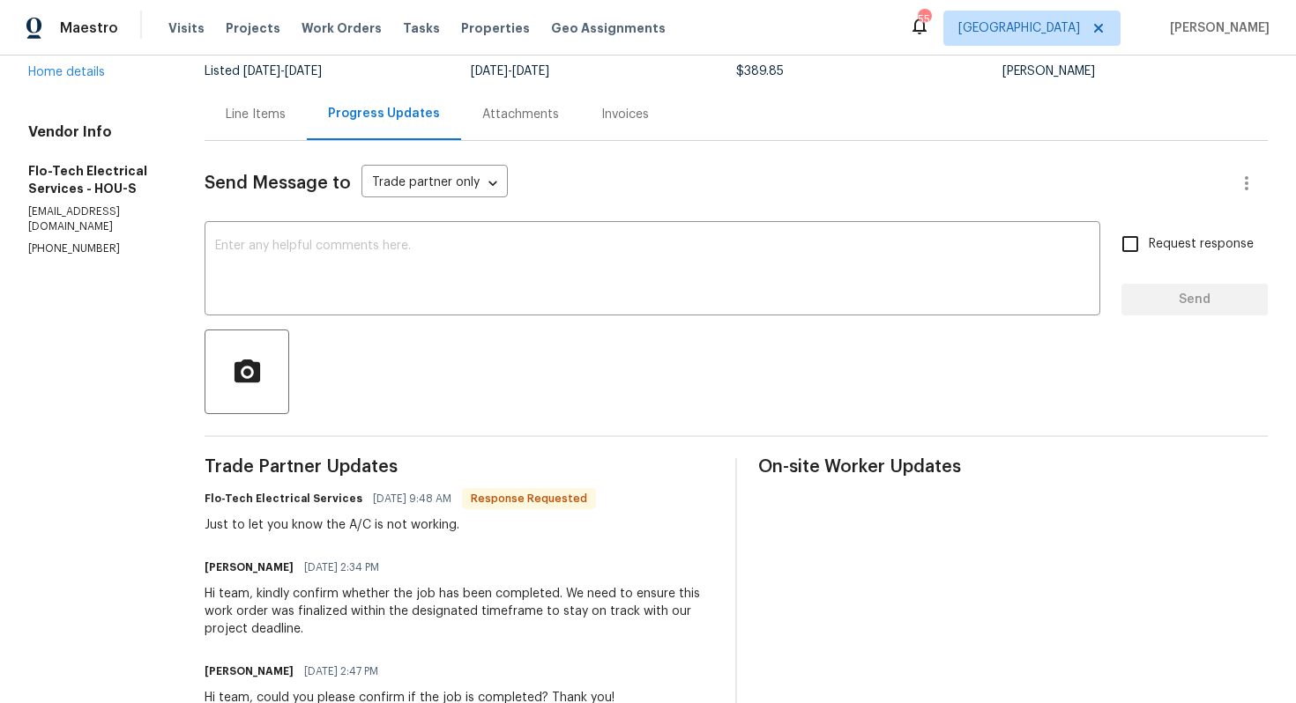
scroll to position [184, 0]
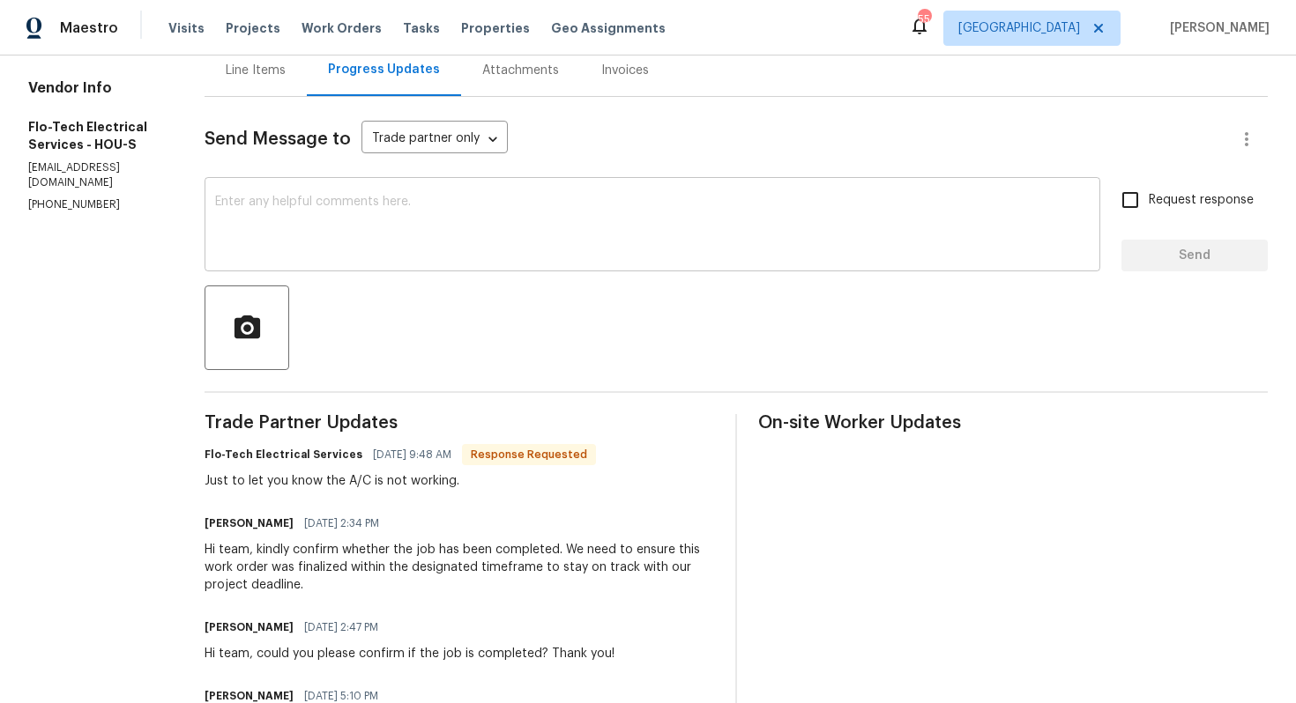
click at [478, 227] on textarea at bounding box center [652, 227] width 874 height 62
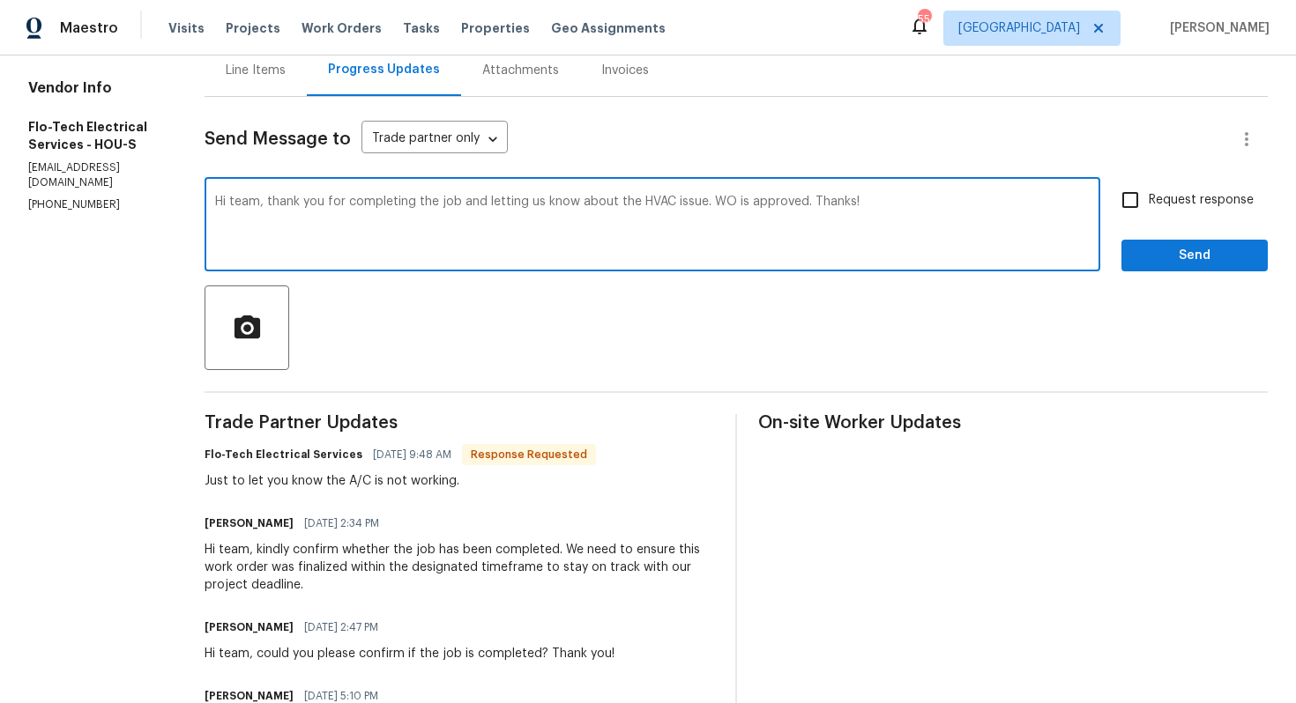
click at [420, 206] on textarea "Hi team, thank you for completing the job and letting us know about the HVAC is…" at bounding box center [652, 227] width 874 height 62
paste textarea "Team, thank you for completing the job and updating us on the HVAC issue. The"
type textarea "Hi Team, thank you for completing the job and updating us on the HVAC issue. Th…"
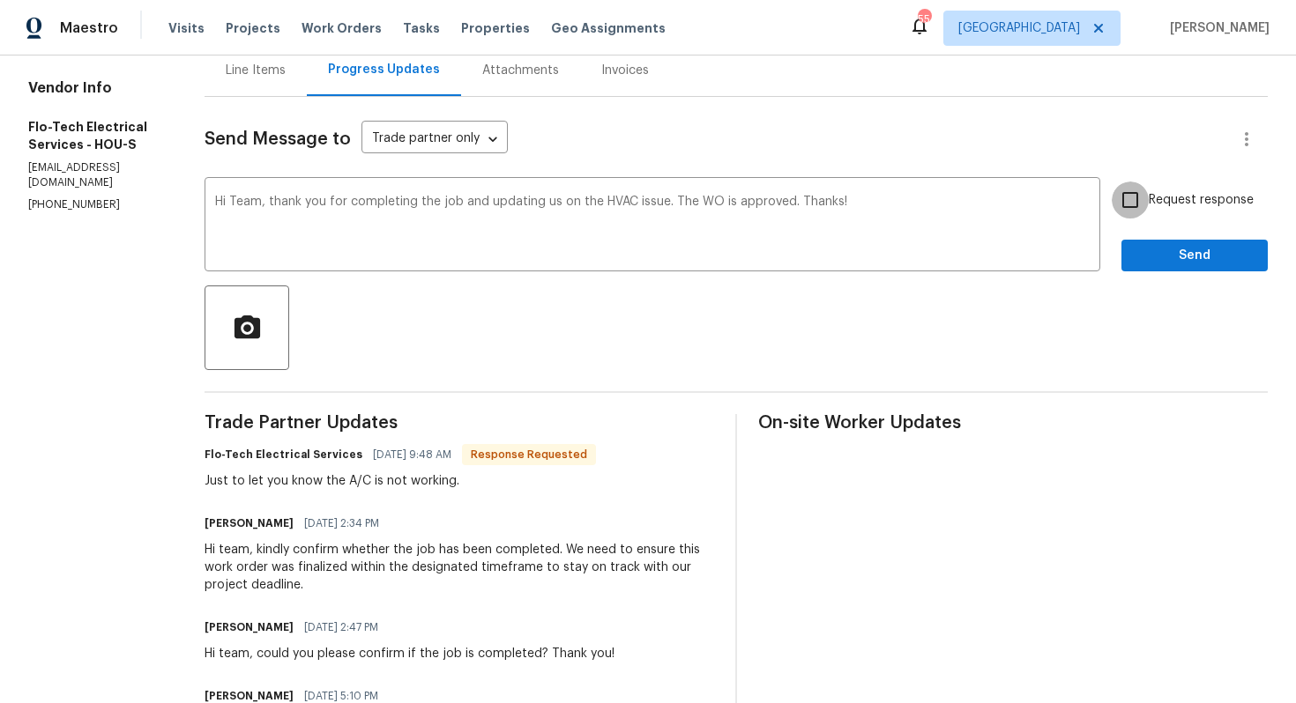
click at [1149, 200] on input "Request response" at bounding box center [1130, 200] width 37 height 37
click at [1133, 200] on input "Request response" at bounding box center [1130, 200] width 37 height 37
checkbox input "false"
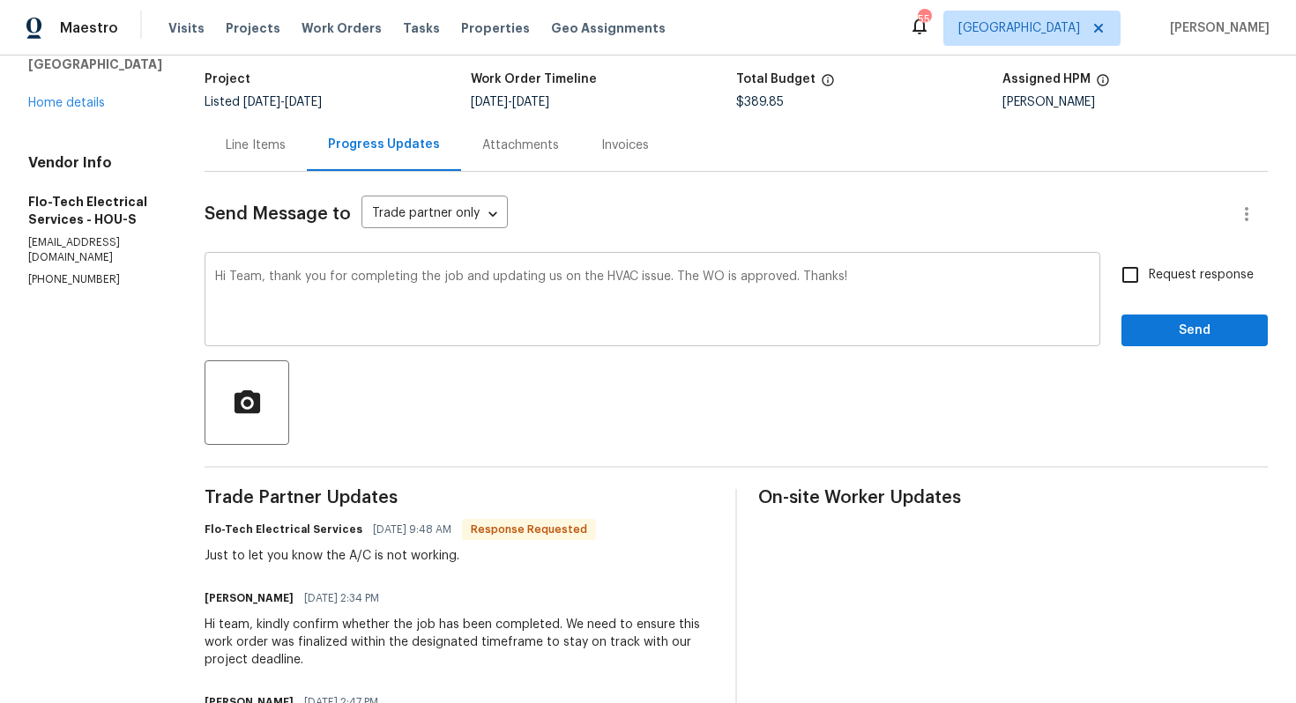
scroll to position [110, 0]
click at [1175, 328] on span "Send" at bounding box center [1194, 330] width 118 height 22
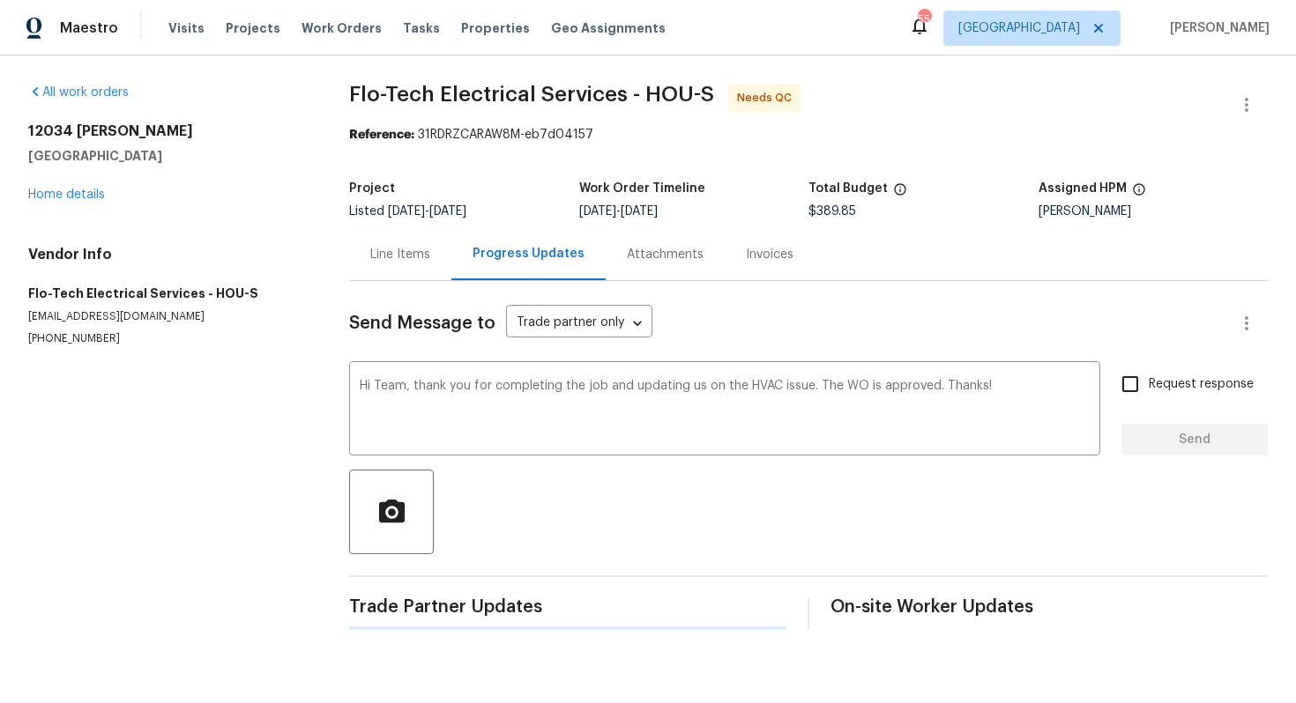
scroll to position [0, 0]
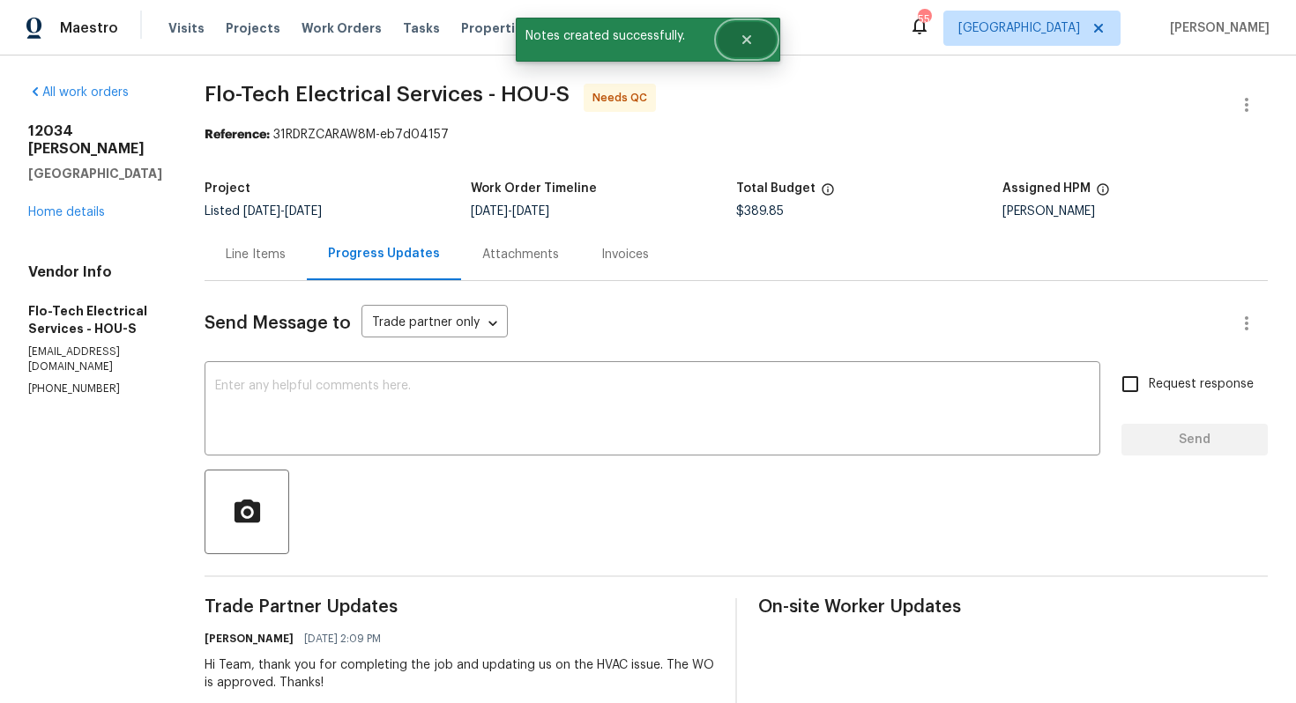
click at [749, 47] on button "Close" at bounding box center [747, 39] width 58 height 35
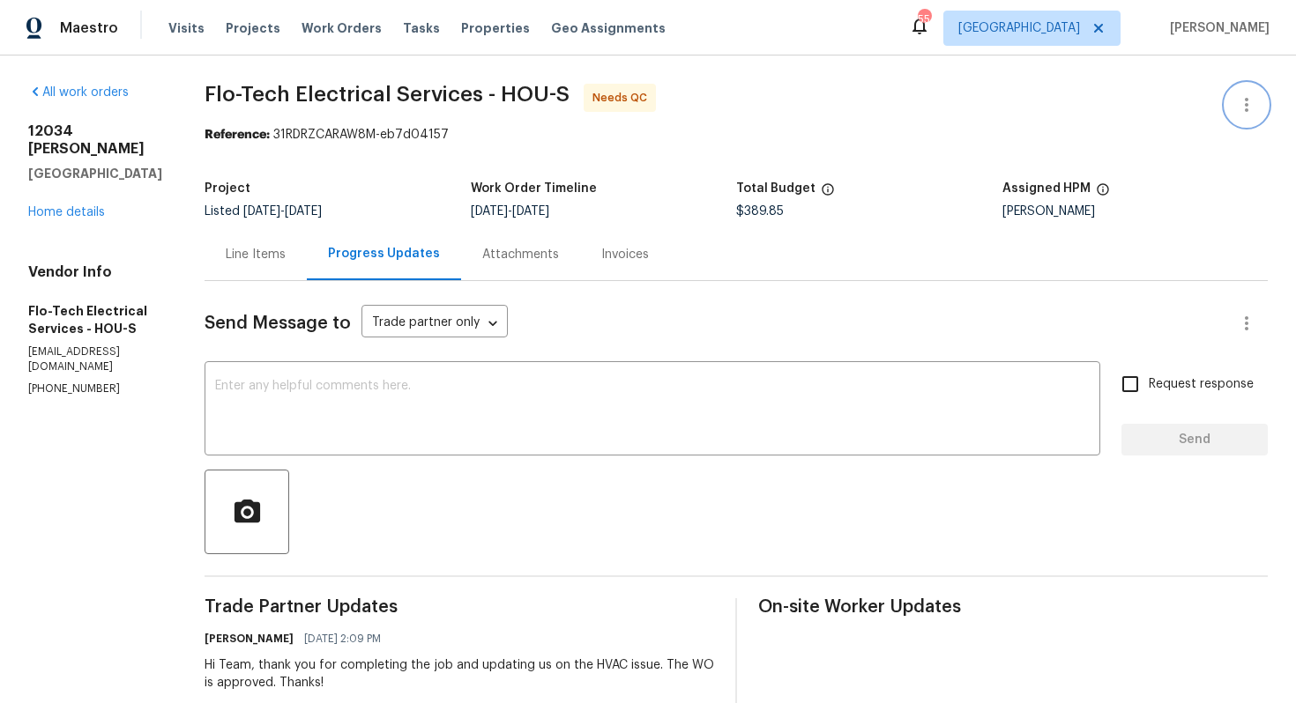
click at [1260, 104] on button "button" at bounding box center [1246, 105] width 42 height 42
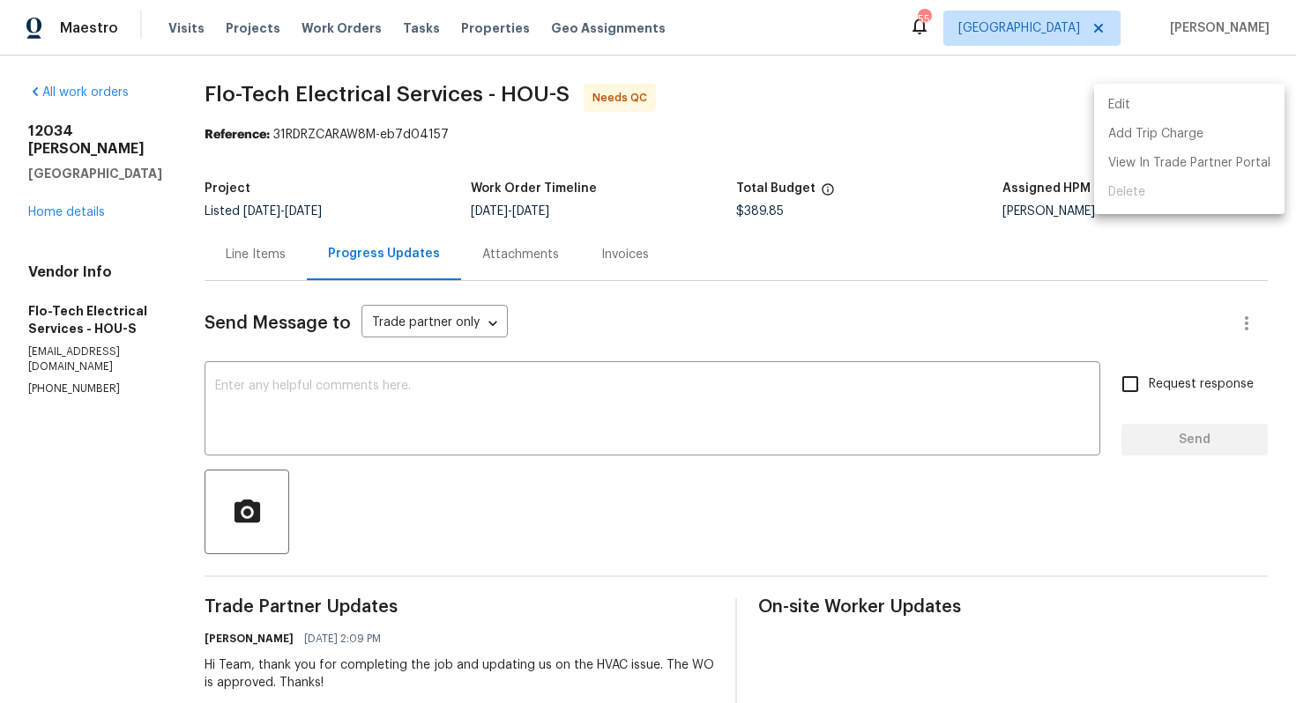
click at [1121, 109] on li "Edit" at bounding box center [1189, 105] width 190 height 29
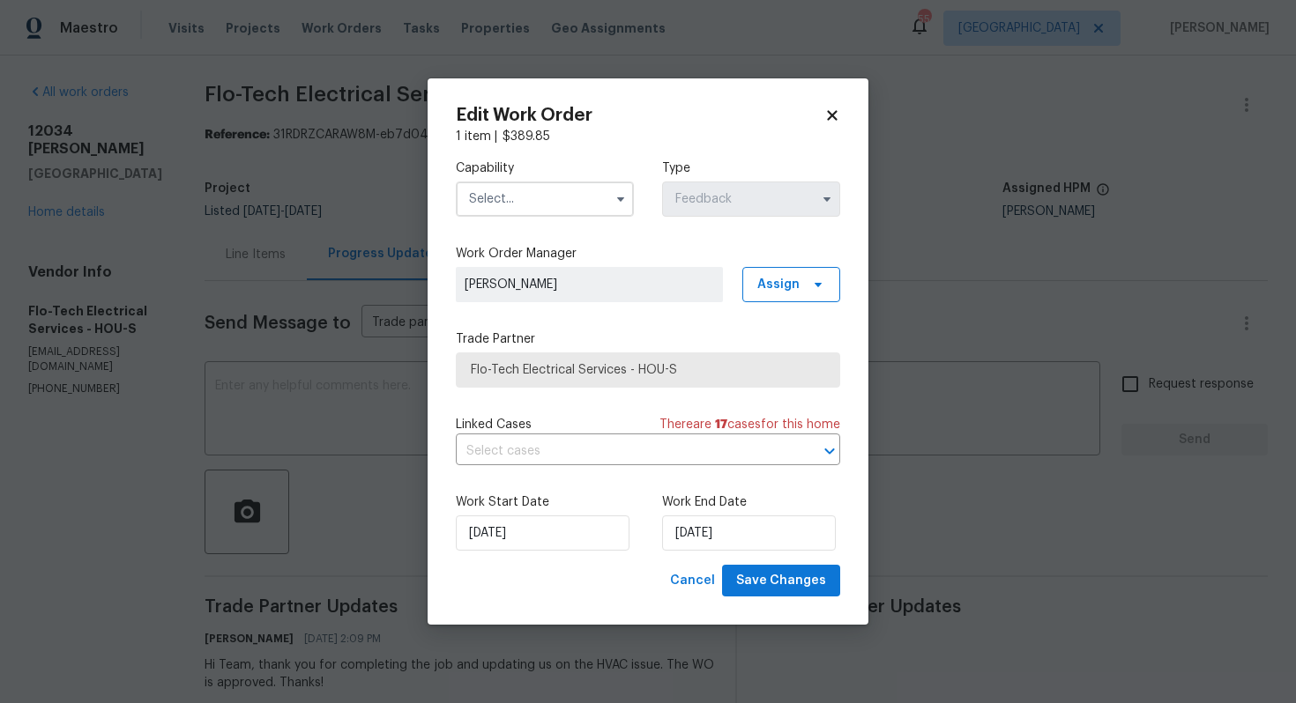
click at [572, 200] on input "text" at bounding box center [545, 199] width 178 height 35
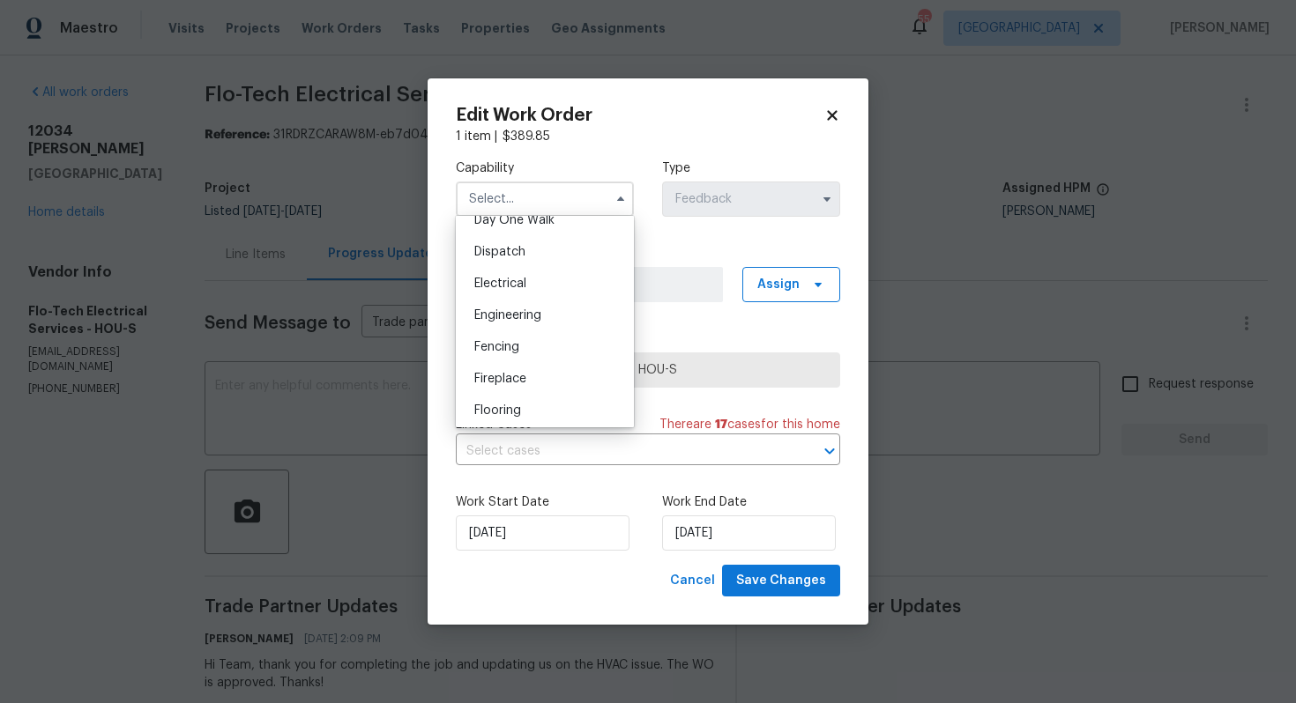
scroll to position [505, 0]
click at [527, 297] on div "Electrical" at bounding box center [544, 288] width 169 height 32
type input "Electrical"
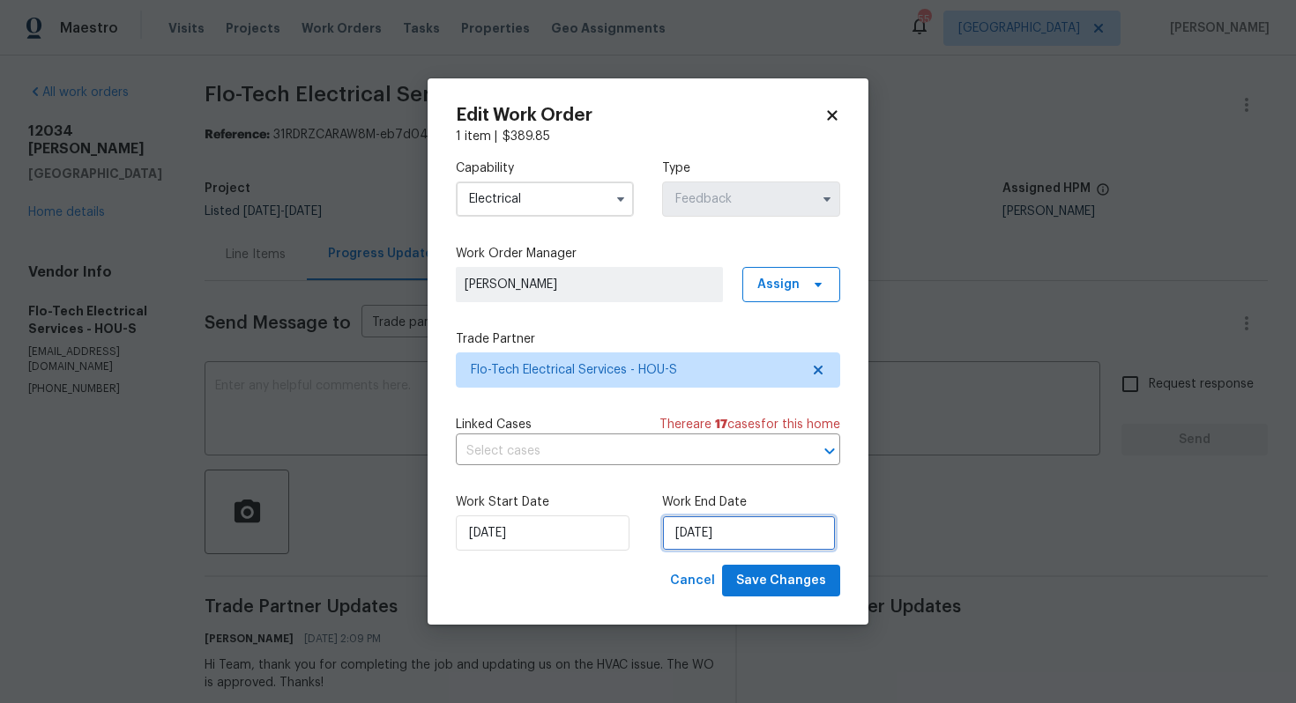
click at [703, 548] on input "20/08/2025" at bounding box center [749, 533] width 174 height 35
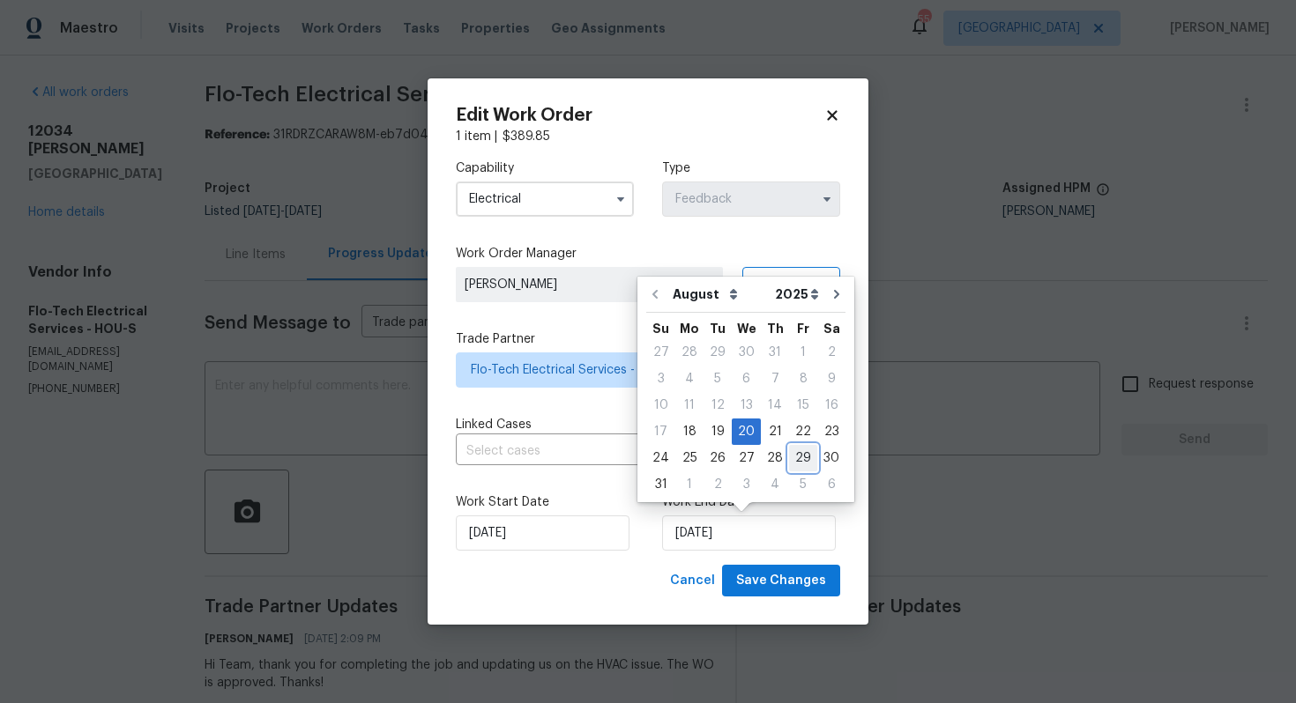
click at [789, 460] on div "29" at bounding box center [803, 458] width 28 height 25
type input "29/08/2025"
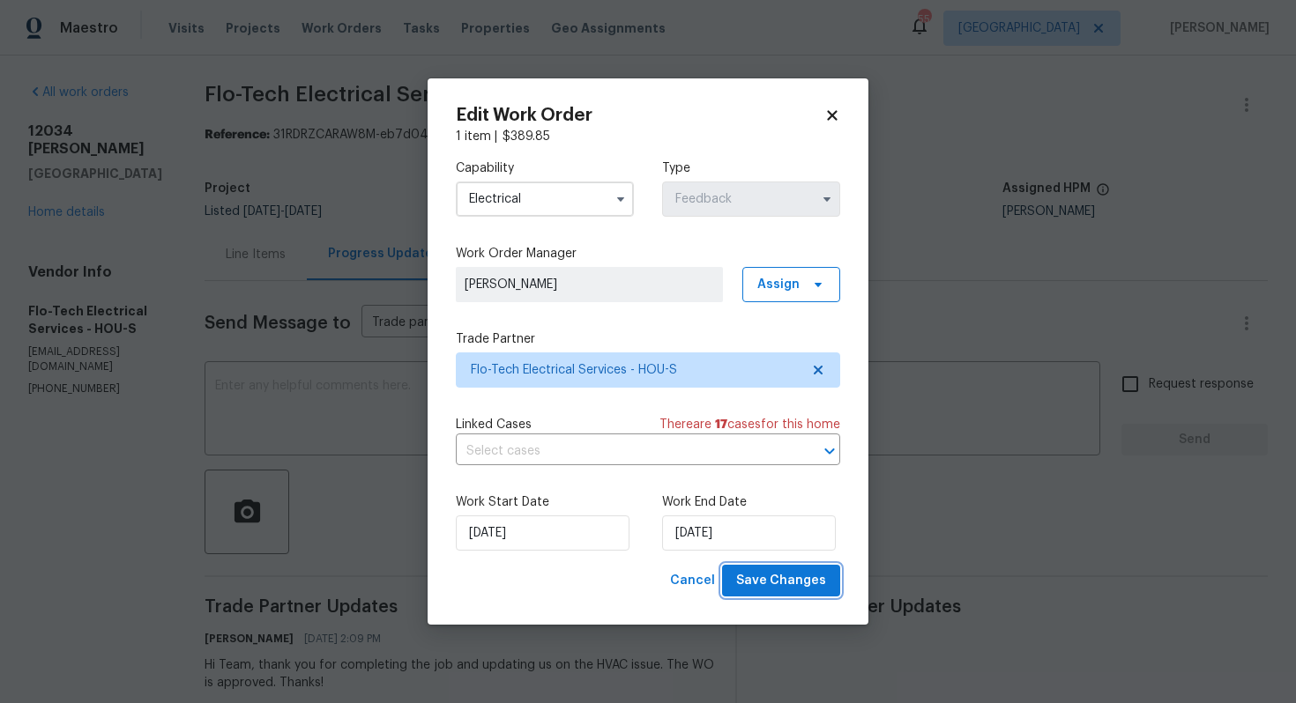
click at [797, 586] on span "Save Changes" at bounding box center [781, 581] width 90 height 22
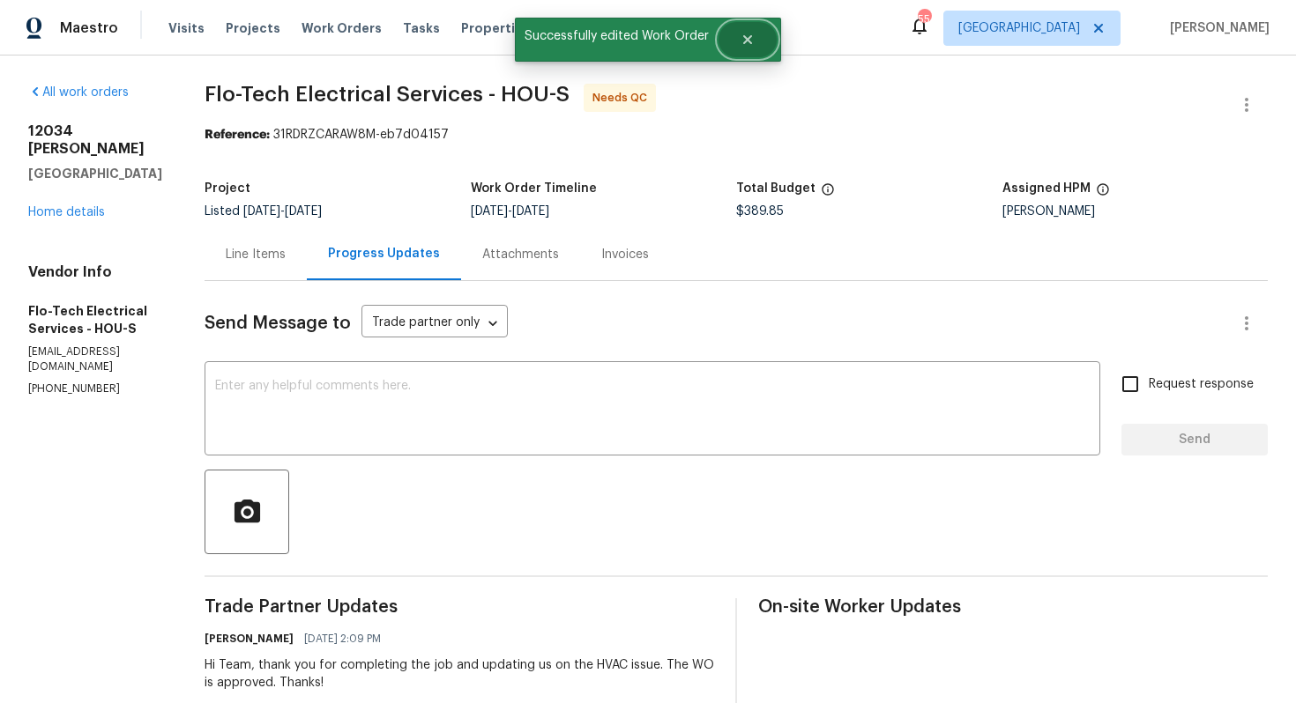
click at [751, 48] on button "Close" at bounding box center [747, 39] width 58 height 35
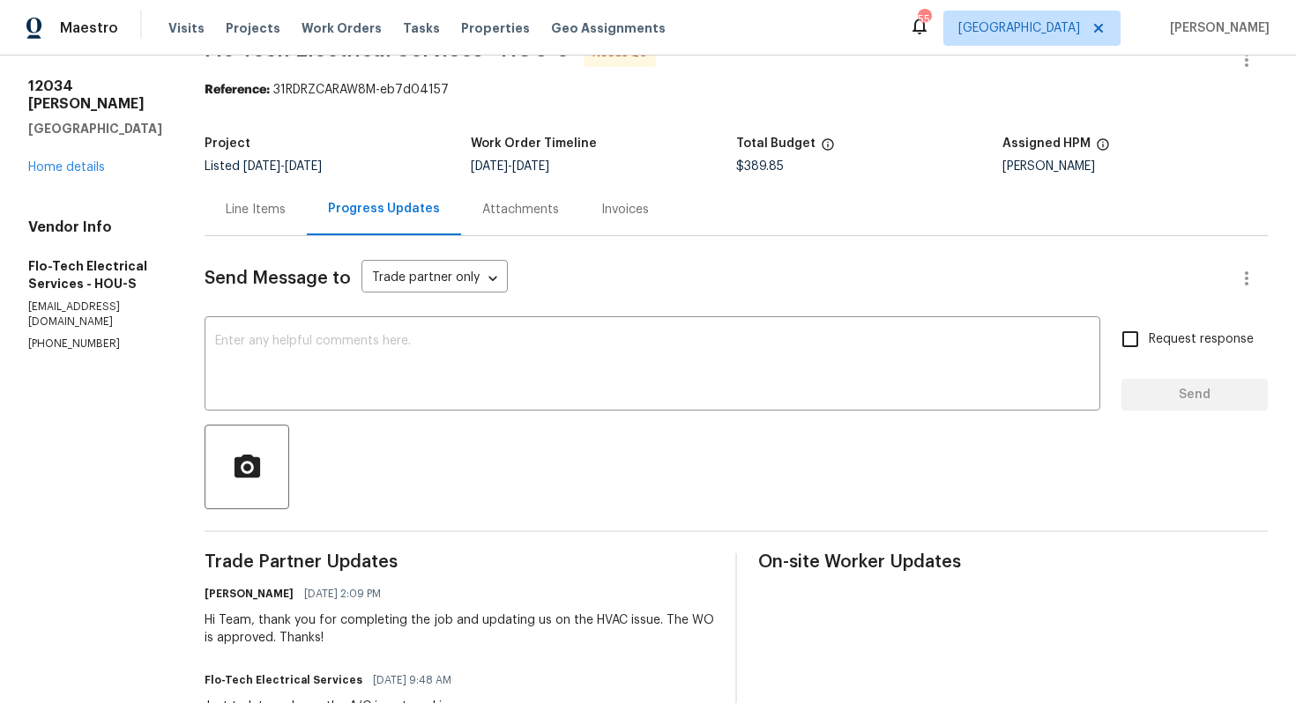
scroll to position [0, 0]
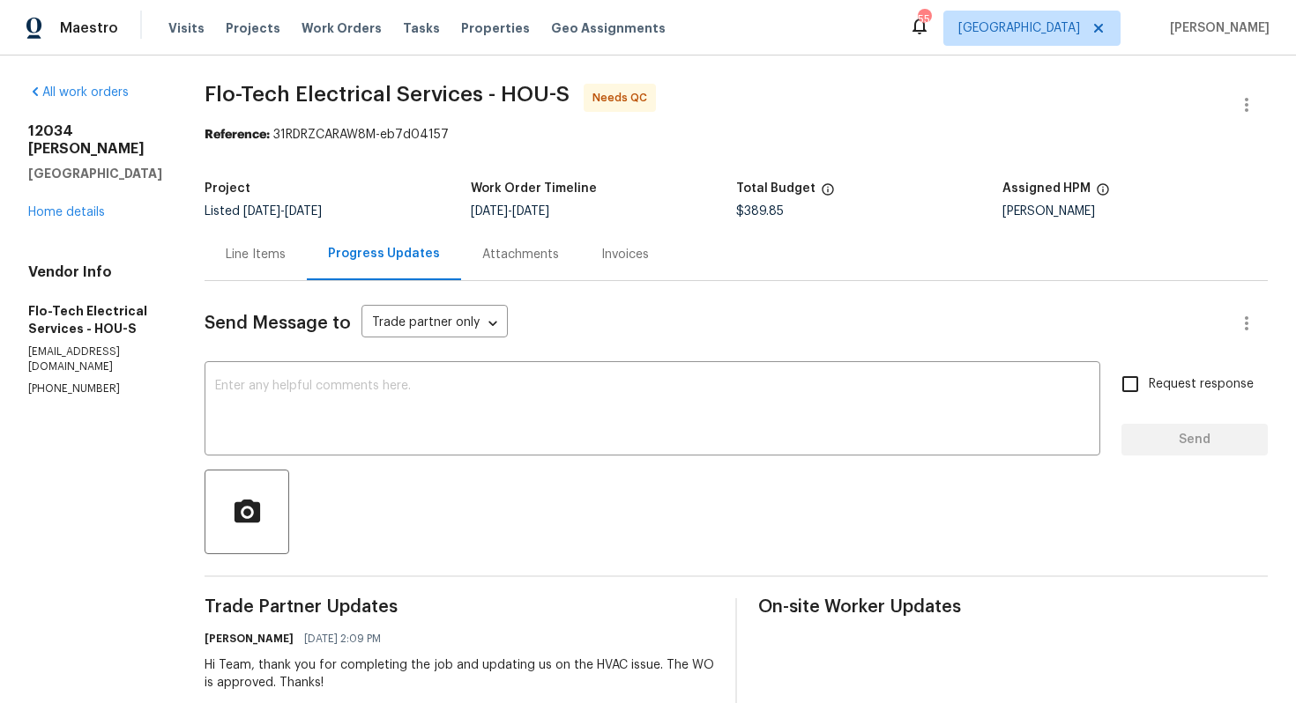
click at [255, 276] on div "Line Items" at bounding box center [256, 254] width 102 height 52
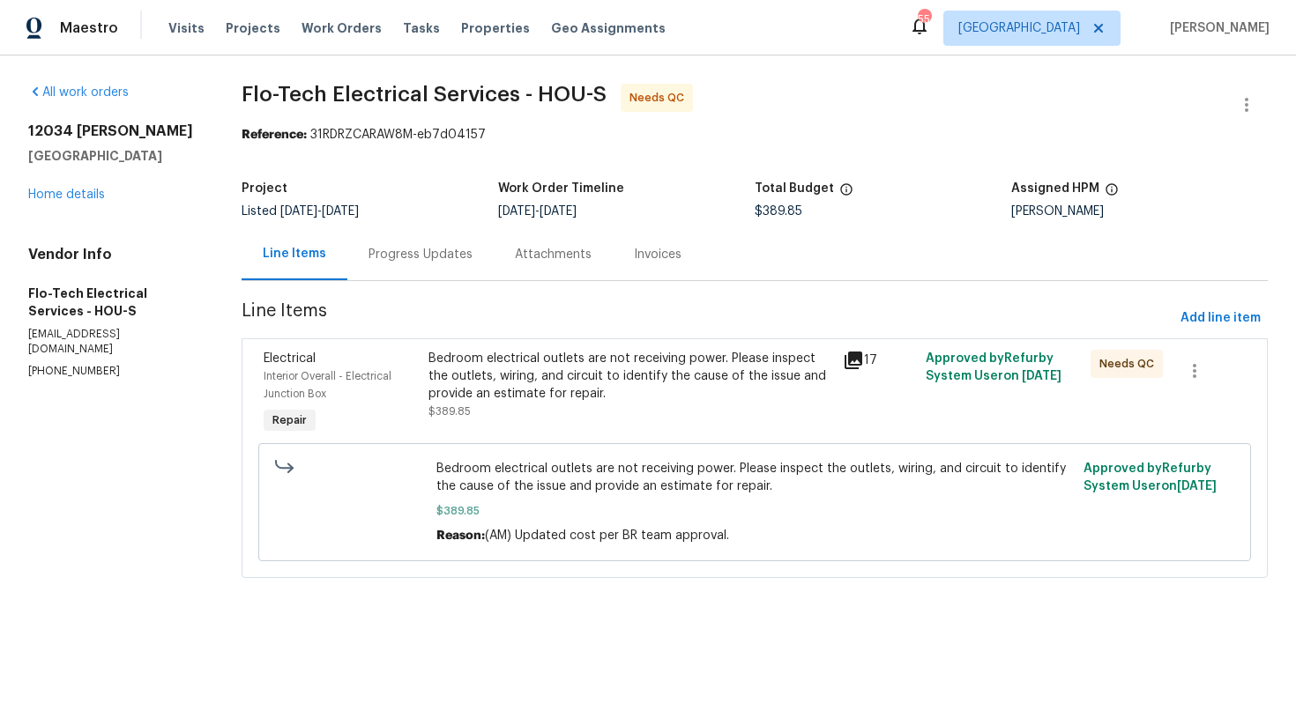
click at [569, 384] on div "Bedroom electrical outlets are not receiving power. Please inspect the outlets,…" at bounding box center [629, 376] width 403 height 53
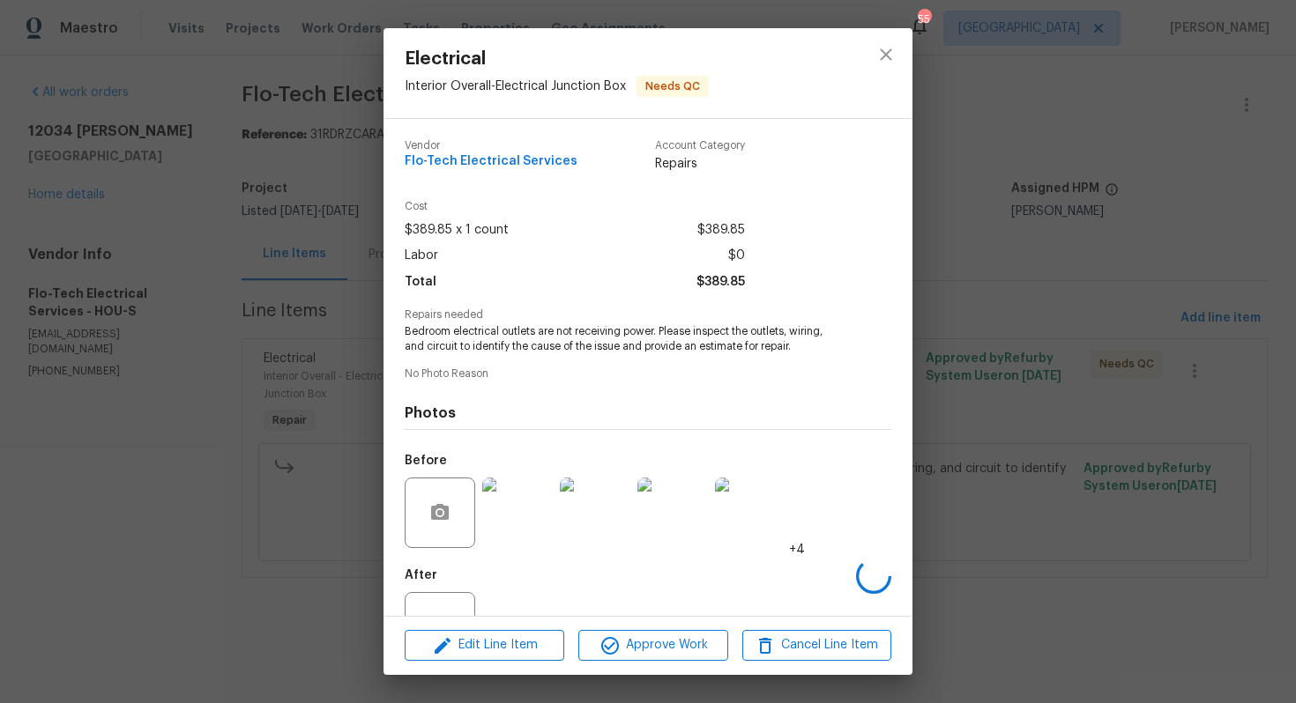
scroll to position [64, 0]
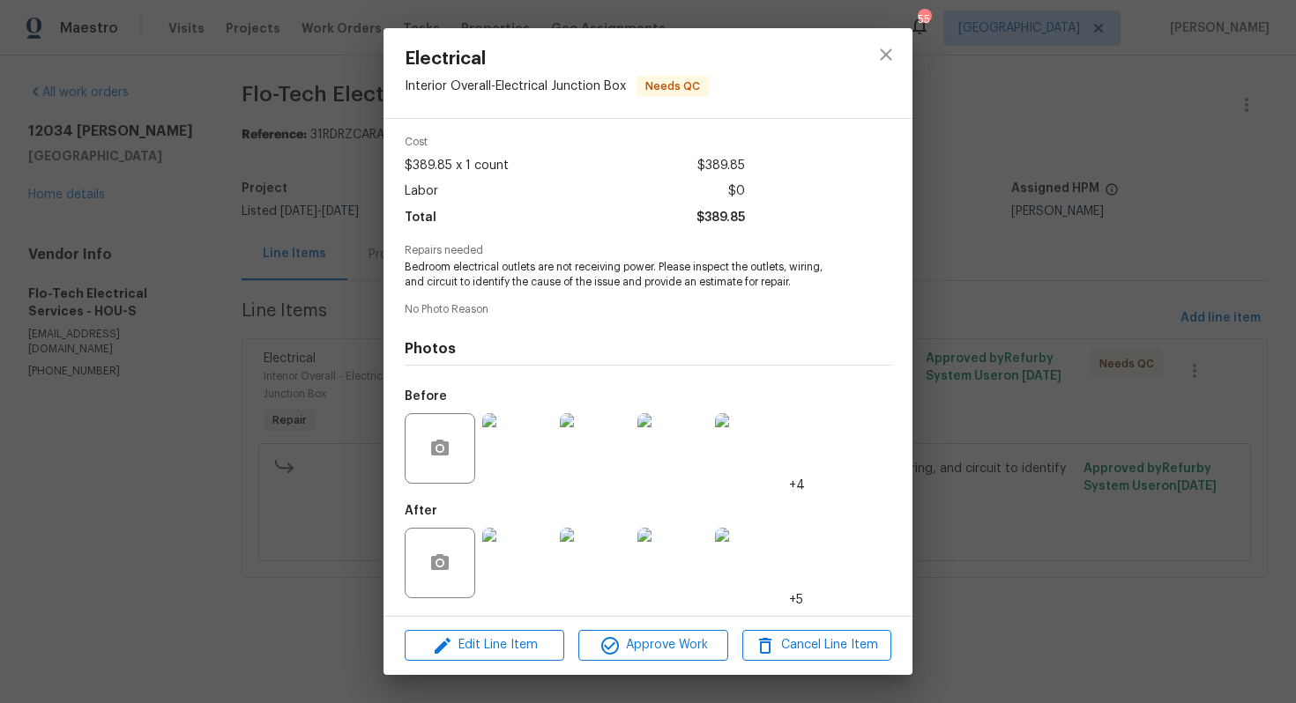
click at [513, 568] on img at bounding box center [517, 563] width 71 height 71
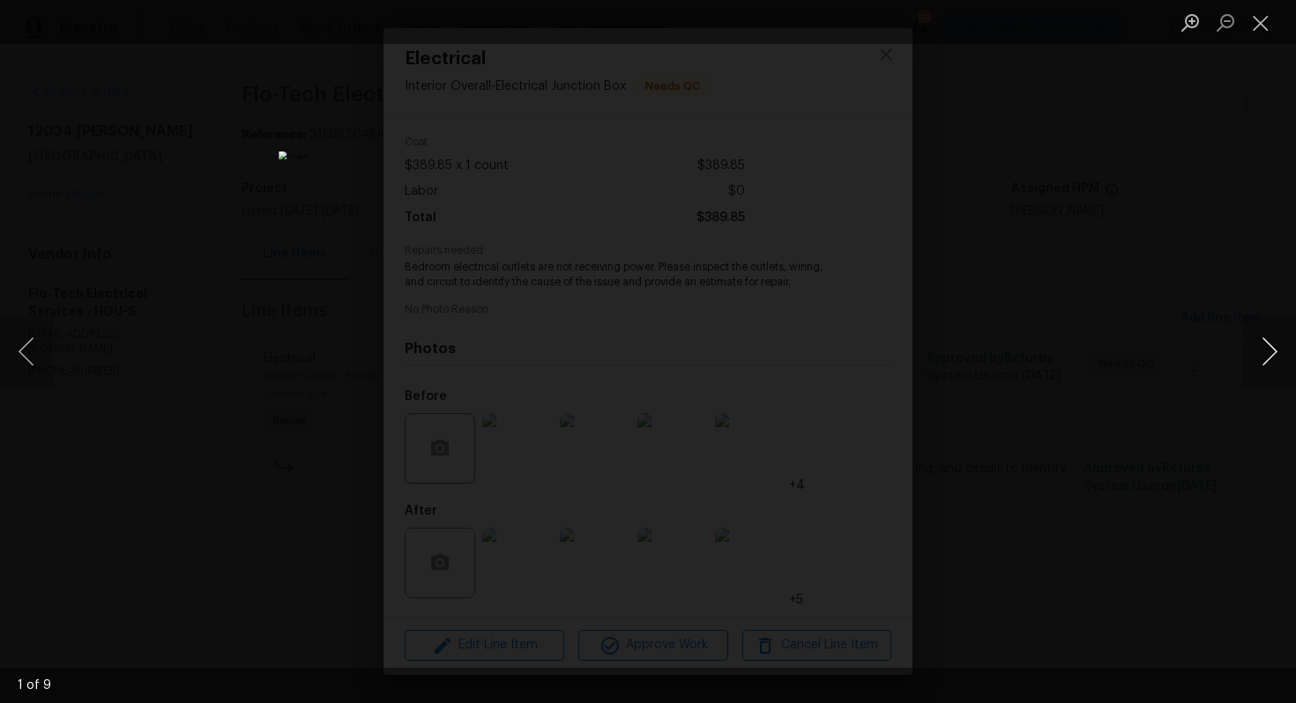
click at [1273, 353] on button "Next image" at bounding box center [1269, 351] width 53 height 71
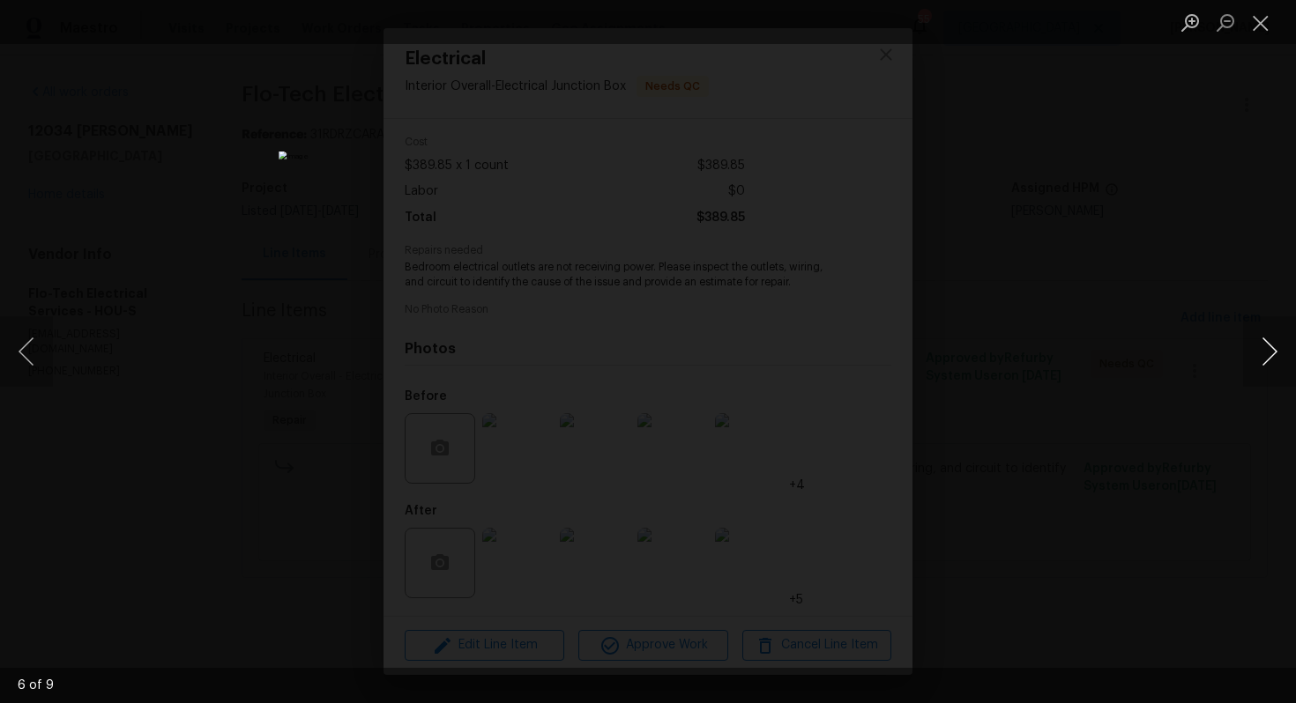
click at [1273, 353] on button "Next image" at bounding box center [1269, 351] width 53 height 71
click at [1097, 354] on div "Lightbox" at bounding box center [648, 351] width 1296 height 703
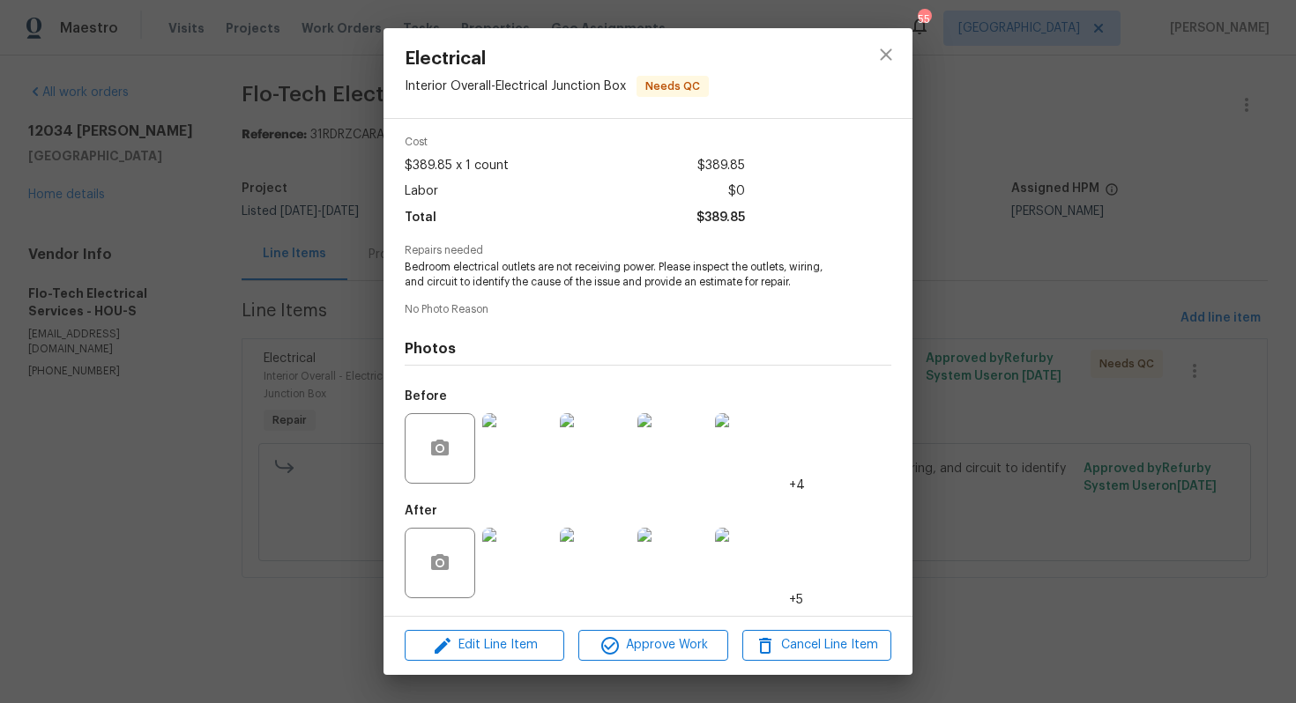
click at [1055, 360] on div "Electrical Interior Overall - Electrical Junction Box Needs QC Vendor Flo-Tech …" at bounding box center [648, 351] width 1296 height 703
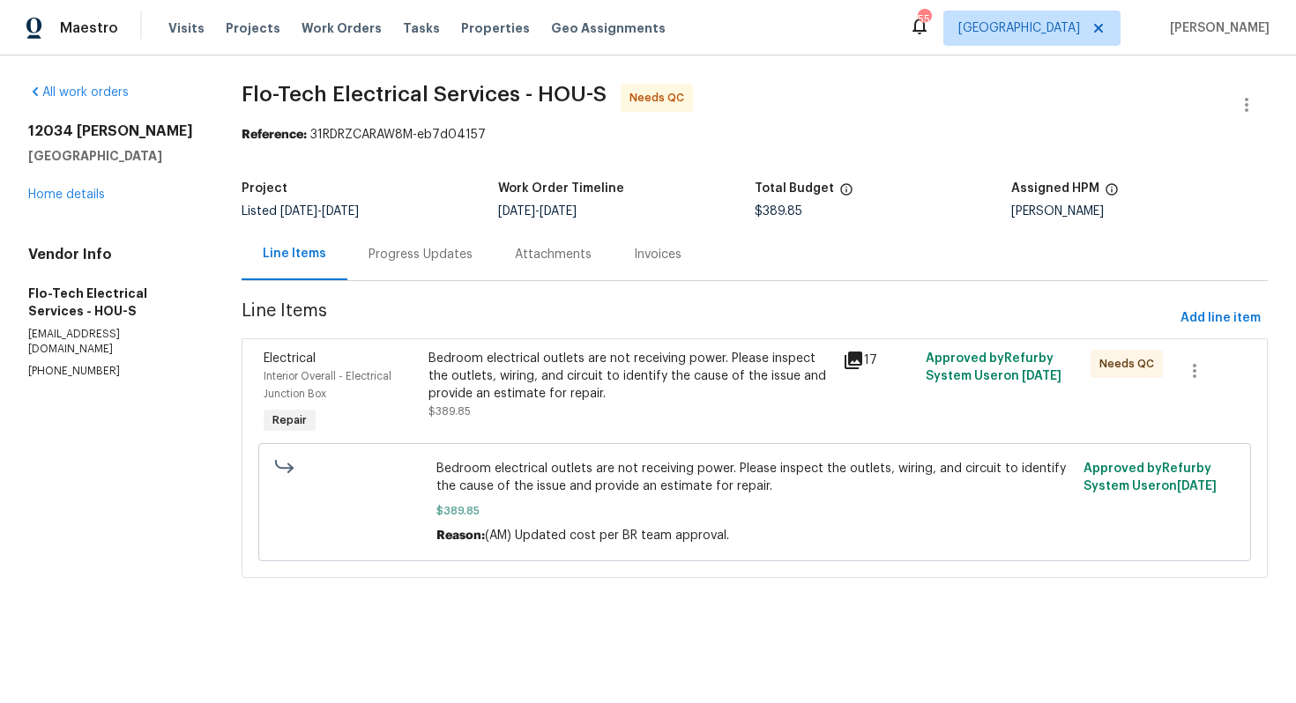
click at [404, 272] on div "Progress Updates" at bounding box center [420, 254] width 146 height 52
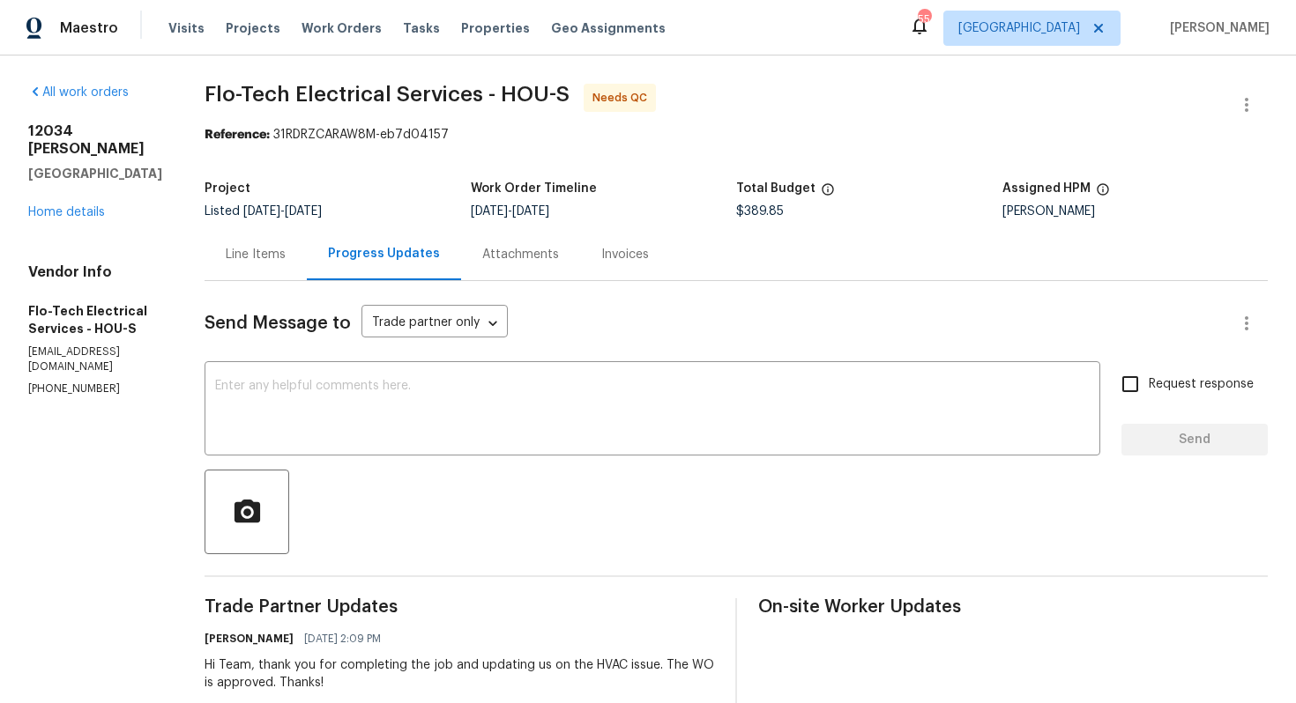
click at [242, 256] on div "Line Items" at bounding box center [256, 255] width 60 height 18
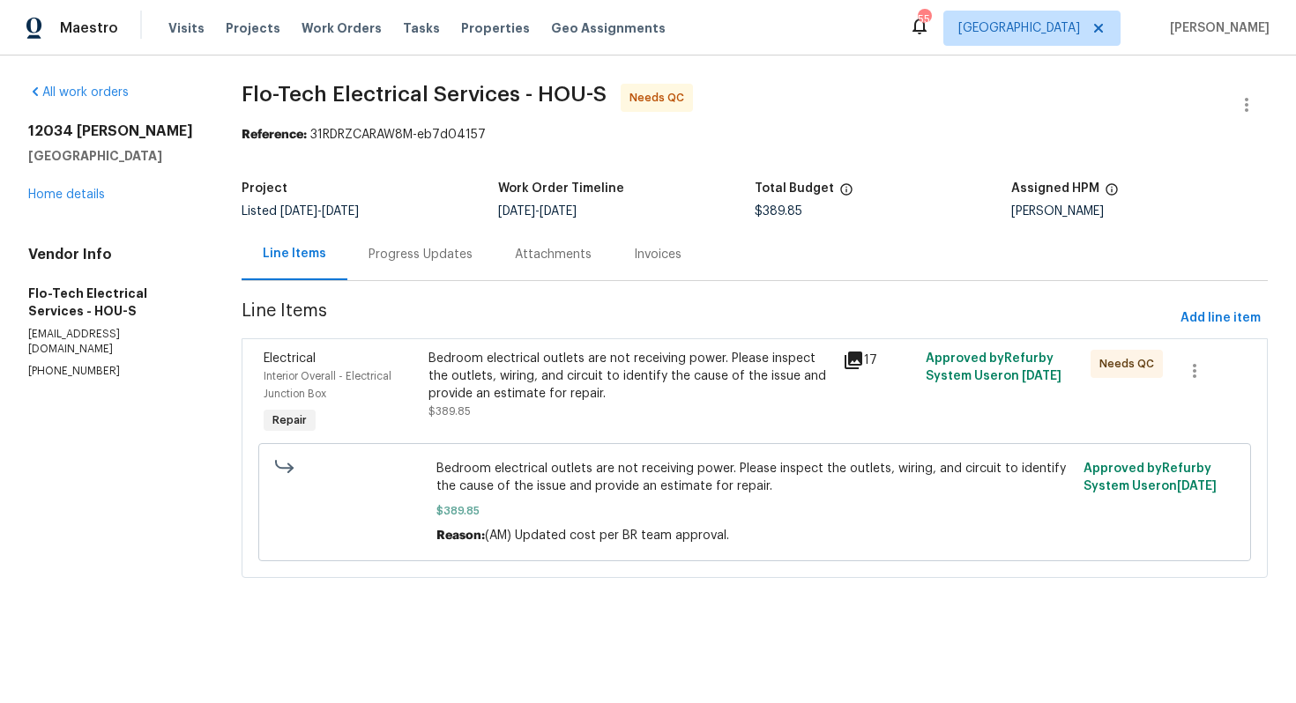
click at [629, 398] on div "Bedroom electrical outlets are not receiving power. Please inspect the outlets,…" at bounding box center [629, 376] width 403 height 53
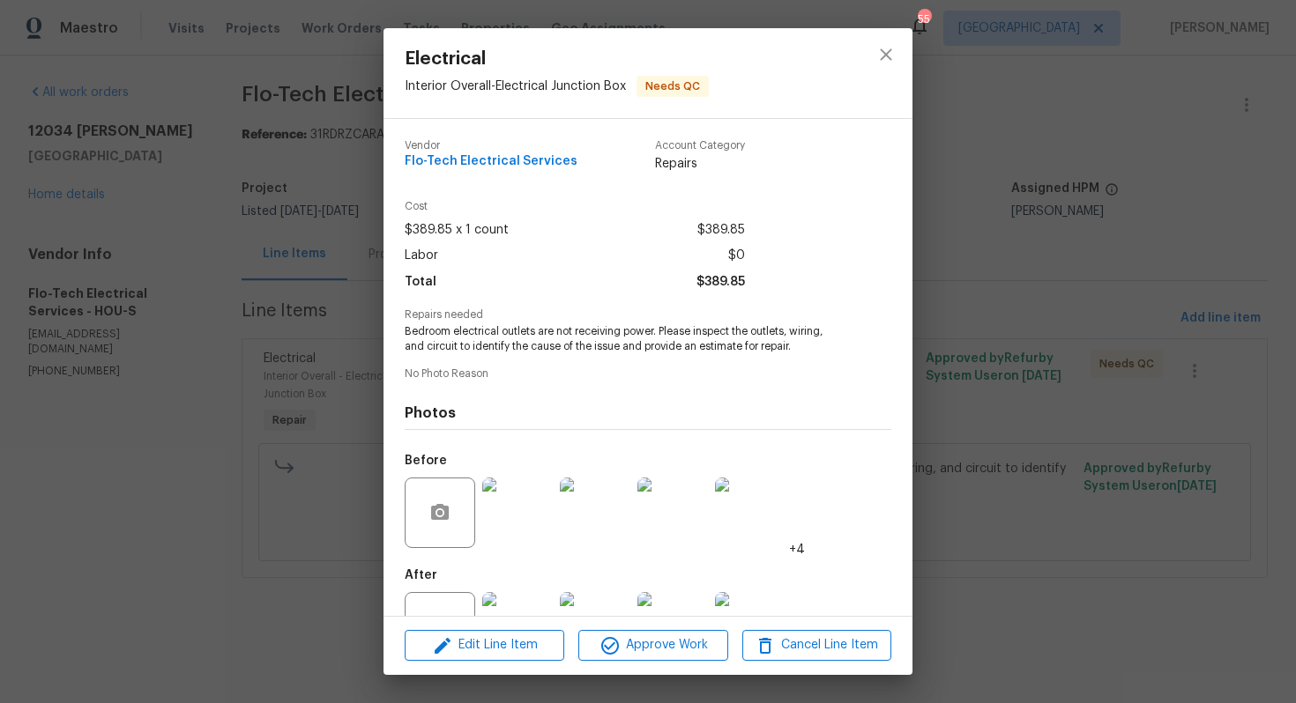
scroll to position [64, 0]
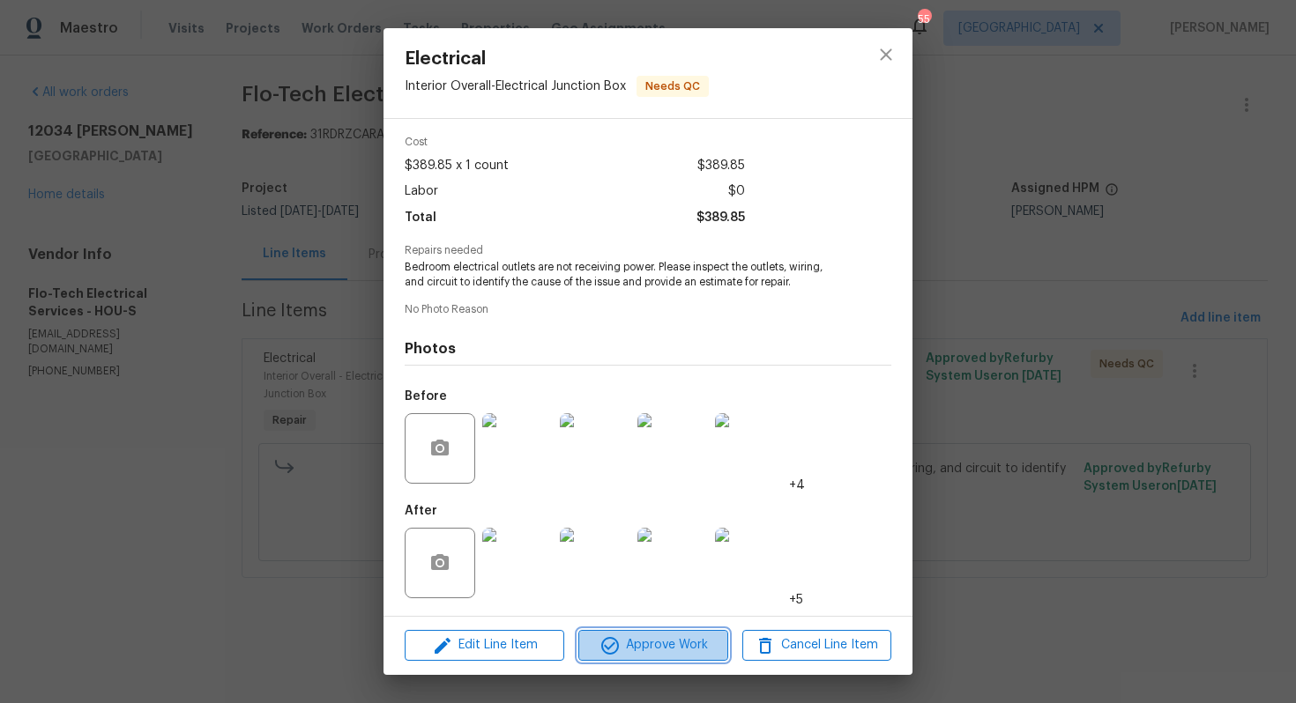
click at [628, 645] on span "Approve Work" at bounding box center [653, 646] width 138 height 22
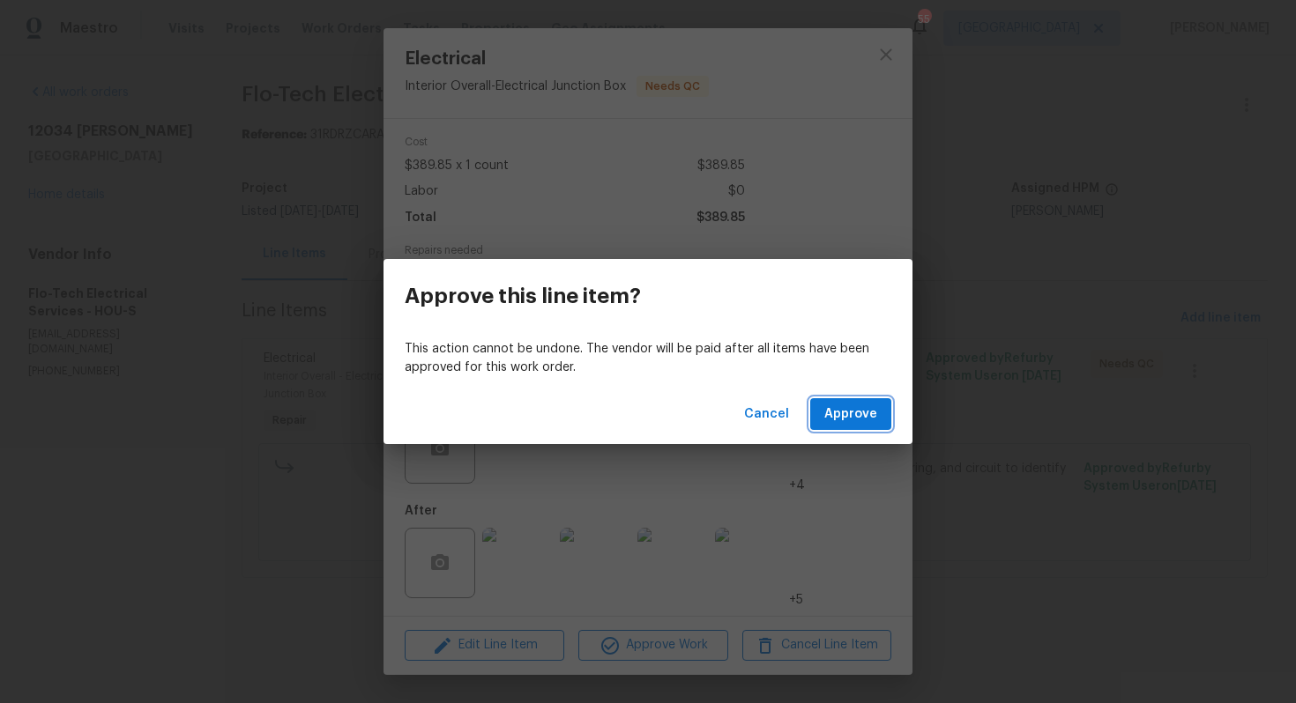
click at [877, 407] on button "Approve" at bounding box center [850, 414] width 81 height 33
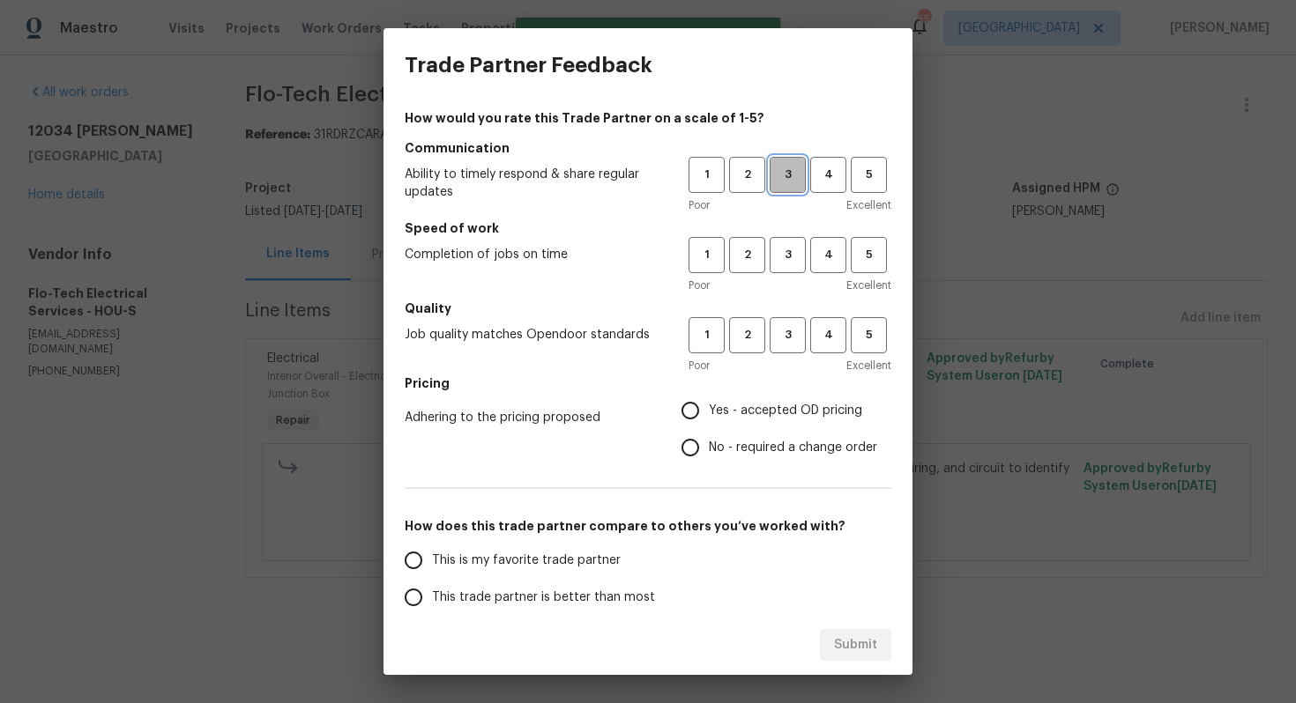
click at [791, 189] on button "3" at bounding box center [788, 175] width 36 height 36
click at [786, 256] on span "3" at bounding box center [787, 255] width 33 height 20
click at [783, 335] on span "3" at bounding box center [787, 335] width 33 height 20
click at [685, 439] on input "No - required a change order" at bounding box center [690, 447] width 37 height 37
radio input "true"
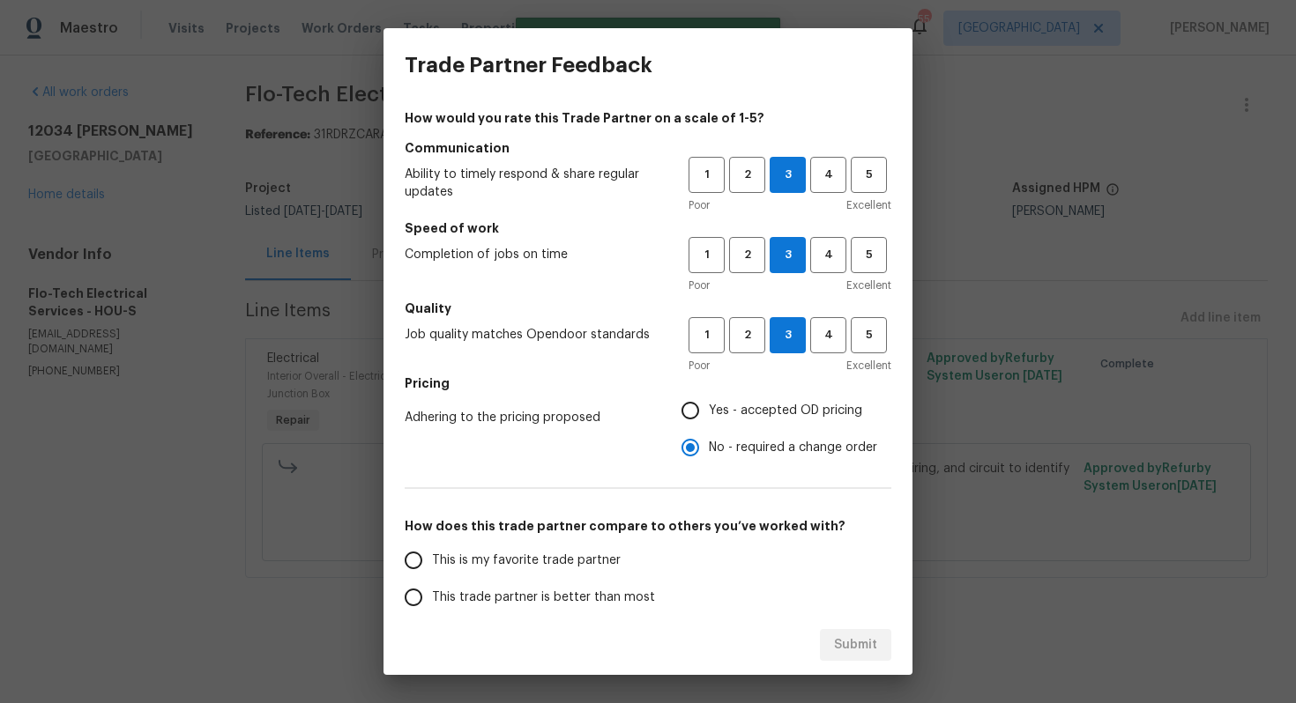
click at [563, 590] on span "This trade partner is better than most" at bounding box center [543, 598] width 223 height 19
click at [432, 590] on input "This trade partner is better than most" at bounding box center [413, 597] width 37 height 37
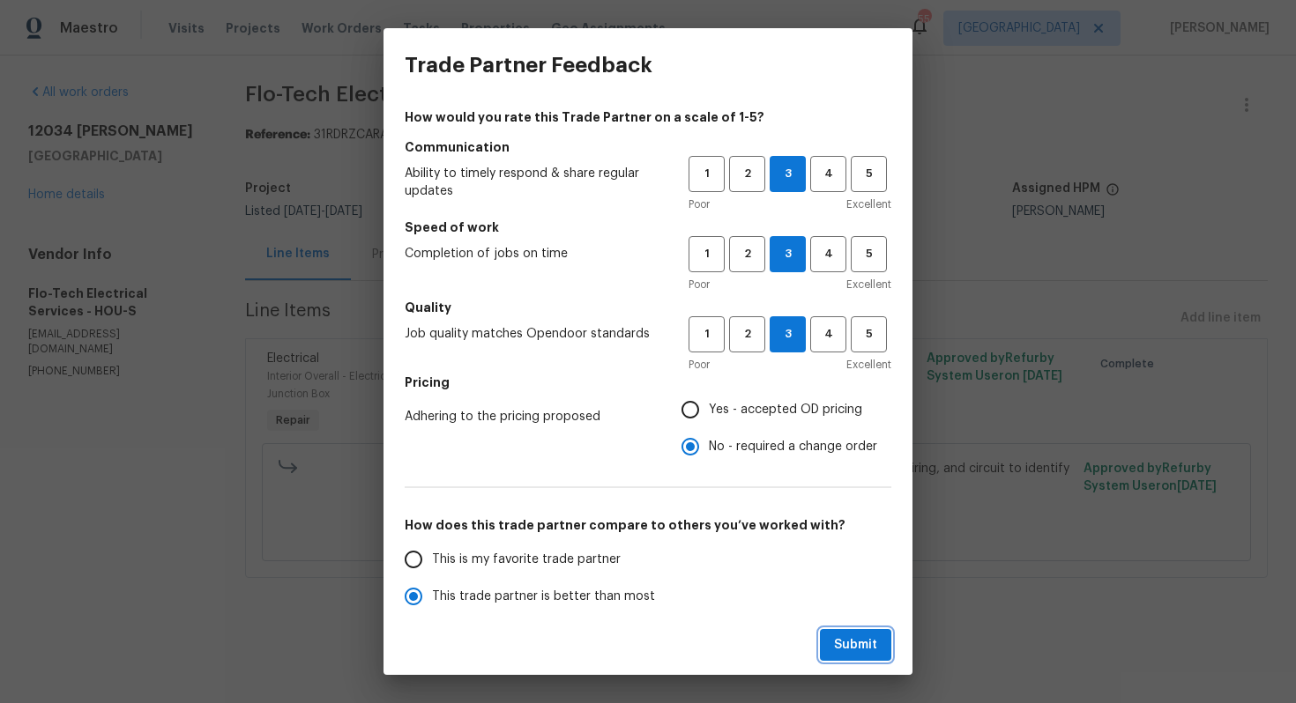
click at [851, 648] on span "Submit" at bounding box center [855, 646] width 43 height 22
radio input "true"
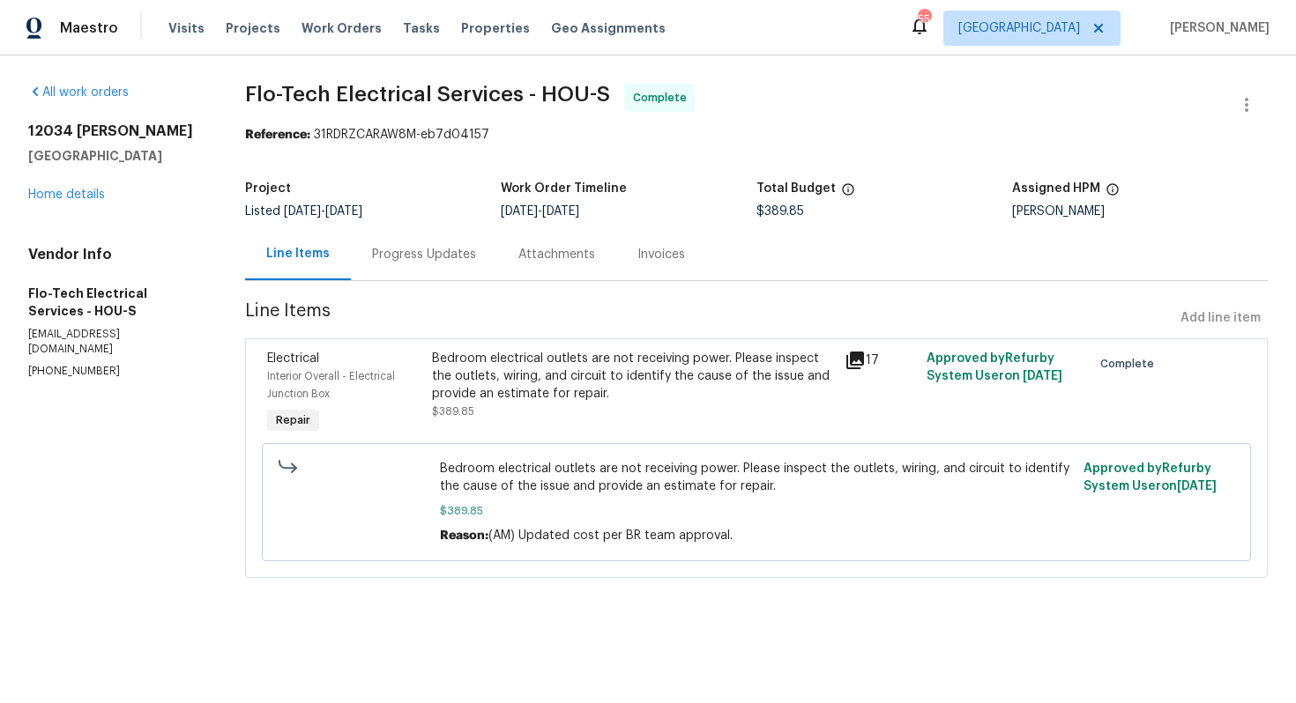
click at [430, 258] on div "Progress Updates" at bounding box center [424, 255] width 104 height 18
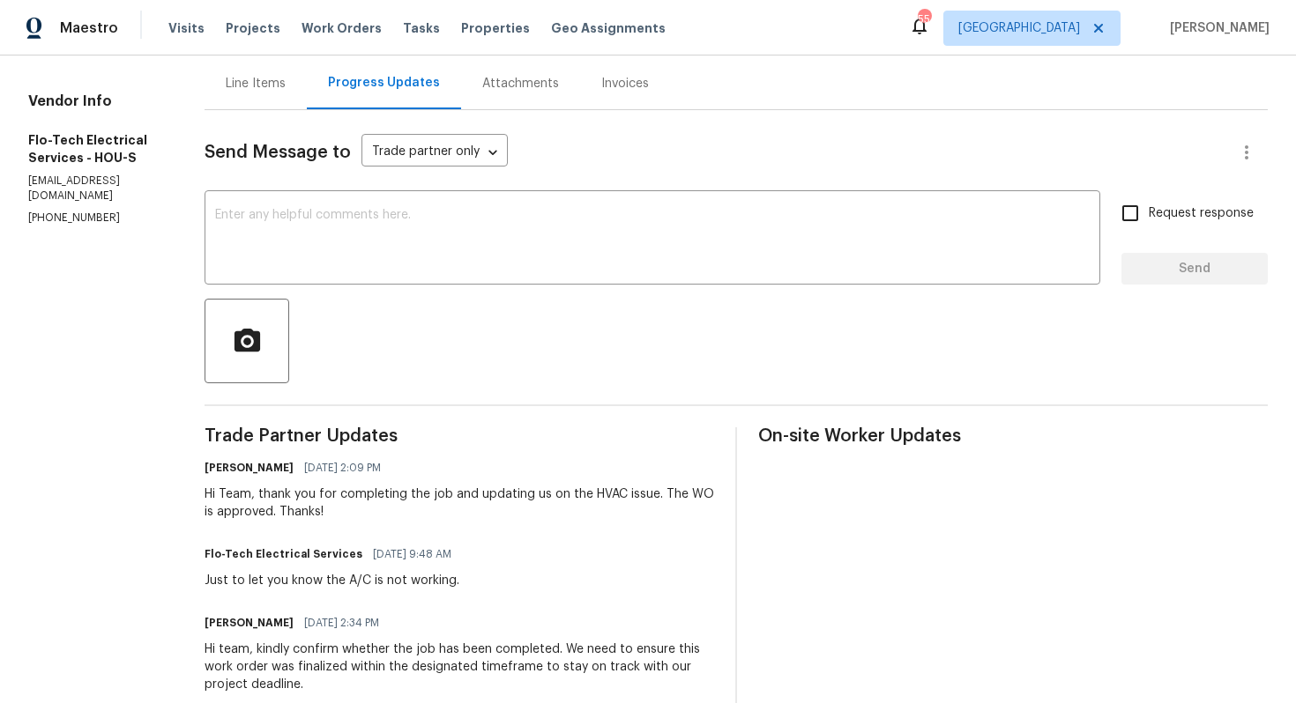
scroll to position [228, 0]
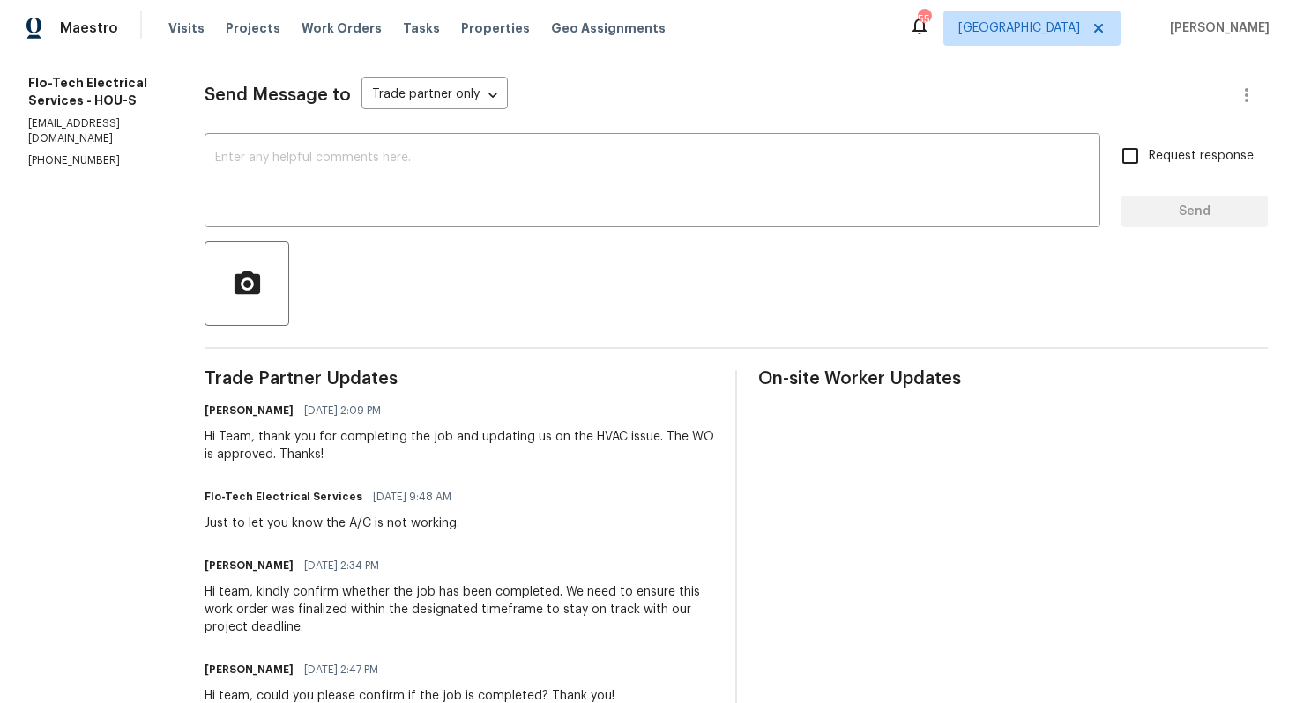
click at [313, 524] on div "Just to let you know the A/C is not working." at bounding box center [333, 524] width 257 height 18
copy div "Just to let you know the A/C is not working."
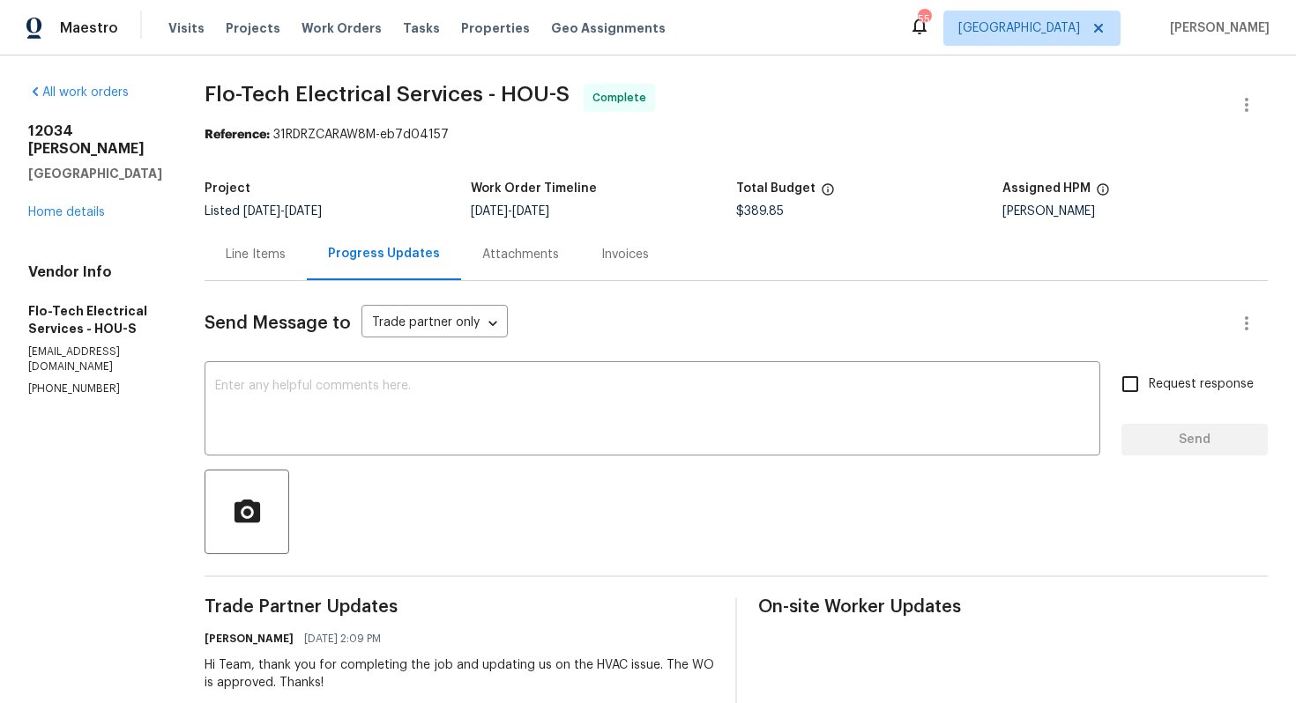
click at [636, 227] on div "Project Listed 8/14/2025 - 8/29/2025 Work Order Timeline 8/18/2025 - 8/29/2025 …" at bounding box center [736, 200] width 1063 height 56
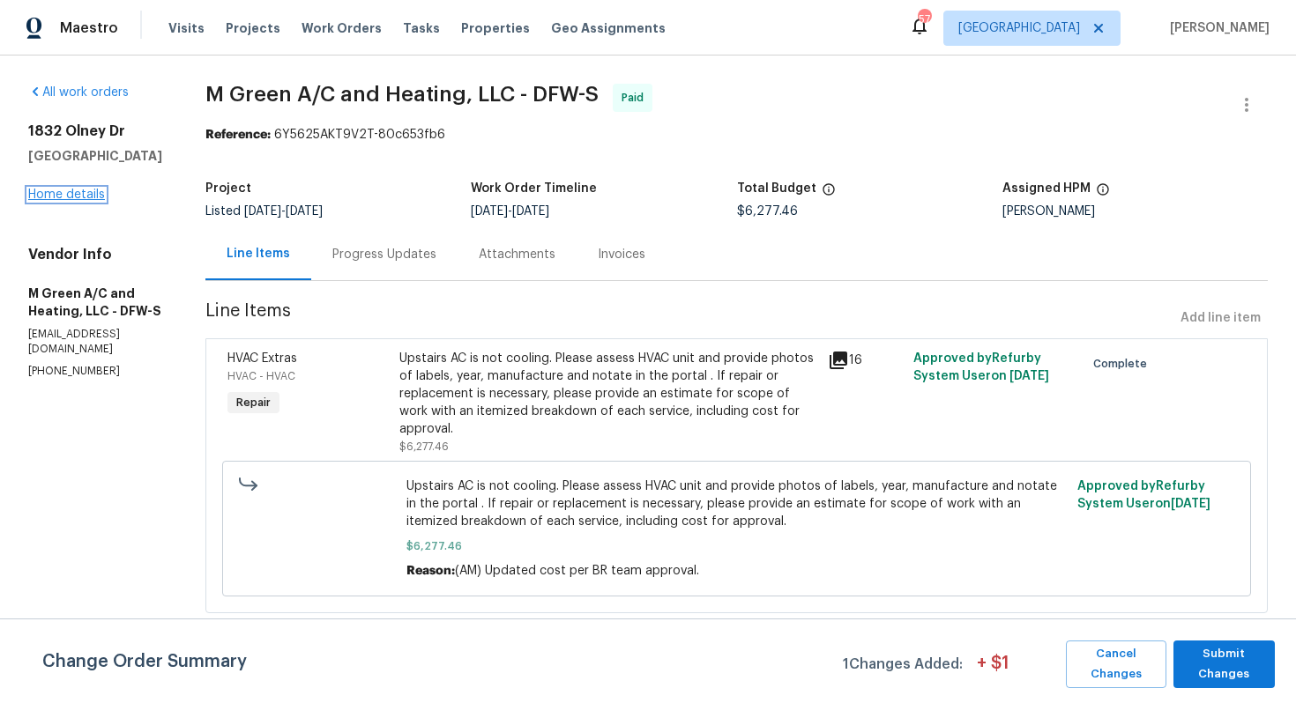
click at [83, 198] on link "Home details" at bounding box center [66, 195] width 77 height 12
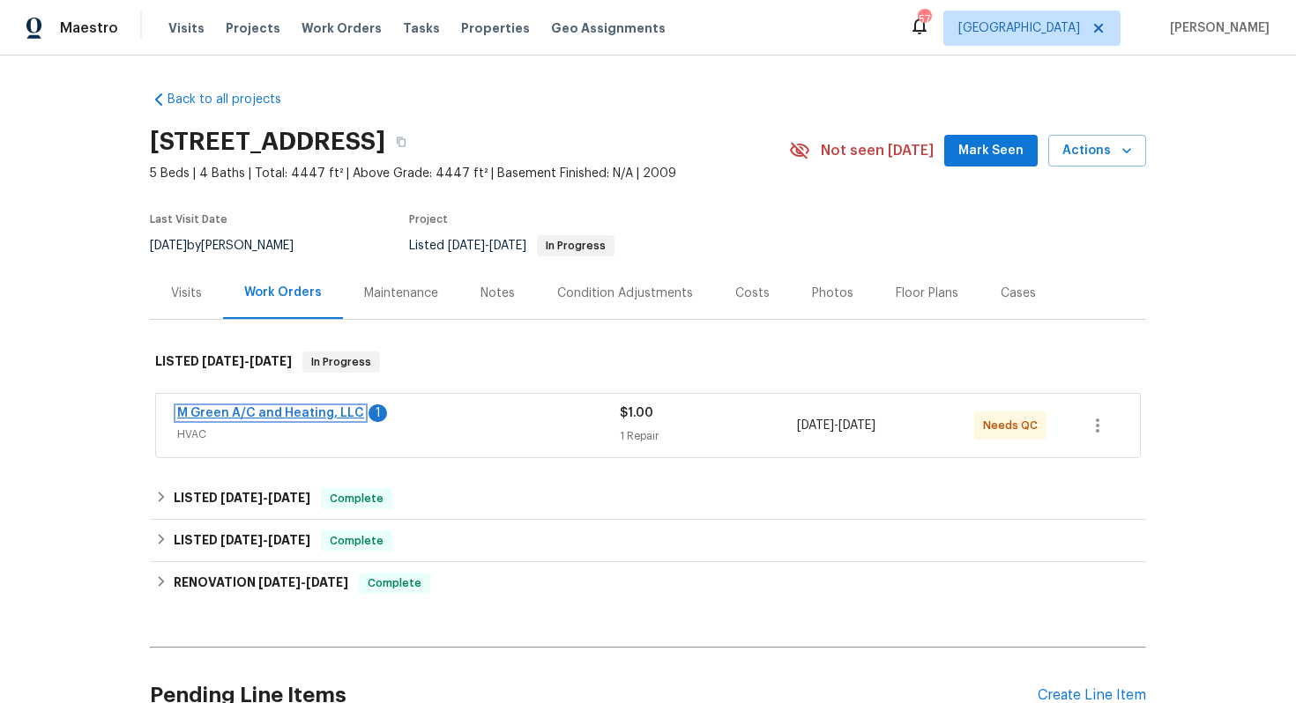
click at [220, 408] on link "M Green A/C and Heating, LLC" at bounding box center [270, 413] width 187 height 12
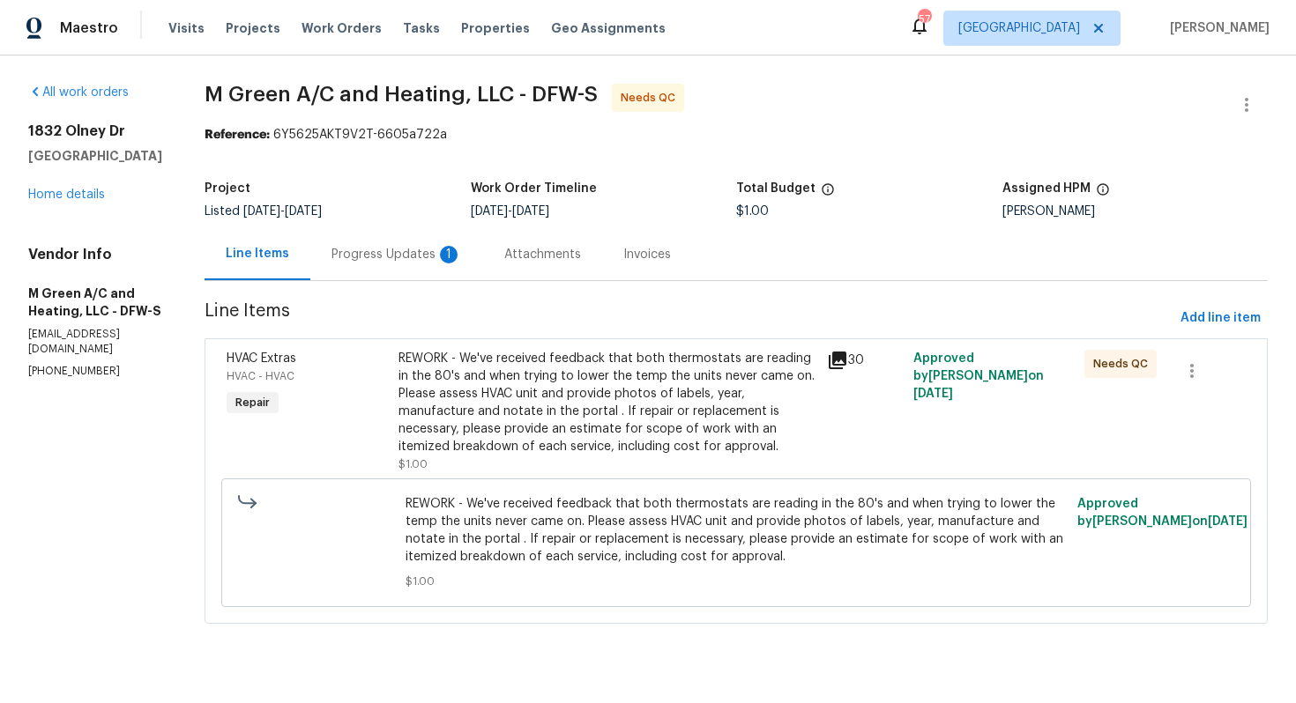
click at [425, 258] on div "Progress Updates 1" at bounding box center [396, 255] width 130 height 18
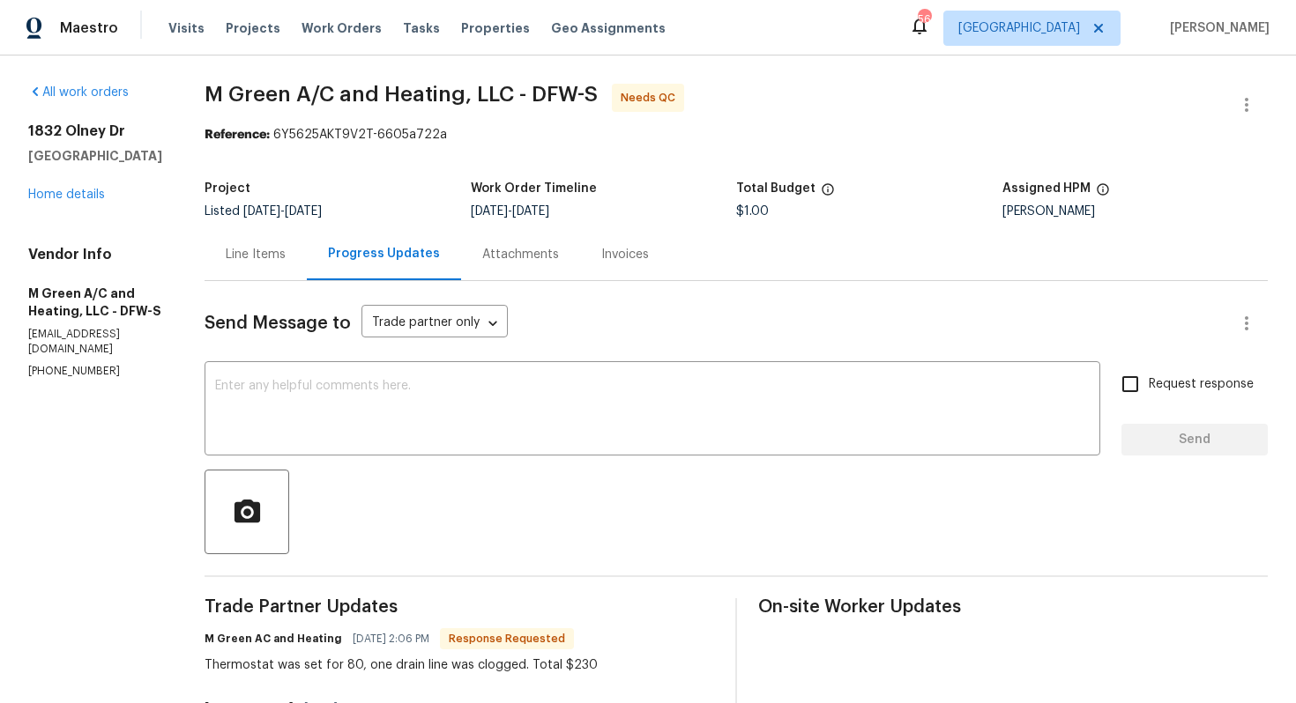
click at [286, 249] on div "Line Items" at bounding box center [256, 255] width 60 height 18
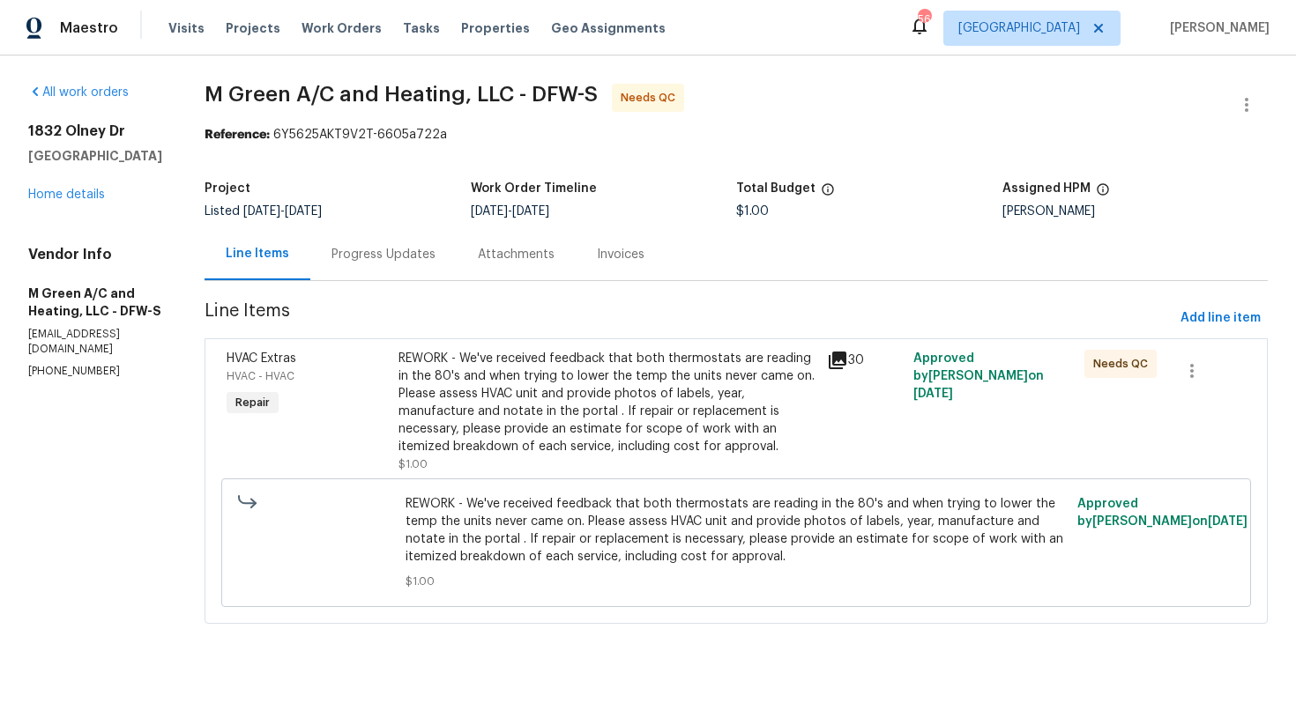
click at [532, 402] on div "REWORK - We've received feedback that both thermostats are reading in the 80's …" at bounding box center [607, 403] width 419 height 106
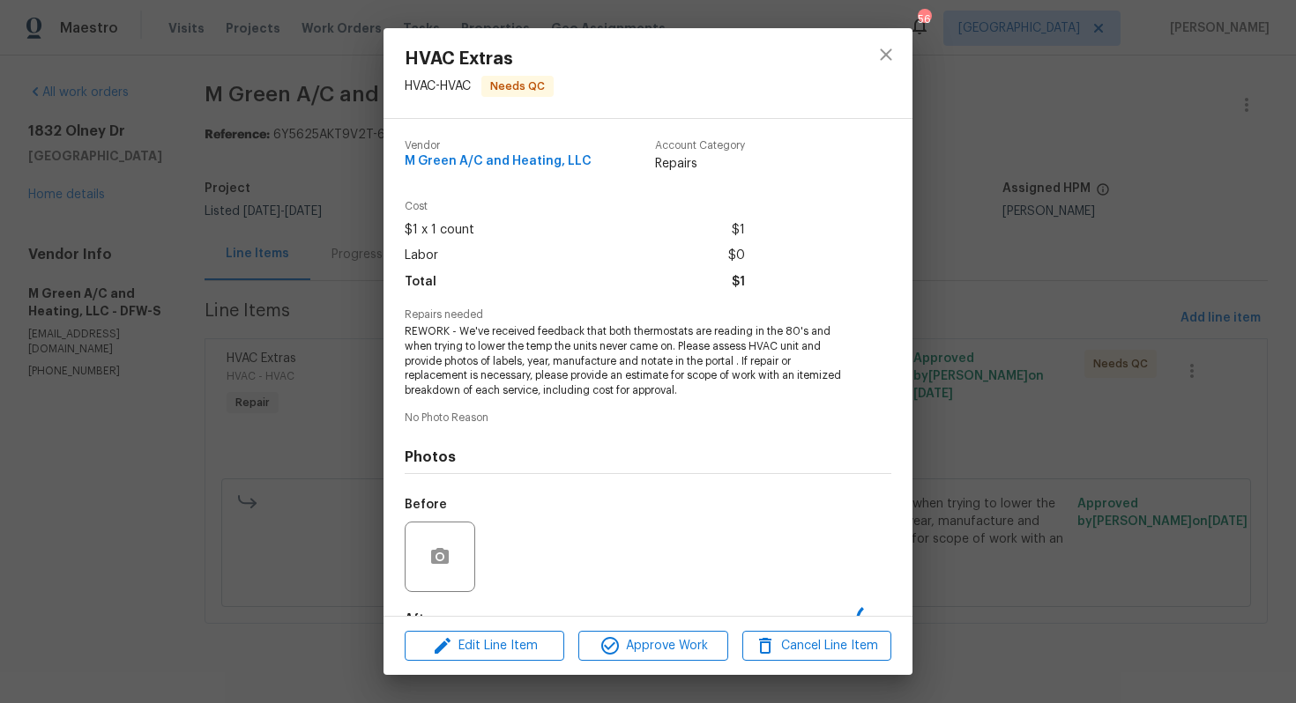
scroll to position [108, 0]
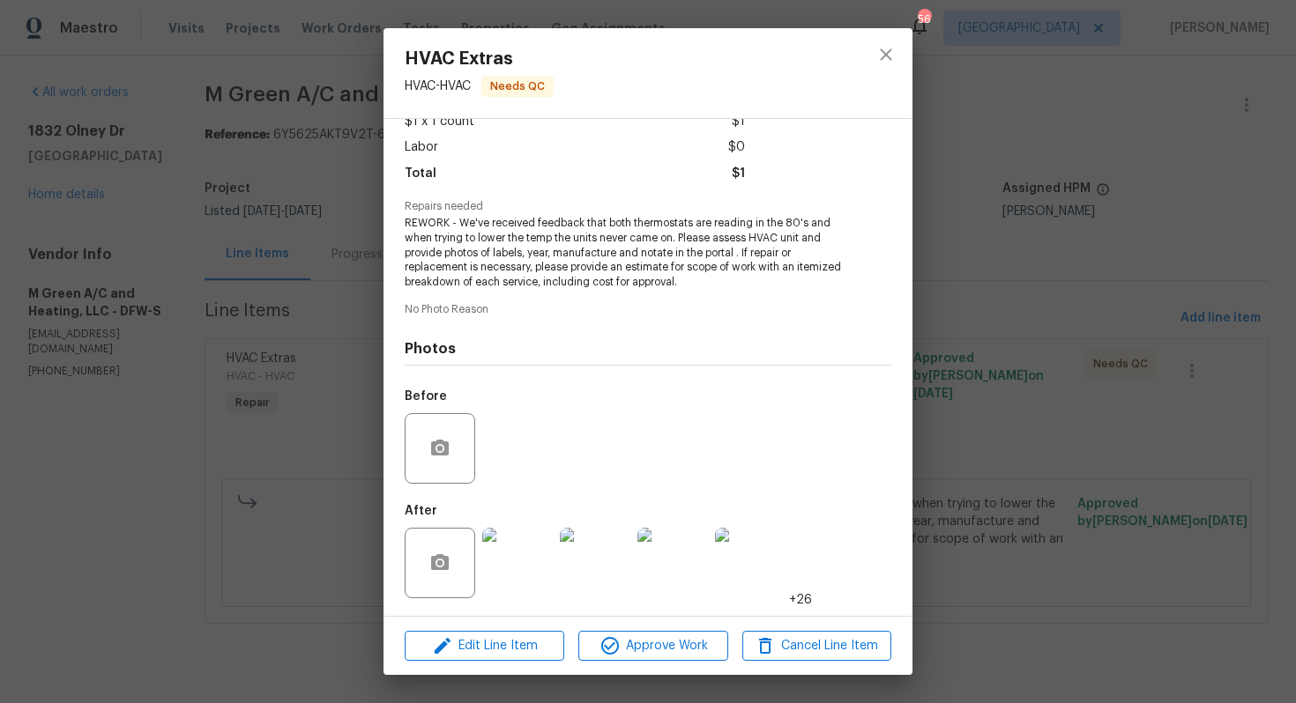
click at [513, 568] on img at bounding box center [517, 563] width 71 height 71
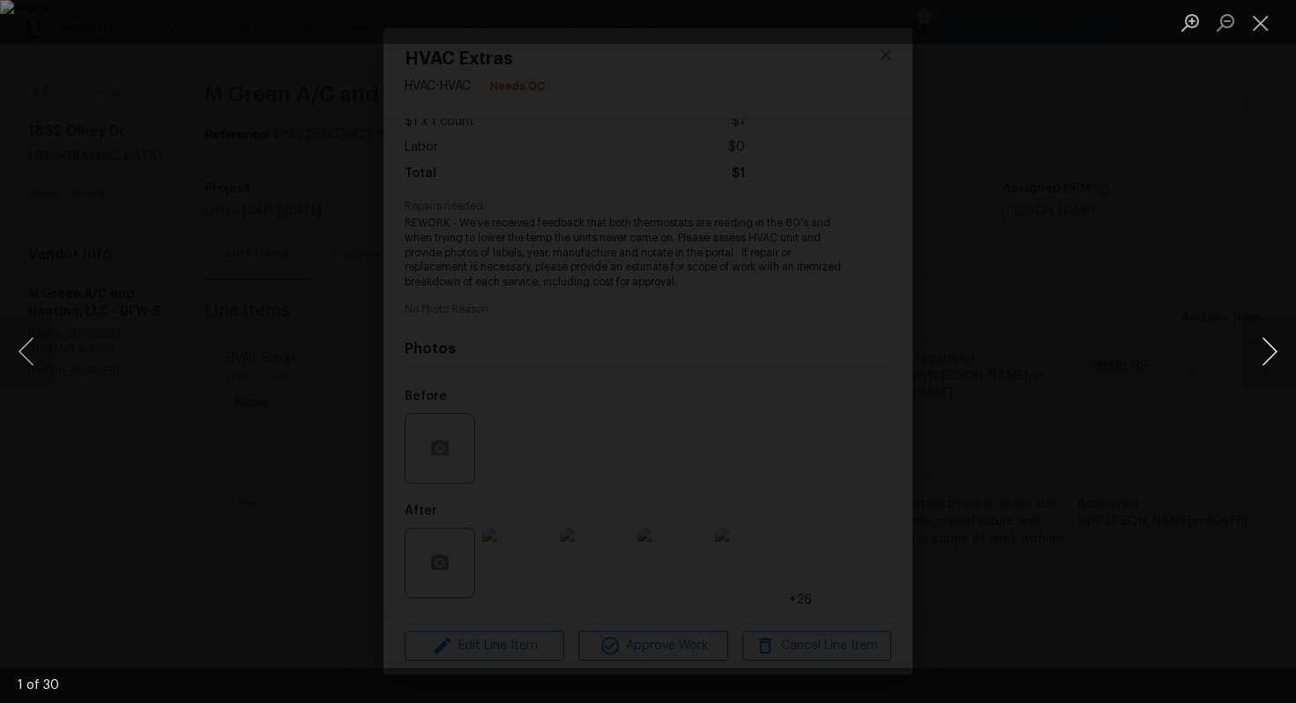
click at [1268, 363] on button "Next image" at bounding box center [1269, 351] width 53 height 71
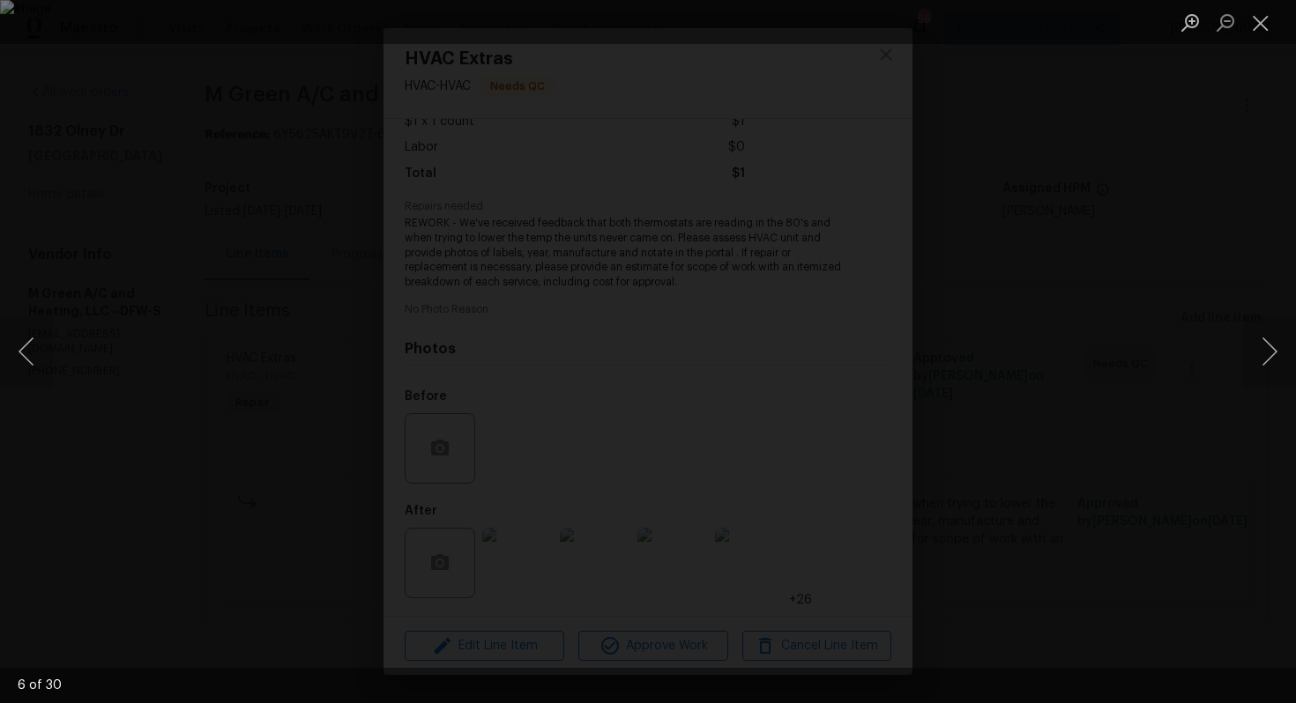
click at [1199, 368] on div "Lightbox" at bounding box center [648, 351] width 1296 height 703
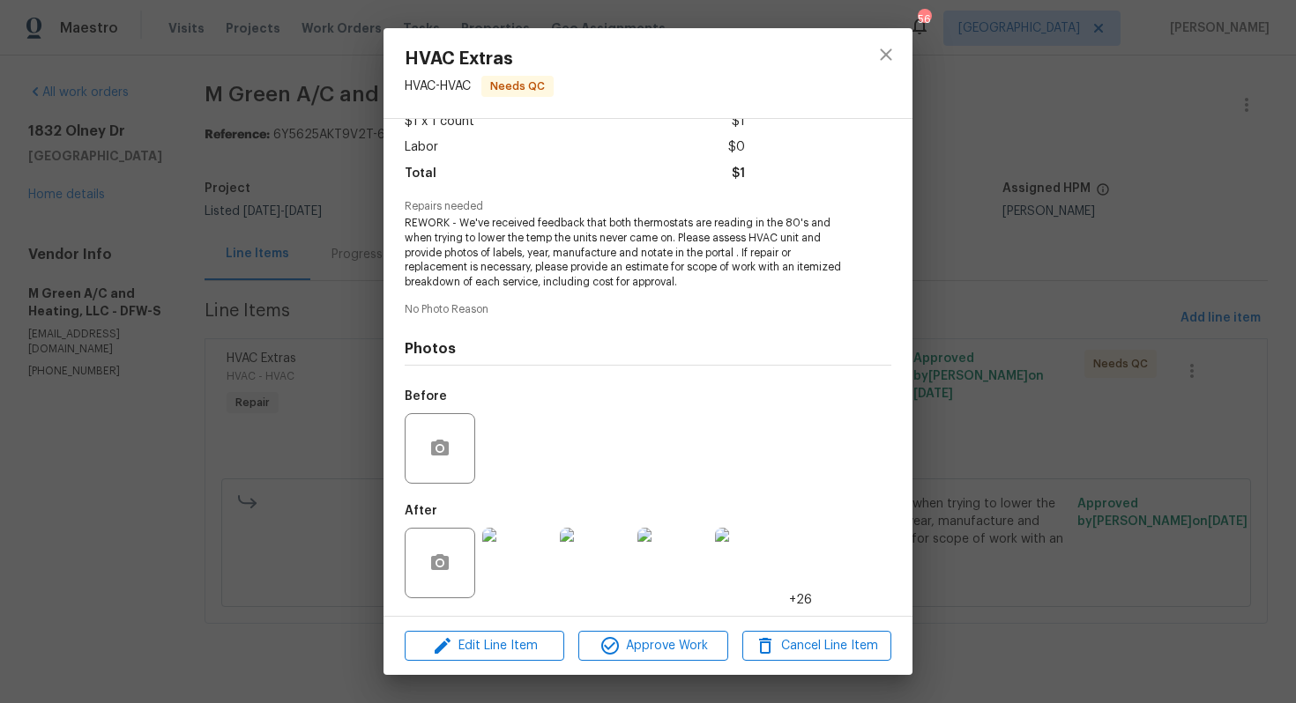
click at [1121, 347] on div "HVAC Extras HVAC - HVAC Needs QC Vendor M Green A/C and Heating, LLC Account Ca…" at bounding box center [648, 351] width 1296 height 703
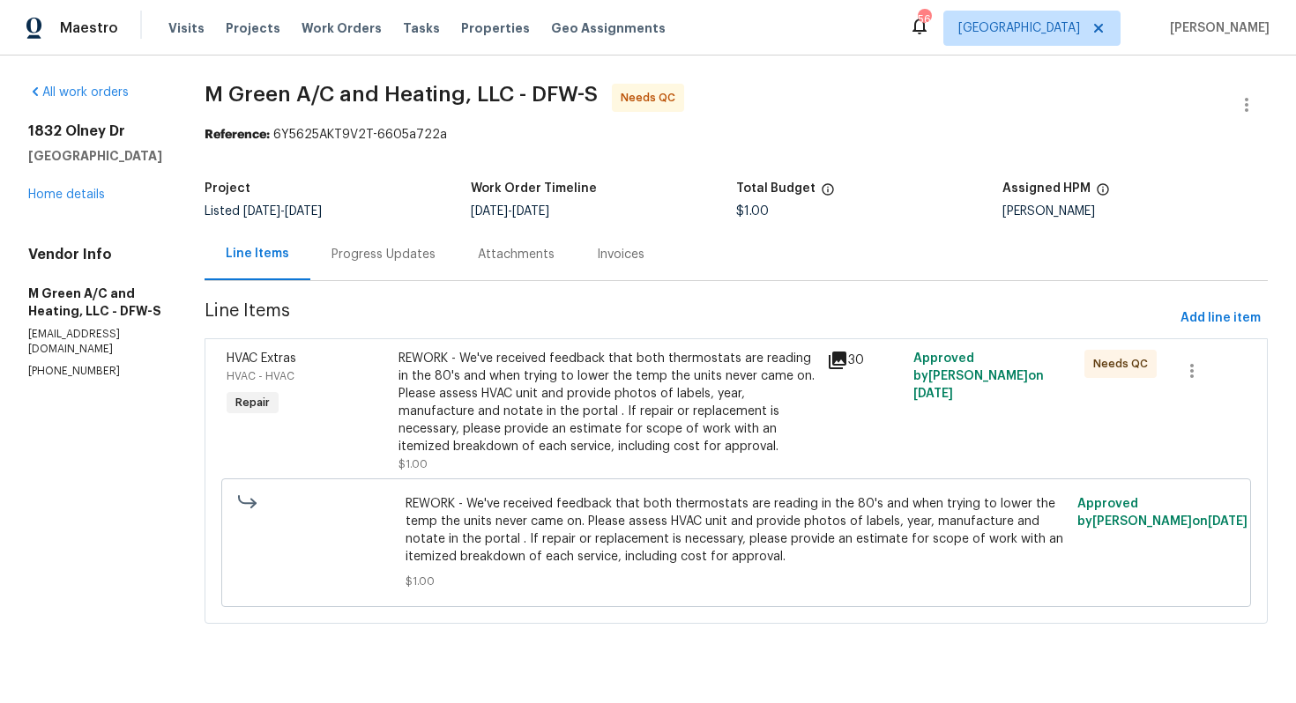
click at [422, 249] on div "Progress Updates" at bounding box center [383, 255] width 104 height 18
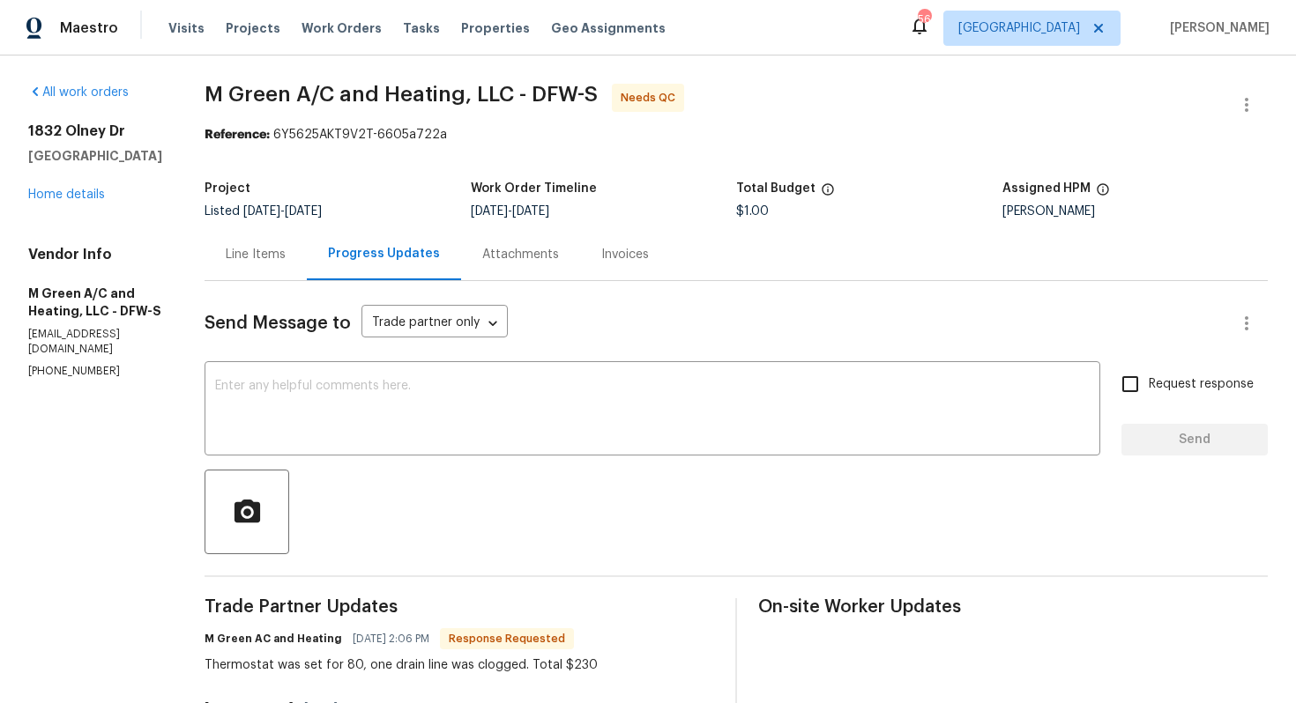
click at [753, 175] on div "Project Listed [DATE] - [DATE] Work Order Timeline [DATE] - [DATE] Total Budget…" at bounding box center [736, 200] width 1063 height 56
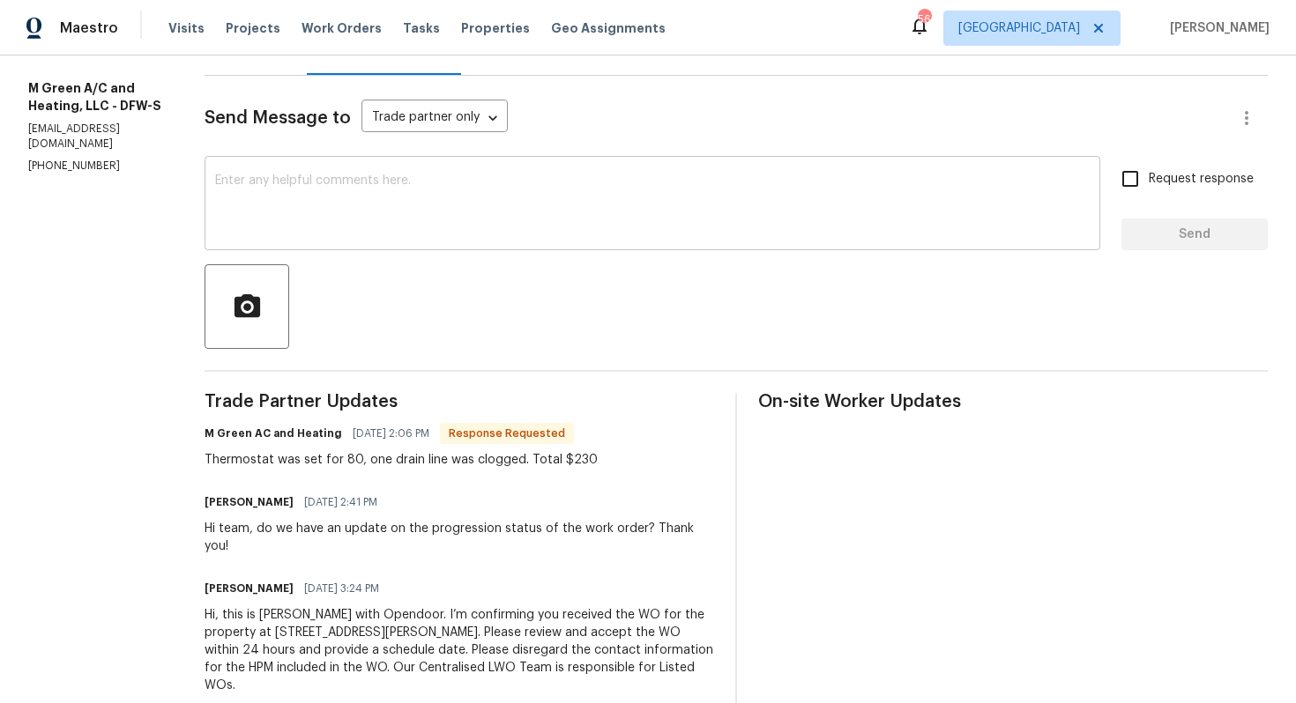
click at [466, 212] on textarea at bounding box center [652, 206] width 874 height 62
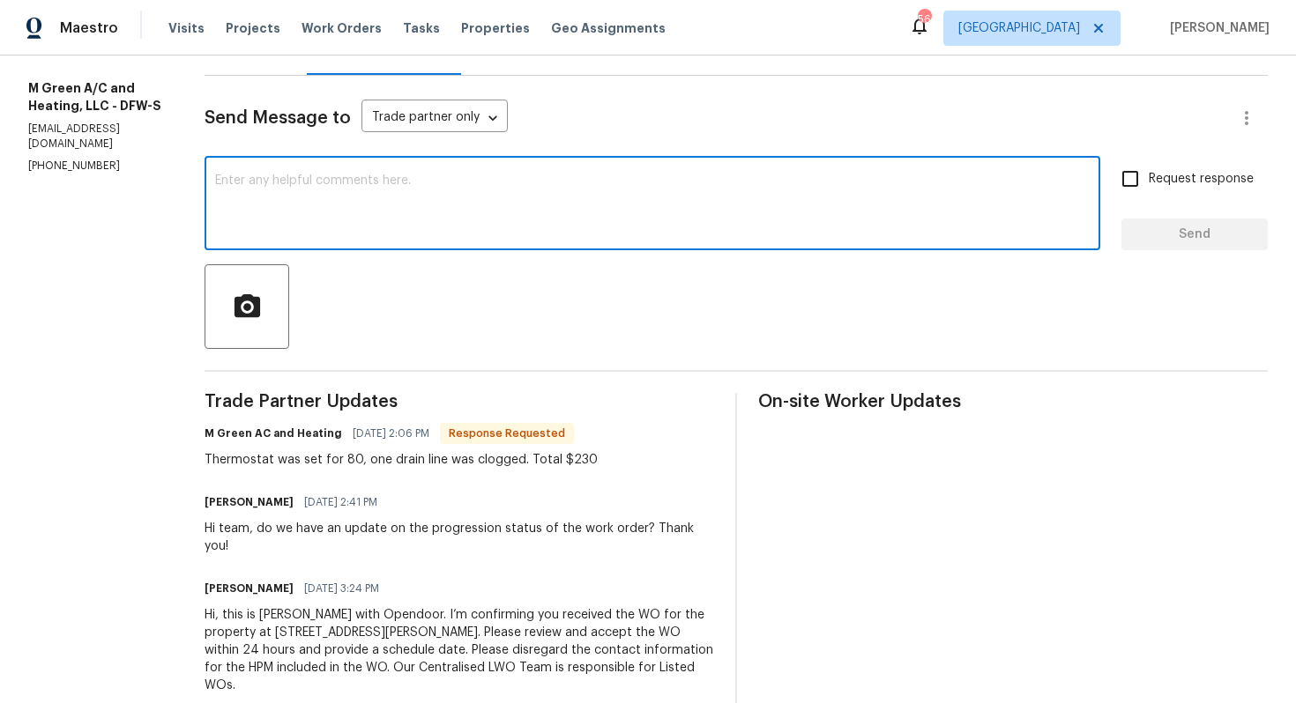
type textarea "H"
type textarea "t"
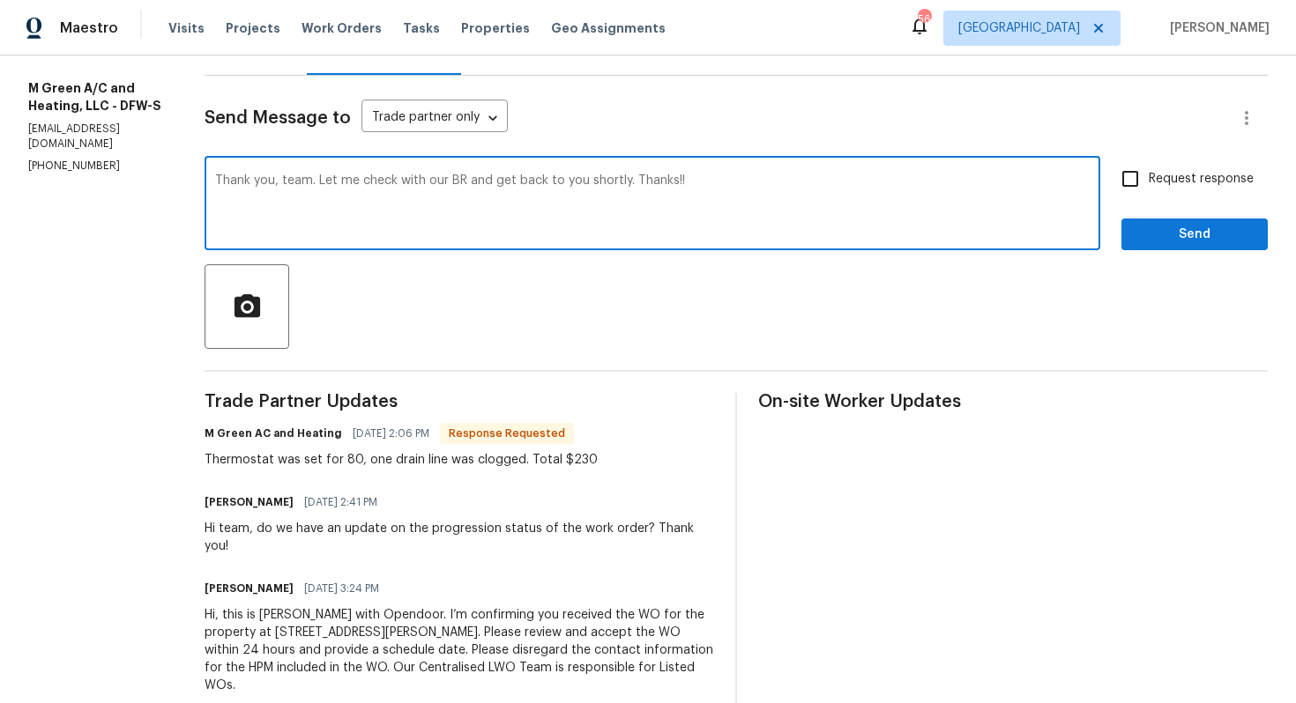
type textarea "Thank you, team. Let me check with our BR and get back to you shortly. Thanks!!"
click at [1218, 238] on span "Send" at bounding box center [1194, 235] width 118 height 22
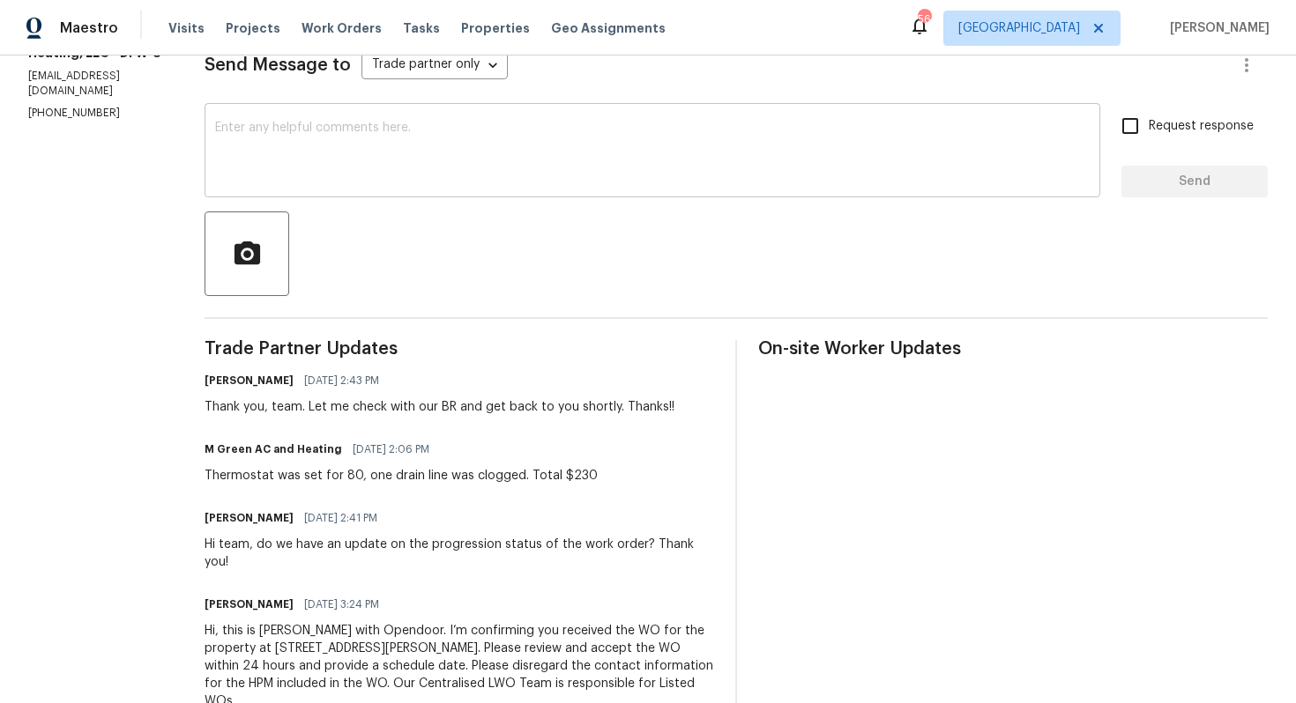
scroll to position [262, 0]
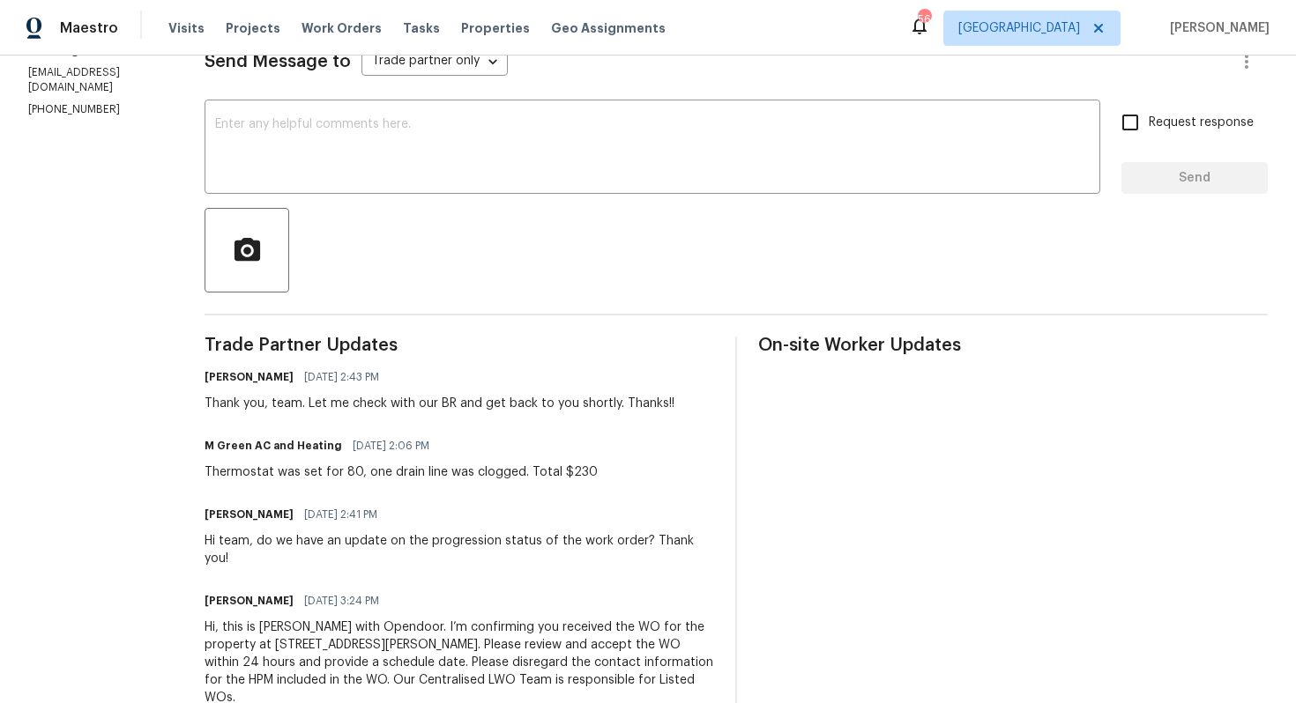
click at [333, 474] on div "Thermostat was set for 80, one drain line was clogged. Total $230" at bounding box center [401, 473] width 393 height 18
copy div "Thermostat was set for 80, one drain line was clogged. Total $230"
click at [785, 348] on span "On-site Worker Updates" at bounding box center [1012, 346] width 509 height 18
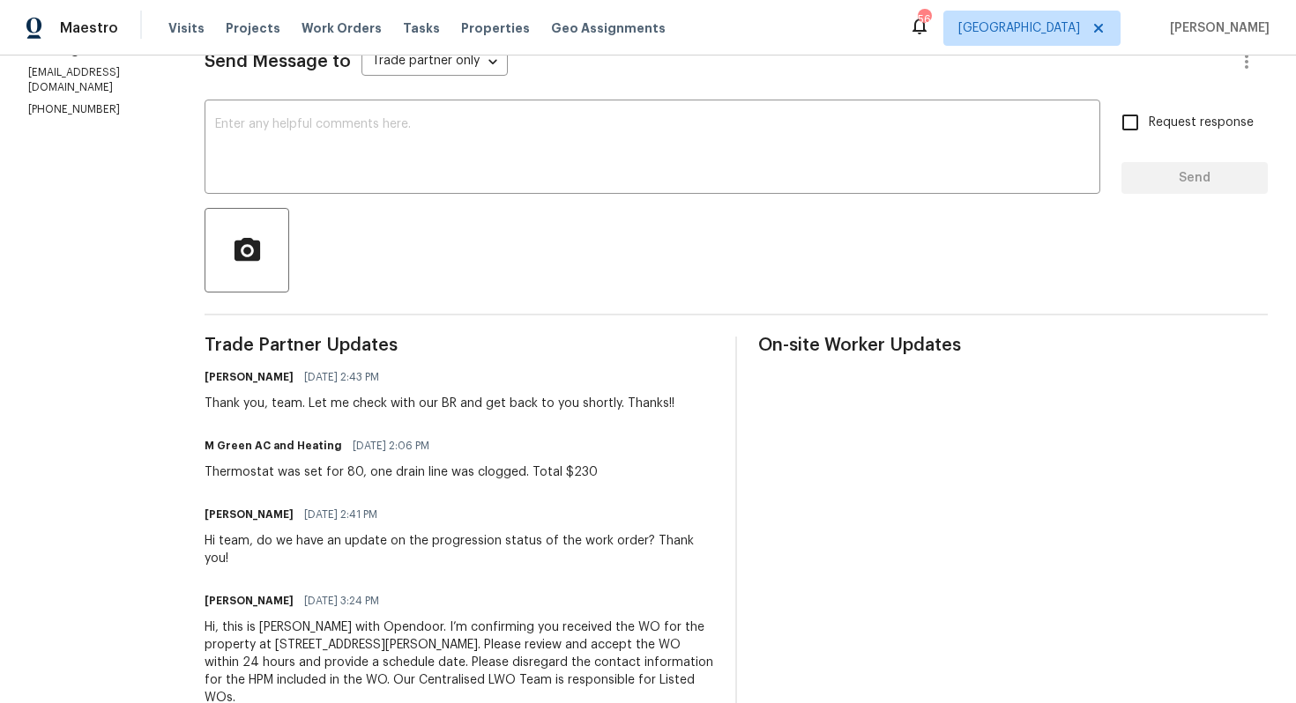
click at [472, 464] on div "Thermostat was set for 80, one drain line was clogged. Total $230" at bounding box center [401, 473] width 393 height 18
copy div "Thermostat was set for 80, one drain line was clogged. Total $230"
click at [311, 303] on div "Send Message to Trade partner only Trade partner only ​ x ​ Request response Se…" at bounding box center [736, 373] width 1063 height 709
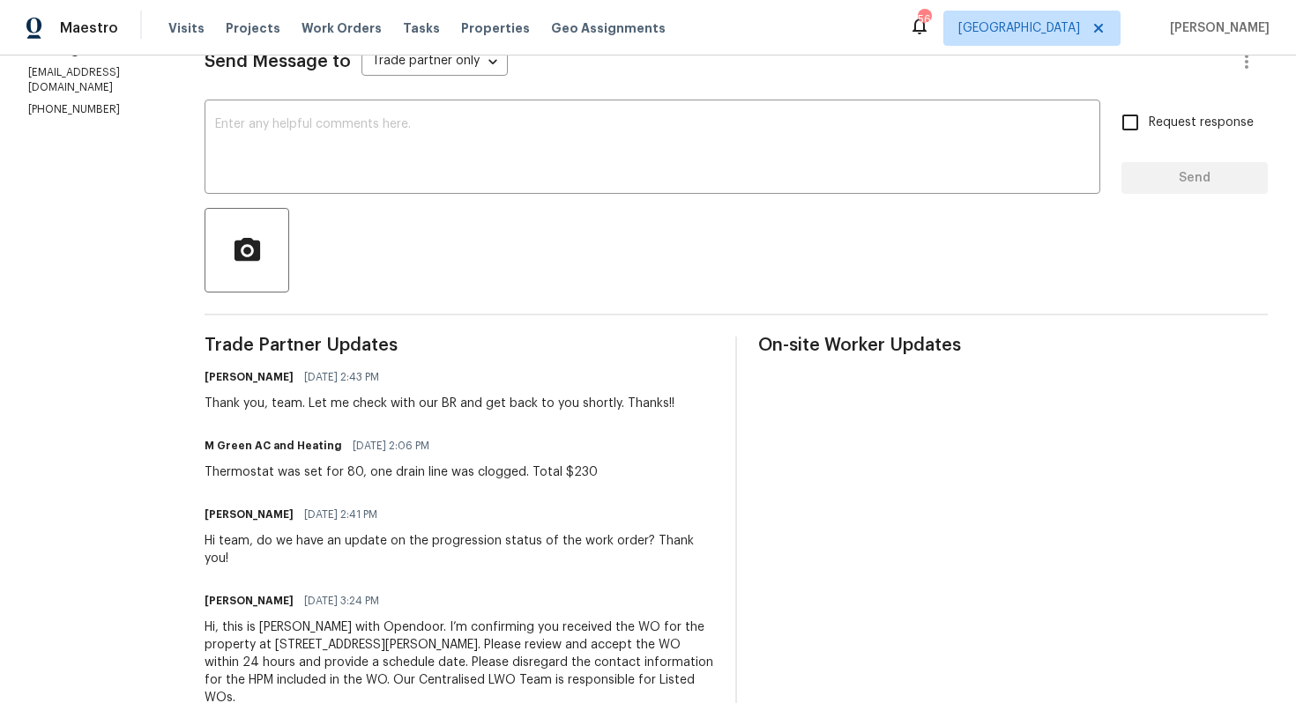
scroll to position [0, 0]
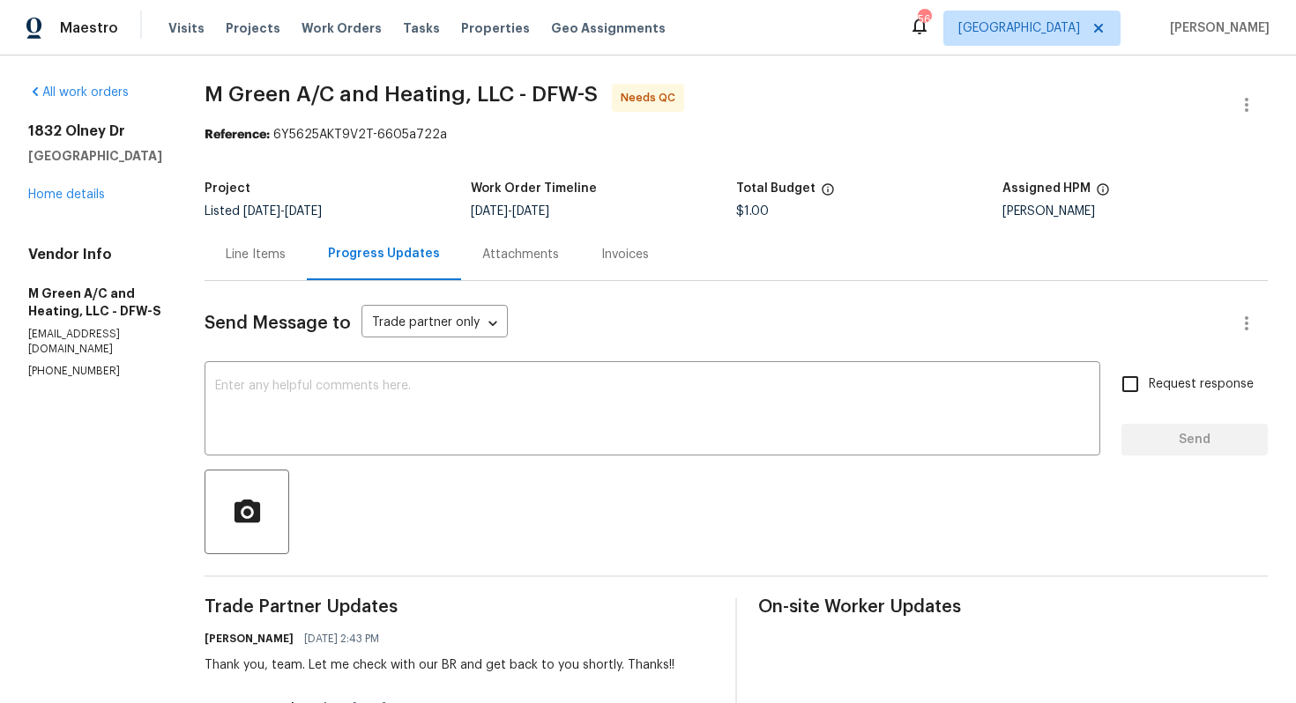
click at [51, 185] on div "[STREET_ADDRESS][PERSON_NAME] Home details" at bounding box center [95, 163] width 134 height 81
click at [33, 198] on link "Home details" at bounding box center [66, 195] width 77 height 12
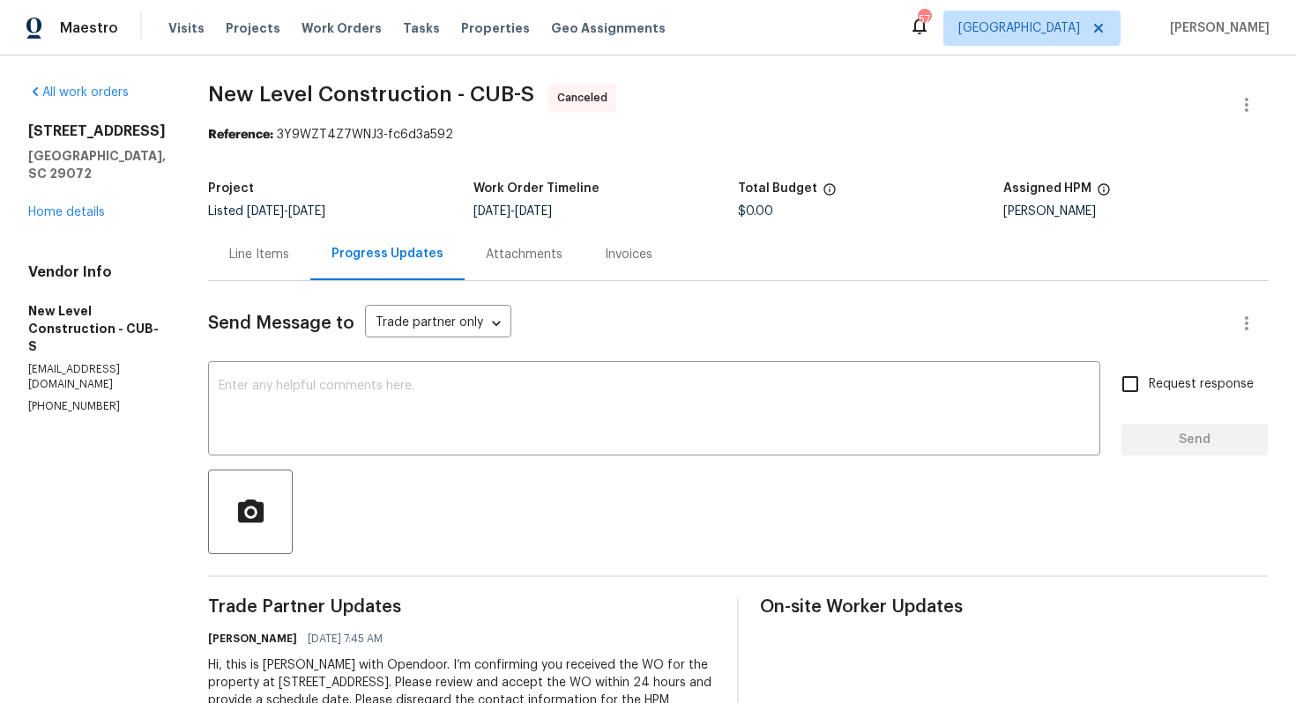
scroll to position [91, 0]
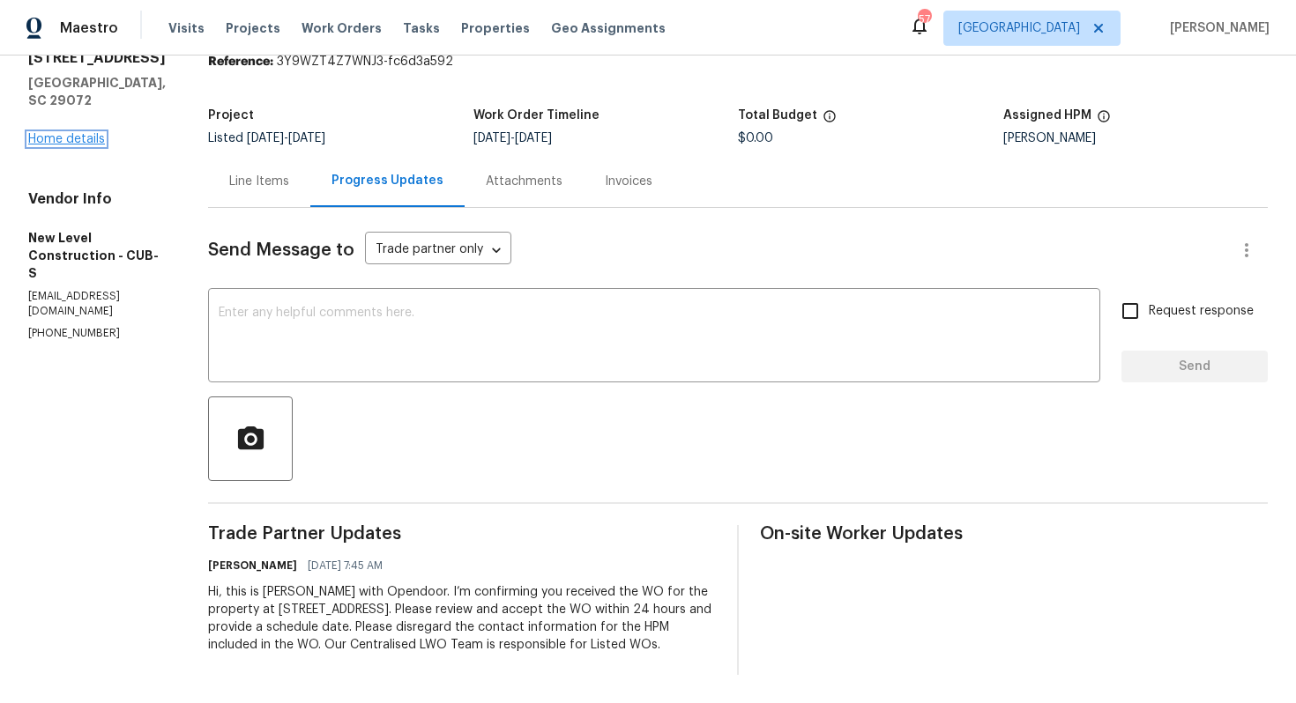
click at [60, 133] on link "Home details" at bounding box center [66, 139] width 77 height 12
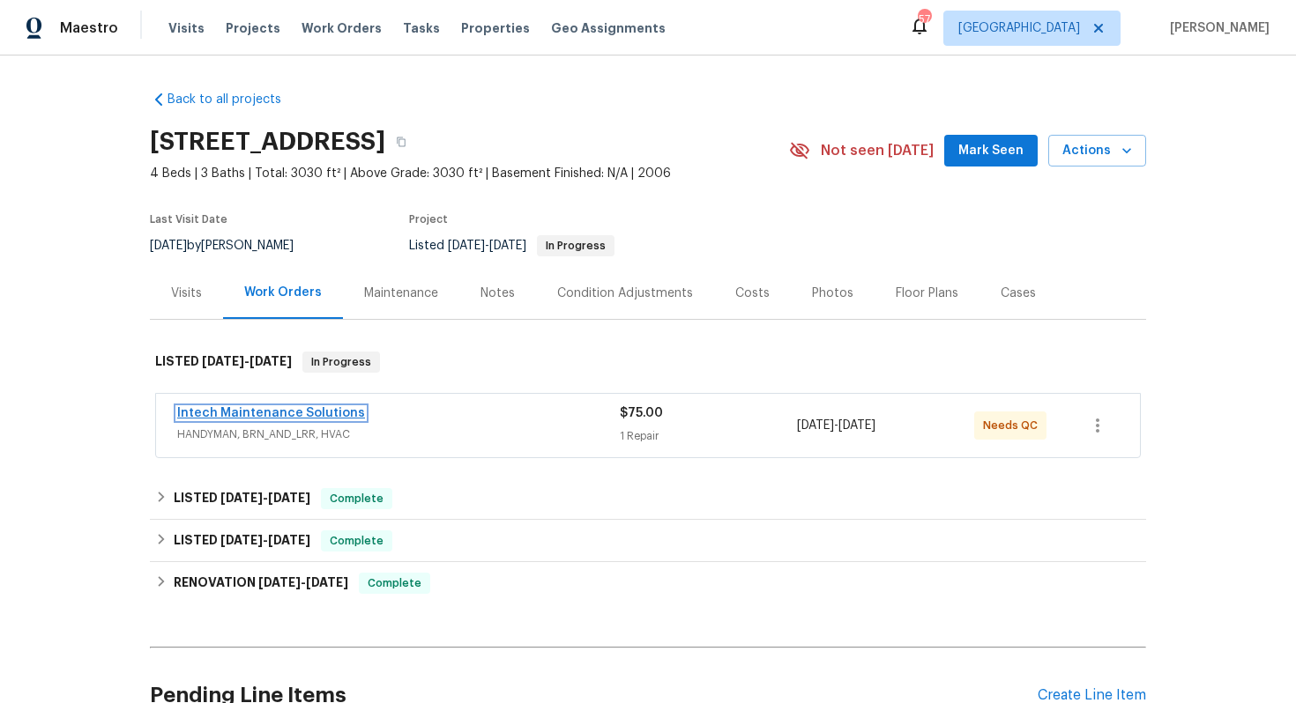
click at [228, 415] on link "Intech Maintenance Solutions" at bounding box center [271, 413] width 188 height 12
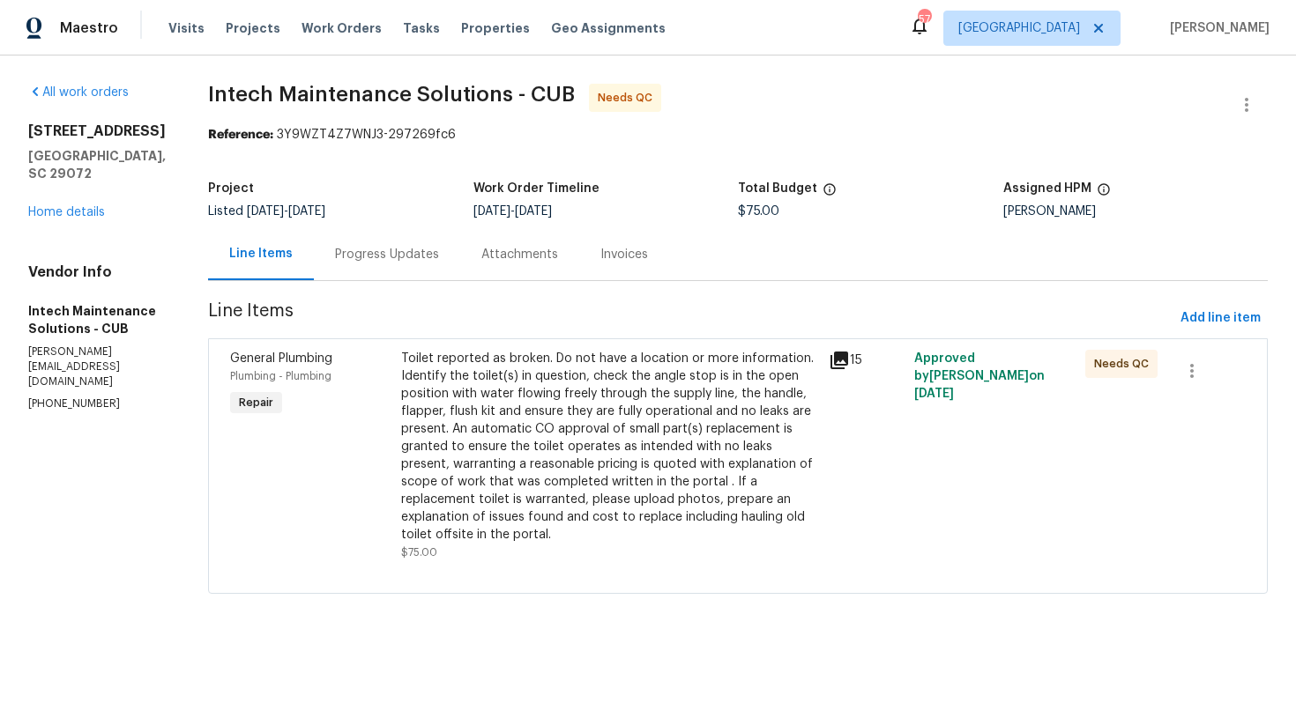
click at [361, 255] on div "Progress Updates" at bounding box center [387, 255] width 104 height 18
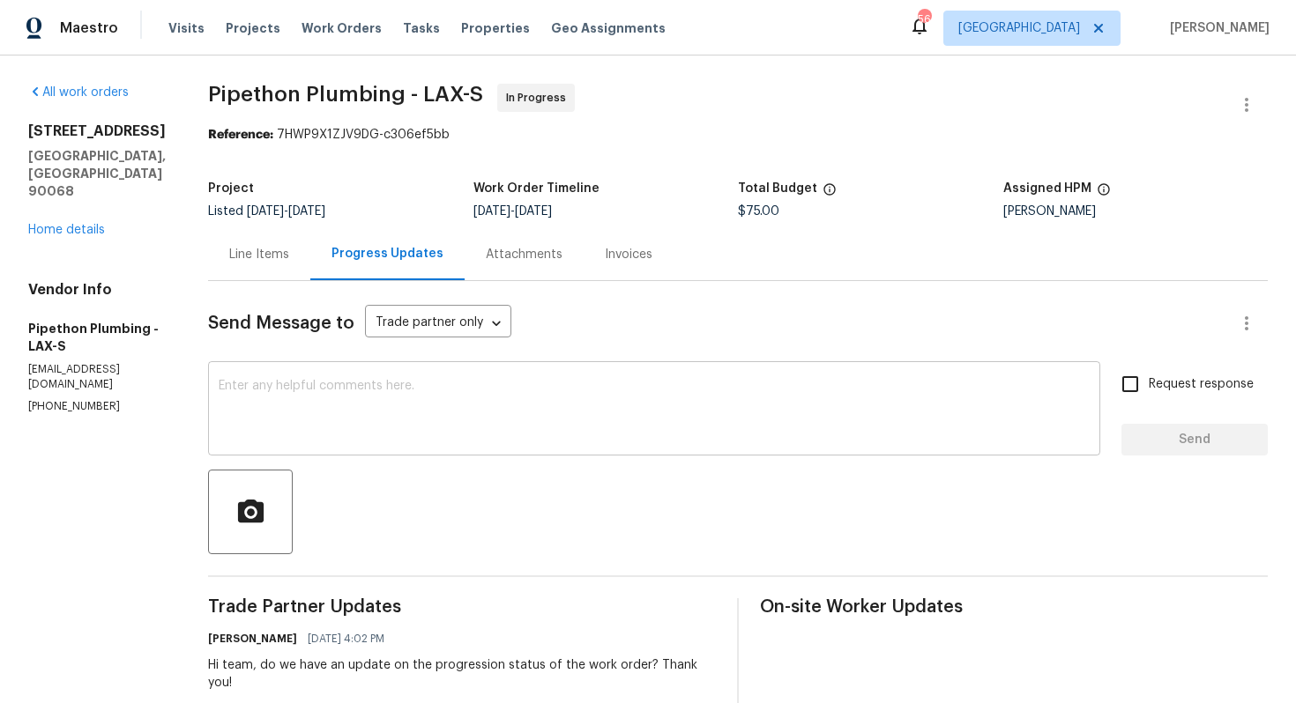
click at [332, 384] on textarea at bounding box center [654, 411] width 871 height 62
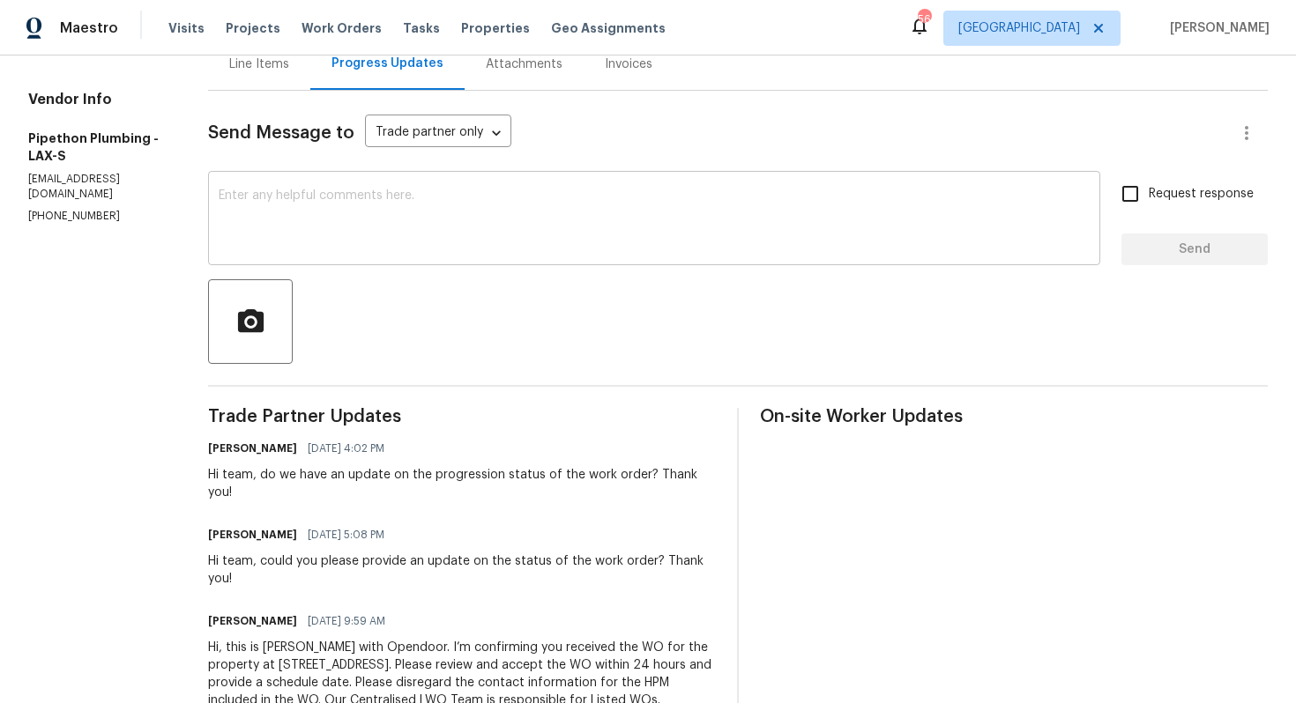
scroll to position [213, 0]
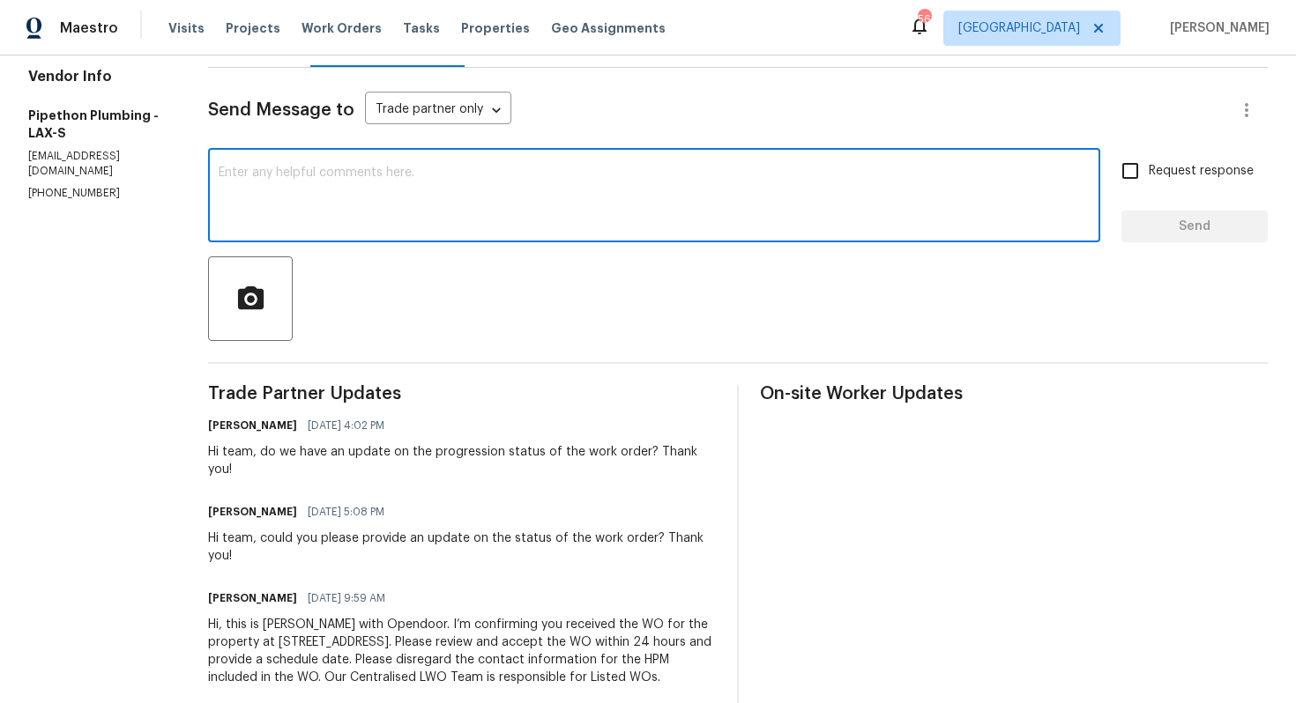
click at [447, 195] on textarea at bounding box center [654, 198] width 871 height 62
paste textarea "Hello, It's important that this work order is completed within the designated t…"
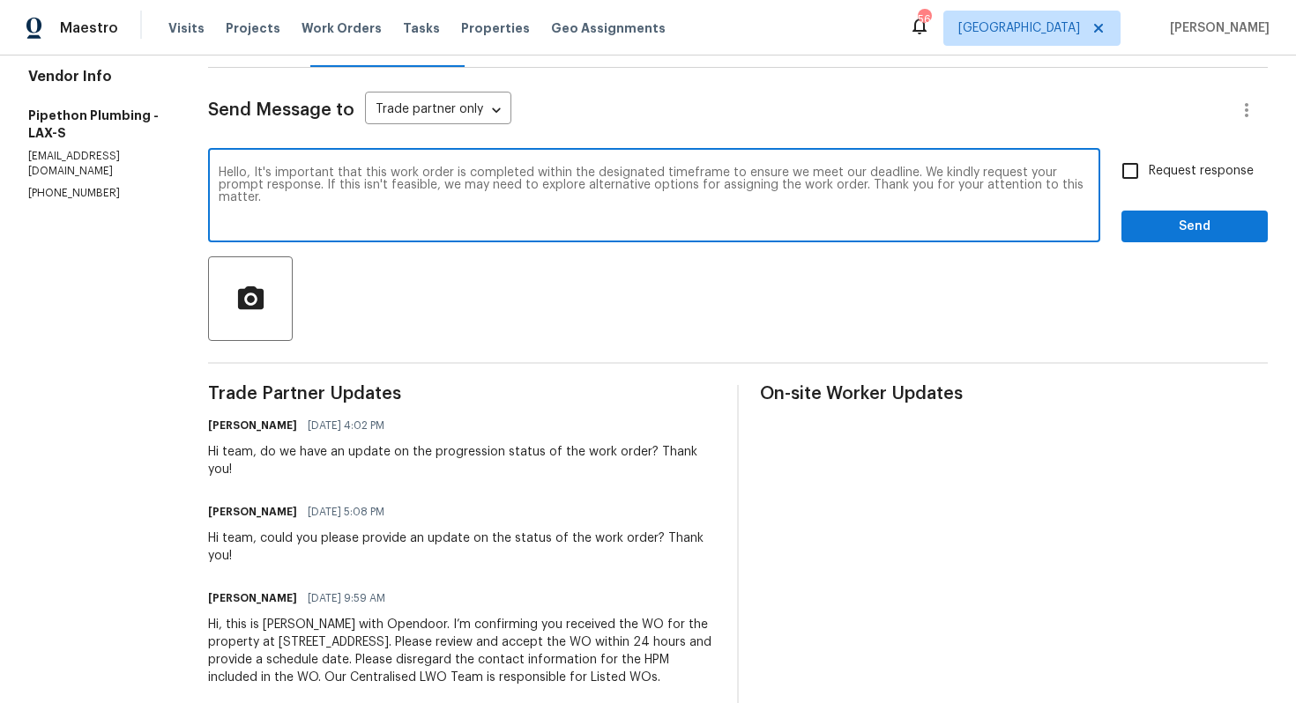
type textarea "Hello, It's important that this work order is completed within the designated t…"
click at [1131, 176] on input "Request response" at bounding box center [1130, 170] width 37 height 37
checkbox input "true"
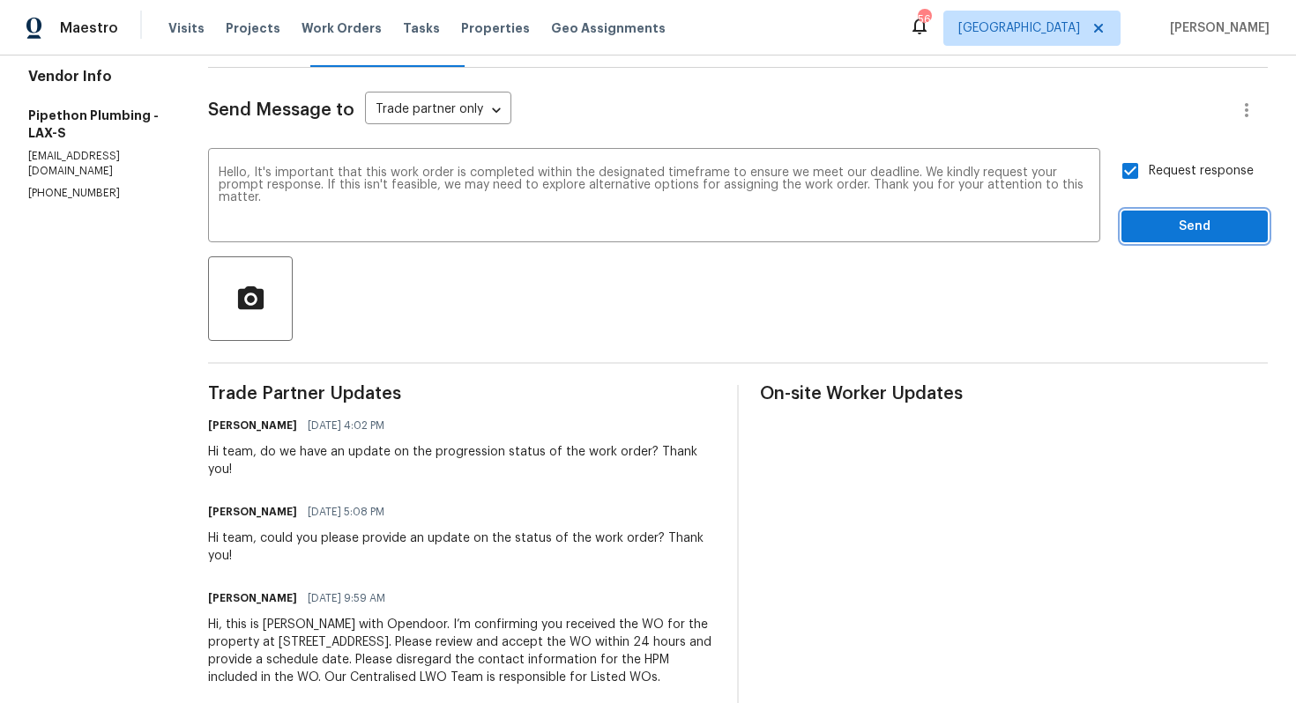
click at [1157, 232] on span "Send" at bounding box center [1194, 227] width 118 height 22
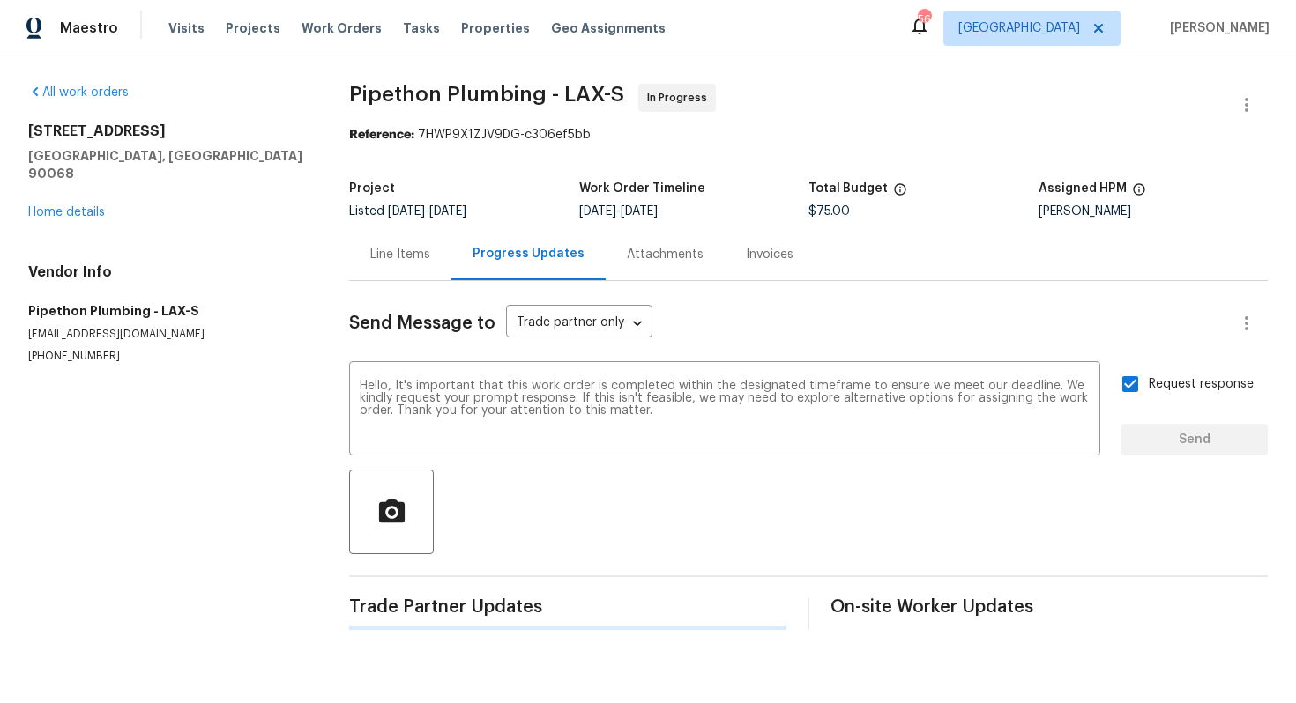
scroll to position [0, 0]
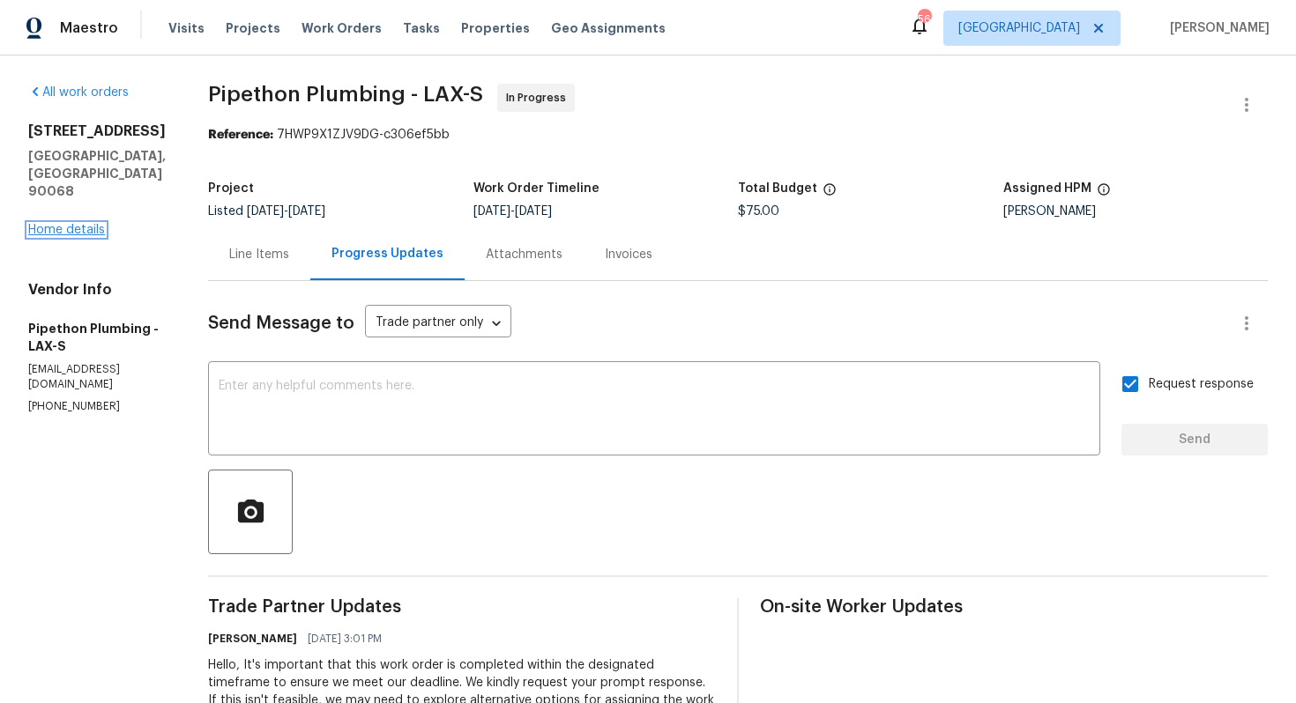
click at [71, 224] on link "Home details" at bounding box center [66, 230] width 77 height 12
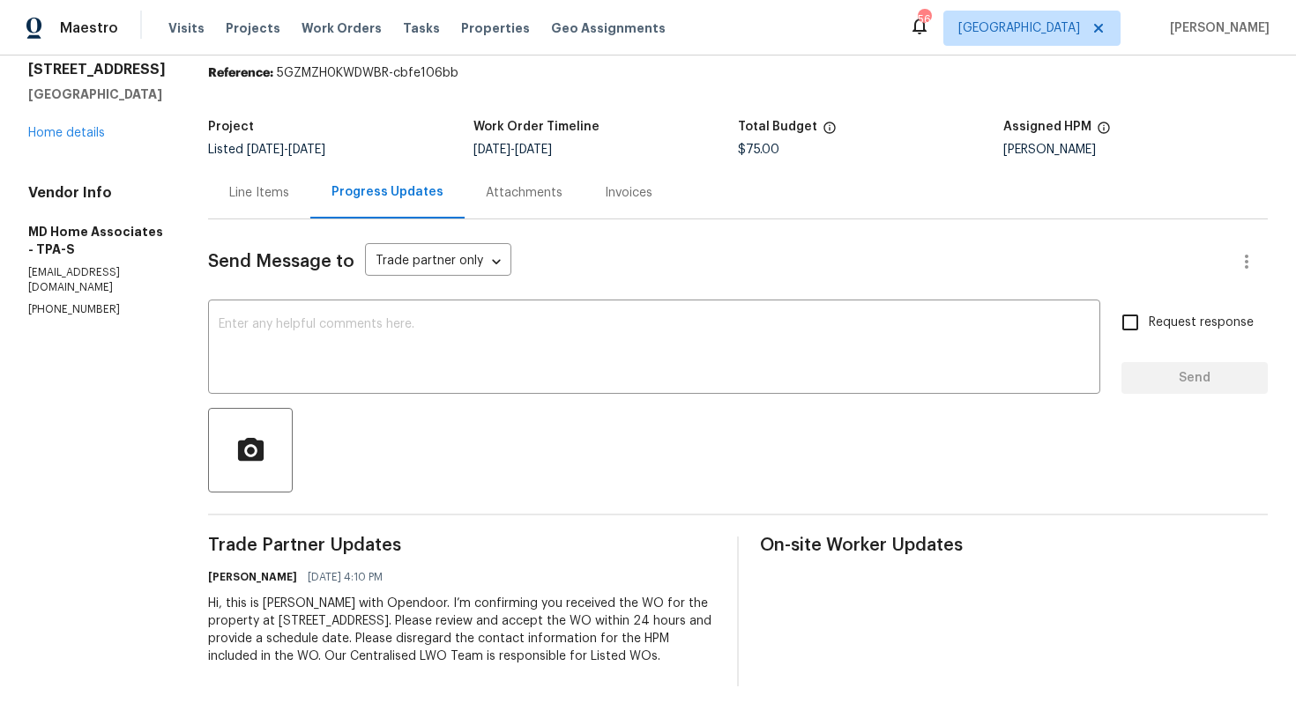
scroll to position [73, 0]
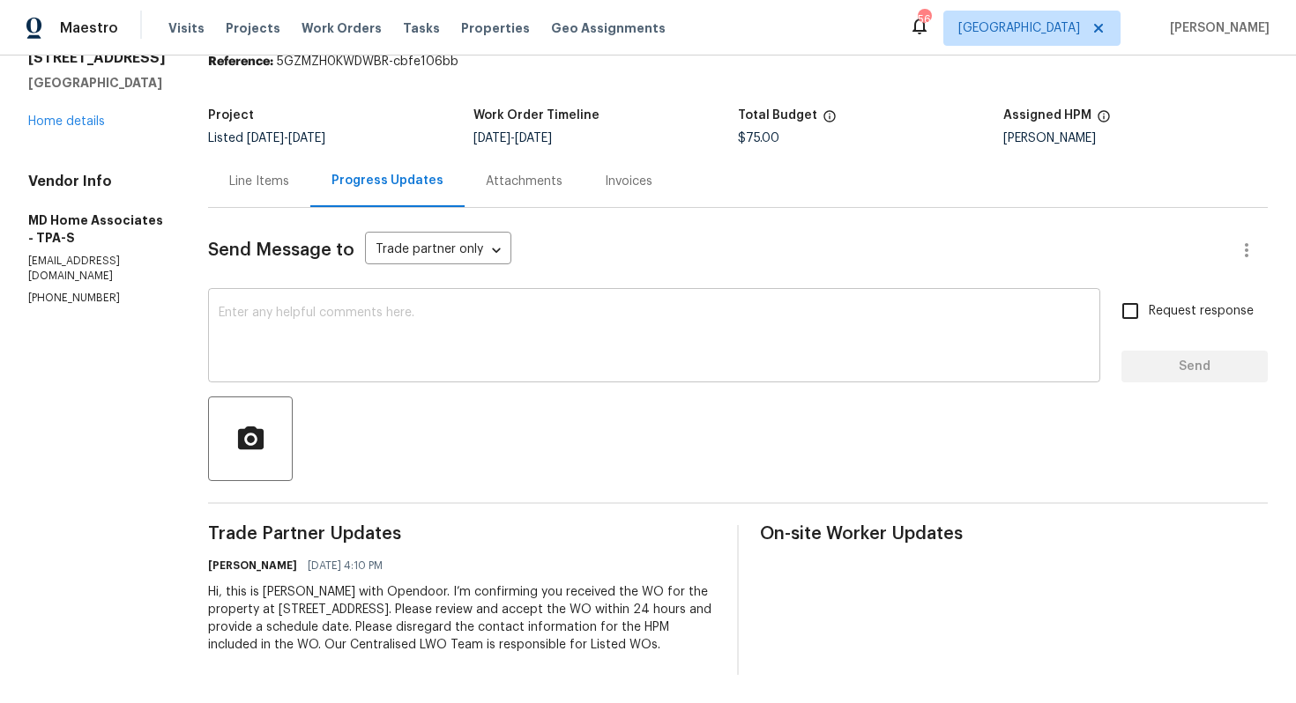
click at [356, 306] on div "x ​" at bounding box center [654, 338] width 892 height 90
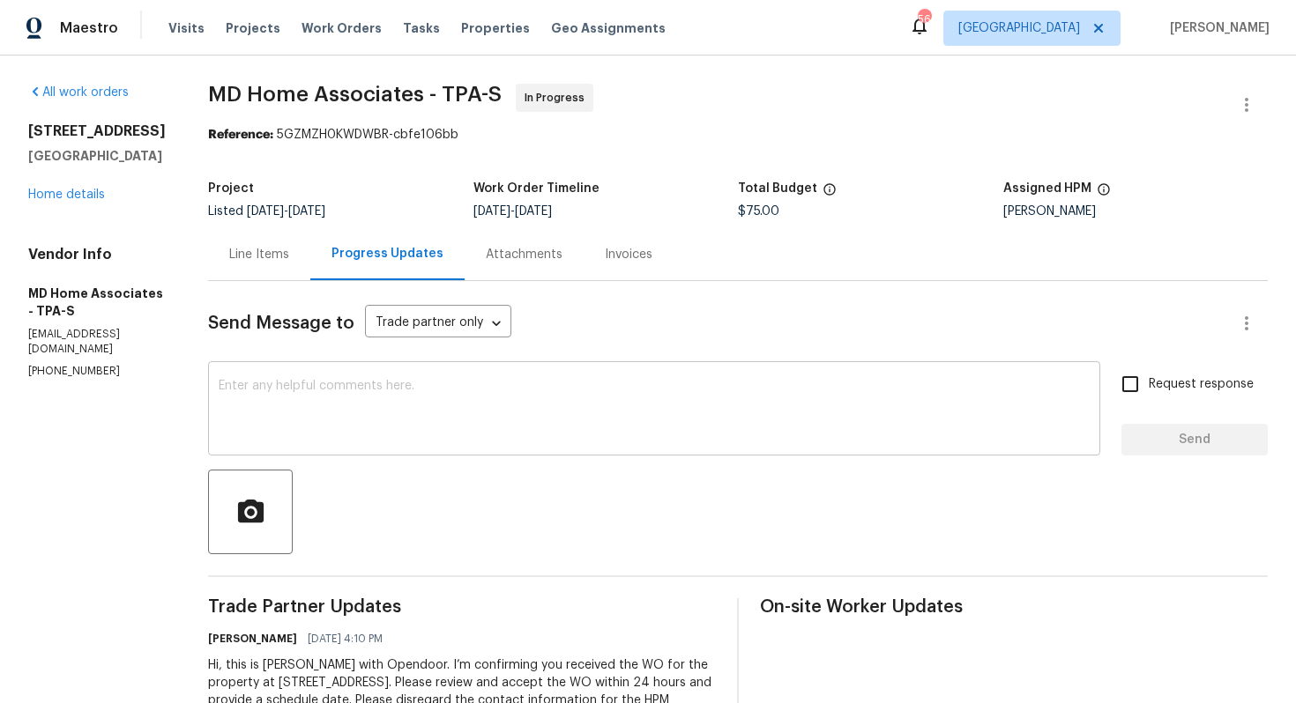
click at [342, 384] on textarea at bounding box center [654, 411] width 871 height 62
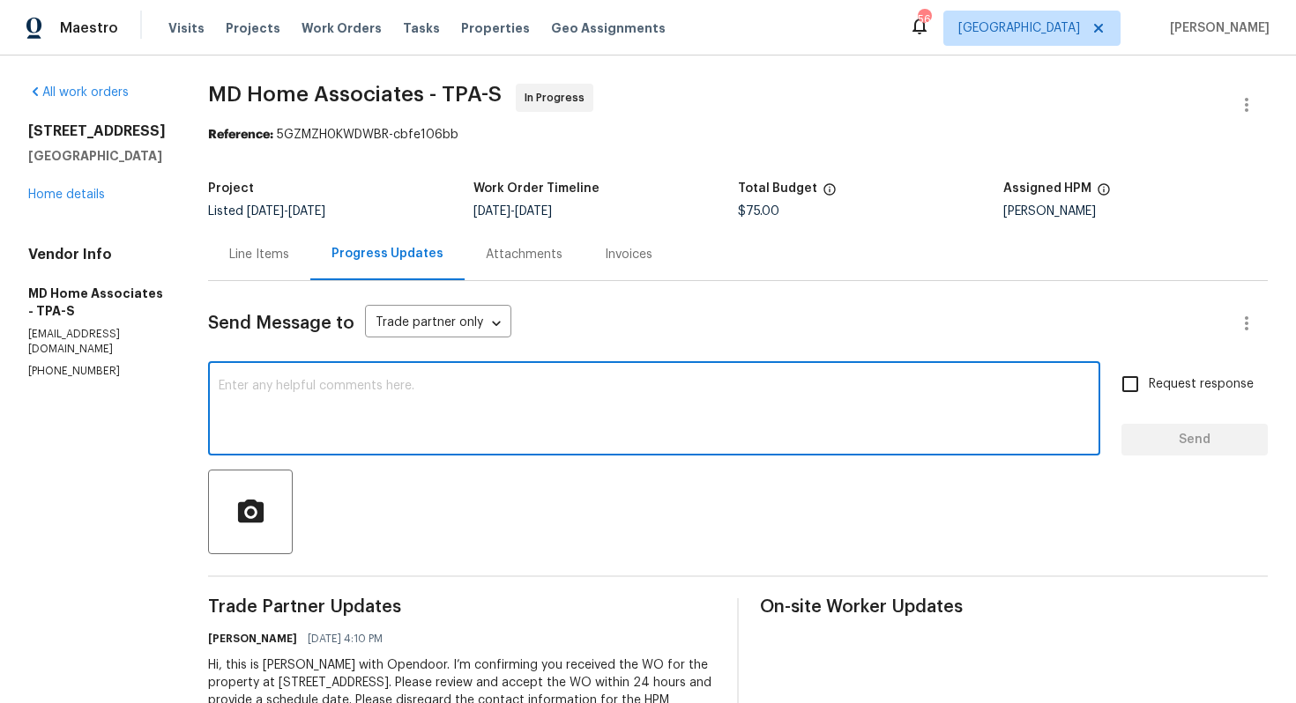
paste textarea "Hi team, could you please provide an update on the status of the work order? Th…"
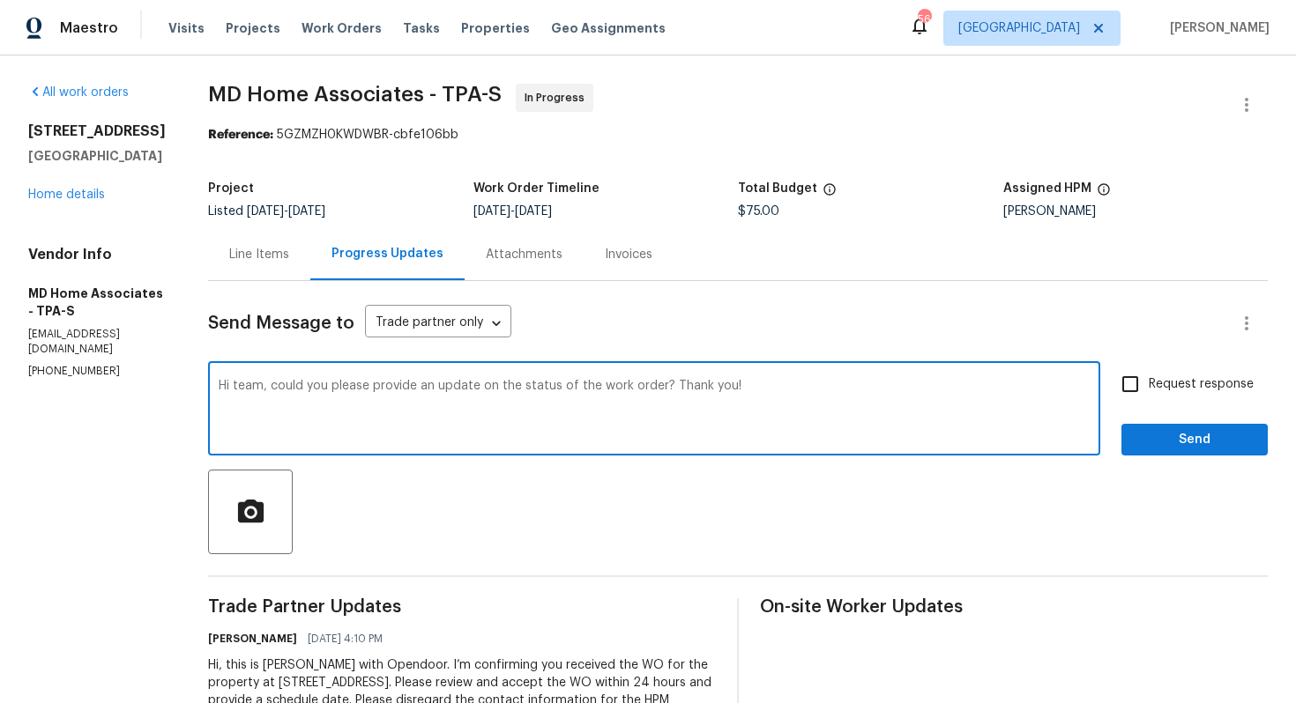
type textarea "Hi team, could you please provide an update on the status of the work order? Th…"
click at [1132, 390] on input "Request response" at bounding box center [1130, 384] width 37 height 37
checkbox input "true"
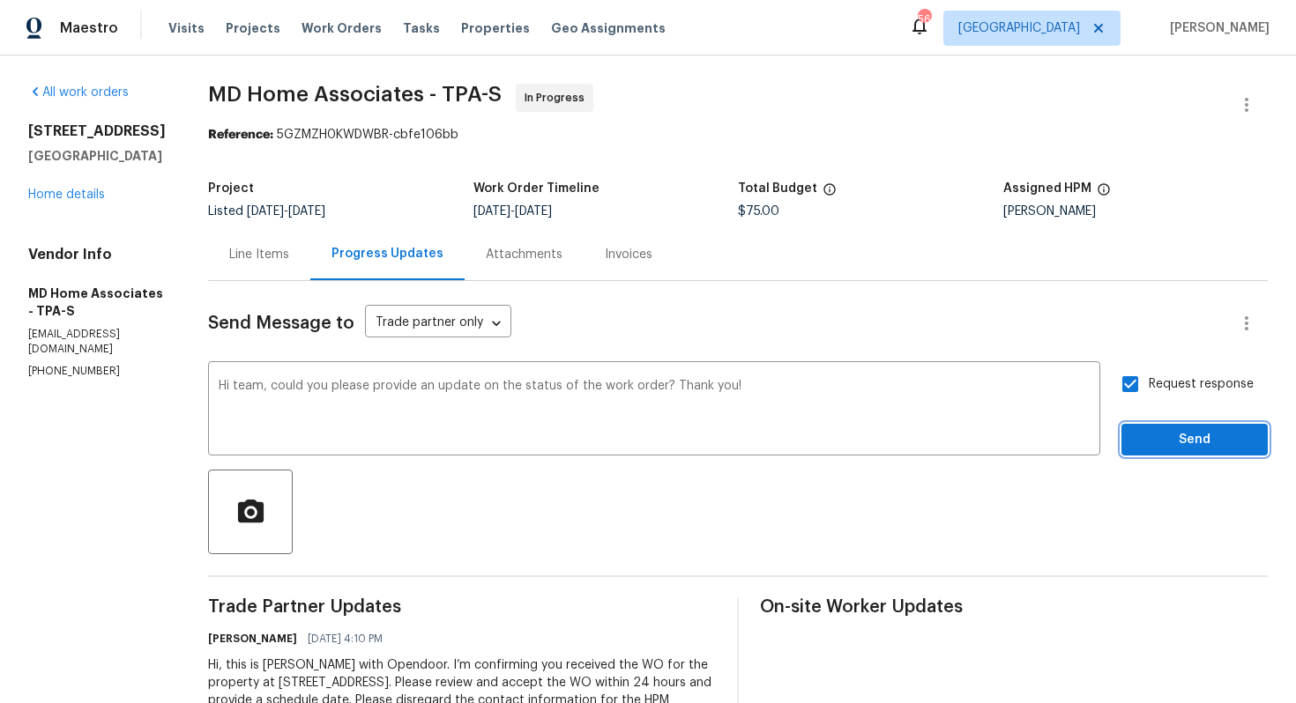
click at [1169, 443] on span "Send" at bounding box center [1194, 440] width 118 height 22
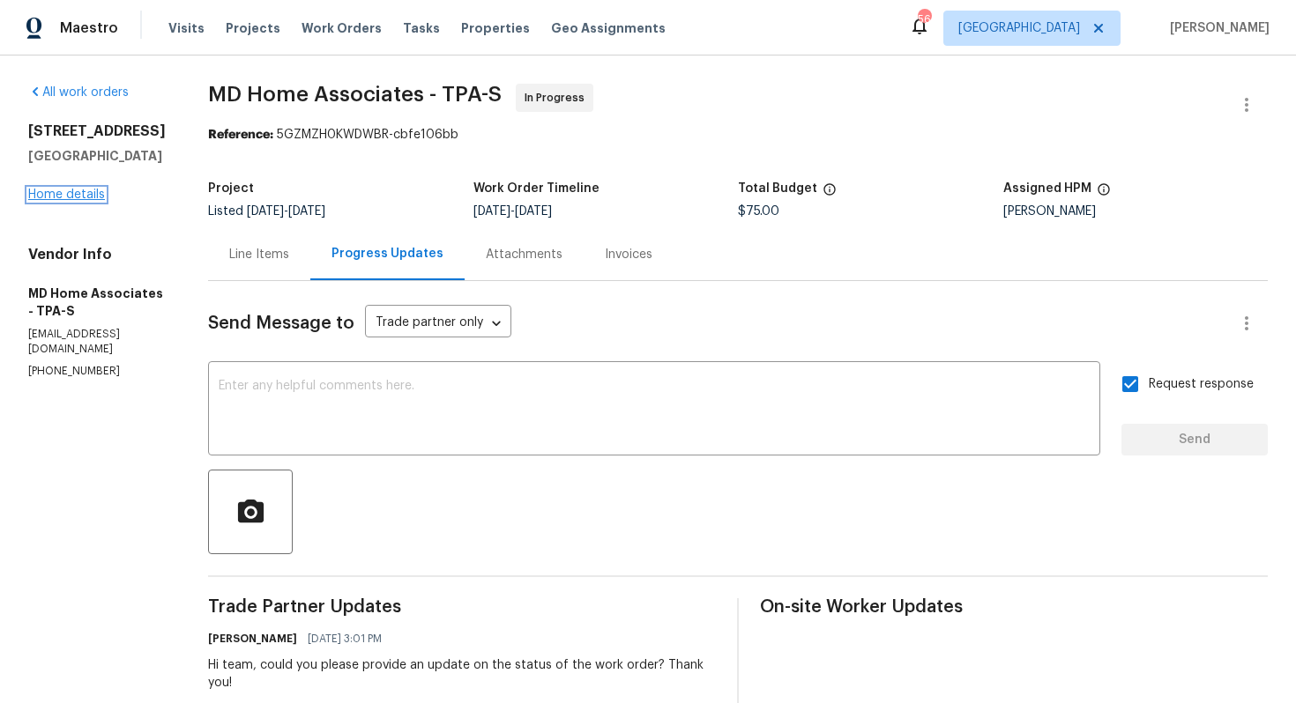
click at [75, 193] on link "Home details" at bounding box center [66, 195] width 77 height 12
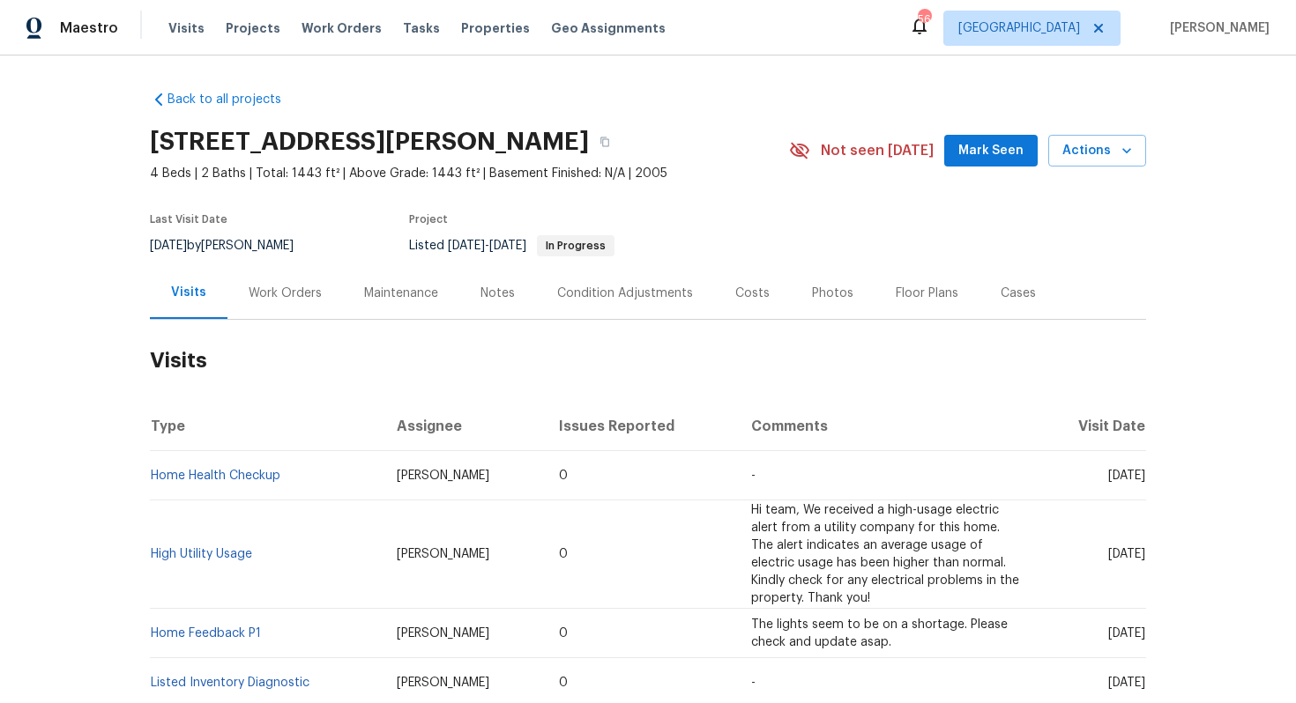
click at [266, 296] on div "Work Orders" at bounding box center [285, 294] width 73 height 18
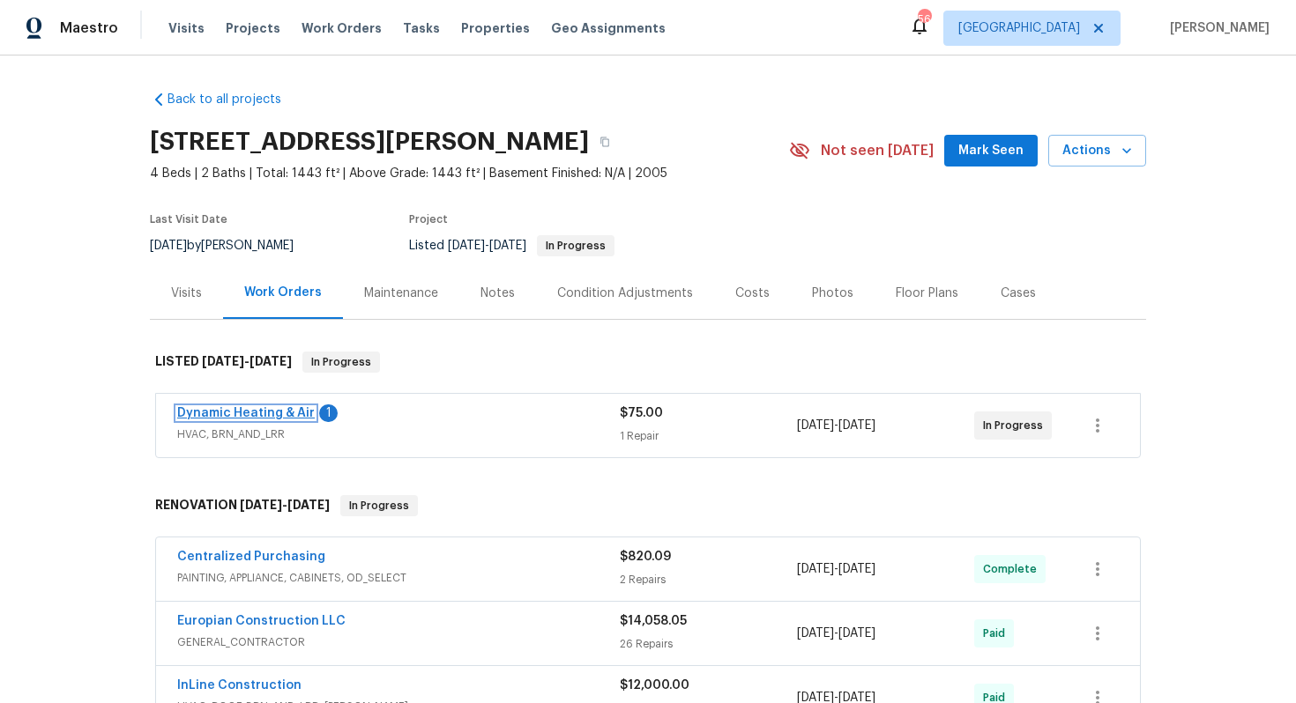
click at [258, 414] on link "Dynamic Heating & Air" at bounding box center [246, 413] width 138 height 12
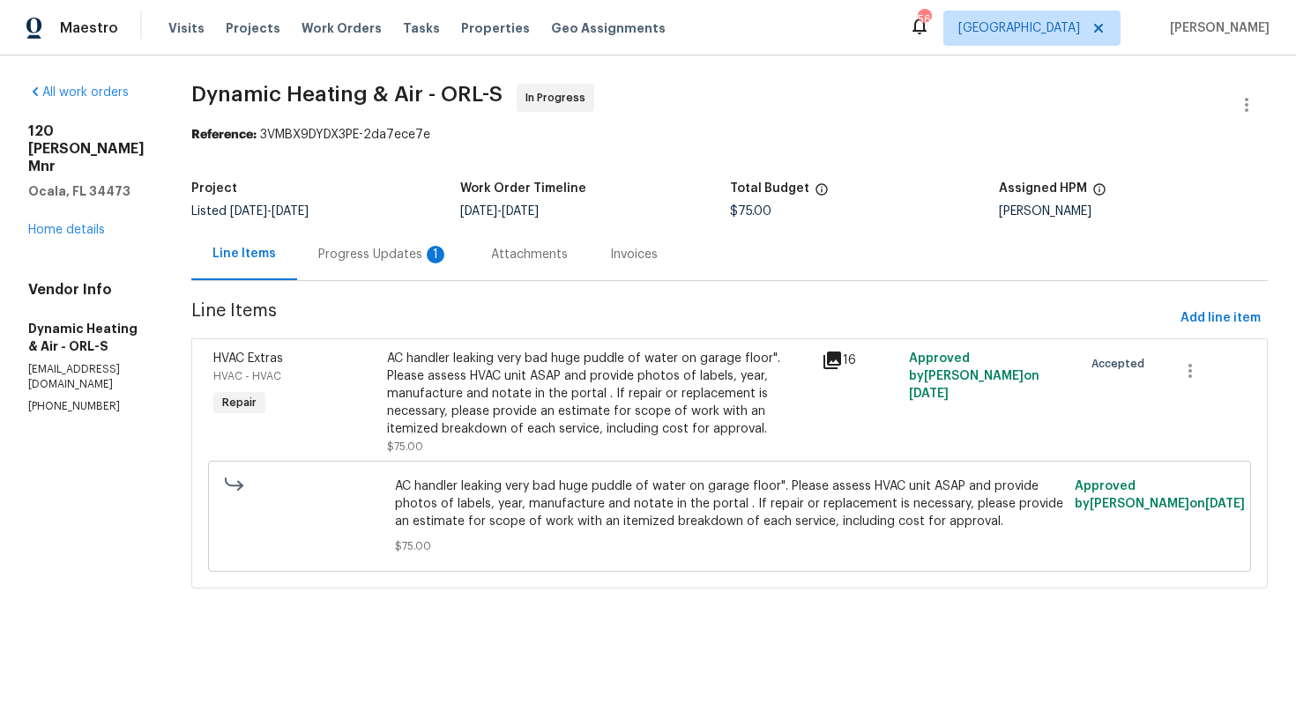
click at [408, 265] on div "Progress Updates 1" at bounding box center [383, 254] width 173 height 52
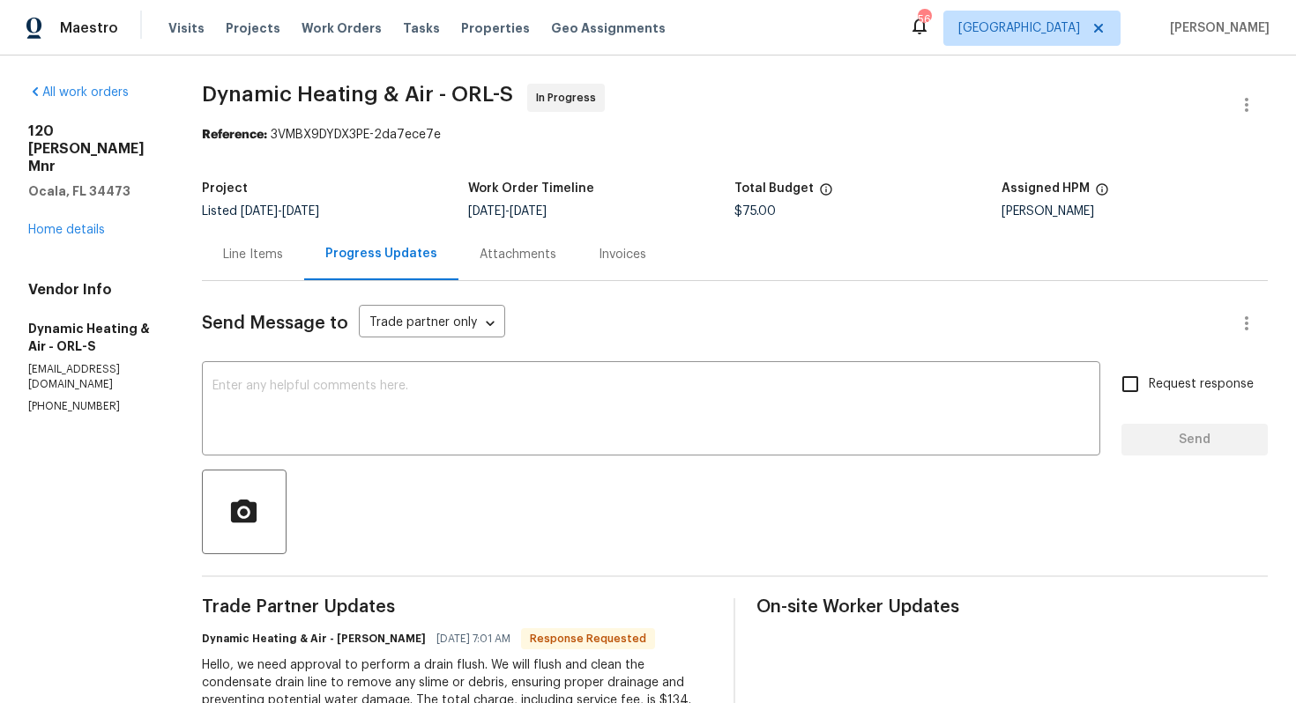
click at [267, 271] on div "Line Items" at bounding box center [253, 254] width 102 height 52
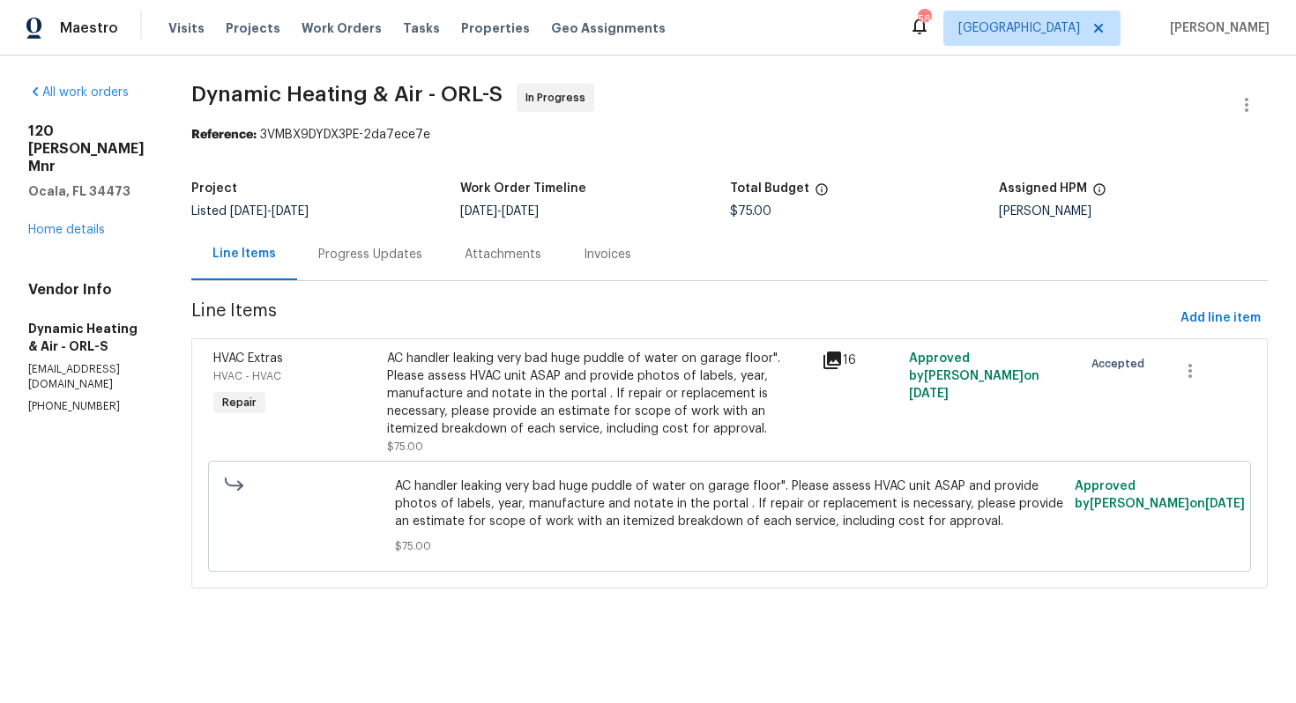
click at [495, 388] on div "AC handler leaking very bad huge puddle of water on garage floor". Please asses…" at bounding box center [599, 394] width 424 height 88
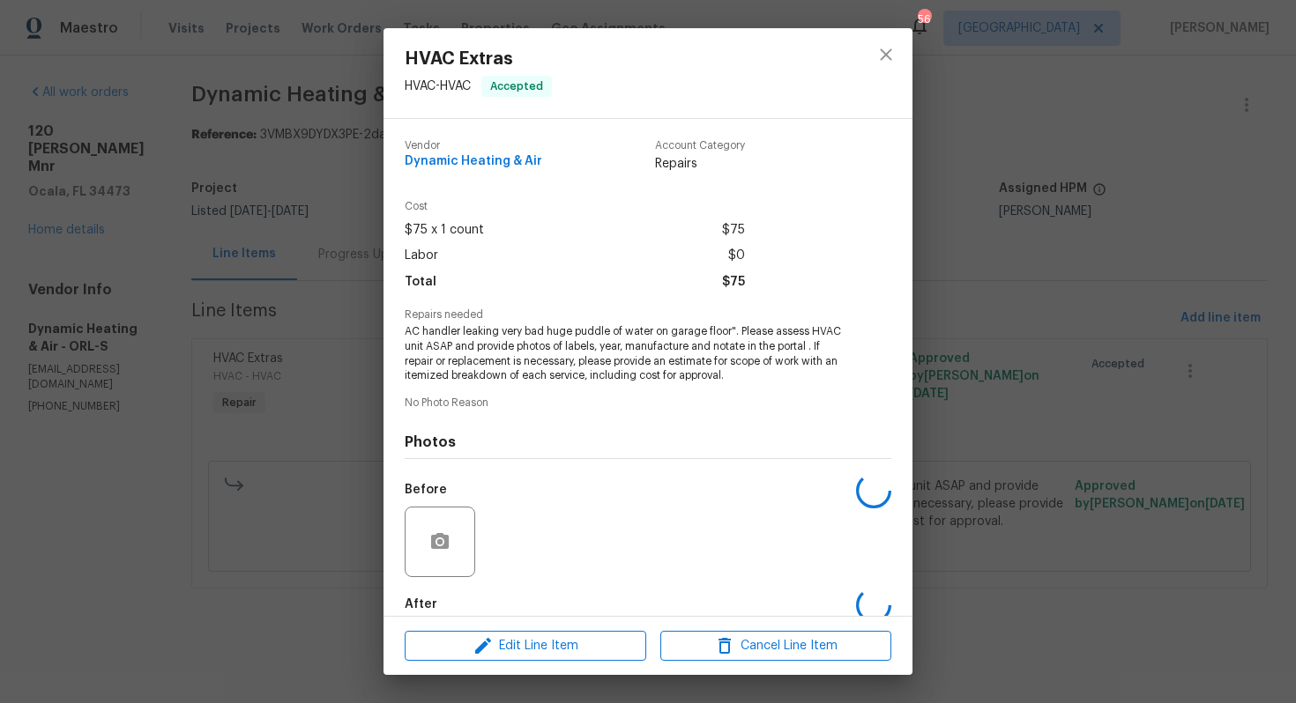
scroll to position [93, 0]
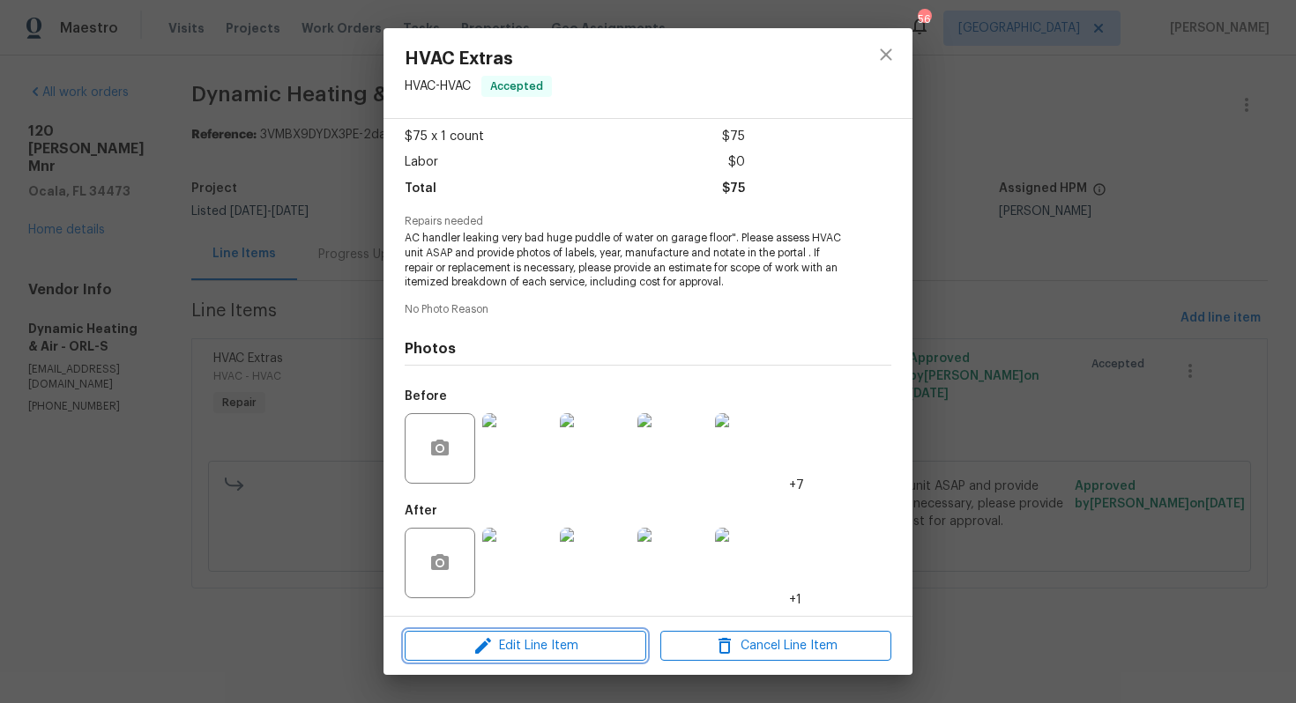
click at [534, 645] on span "Edit Line Item" at bounding box center [525, 647] width 231 height 22
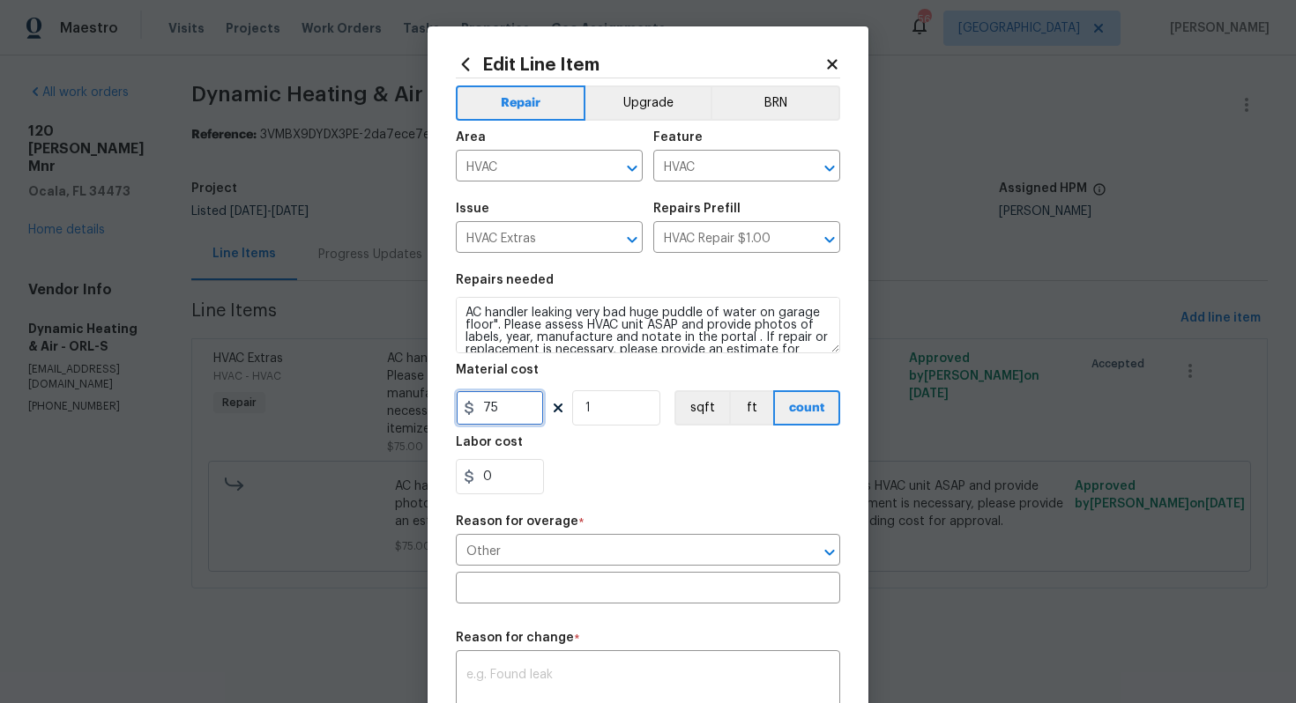
click at [499, 410] on input "75" at bounding box center [500, 407] width 88 height 35
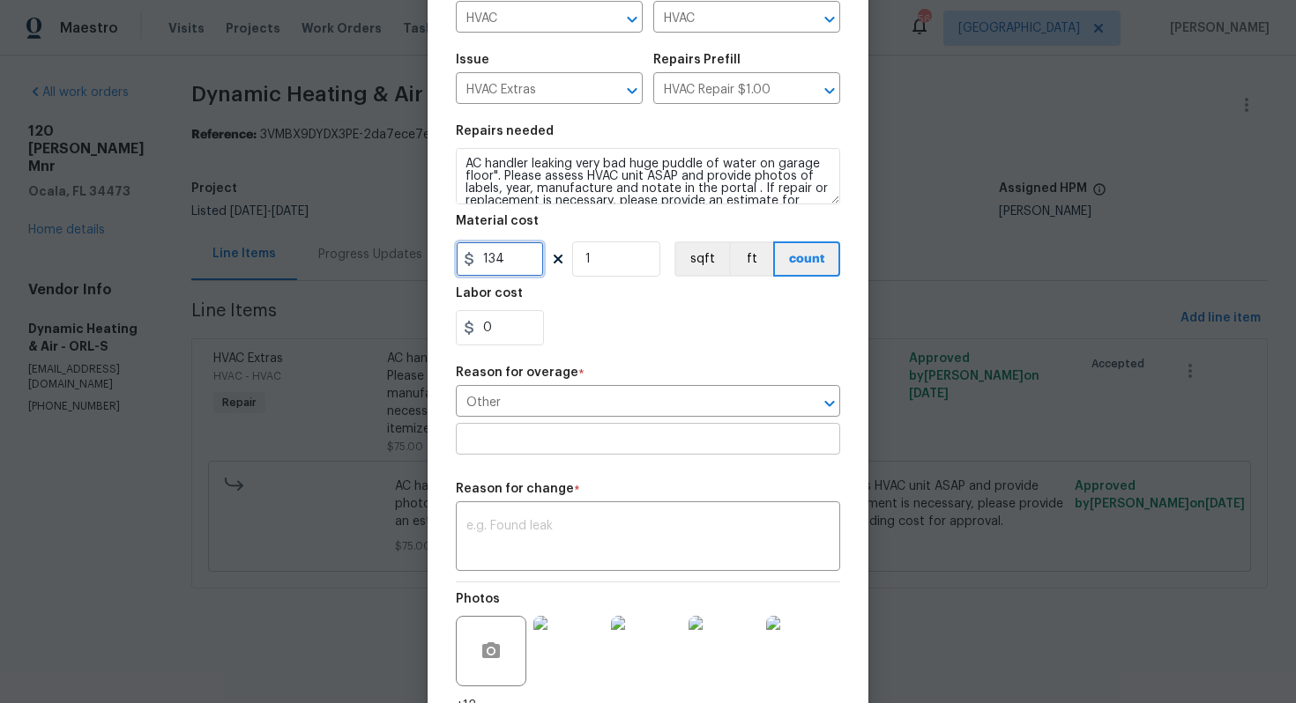
scroll to position [301, 0]
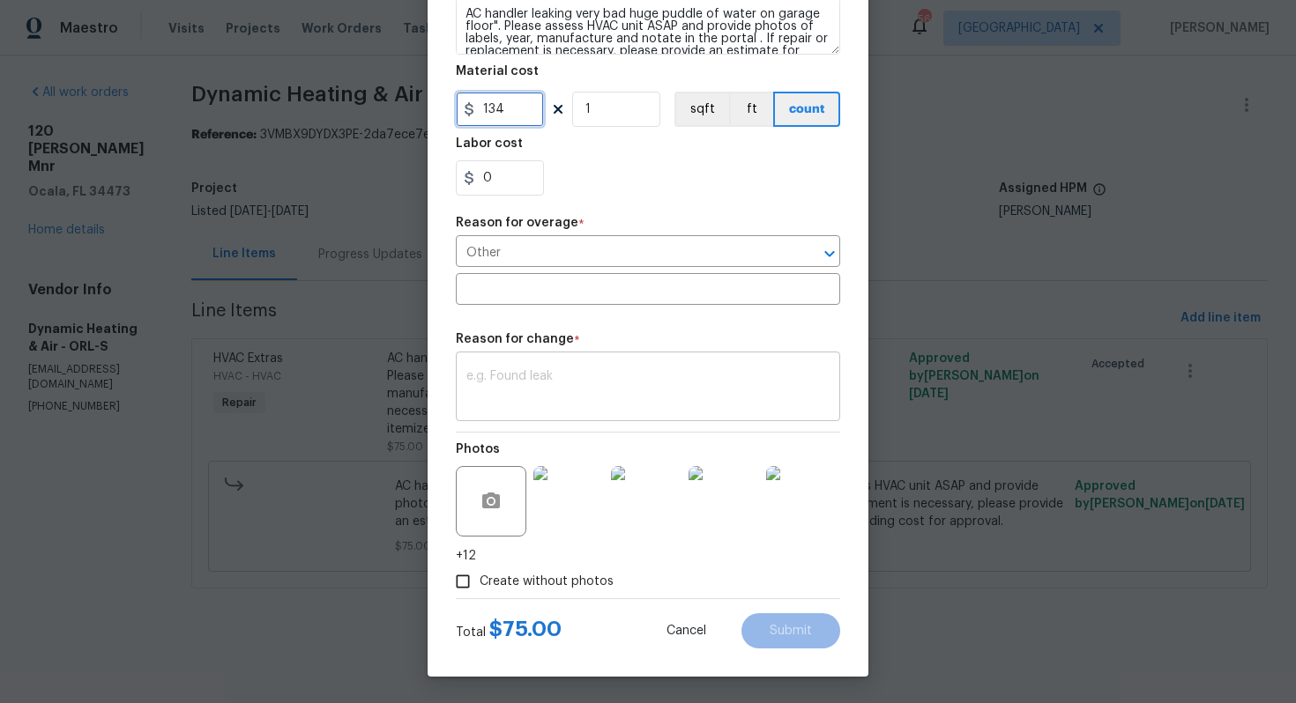
type input "134"
click at [681, 379] on textarea at bounding box center [647, 388] width 363 height 37
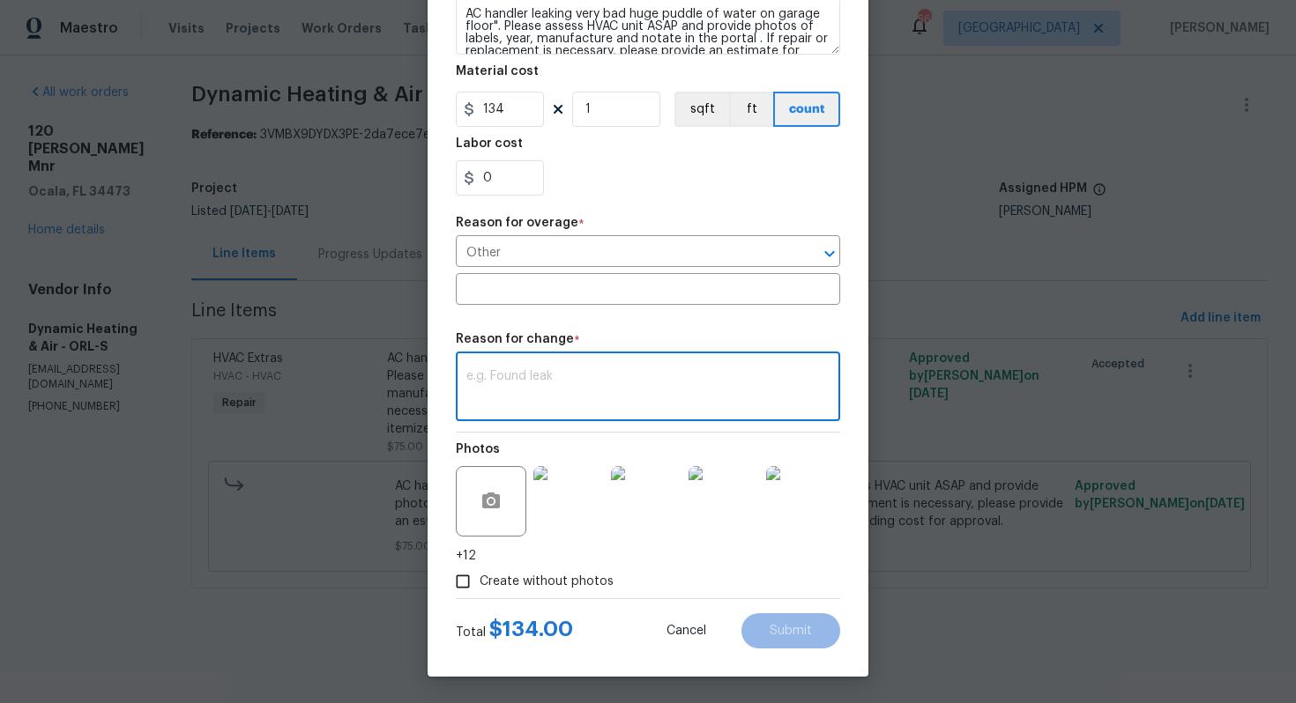
click at [694, 387] on textarea at bounding box center [647, 388] width 363 height 37
paste textarea "(AM) Updated per vendor’s final cost."
type textarea "(AM) Updated per vendor’s final cost."
click at [776, 625] on span "Submit" at bounding box center [791, 631] width 42 height 13
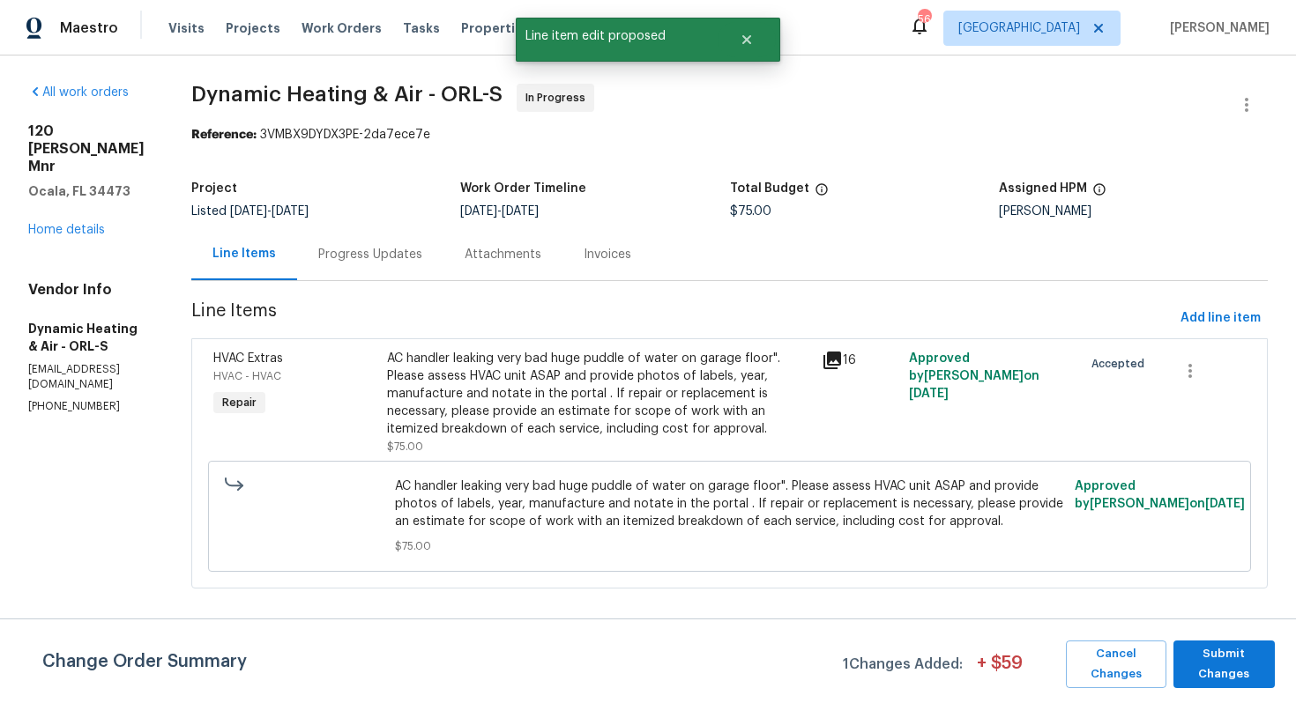
scroll to position [0, 0]
click at [1217, 652] on span "Submit Changes" at bounding box center [1224, 664] width 84 height 41
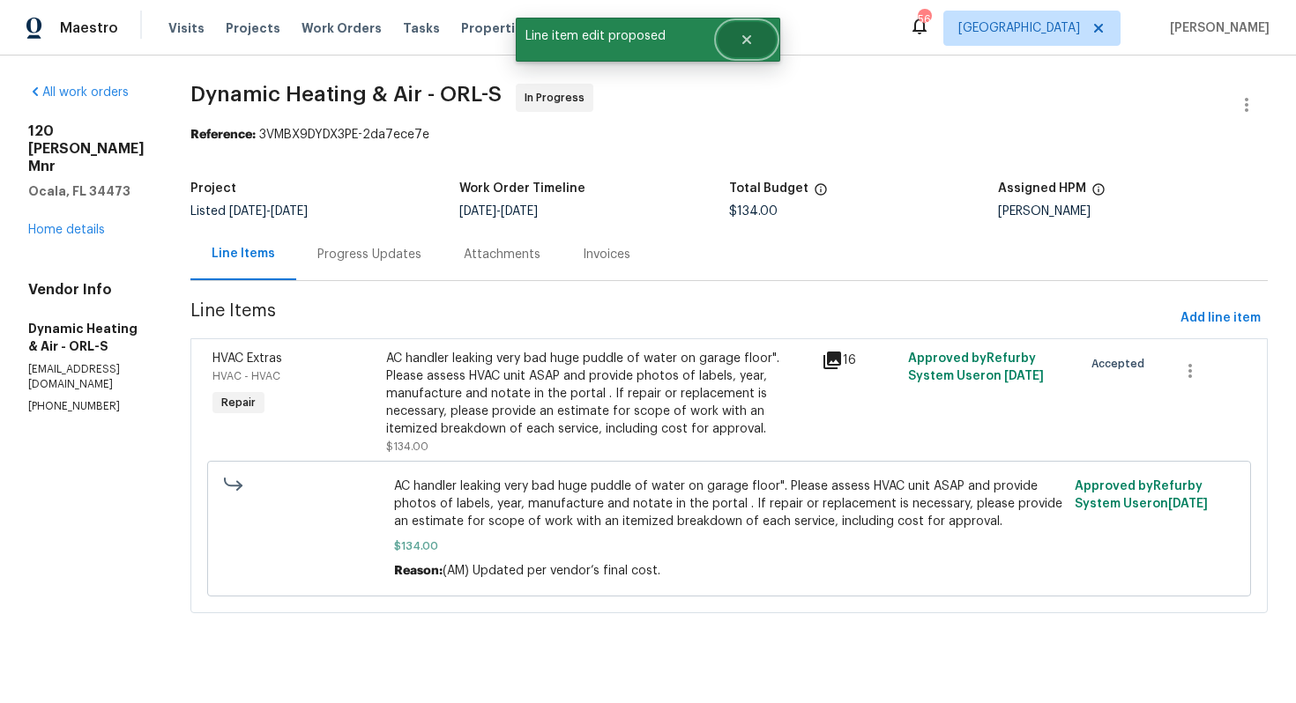
click at [746, 50] on button "Close" at bounding box center [747, 39] width 58 height 35
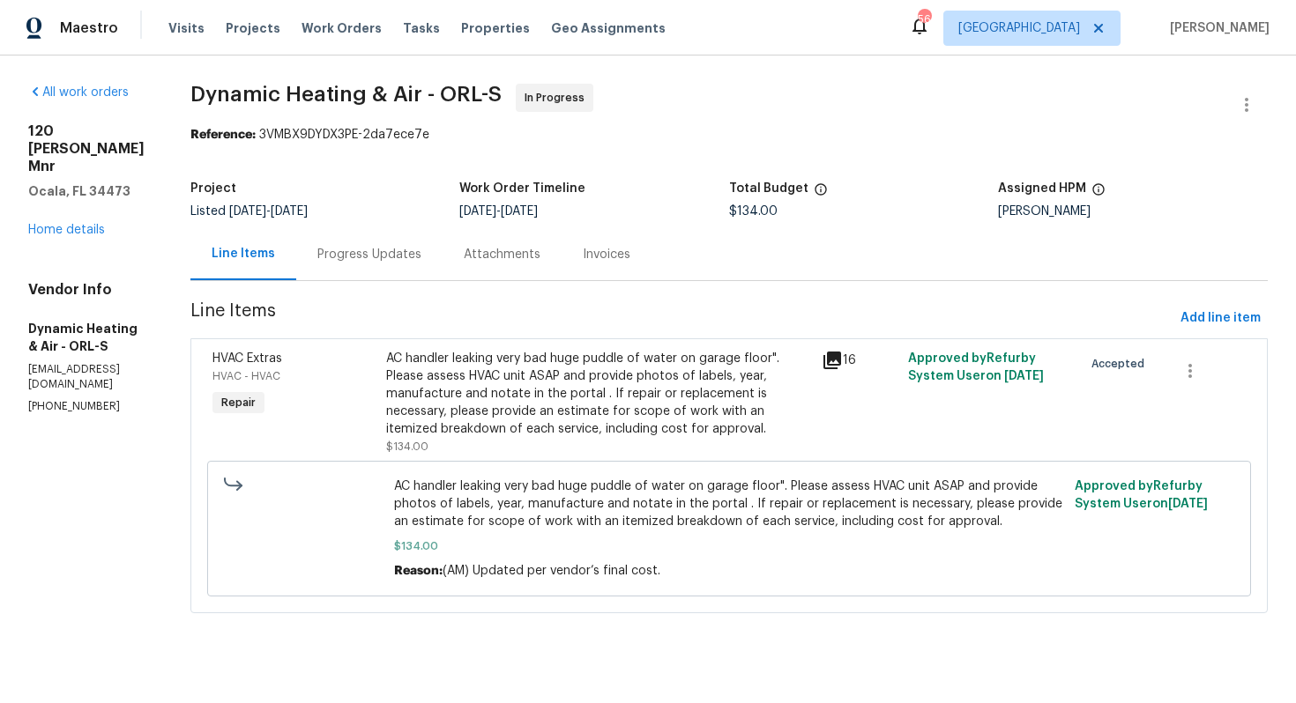
click at [387, 252] on div "Progress Updates" at bounding box center [369, 255] width 104 height 18
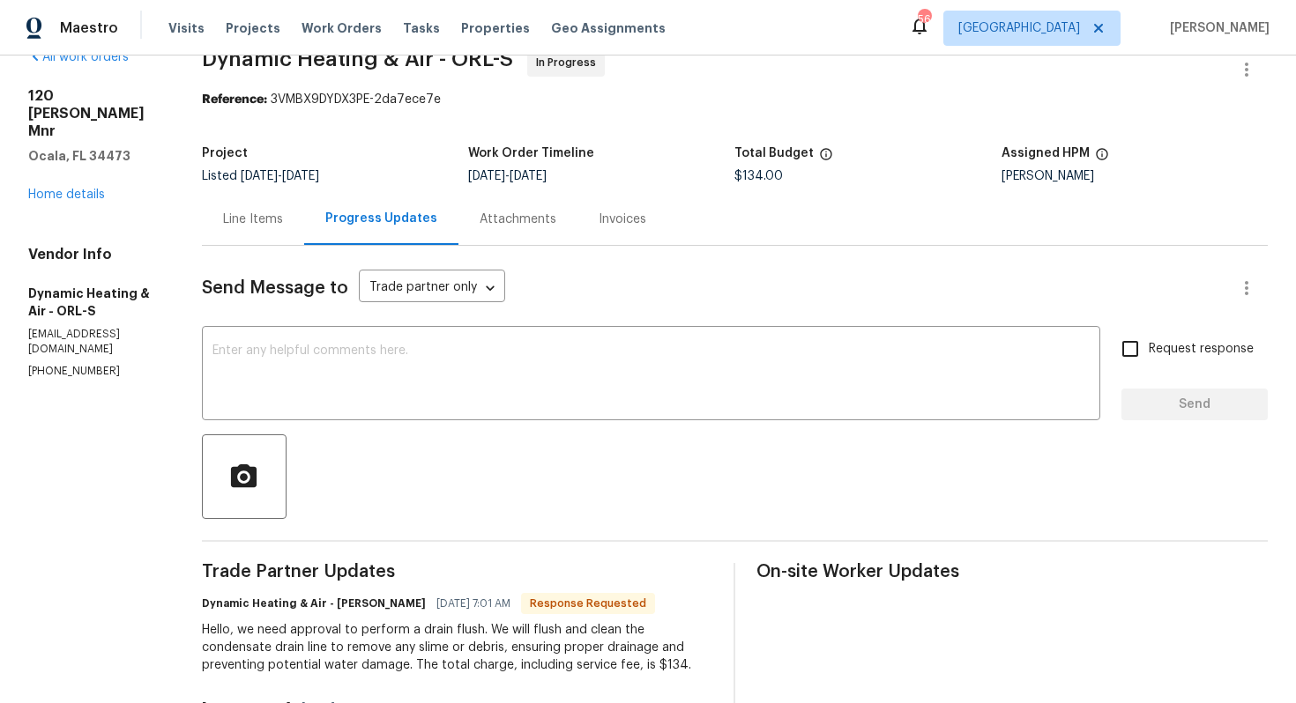
scroll to position [27, 0]
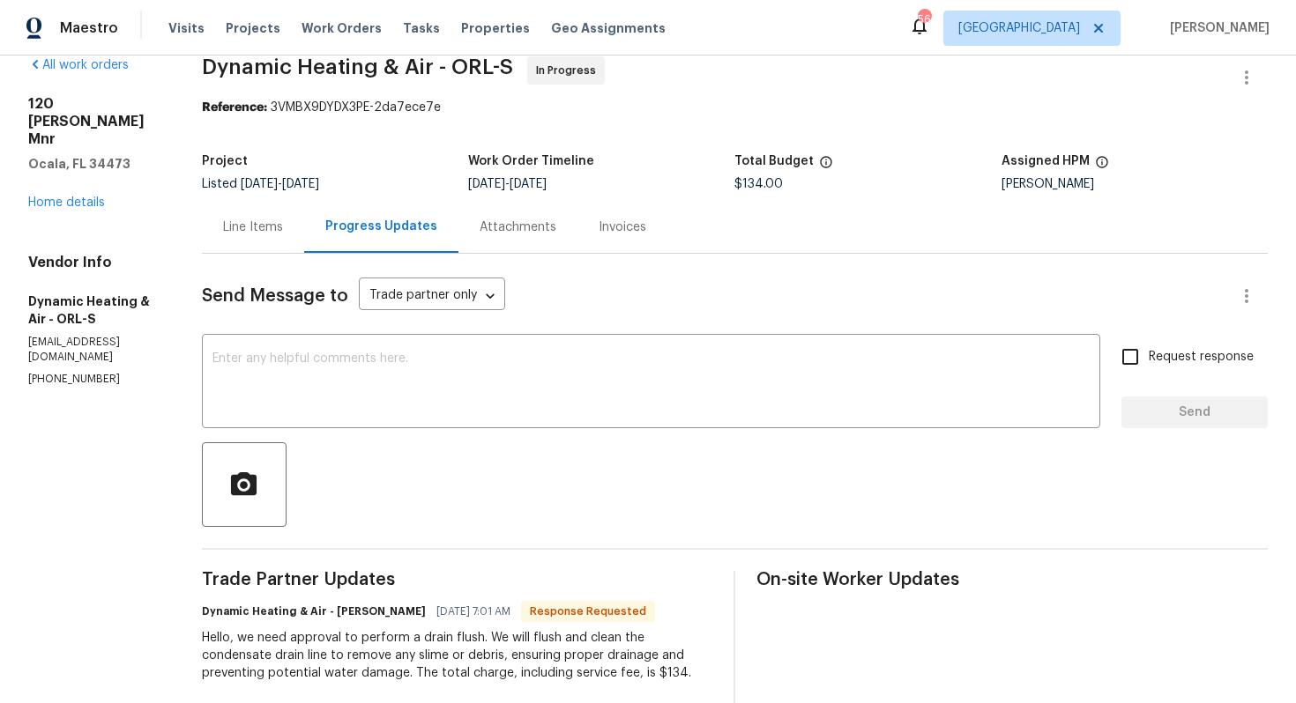
click at [357, 612] on h6 "Dynamic Heating & Air - Mike Hernandez" at bounding box center [314, 612] width 224 height 18
copy h6 "Mike"
click at [490, 376] on textarea at bounding box center [650, 384] width 877 height 62
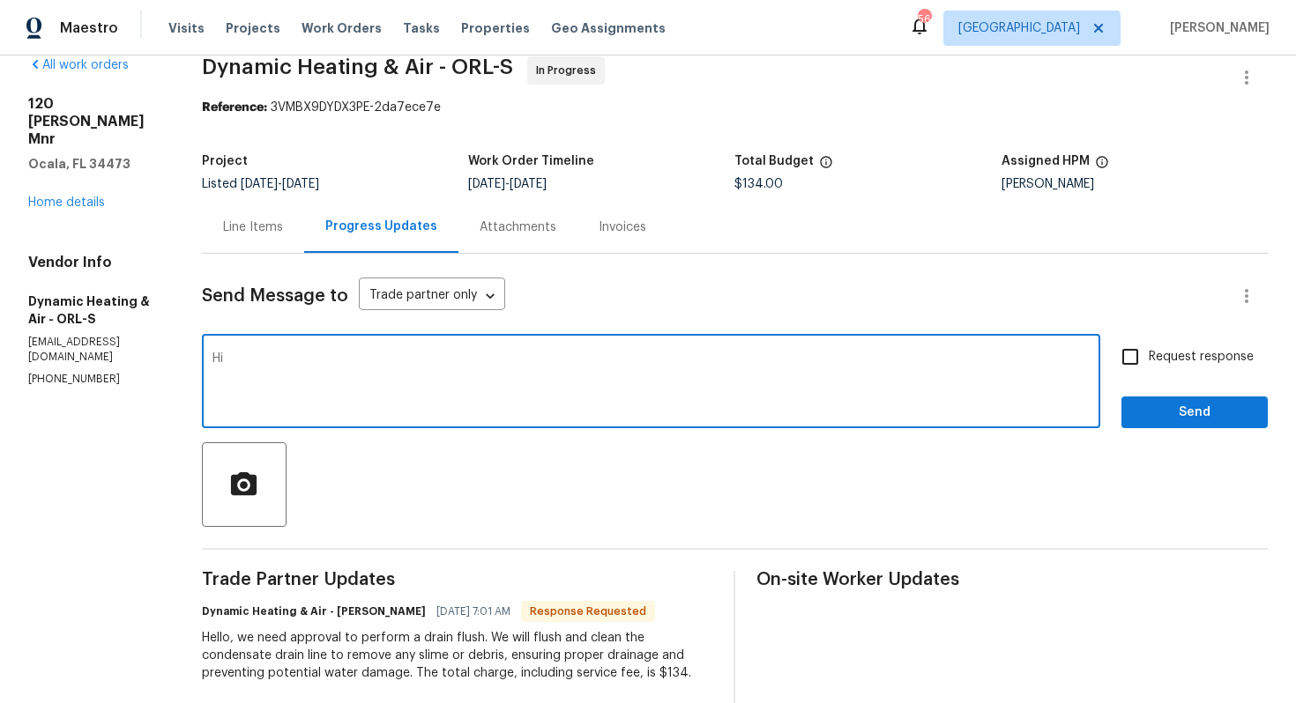
paste textarea "Mike"
type textarea "Hi Mike, the cost has been updated. Kindly proceed with the WO and keep me post…"
click at [1127, 367] on input "Request response" at bounding box center [1130, 356] width 37 height 37
checkbox input "true"
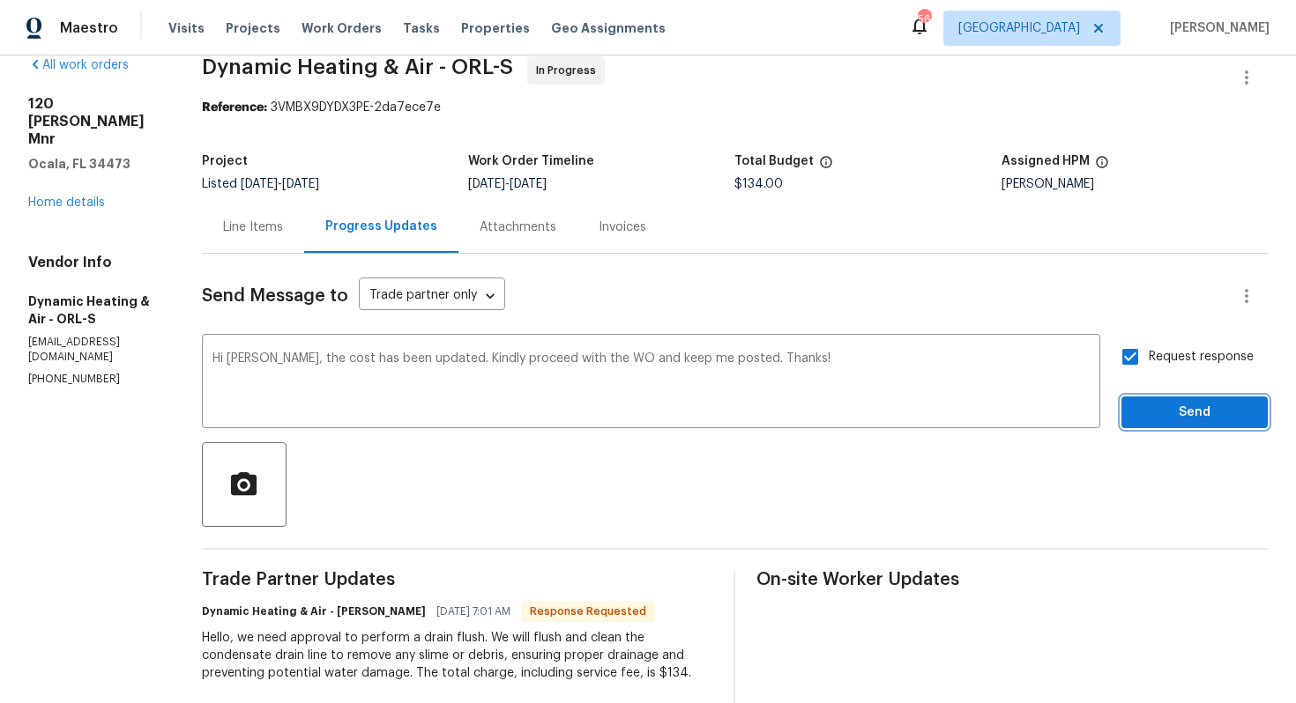
click at [1156, 411] on span "Send" at bounding box center [1194, 413] width 118 height 22
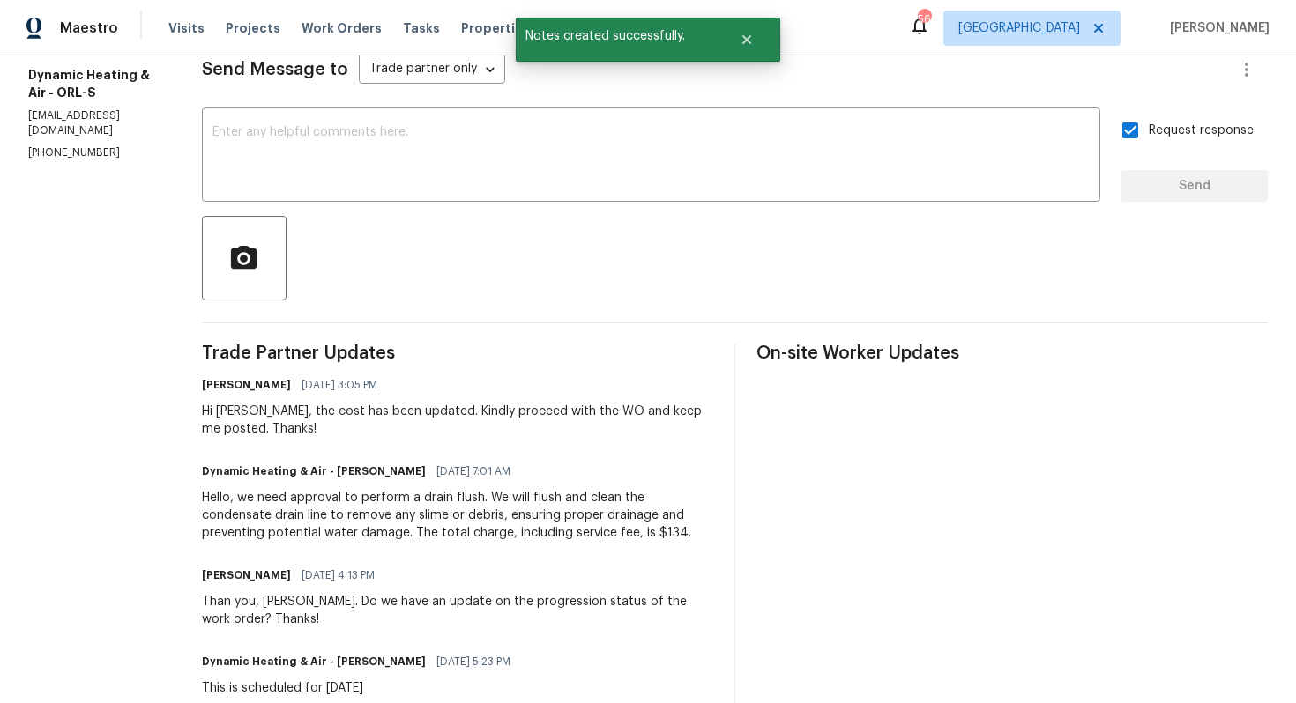
scroll to position [255, 0]
click at [415, 502] on div "Hello, we need approval to perform a drain flush. We will flush and clean the c…" at bounding box center [457, 514] width 511 height 53
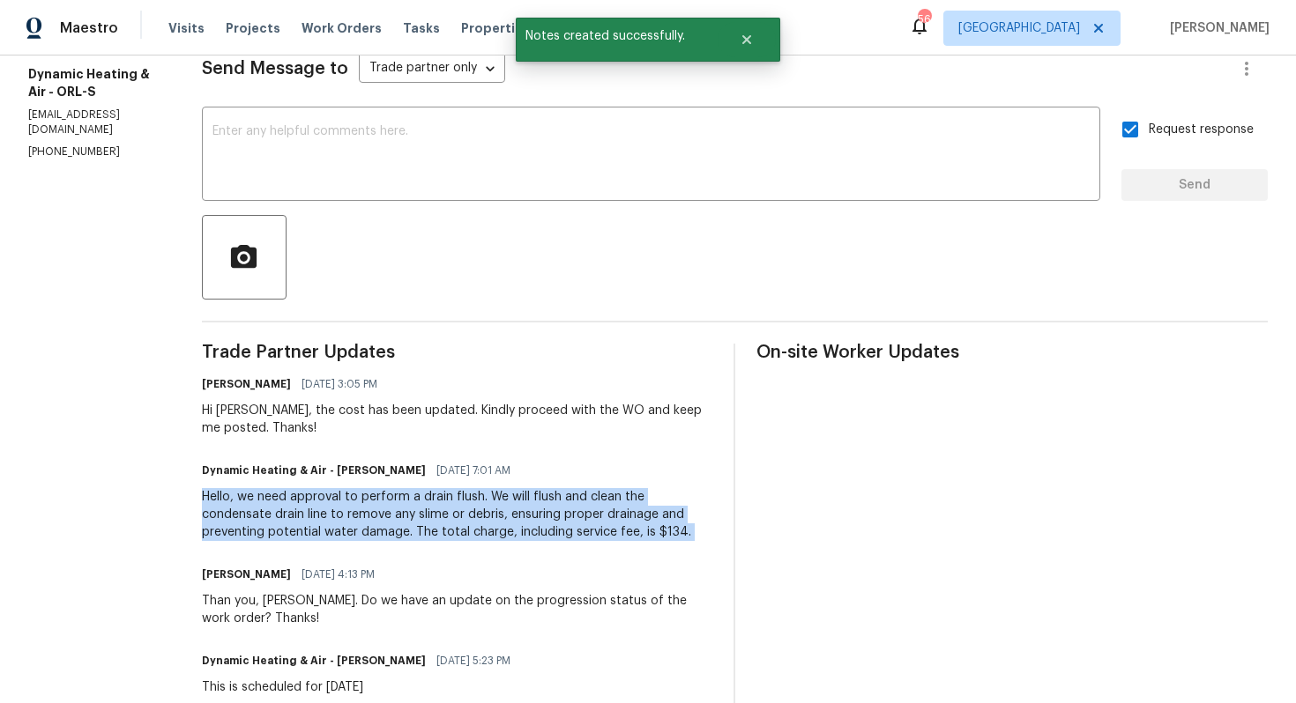
copy div "Hello, we need approval to perform a drain flush. We will flush and clean the c…"
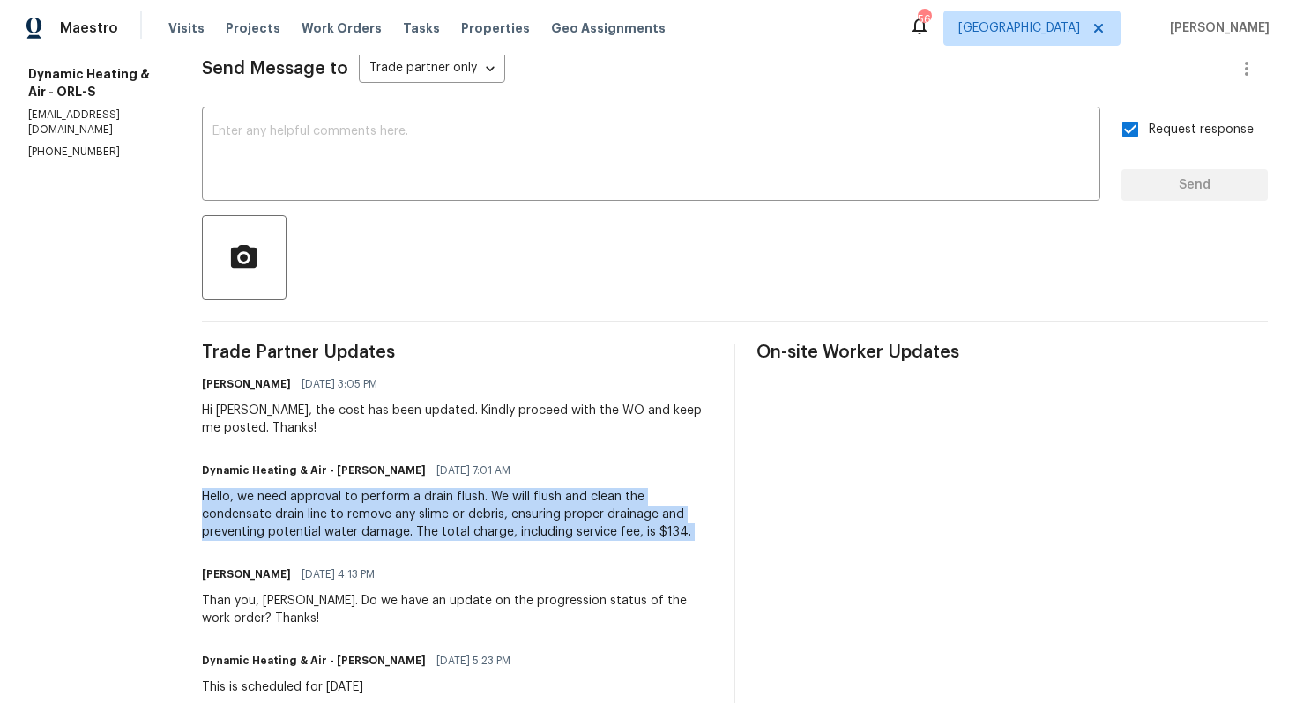
click at [351, 321] on hr at bounding box center [735, 322] width 1066 height 2
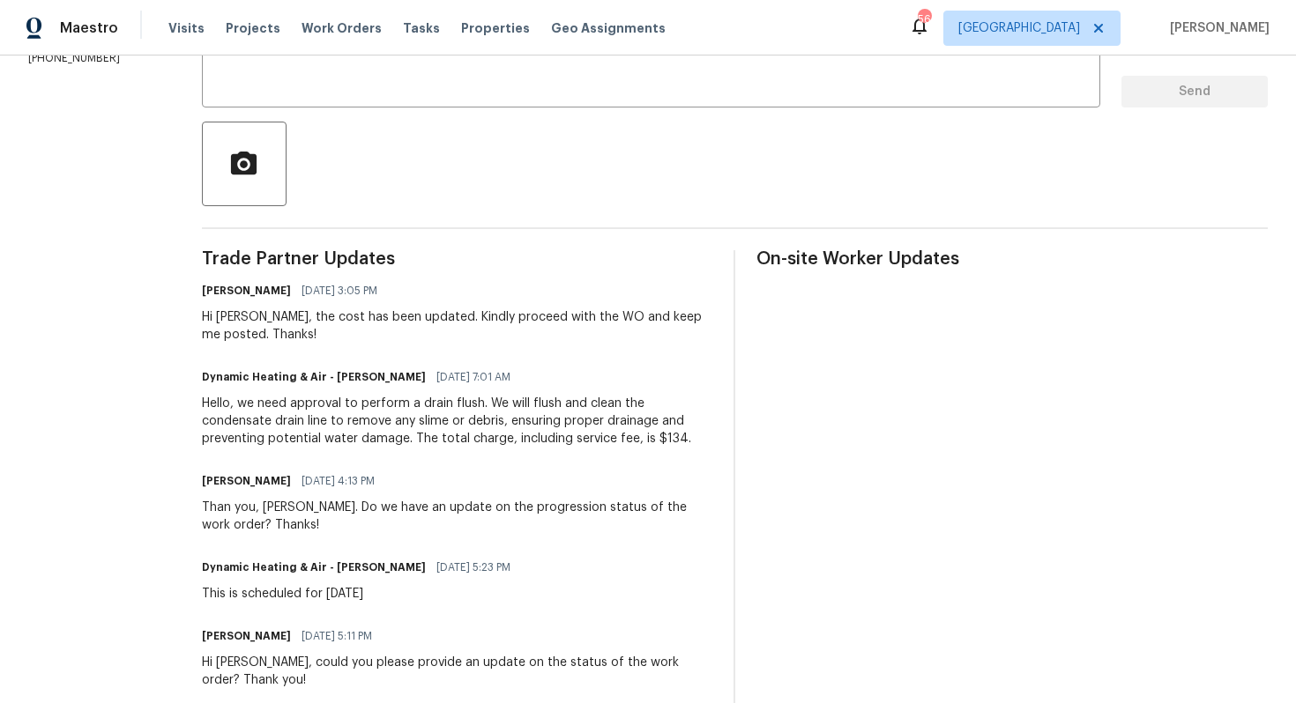
scroll to position [0, 0]
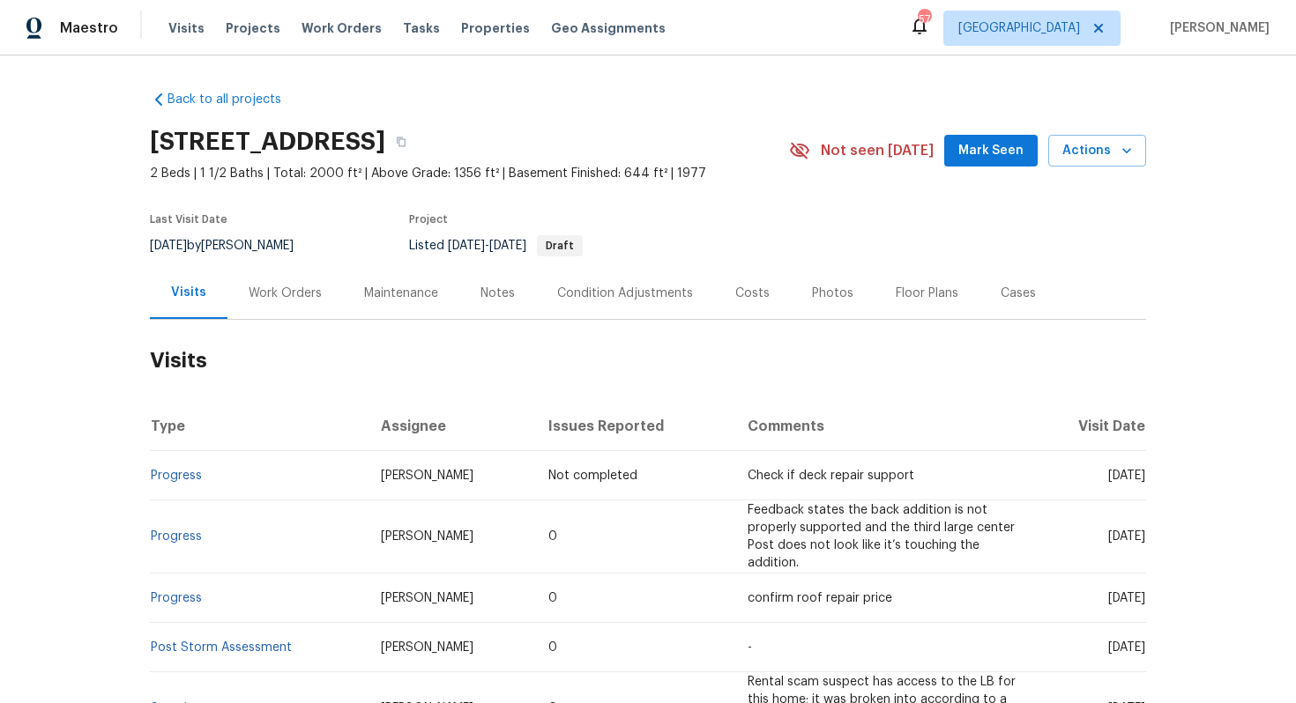
click at [272, 291] on div "Work Orders" at bounding box center [285, 294] width 73 height 18
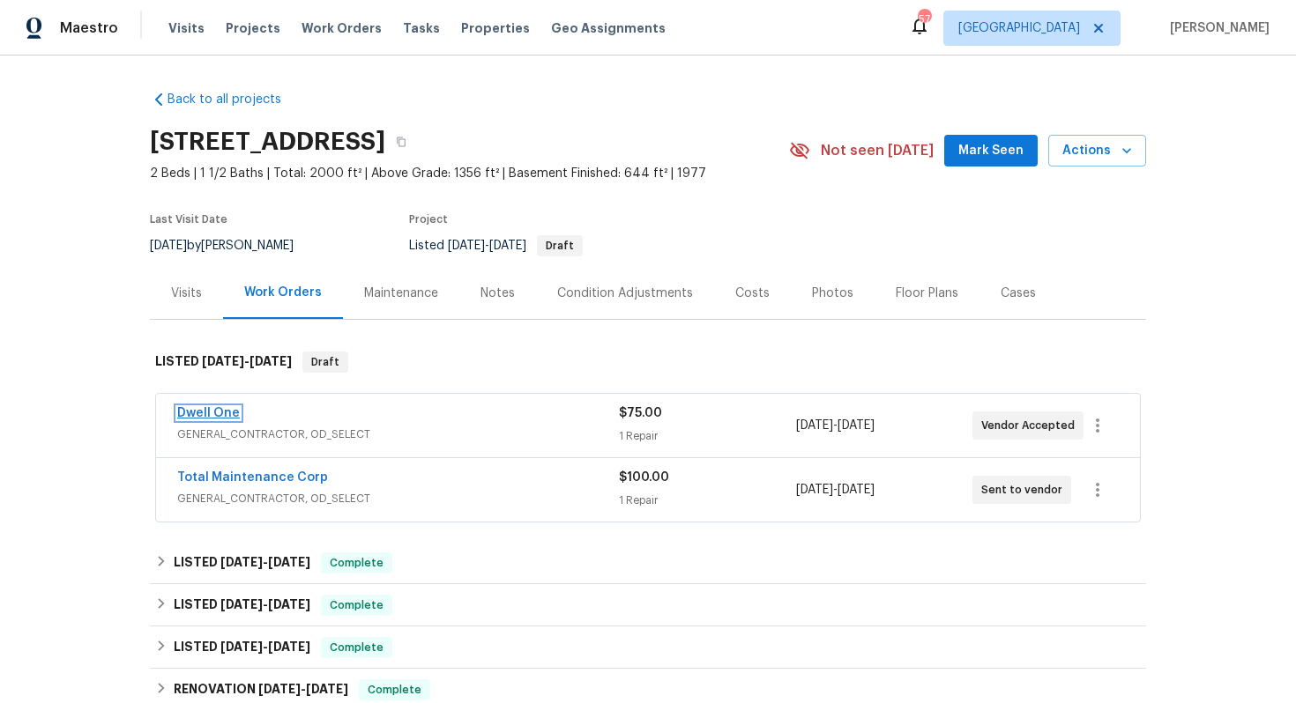
click at [227, 411] on link "Dwell One" at bounding box center [208, 413] width 63 height 12
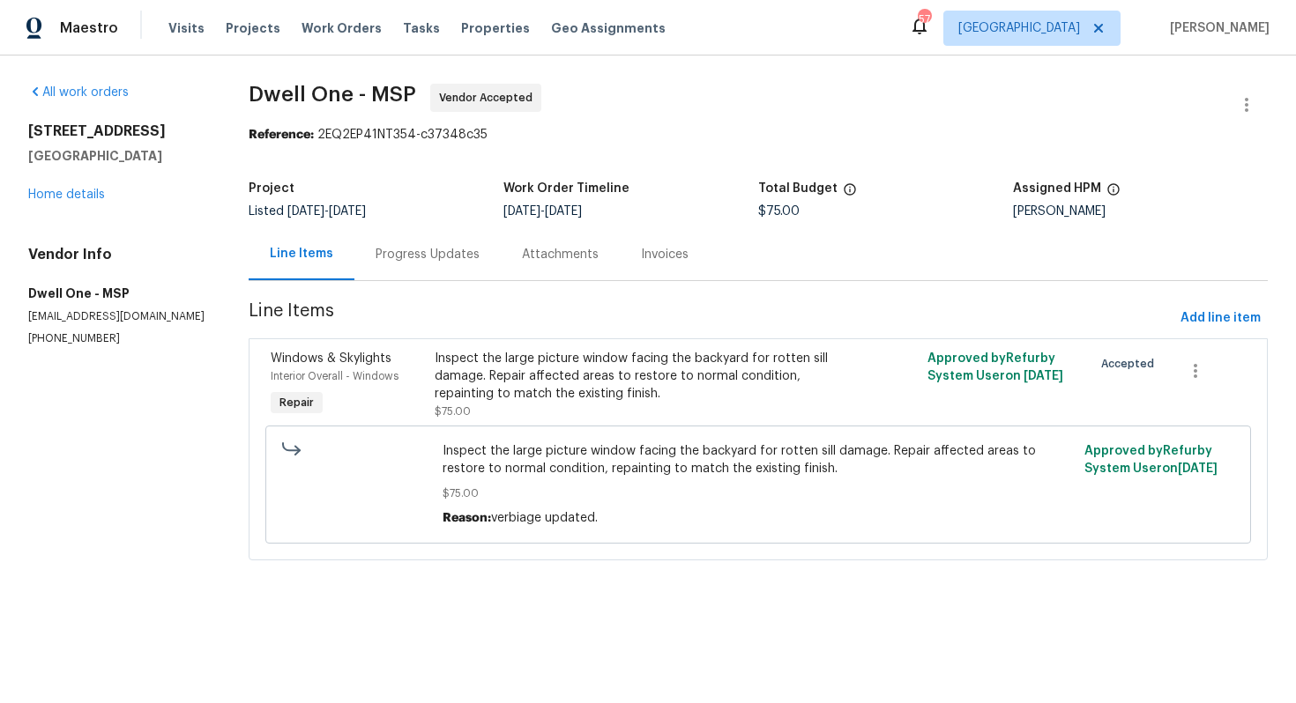
click at [420, 257] on div "Progress Updates" at bounding box center [428, 255] width 104 height 18
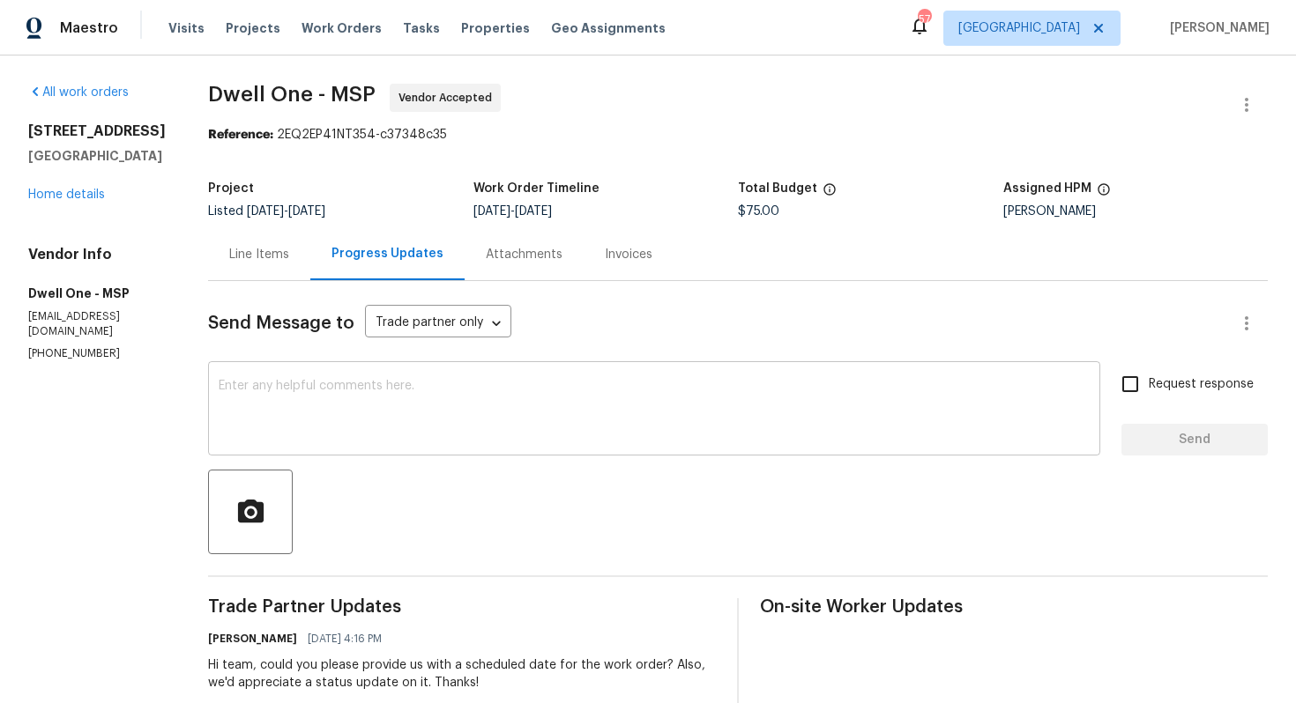
click at [383, 403] on textarea at bounding box center [654, 411] width 871 height 62
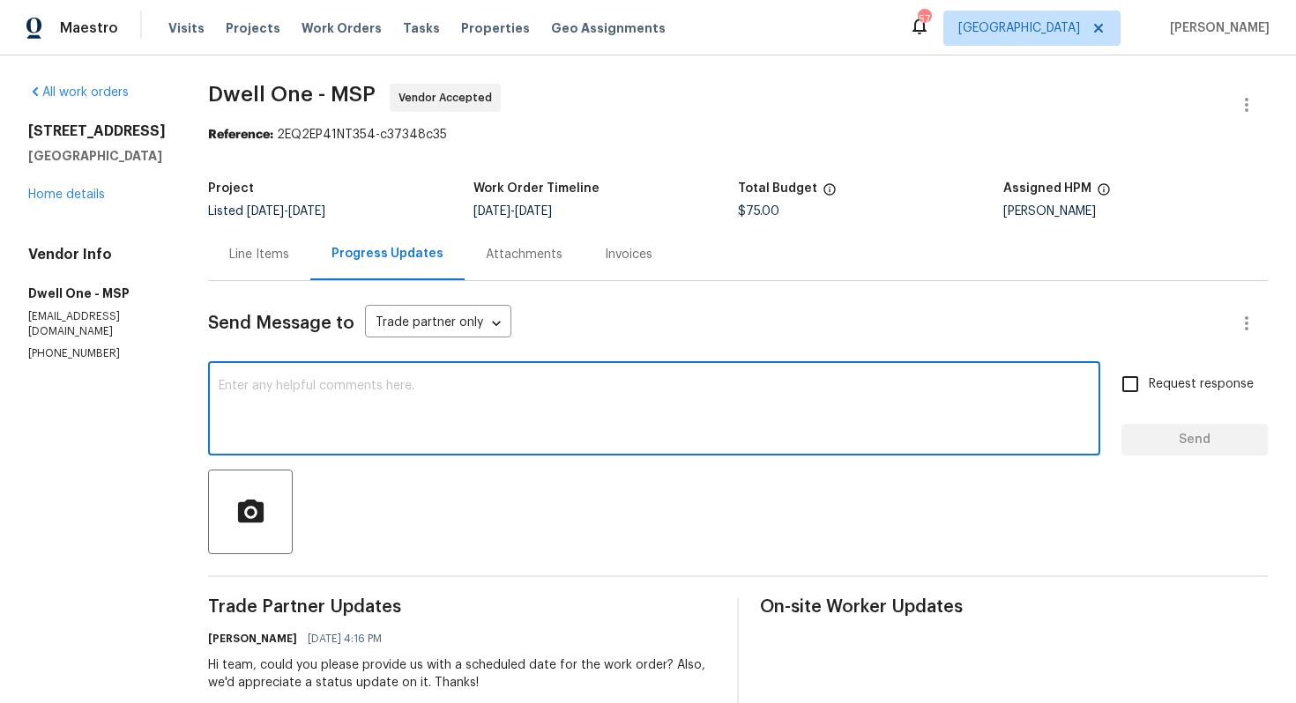
click at [530, 399] on textarea at bounding box center [654, 411] width 871 height 62
paste textarea "Hello, It's important that this work order is completed within the designated t…"
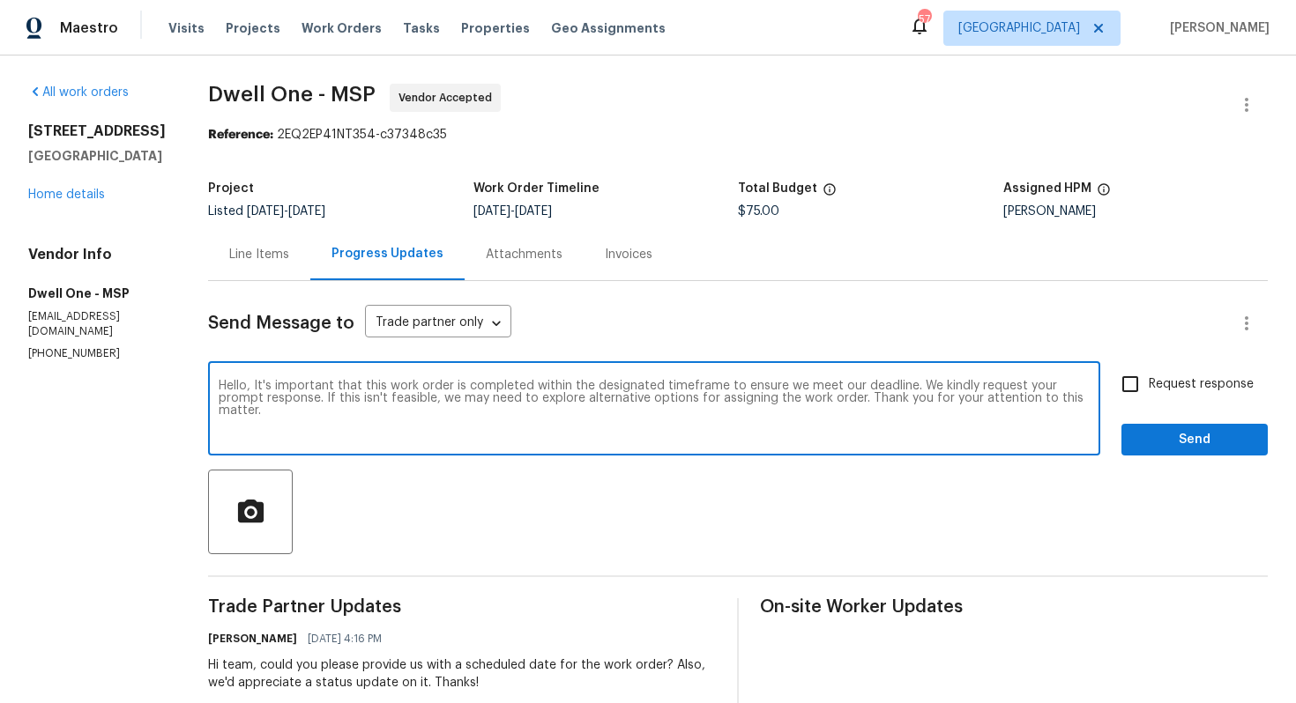
type textarea "Hello, It's important that this work order is completed within the designated t…"
click at [1136, 383] on input "Request response" at bounding box center [1130, 384] width 37 height 37
checkbox input "true"
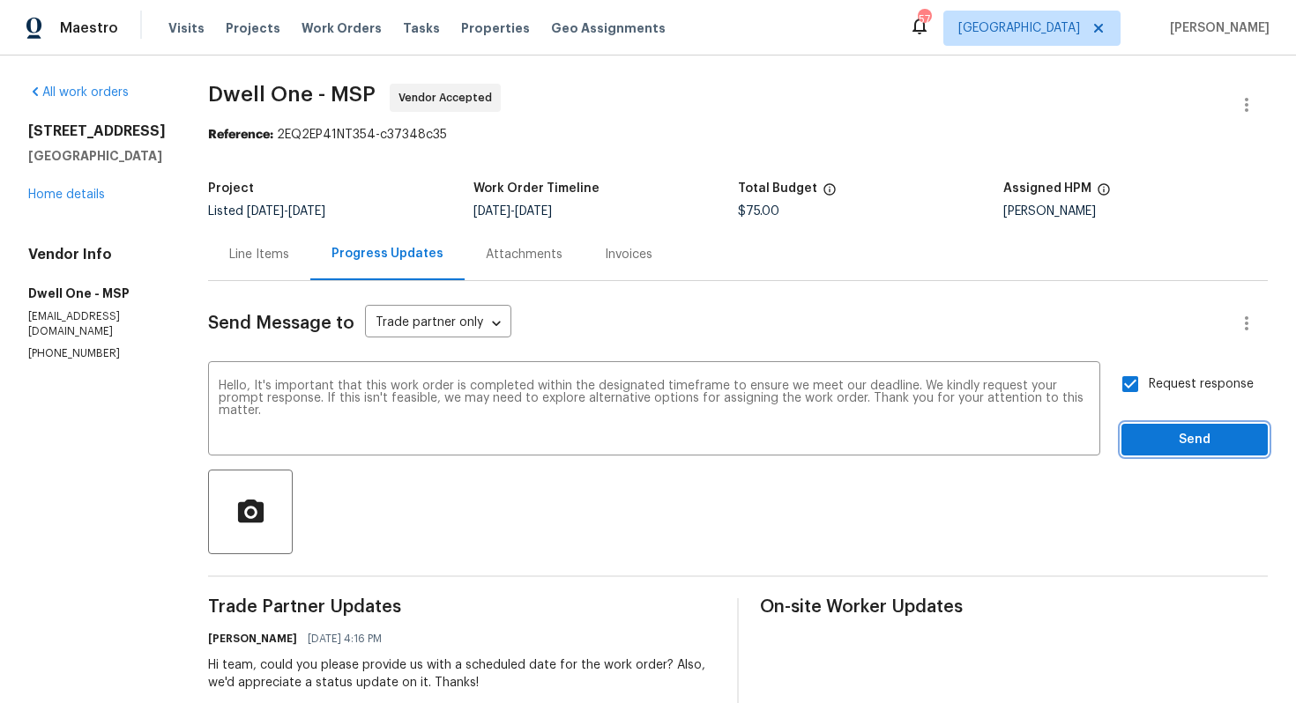
click at [1177, 438] on span "Send" at bounding box center [1194, 440] width 118 height 22
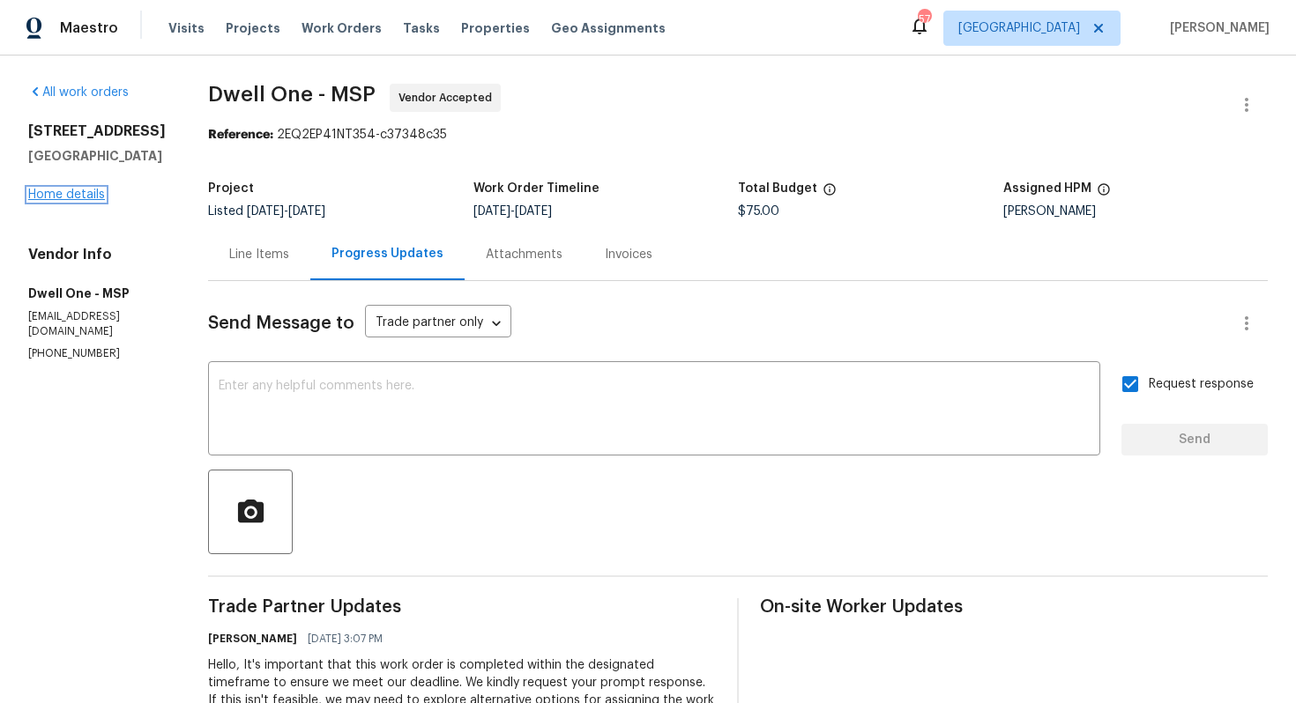
click at [78, 201] on link "Home details" at bounding box center [66, 195] width 77 height 12
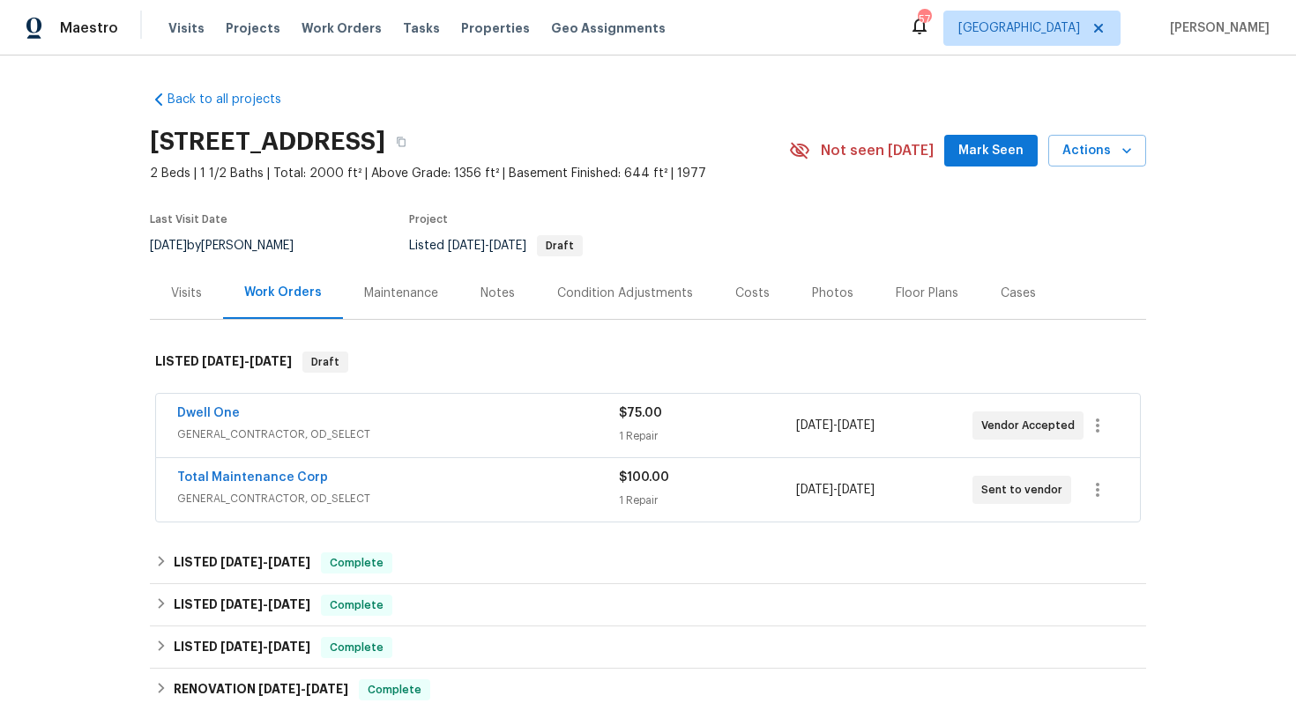
click at [401, 481] on div "Total Maintenance Corp" at bounding box center [398, 479] width 442 height 21
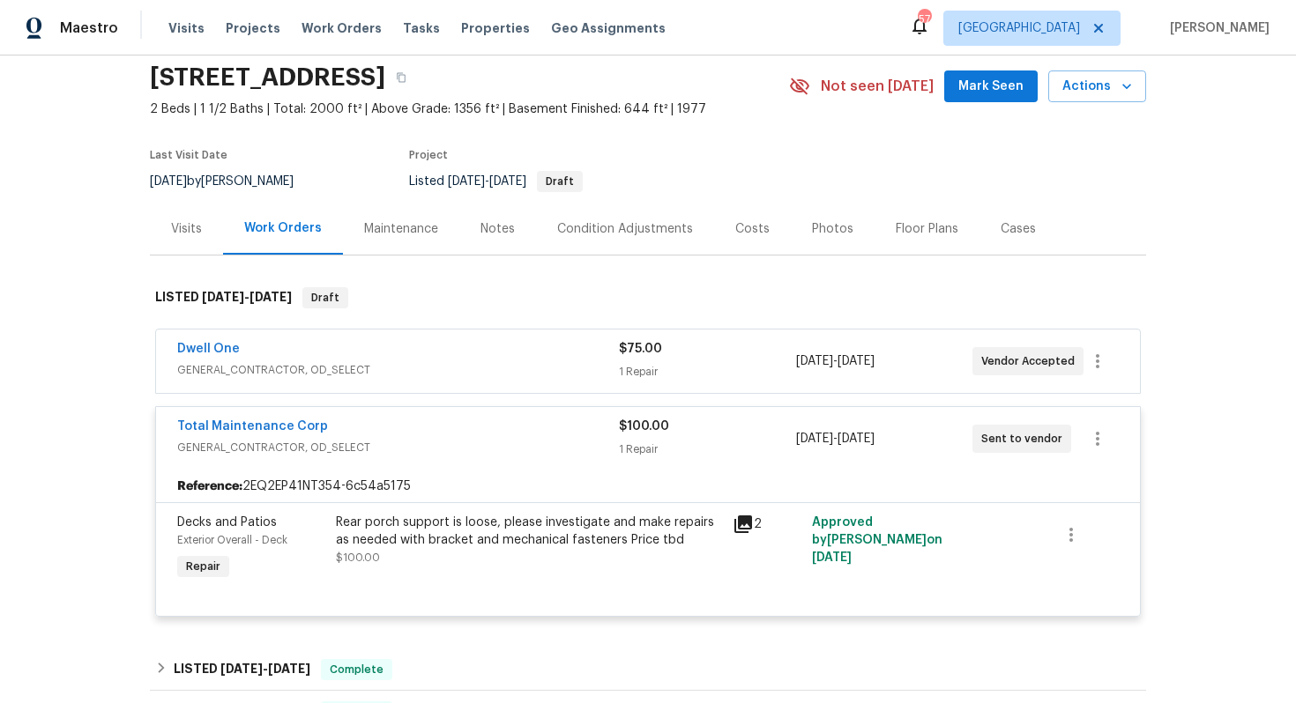
scroll to position [98, 0]
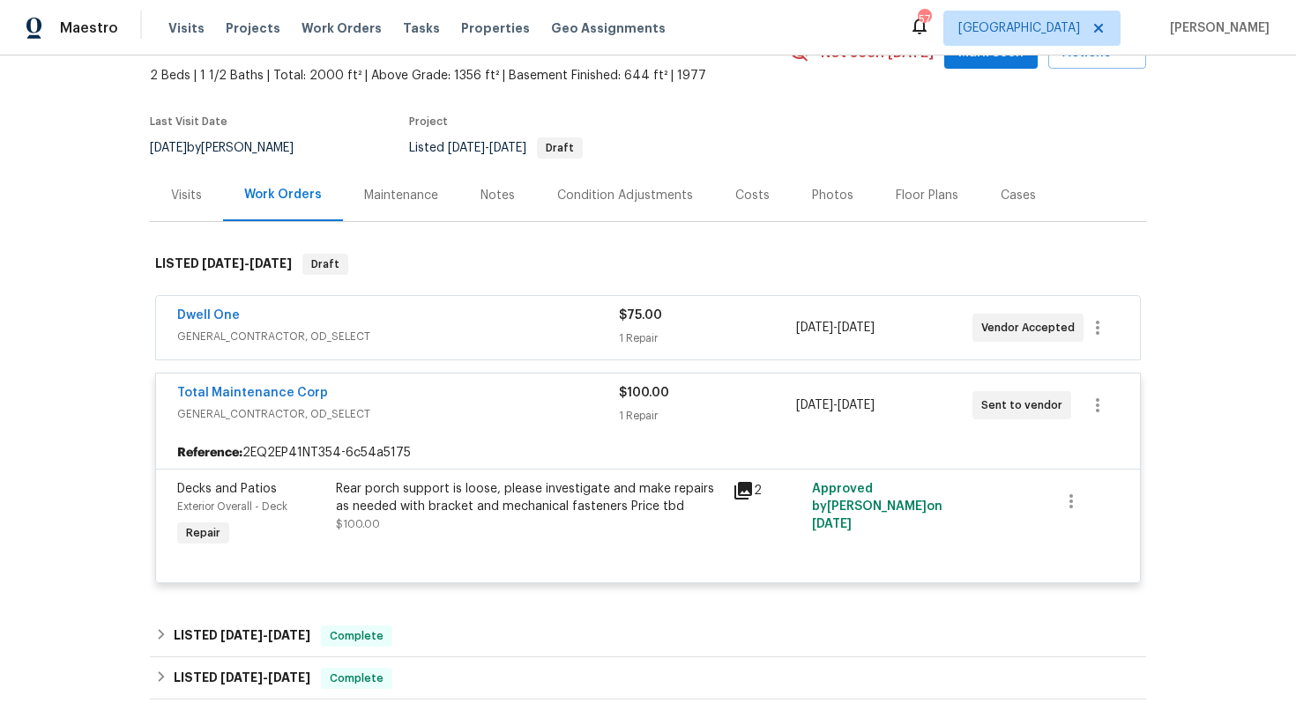
click at [433, 392] on div "Total Maintenance Corp" at bounding box center [398, 394] width 442 height 21
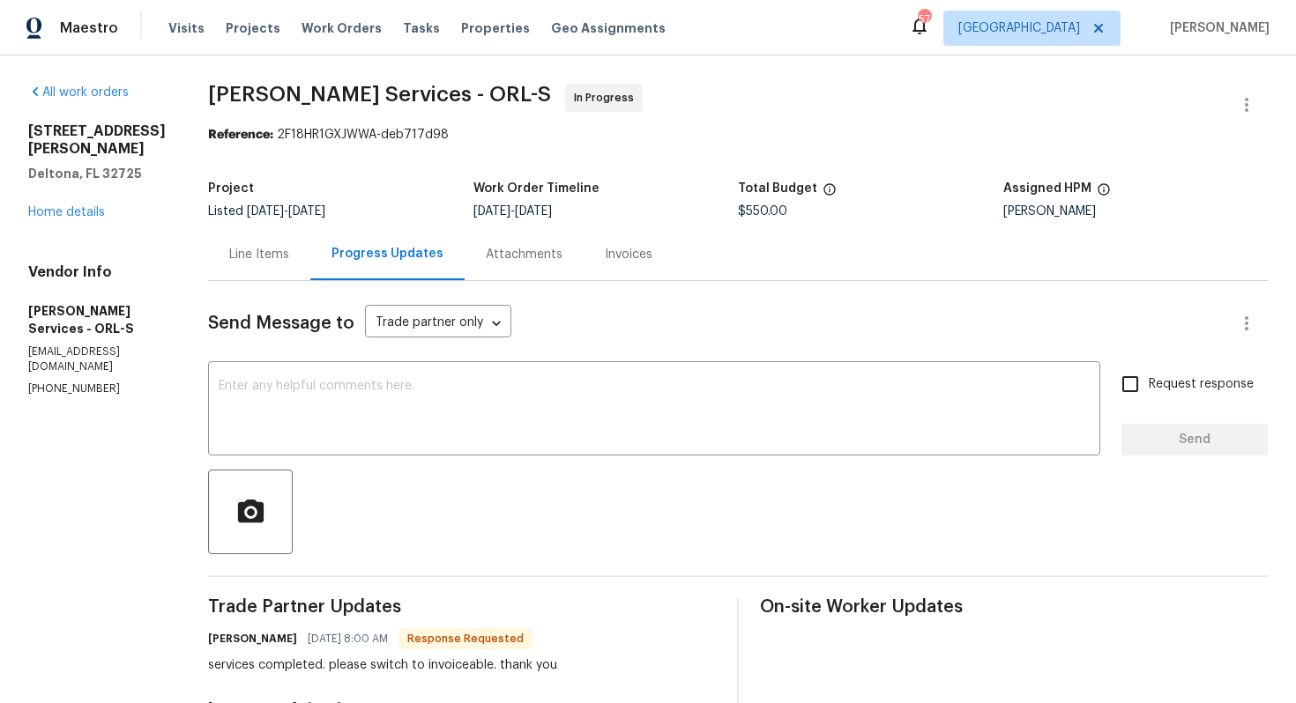
click at [289, 257] on div "Line Items" at bounding box center [259, 255] width 60 height 18
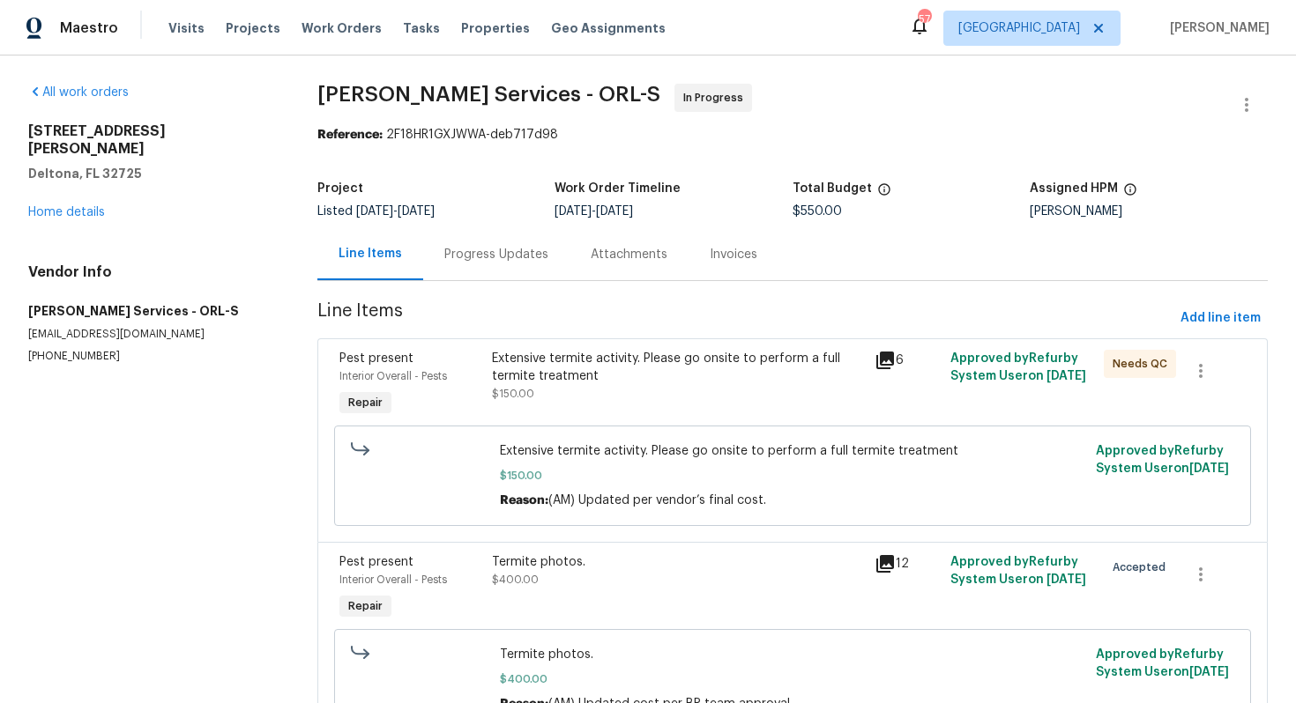
scroll to position [94, 0]
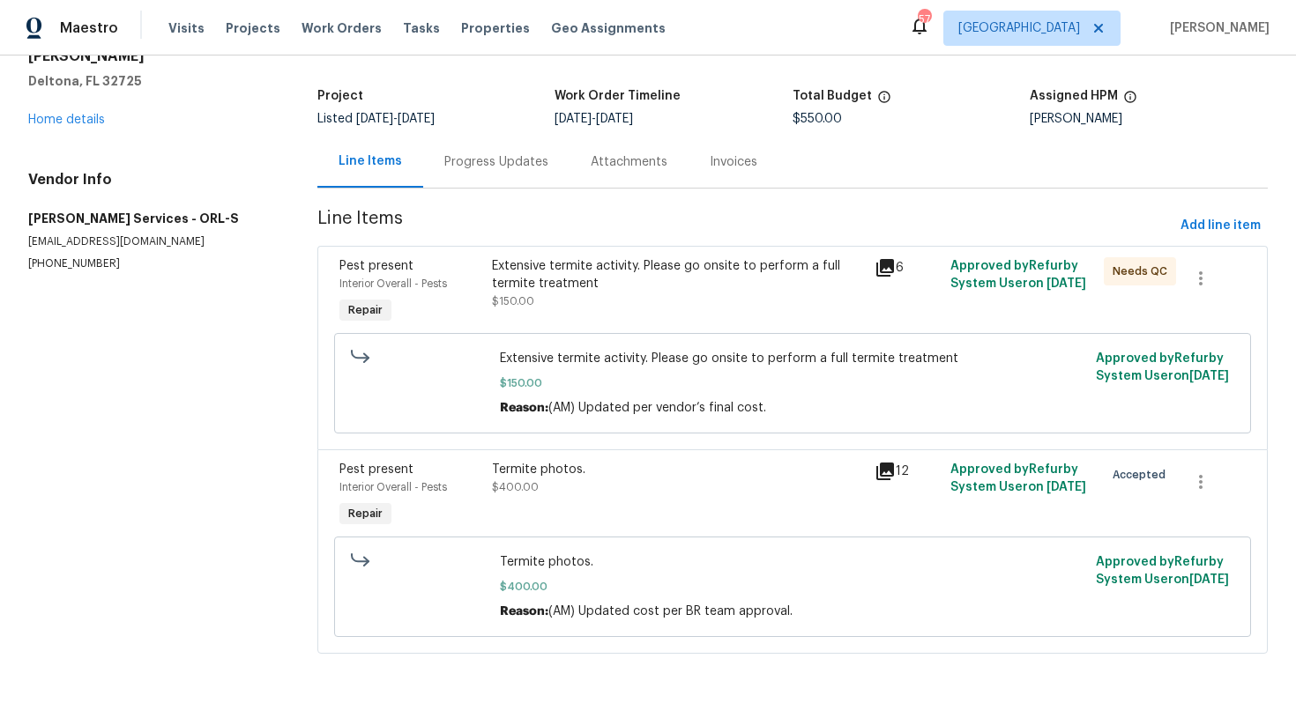
click at [671, 257] on div "Extensive termite activity. Please go onsite to perform a full termite treatment" at bounding box center [677, 274] width 371 height 35
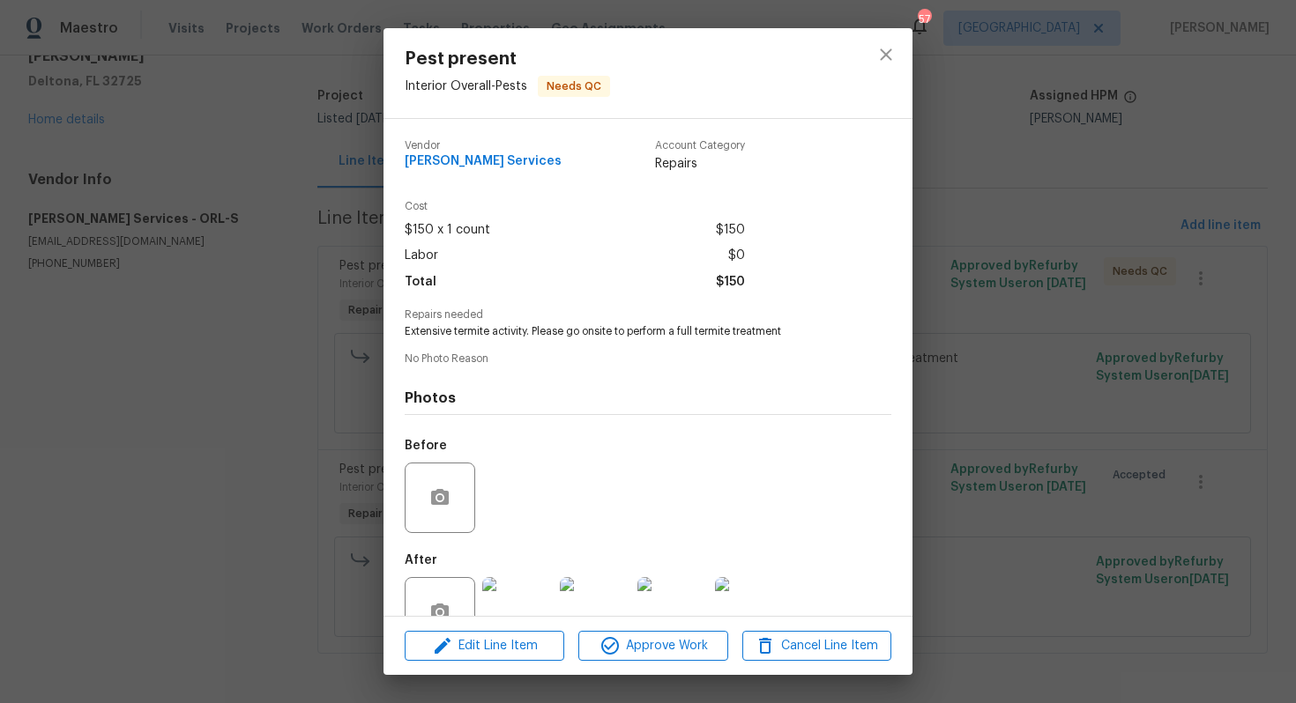
scroll to position [49, 0]
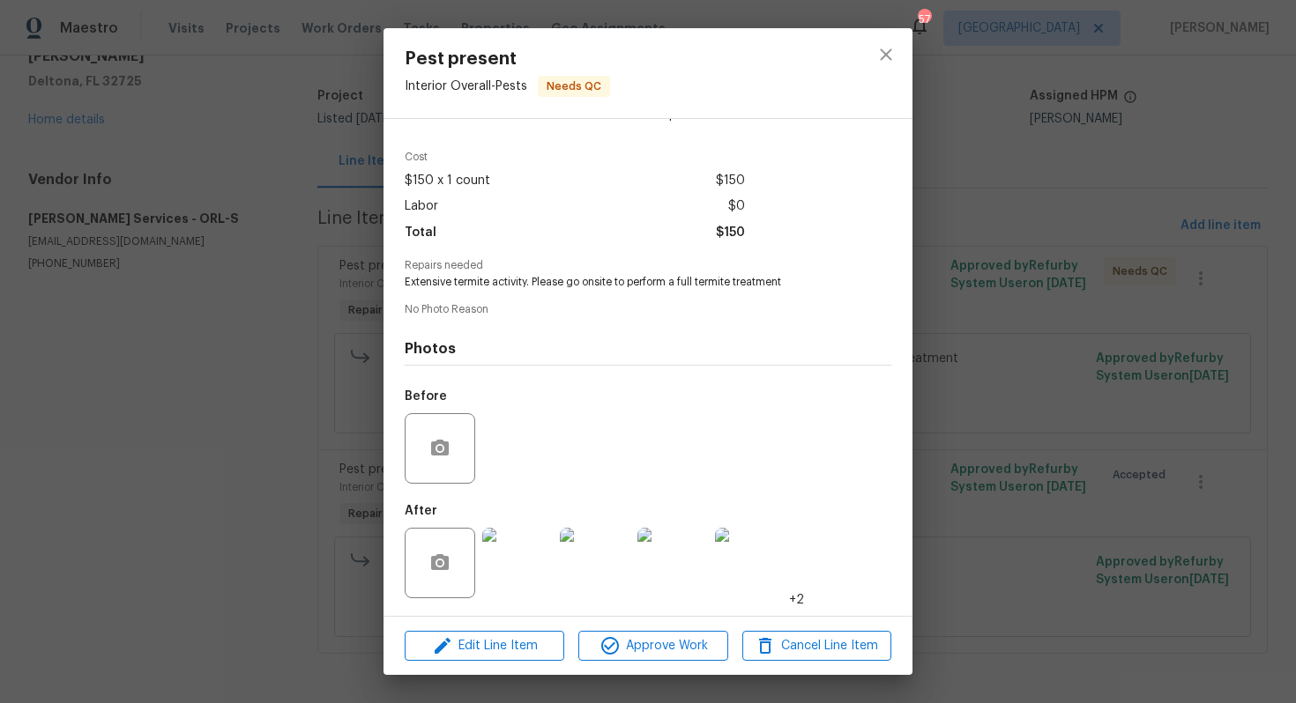
click at [515, 560] on img at bounding box center [517, 563] width 71 height 71
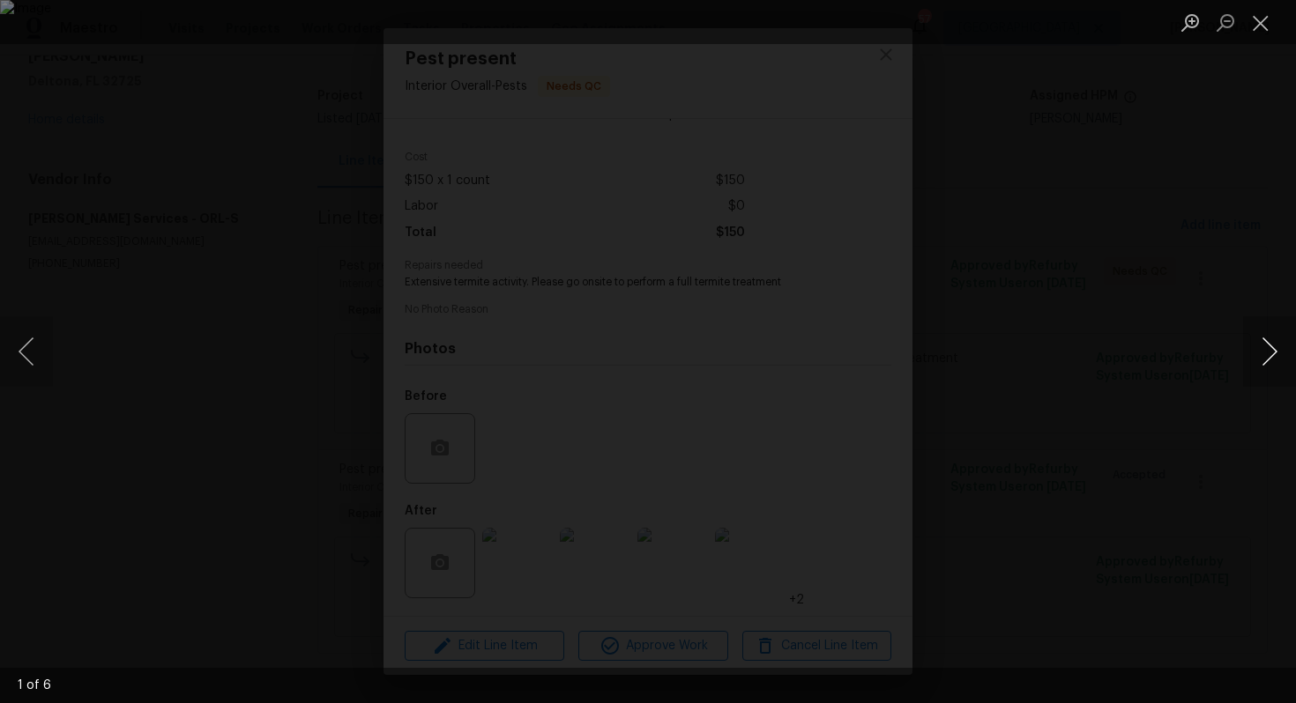
click at [1275, 351] on button "Next image" at bounding box center [1269, 351] width 53 height 71
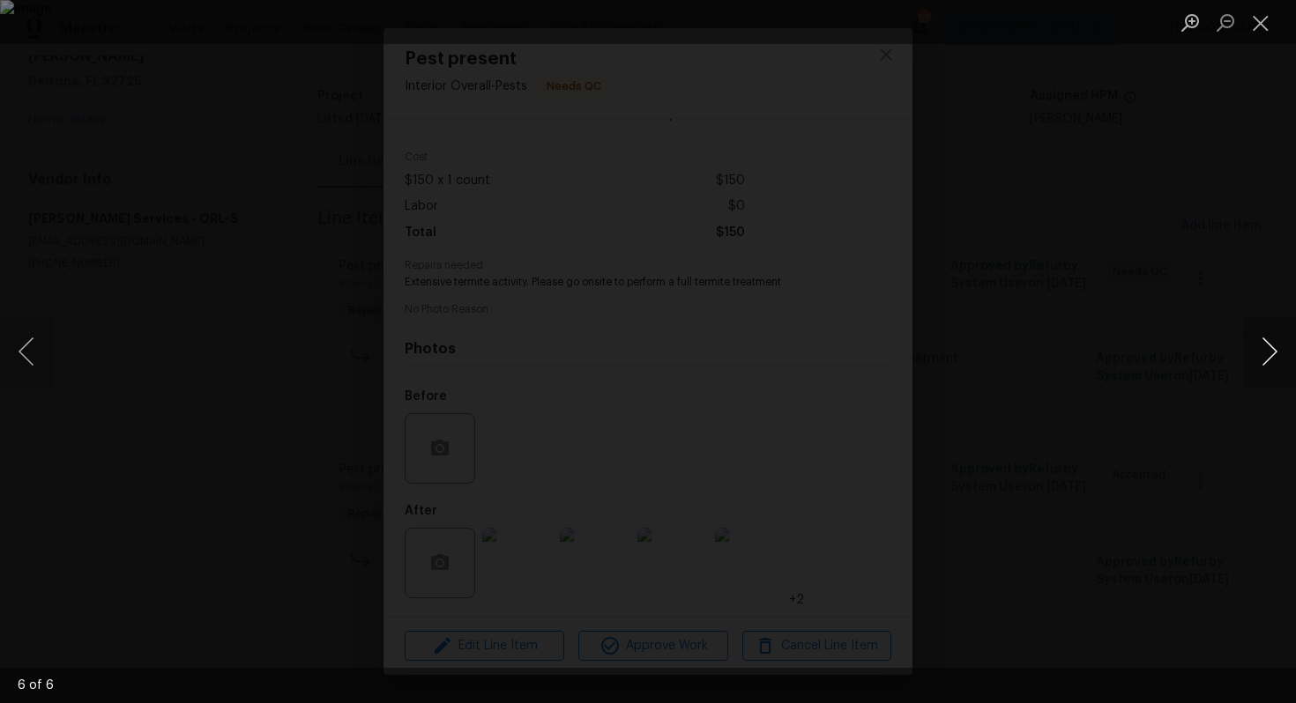
click at [1275, 351] on button "Next image" at bounding box center [1269, 351] width 53 height 71
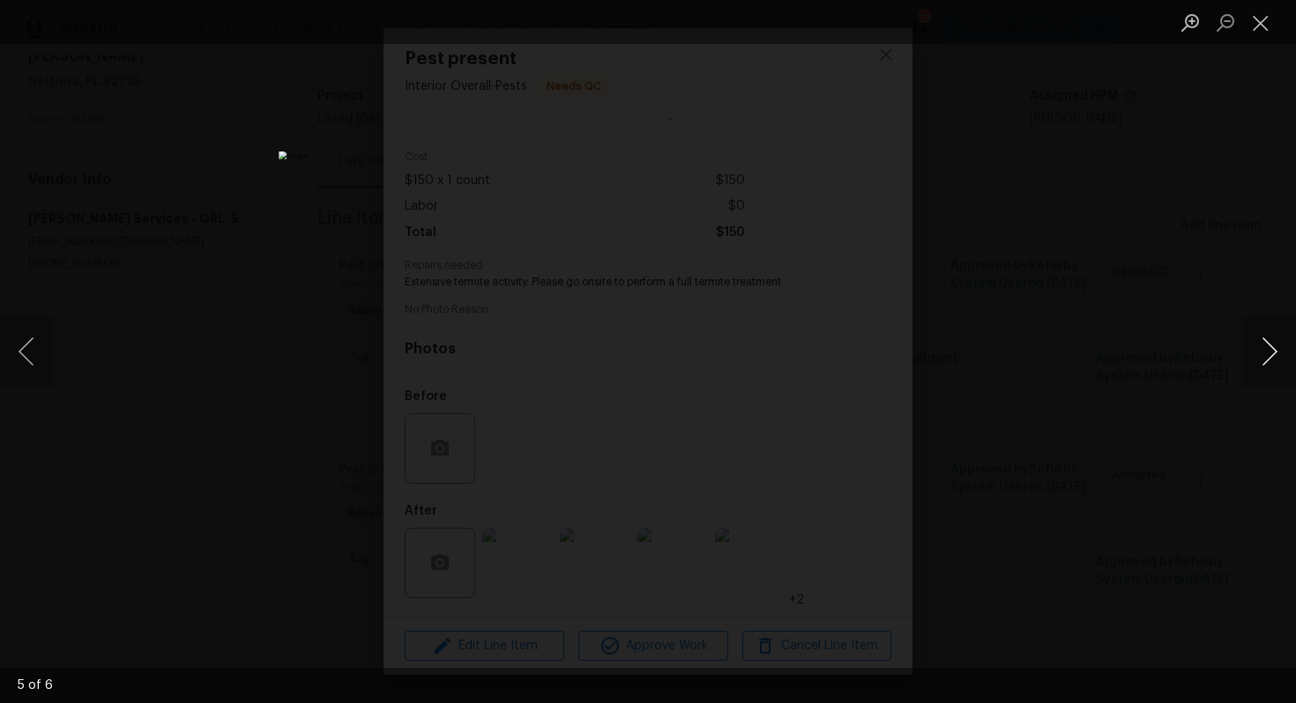
click at [1275, 351] on button "Next image" at bounding box center [1269, 351] width 53 height 71
click at [1185, 330] on div "Lightbox" at bounding box center [648, 351] width 1296 height 703
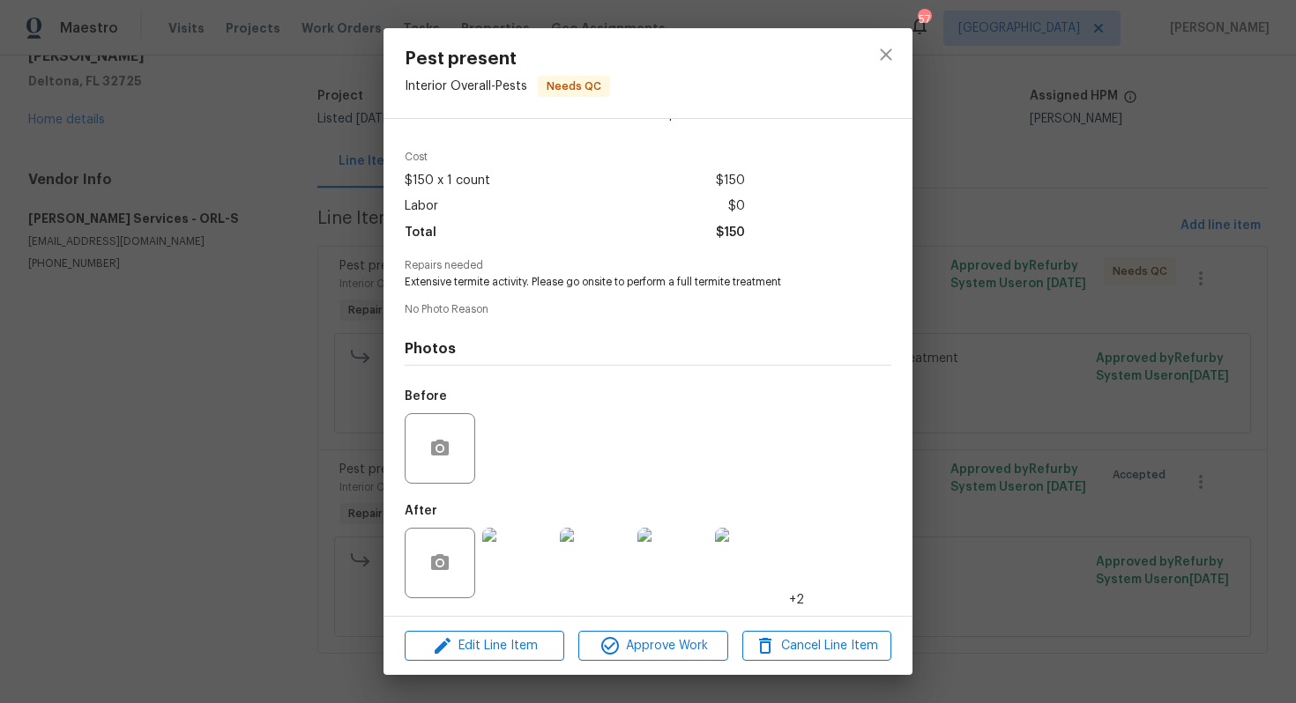
click at [292, 477] on div "Pest present Interior Overall - Pests Needs QC Vendor Massey Services Account C…" at bounding box center [648, 351] width 1296 height 703
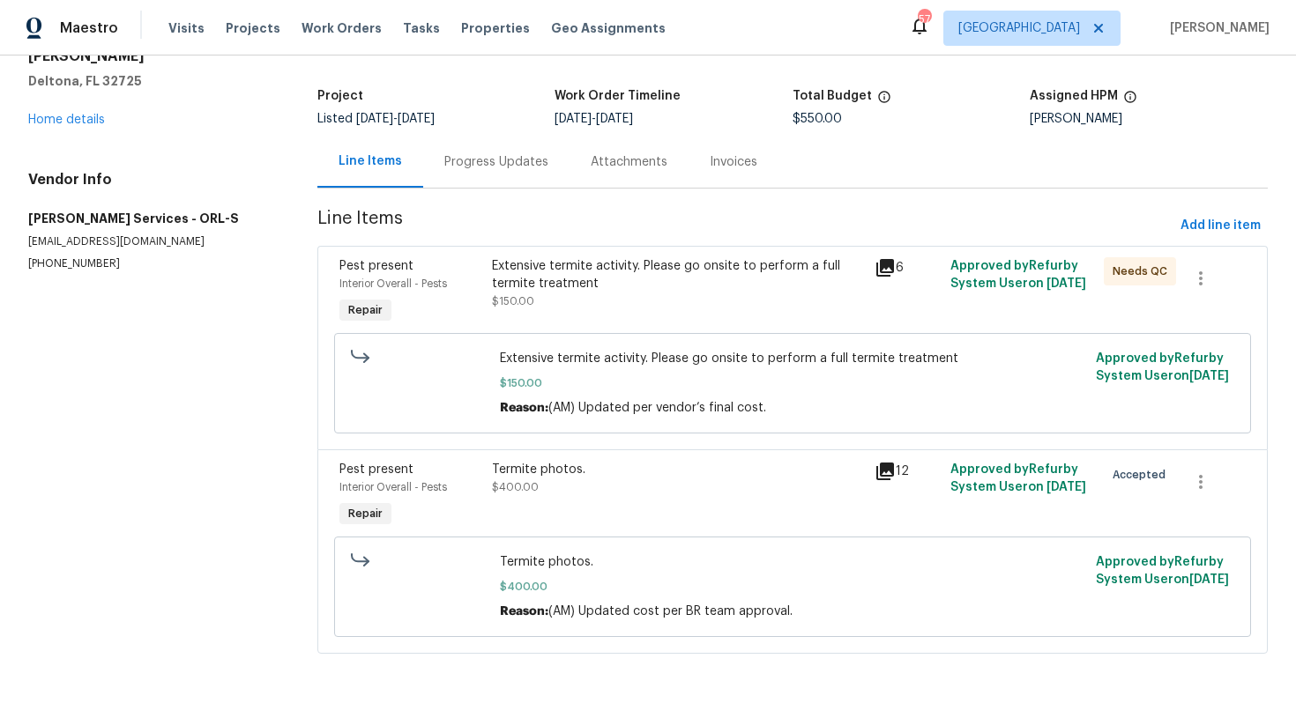
click at [583, 463] on div "Termite photos." at bounding box center [677, 470] width 371 height 18
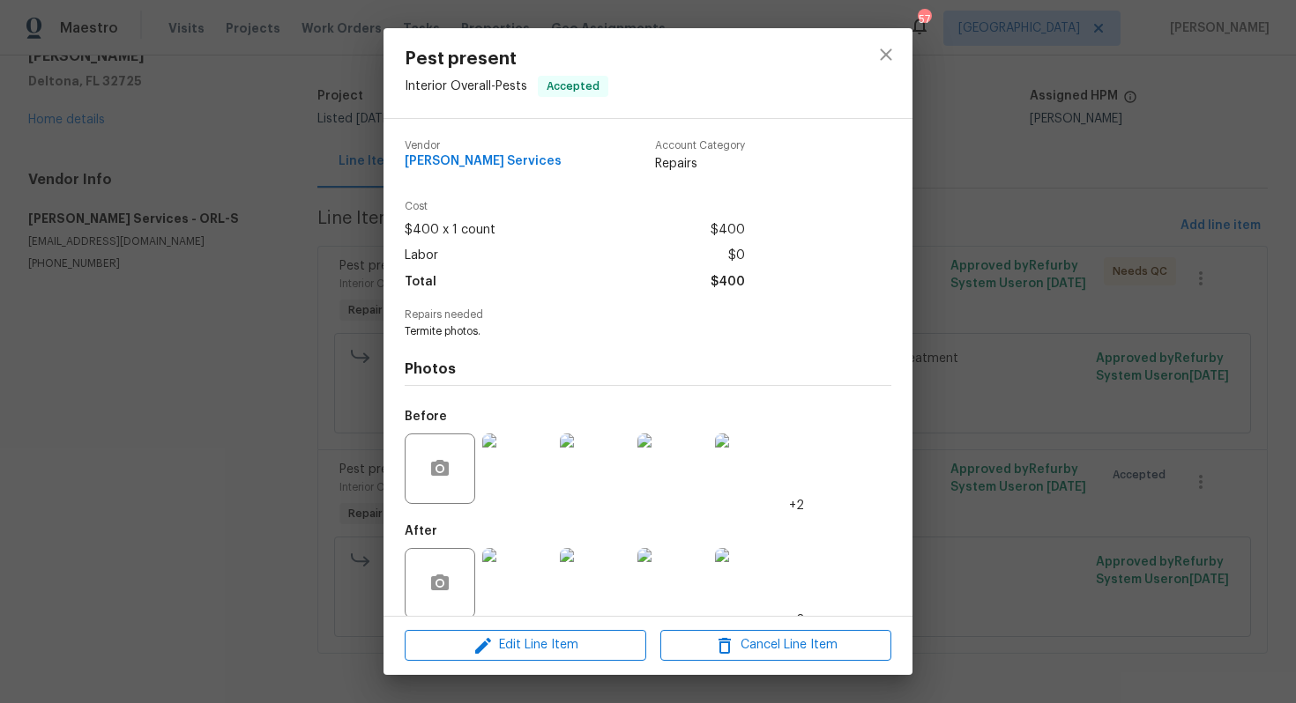
scroll to position [20, 0]
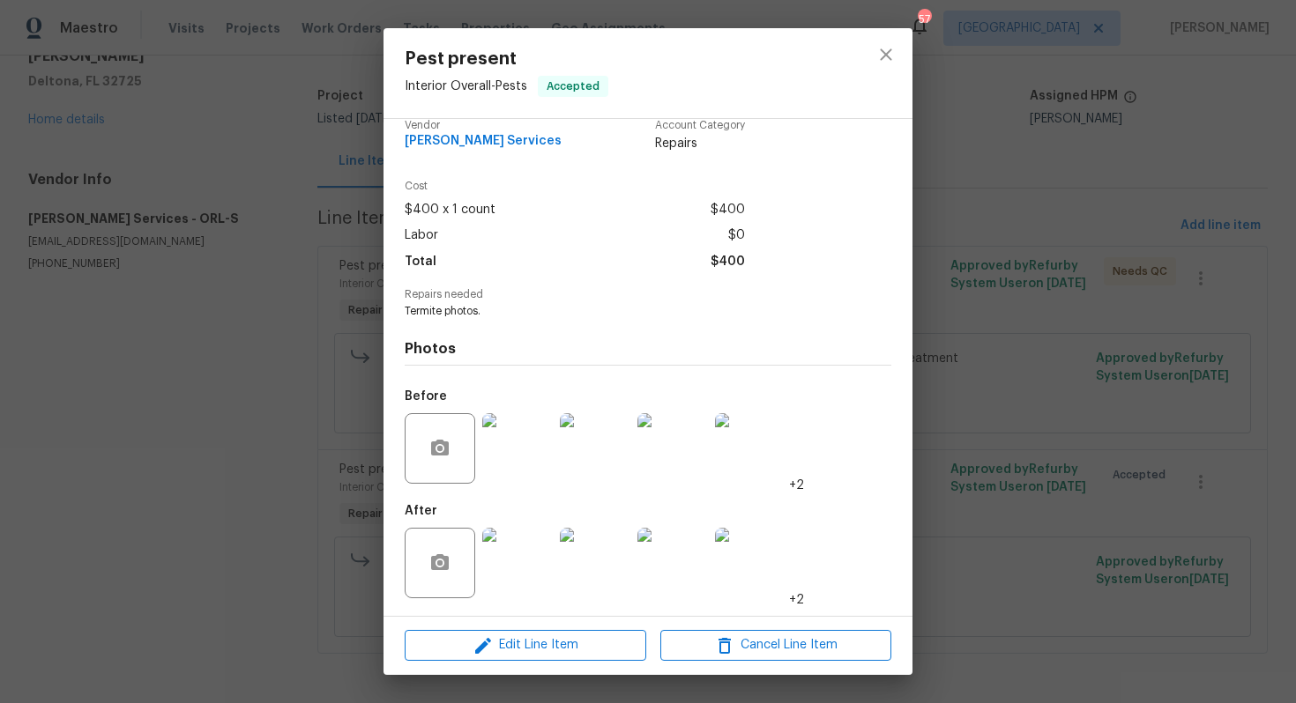
click at [527, 548] on img at bounding box center [517, 563] width 71 height 71
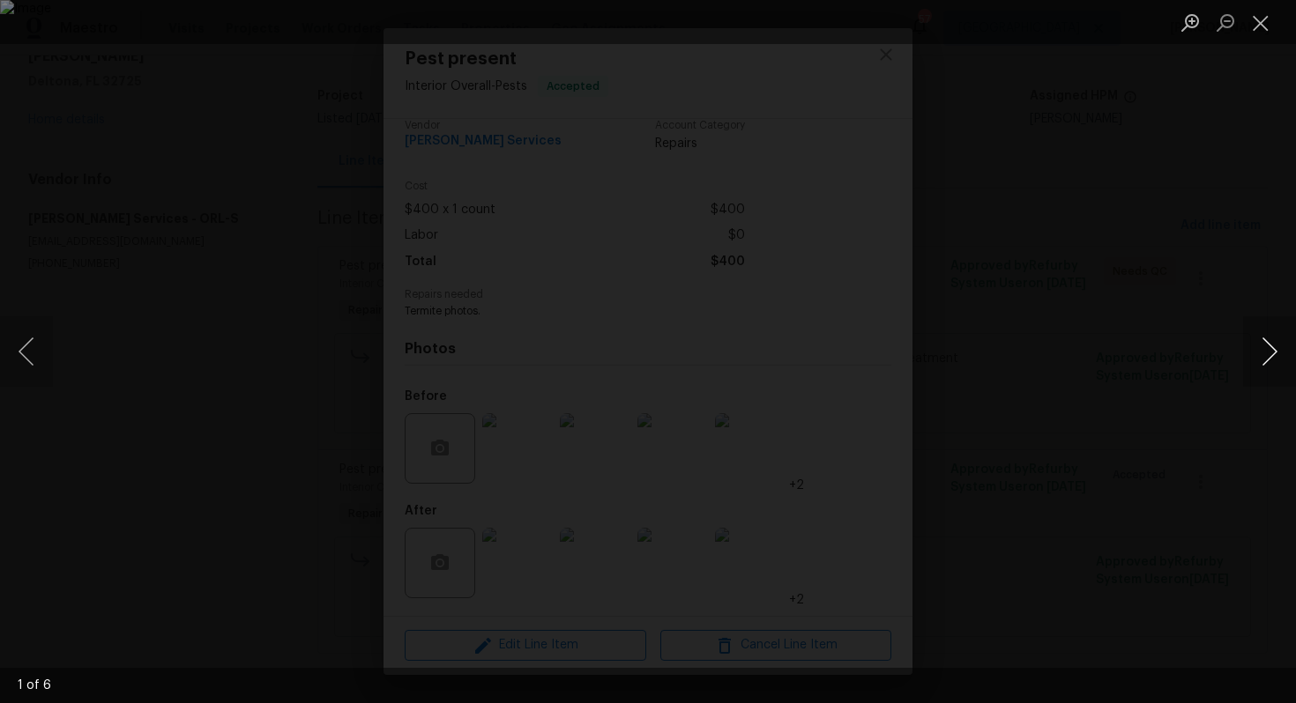
click at [1260, 350] on button "Next image" at bounding box center [1269, 351] width 53 height 71
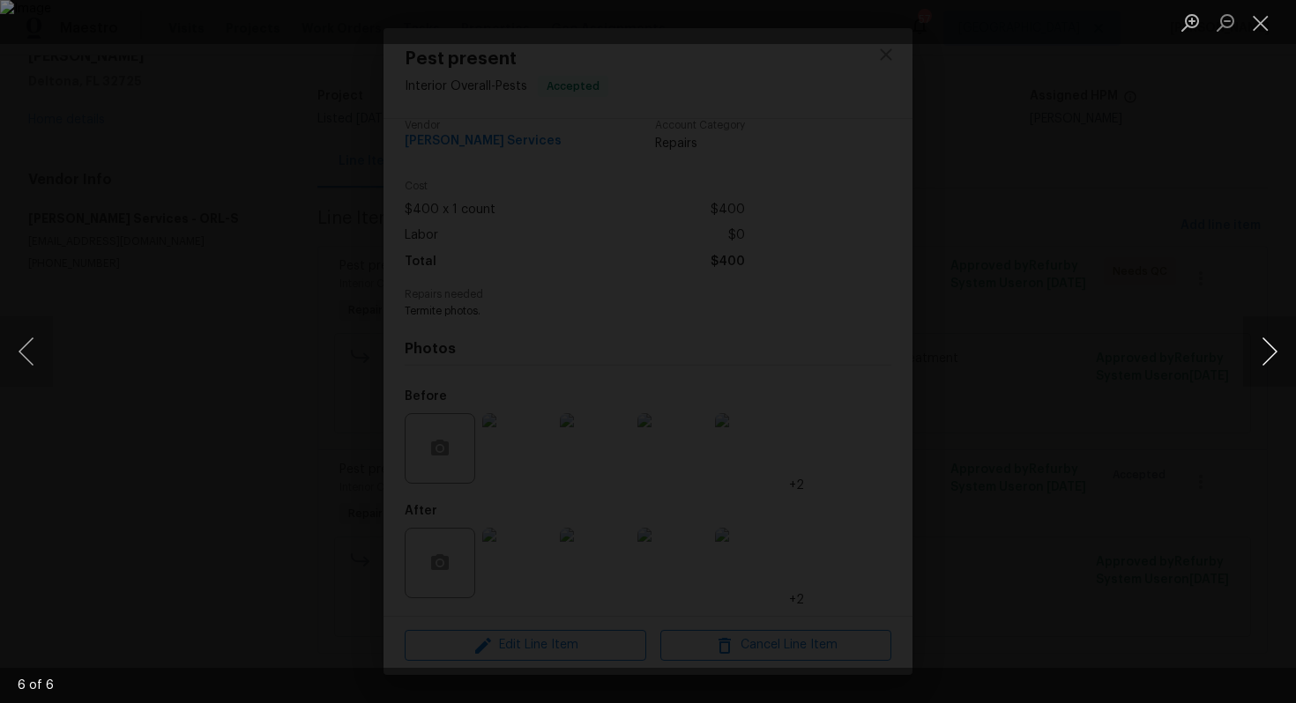
click at [1260, 350] on button "Next image" at bounding box center [1269, 351] width 53 height 71
click at [1154, 318] on div "Lightbox" at bounding box center [648, 351] width 1296 height 703
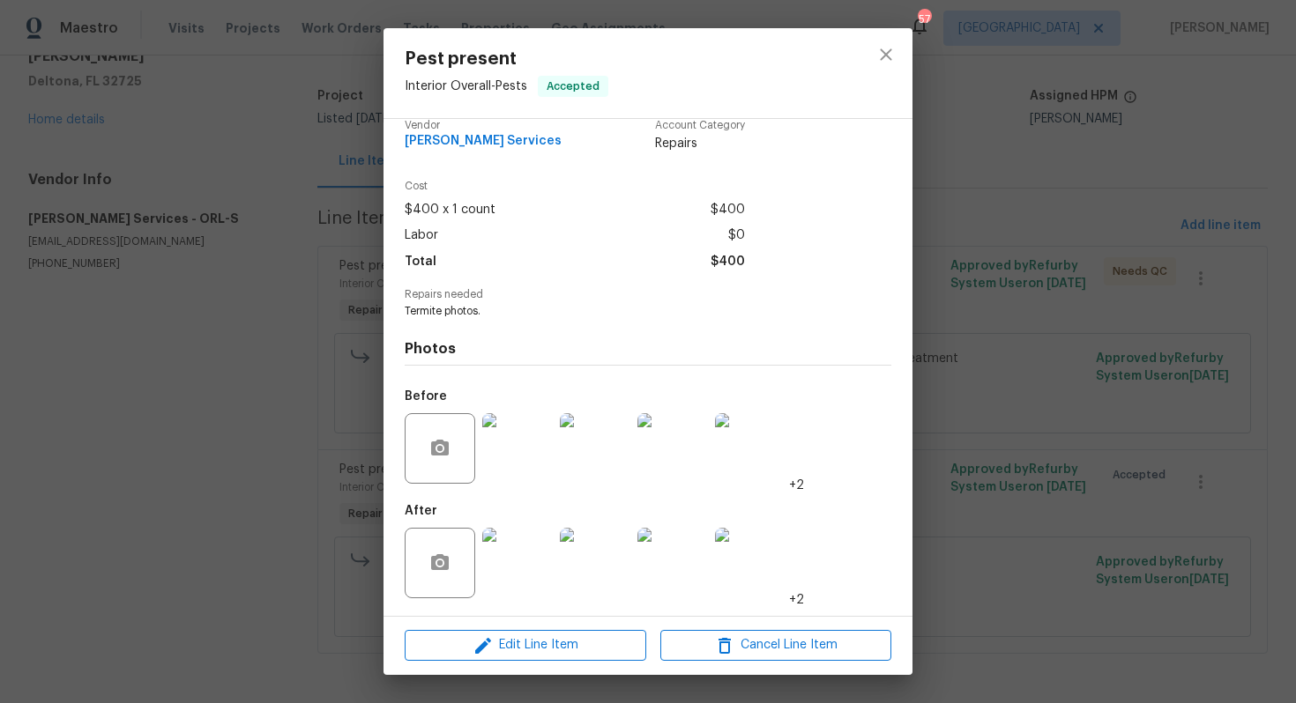
click at [1057, 297] on div "Pest present Interior Overall - Pests Accepted Vendor Massey Services Account C…" at bounding box center [648, 351] width 1296 height 703
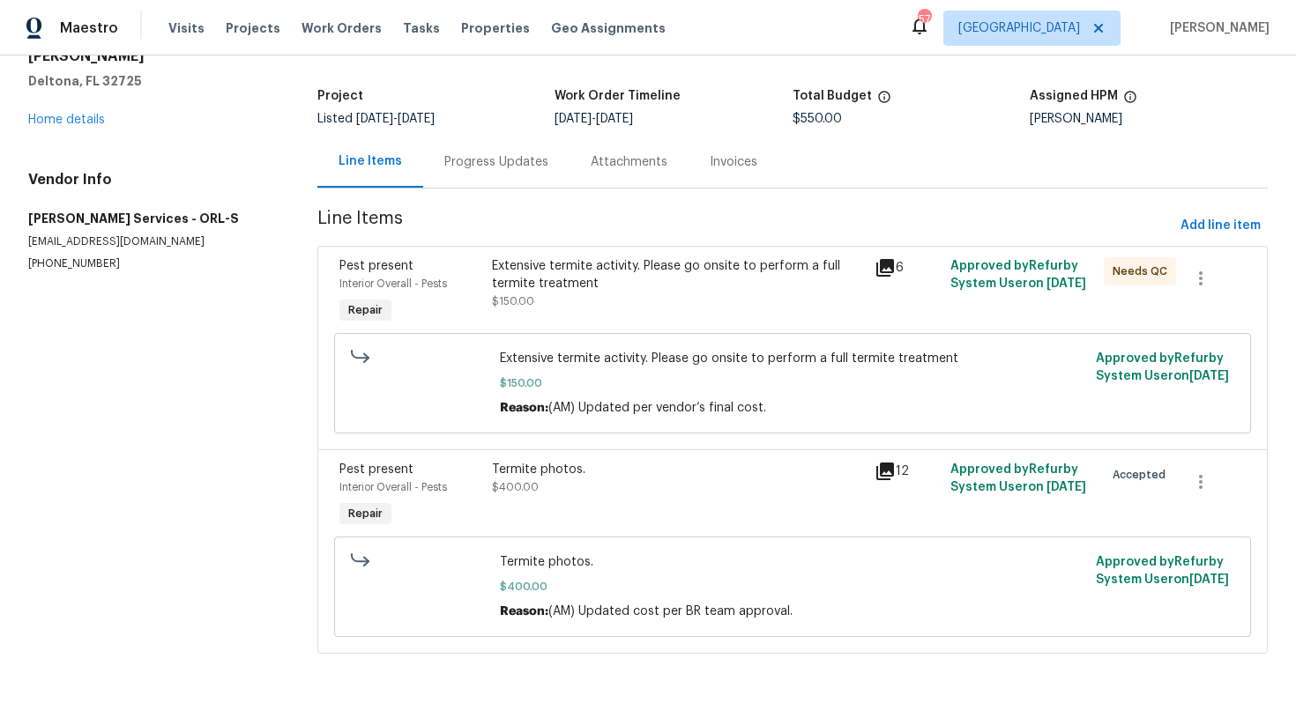
click at [505, 24] on div "Visits Projects Work Orders Tasks Properties Geo Assignments" at bounding box center [427, 28] width 518 height 35
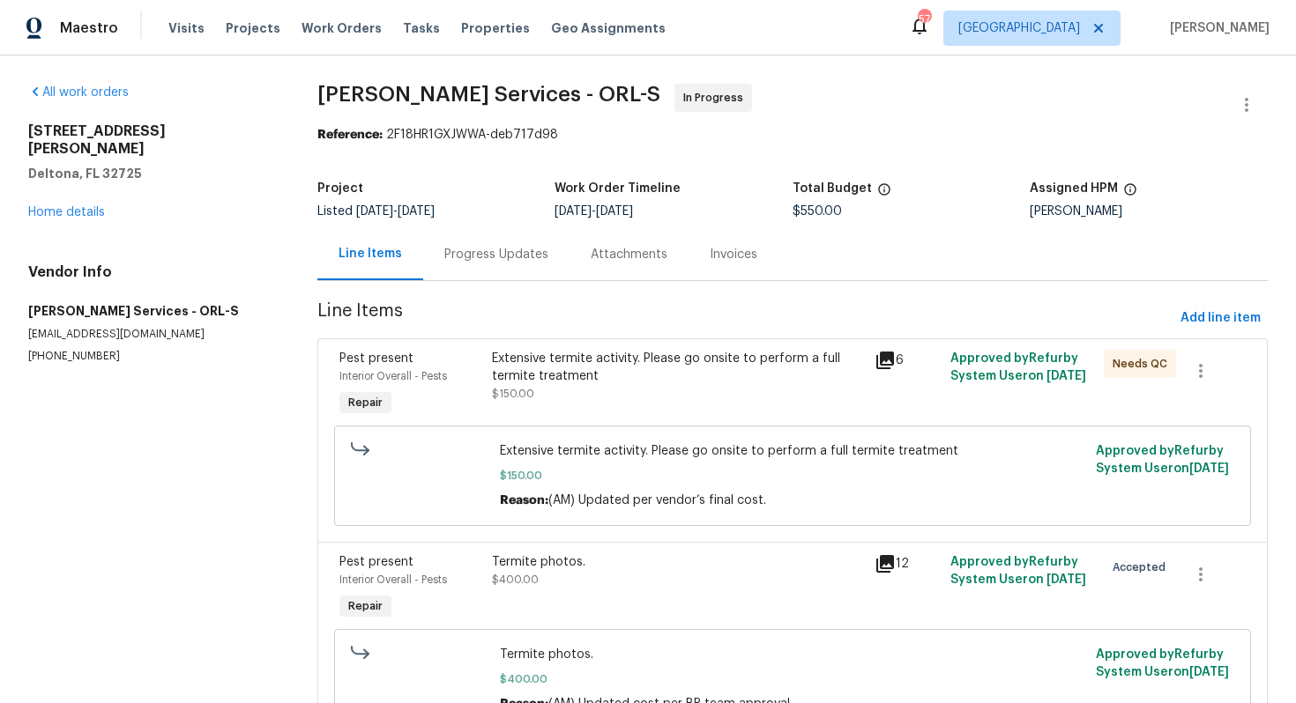
click at [494, 262] on div "Progress Updates" at bounding box center [496, 255] width 104 height 18
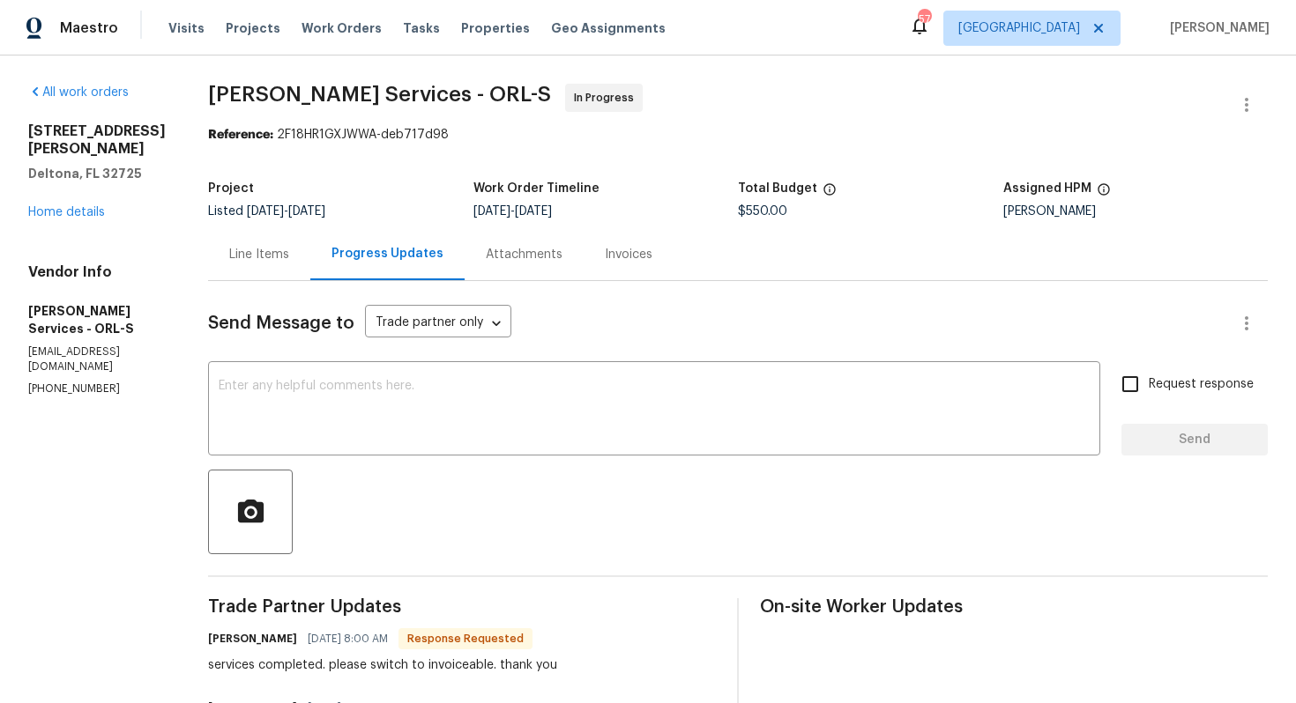
click at [289, 252] on div "Line Items" at bounding box center [259, 255] width 60 height 18
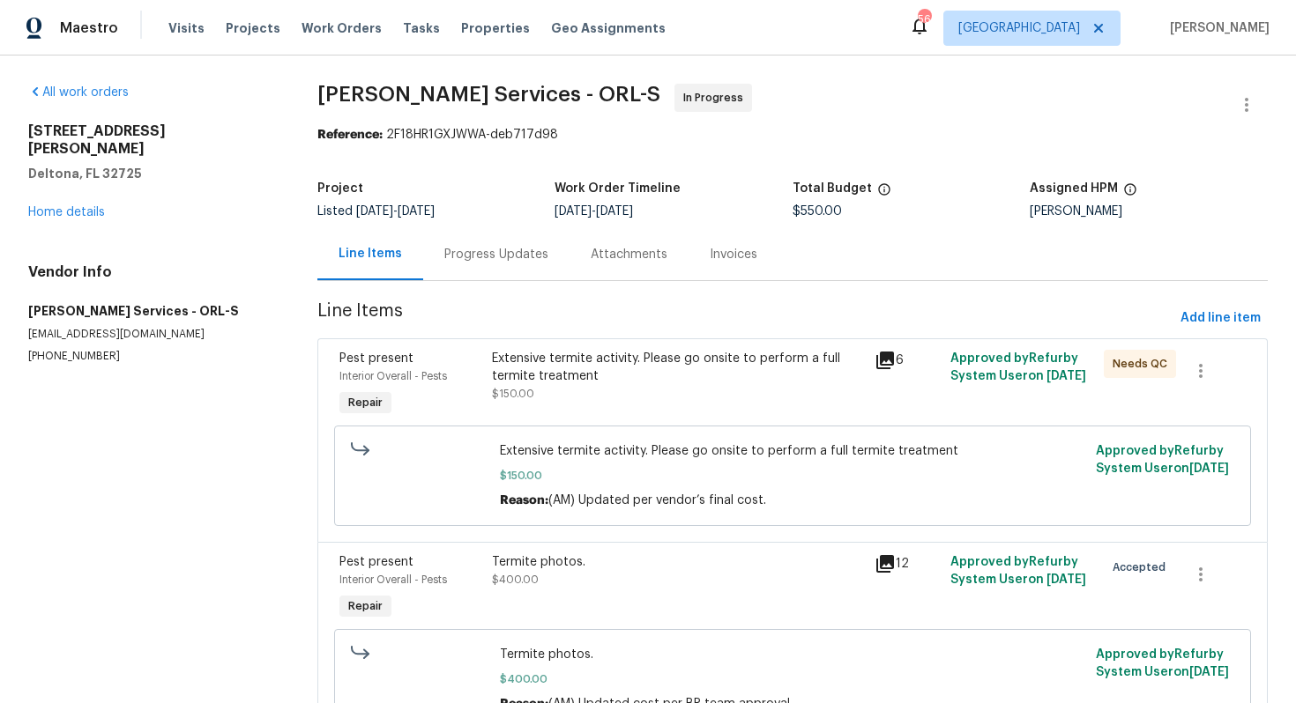
click at [769, 93] on span "Massey Services - ORL-S In Progress" at bounding box center [771, 105] width 908 height 42
click at [1239, 104] on icon "button" at bounding box center [1246, 104] width 21 height 21
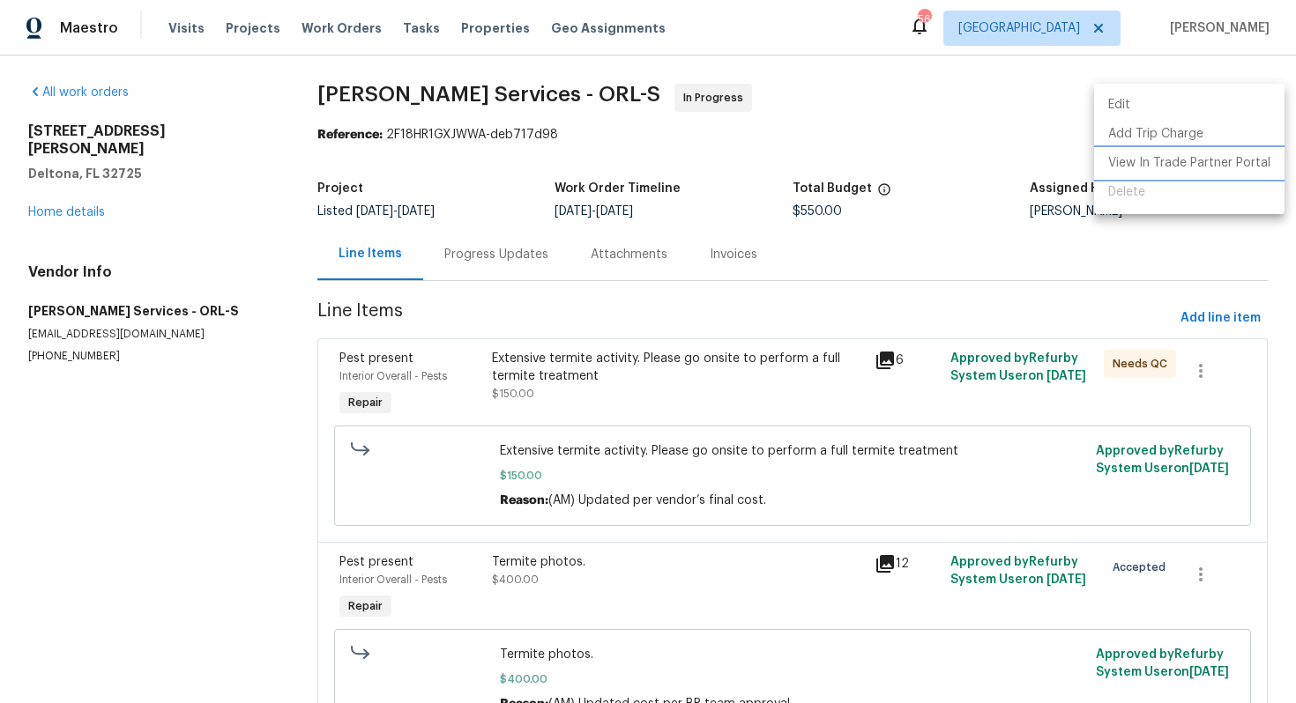
click at [1138, 161] on li "View In Trade Partner Portal" at bounding box center [1189, 163] width 190 height 29
click at [837, 118] on div at bounding box center [648, 351] width 1296 height 703
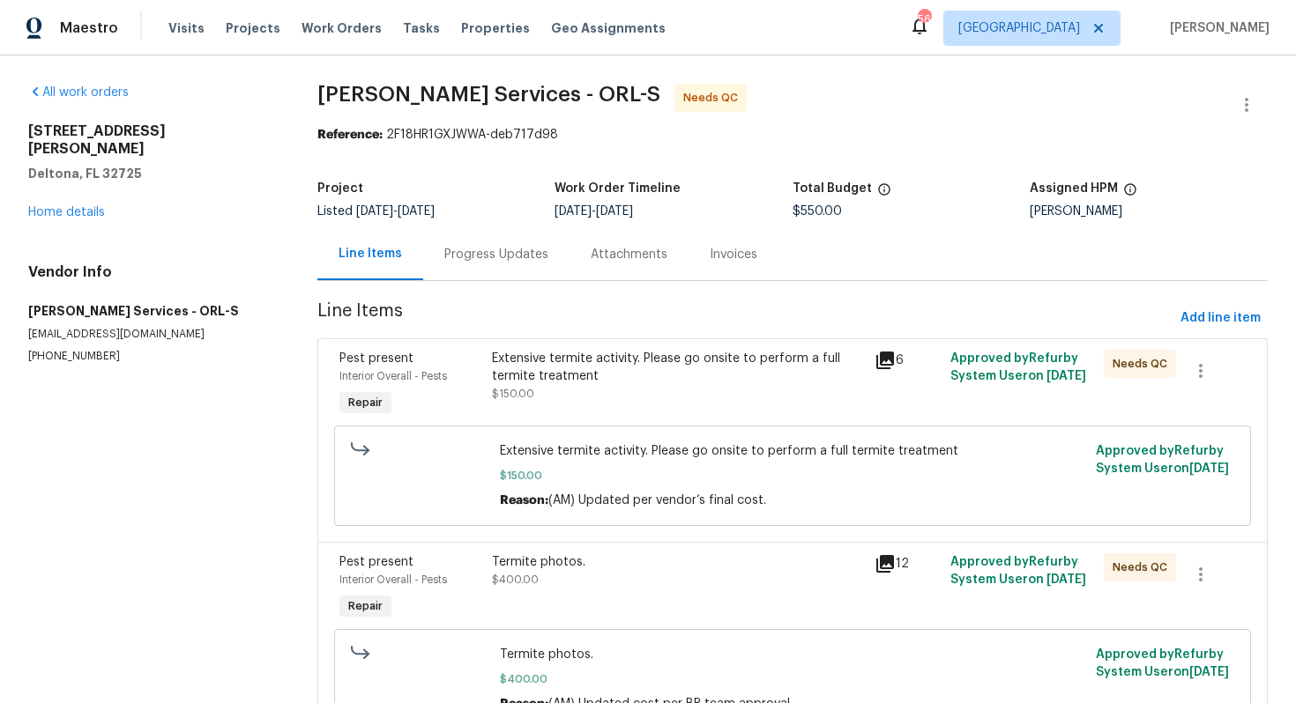
click at [484, 270] on div "Progress Updates" at bounding box center [496, 254] width 146 height 52
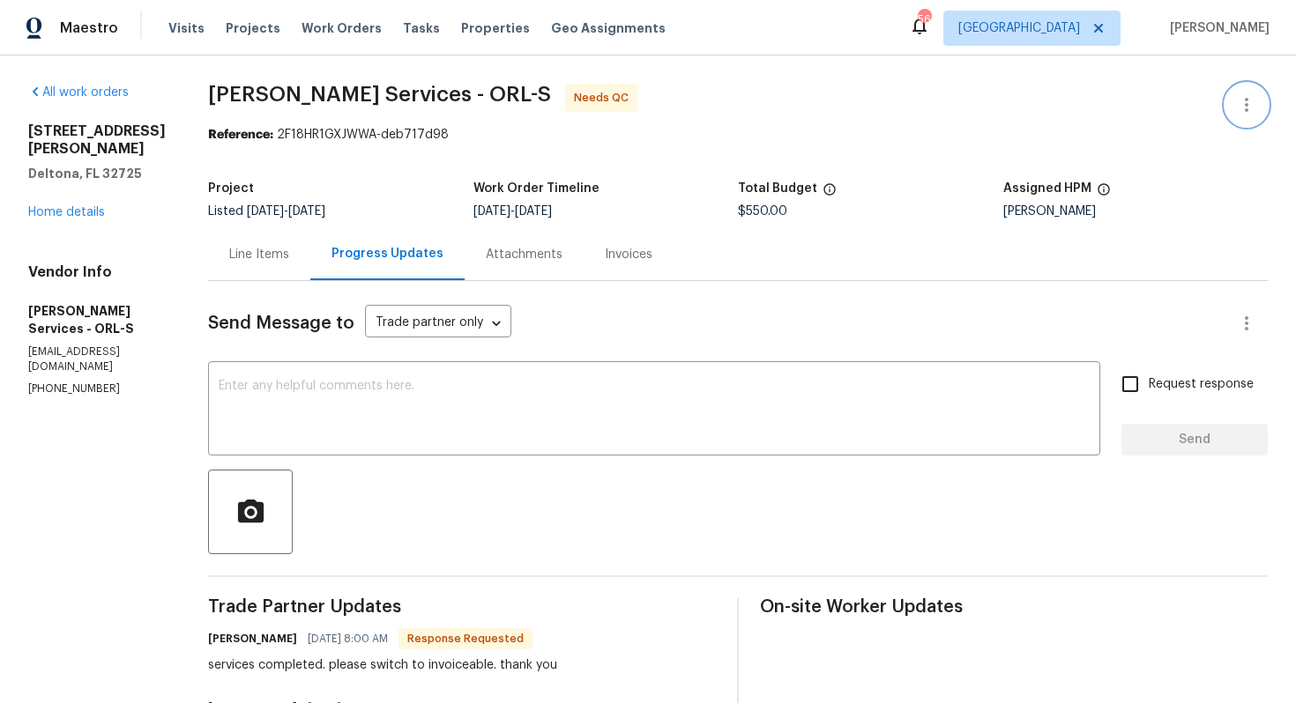
click at [1242, 99] on icon "button" at bounding box center [1246, 104] width 21 height 21
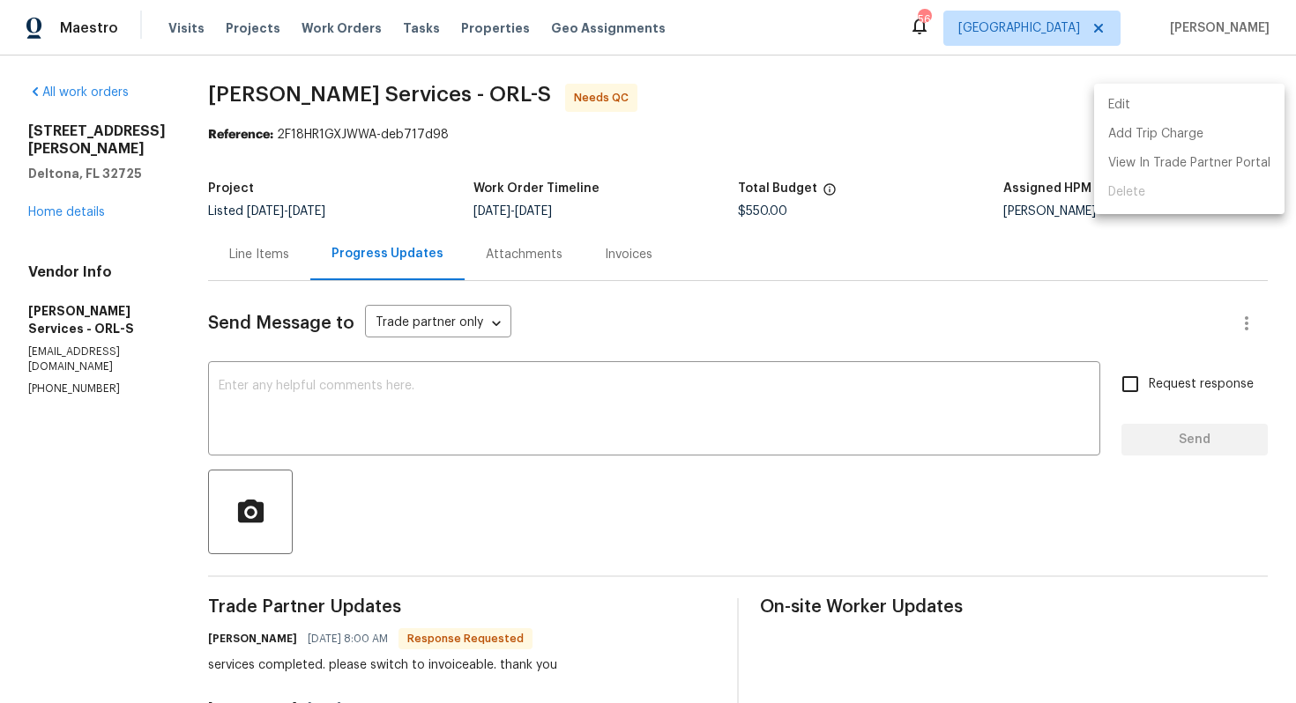
click at [1153, 96] on li "Edit" at bounding box center [1189, 105] width 190 height 29
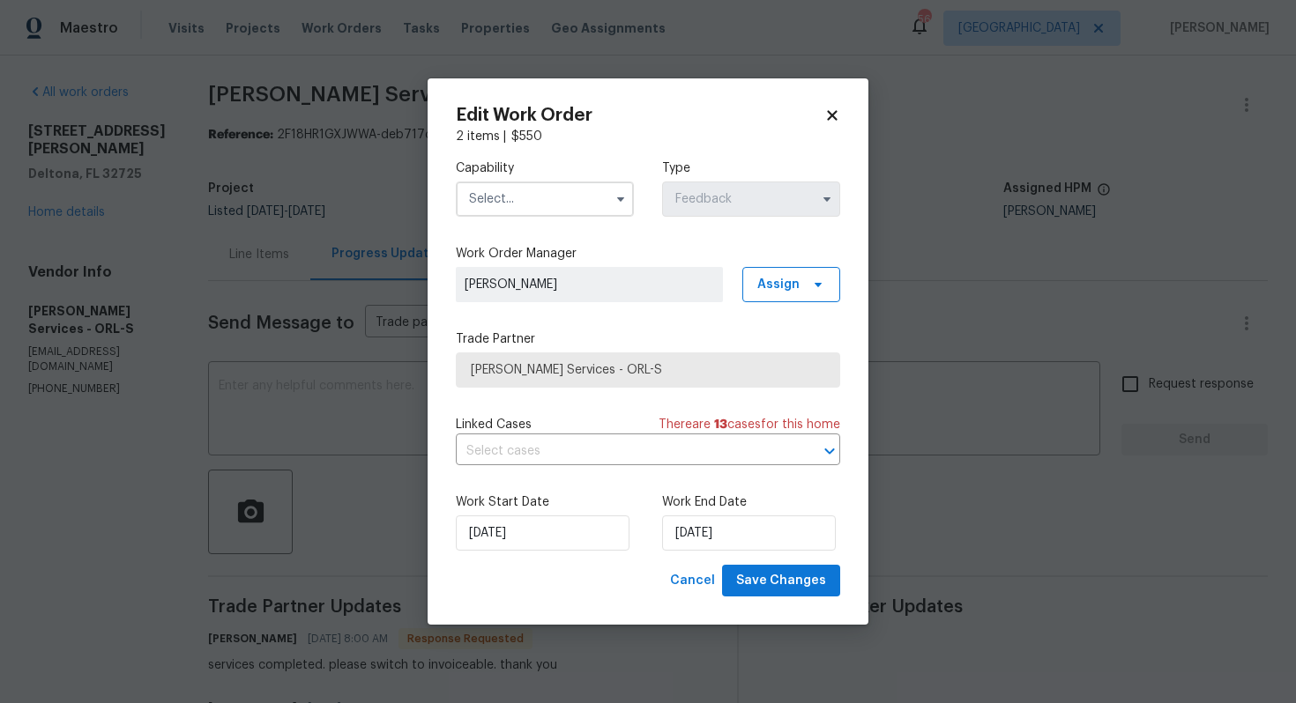
click at [584, 189] on input "text" at bounding box center [545, 199] width 178 height 35
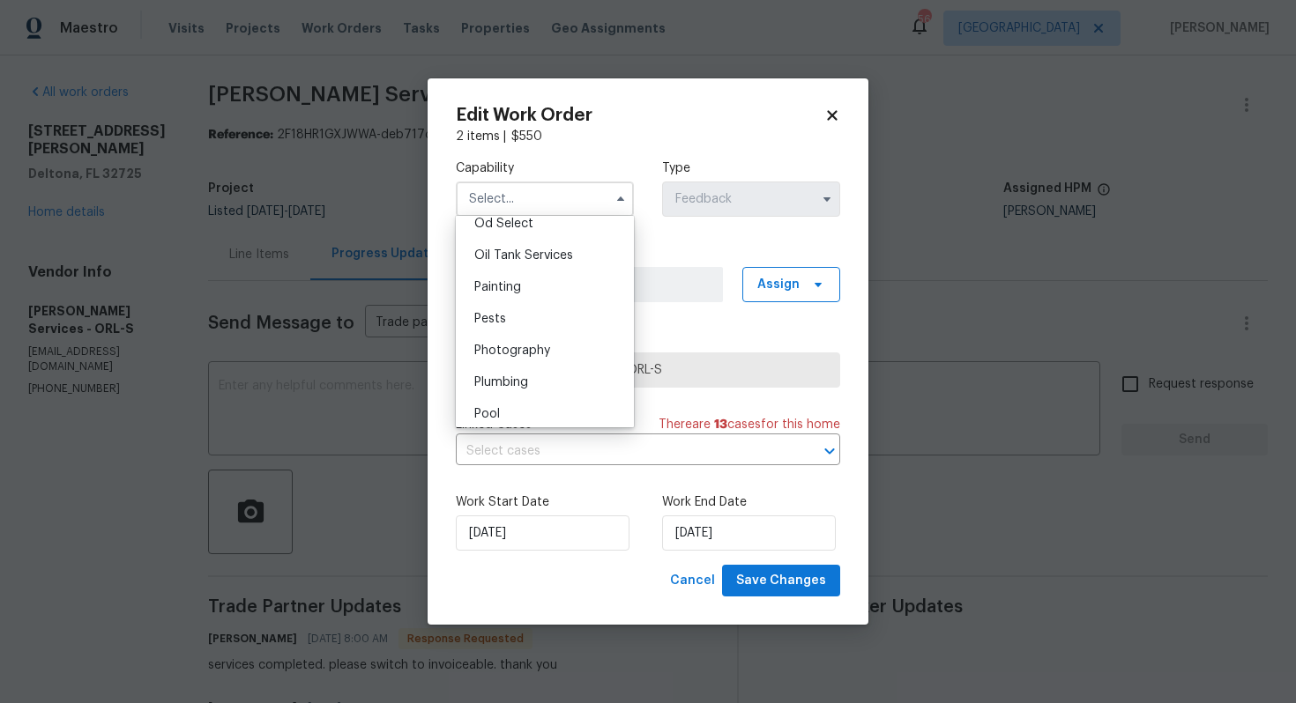
scroll to position [1450, 0]
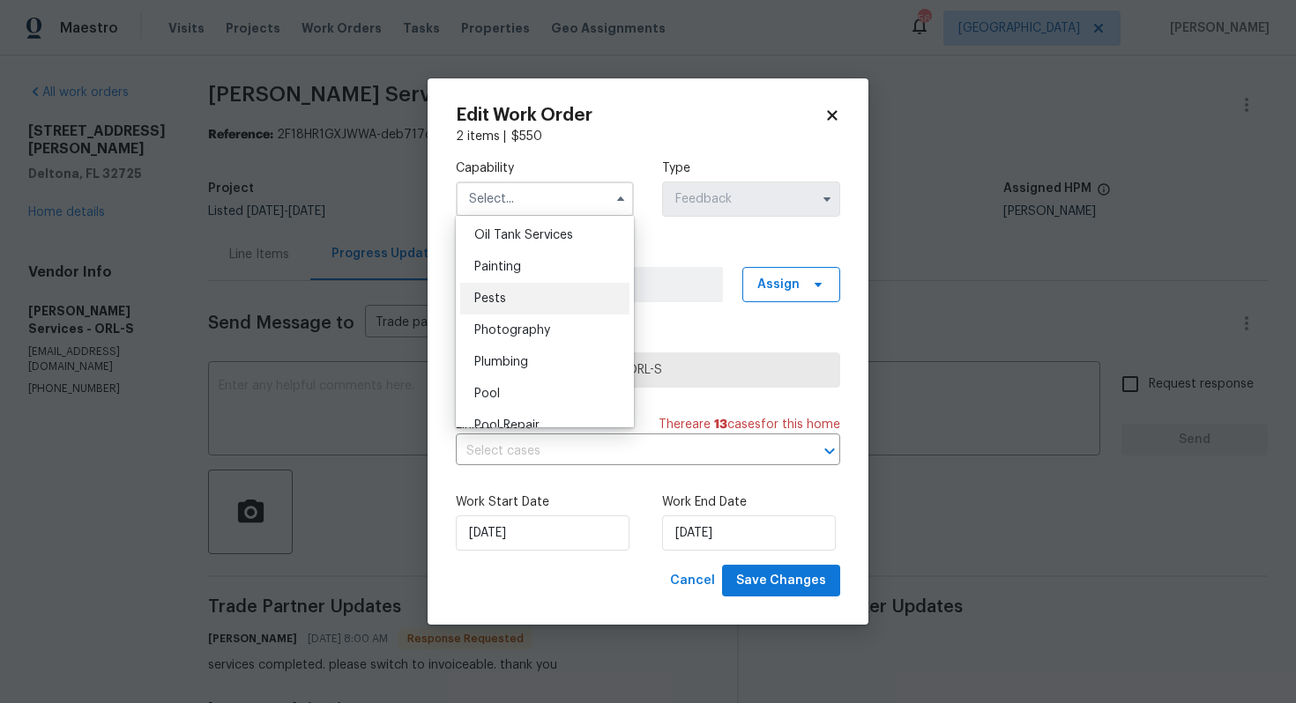
click at [524, 301] on div "Pests" at bounding box center [544, 299] width 169 height 32
type input "Pests"
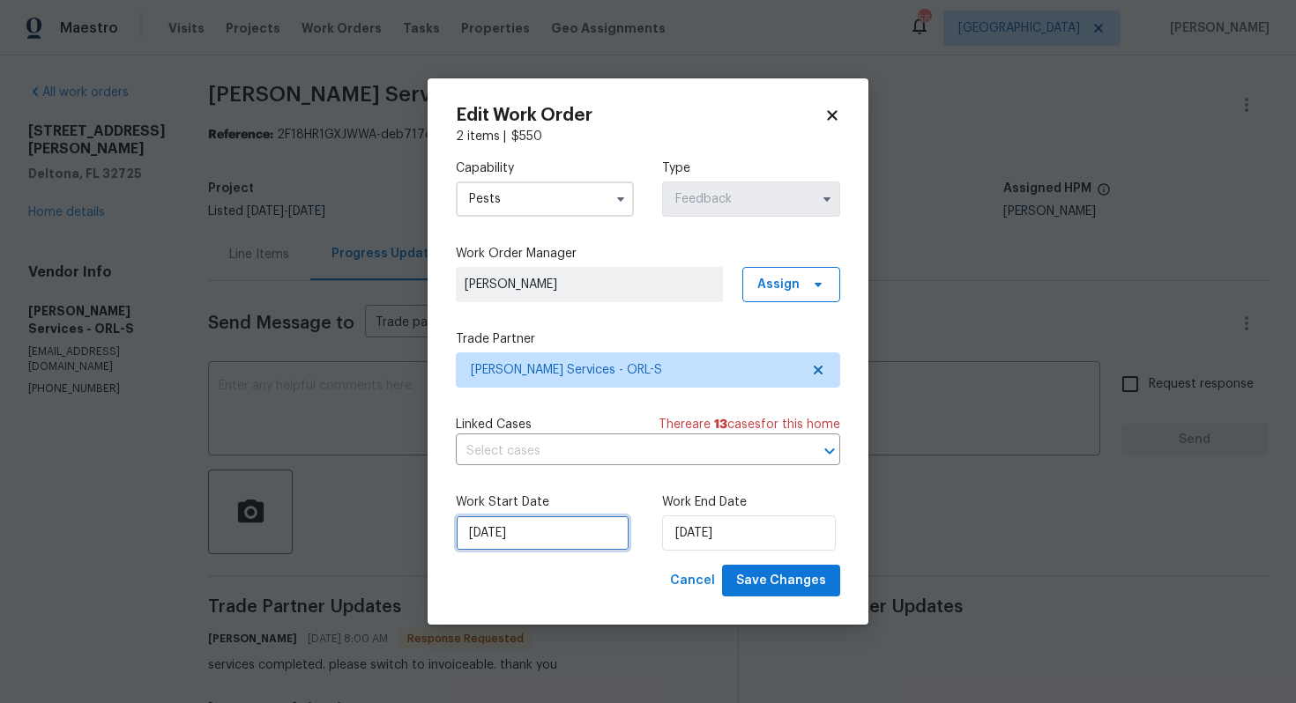
click at [590, 535] on input "[DATE]" at bounding box center [543, 533] width 174 height 35
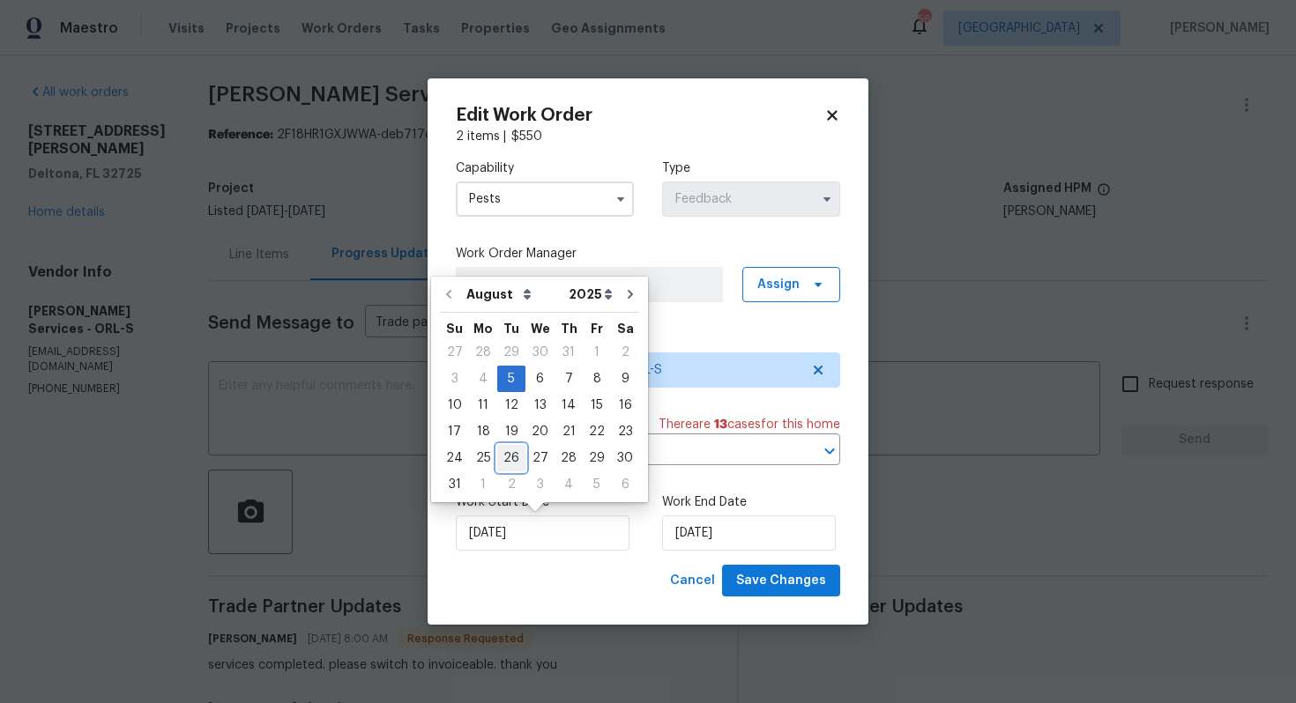
click at [509, 460] on div "26" at bounding box center [511, 458] width 28 height 25
type input "[DATE]"
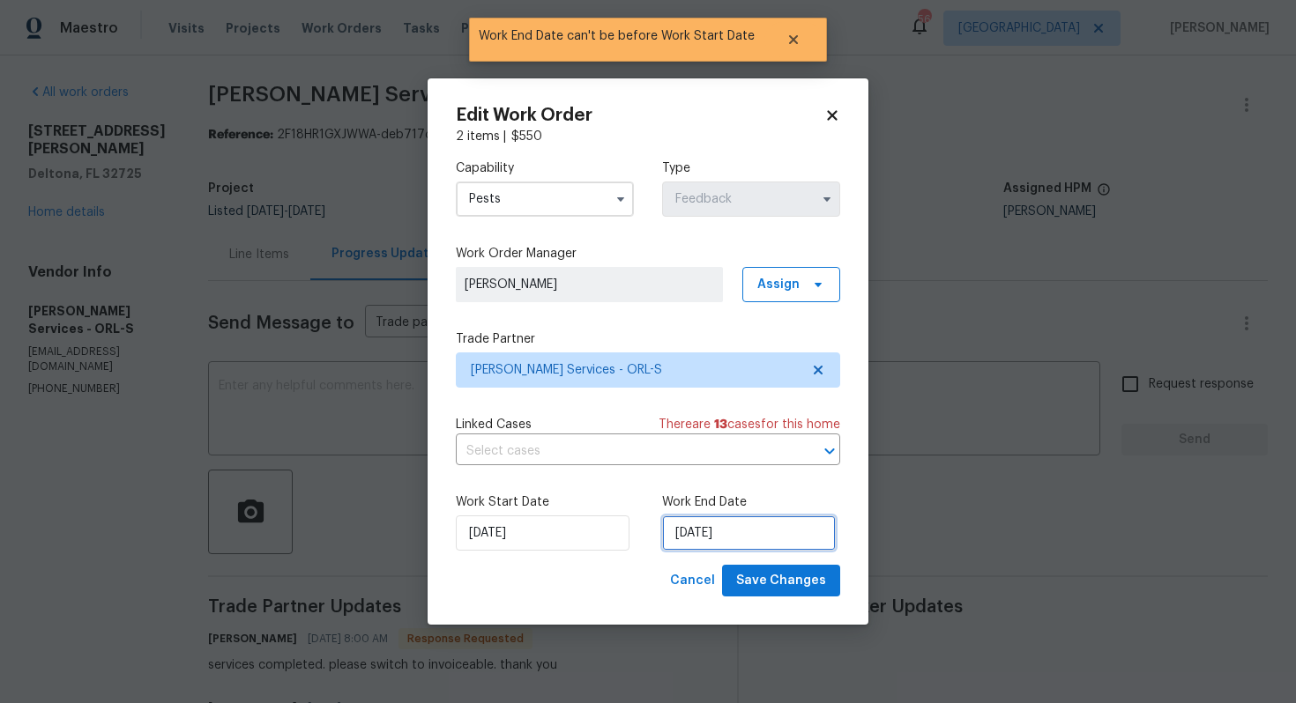
click at [717, 530] on input "[DATE]" at bounding box center [749, 533] width 174 height 35
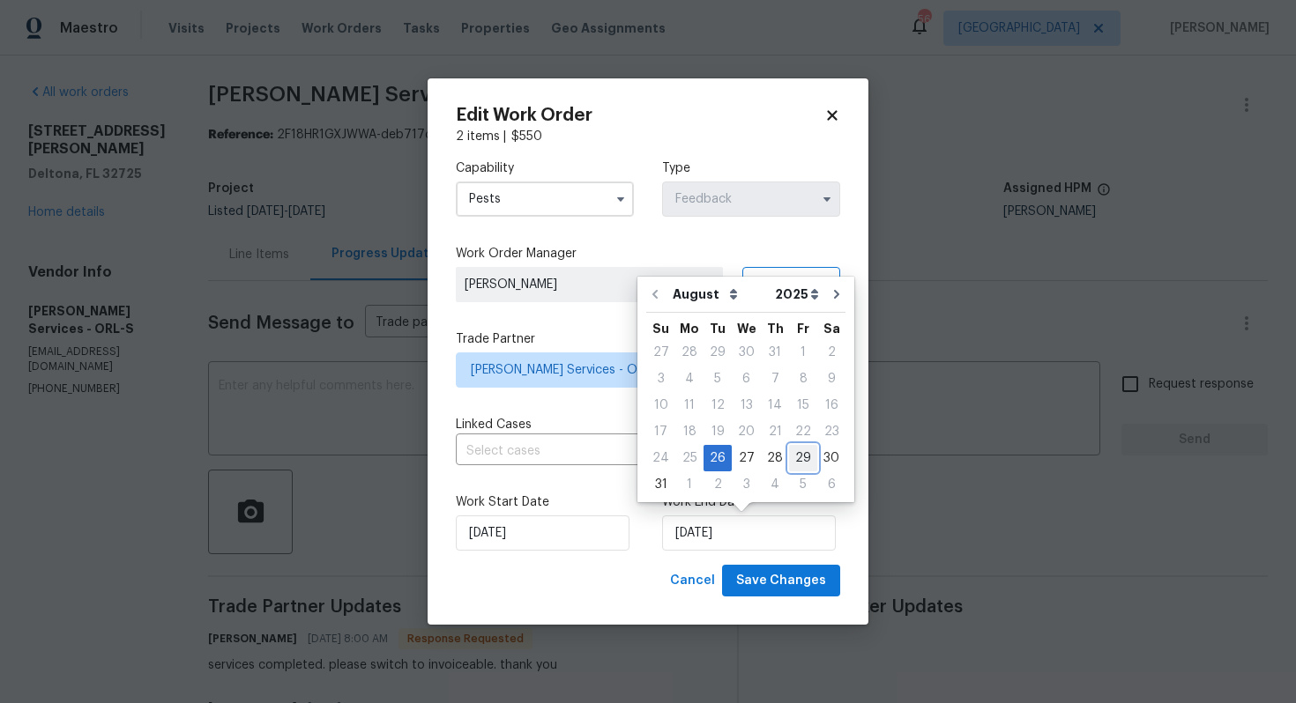
click at [796, 455] on div "29" at bounding box center [803, 458] width 28 height 25
type input "[DATE]"
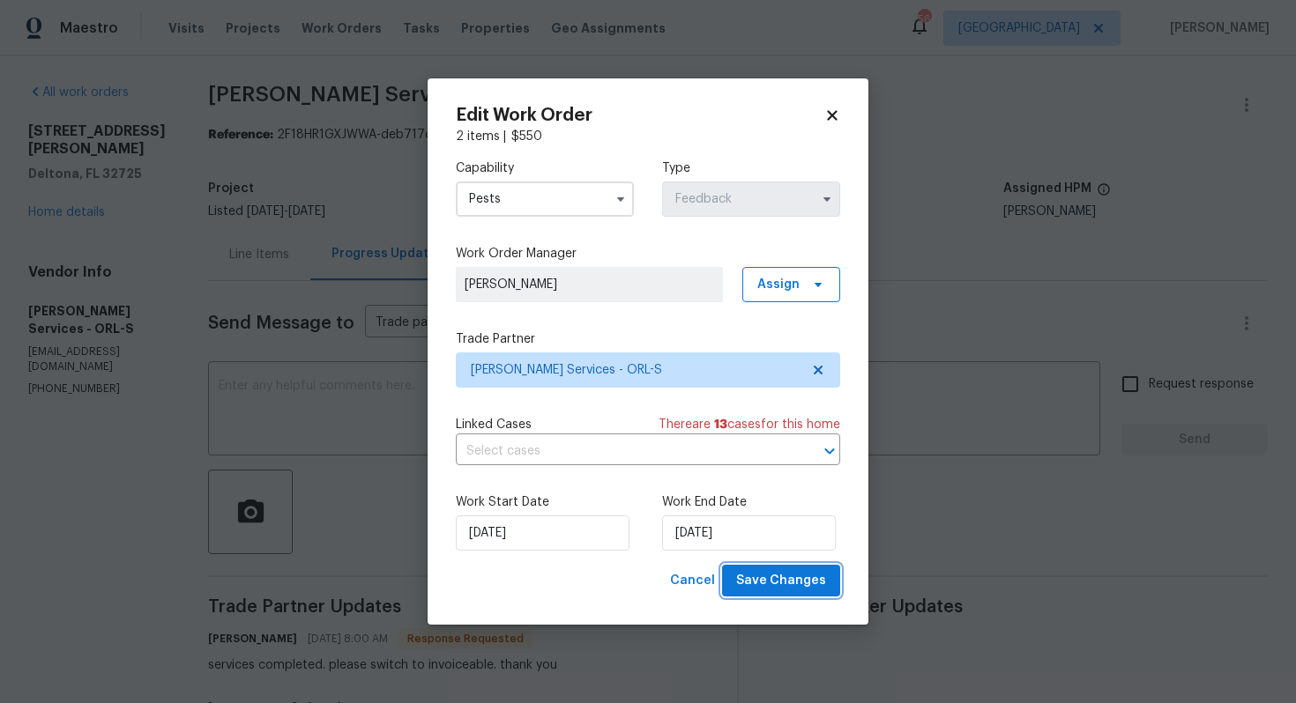
click at [766, 583] on span "Save Changes" at bounding box center [781, 581] width 90 height 22
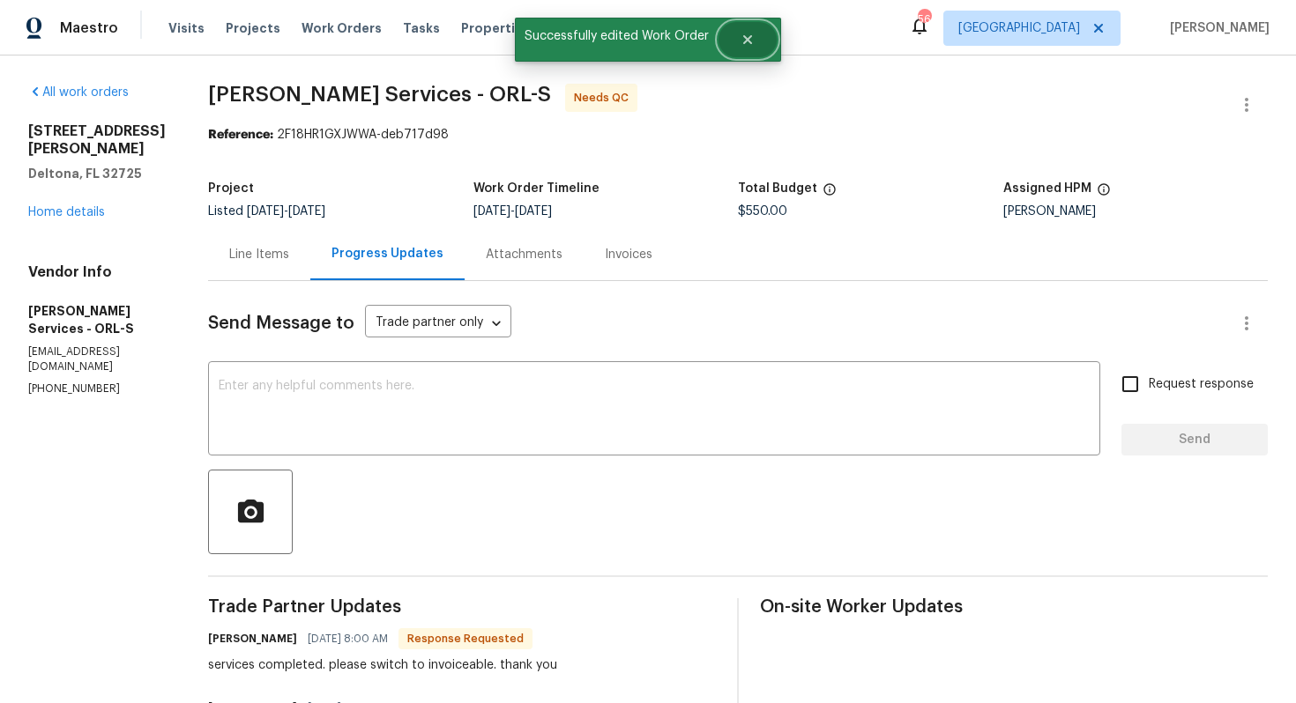
click at [751, 41] on icon "Close" at bounding box center [747, 40] width 14 height 14
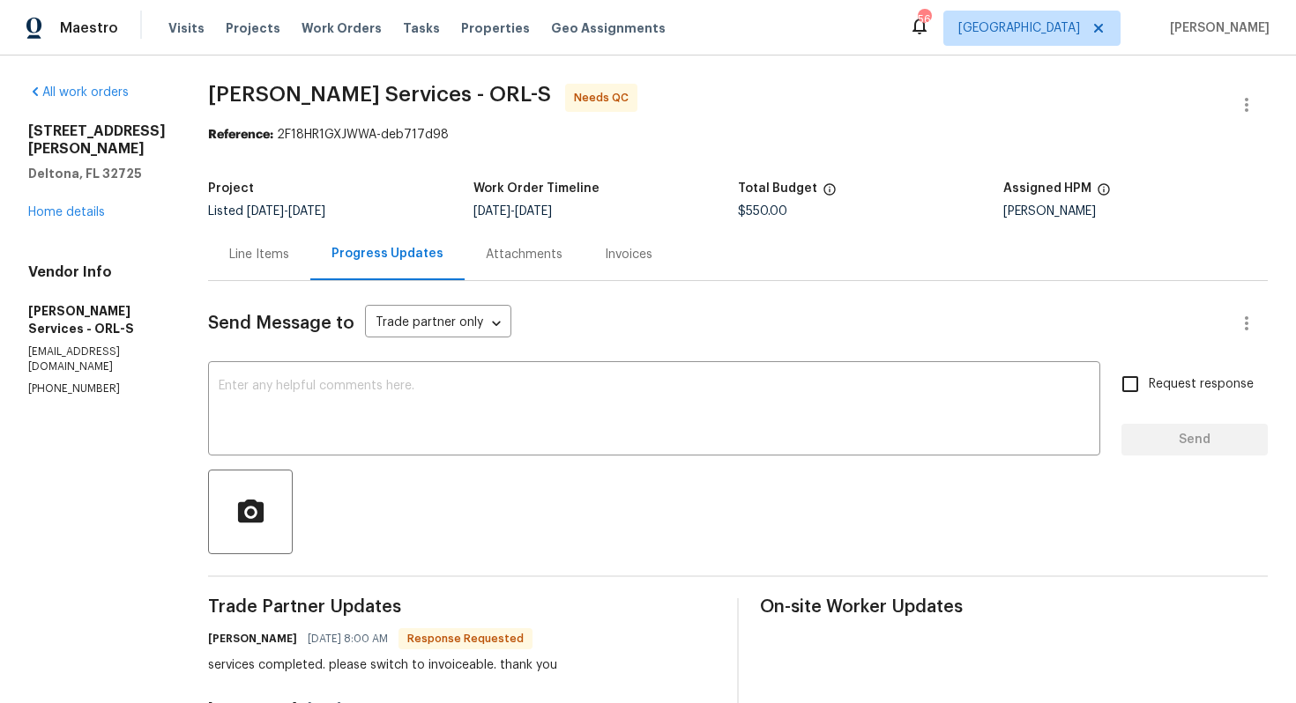
click at [276, 640] on h6 "[PERSON_NAME]" at bounding box center [252, 639] width 89 height 18
copy h6 "[PERSON_NAME]"
click at [403, 426] on textarea at bounding box center [654, 411] width 871 height 62
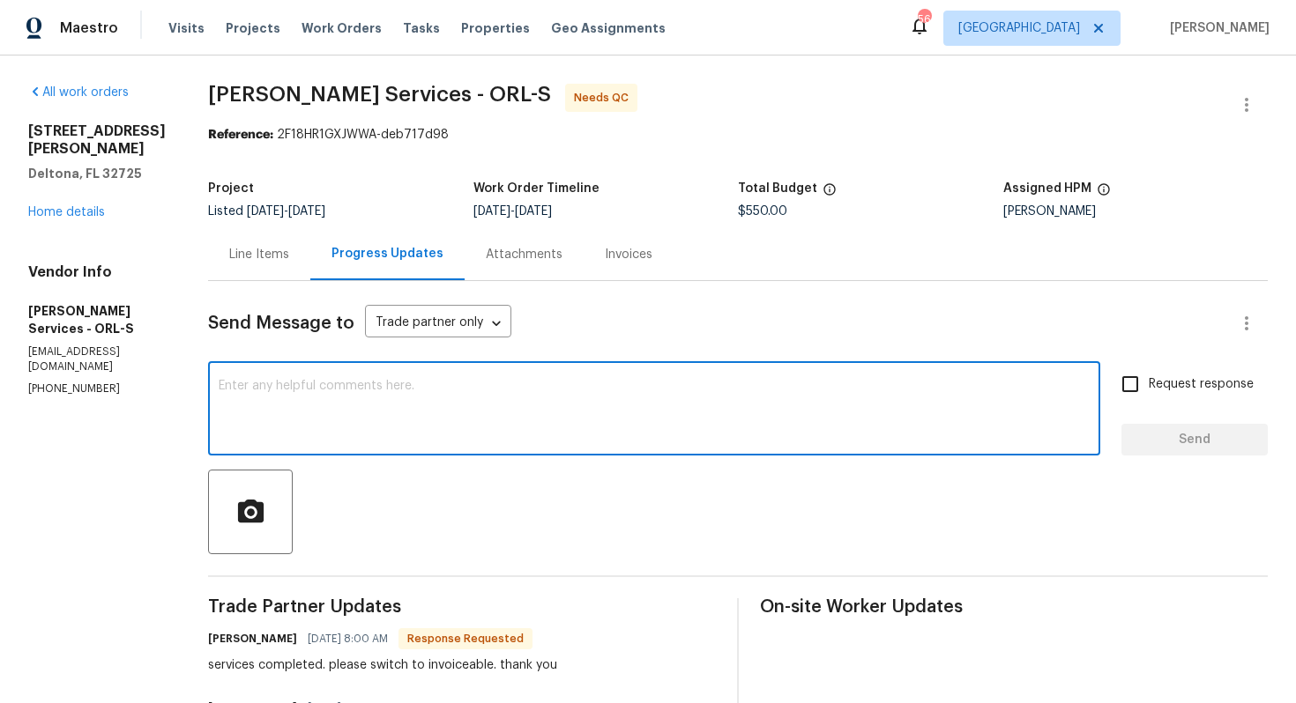
type textarea "H"
paste textarea "[PERSON_NAME]"
type textarea "[PERSON_NAME], thank you for completing the job. WO is approved. Thanks!"
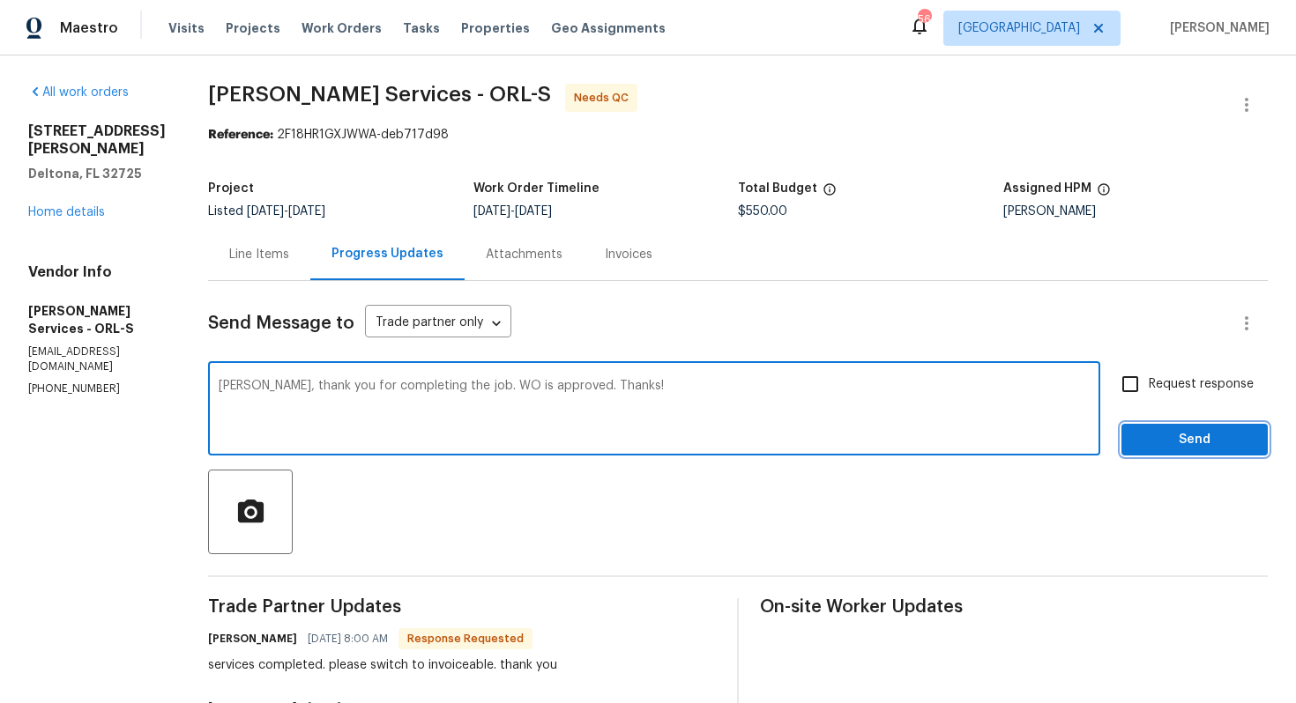
click at [1199, 442] on span "Send" at bounding box center [1194, 440] width 118 height 22
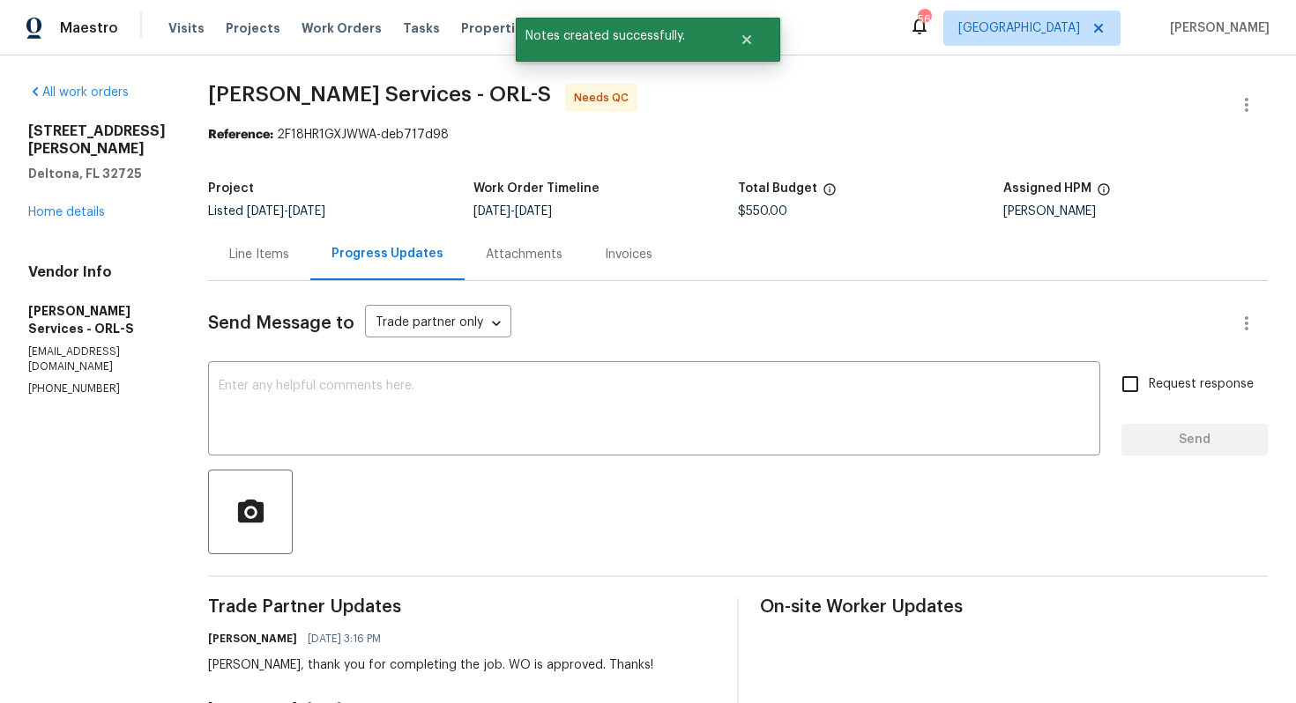
click at [289, 255] on div "Line Items" at bounding box center [259, 255] width 60 height 18
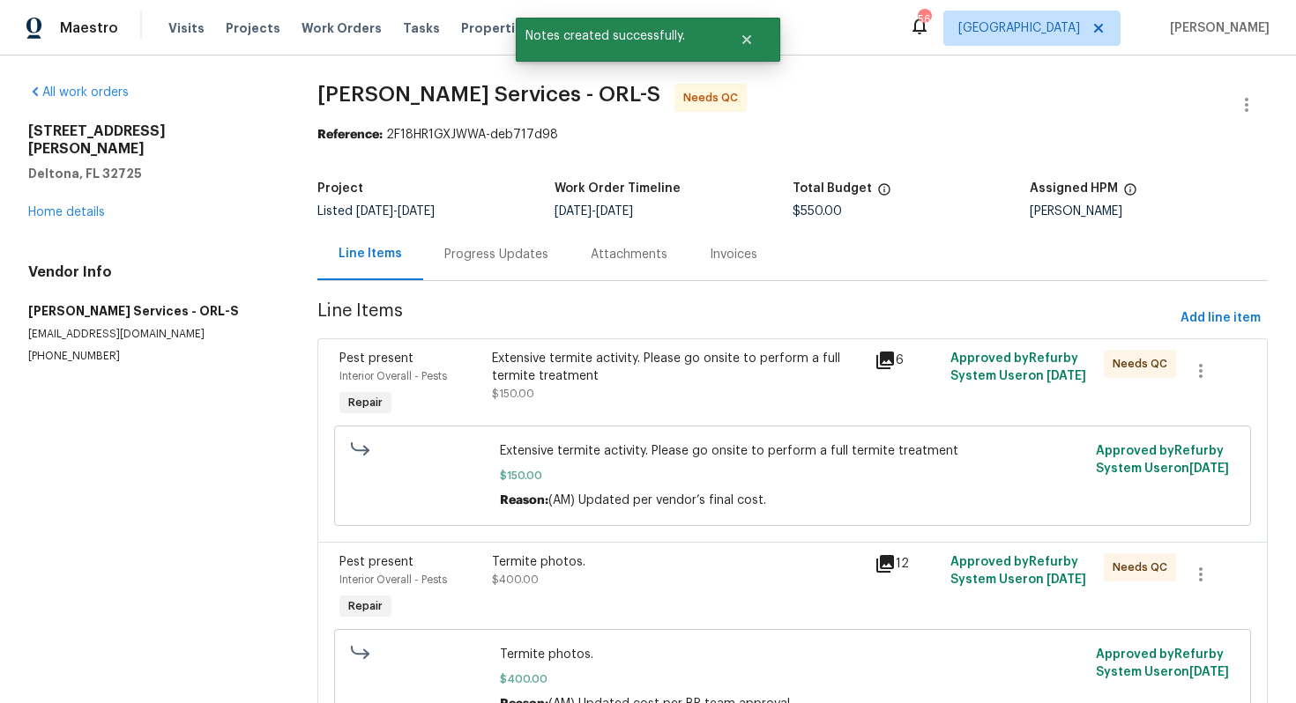
click at [638, 352] on div "Extensive termite activity. Please go onsite to perform a full termite treatment" at bounding box center [677, 367] width 371 height 35
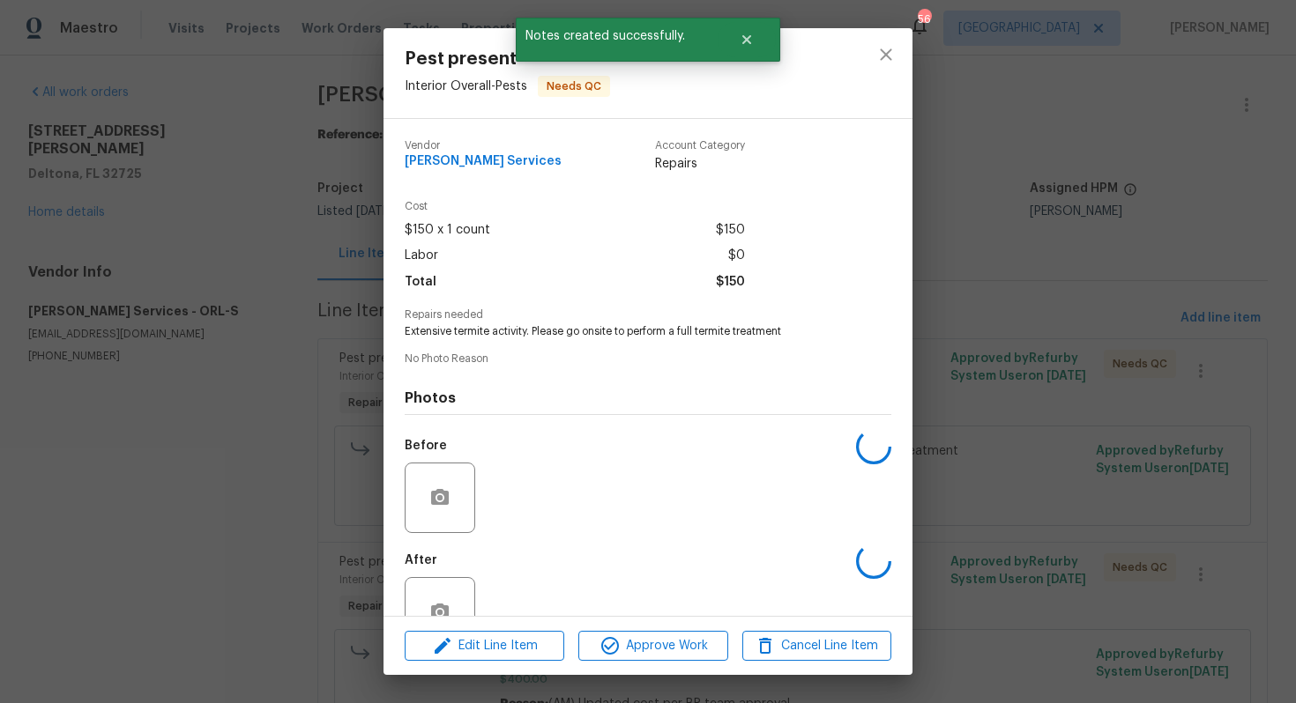
scroll to position [49, 0]
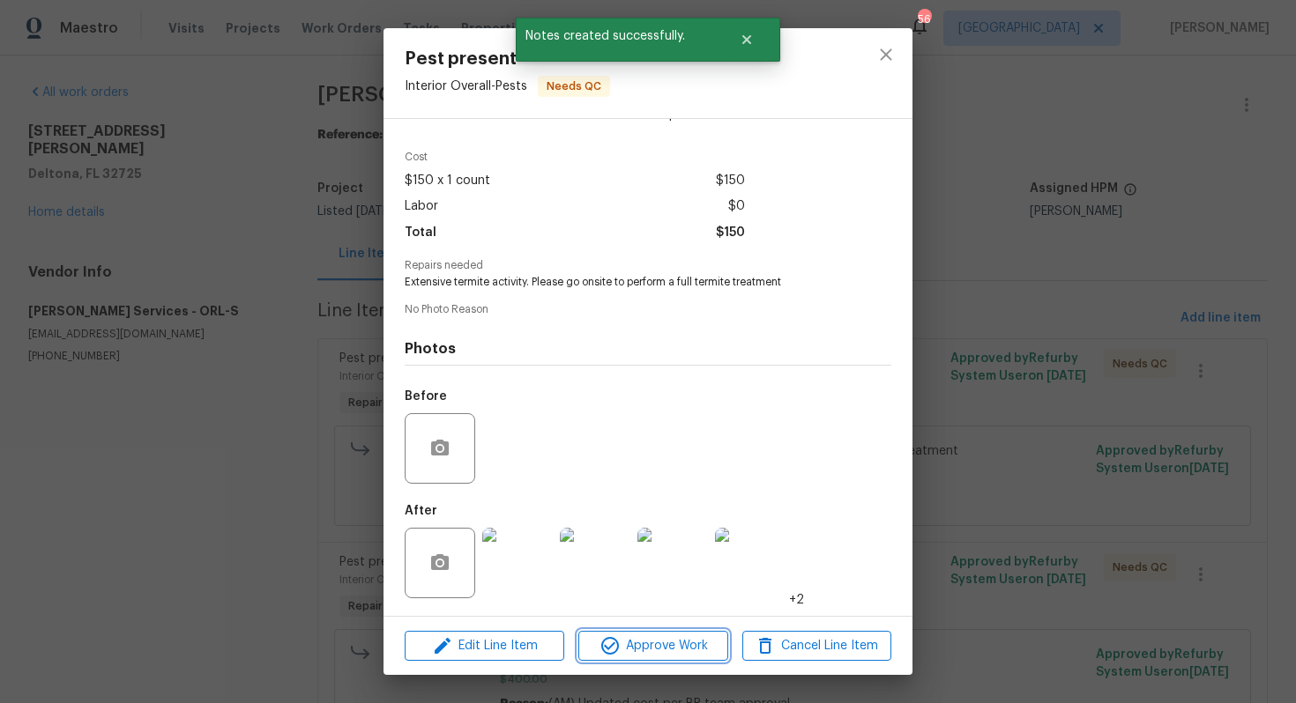
click at [634, 637] on span "Approve Work" at bounding box center [653, 647] width 138 height 22
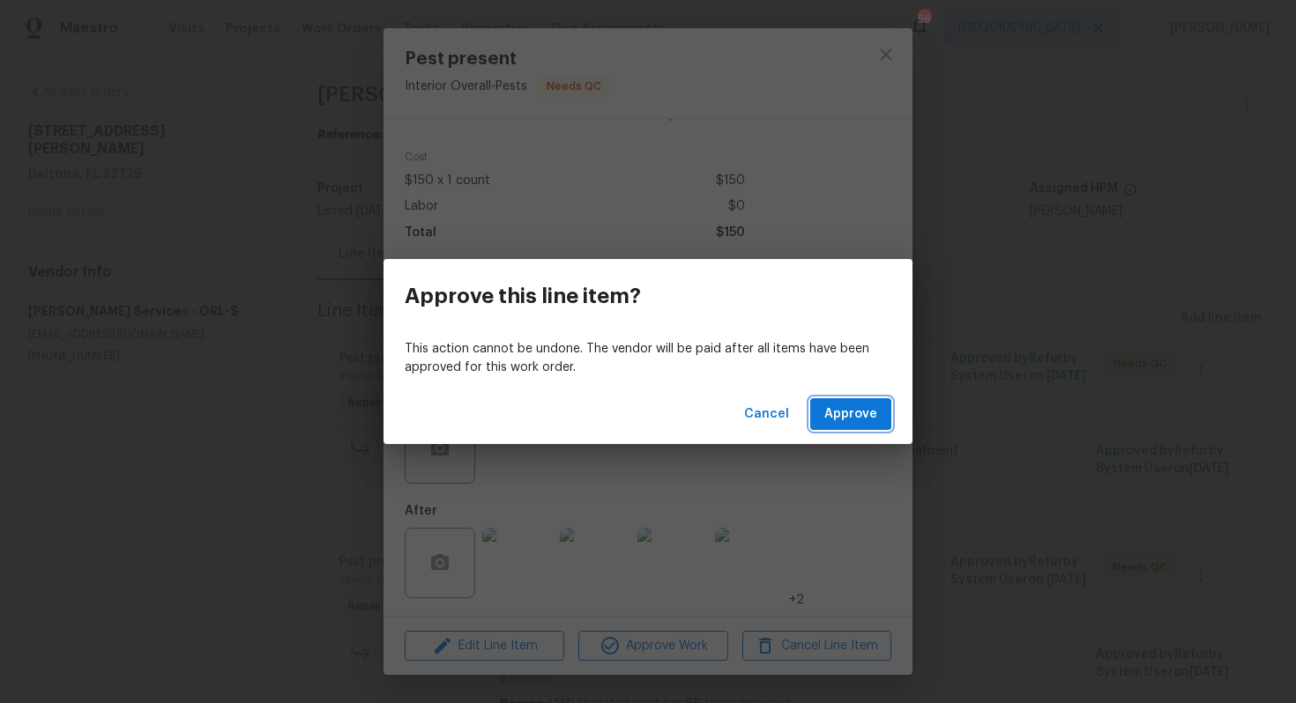
click at [845, 419] on span "Approve" at bounding box center [850, 415] width 53 height 22
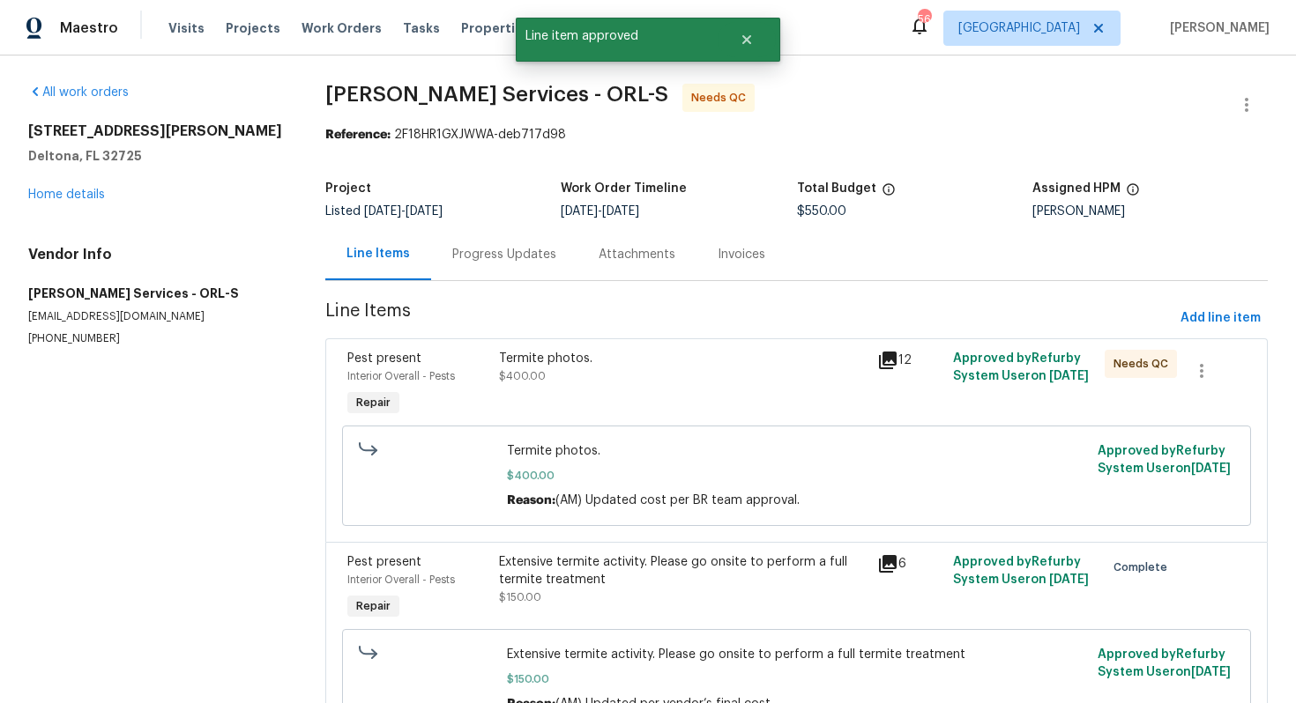
click at [538, 379] on span "$400.00" at bounding box center [522, 376] width 47 height 11
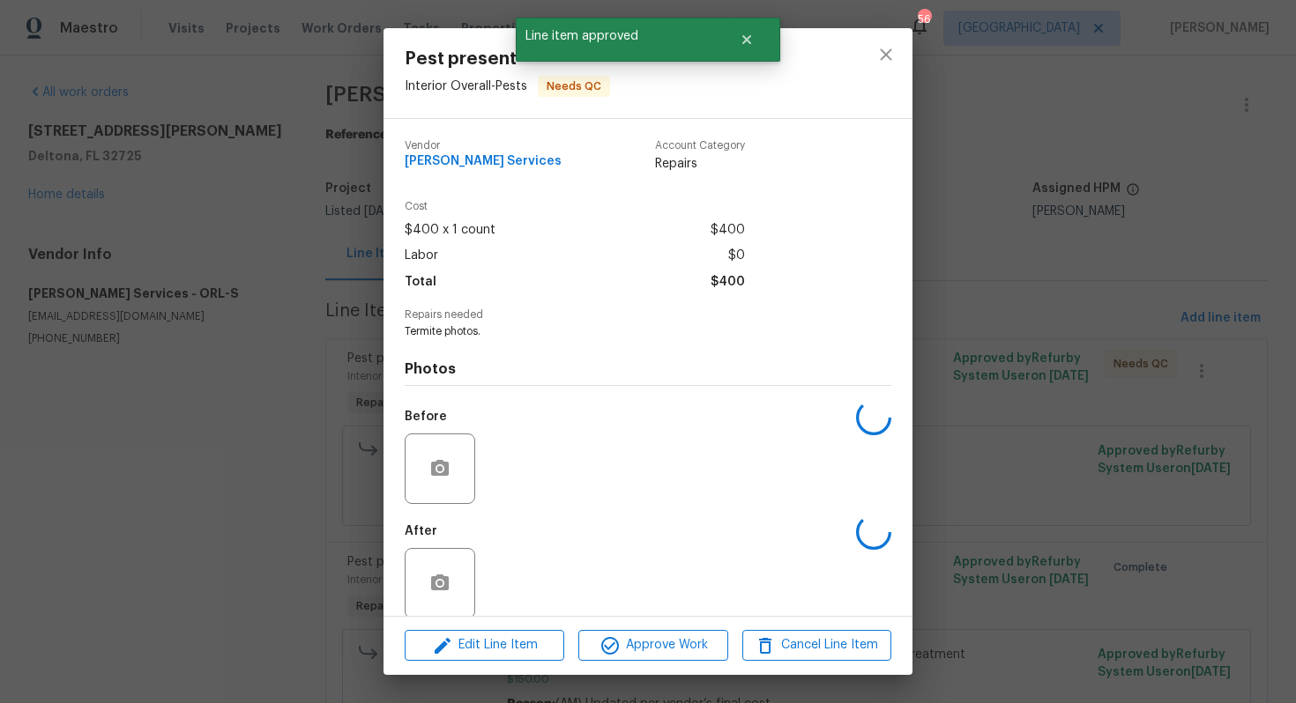
scroll to position [20, 0]
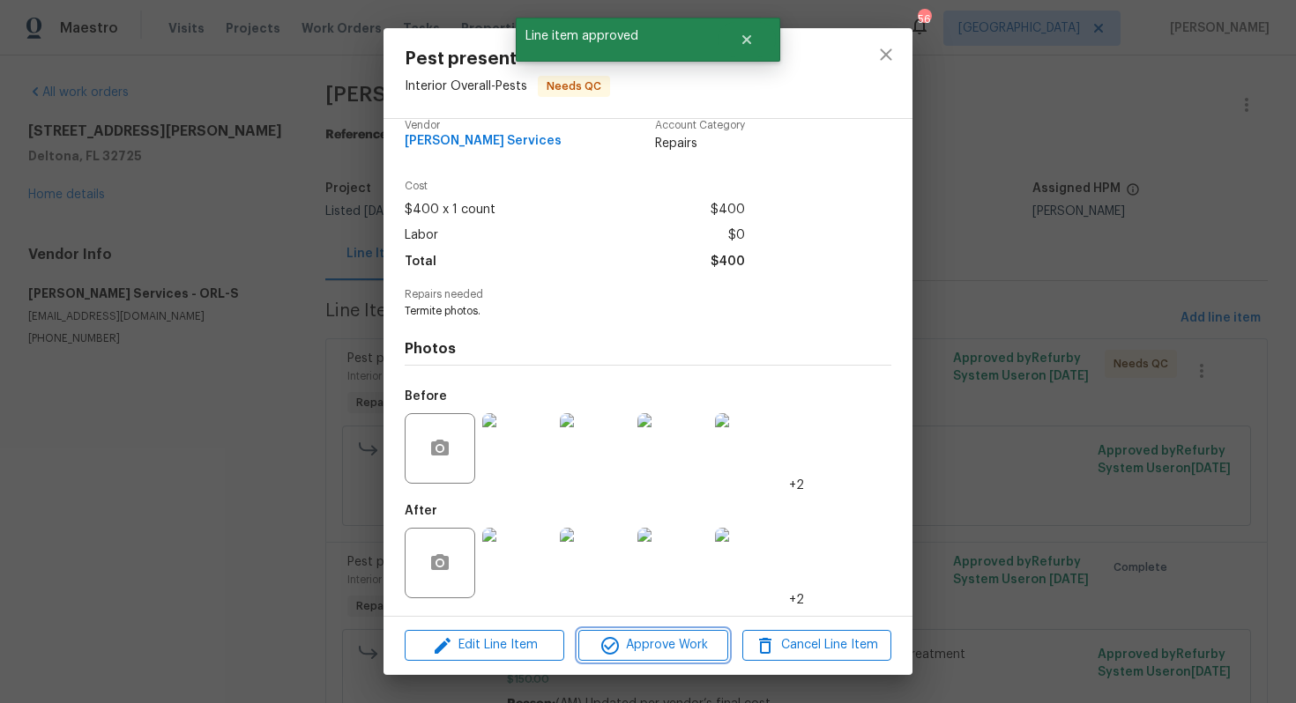
click at [626, 644] on span "Approve Work" at bounding box center [653, 646] width 138 height 22
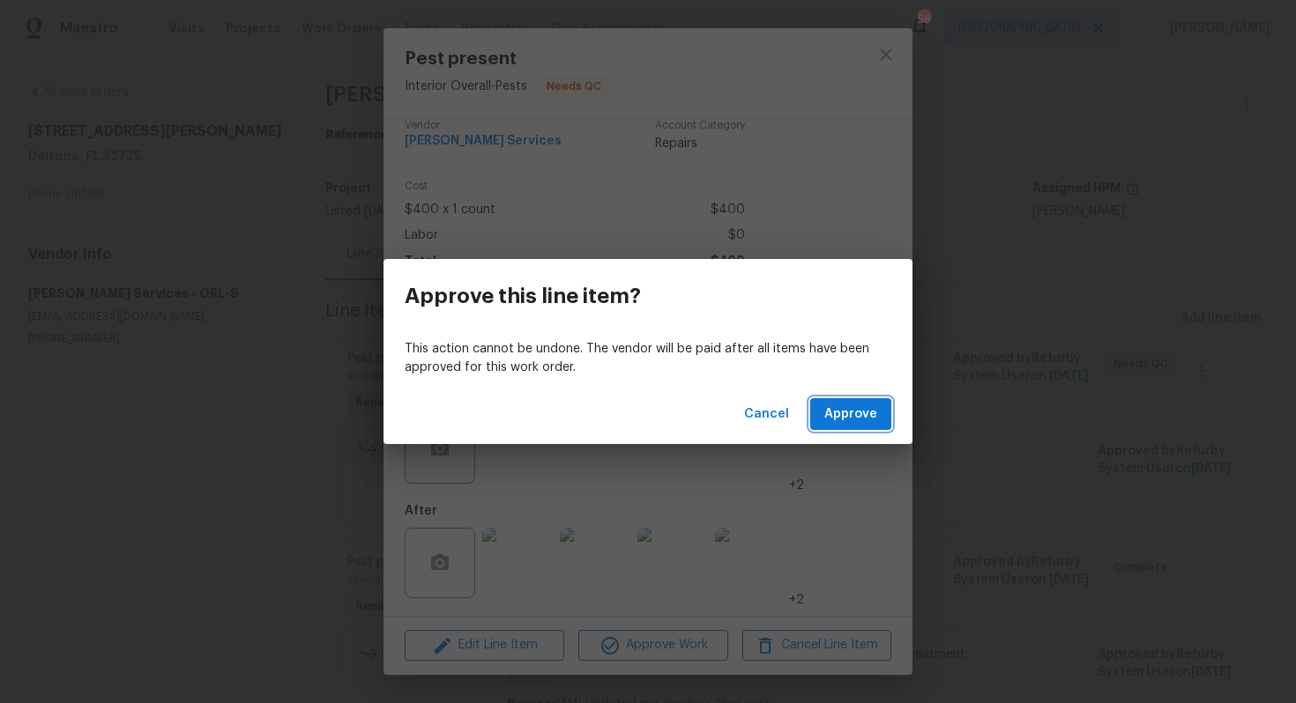
click at [864, 420] on span "Approve" at bounding box center [850, 415] width 53 height 22
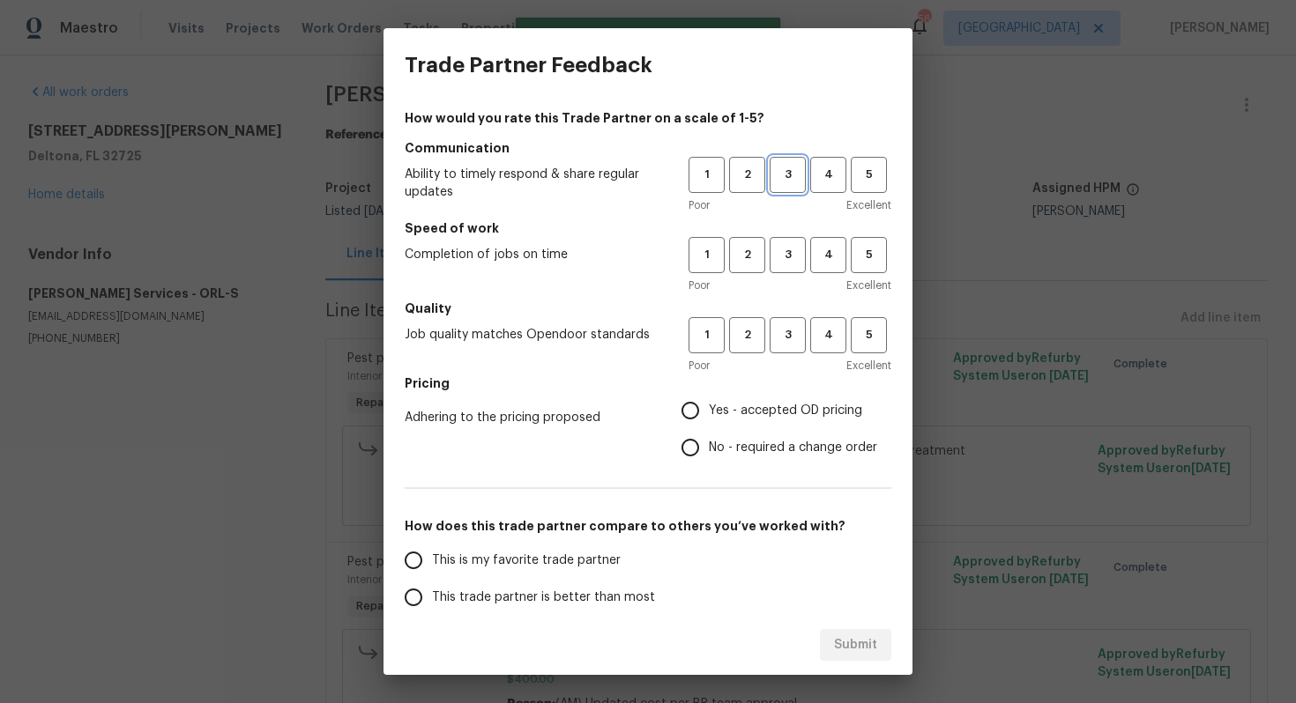
click at [798, 169] on span "3" at bounding box center [787, 175] width 33 height 20
click at [783, 256] on span "3" at bounding box center [787, 255] width 33 height 20
click at [782, 338] on span "3" at bounding box center [787, 335] width 33 height 20
click at [710, 459] on label "No - required a change order" at bounding box center [774, 447] width 205 height 37
click at [709, 459] on input "No - required a change order" at bounding box center [690, 447] width 37 height 37
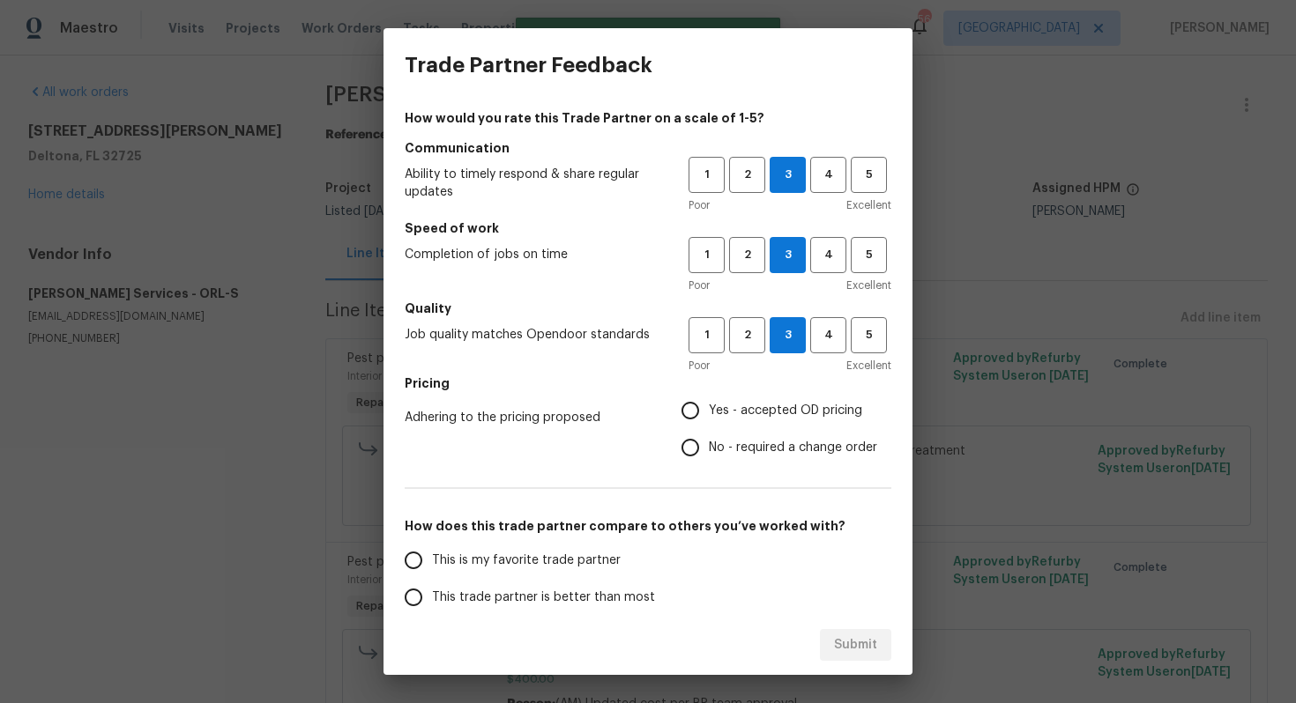
radio input "true"
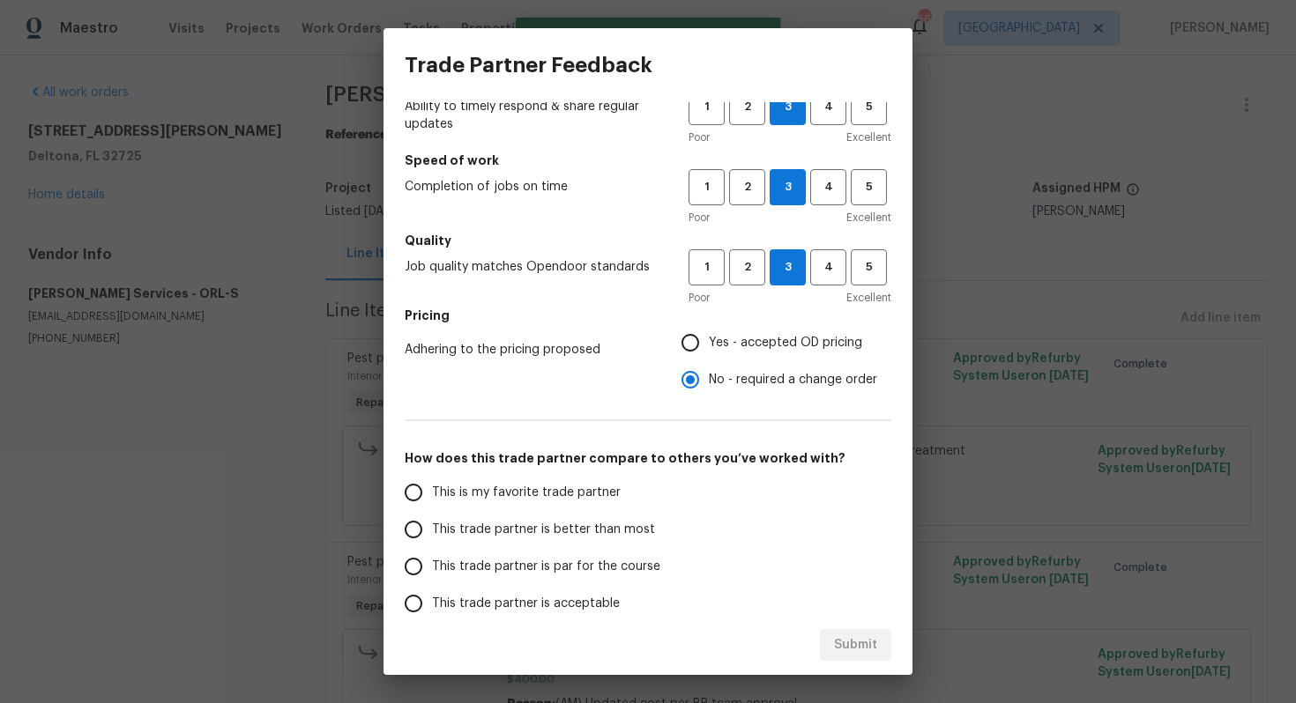
scroll to position [0, 0]
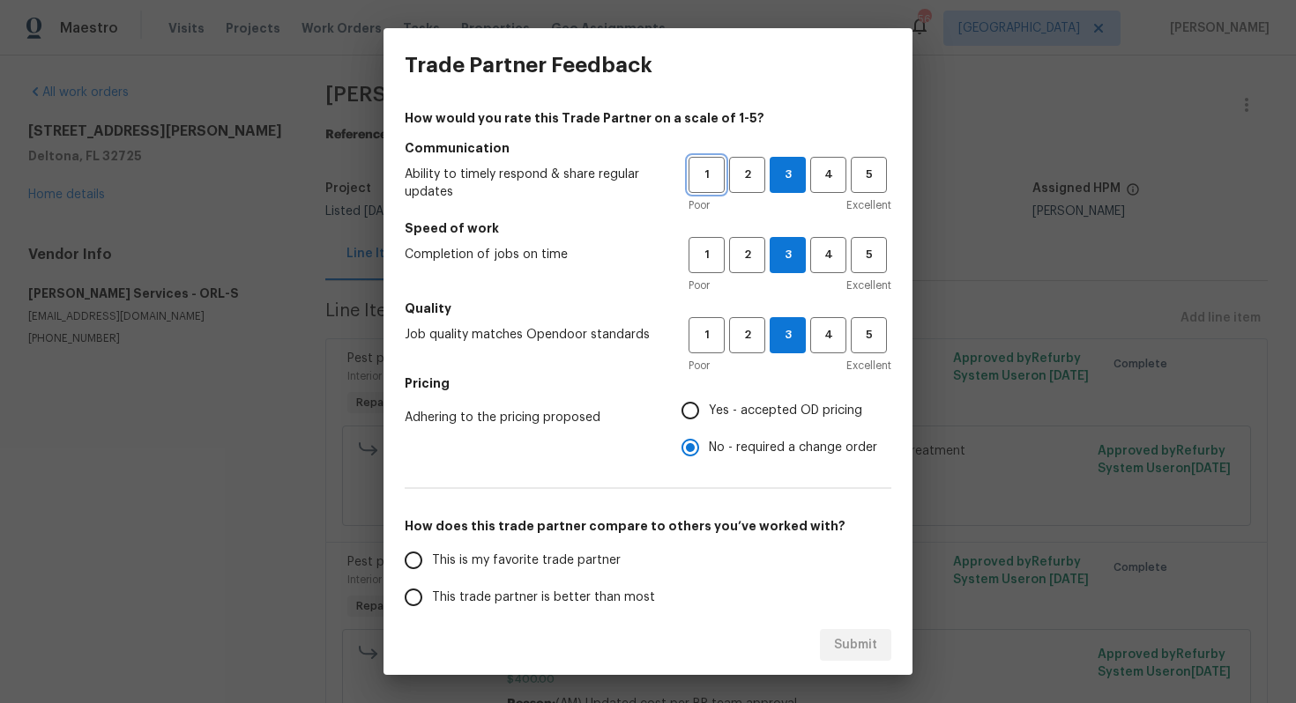
click at [709, 182] on span "1" at bounding box center [706, 175] width 33 height 20
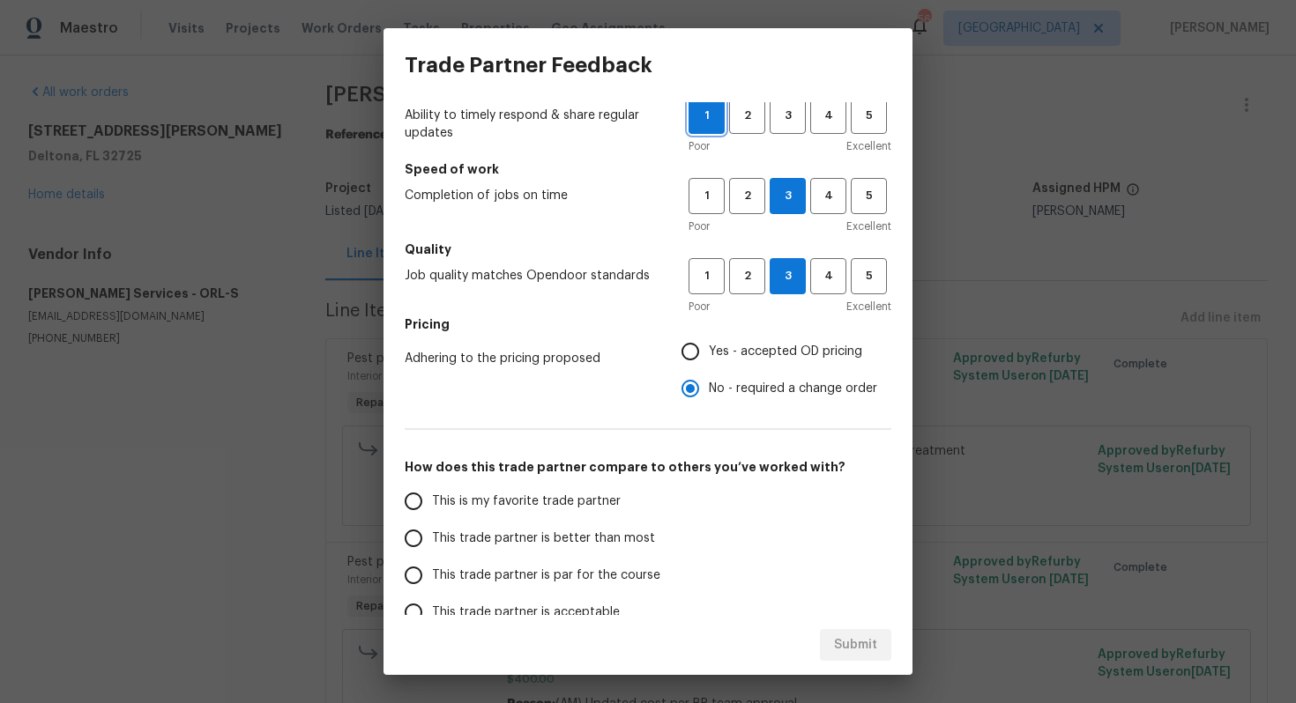
scroll to position [64, 0]
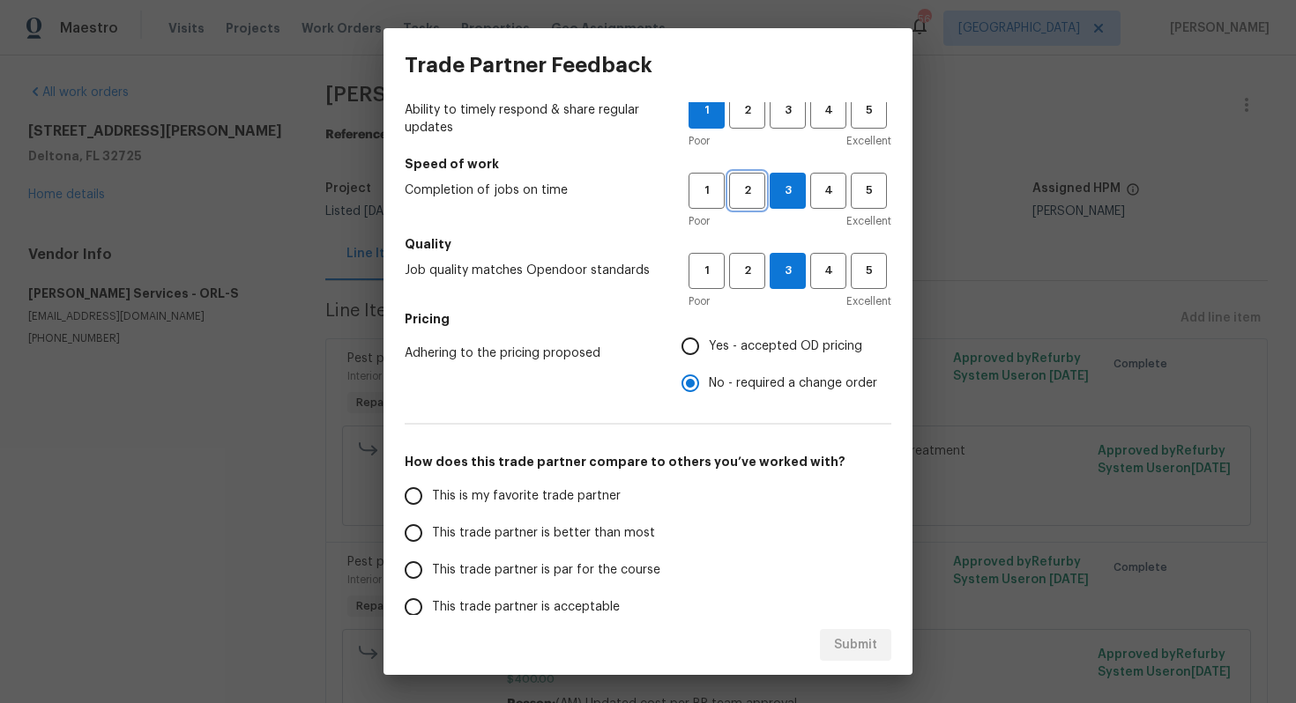
click at [757, 192] on span "2" at bounding box center [747, 191] width 33 height 20
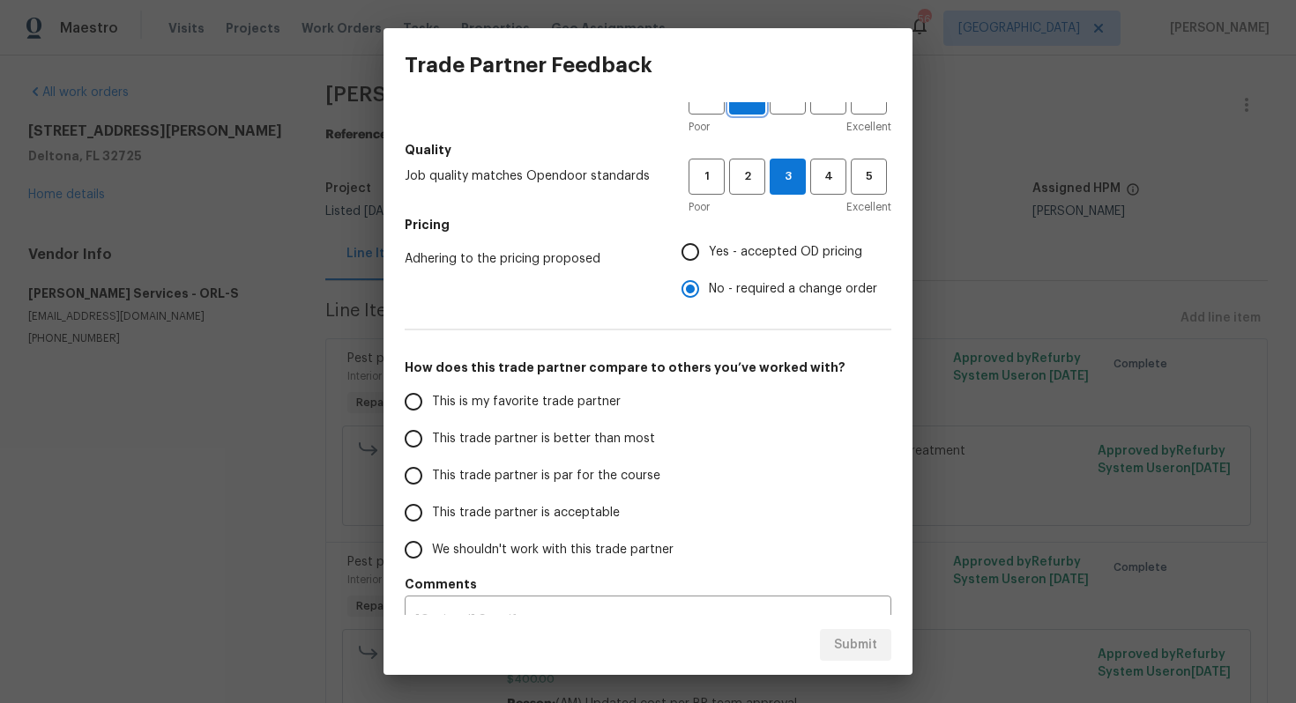
scroll to position [191, 0]
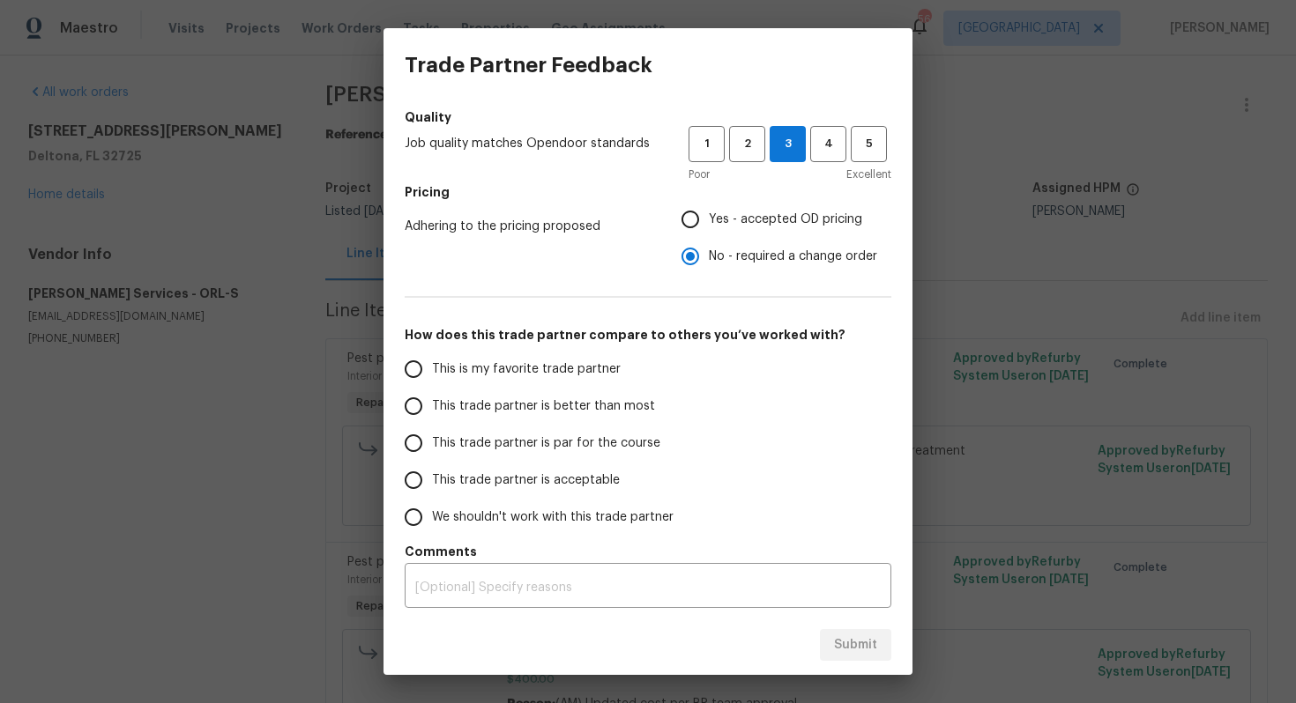
click at [528, 481] on span "This trade partner is acceptable" at bounding box center [526, 481] width 188 height 19
click at [432, 481] on input "This trade partner is acceptable" at bounding box center [413, 480] width 37 height 37
click at [848, 639] on span "Submit" at bounding box center [855, 646] width 43 height 22
radio input "true"
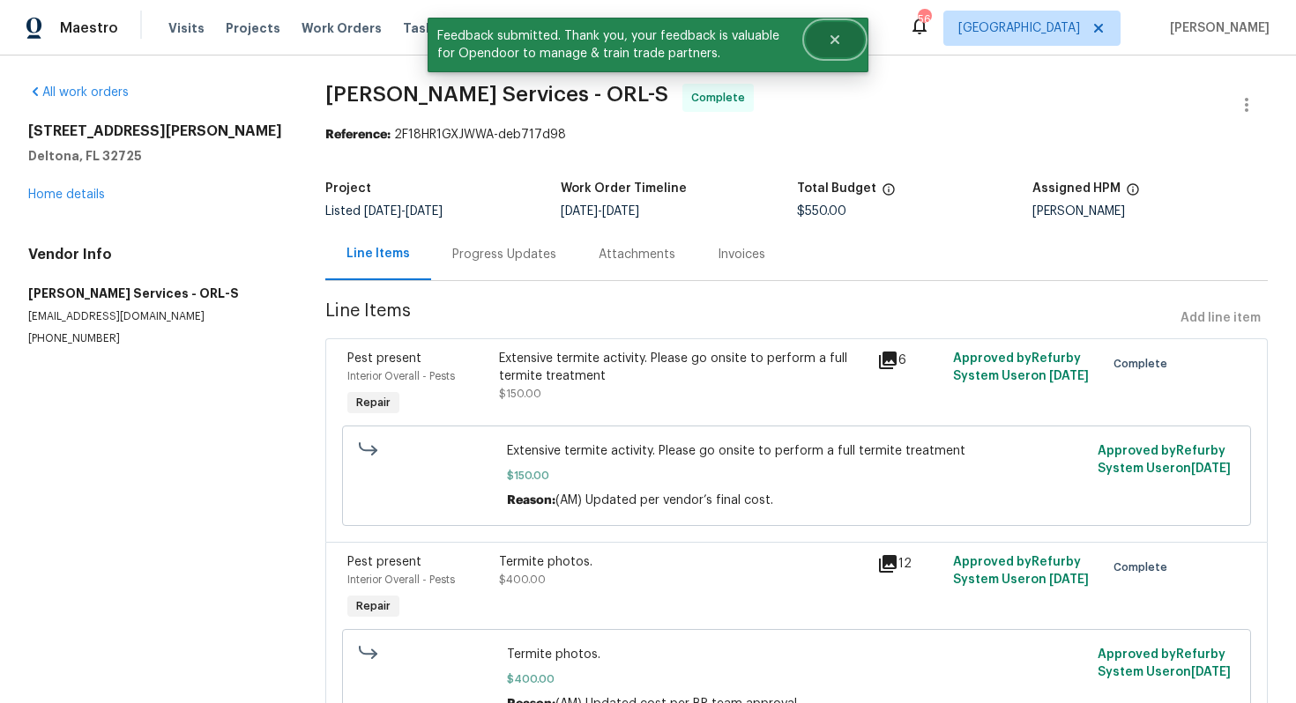
click at [837, 41] on icon "Close" at bounding box center [834, 39] width 9 height 9
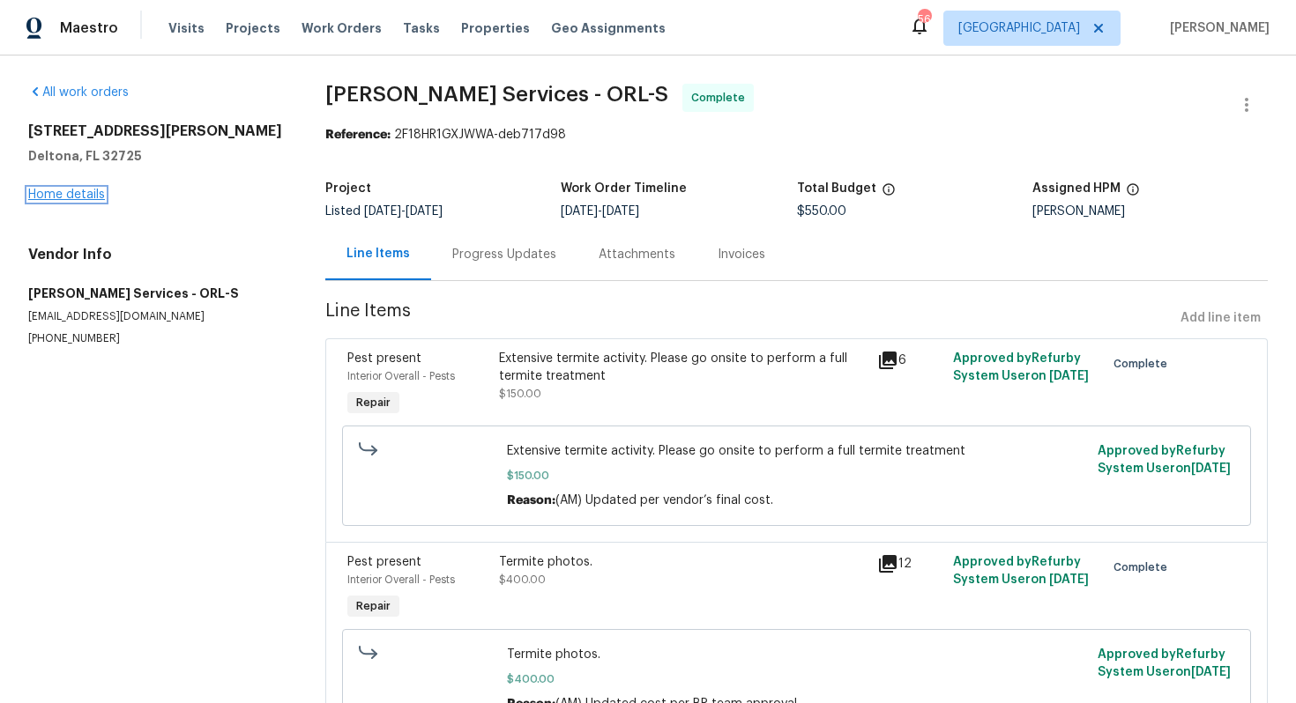
click at [59, 195] on link "Home details" at bounding box center [66, 195] width 77 height 12
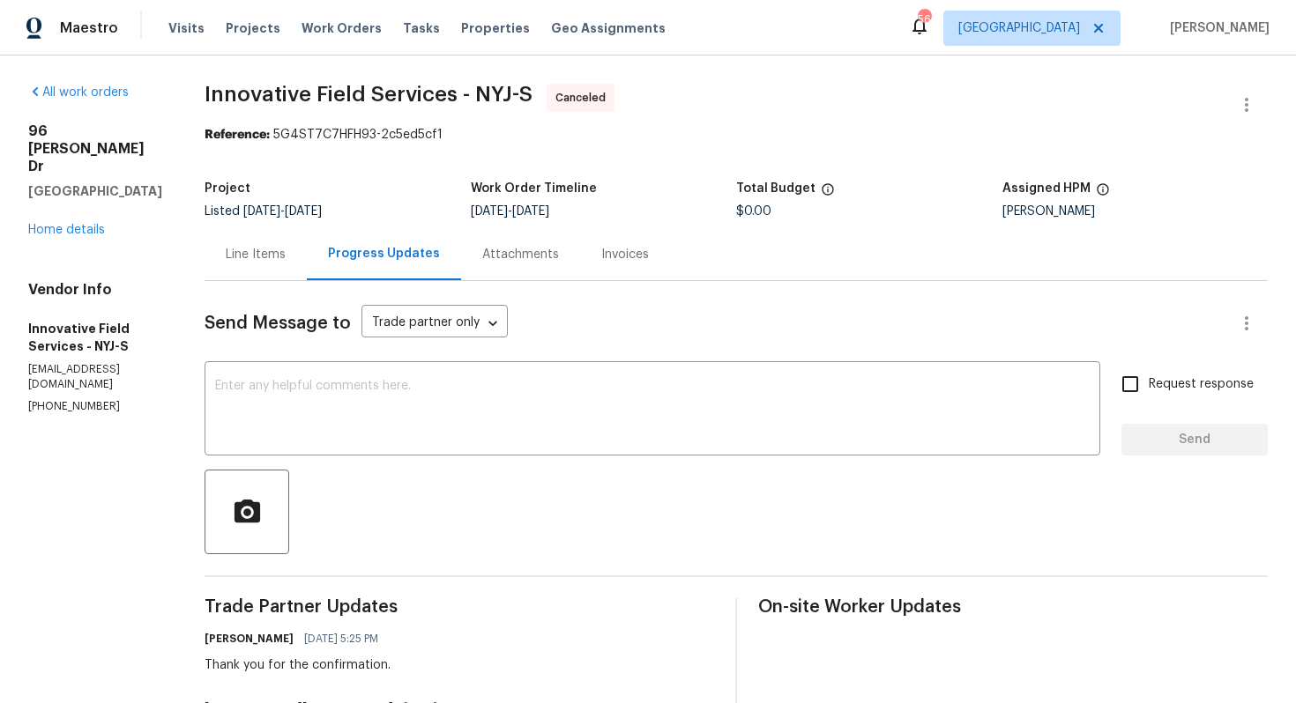
click at [64, 187] on div "[STREET_ADDRESS][PERSON_NAME][PERSON_NAME] Home details" at bounding box center [95, 181] width 134 height 116
click at [55, 224] on link "Home details" at bounding box center [66, 230] width 77 height 12
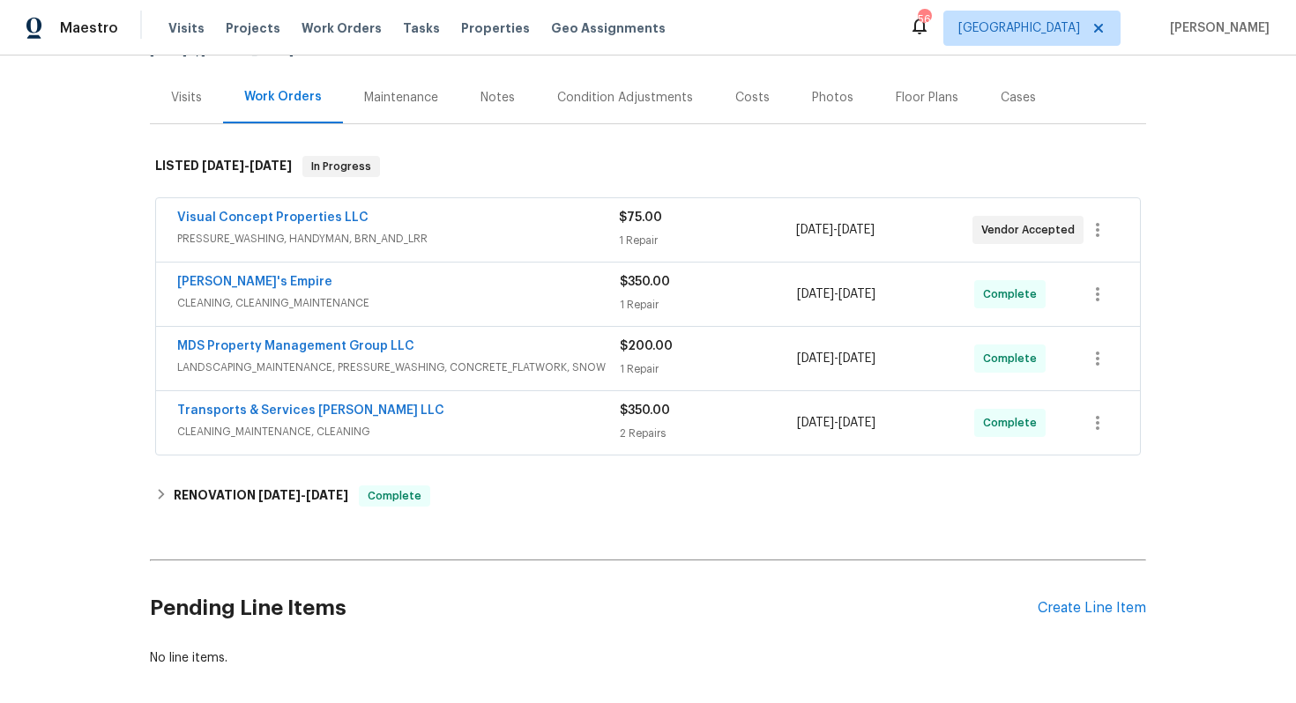
scroll to position [214, 0]
click at [260, 211] on link "Visual Concept Properties LLC" at bounding box center [272, 217] width 191 height 12
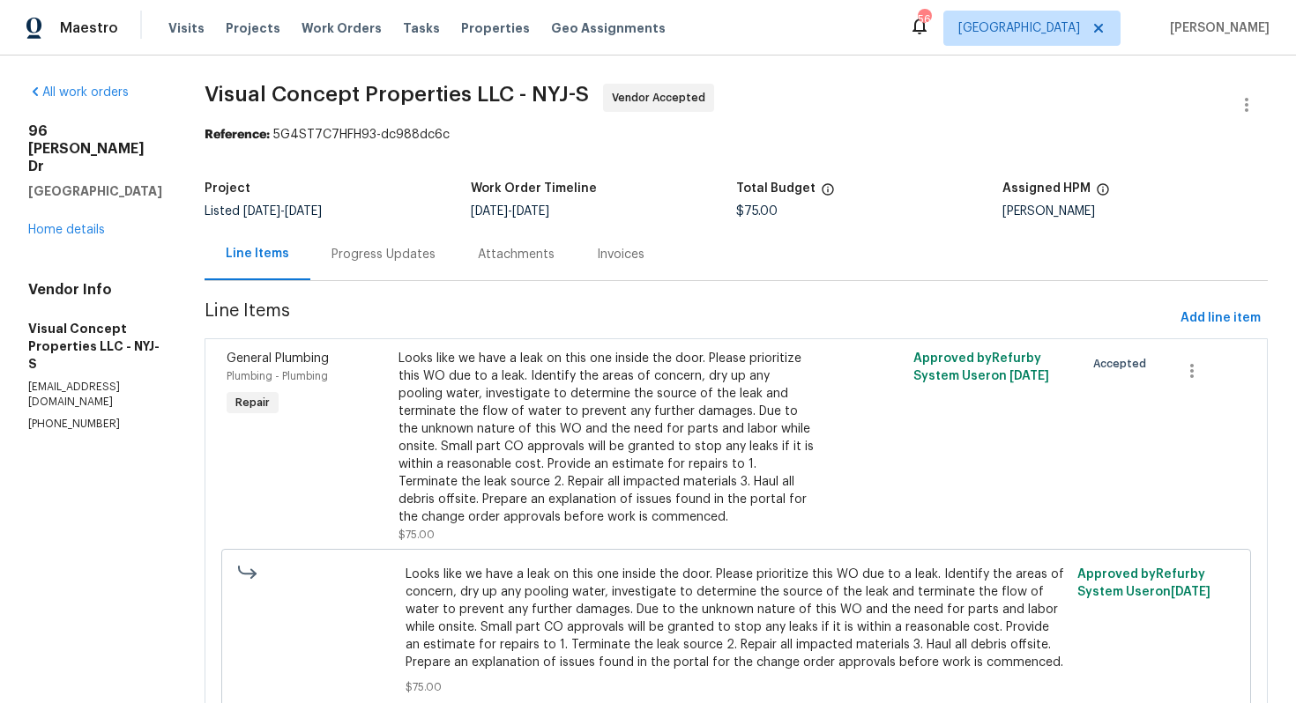
click at [385, 251] on div "Progress Updates" at bounding box center [383, 255] width 104 height 18
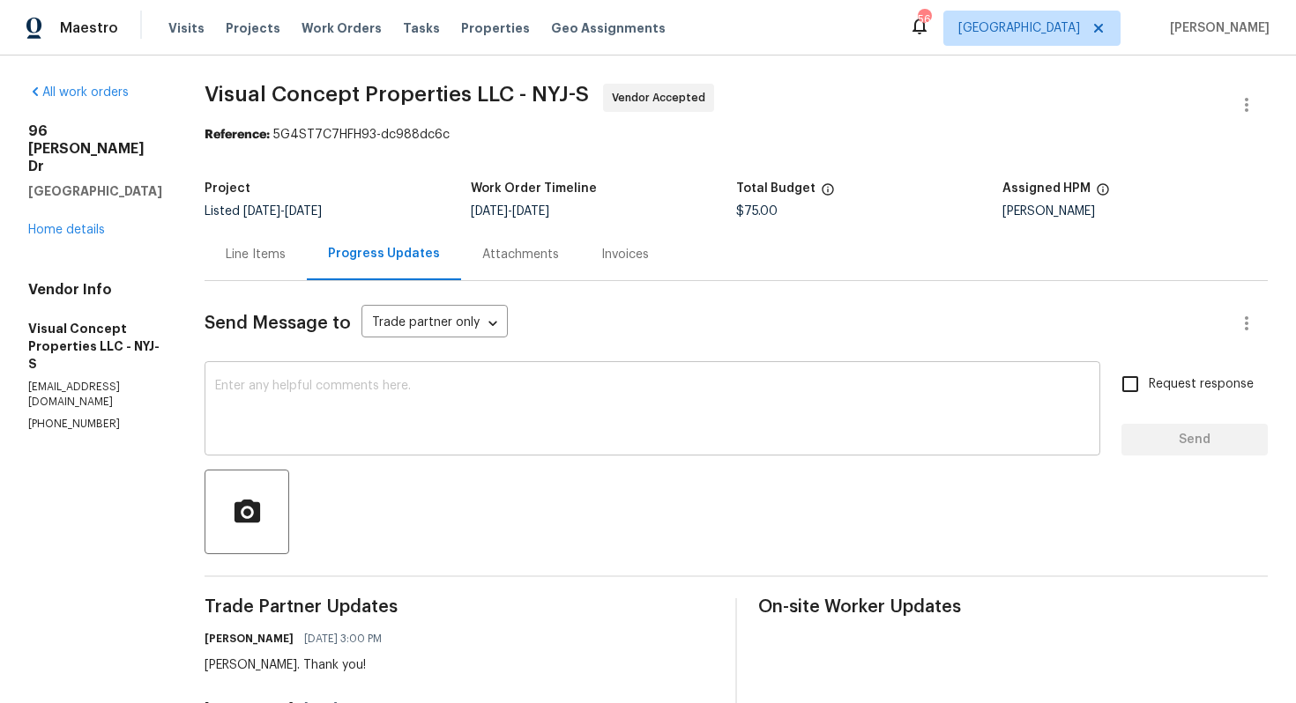
click at [465, 408] on textarea at bounding box center [652, 411] width 874 height 62
paste textarea "Hi team, do we have an update on the progression status of the work order? Plea…"
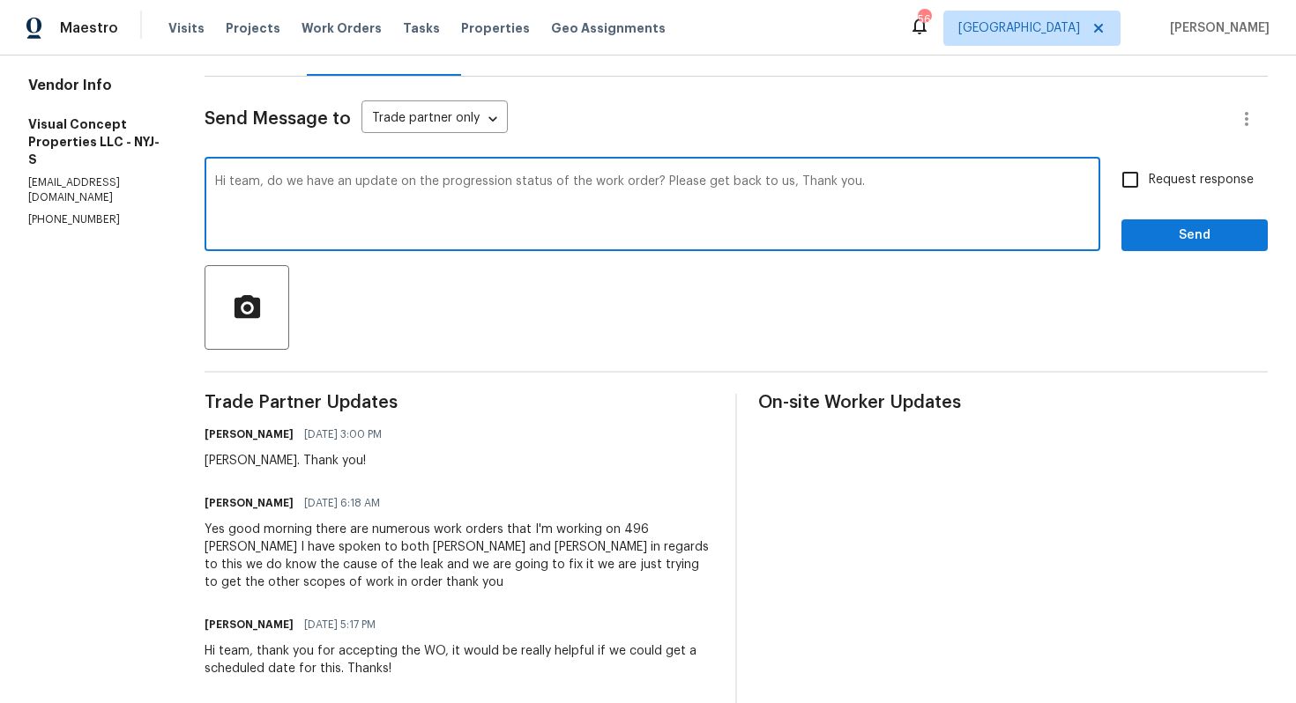
scroll to position [205, 0]
click at [291, 460] on div "[PERSON_NAME]. Thank you!" at bounding box center [299, 460] width 188 height 18
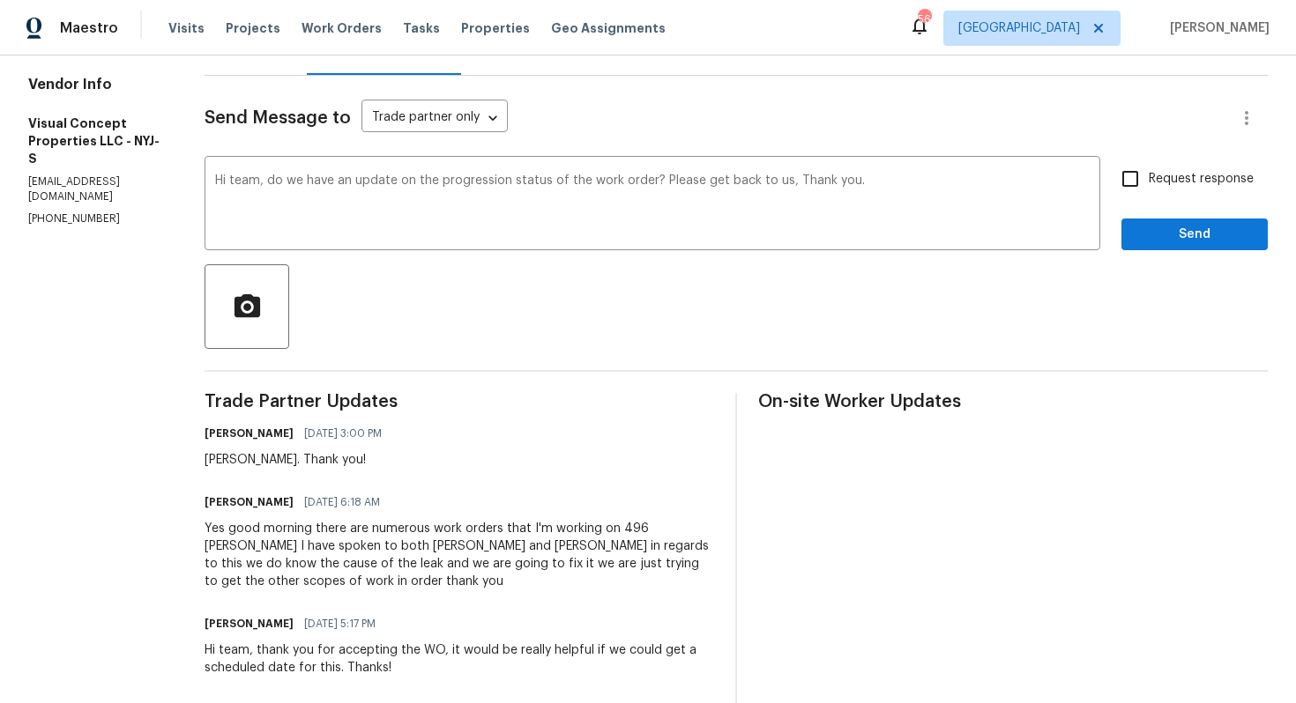
click at [291, 460] on div "[PERSON_NAME]. Thank you!" at bounding box center [299, 460] width 188 height 18
copy div "[PERSON_NAME]"
click at [260, 182] on textarea "Hi team, do we have an update on the progression status of the work order? Plea…" at bounding box center [652, 206] width 874 height 62
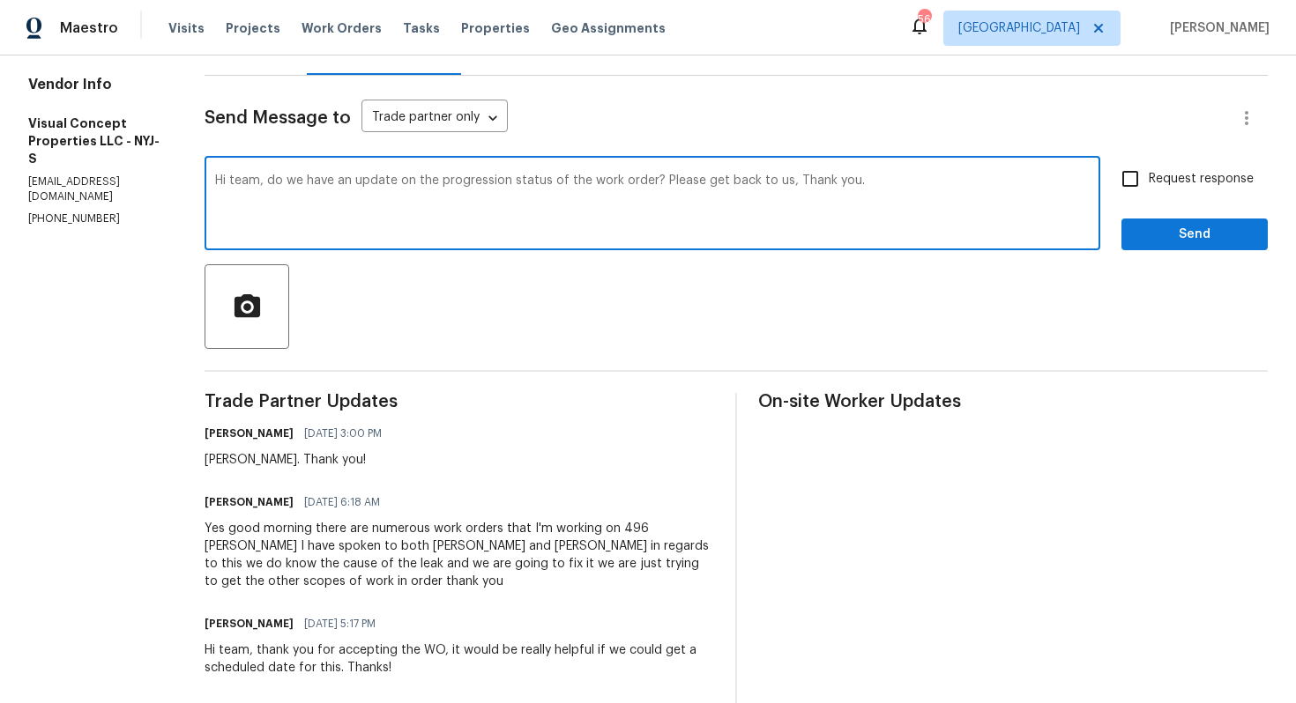
paste textarea "[PERSON_NAME]"
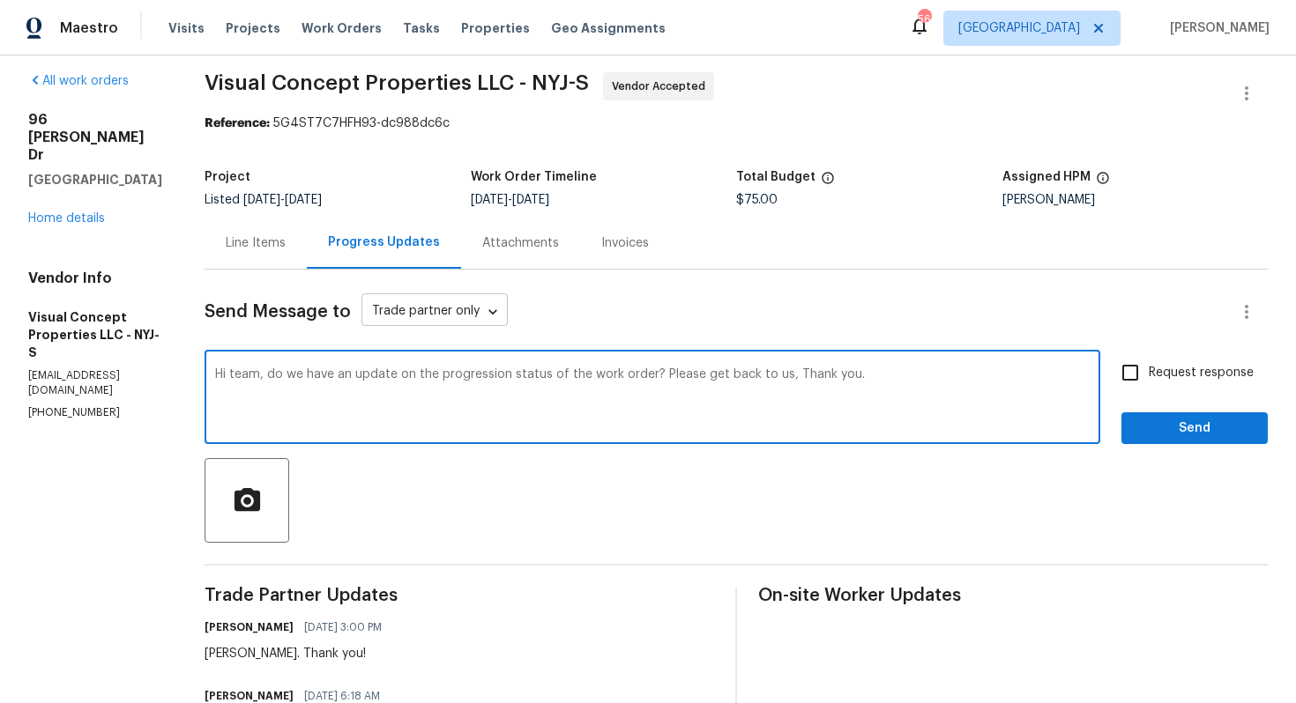
scroll to position [9, 0]
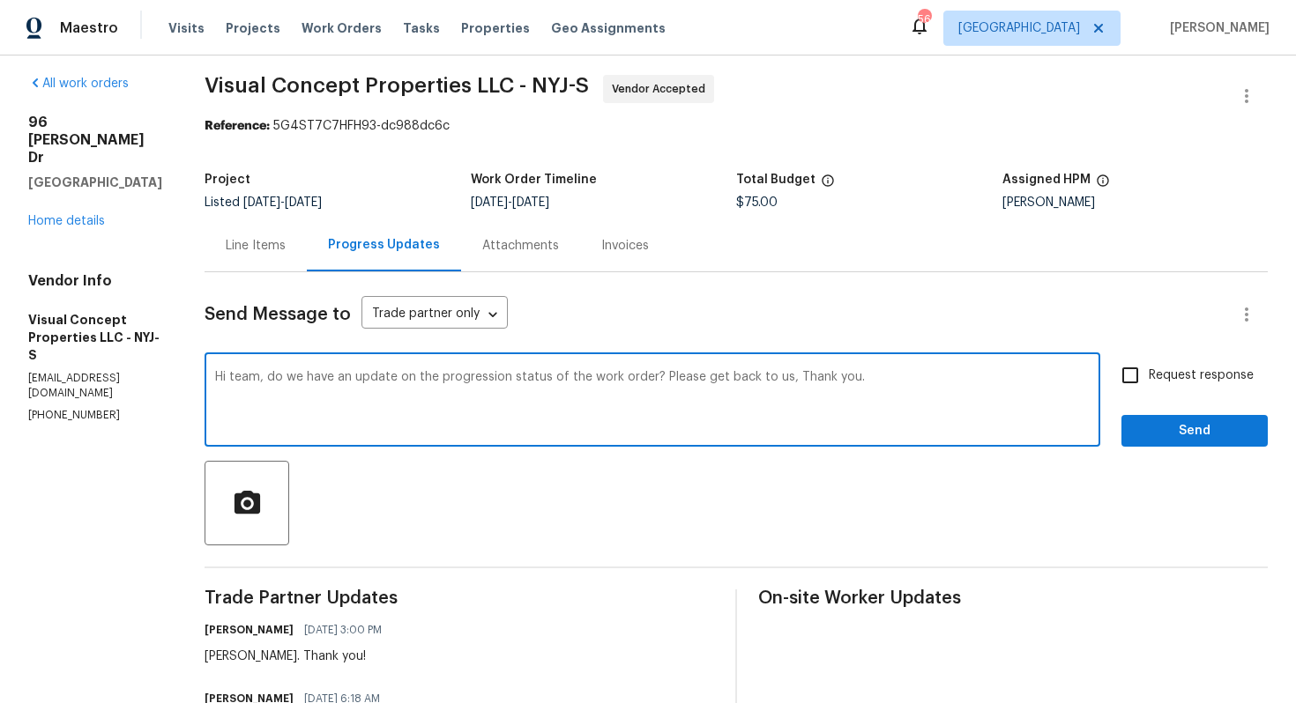
click at [268, 379] on textarea "Hi team, do we have an update on the progression status of the work order? Plea…" at bounding box center [652, 402] width 874 height 62
paste textarea "[PERSON_NAME]"
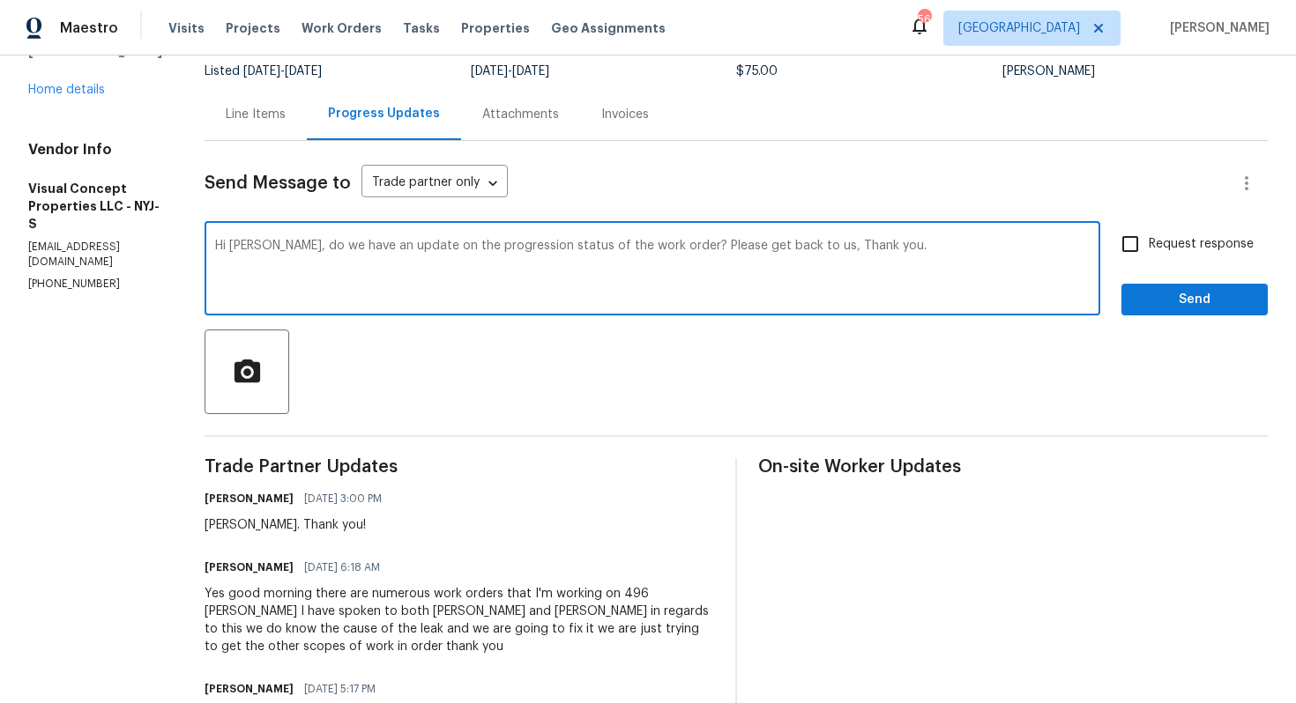
scroll to position [142, 0]
drag, startPoint x: 689, startPoint y: 247, endPoint x: 814, endPoint y: 245, distance: 125.2
click at [814, 245] on textarea "Hi [PERSON_NAME], do we have an update on the progression status of the work or…" at bounding box center [652, 269] width 874 height 62
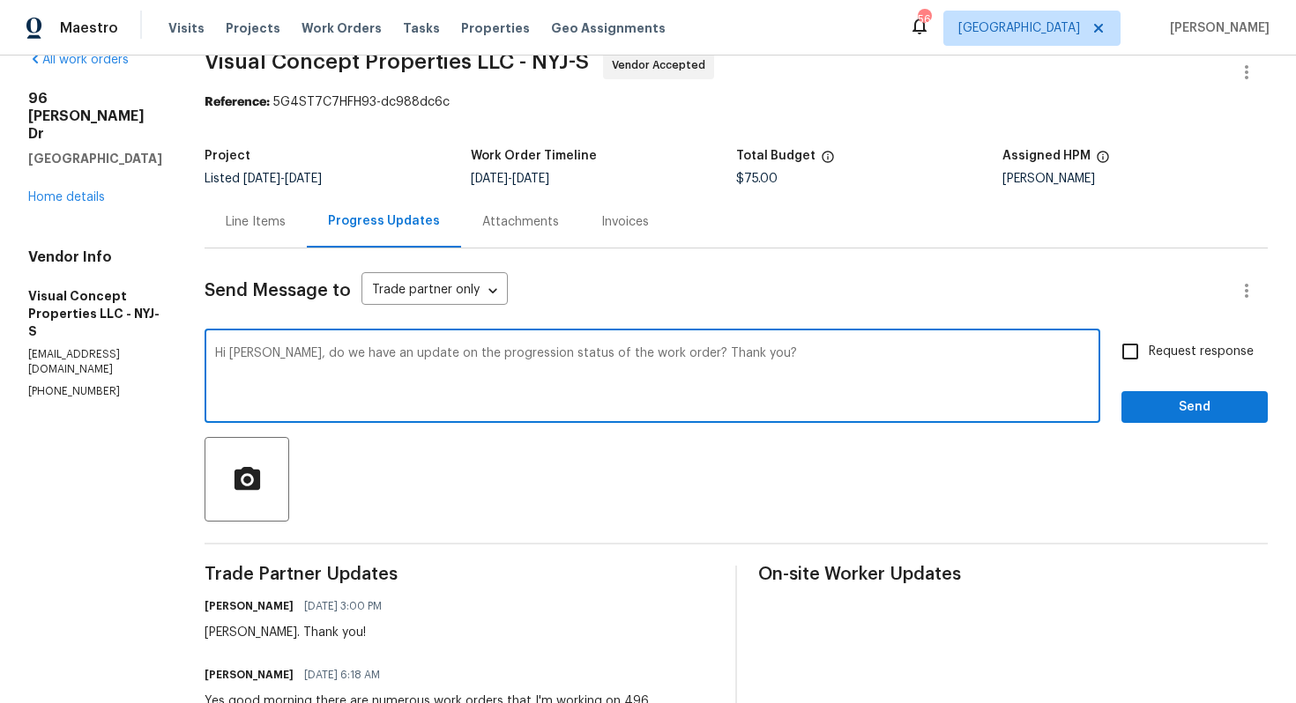
scroll to position [1, 0]
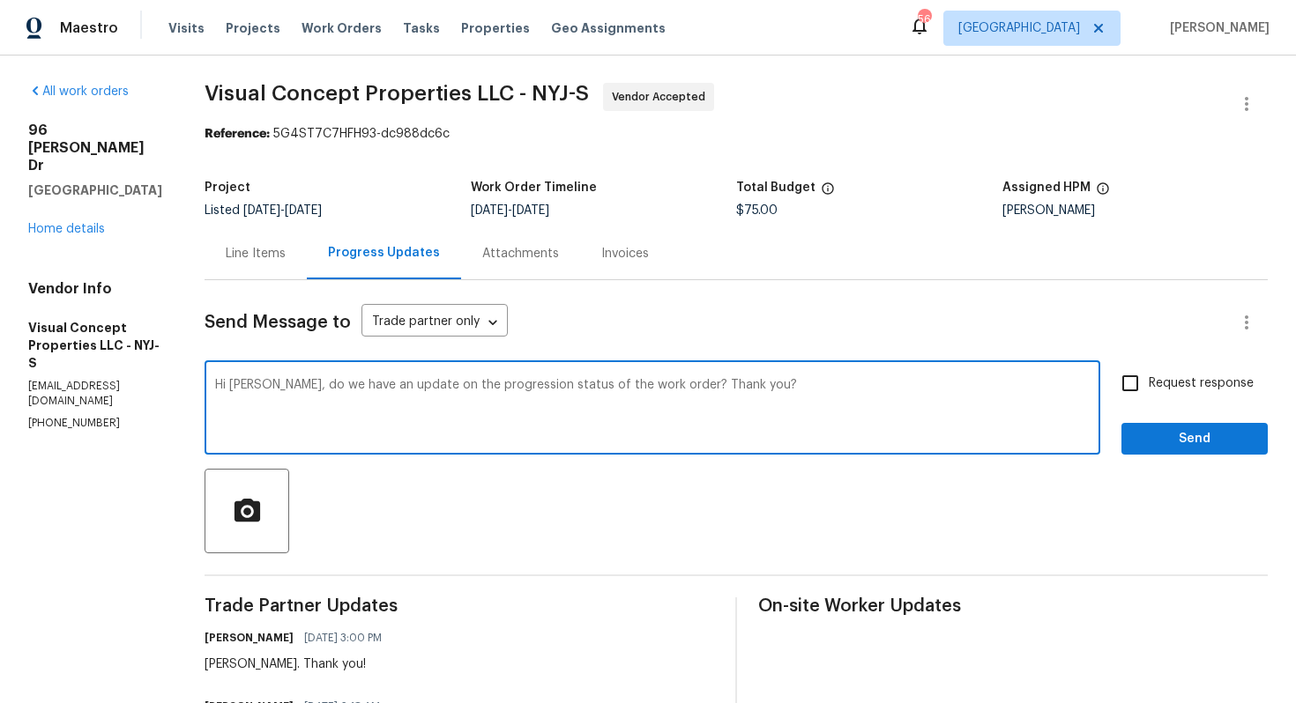
type textarea "Hi [PERSON_NAME], do we have an update on the progression status of the work or…"
click at [1141, 374] on input "Request response" at bounding box center [1130, 383] width 37 height 37
checkbox input "true"
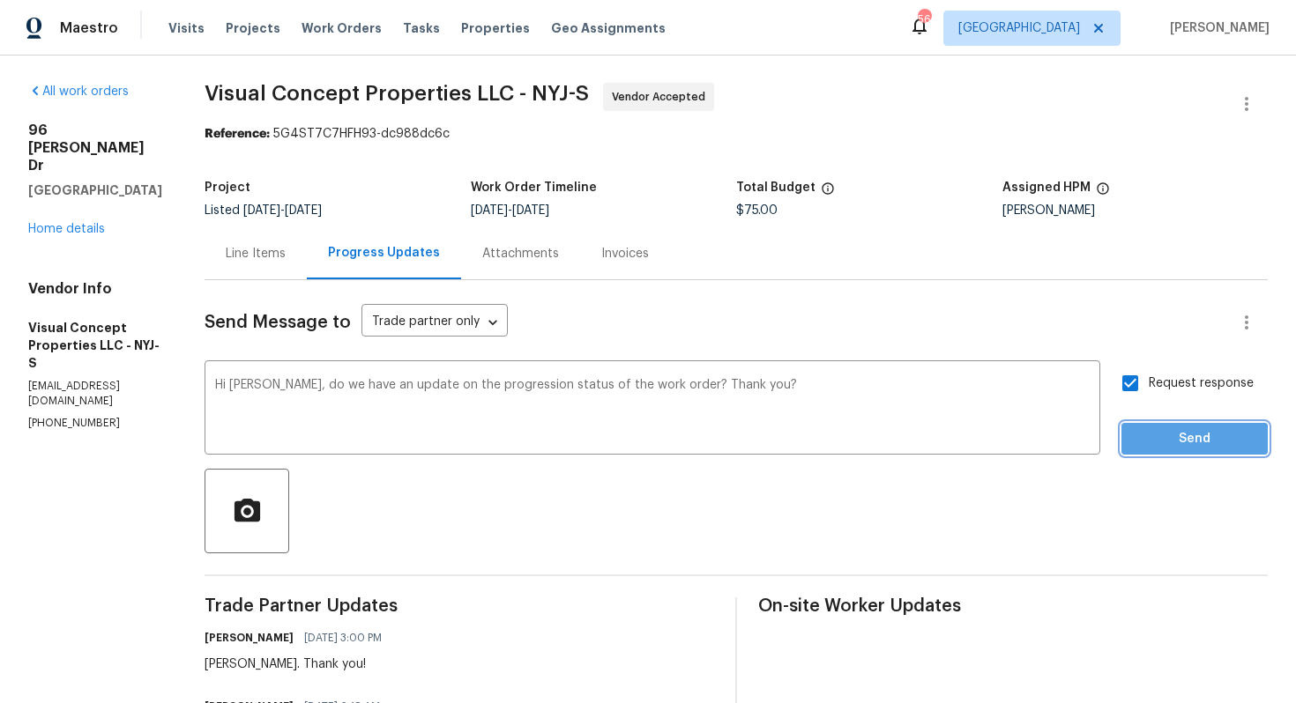
click at [1154, 442] on span "Send" at bounding box center [1194, 439] width 118 height 22
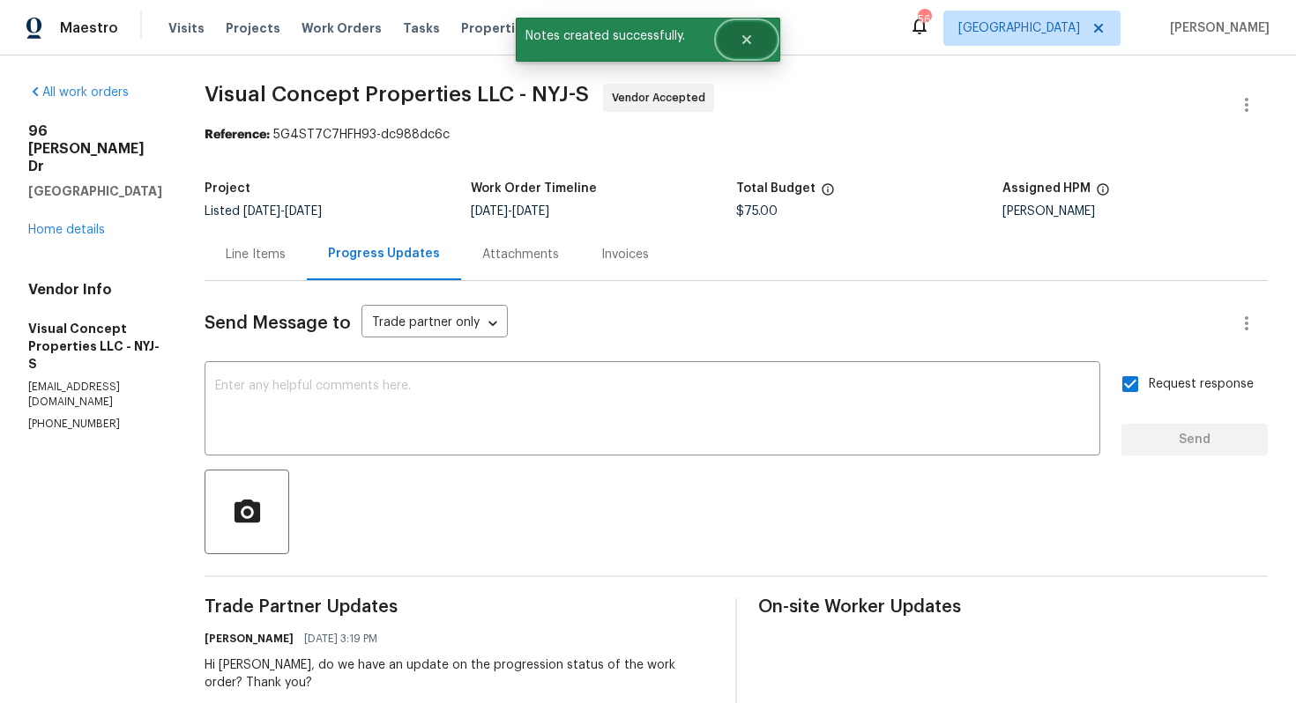
click at [768, 44] on button "Close" at bounding box center [747, 39] width 58 height 35
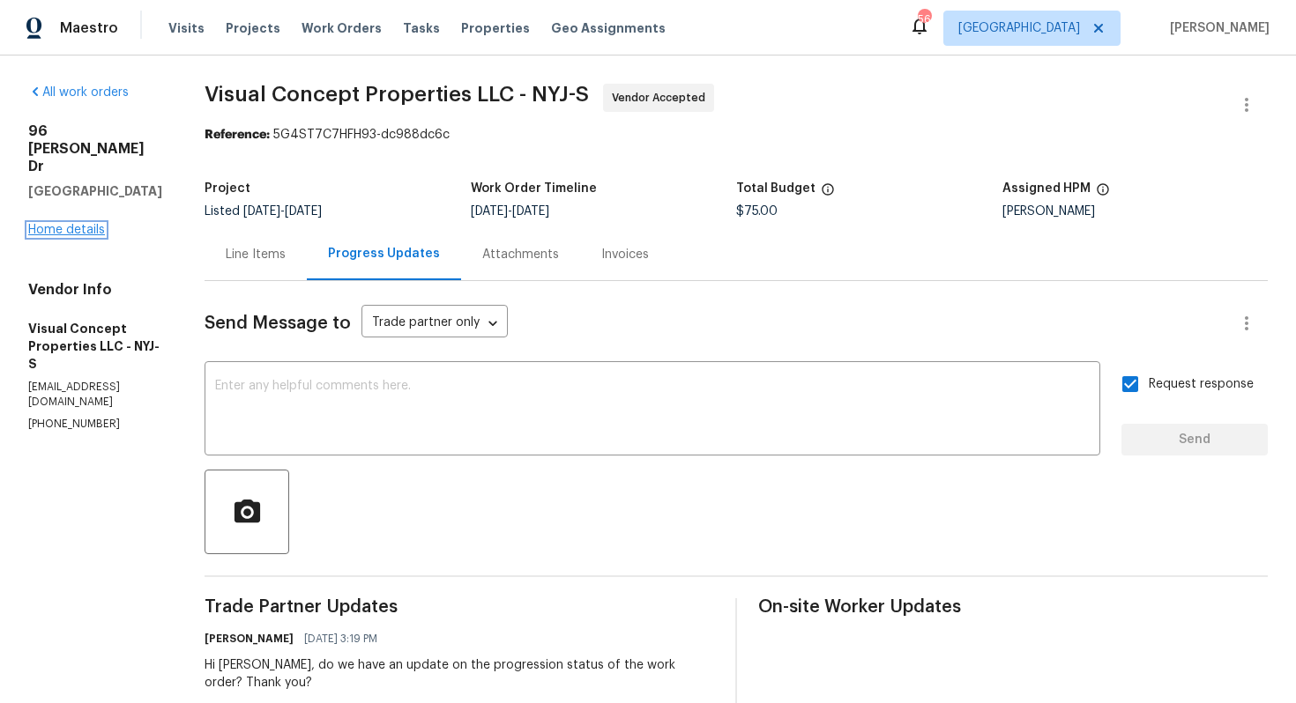
click at [57, 224] on link "Home details" at bounding box center [66, 230] width 77 height 12
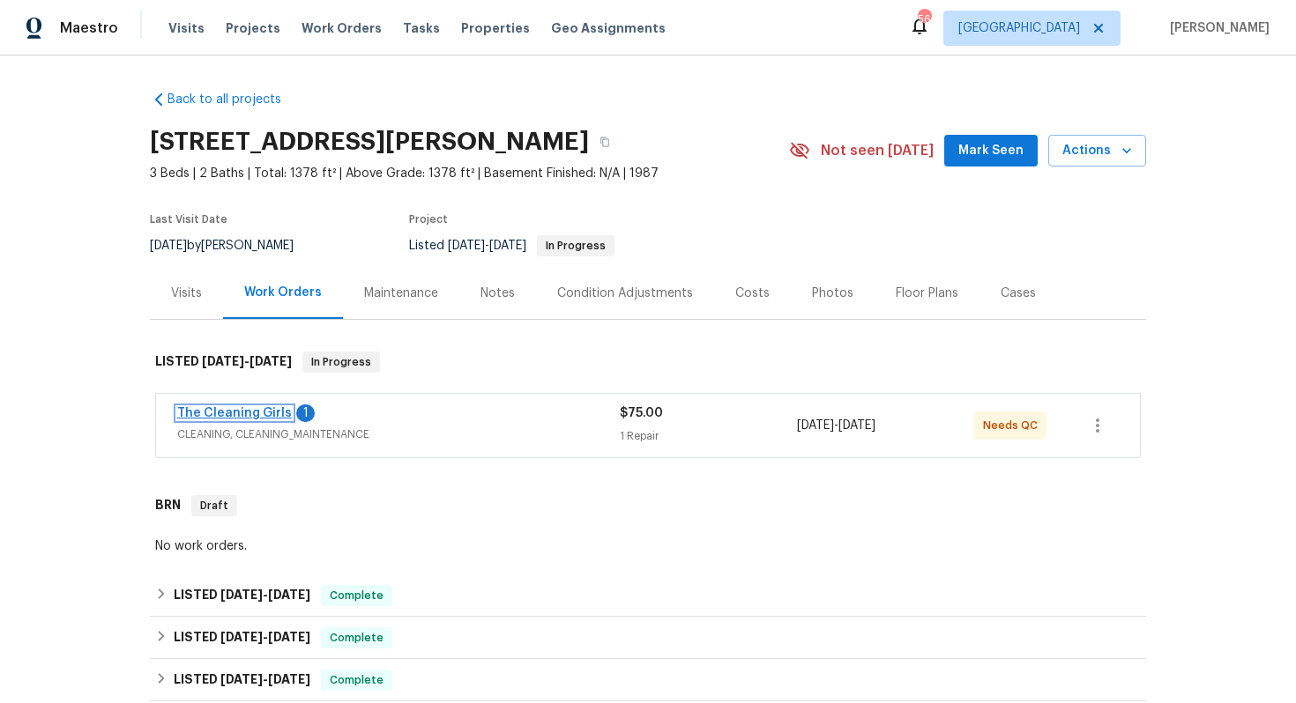
click at [227, 415] on link "The Cleaning Girls" at bounding box center [234, 413] width 115 height 12
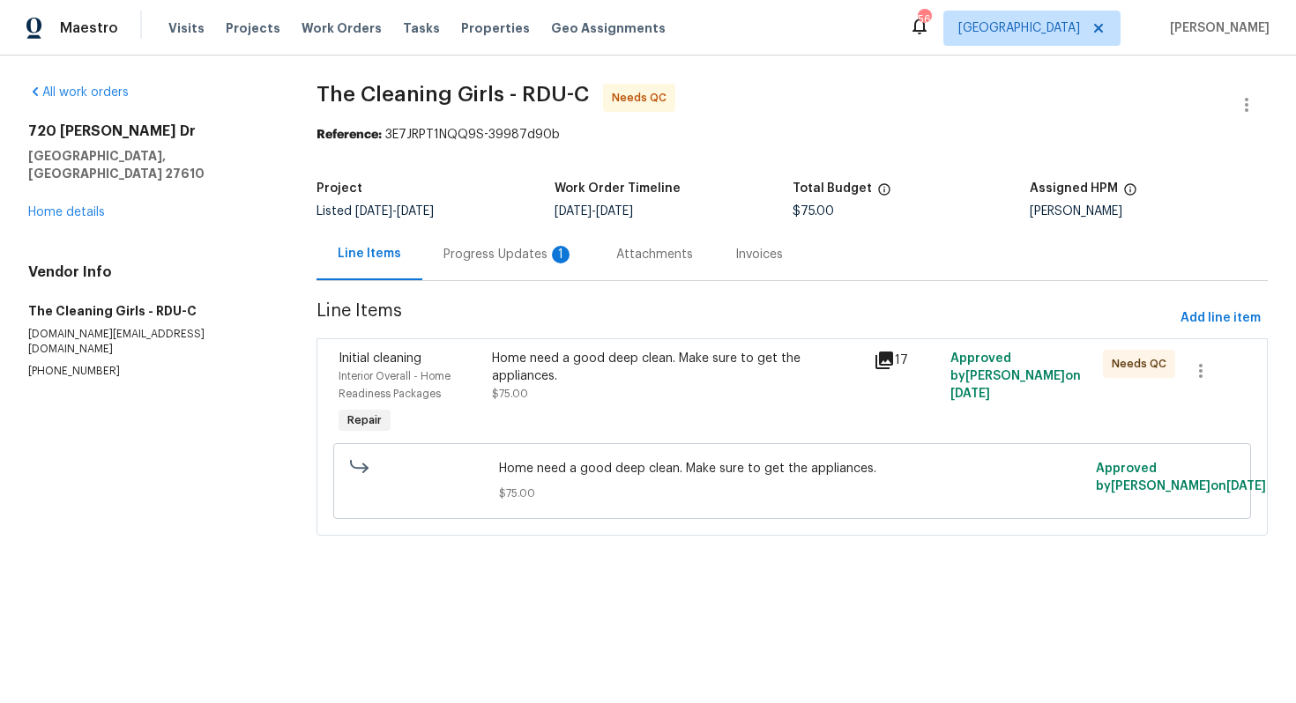
click at [502, 271] on div "Progress Updates 1" at bounding box center [508, 254] width 173 height 52
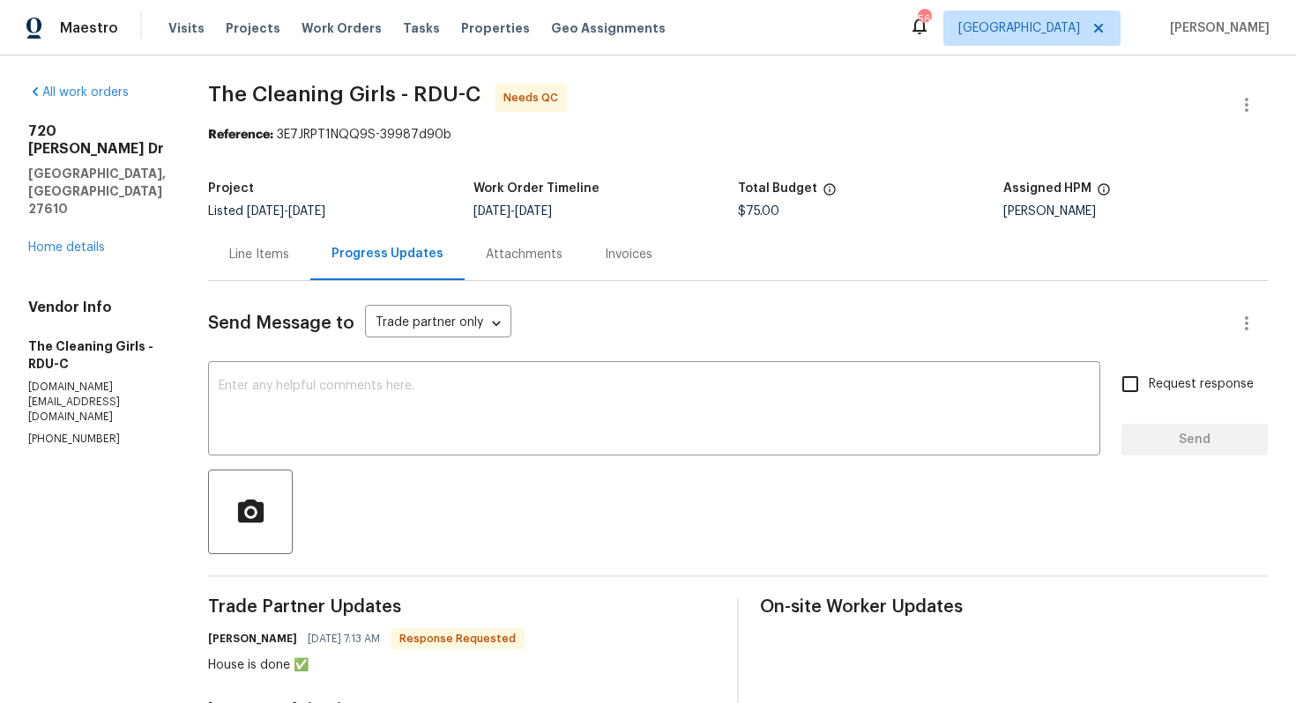
click at [280, 258] on div "Line Items" at bounding box center [259, 255] width 60 height 18
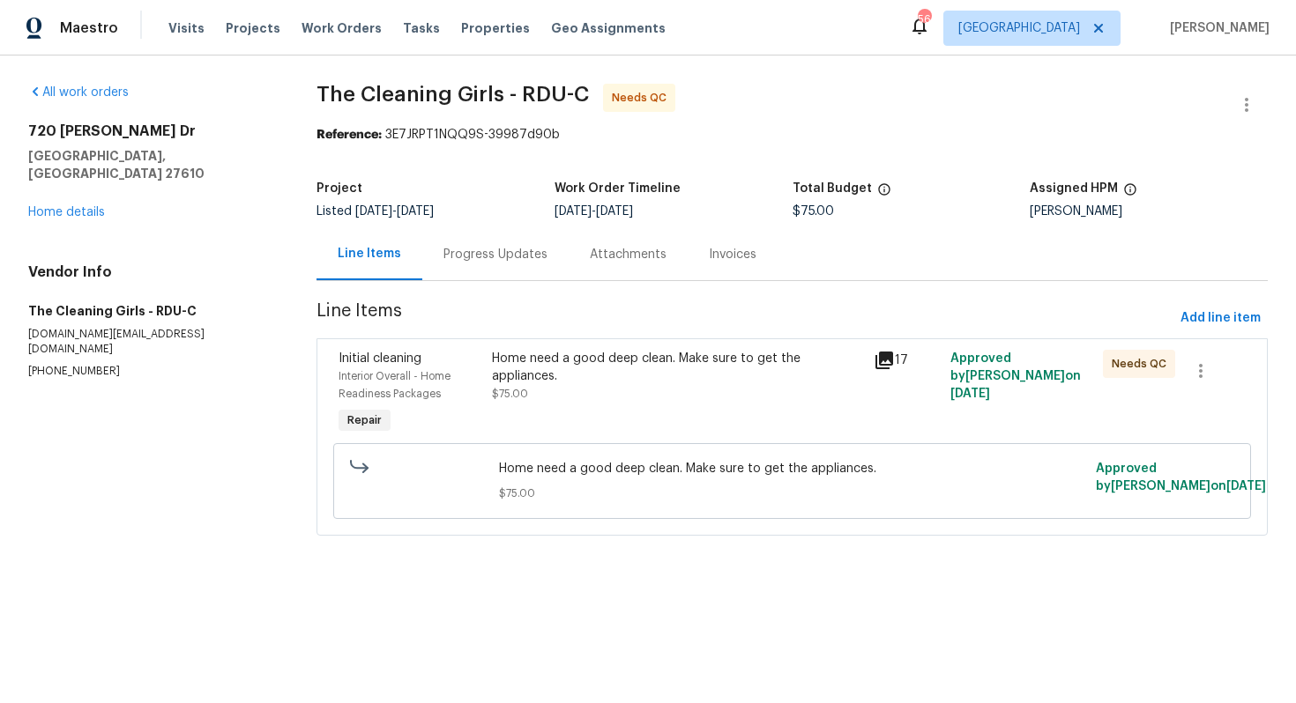
click at [598, 387] on div "Home need a good deep clean. Make sure to get the appliances. $75.00" at bounding box center [678, 376] width 372 height 53
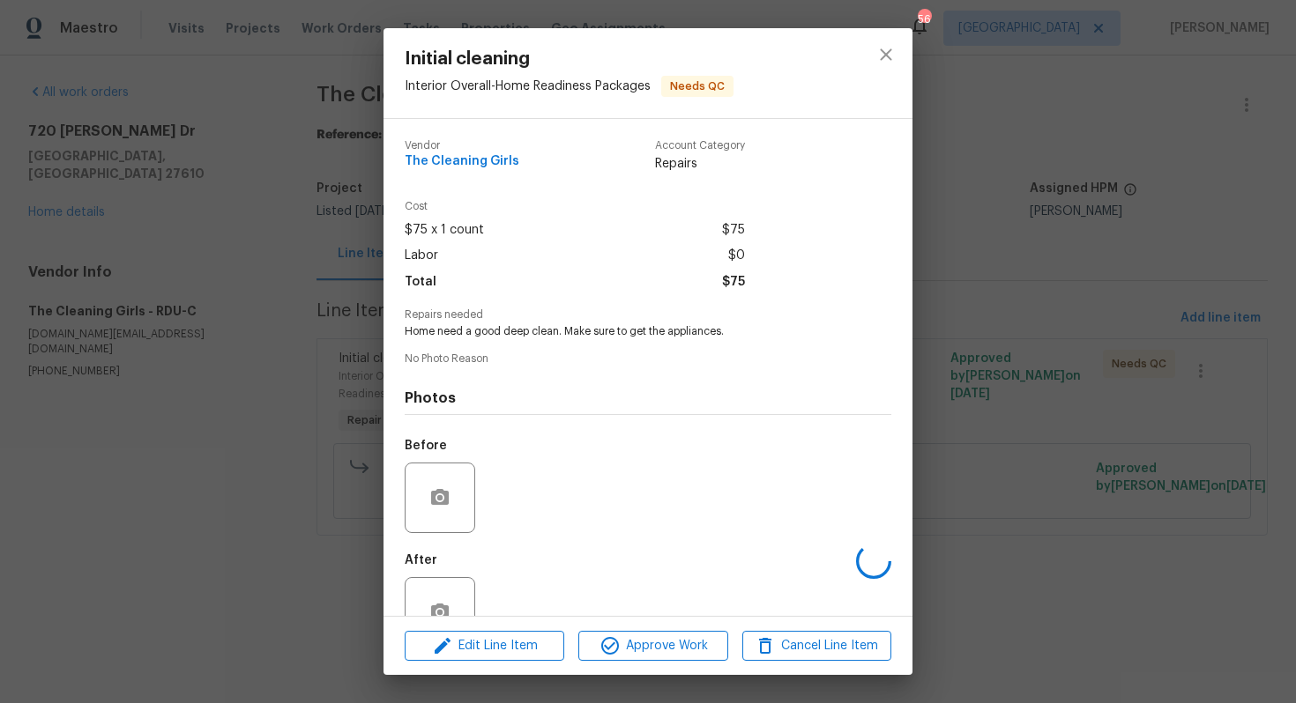
scroll to position [49, 0]
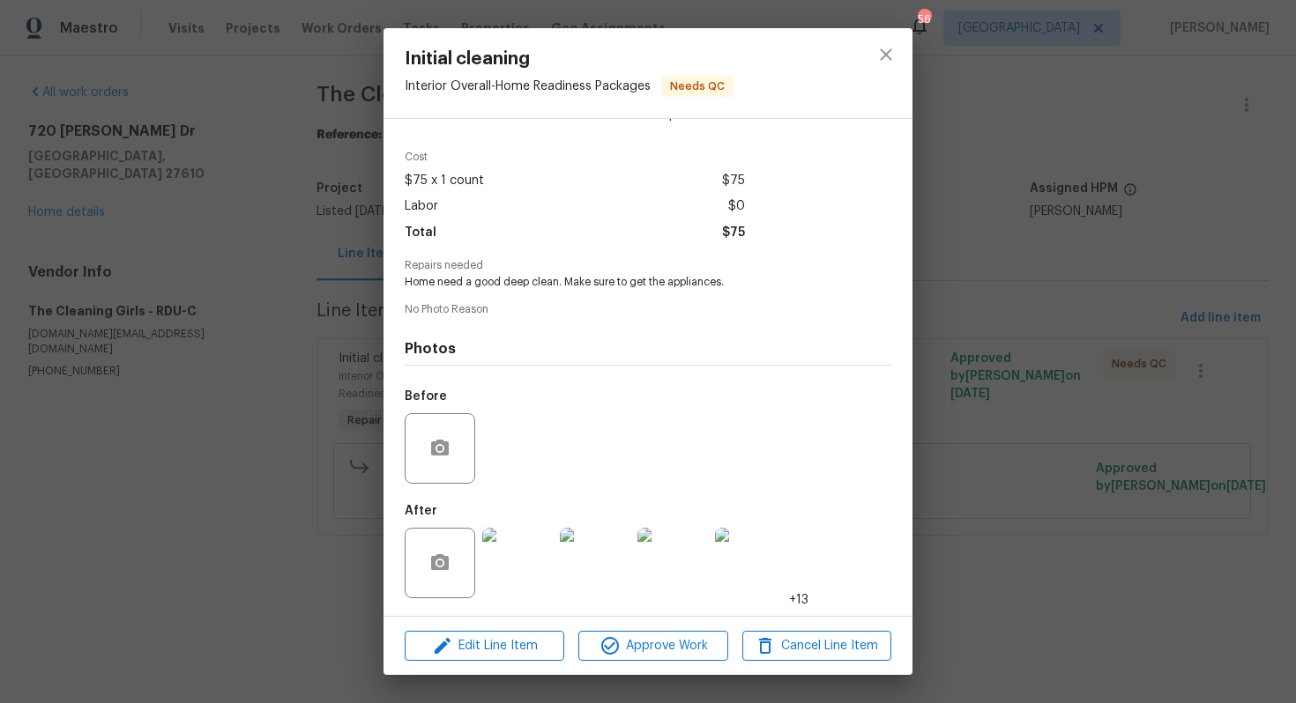
click at [528, 556] on img at bounding box center [517, 563] width 71 height 71
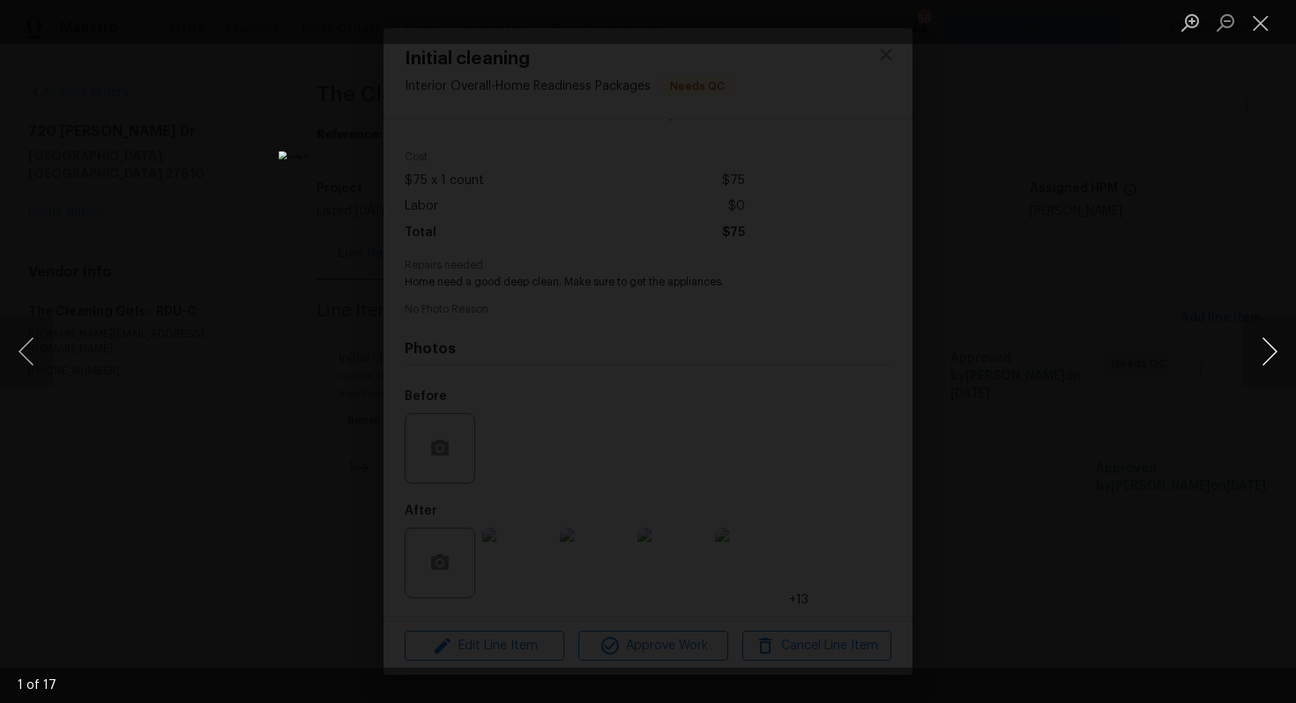
click at [1261, 360] on button "Next image" at bounding box center [1269, 351] width 53 height 71
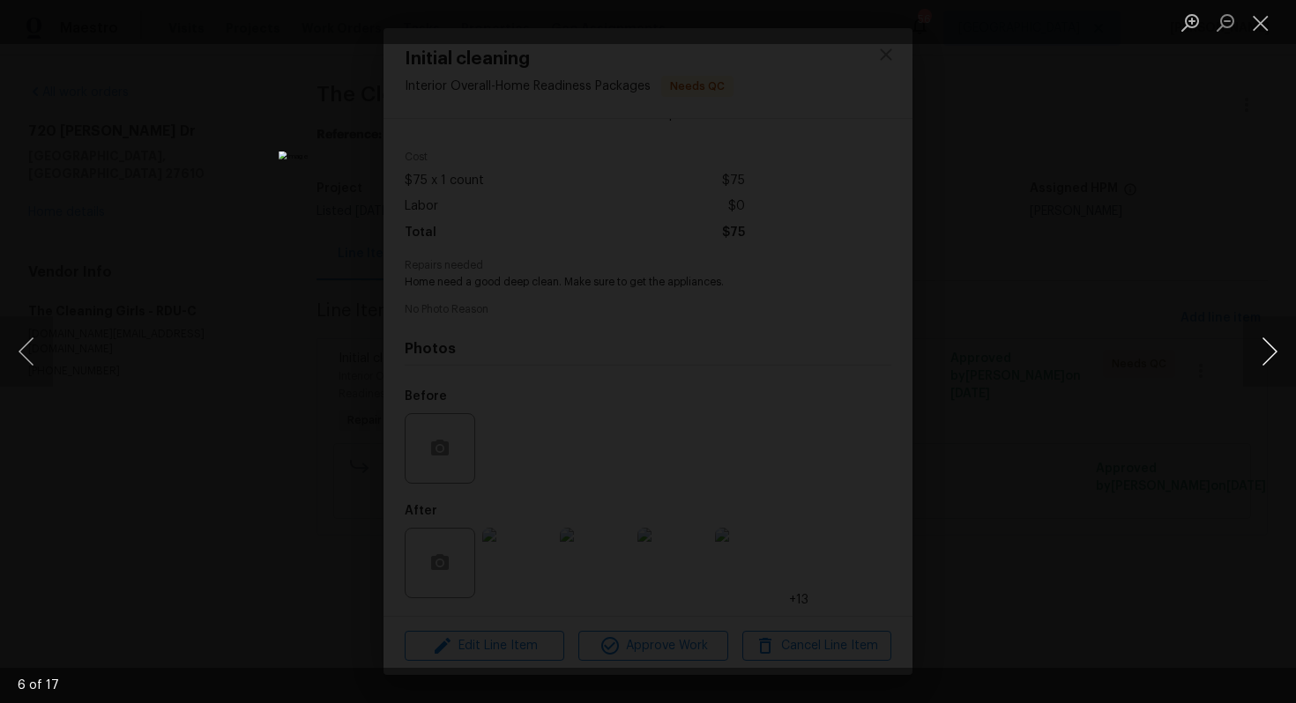
click at [1261, 360] on button "Next image" at bounding box center [1269, 351] width 53 height 71
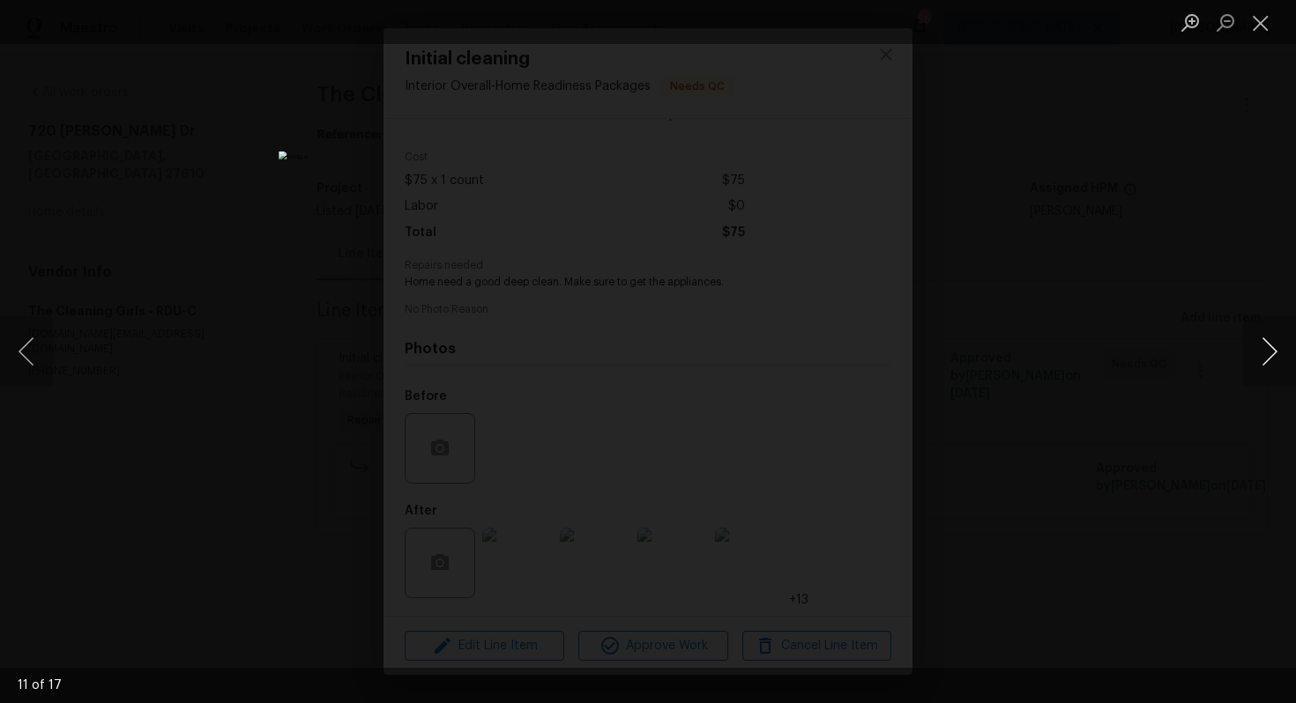
click at [1261, 360] on button "Next image" at bounding box center [1269, 351] width 53 height 71
click at [1006, 300] on div "Lightbox" at bounding box center [648, 351] width 1296 height 703
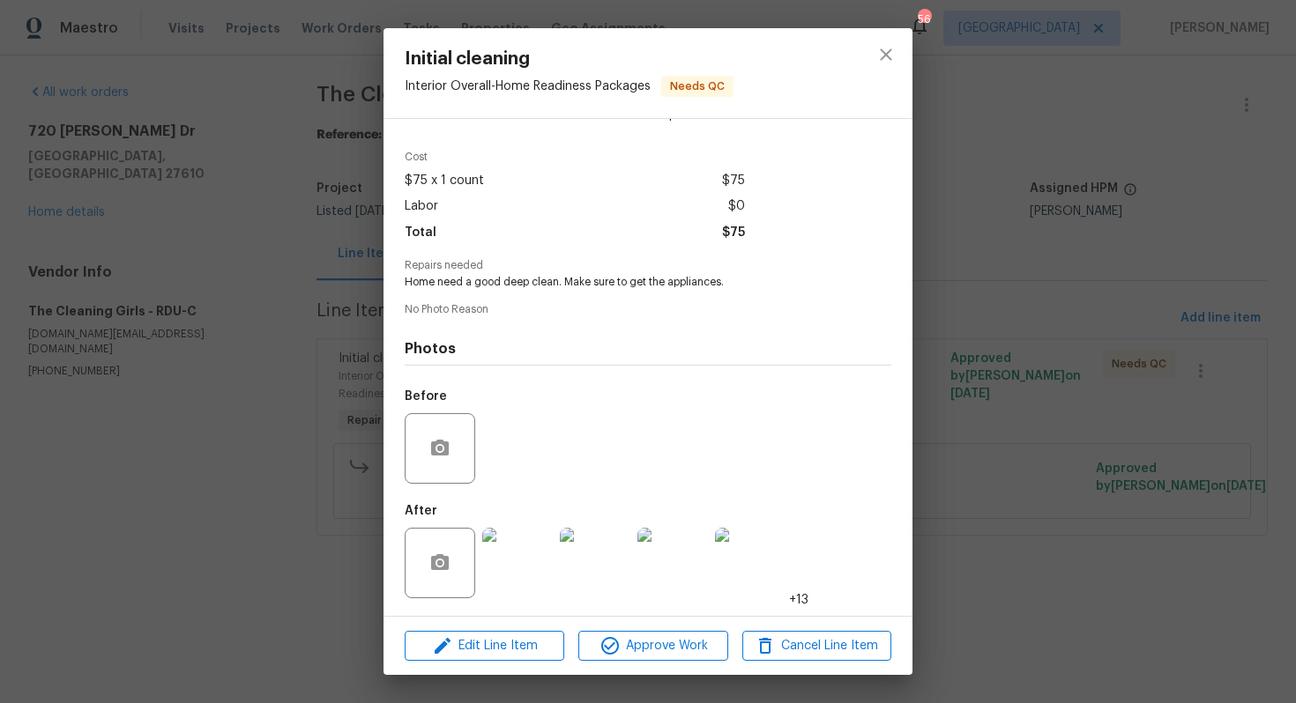
click at [977, 286] on div "Initial cleaning Interior Overall - Home Readiness Packages Needs QC Vendor The…" at bounding box center [648, 351] width 1296 height 703
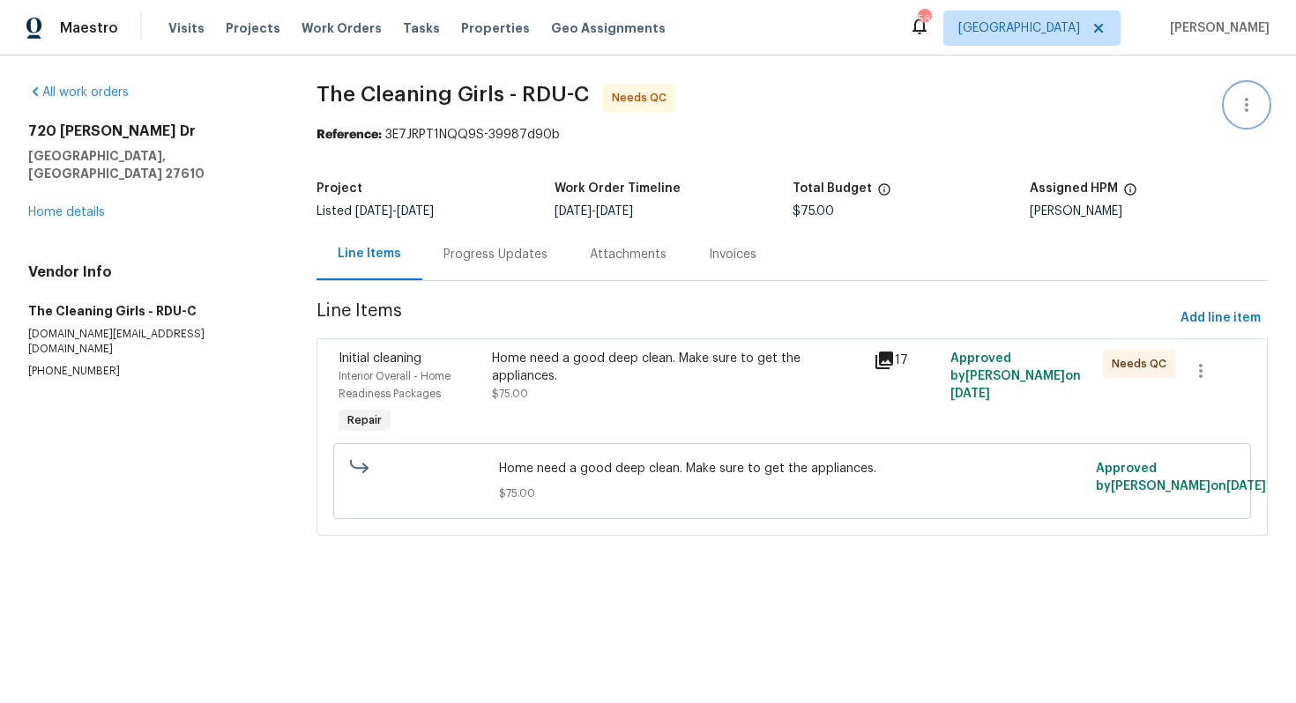
click at [1247, 100] on icon "button" at bounding box center [1247, 105] width 4 height 14
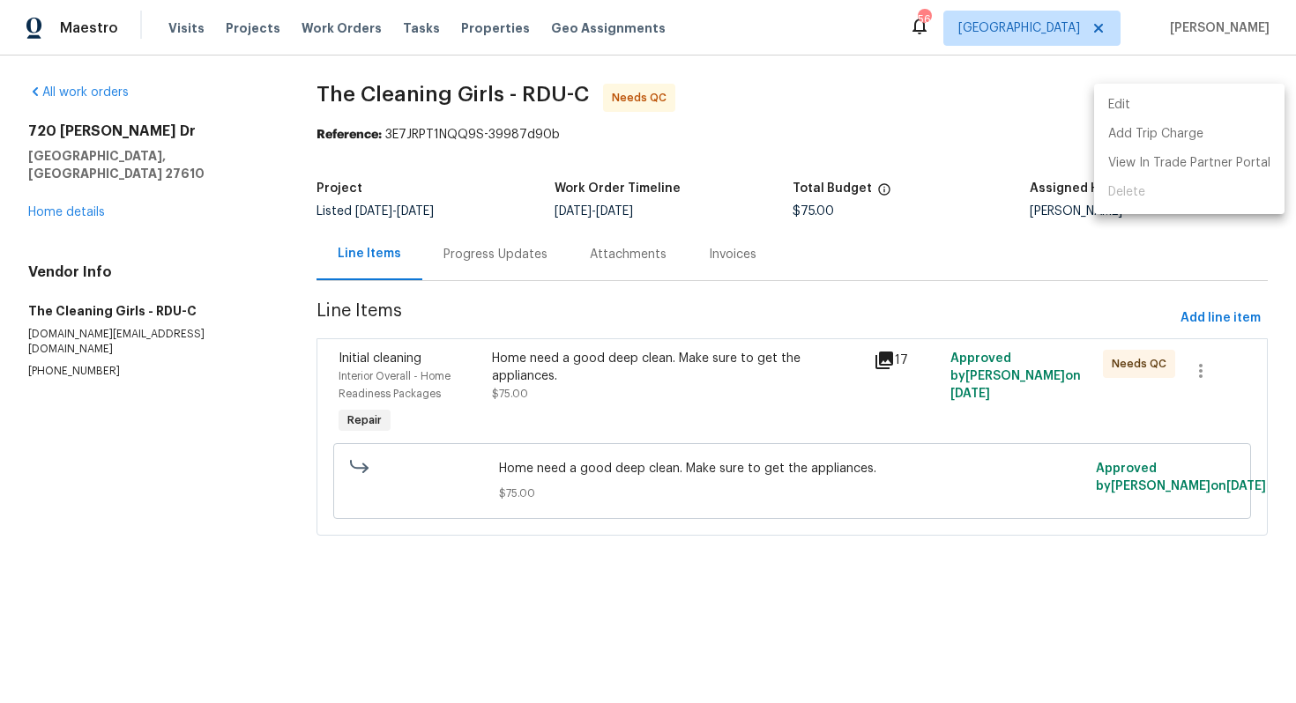
click at [1161, 108] on li "Edit" at bounding box center [1189, 105] width 190 height 29
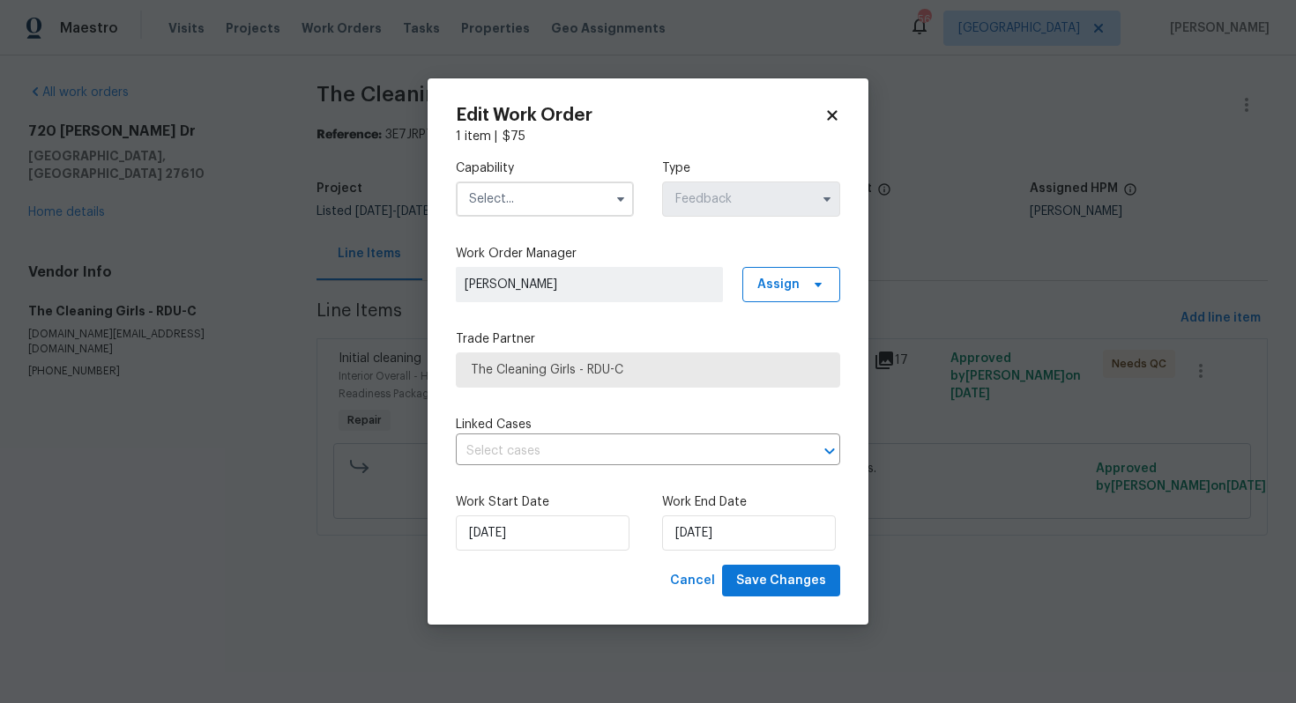
click at [595, 195] on input "text" at bounding box center [545, 199] width 178 height 35
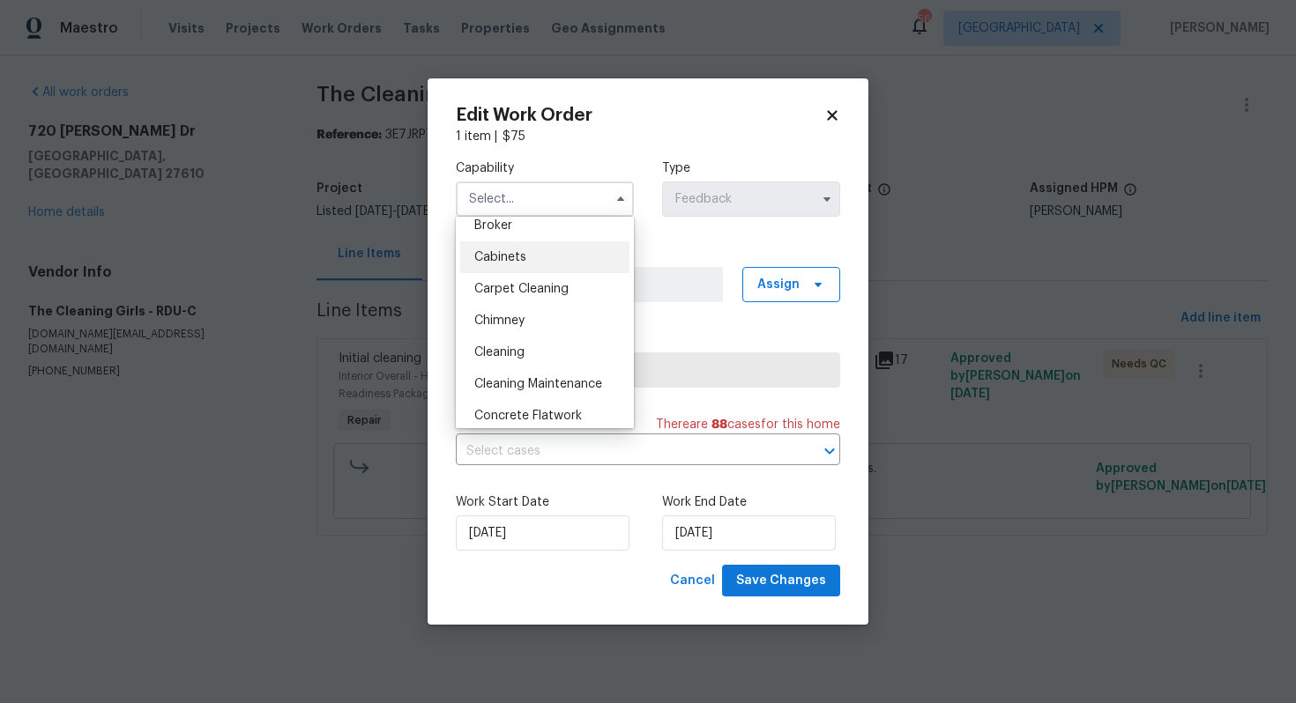
scroll to position [155, 0]
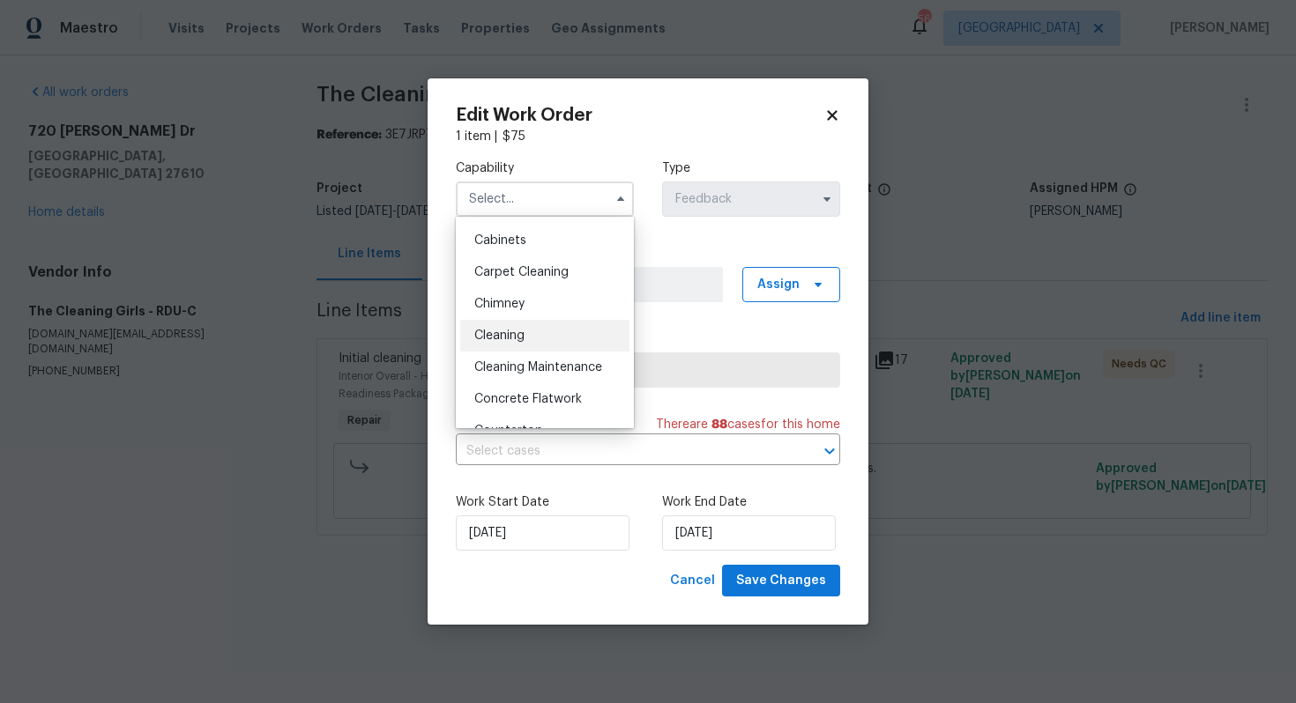
click at [527, 339] on div "Cleaning" at bounding box center [544, 336] width 169 height 32
type input "Cleaning"
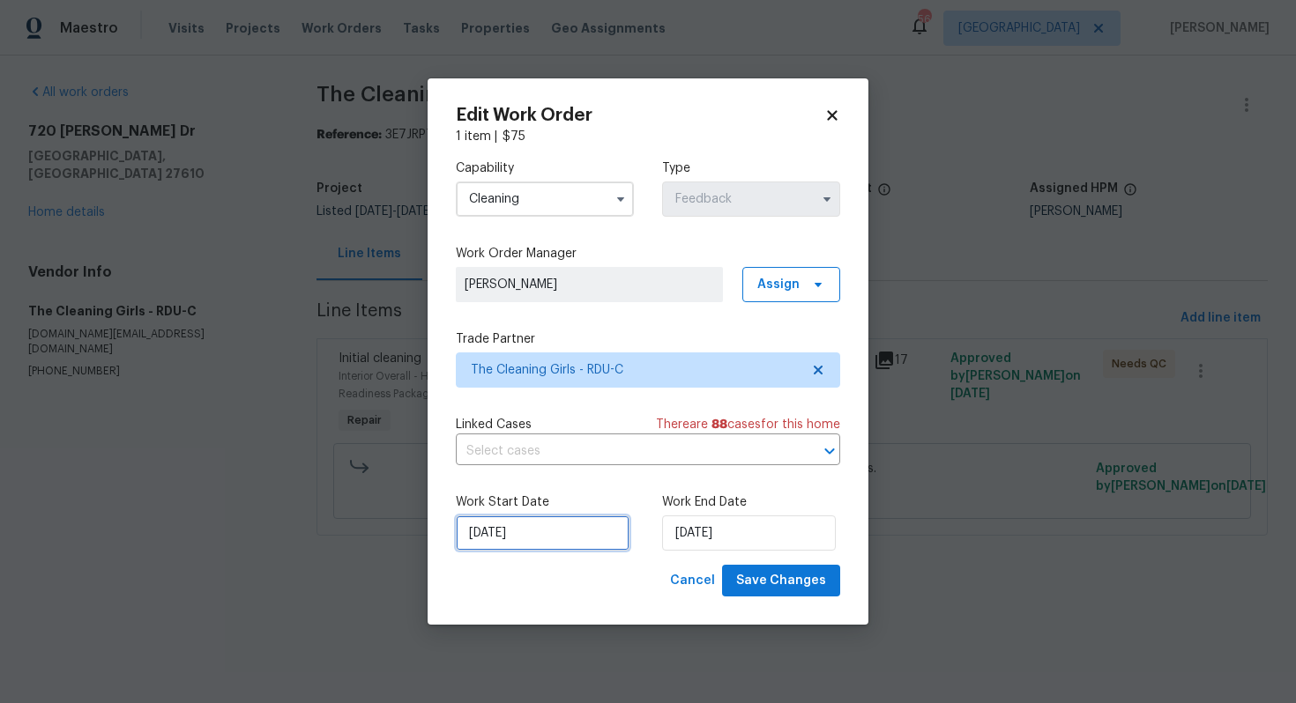
click at [543, 521] on input "28/08/2025" at bounding box center [543, 533] width 174 height 35
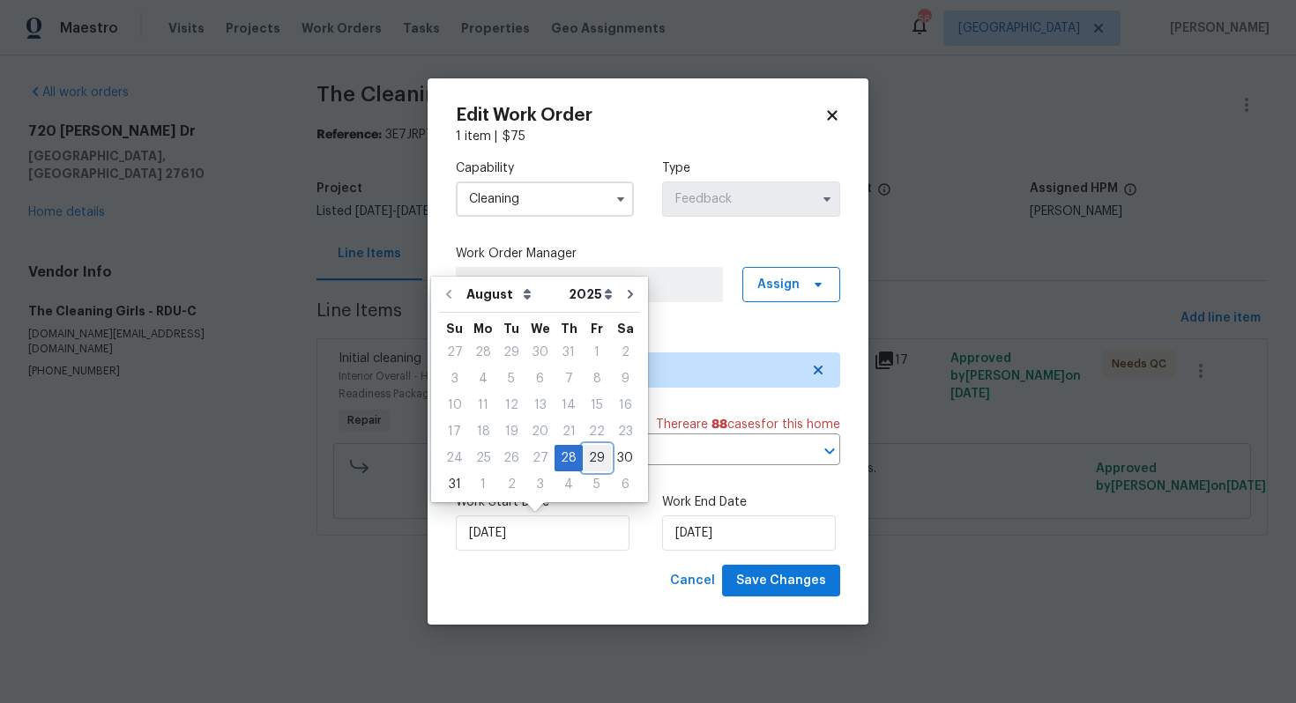
click at [591, 465] on div "29" at bounding box center [597, 458] width 28 height 25
type input "29/08/2025"
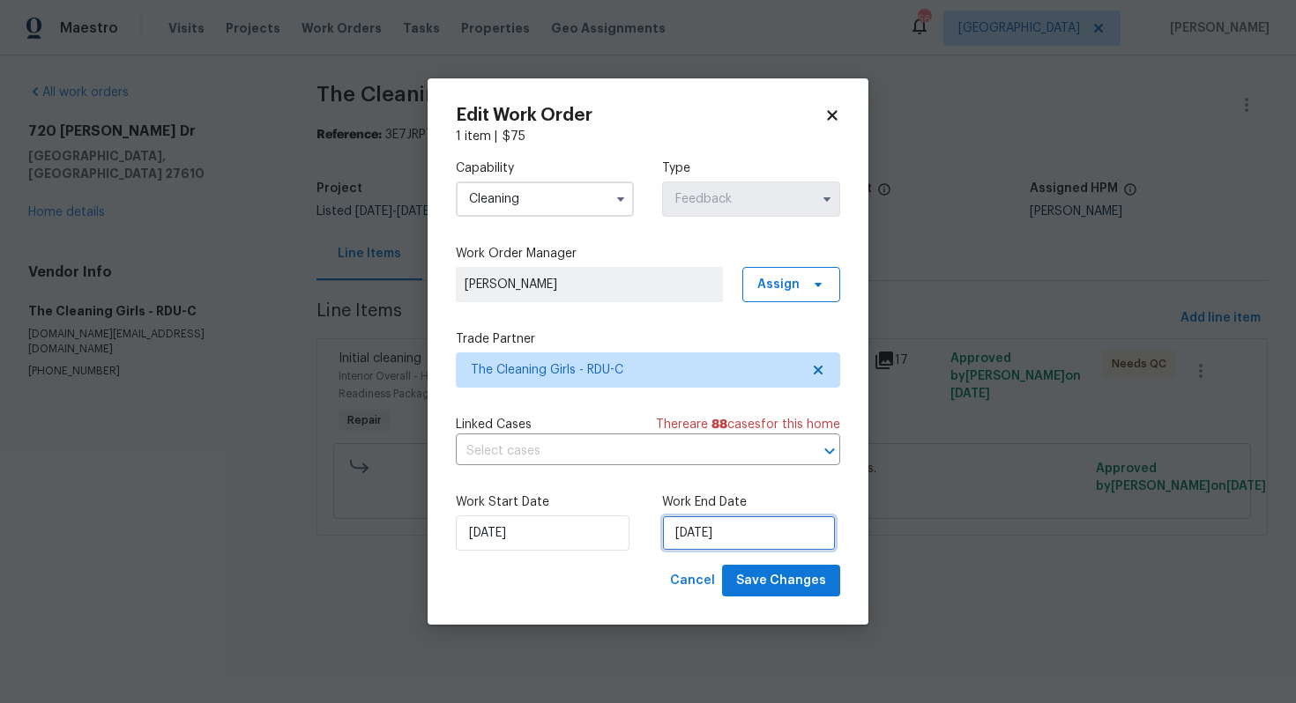
click at [682, 525] on input "01/09/2025" at bounding box center [749, 533] width 174 height 35
select select "8"
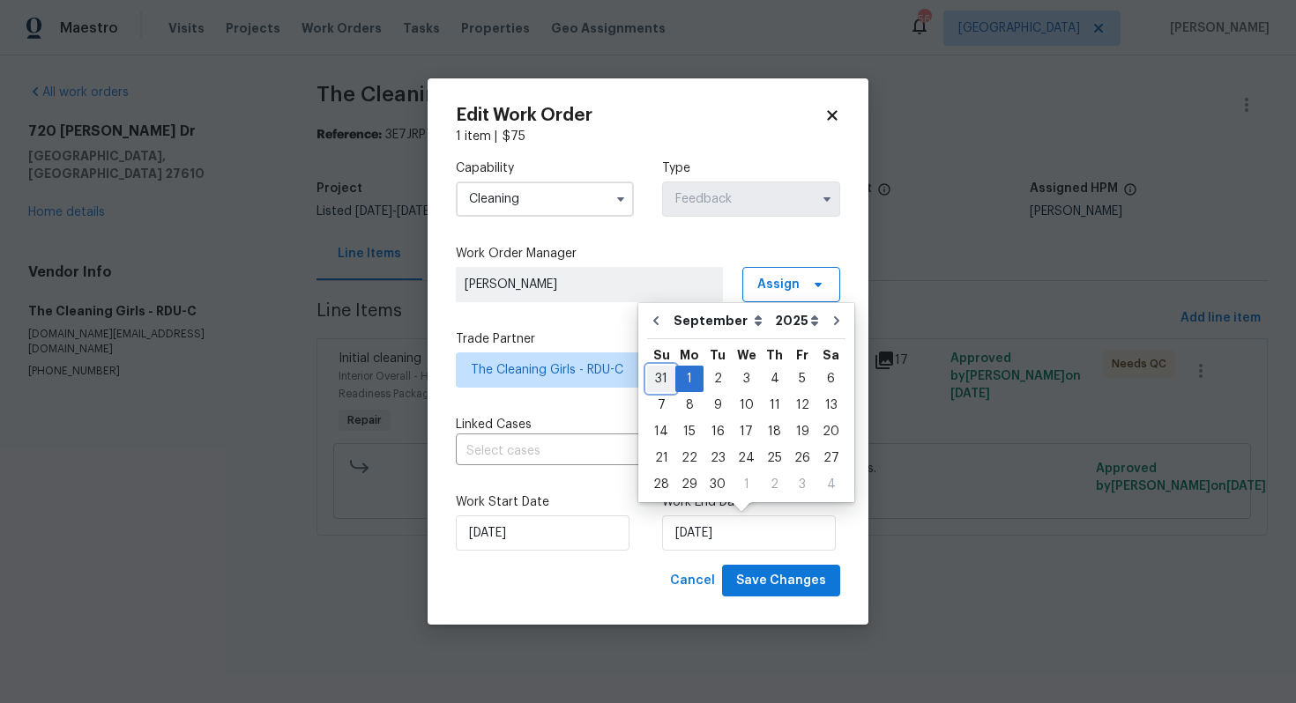
click at [662, 382] on div "31" at bounding box center [661, 379] width 28 height 25
type input "31/08/2025"
select select "7"
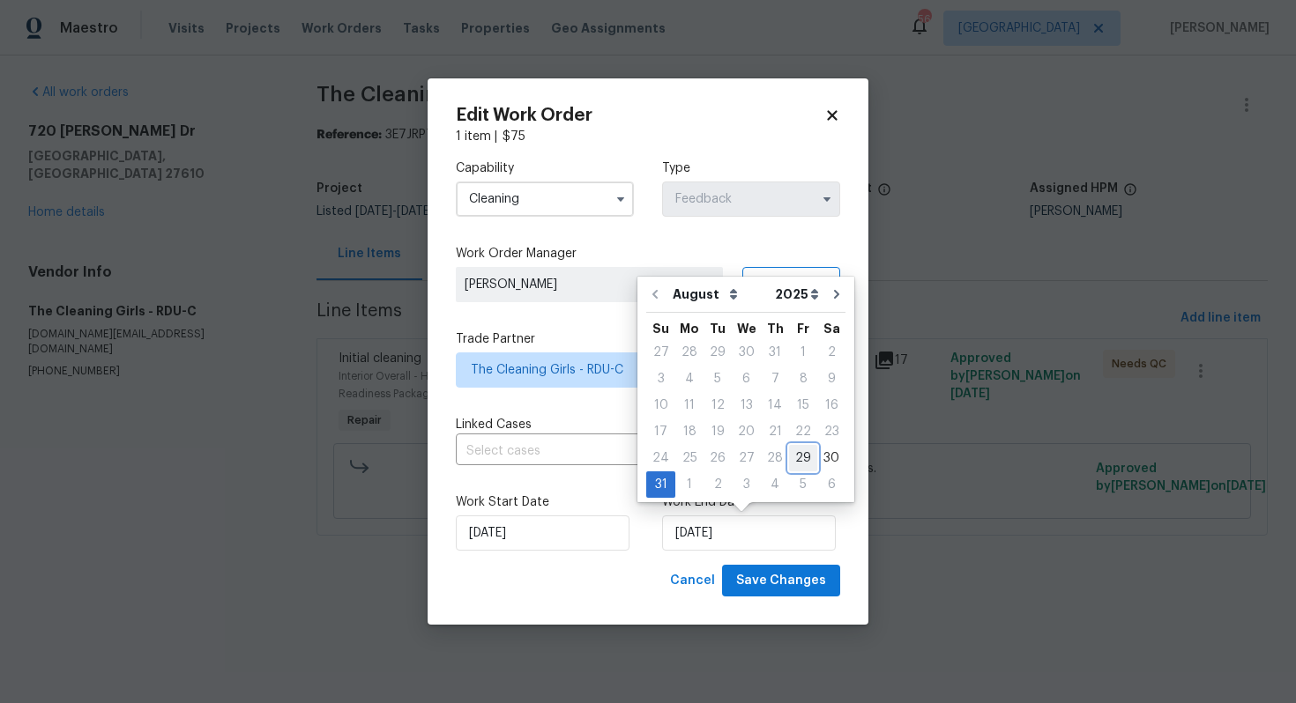
click at [796, 461] on div "29" at bounding box center [803, 458] width 28 height 25
type input "29/08/2025"
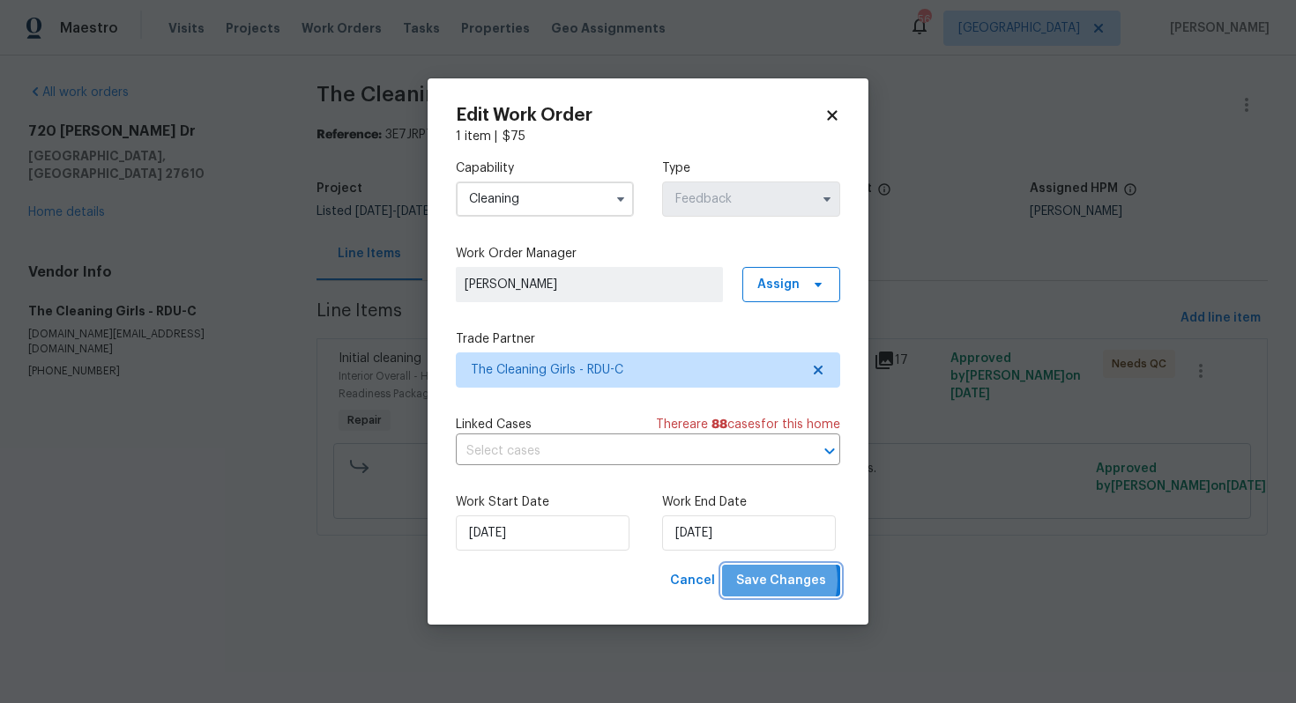
click at [771, 581] on span "Save Changes" at bounding box center [781, 581] width 90 height 22
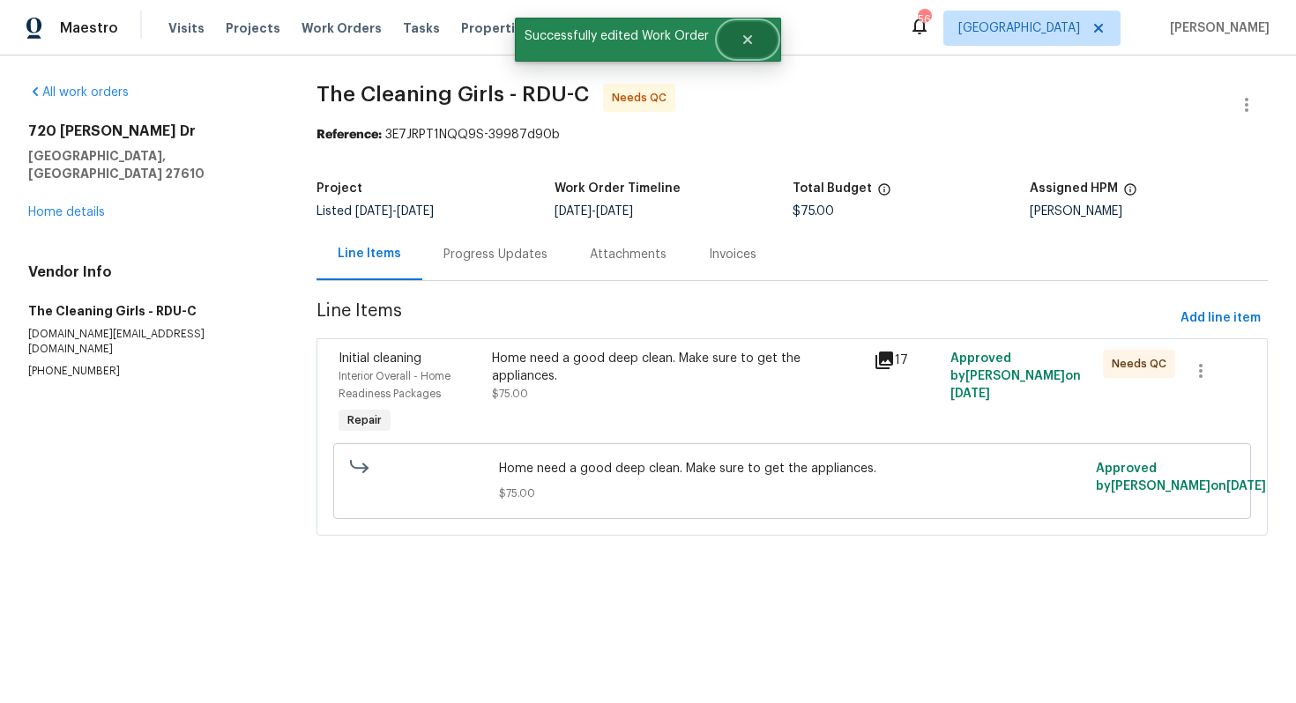
click at [755, 50] on button "Close" at bounding box center [747, 39] width 58 height 35
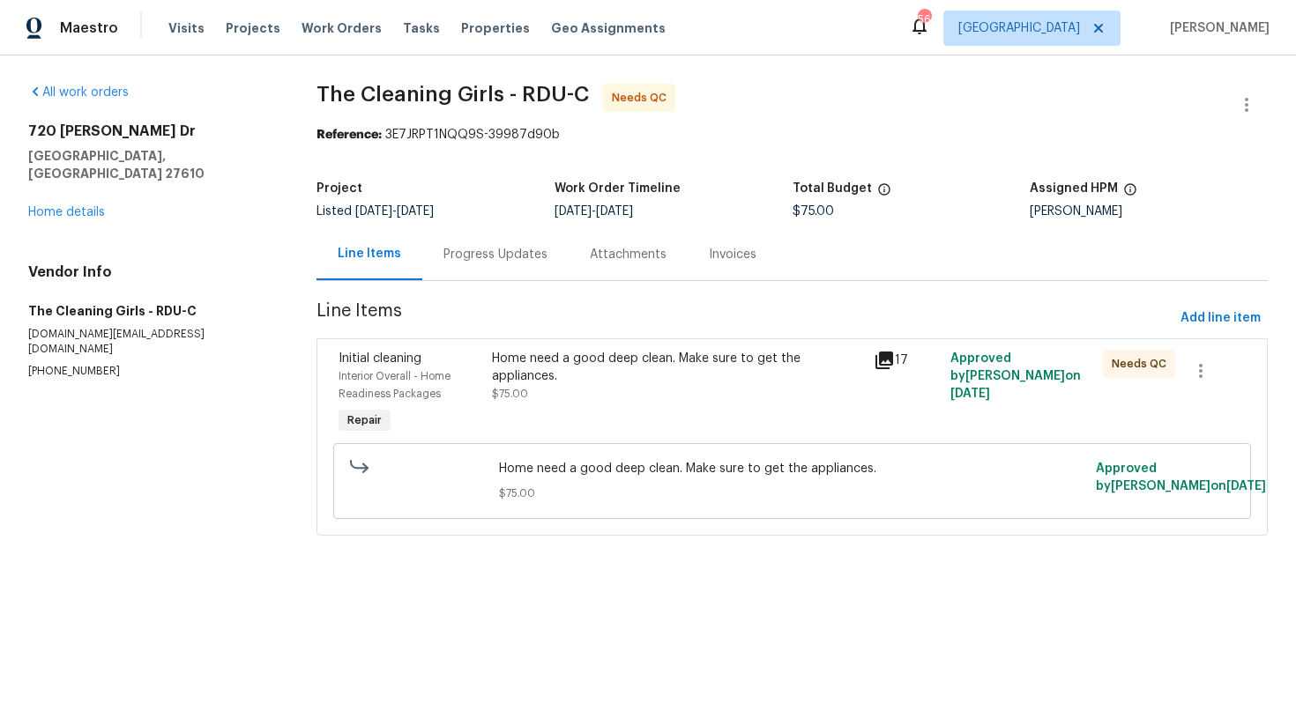
click at [490, 263] on div "Progress Updates" at bounding box center [495, 255] width 104 height 18
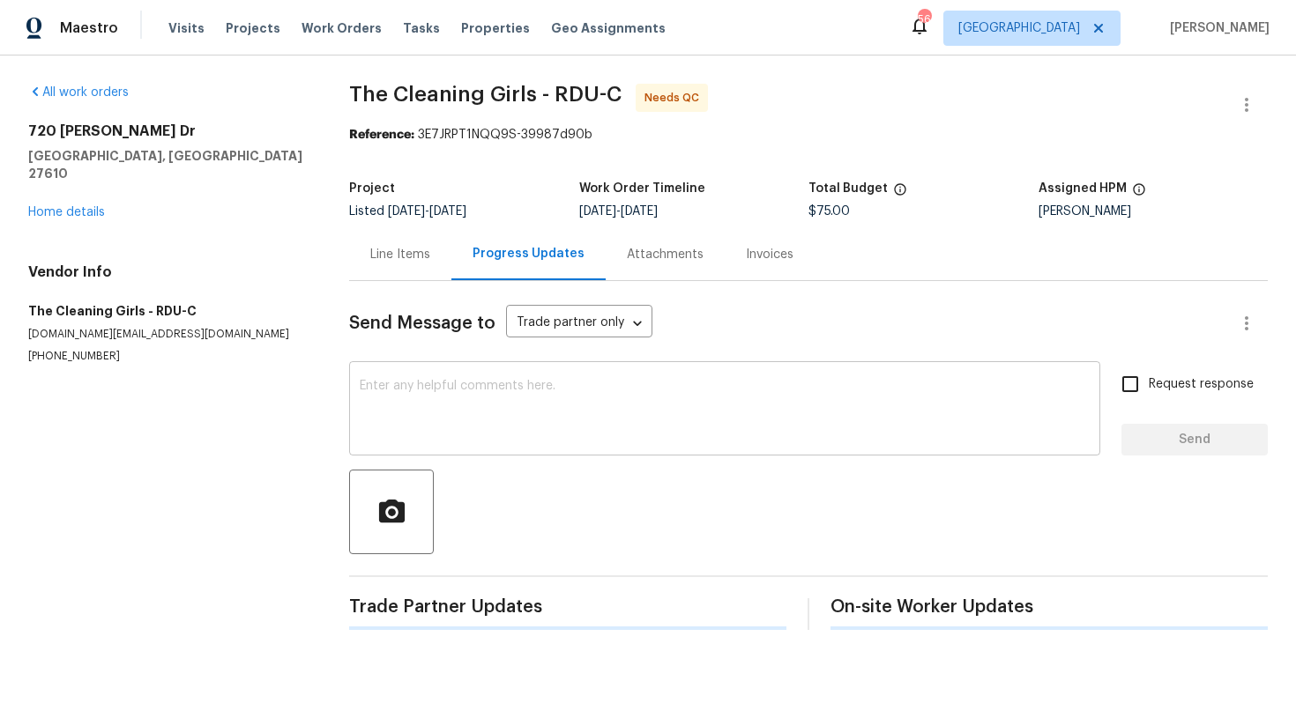
click at [567, 413] on textarea at bounding box center [725, 411] width 730 height 62
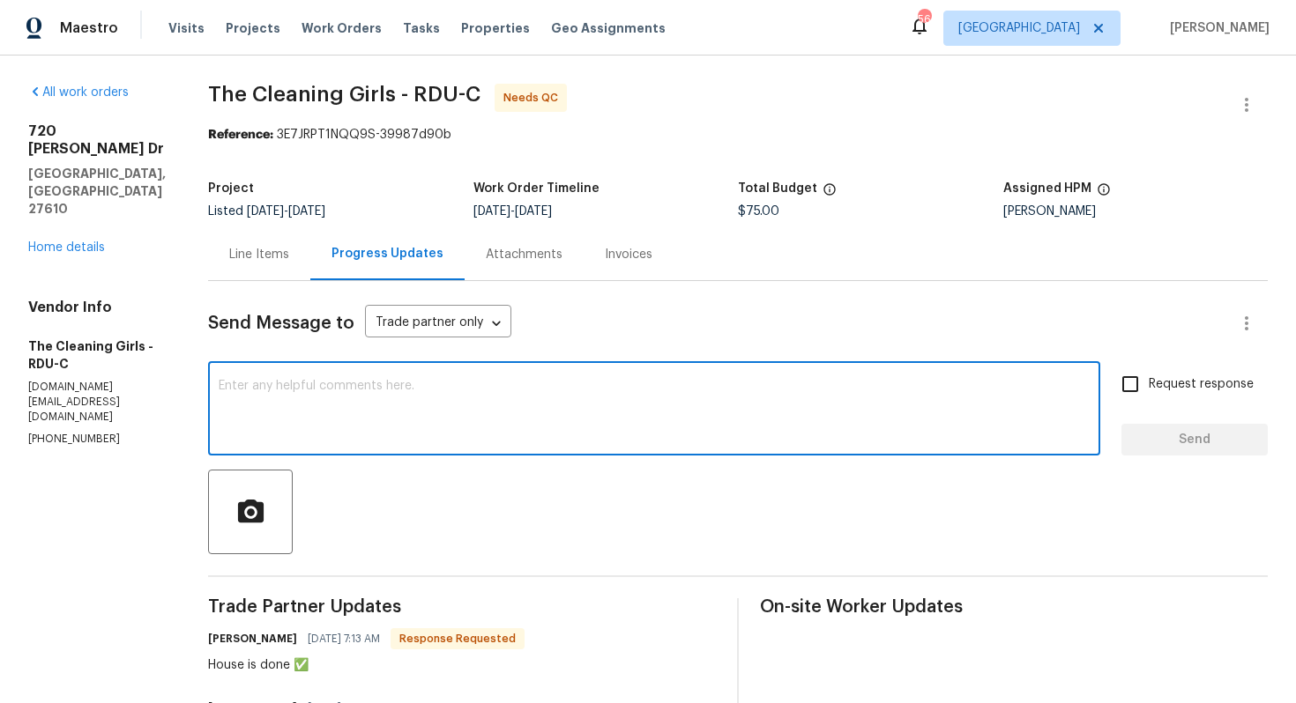
scroll to position [142, 0]
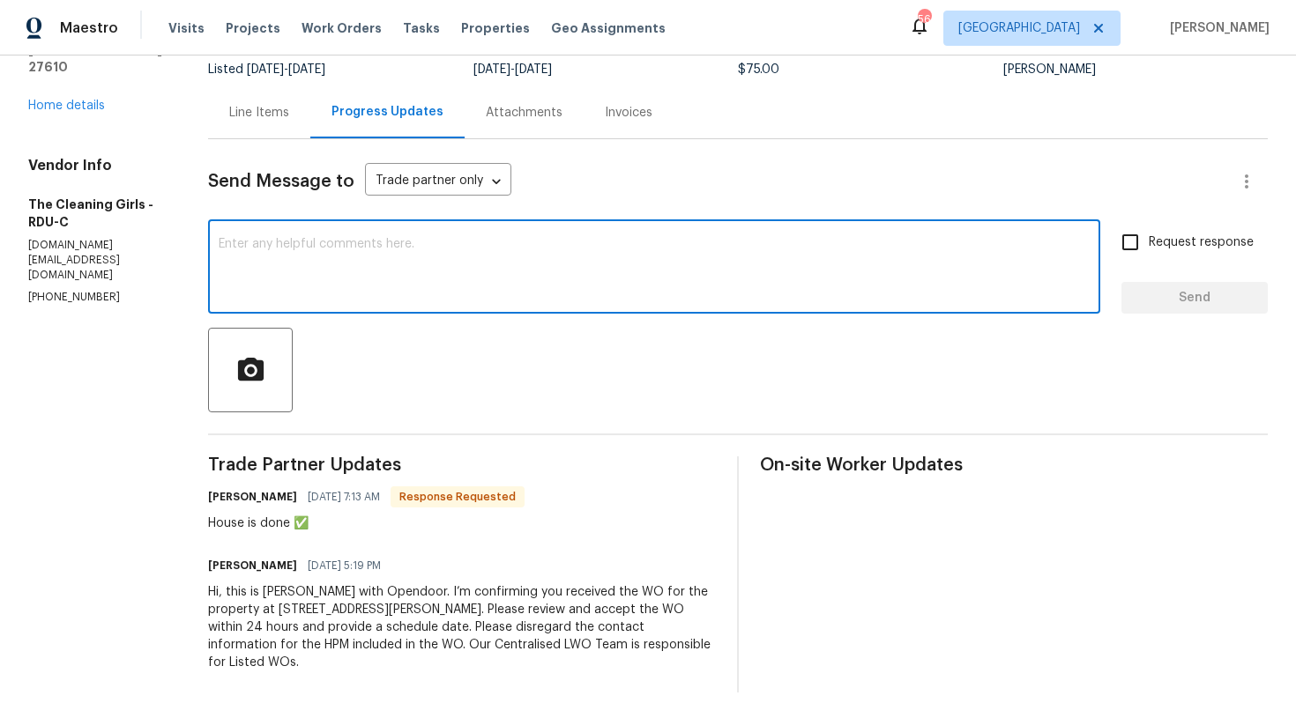
click at [235, 499] on h6 "[PERSON_NAME]" at bounding box center [252, 497] width 89 height 18
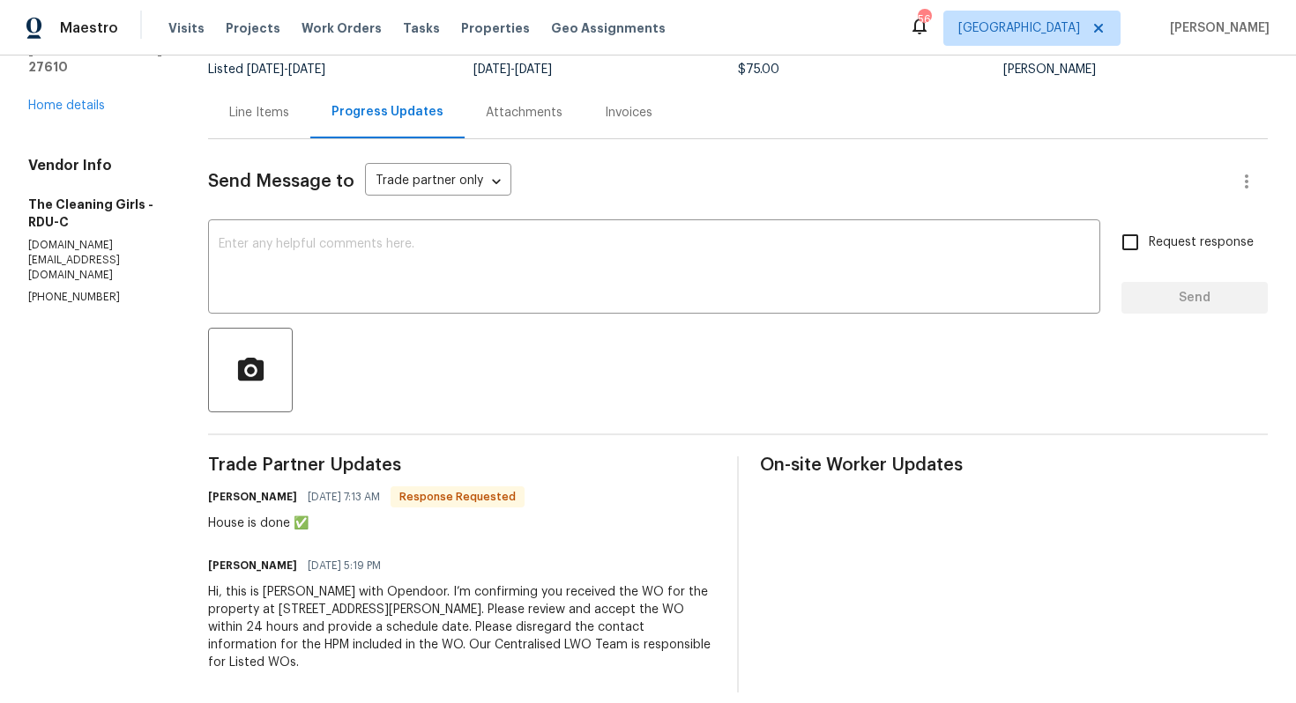
click at [235, 499] on h6 "[PERSON_NAME]" at bounding box center [252, 497] width 89 height 18
copy h6 "Nia"
click at [467, 238] on textarea at bounding box center [654, 269] width 871 height 62
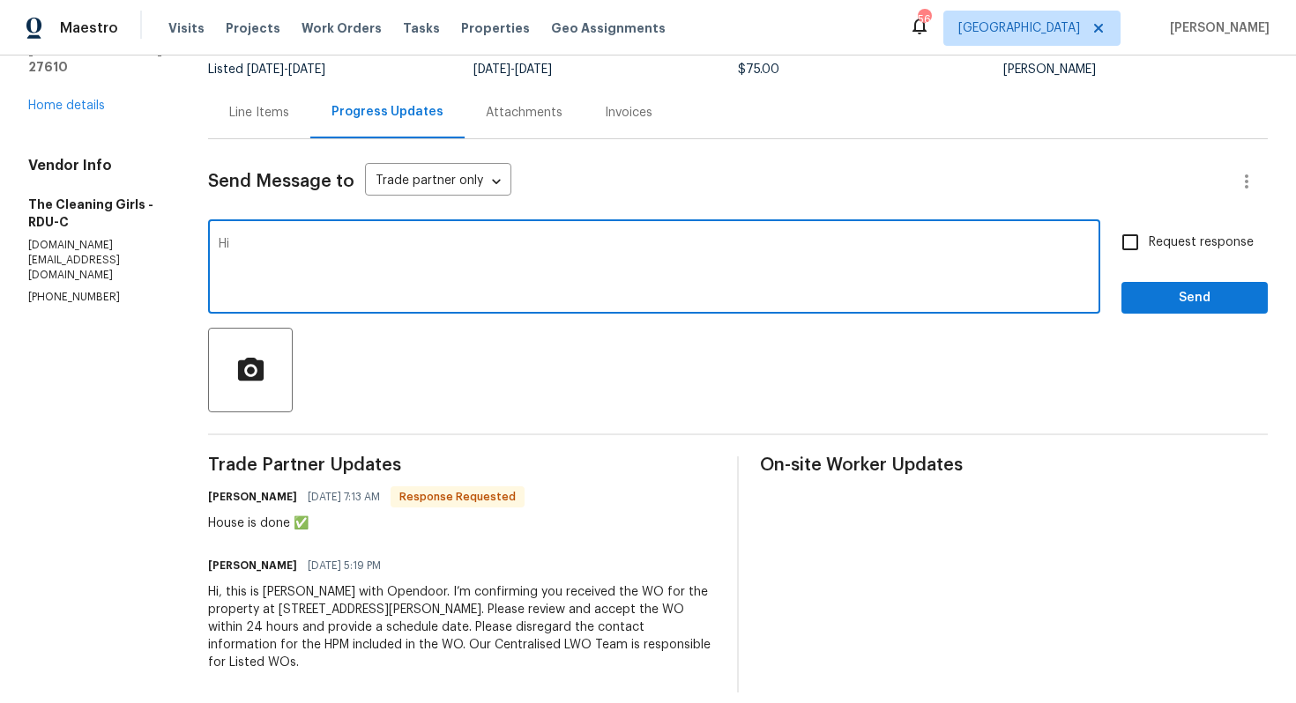
paste textarea "Nia"
click at [578, 245] on textarea "Hi Nia, thank you for completing the job. Wo is approved. GThanks!" at bounding box center [654, 269] width 871 height 62
click at [493, 243] on textarea "Hi Nia, thank you for completing the job. Wo is approved. Thanks!" at bounding box center [654, 269] width 871 height 62
click at [716, 243] on textarea "Hi Nia, thank you for completing the job. WO is approved. Thanks!" at bounding box center [654, 269] width 871 height 62
type textarea "Hi Nia, thank you for completing the job. WO is approved. Thanks!"
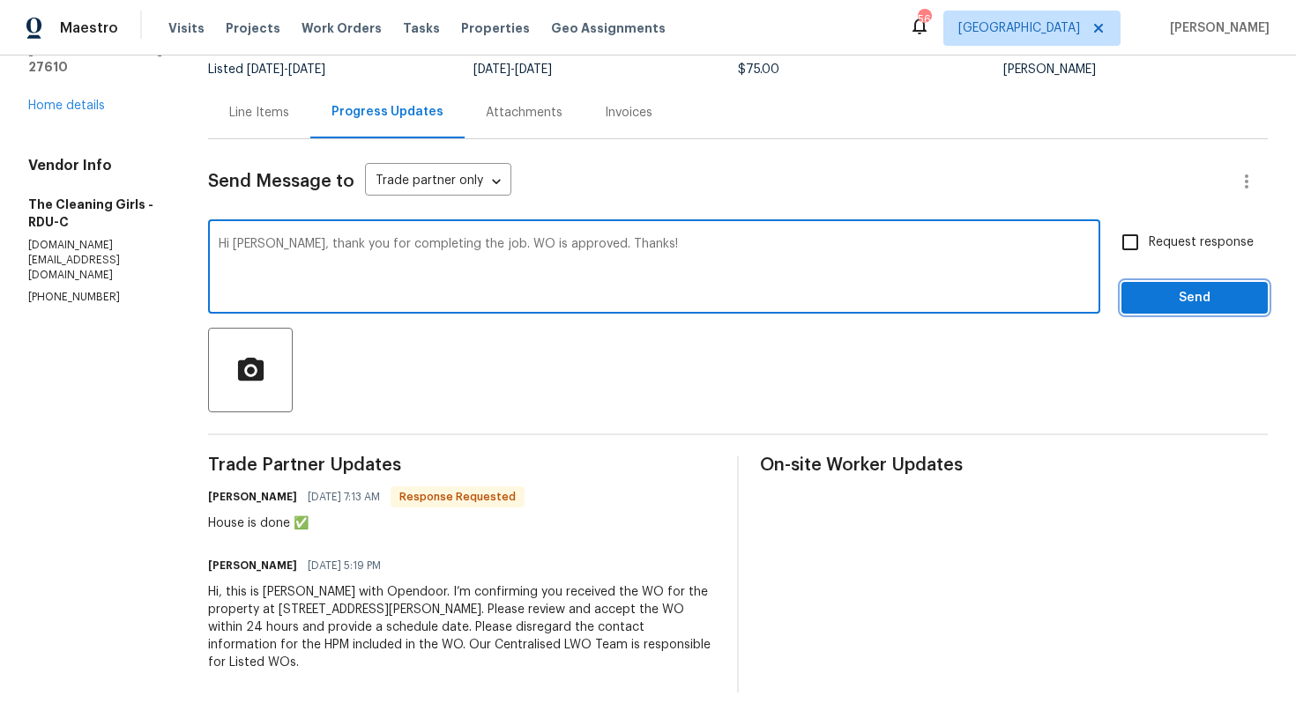
click at [1179, 289] on span "Send" at bounding box center [1194, 298] width 118 height 22
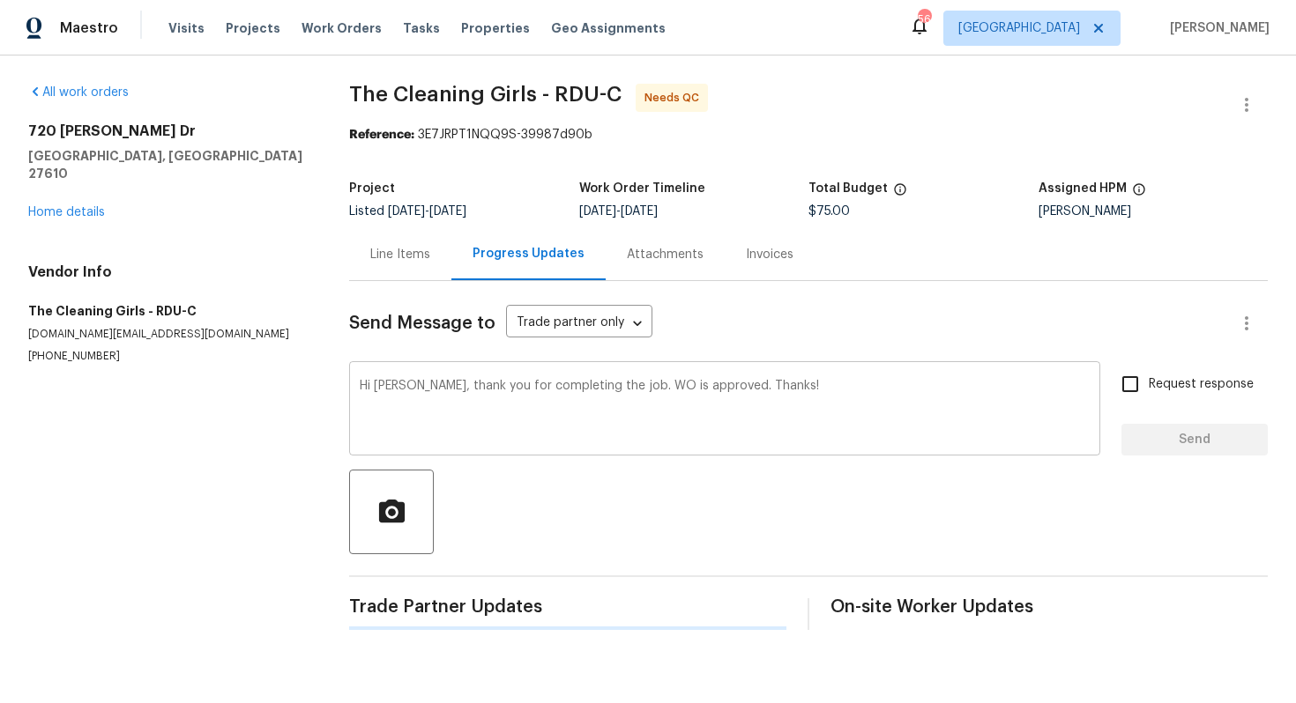
scroll to position [0, 0]
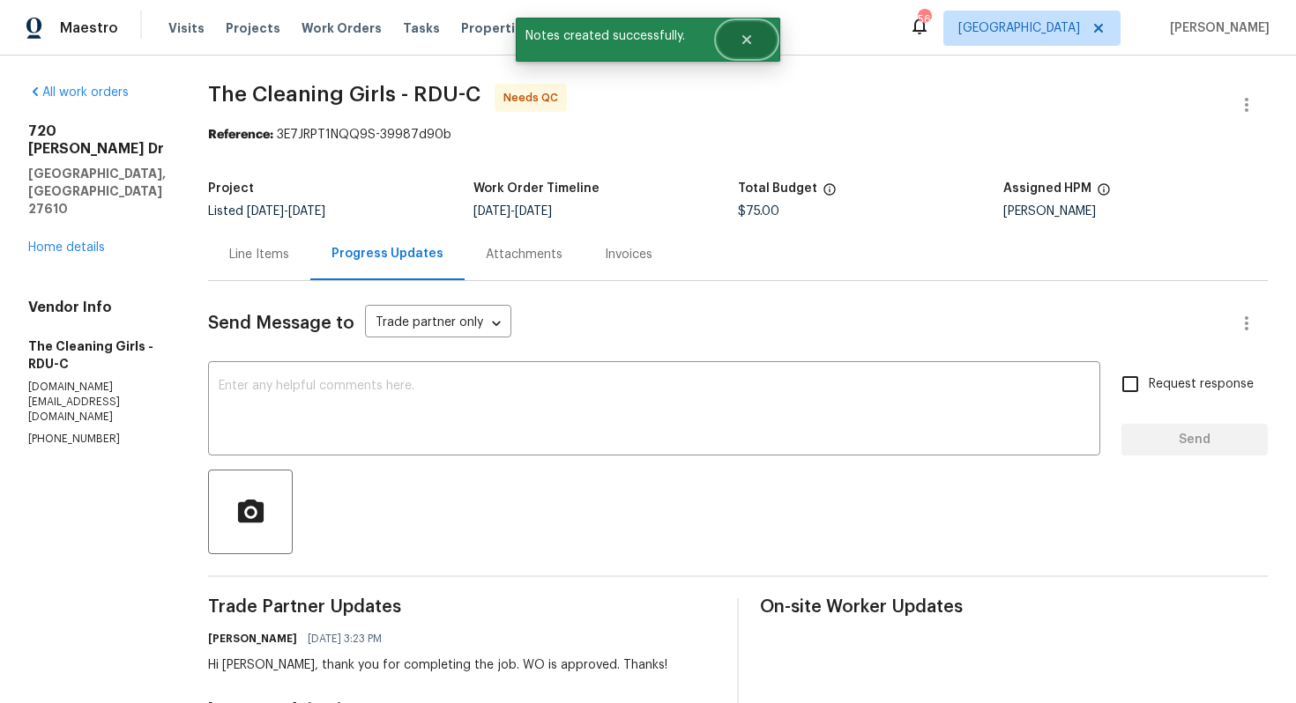
click at [746, 50] on button "Close" at bounding box center [747, 39] width 58 height 35
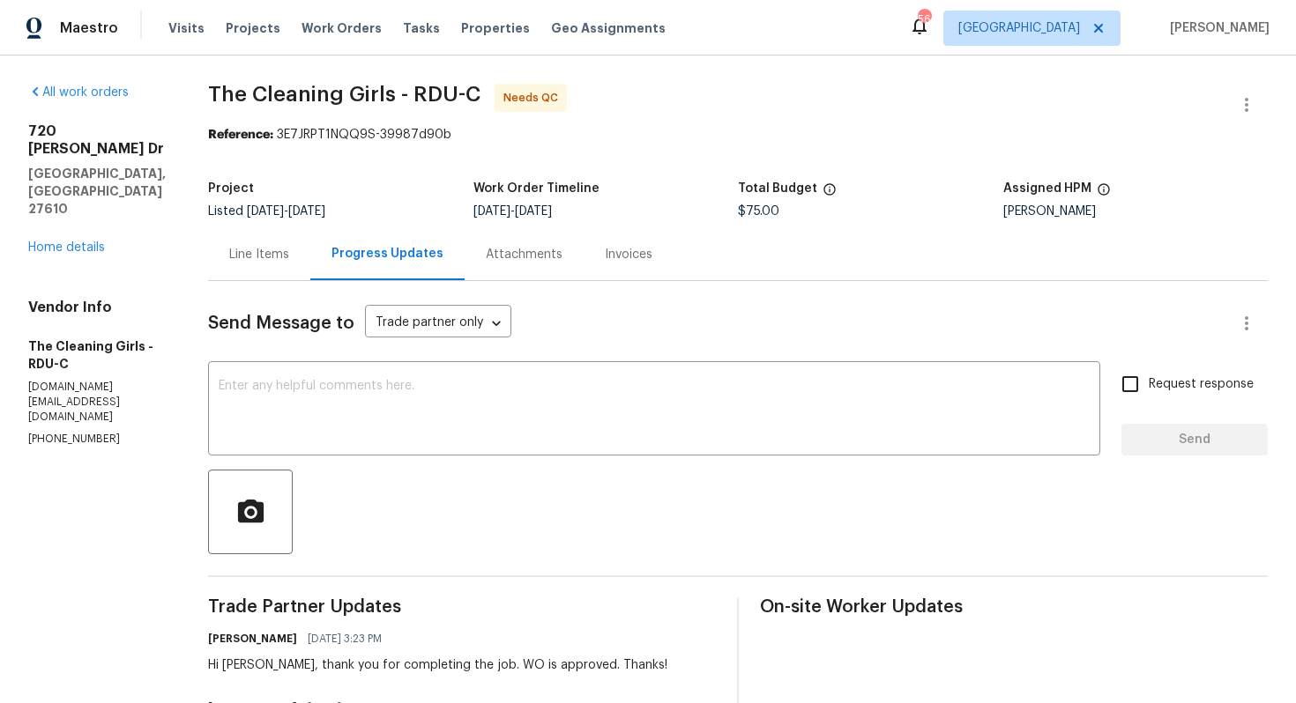
click at [276, 264] on div "Line Items" at bounding box center [259, 254] width 102 height 52
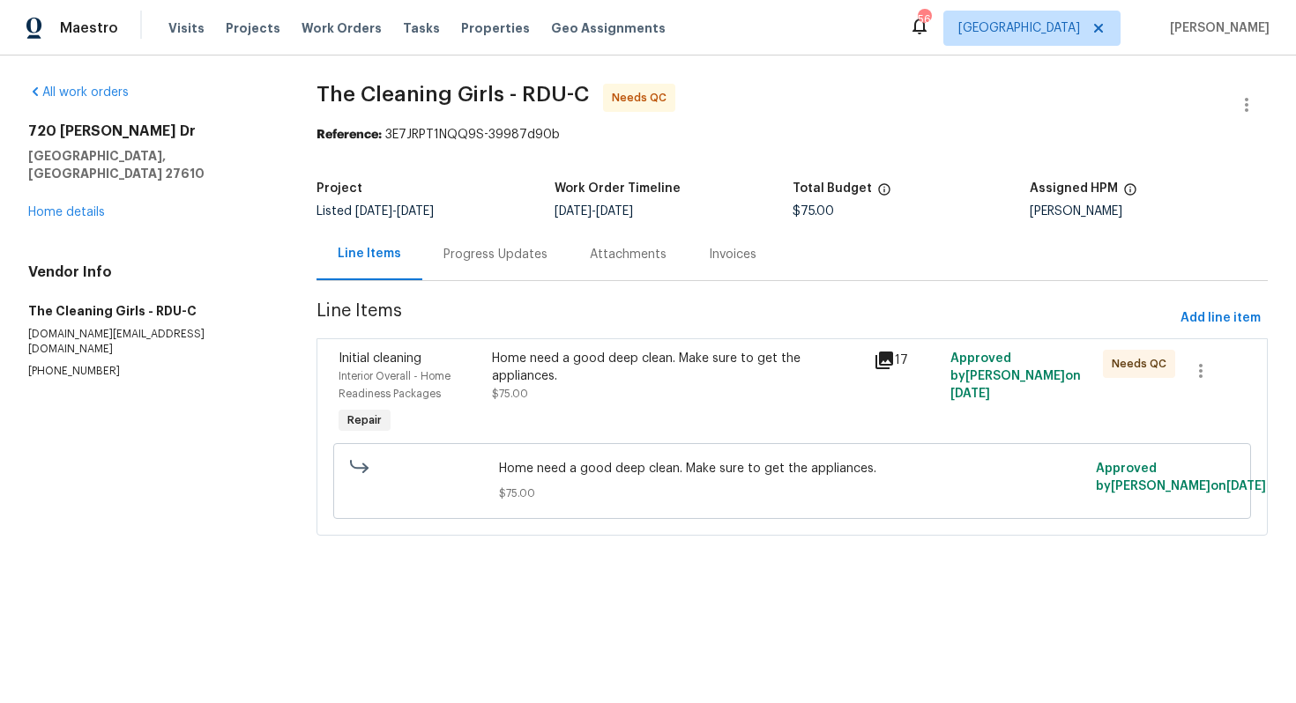
click at [533, 364] on div "Home need a good deep clean. Make sure to get the appliances." at bounding box center [678, 367] width 372 height 35
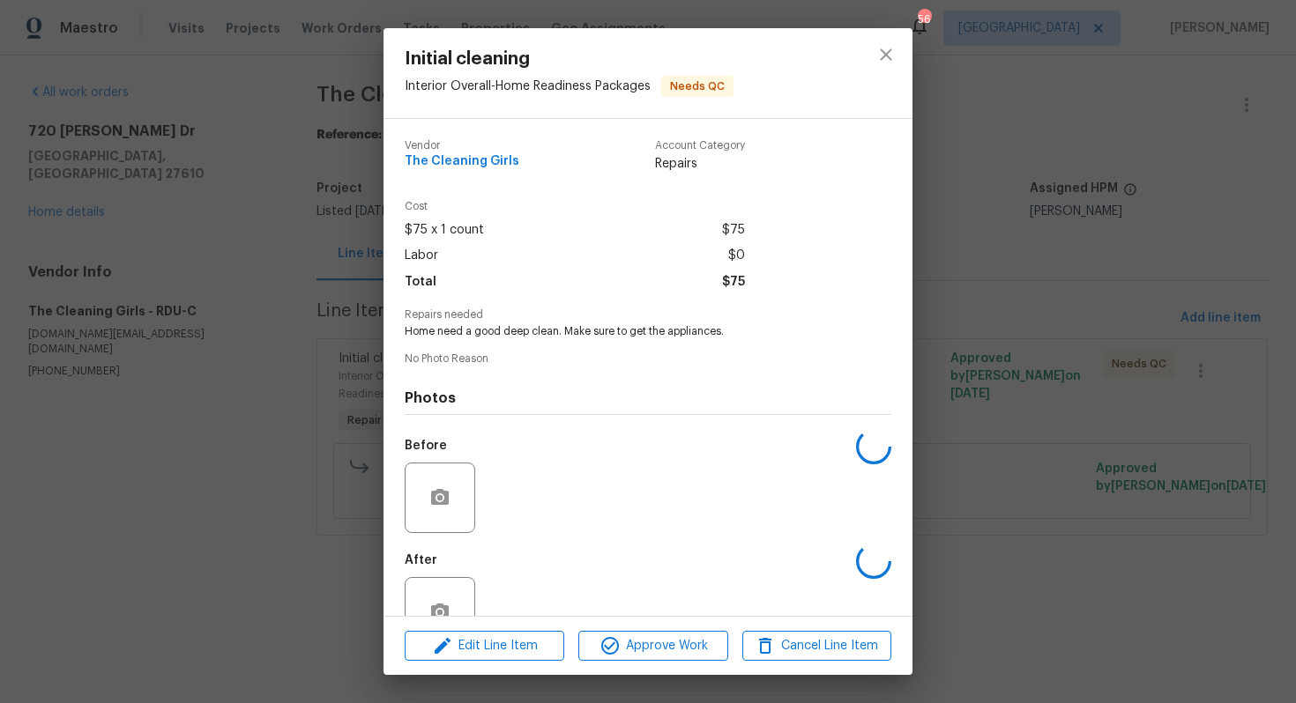
scroll to position [49, 0]
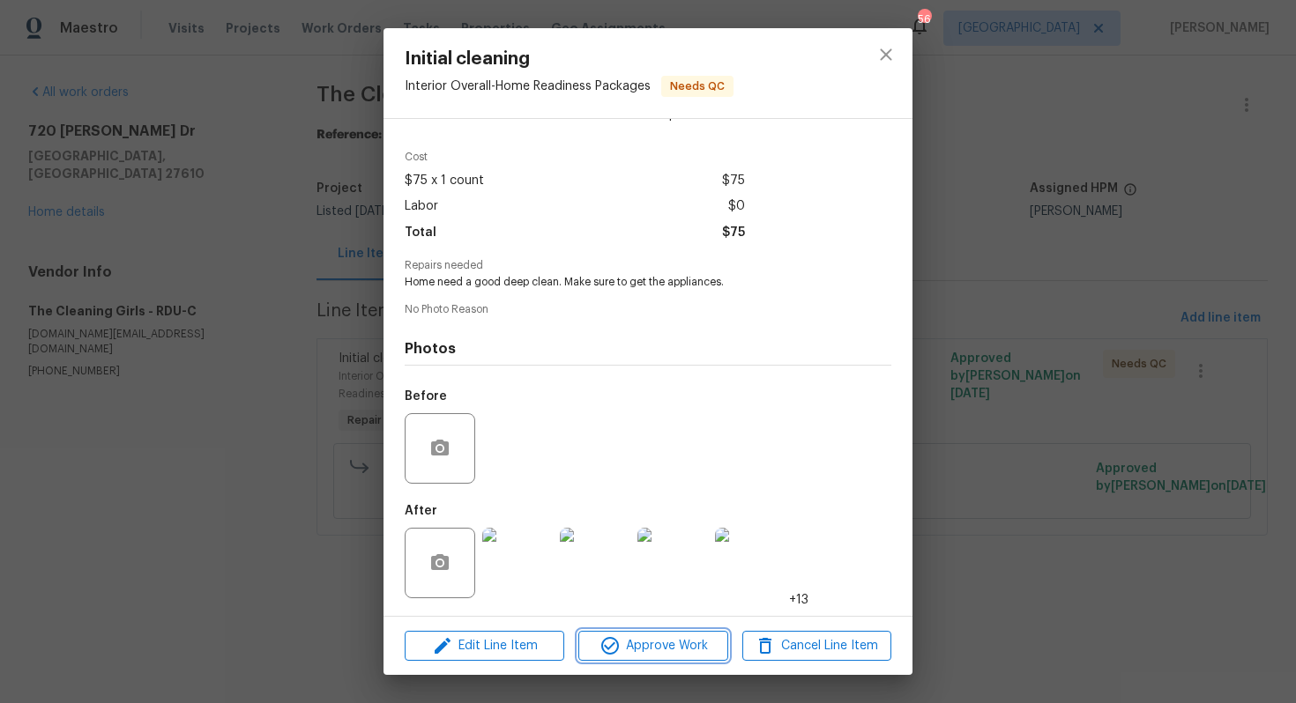
click at [601, 645] on icon "button" at bounding box center [610, 646] width 18 height 18
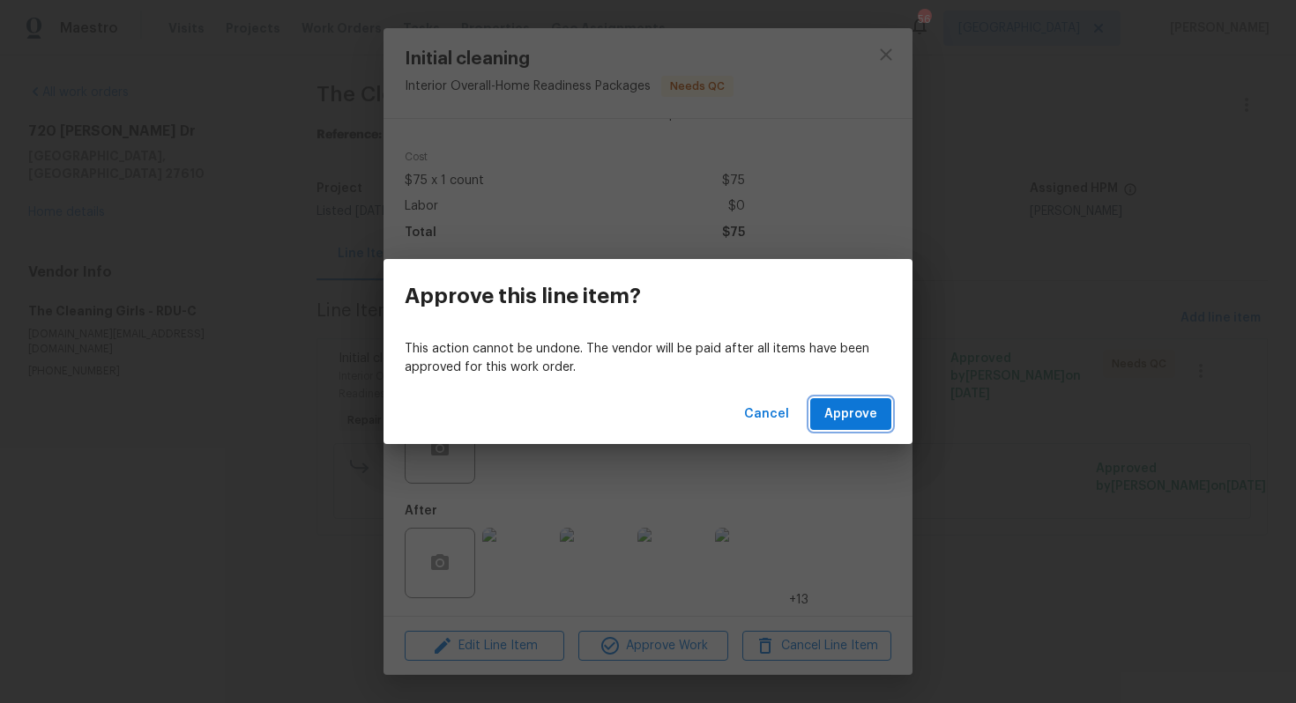
click at [851, 407] on span "Approve" at bounding box center [850, 415] width 53 height 22
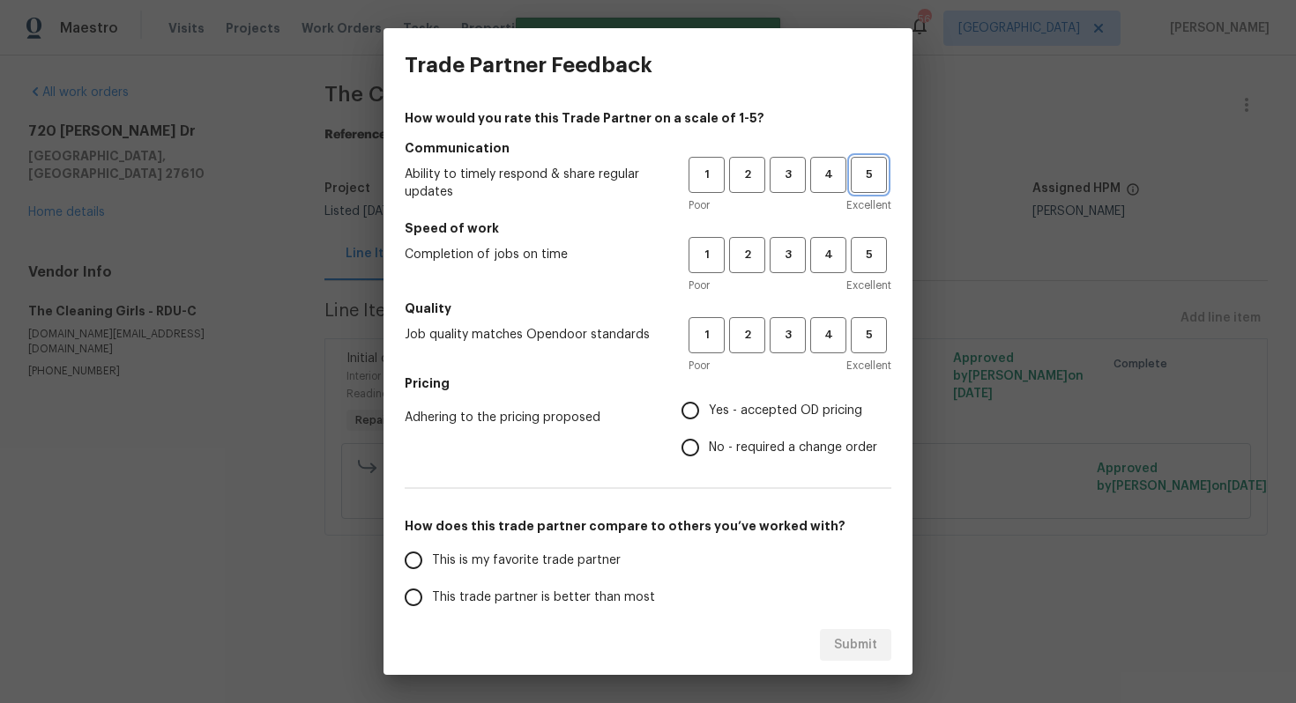
click at [860, 178] on span "5" at bounding box center [868, 175] width 33 height 20
click at [865, 258] on span "5" at bounding box center [868, 255] width 33 height 20
click at [865, 340] on span "5" at bounding box center [868, 335] width 33 height 20
click at [700, 413] on input "Yes - accepted OD pricing" at bounding box center [690, 410] width 37 height 37
radio input "true"
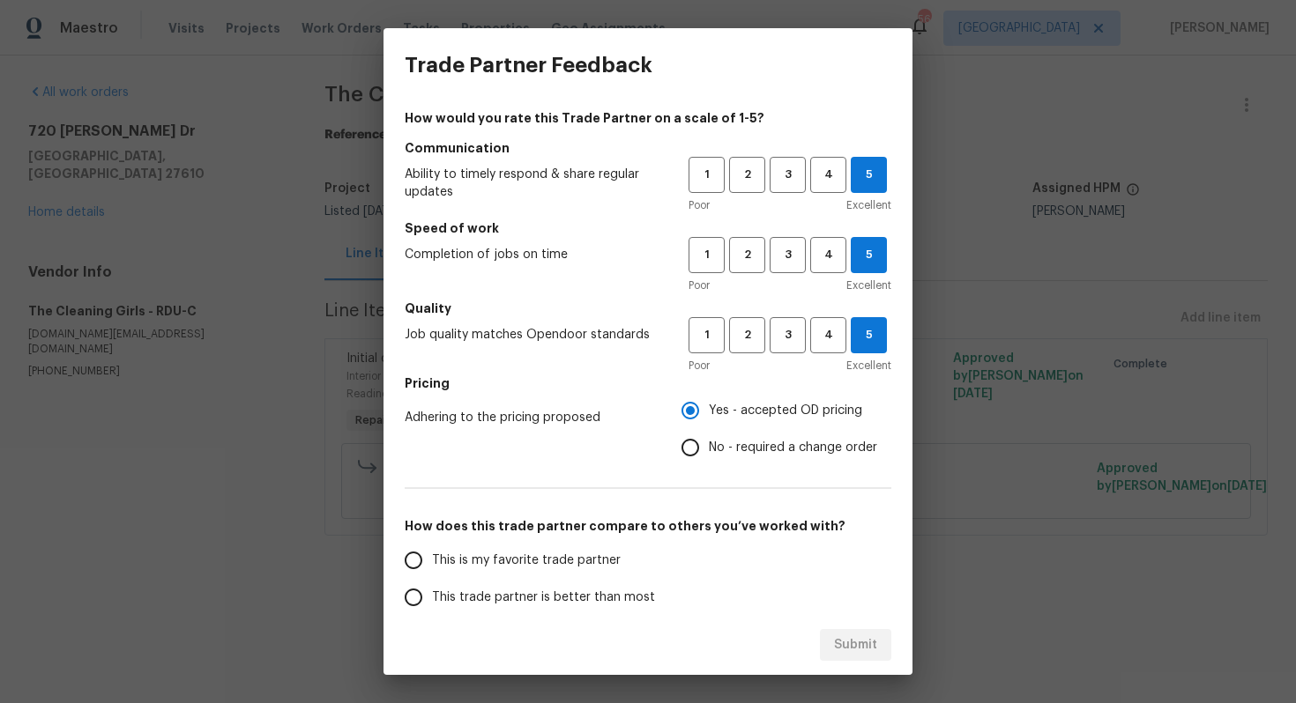
scroll to position [191, 0]
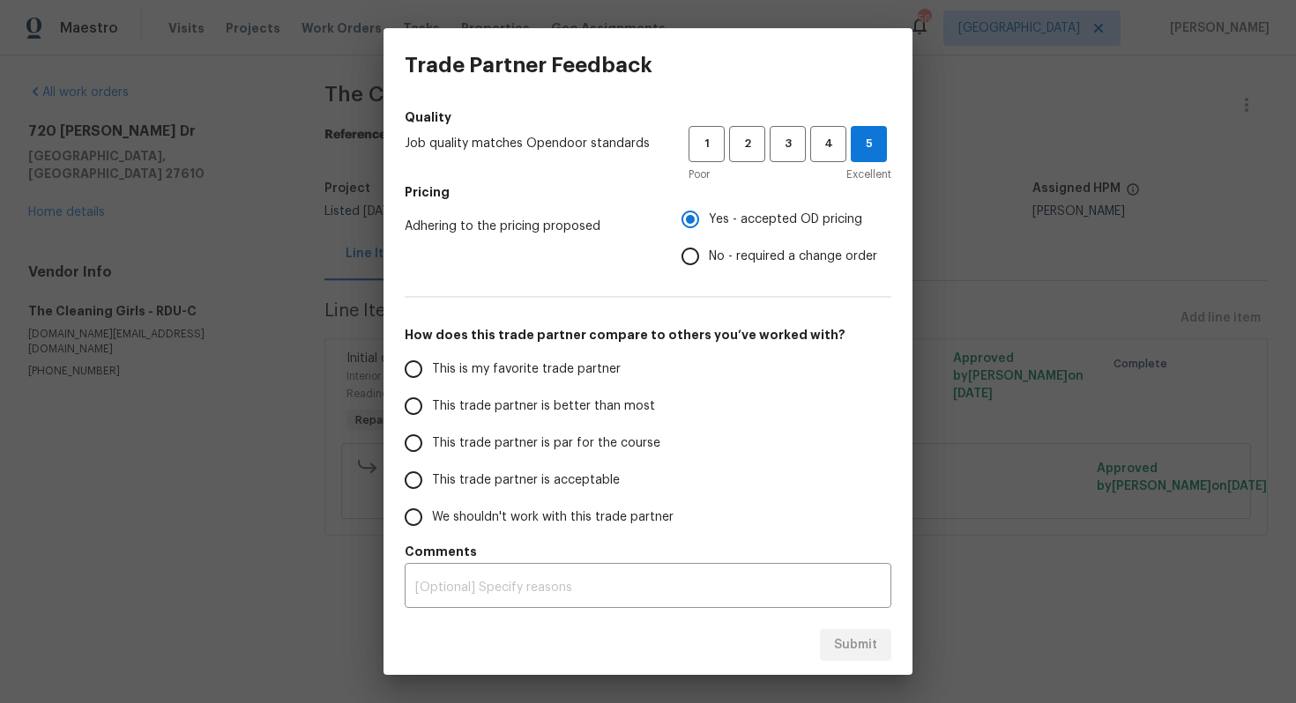
click at [569, 375] on span "This is my favorite trade partner" at bounding box center [526, 370] width 189 height 19
click at [432, 375] on input "This is my favorite trade partner" at bounding box center [413, 369] width 37 height 37
click at [853, 636] on span "Submit" at bounding box center [855, 646] width 43 height 22
radio input "true"
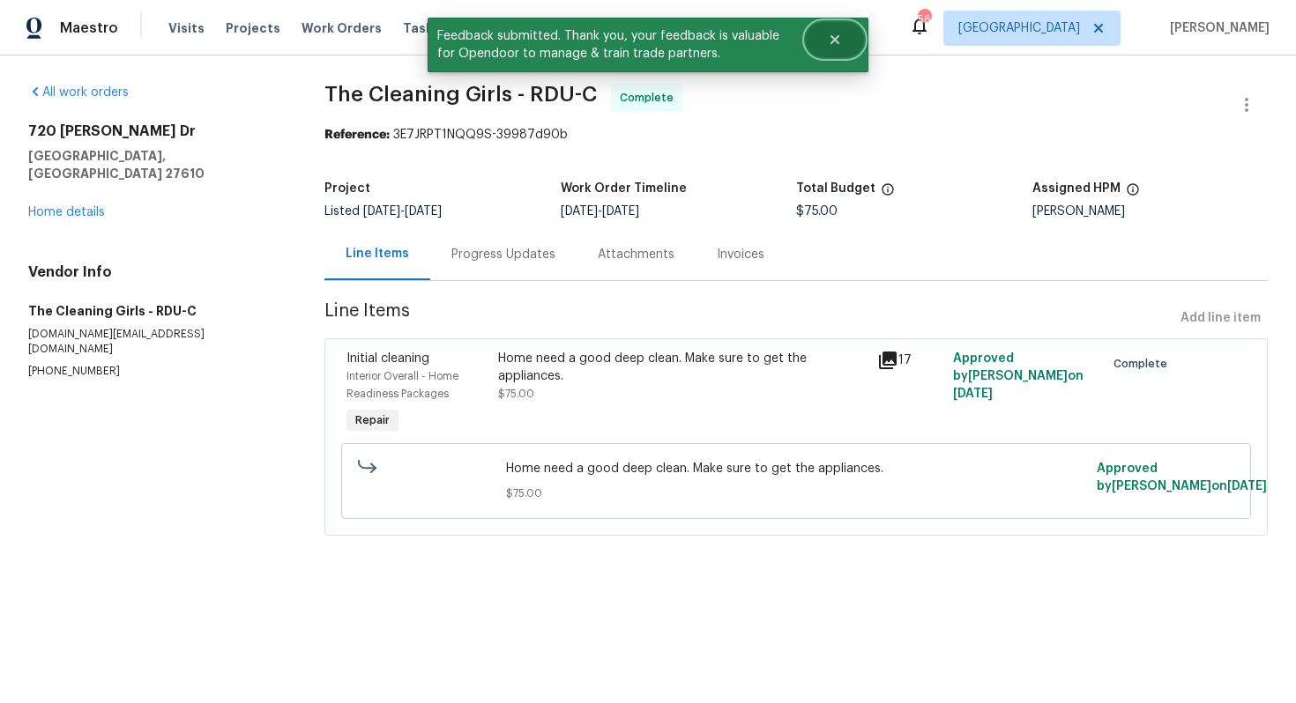
click at [836, 48] on button "Close" at bounding box center [835, 39] width 58 height 35
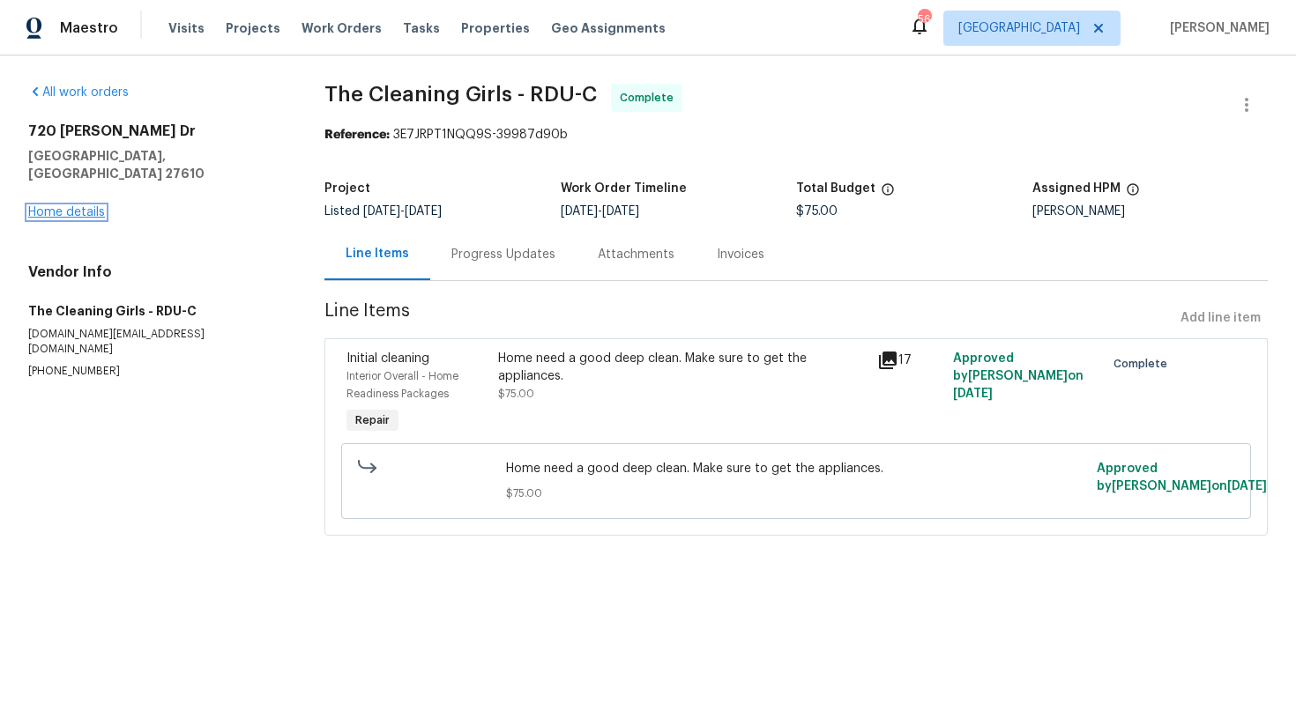
click at [87, 206] on link "Home details" at bounding box center [66, 212] width 77 height 12
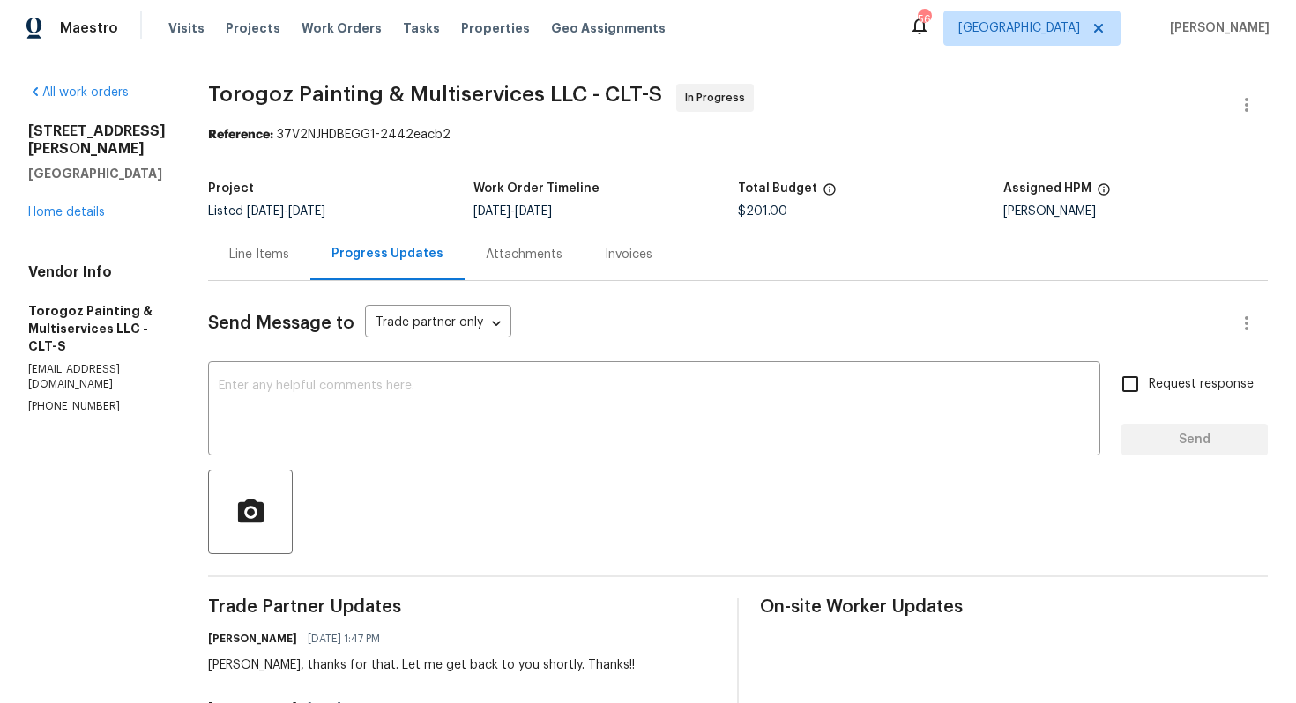
click at [289, 257] on div "Line Items" at bounding box center [259, 255] width 60 height 18
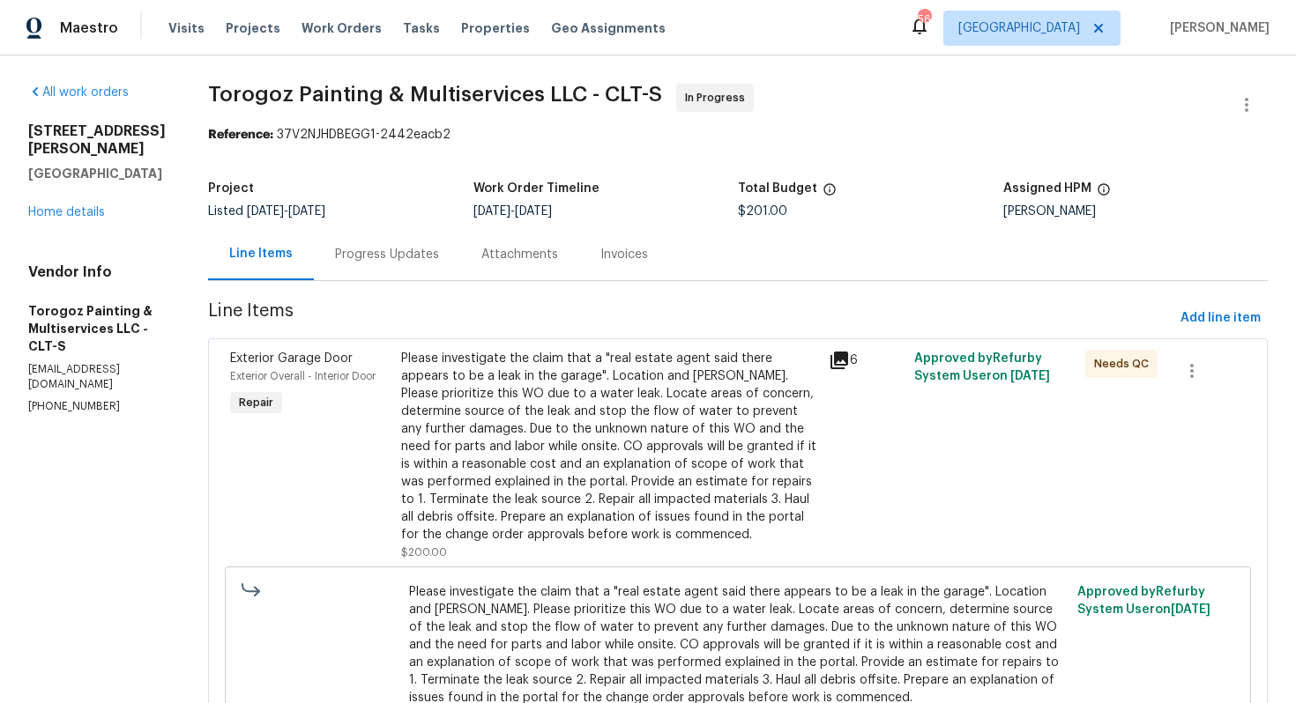
click at [566, 397] on div "Please investigate the claim that a "real estate agent said there appears to be…" at bounding box center [609, 447] width 417 height 194
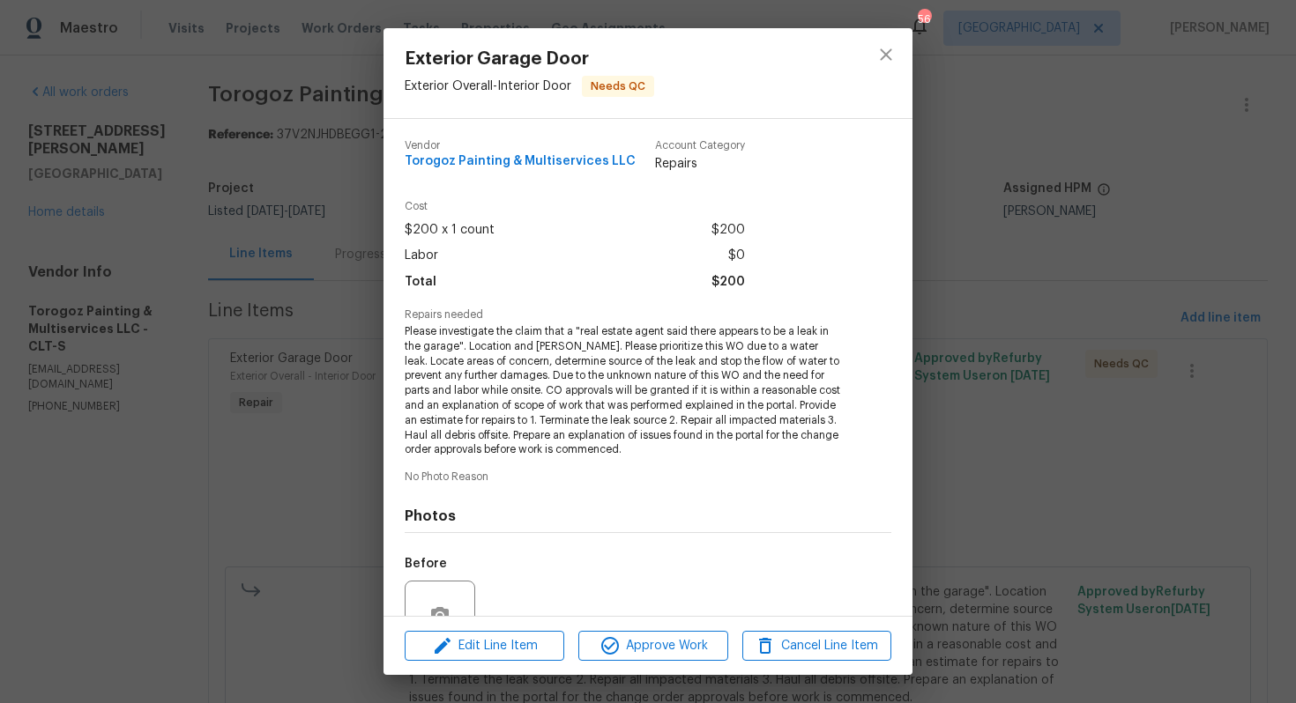
scroll to position [167, 0]
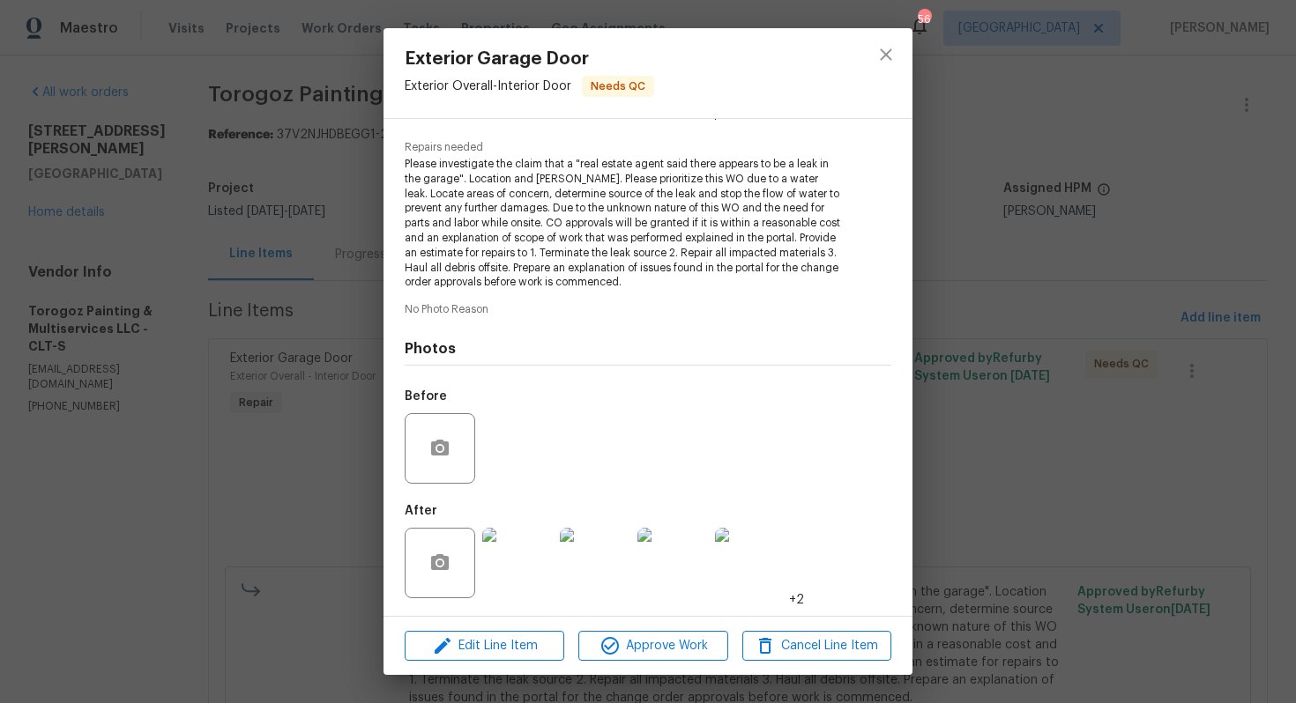
click at [313, 497] on div "Exterior Garage Door Exterior Overall - Interior Door Needs QC Vendor Torogoz P…" at bounding box center [648, 351] width 1296 height 703
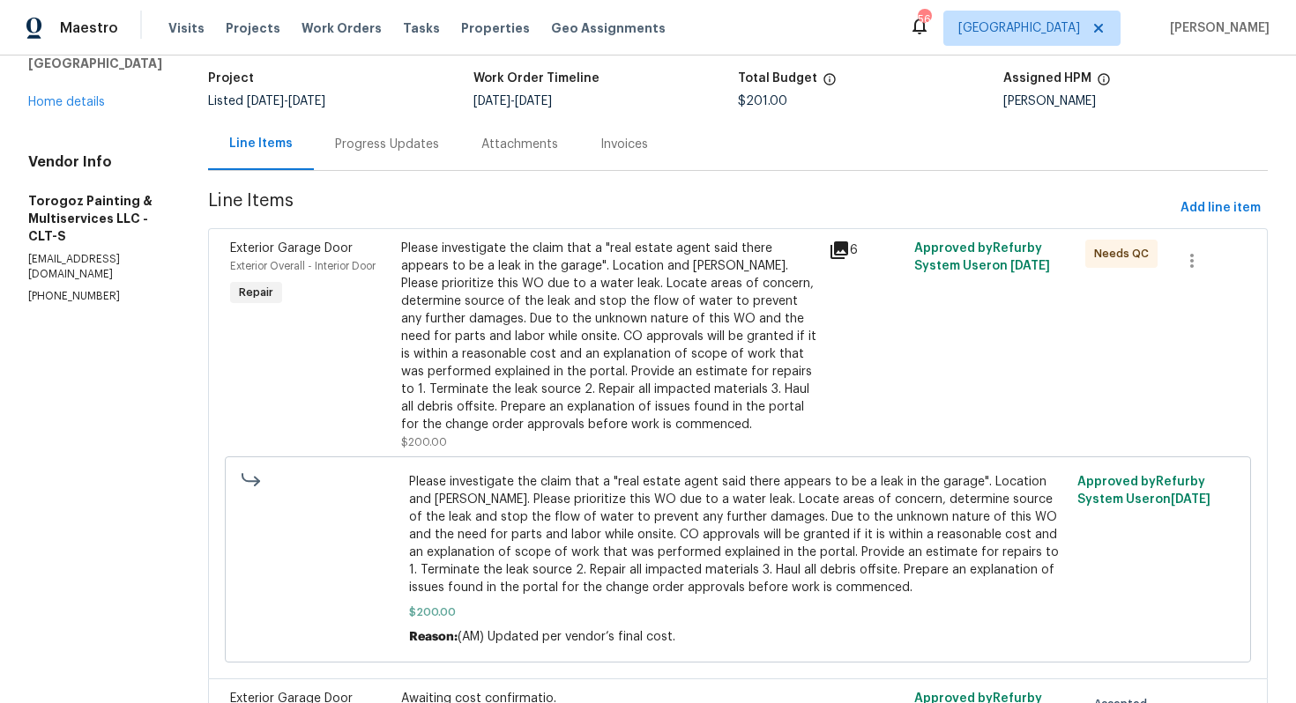
scroll to position [0, 0]
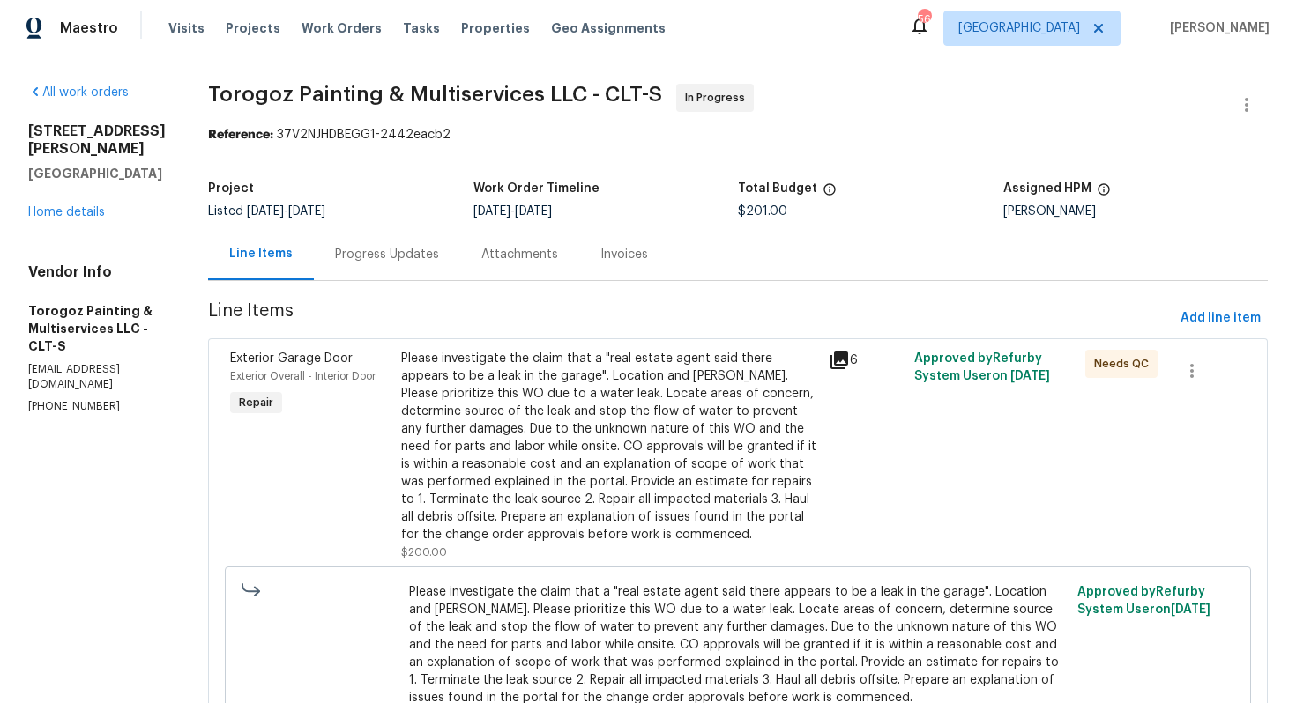
click at [611, 400] on div "Please investigate the claim that a "real estate agent said there appears to be…" at bounding box center [609, 447] width 417 height 194
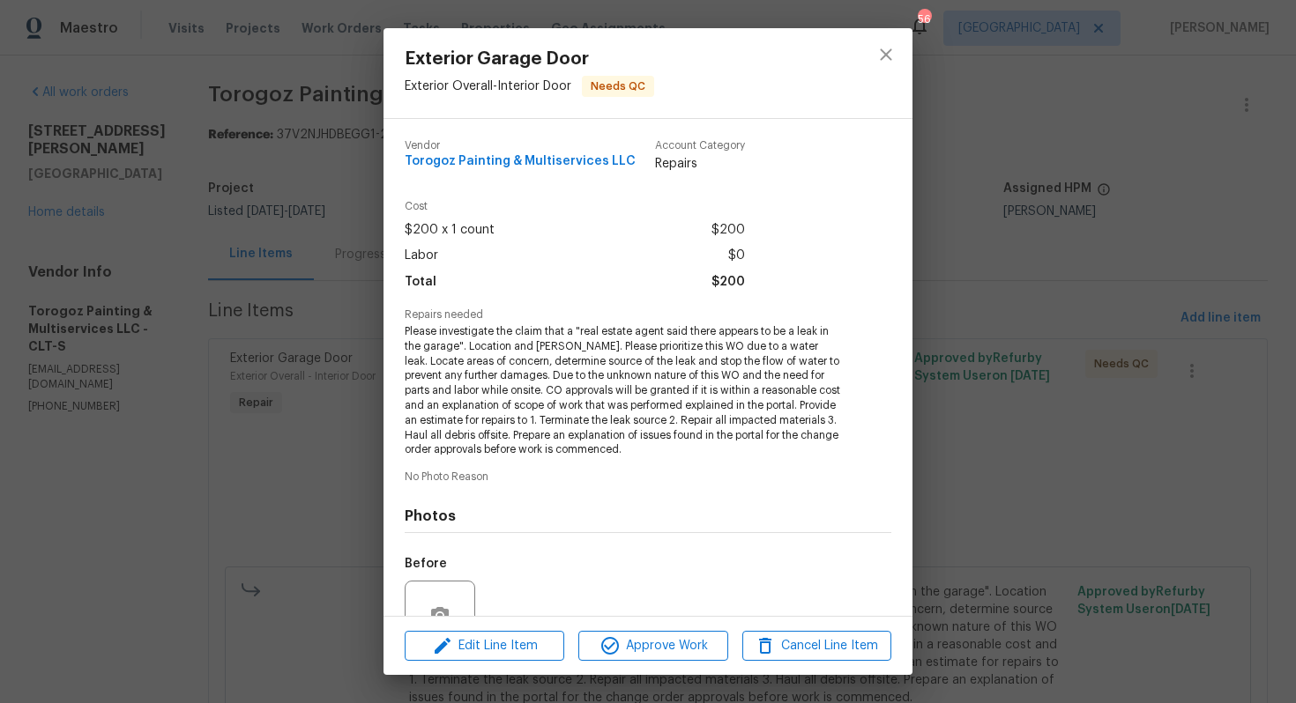
scroll to position [167, 0]
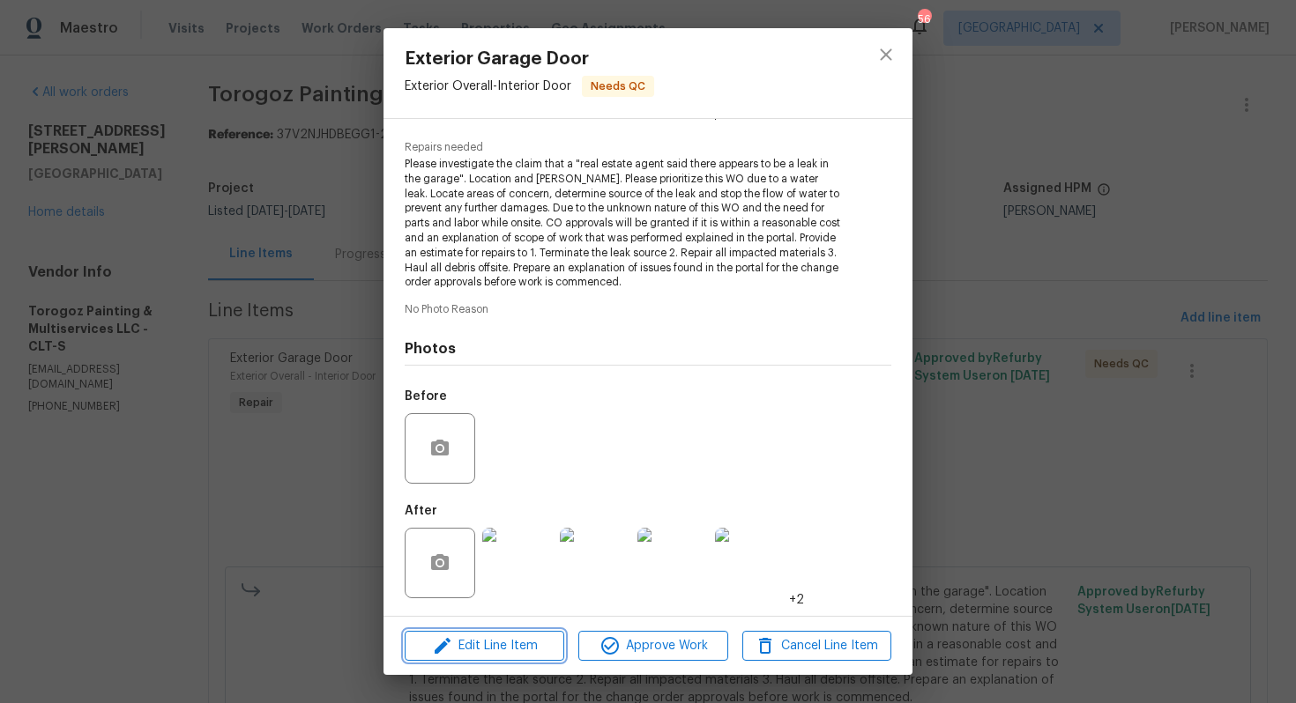
click at [437, 636] on icon "button" at bounding box center [442, 646] width 21 height 21
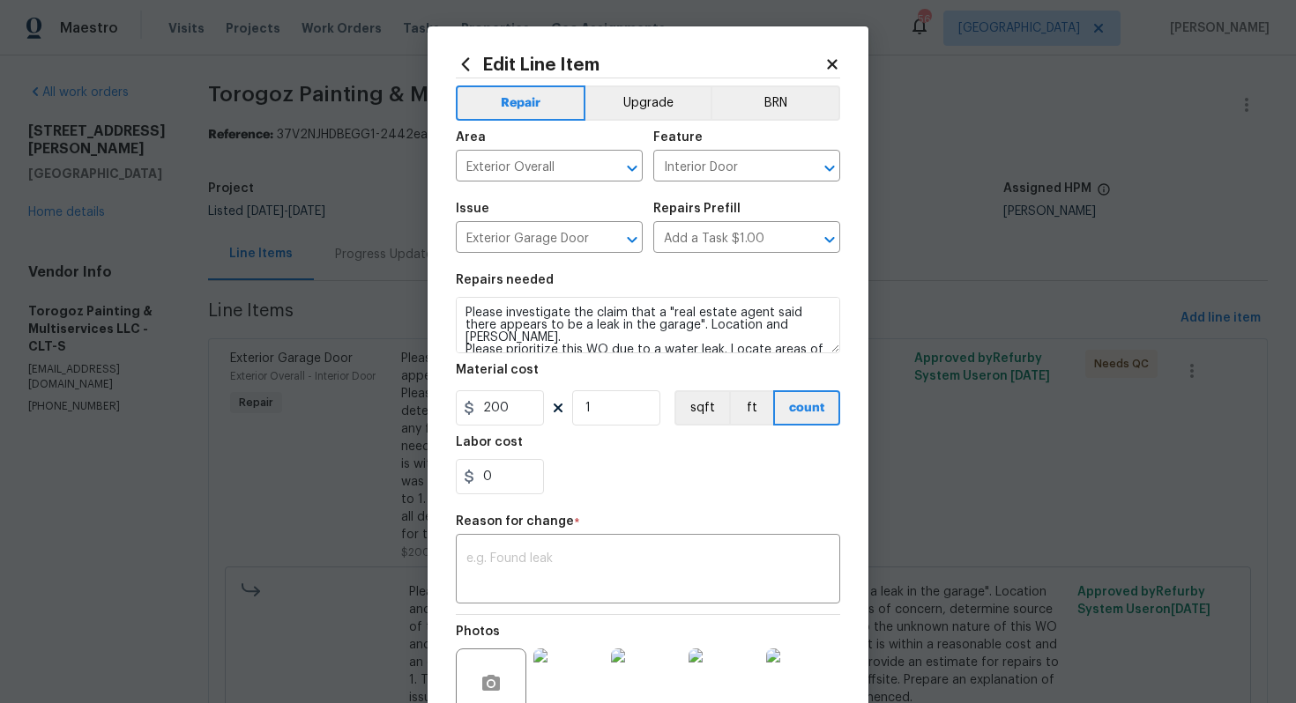
click at [326, 443] on body "Maestro Visits Projects Work Orders Tasks Properties Geo Assignments 56 [GEOGRA…" at bounding box center [648, 351] width 1296 height 703
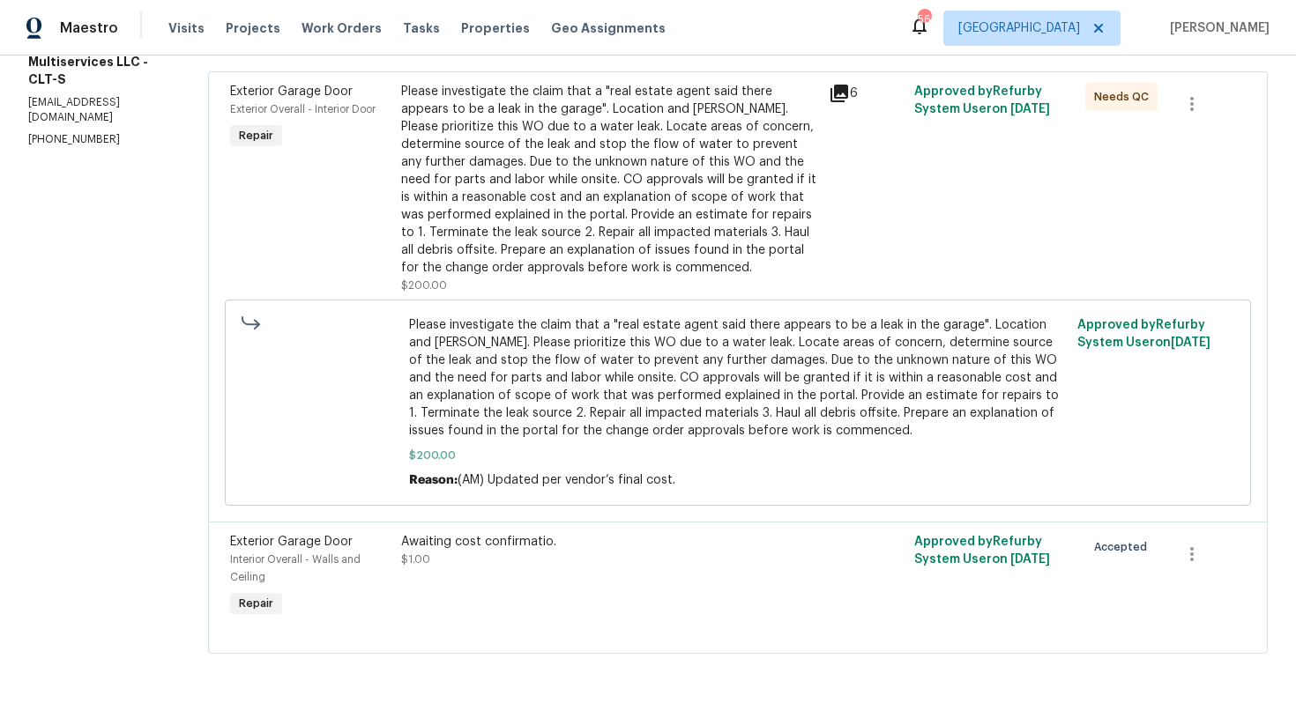
scroll to position [304, 0]
click at [581, 187] on div "Please investigate the claim that a "real estate agent said there appears to be…" at bounding box center [609, 180] width 417 height 194
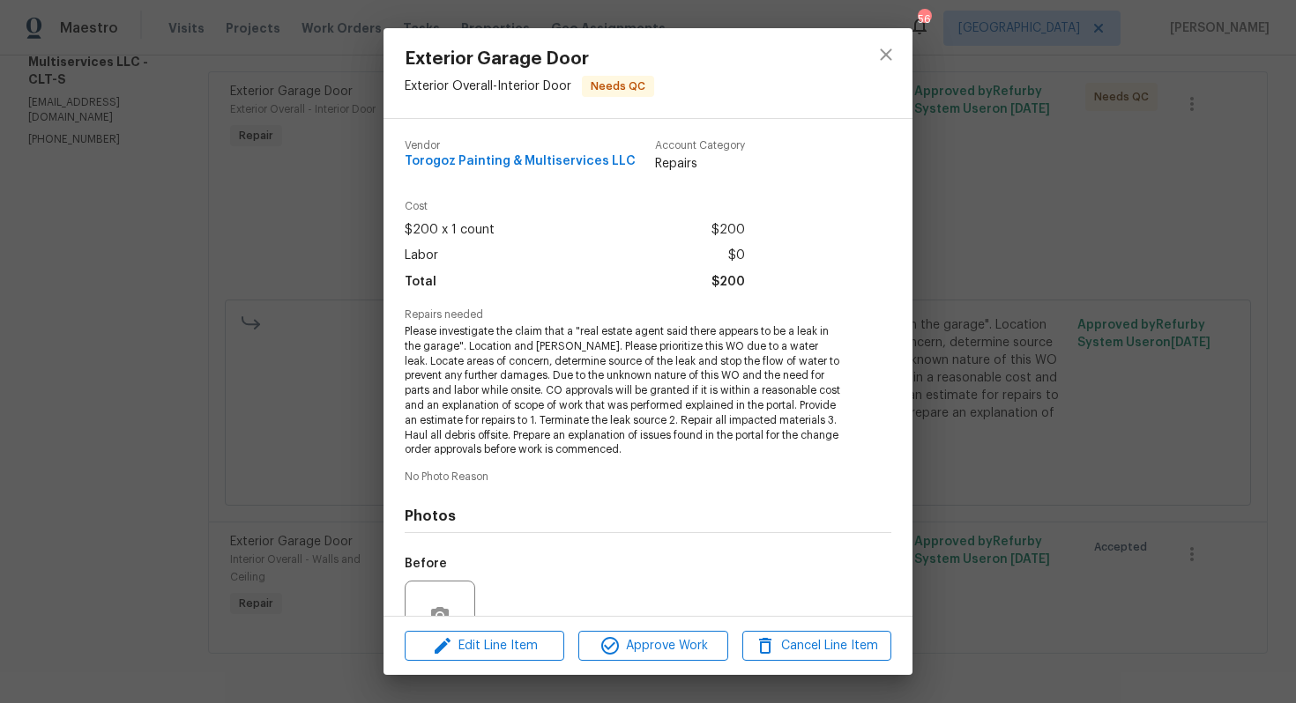
scroll to position [167, 0]
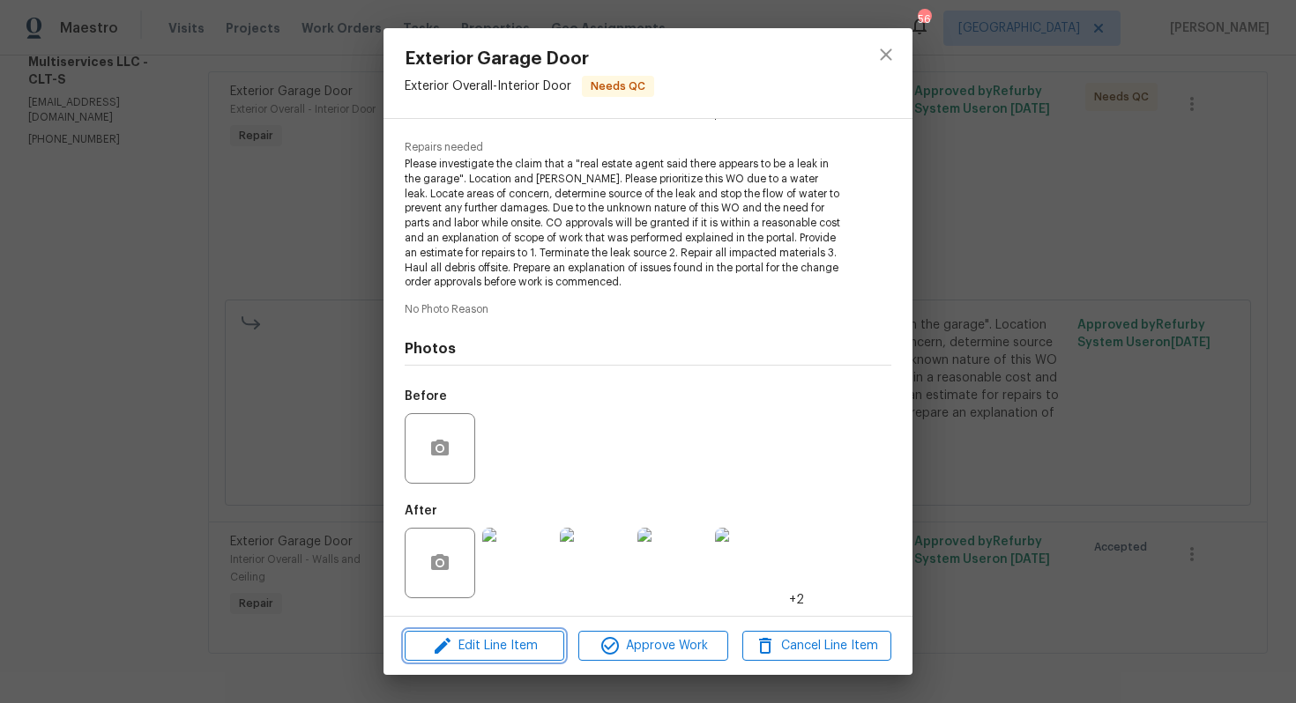
click at [439, 642] on icon "button" at bounding box center [442, 646] width 21 height 21
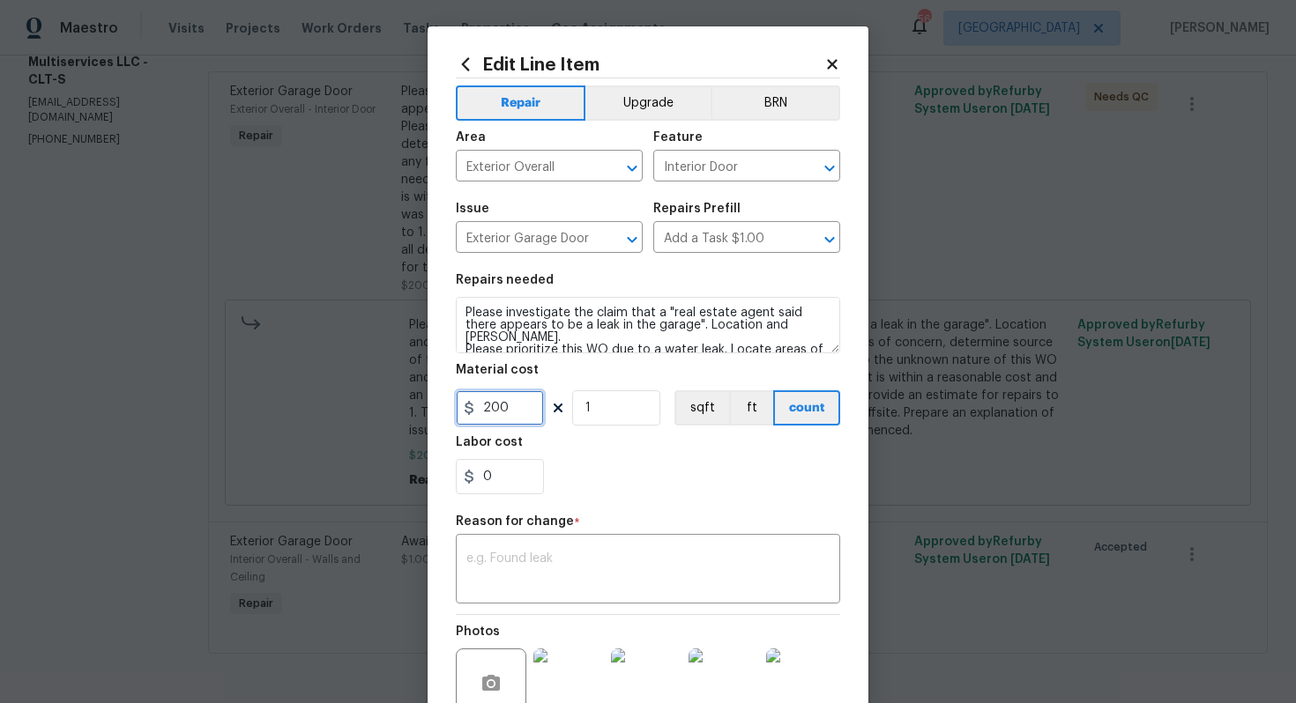
click at [530, 412] on input "200" at bounding box center [500, 407] width 88 height 35
type input "900"
click at [592, 532] on div "Reason for change *" at bounding box center [648, 527] width 384 height 23
click at [574, 566] on textarea at bounding box center [647, 571] width 363 height 37
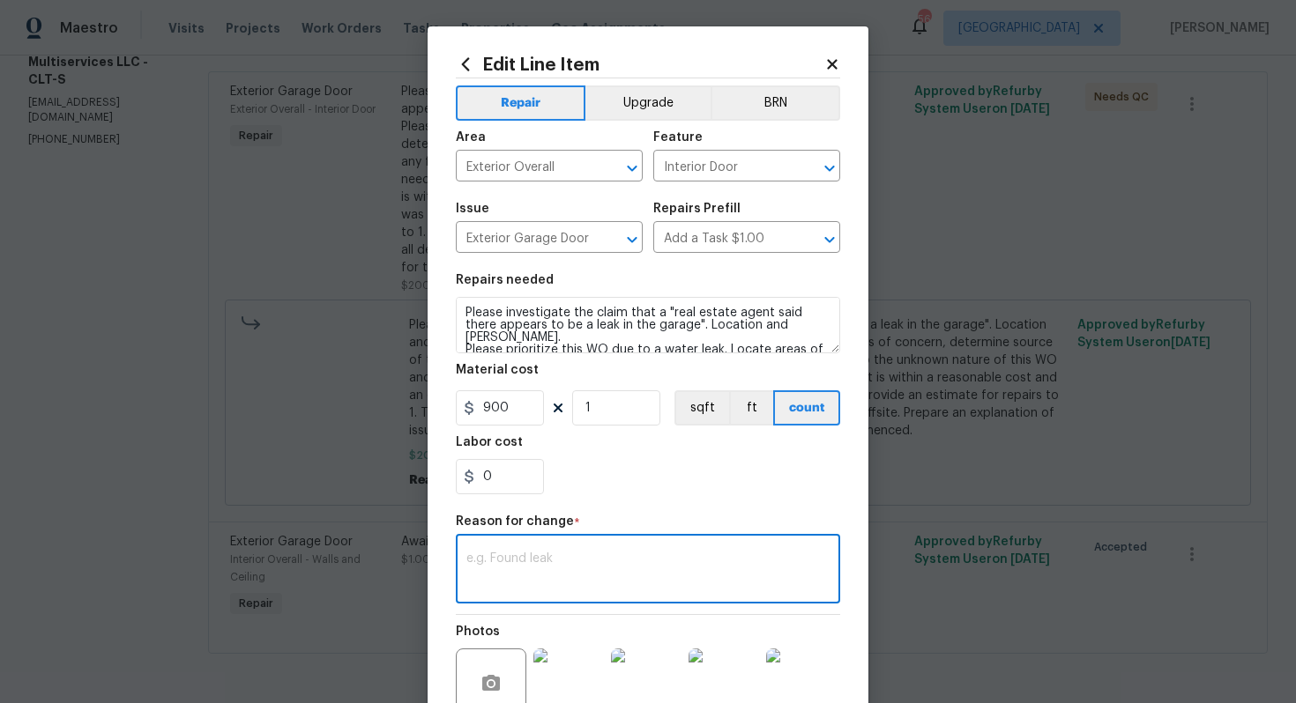
click at [509, 560] on textarea at bounding box center [647, 571] width 363 height 37
paste textarea "(AM) Updated cost per BR team approval."
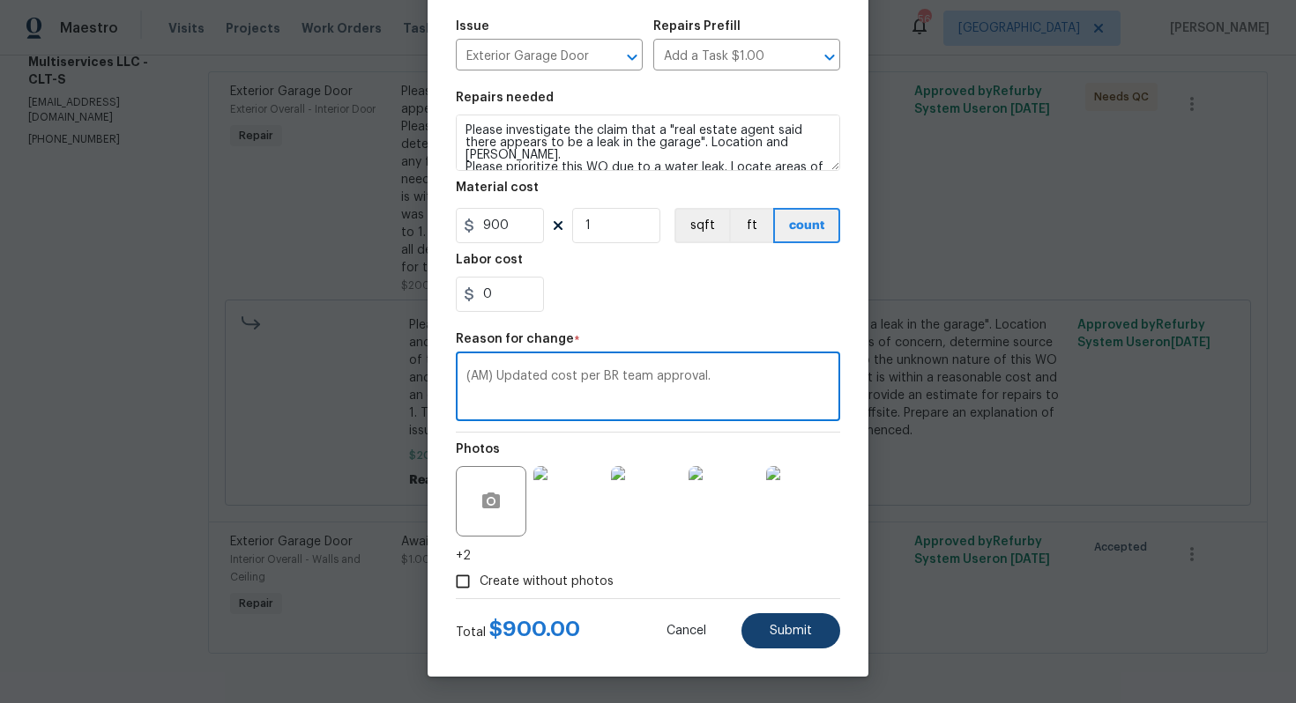
type textarea "(AM) Updated cost per BR team approval."
click at [781, 633] on span "Submit" at bounding box center [791, 631] width 42 height 13
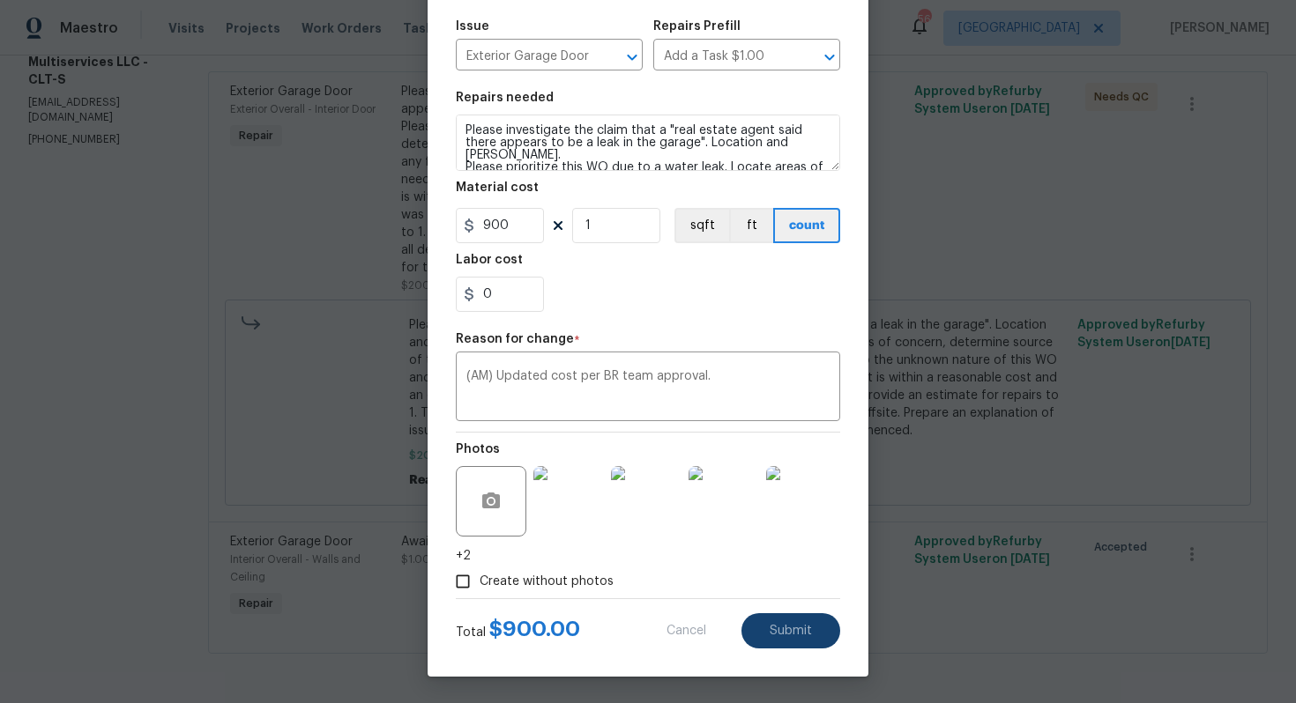
type input "200"
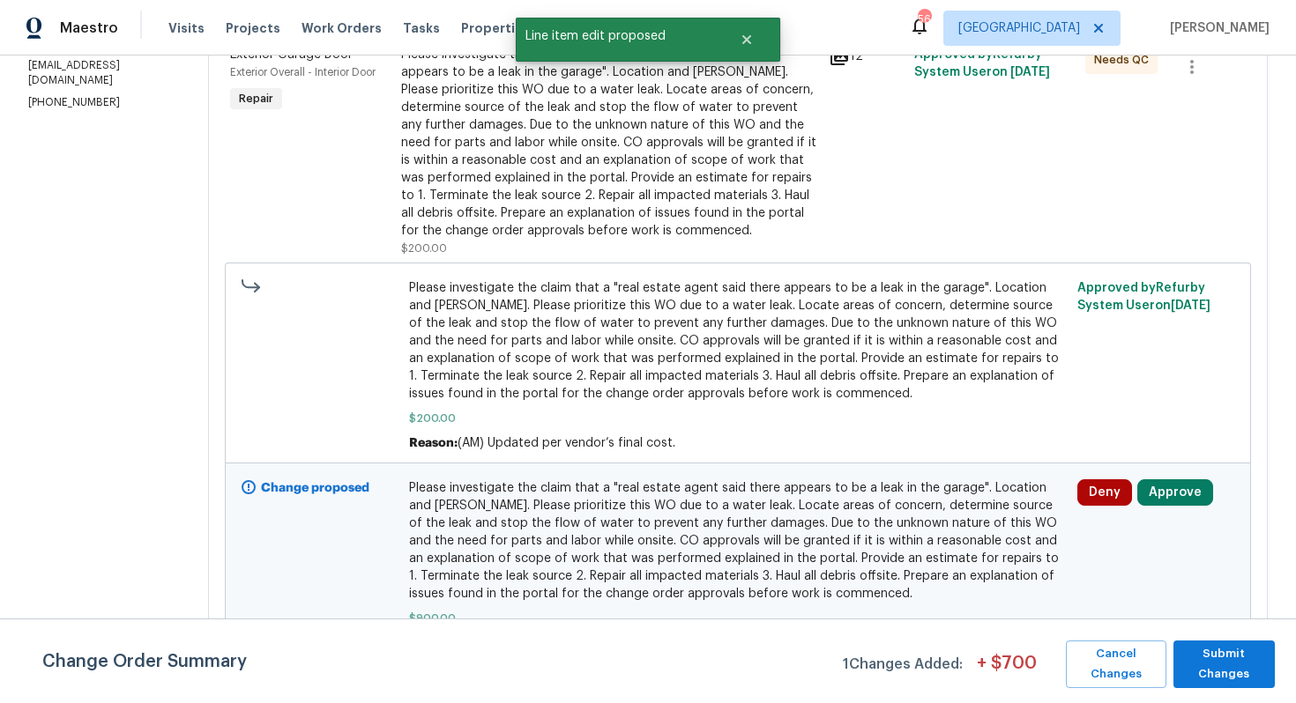
scroll to position [0, 0]
click at [1189, 651] on span "Submit Changes" at bounding box center [1224, 664] width 84 height 41
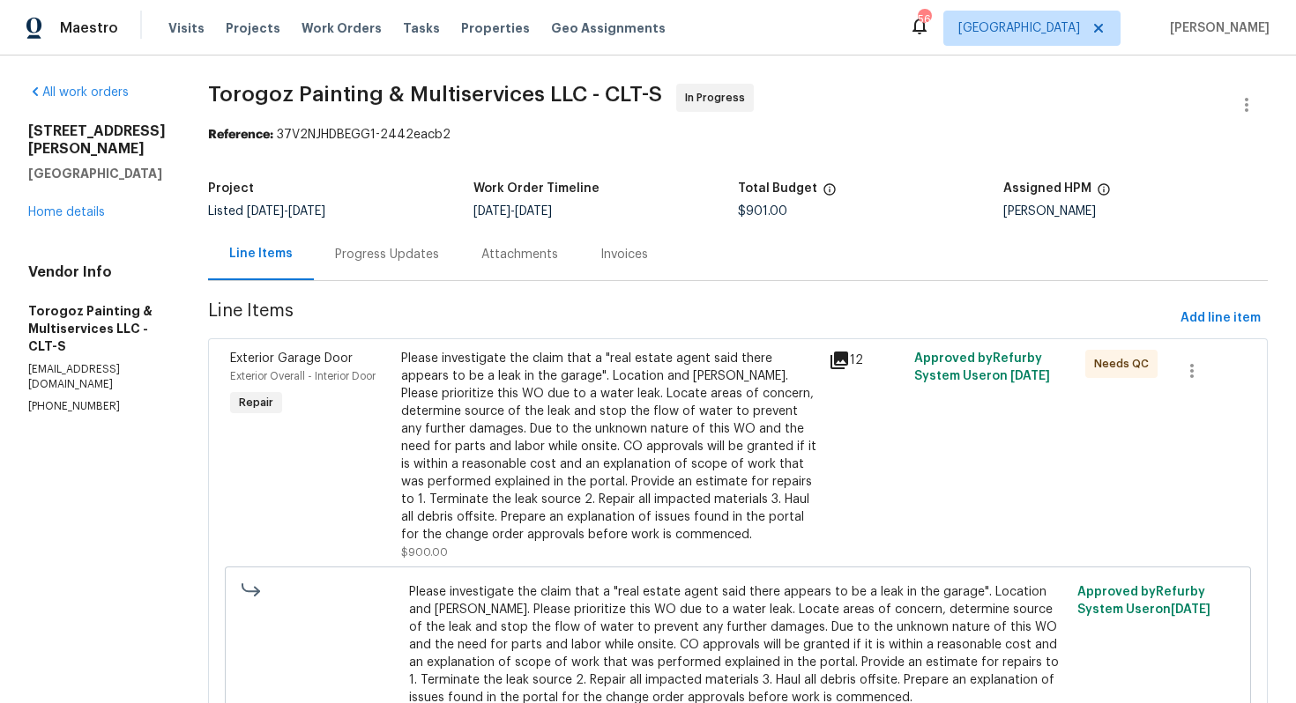
click at [436, 249] on div "Progress Updates" at bounding box center [387, 255] width 104 height 18
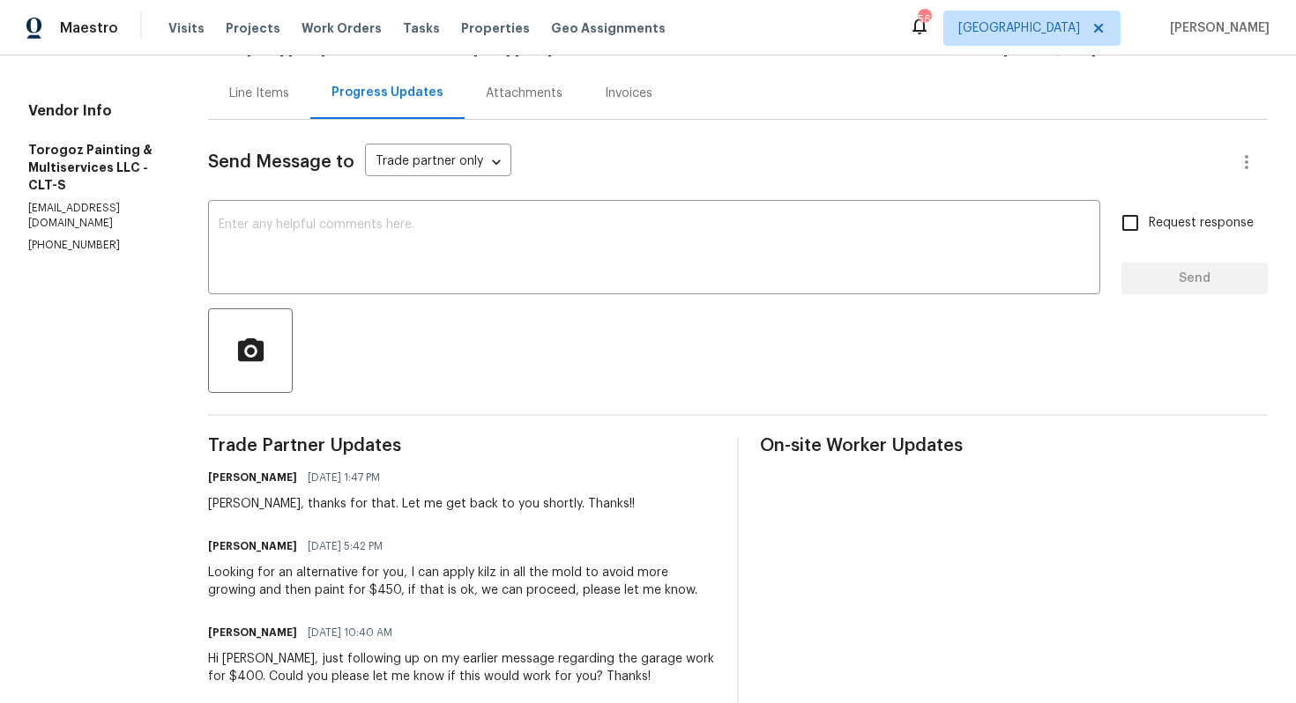
scroll to position [321, 0]
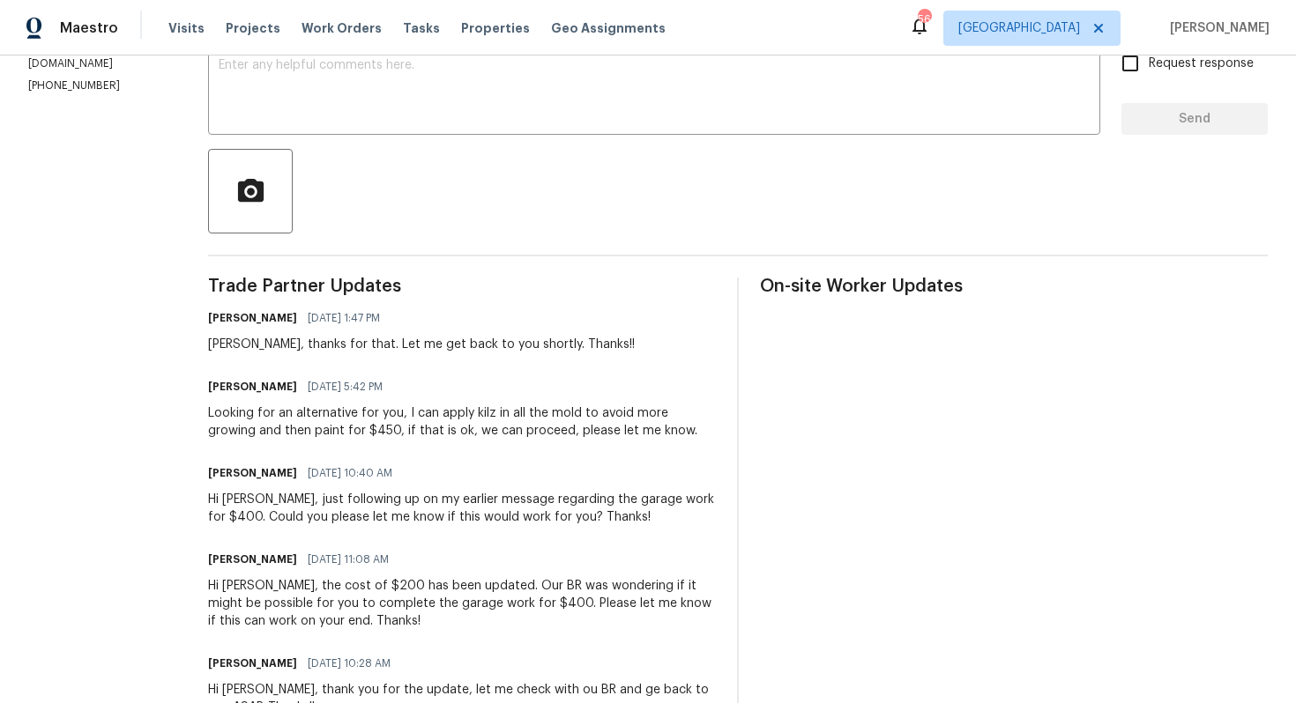
click at [262, 345] on div "[PERSON_NAME], thanks for that. Let me get back to you shortly. Thanks!!" at bounding box center [421, 345] width 427 height 18
copy div "[PERSON_NAME]"
click at [425, 117] on textarea at bounding box center [654, 90] width 871 height 62
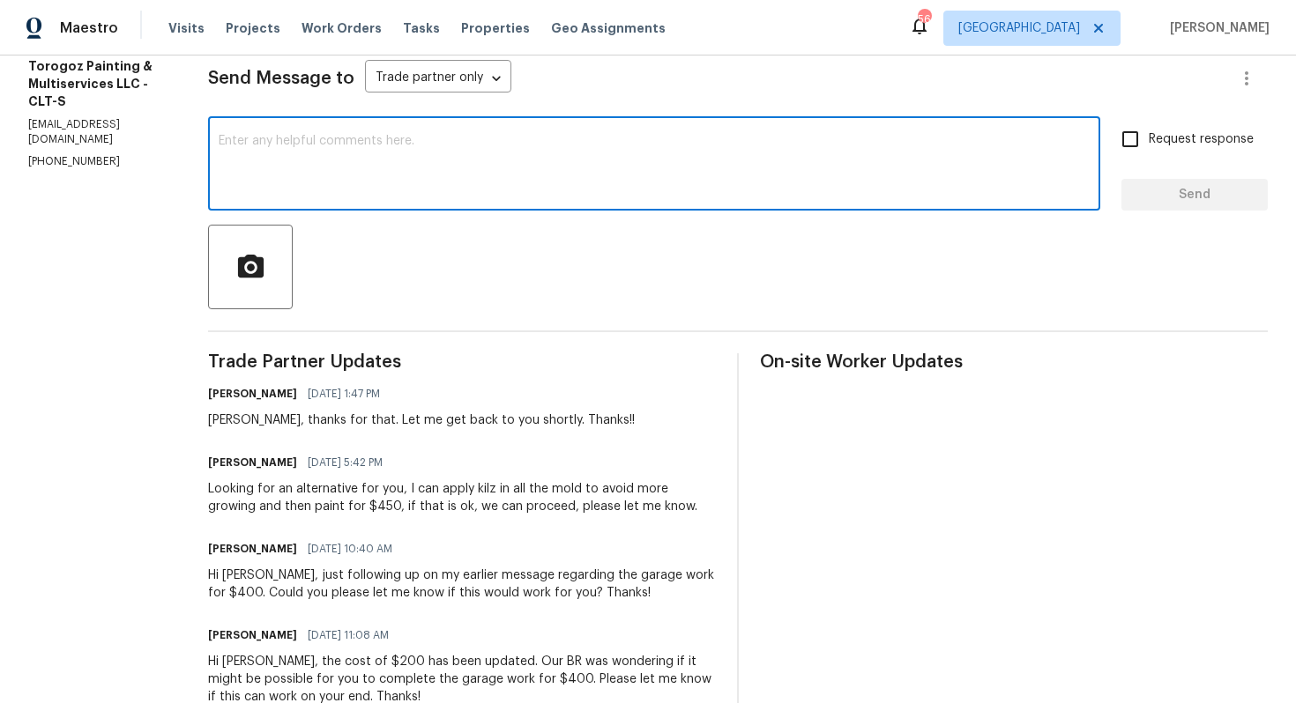
scroll to position [241, 0]
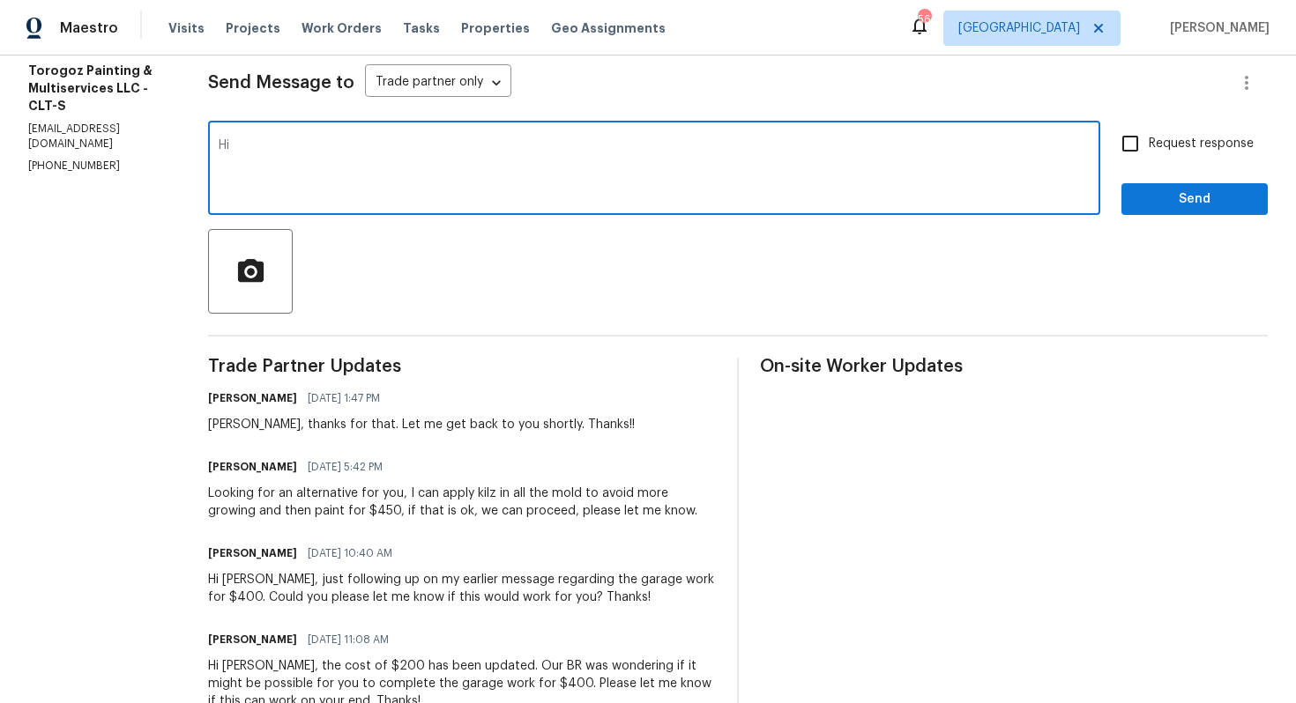
paste textarea "[PERSON_NAME]"
click at [375, 149] on textarea "Hi [PERSON_NAME], the cost has been" at bounding box center [654, 170] width 871 height 62
click at [508, 143] on textarea "Hi [PERSON_NAME], the cost of $700 has been" at bounding box center [654, 170] width 871 height 62
type textarea "Hi [PERSON_NAME], the cost of $700 has been approved and updated kindly make th…"
click at [1144, 147] on input "Request response" at bounding box center [1130, 143] width 37 height 37
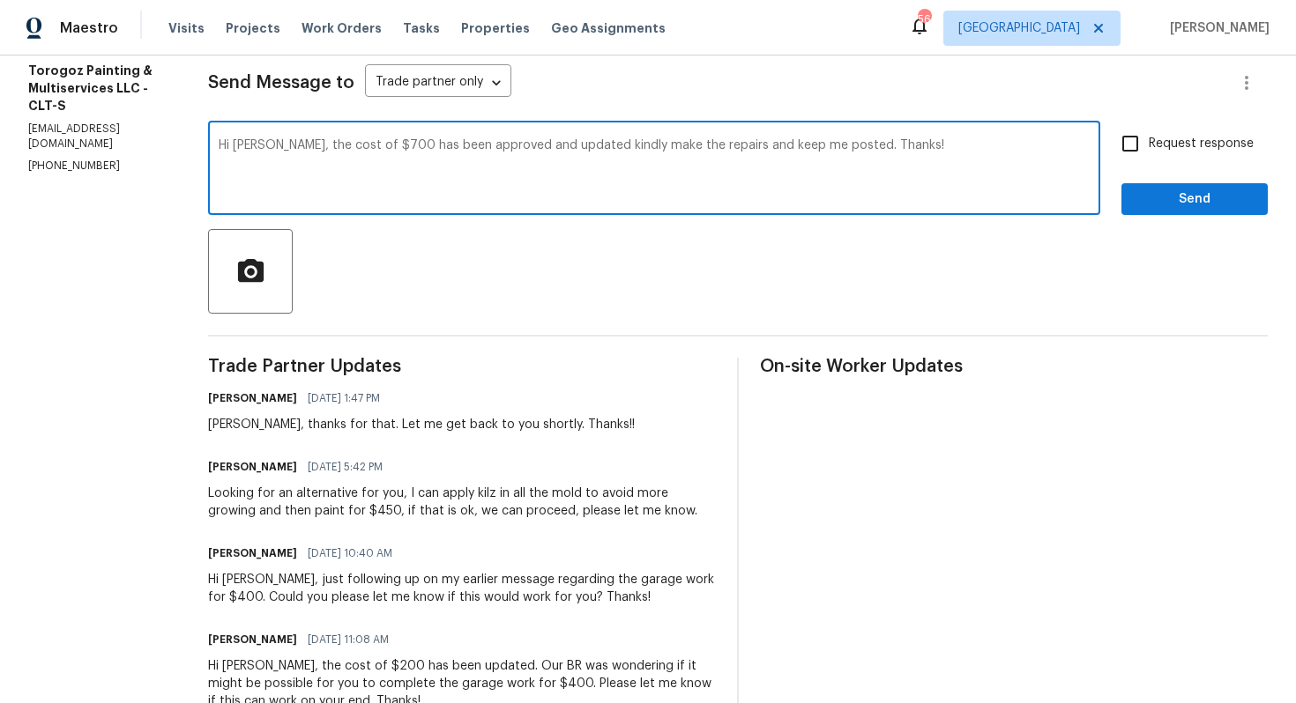
checkbox input "true"
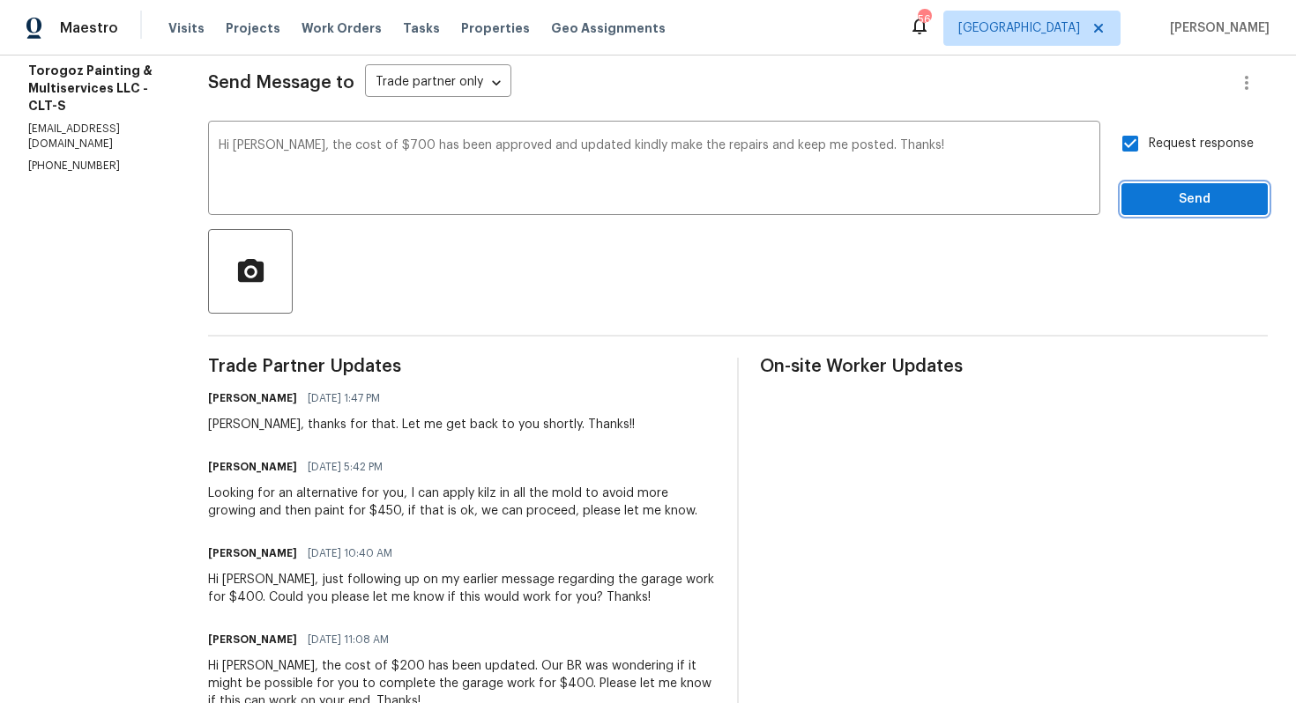
click at [1162, 199] on span "Send" at bounding box center [1194, 200] width 118 height 22
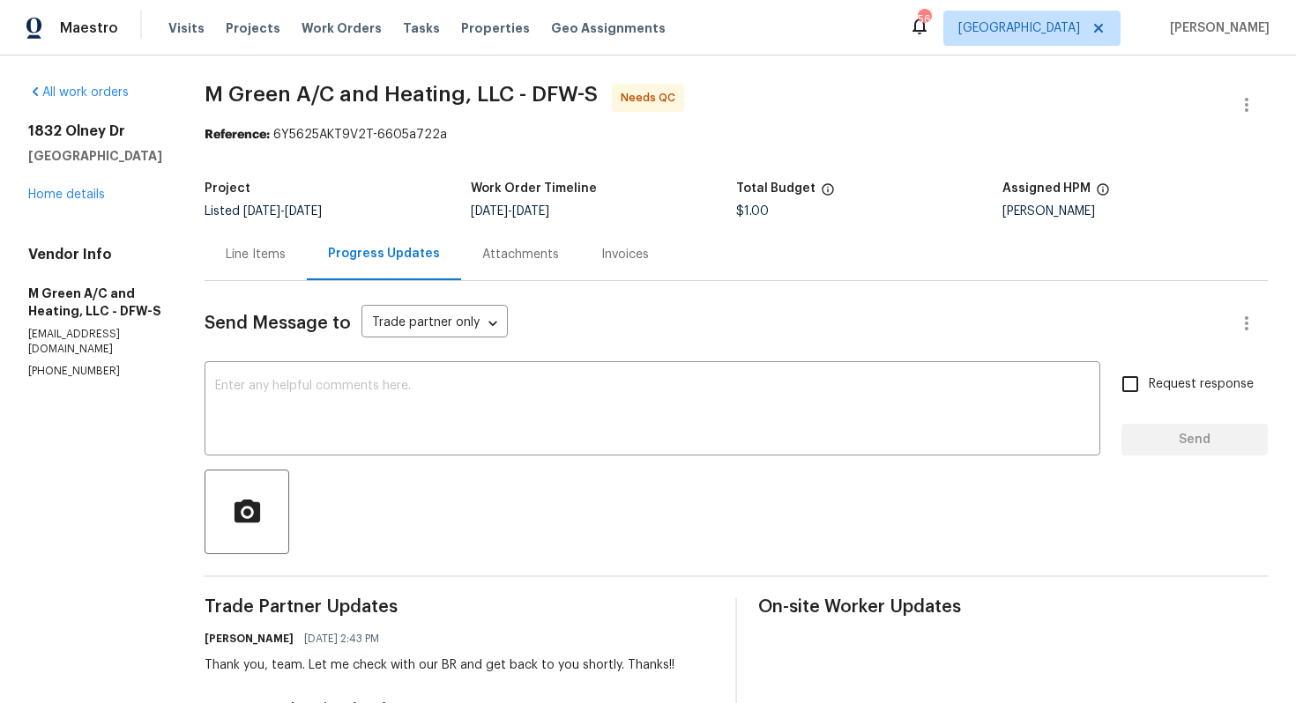
click at [286, 253] on div "Line Items" at bounding box center [256, 255] width 60 height 18
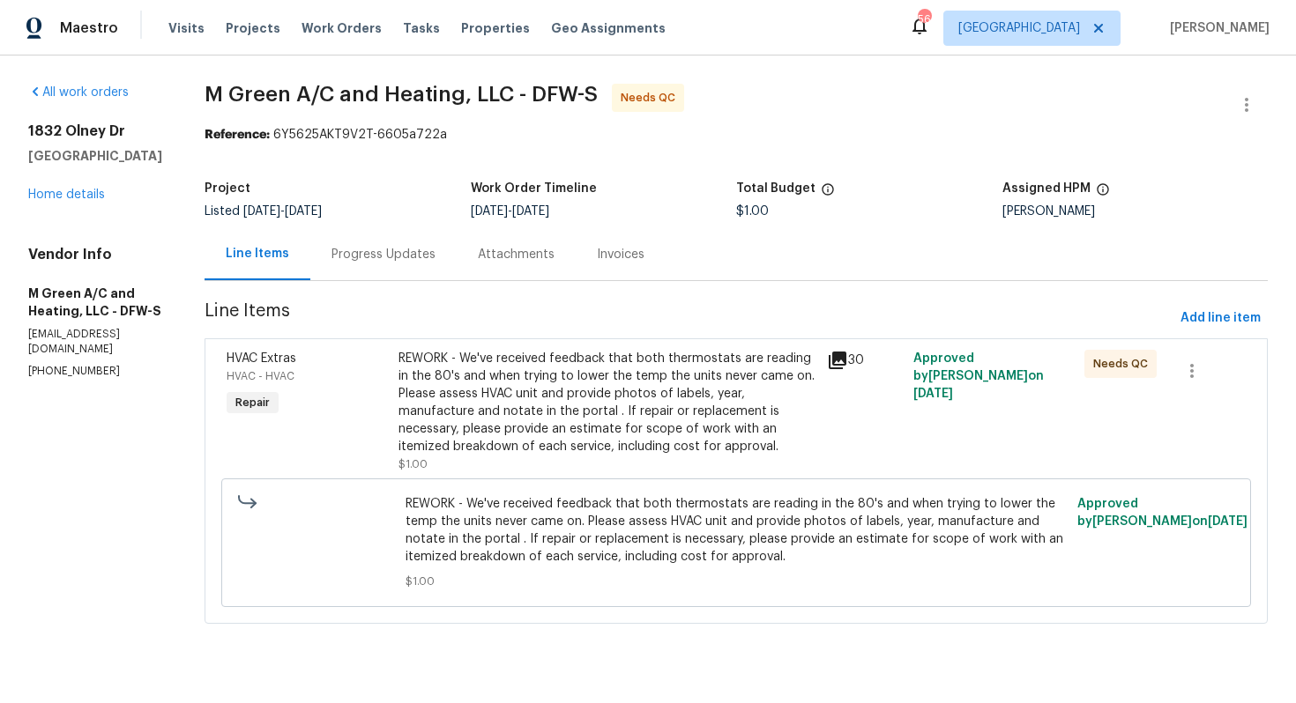
click at [545, 376] on div "REWORK - We've received feedback that both thermostats are reading in the 80's …" at bounding box center [607, 403] width 419 height 106
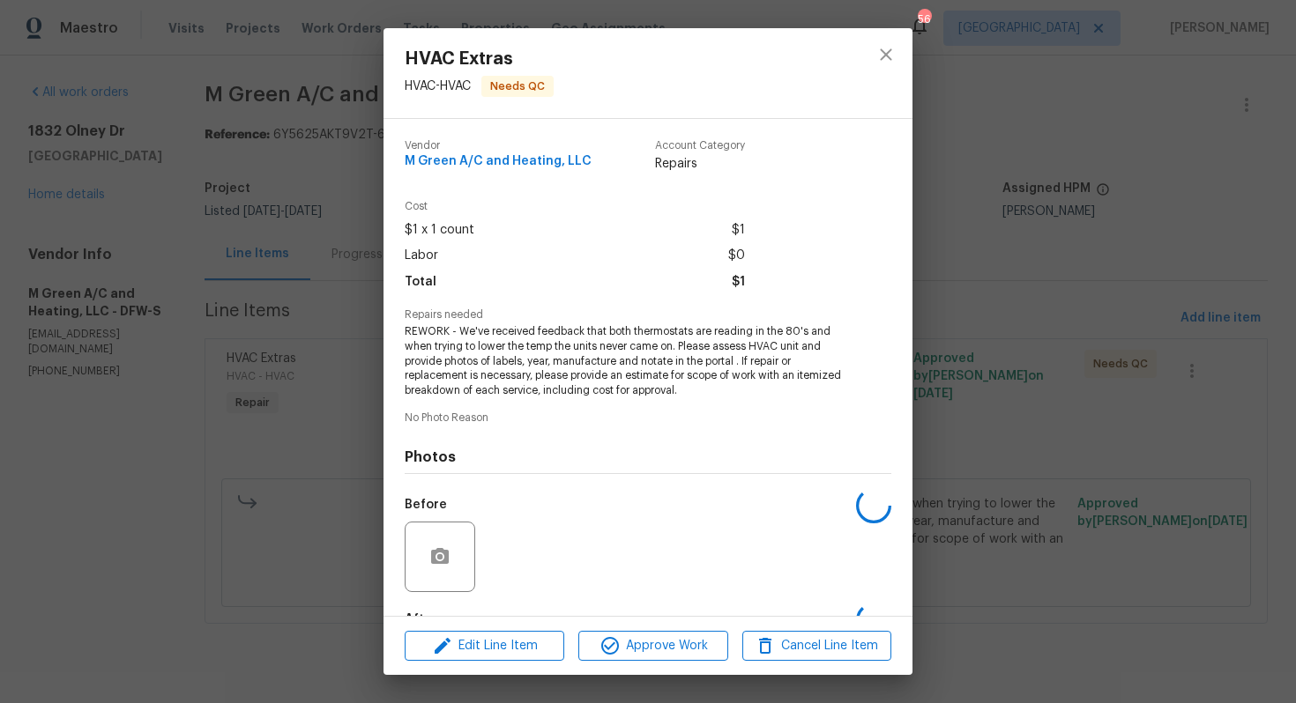
scroll to position [108, 0]
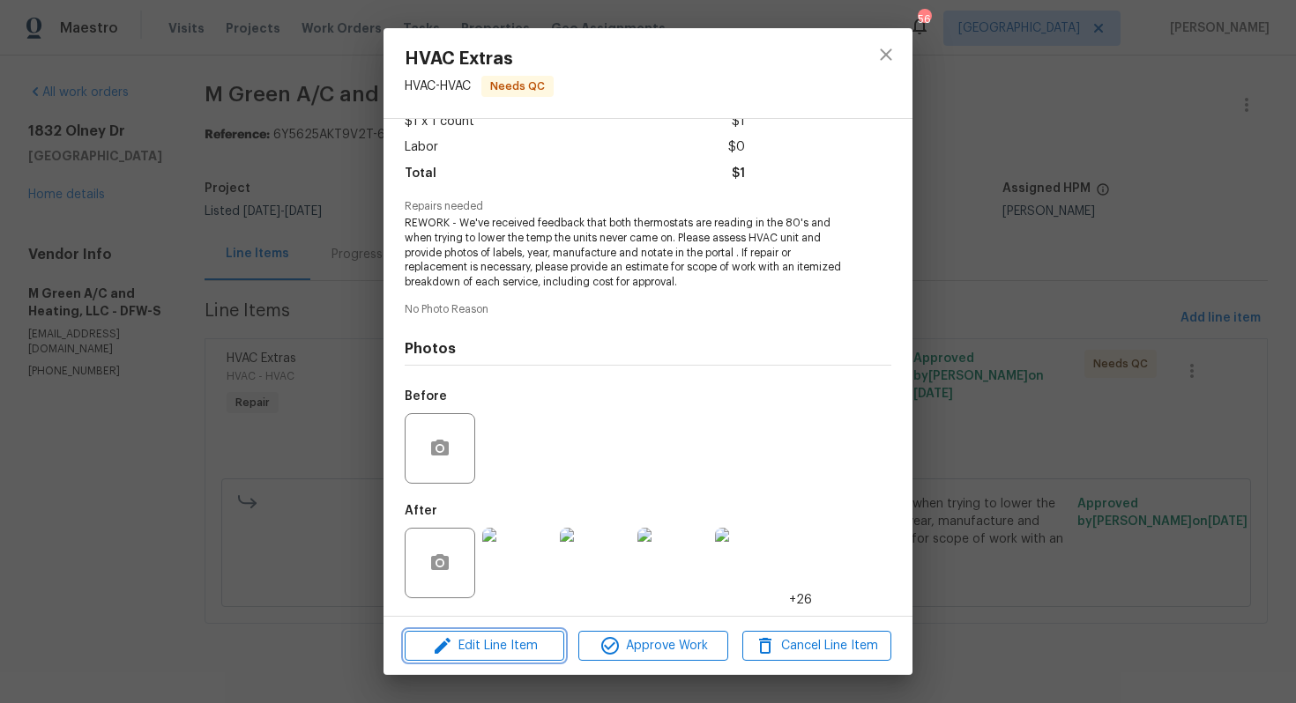
click at [466, 640] on span "Edit Line Item" at bounding box center [484, 647] width 149 height 22
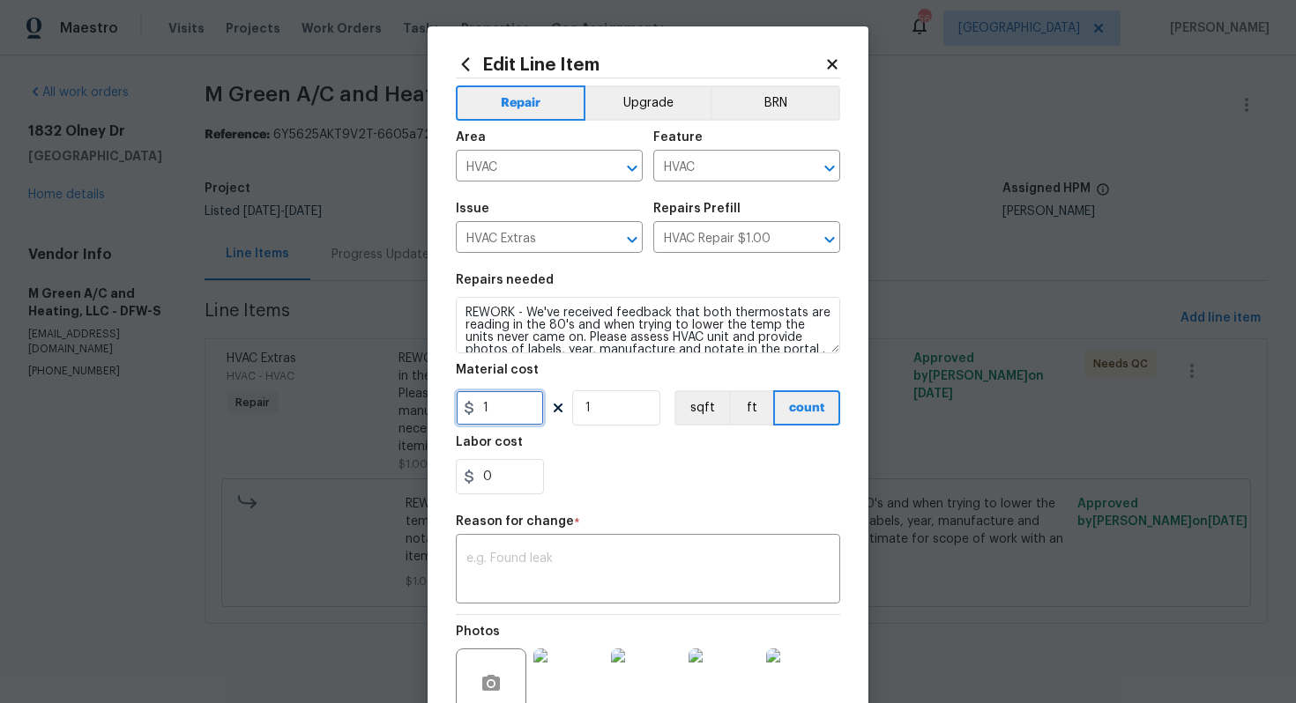
click at [502, 410] on input "1" at bounding box center [500, 407] width 88 height 35
click at [377, 440] on body "Maestro Visits Projects Work Orders Tasks Properties Geo Assignments 56 [GEOGRA…" at bounding box center [648, 336] width 1296 height 673
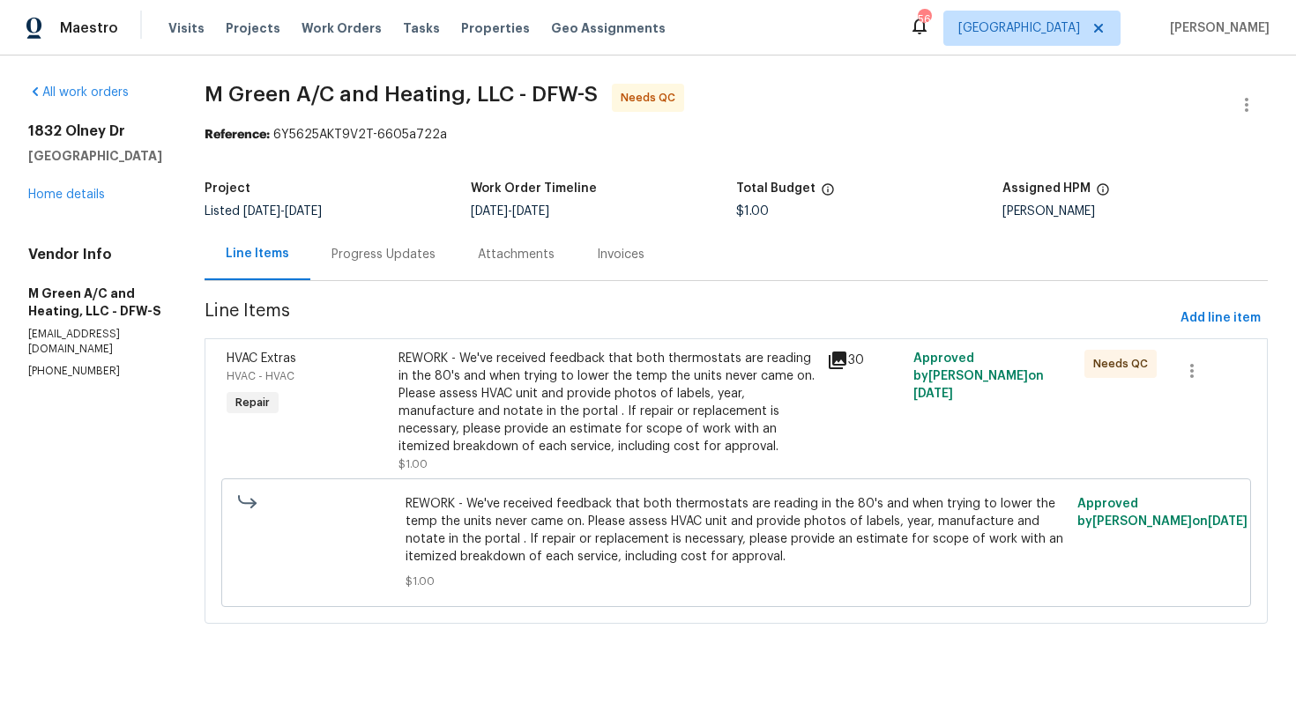
click at [550, 435] on div "REWORK - We've received feedback that both thermostats are reading in the 80's …" at bounding box center [607, 403] width 419 height 106
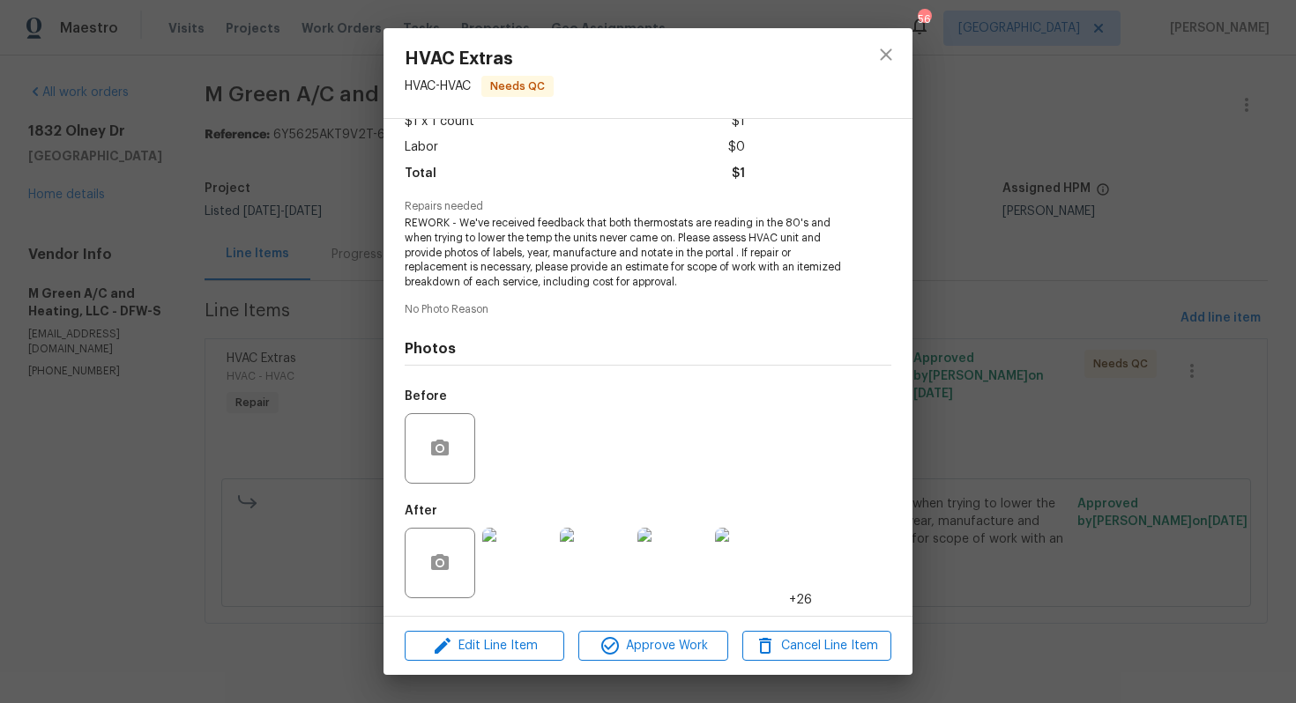
click at [517, 546] on img at bounding box center [517, 563] width 71 height 71
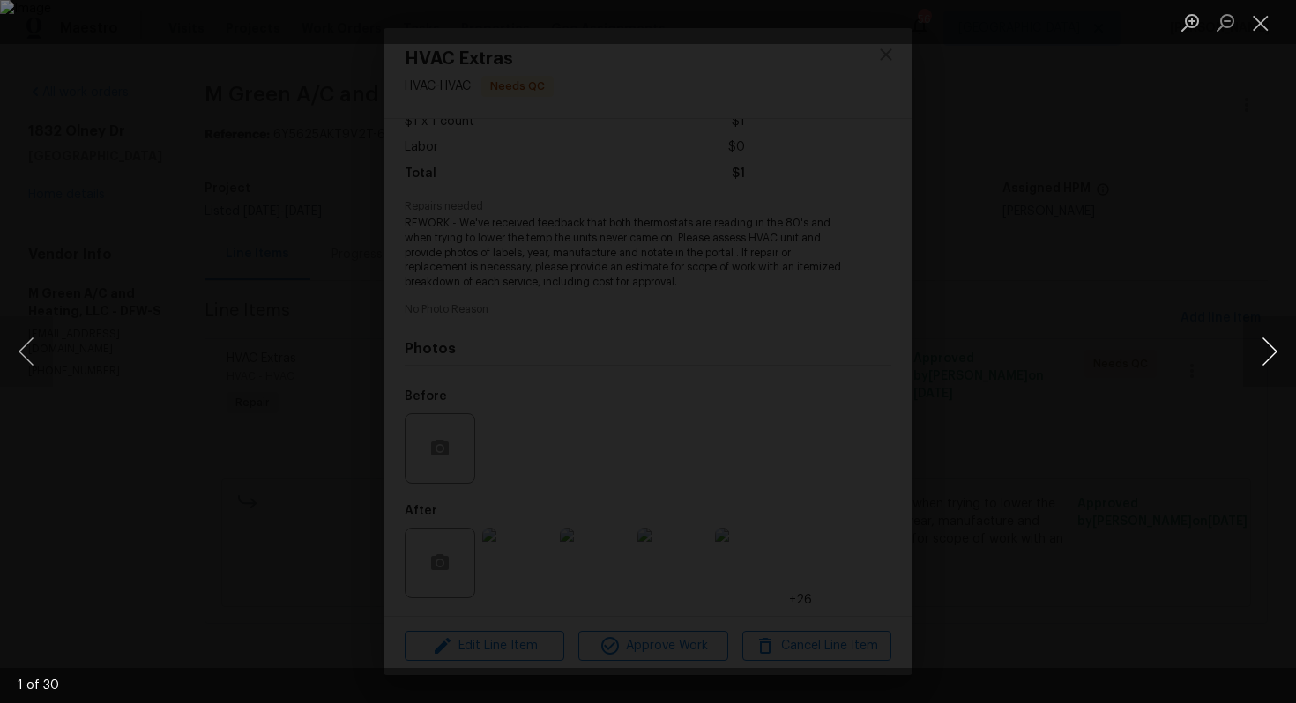
click at [1283, 357] on button "Next image" at bounding box center [1269, 351] width 53 height 71
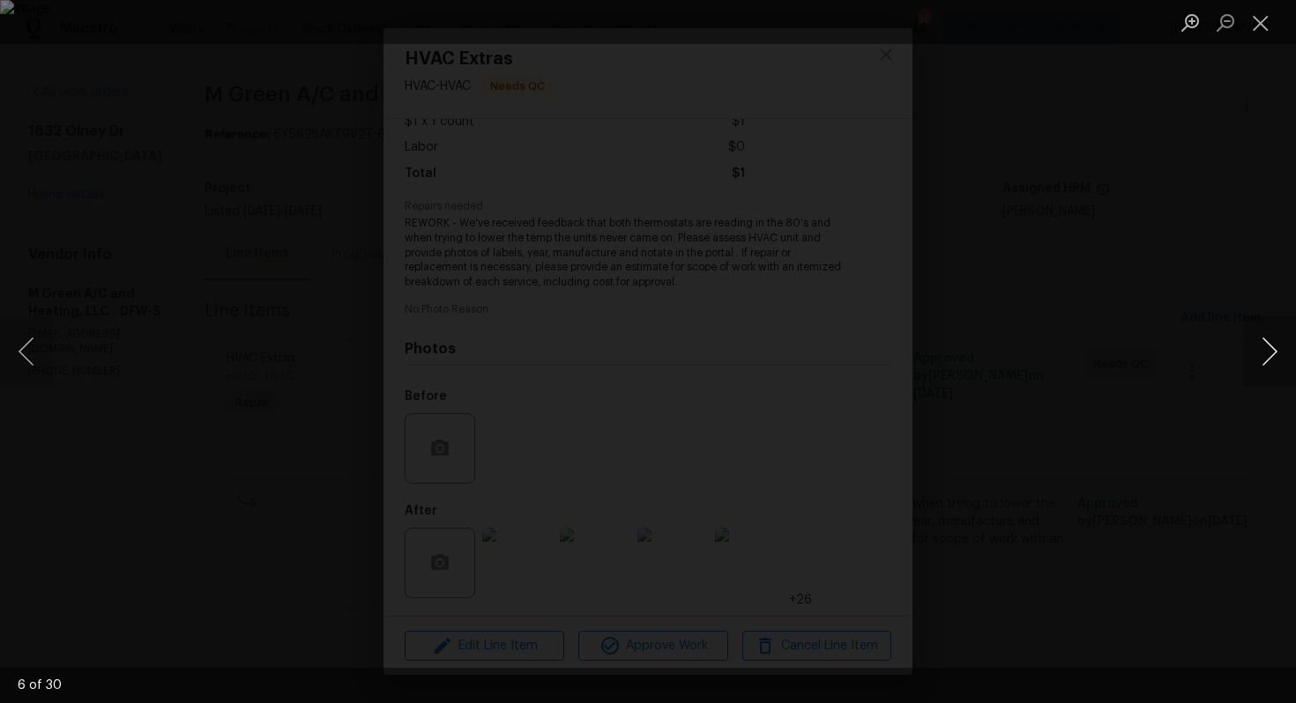
click at [1283, 357] on button "Next image" at bounding box center [1269, 351] width 53 height 71
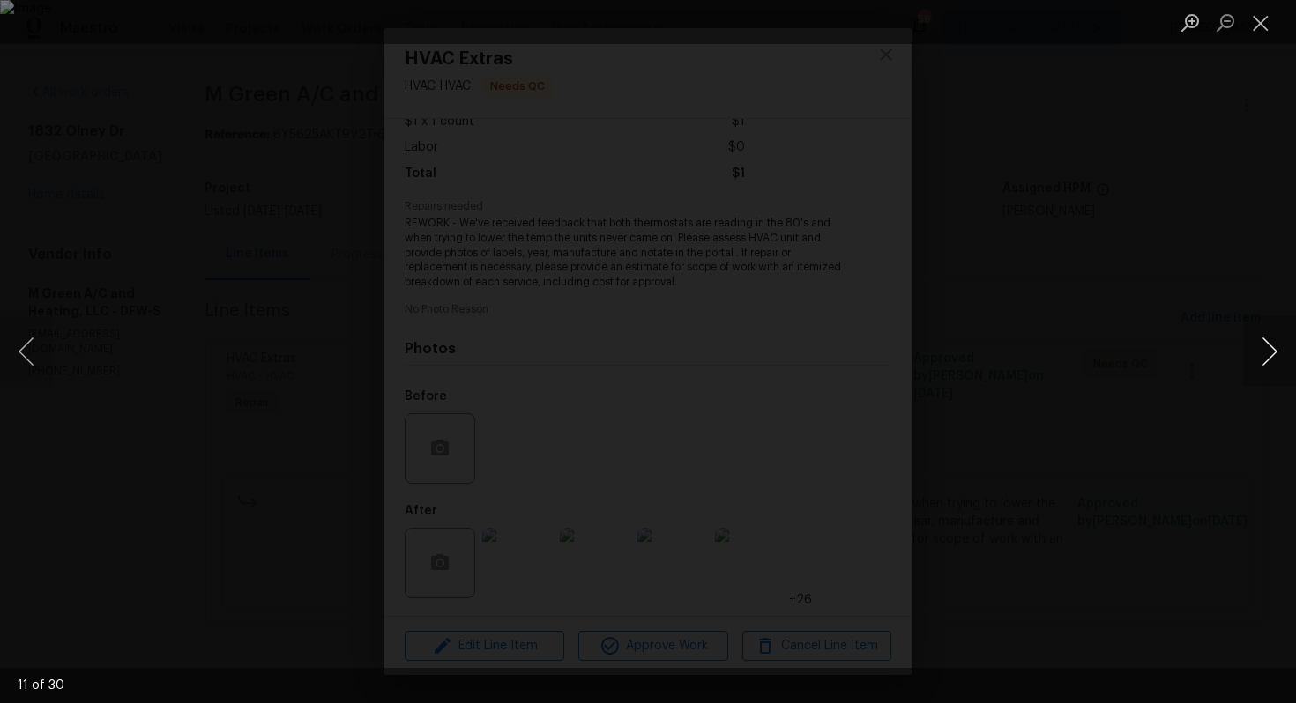
click at [1283, 357] on button "Next image" at bounding box center [1269, 351] width 53 height 71
click at [1148, 356] on div "Lightbox" at bounding box center [648, 351] width 1296 height 703
click at [1065, 368] on div "Lightbox" at bounding box center [648, 351] width 1296 height 703
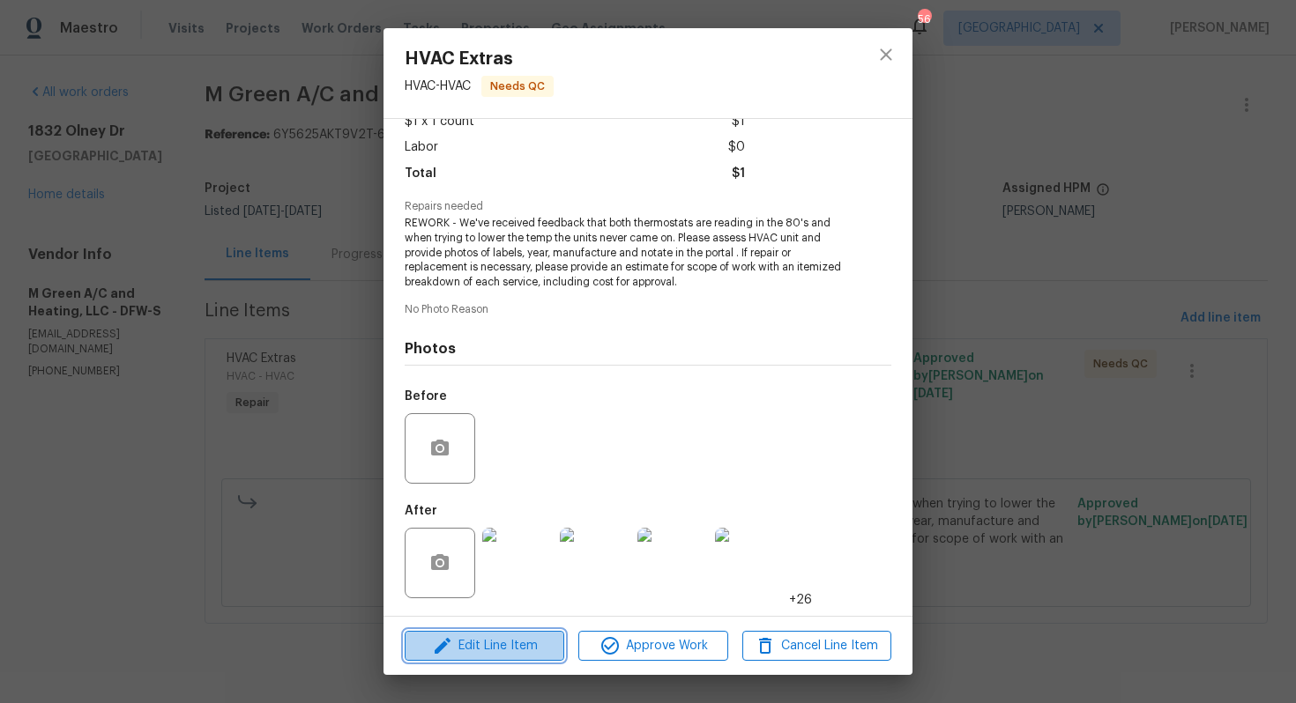
click at [462, 639] on span "Edit Line Item" at bounding box center [484, 647] width 149 height 22
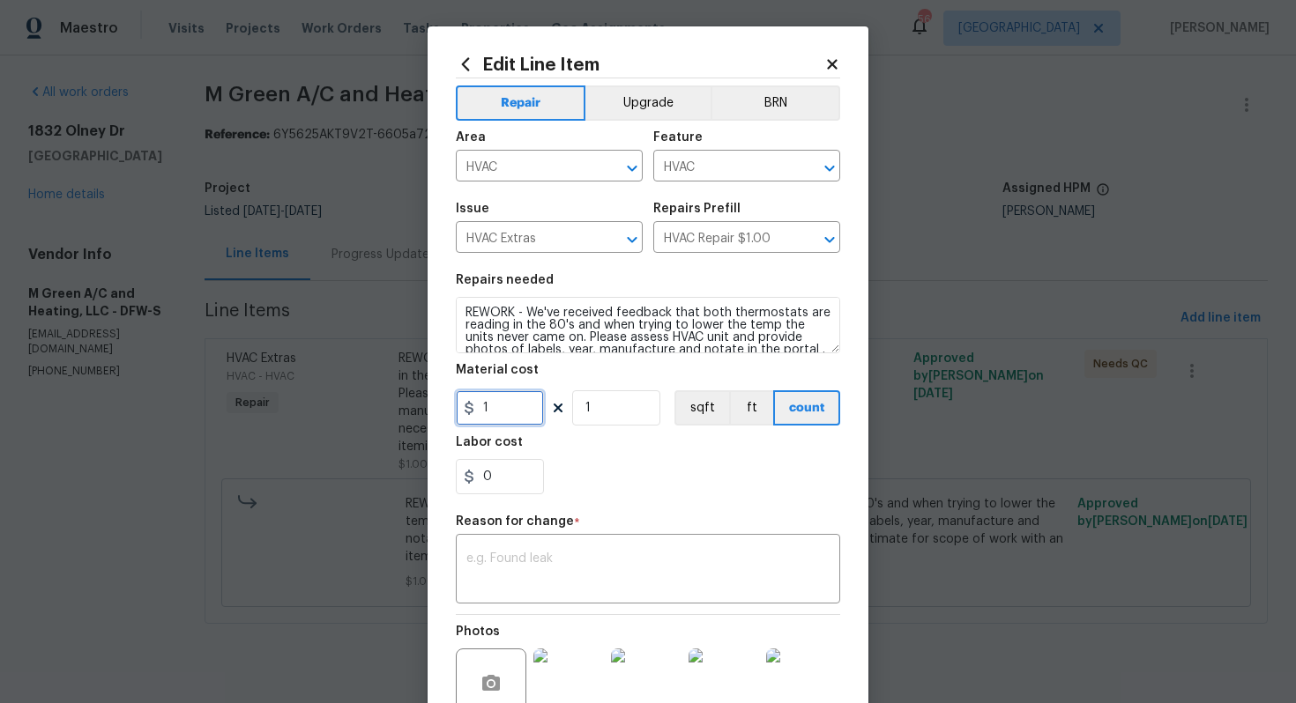
click at [501, 414] on input "1" at bounding box center [500, 407] width 88 height 35
type input "230"
click at [543, 535] on div "Repair Upgrade BRN Area HVAC ​ Feature HVAC ​ Issue HVAC Extras ​ Repairs Prefi…" at bounding box center [648, 429] width 384 height 703
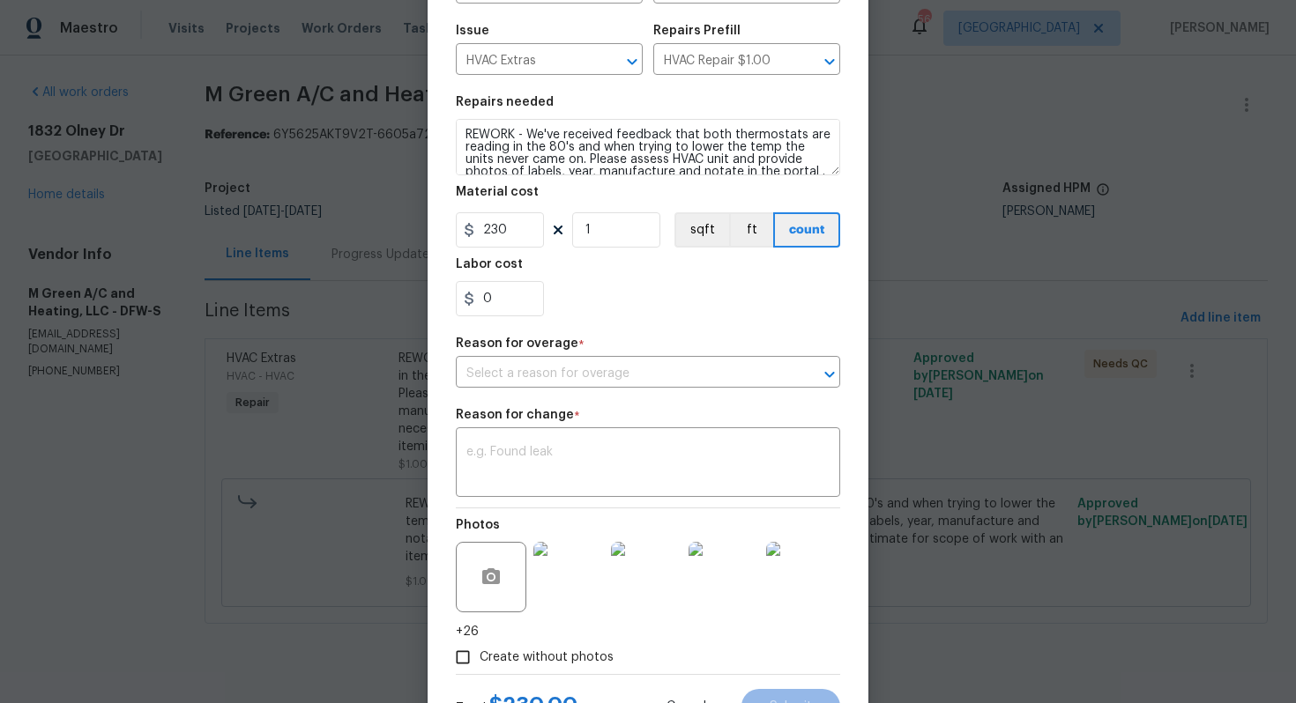
scroll to position [221, 0]
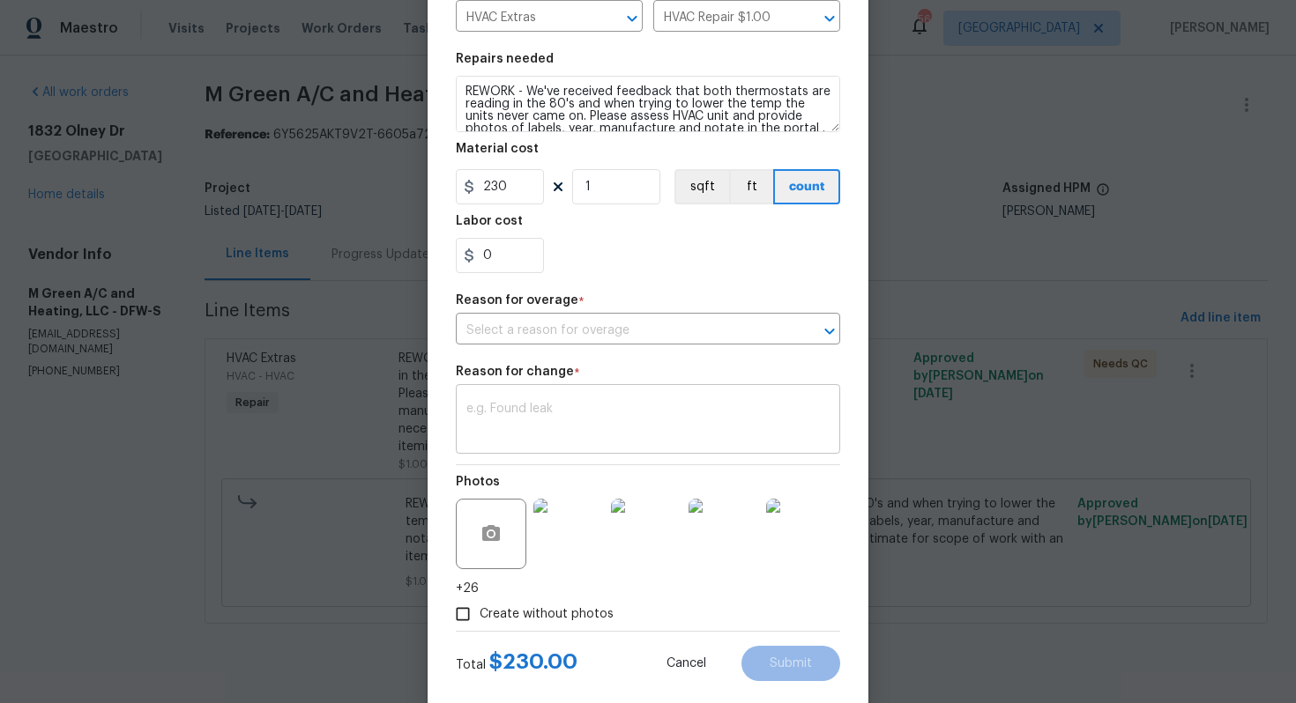
click at [664, 449] on div "x ​" at bounding box center [648, 421] width 384 height 65
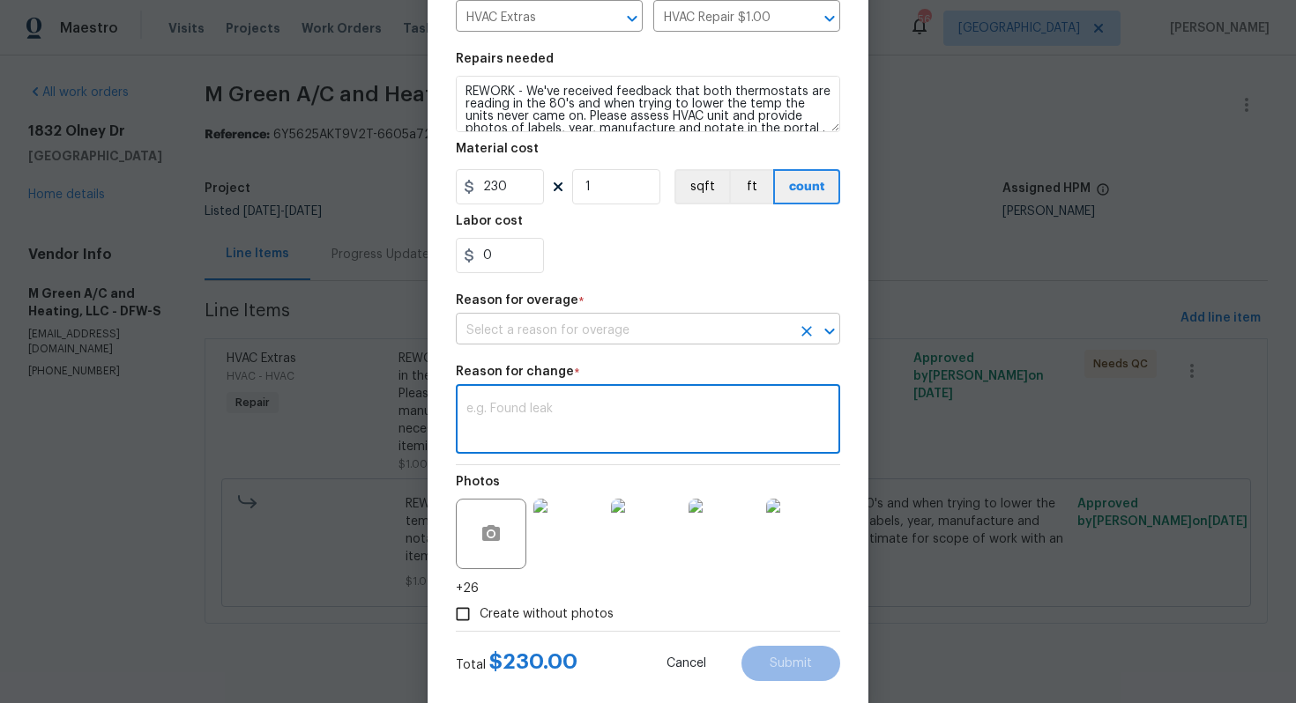
click at [713, 335] on input "text" at bounding box center [623, 330] width 335 height 27
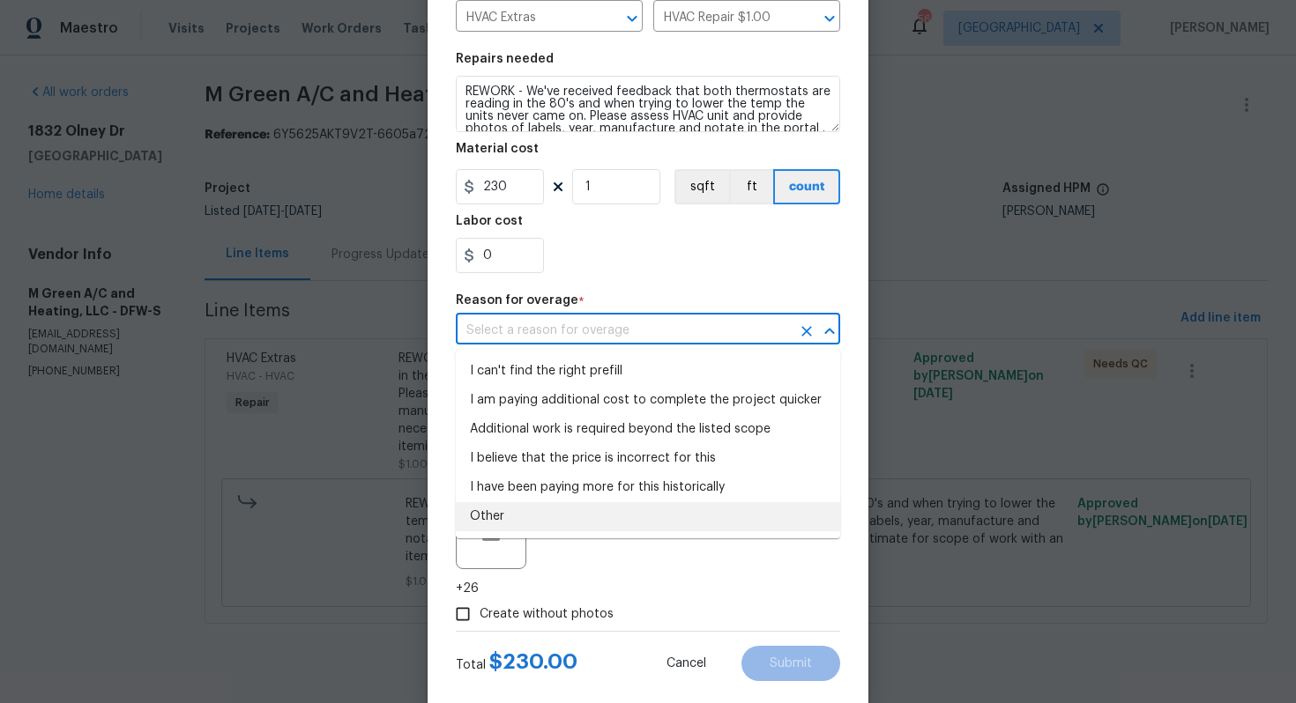
click at [577, 517] on li "Other" at bounding box center [648, 516] width 384 height 29
type input "Other"
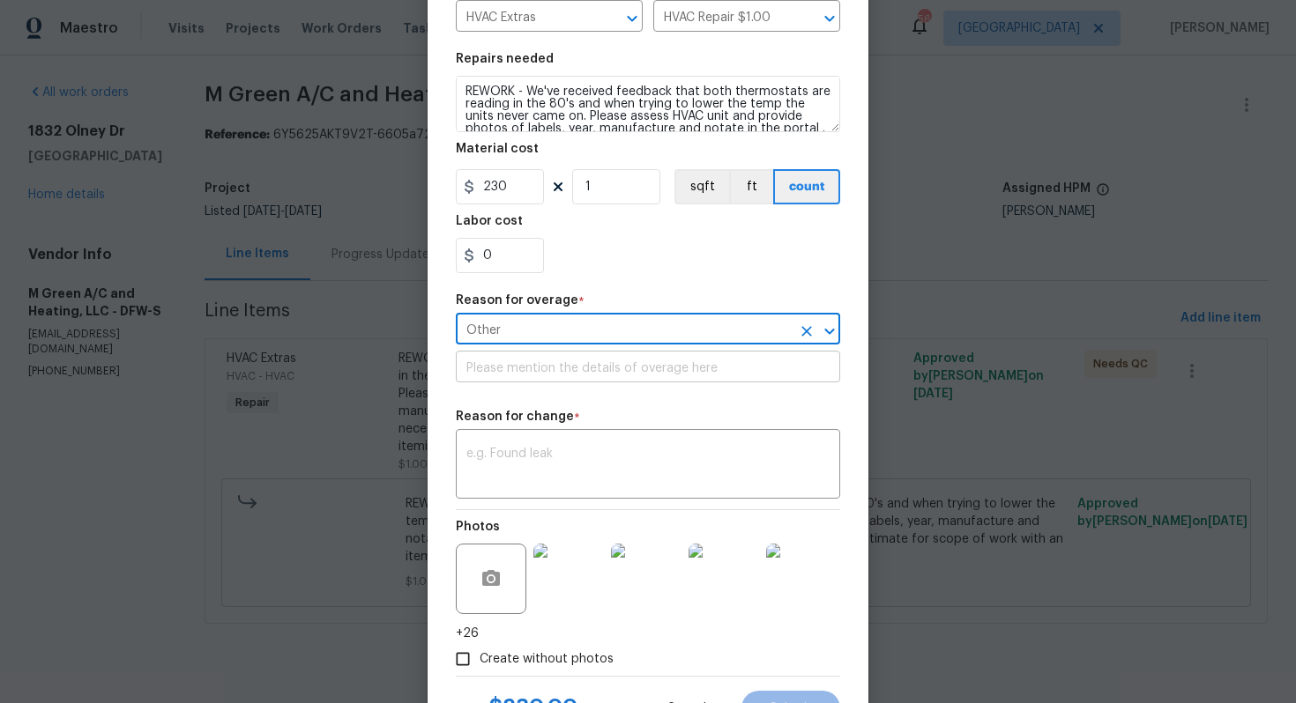
click at [707, 360] on input "text" at bounding box center [648, 368] width 384 height 27
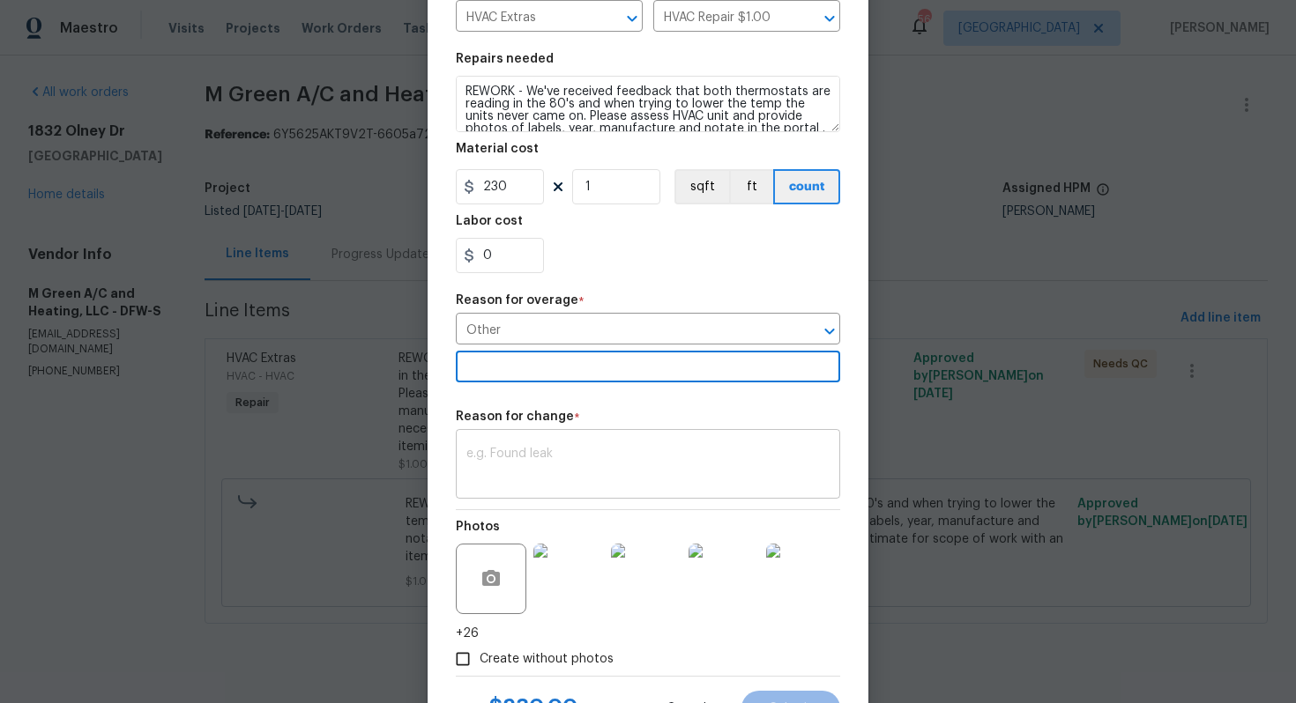
click at [632, 456] on textarea at bounding box center [647, 466] width 363 height 37
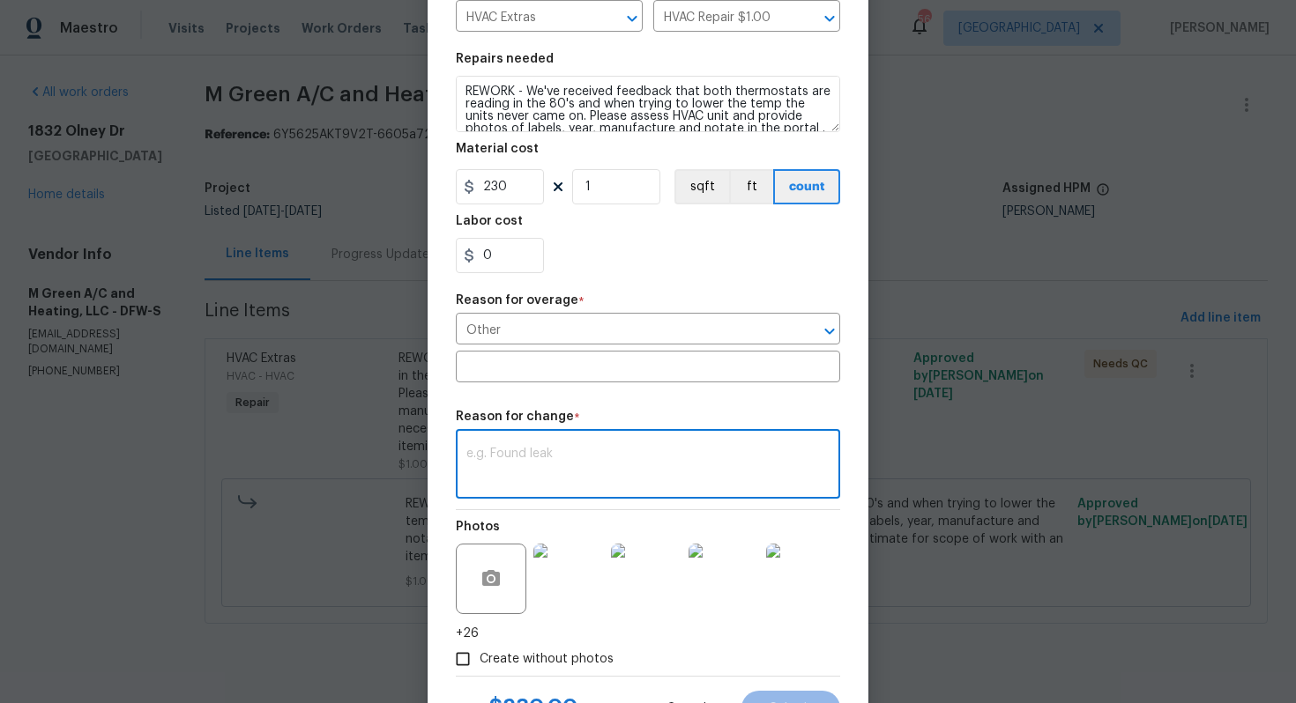
paste textarea "(AM) Updated cost per BR team approval."
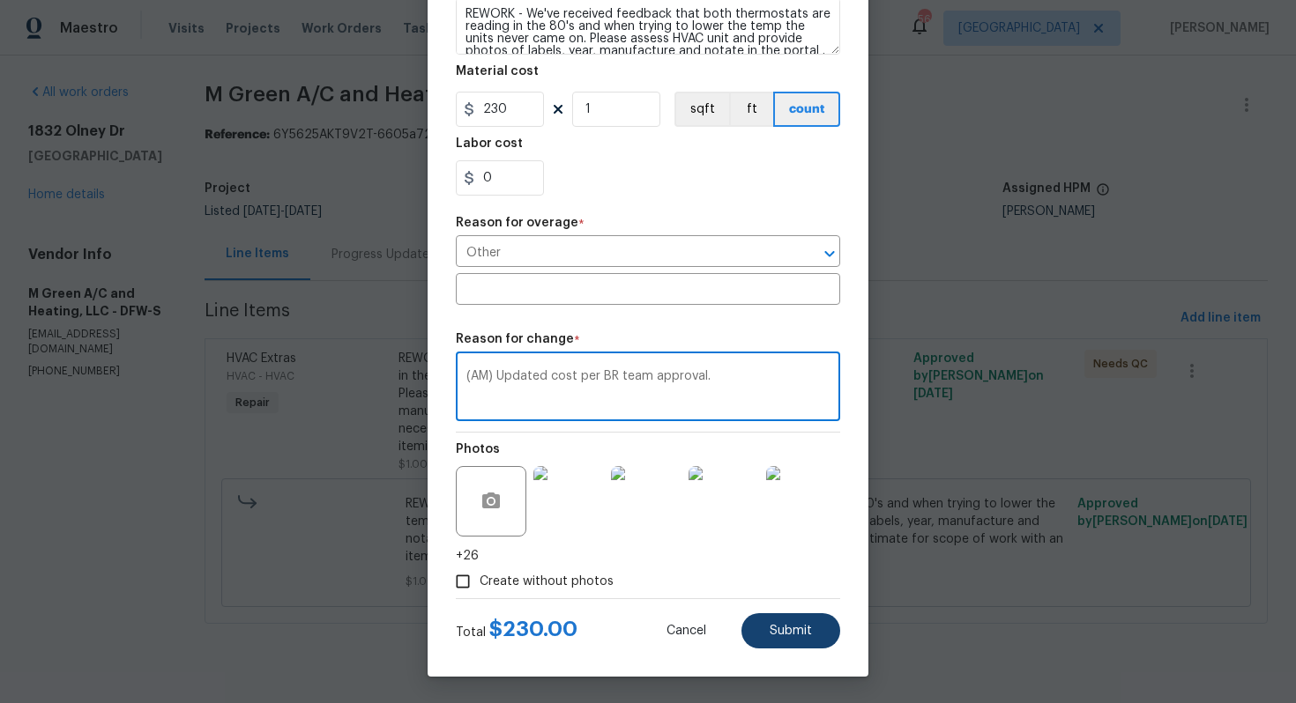
type textarea "(AM) Updated cost per BR team approval."
click at [787, 629] on span "Submit" at bounding box center [791, 631] width 42 height 13
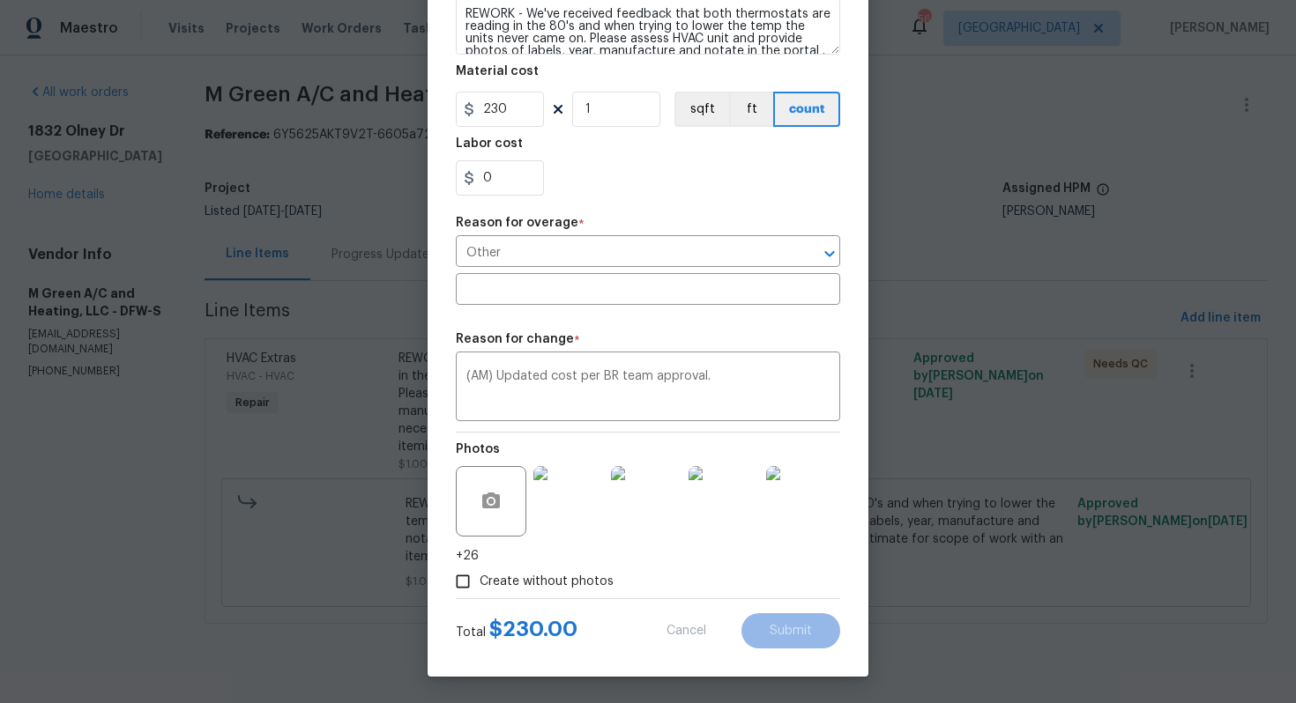
type input "1"
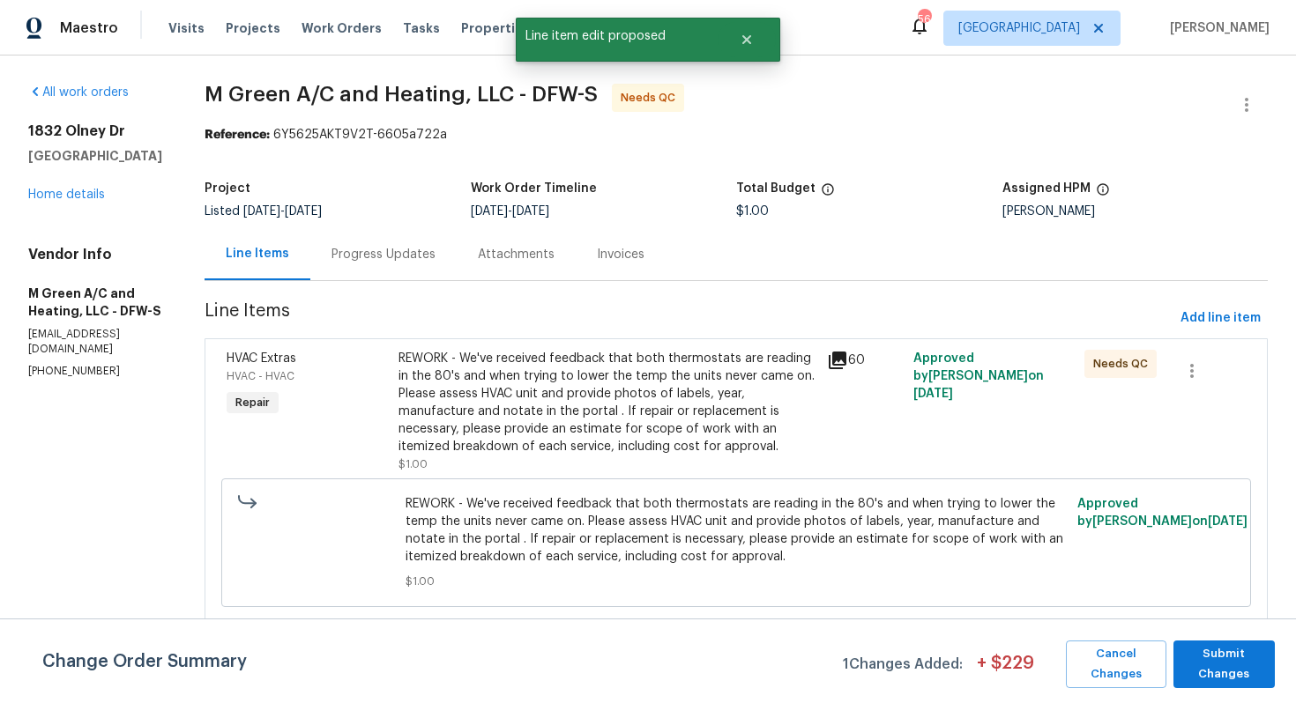
scroll to position [0, 0]
click at [1228, 658] on span "Submit Changes" at bounding box center [1224, 664] width 84 height 41
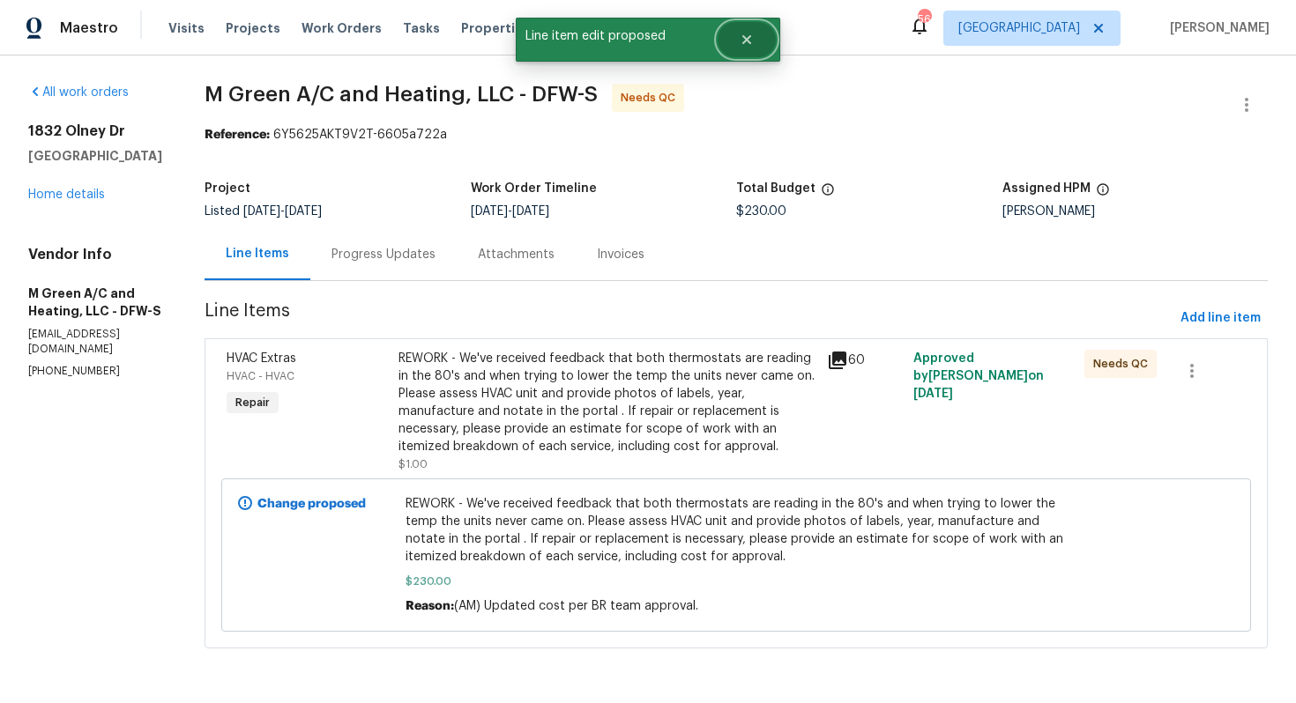
click at [754, 43] on button "Close" at bounding box center [747, 39] width 58 height 35
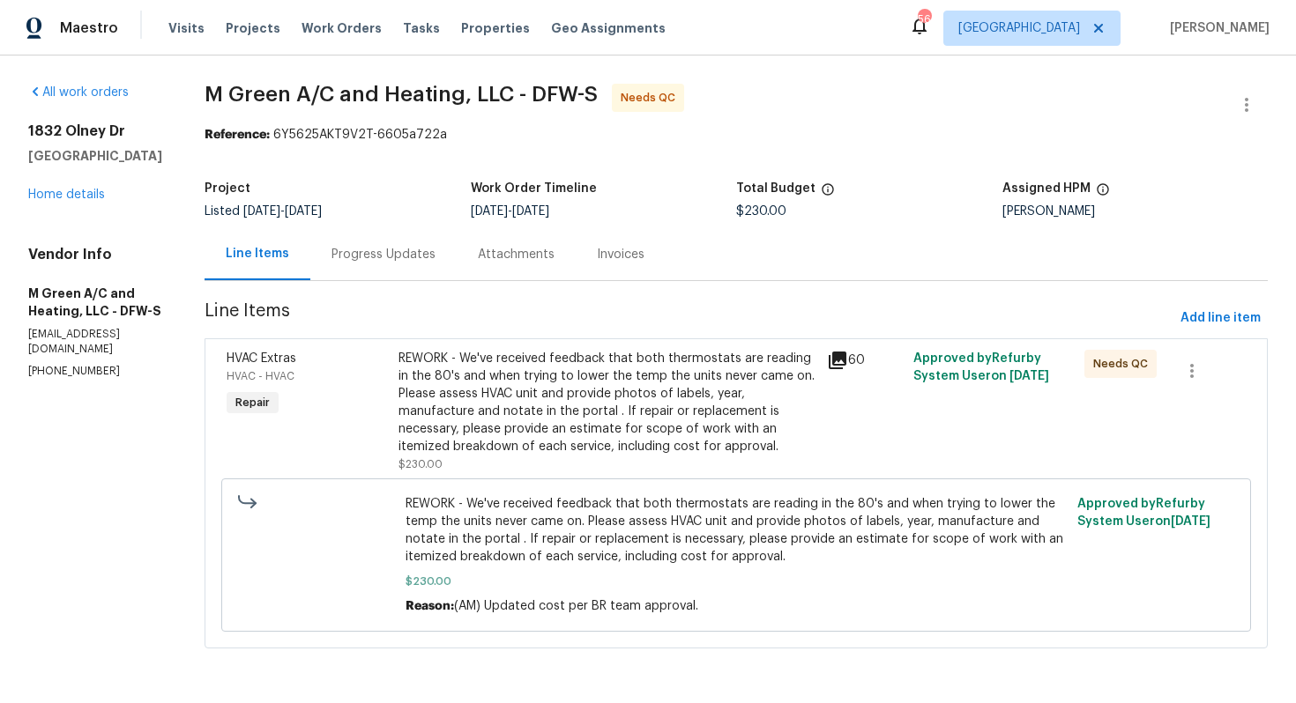
click at [428, 256] on div "Progress Updates" at bounding box center [383, 255] width 104 height 18
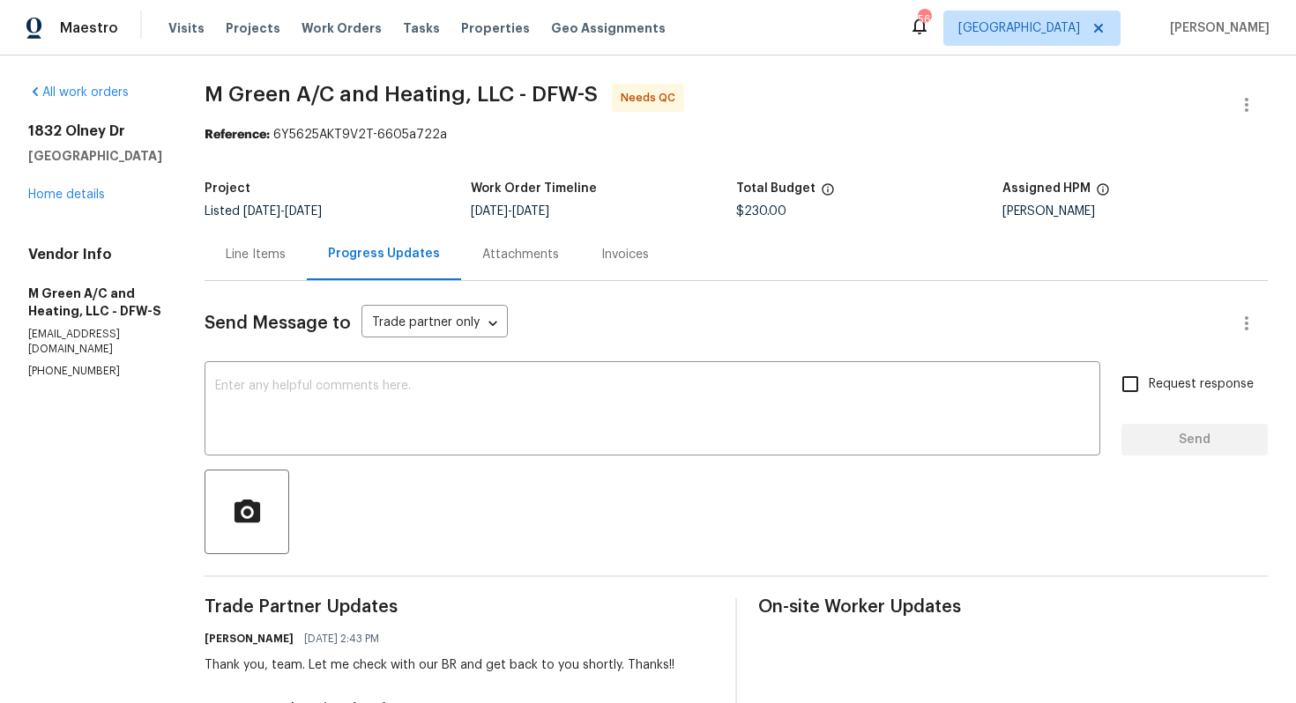
click at [286, 253] on div "Line Items" at bounding box center [256, 255] width 60 height 18
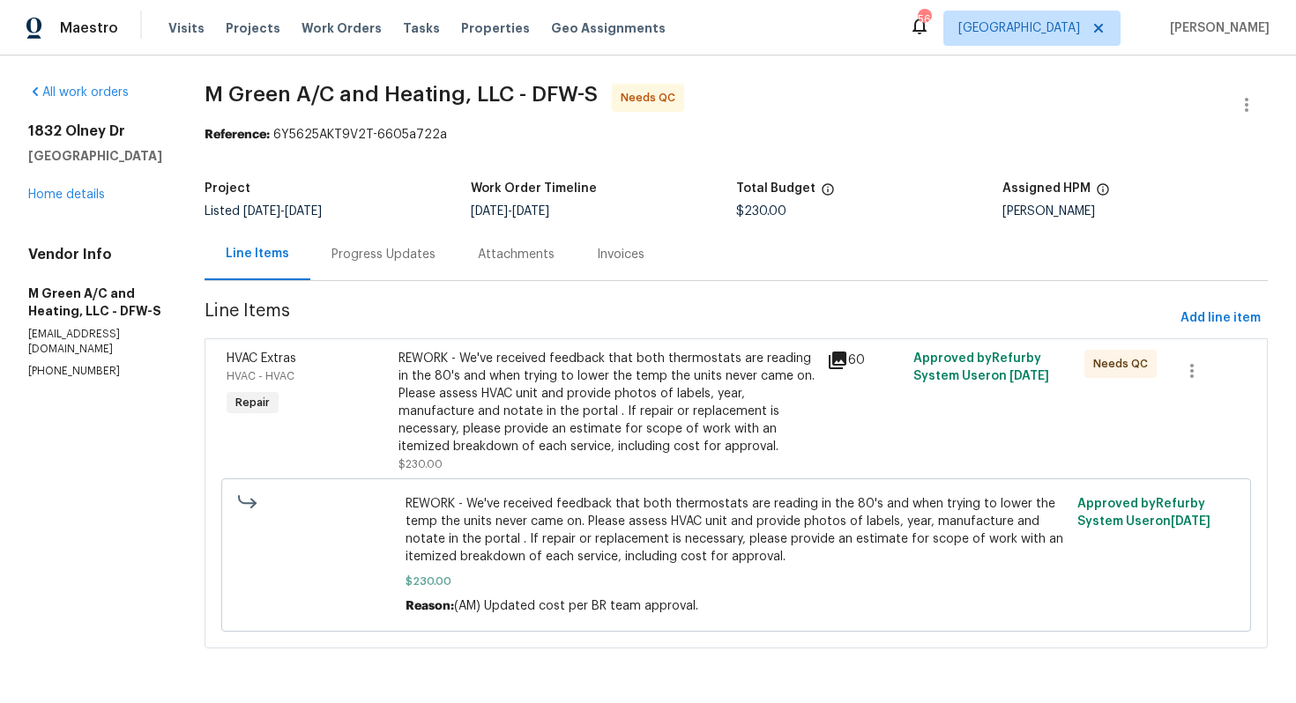
click at [416, 257] on div "Progress Updates" at bounding box center [383, 255] width 104 height 18
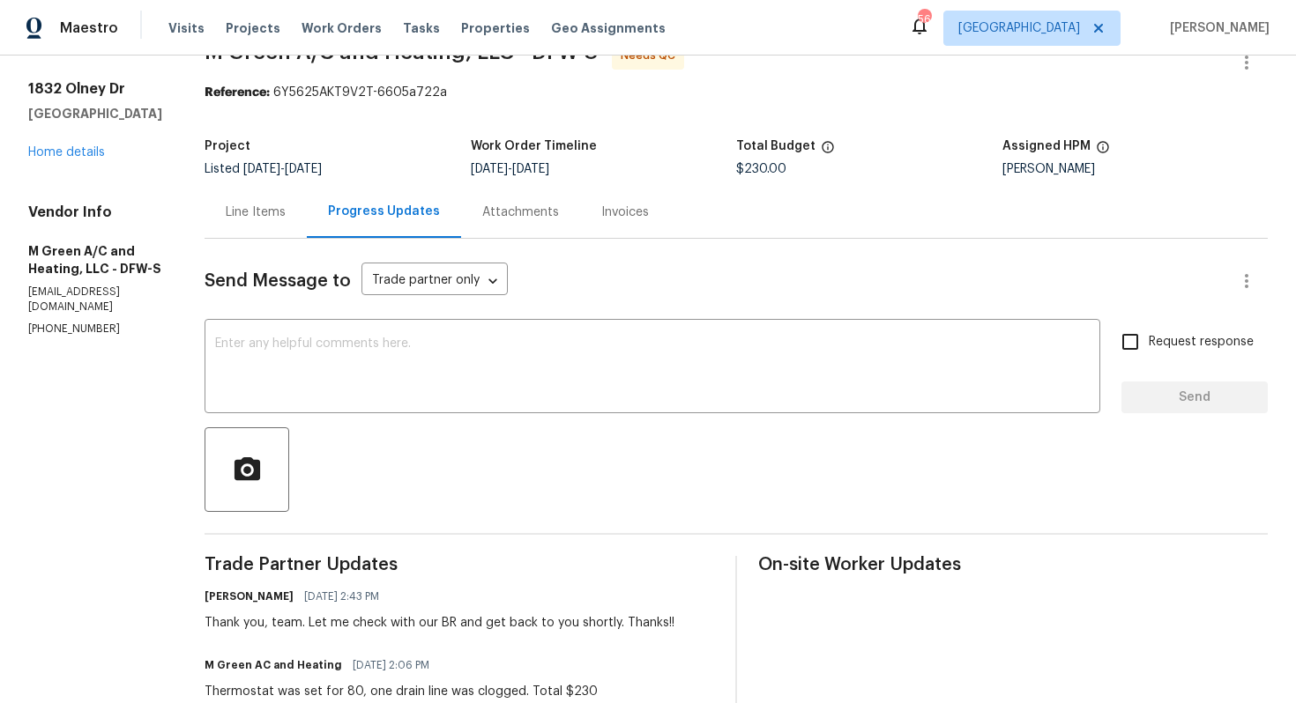
scroll to position [41, 0]
click at [413, 373] on textarea at bounding box center [652, 369] width 874 height 62
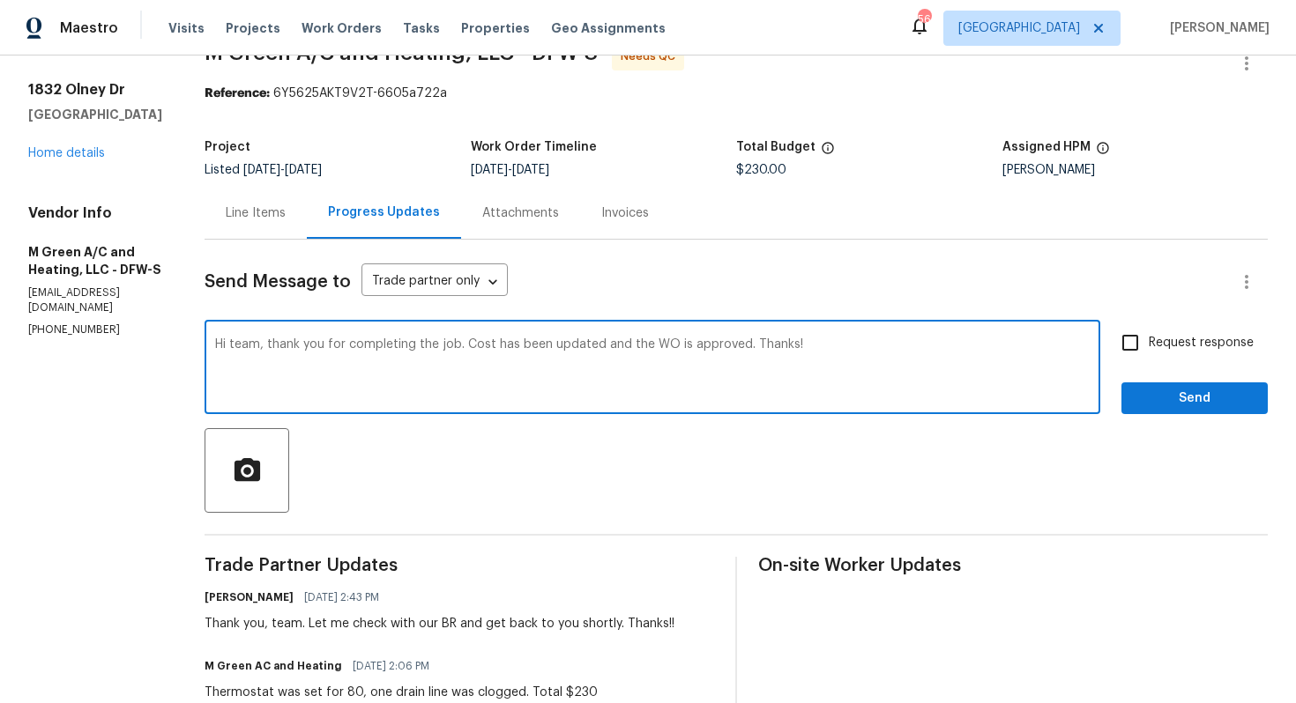
type textarea "Hi team, thank you for completing the job. Cost has been updated and the WO is …"
click at [1163, 400] on span "Send" at bounding box center [1194, 399] width 118 height 22
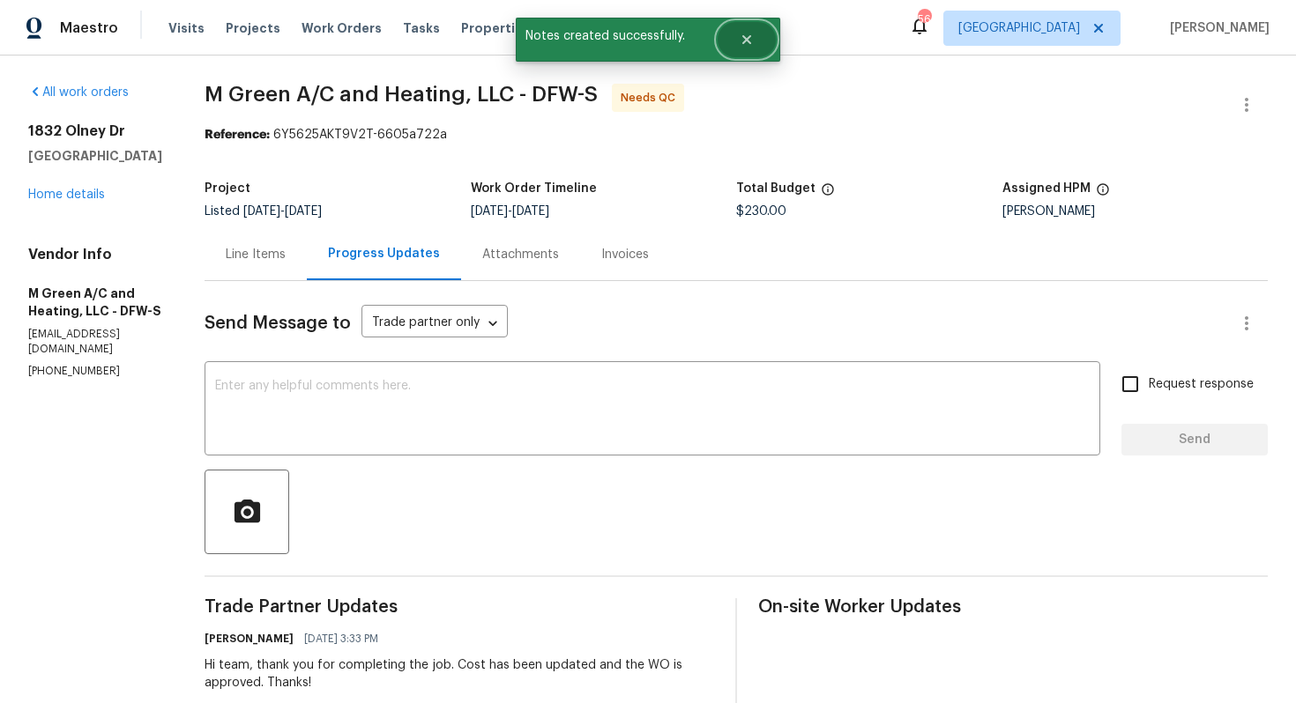
click at [753, 49] on button "Close" at bounding box center [747, 39] width 58 height 35
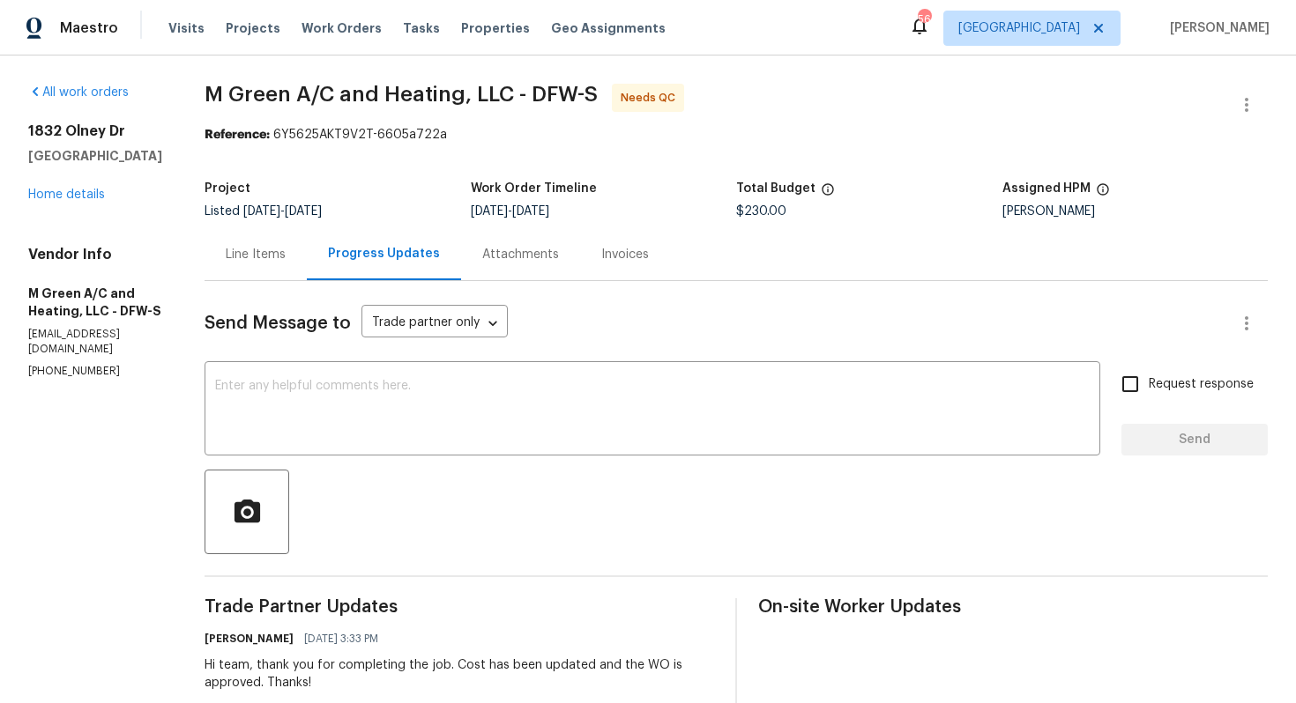
click at [289, 268] on div "Line Items" at bounding box center [256, 254] width 102 height 52
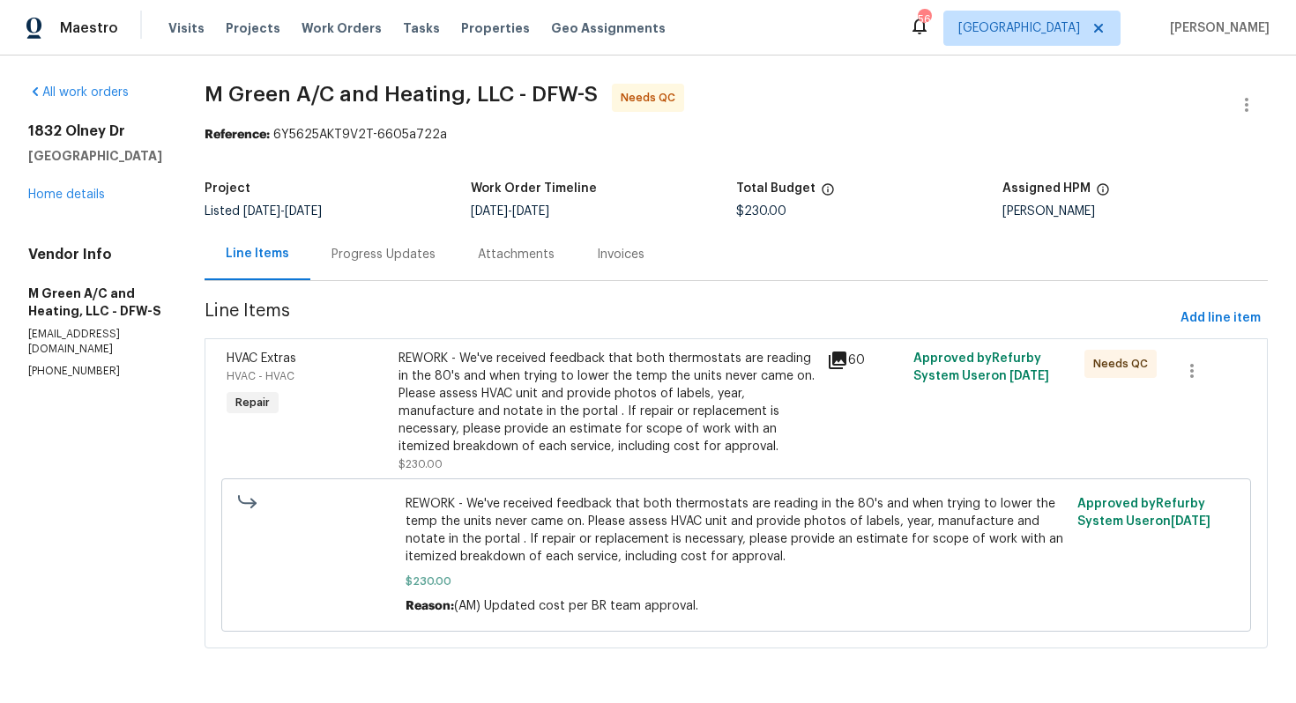
click at [503, 399] on div "REWORK - We've received feedback that both thermostats are reading in the 80's …" at bounding box center [607, 403] width 419 height 106
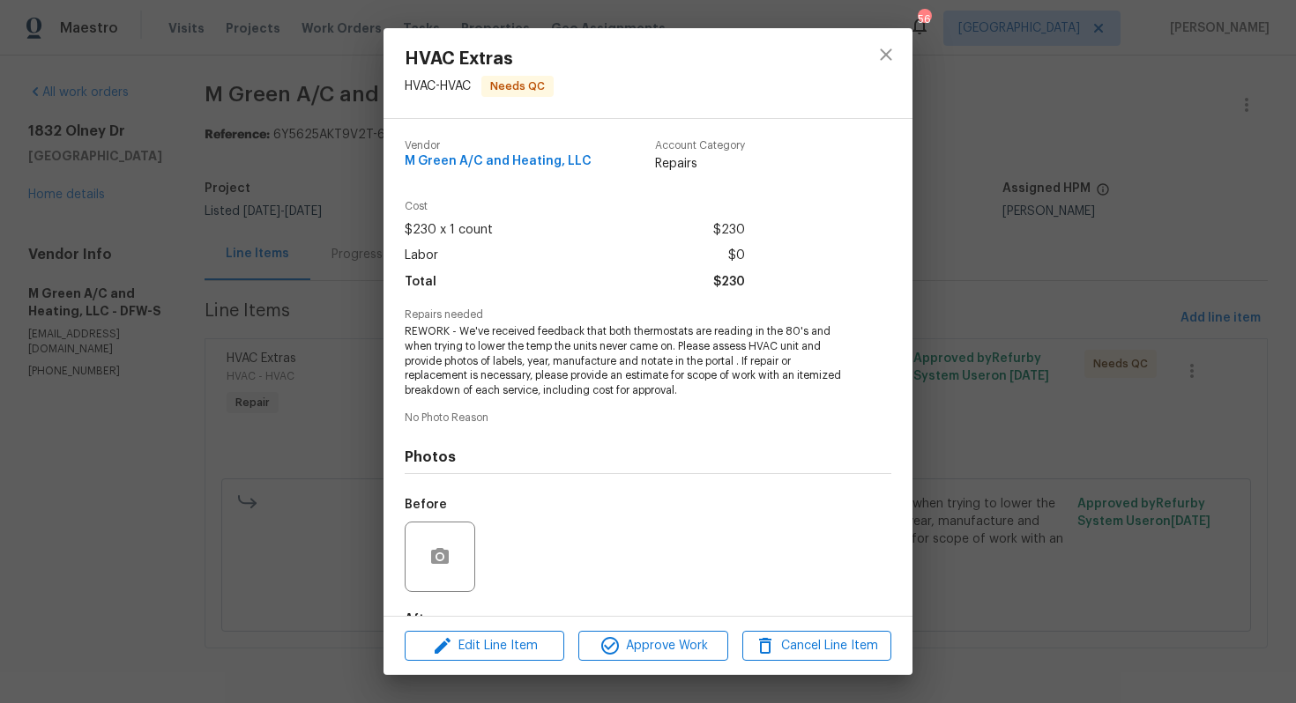
scroll to position [108, 0]
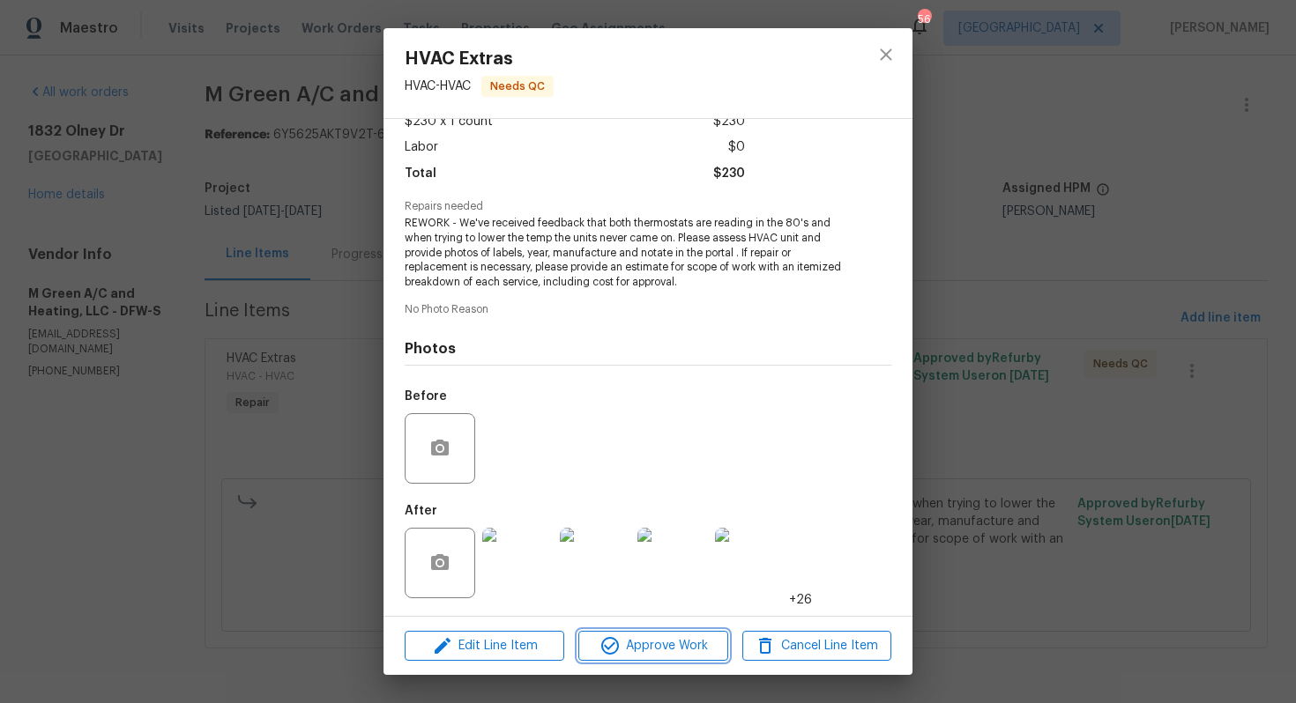
click at [638, 653] on span "Approve Work" at bounding box center [653, 647] width 138 height 22
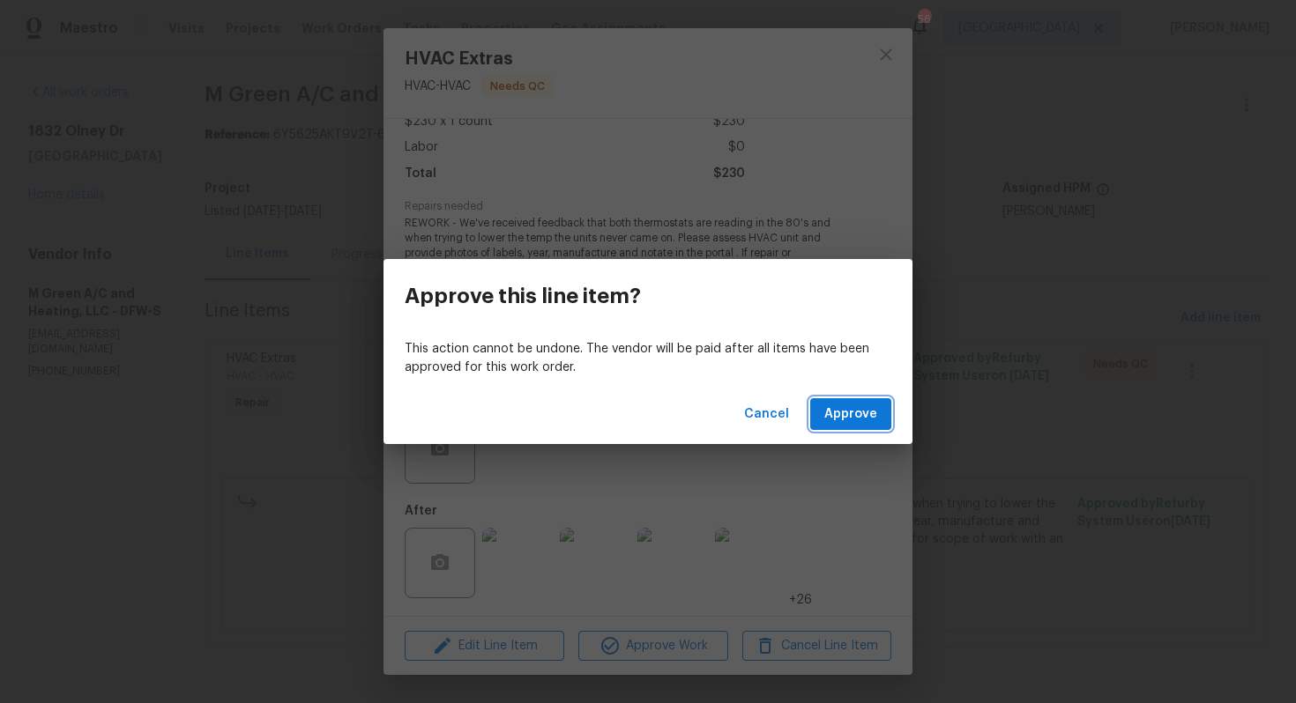
click at [847, 413] on span "Approve" at bounding box center [850, 415] width 53 height 22
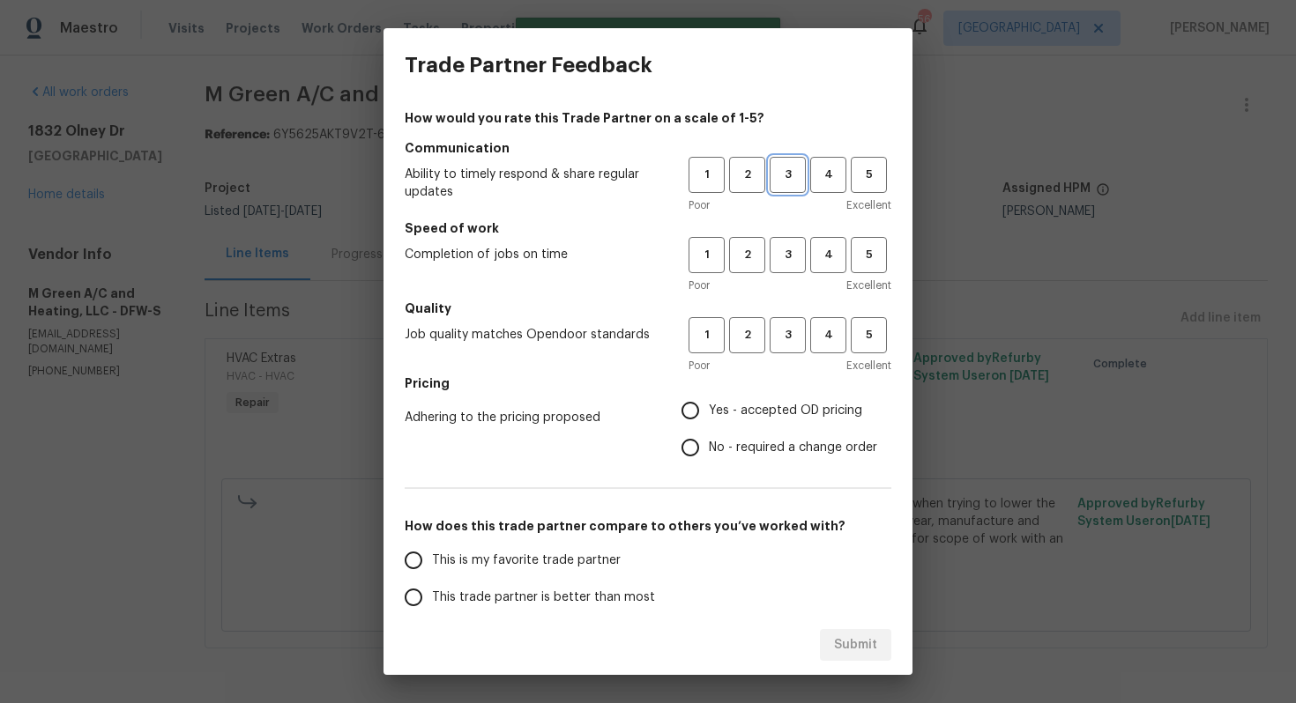
click at [786, 186] on button "3" at bounding box center [788, 175] width 36 height 36
click at [788, 248] on span "3" at bounding box center [787, 255] width 33 height 20
click at [784, 329] on span "3" at bounding box center [787, 335] width 33 height 20
click at [714, 434] on label "No - required a change order" at bounding box center [774, 447] width 205 height 37
click at [709, 434] on input "No - required a change order" at bounding box center [690, 447] width 37 height 37
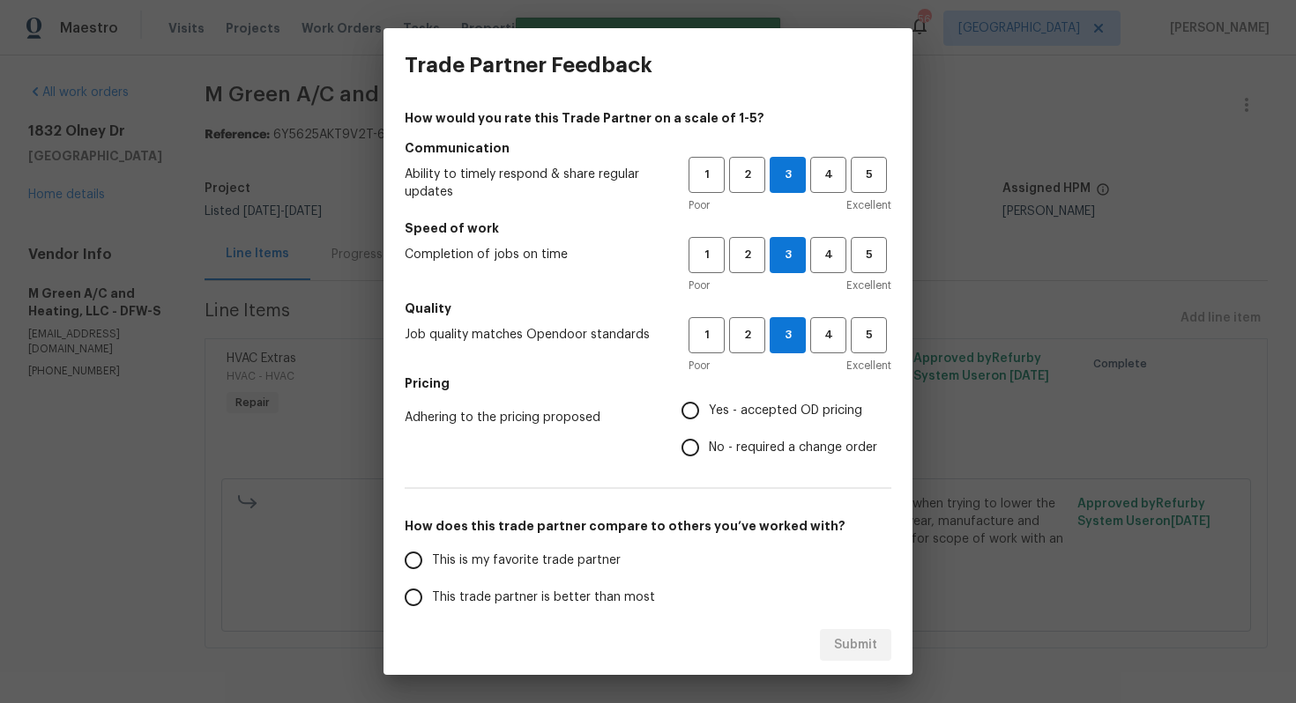
radio input "true"
click at [547, 594] on span "This trade partner is better than most" at bounding box center [543, 598] width 223 height 19
click at [432, 594] on input "This trade partner is better than most" at bounding box center [413, 597] width 37 height 37
click at [859, 637] on span "Submit" at bounding box center [855, 646] width 43 height 22
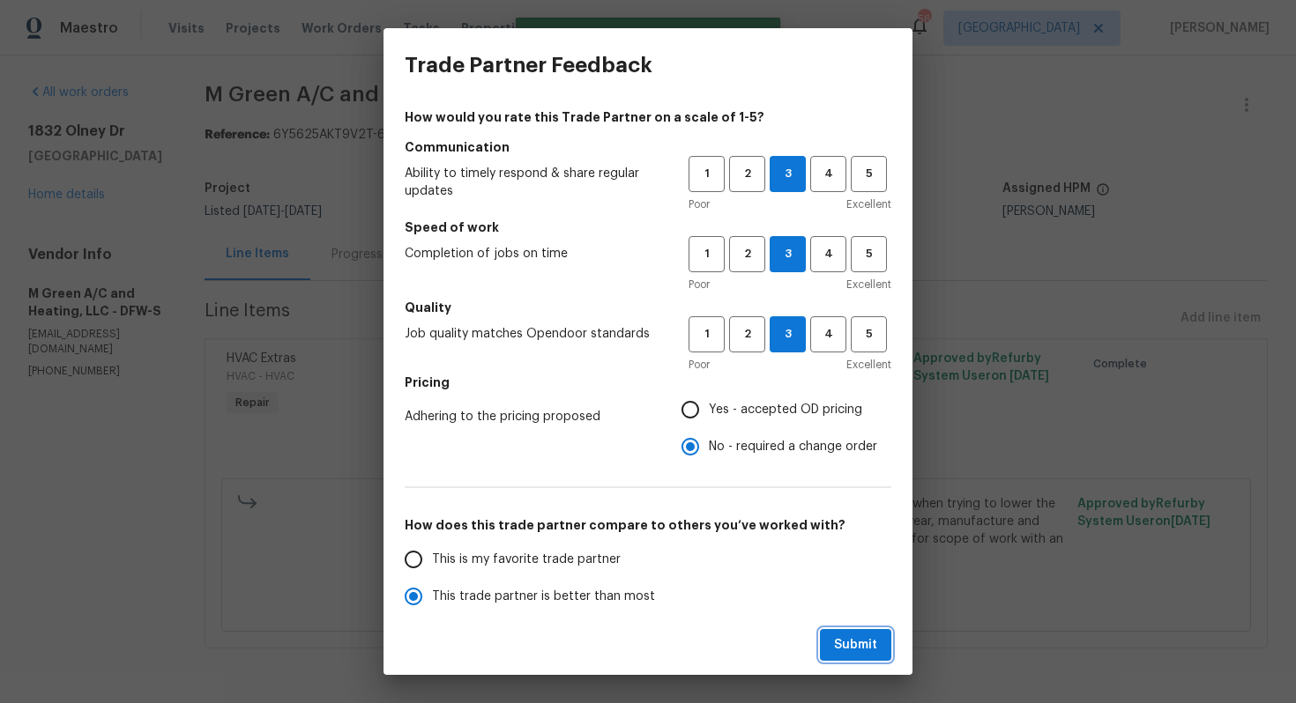
radio input "true"
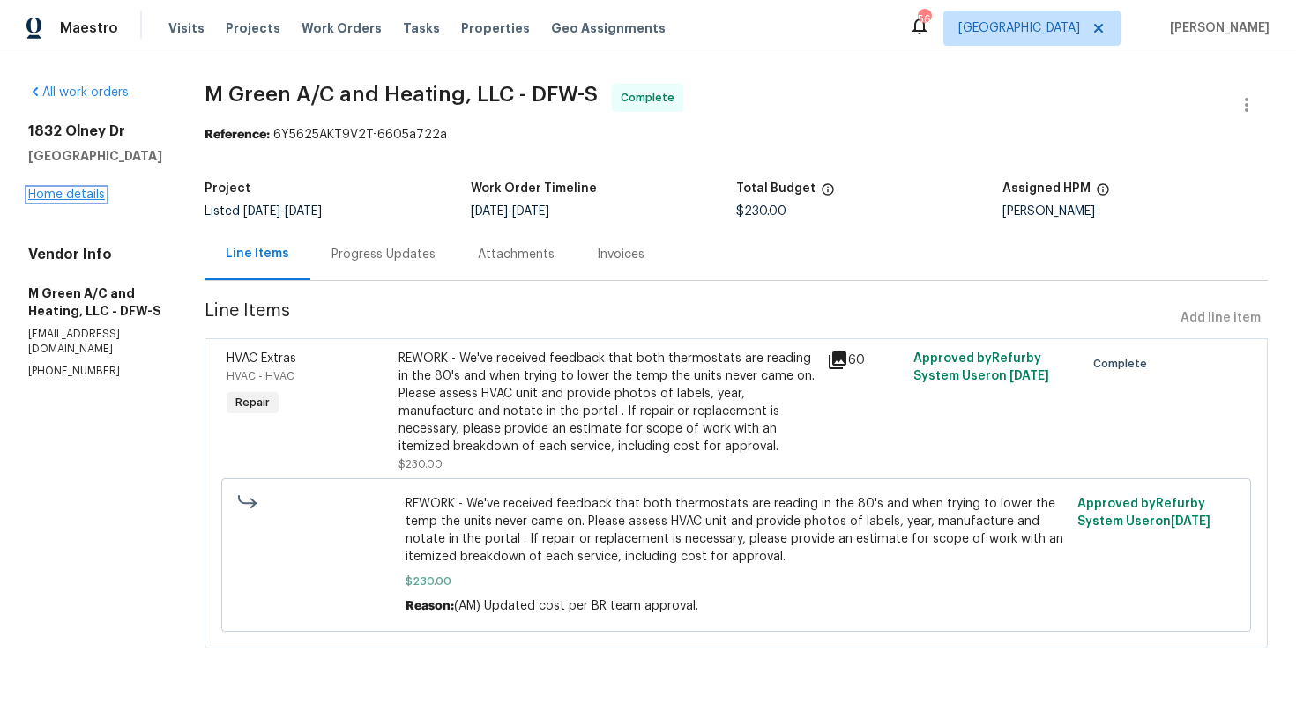
click at [53, 193] on link "Home details" at bounding box center [66, 195] width 77 height 12
